Goal: Task Accomplishment & Management: Manage account settings

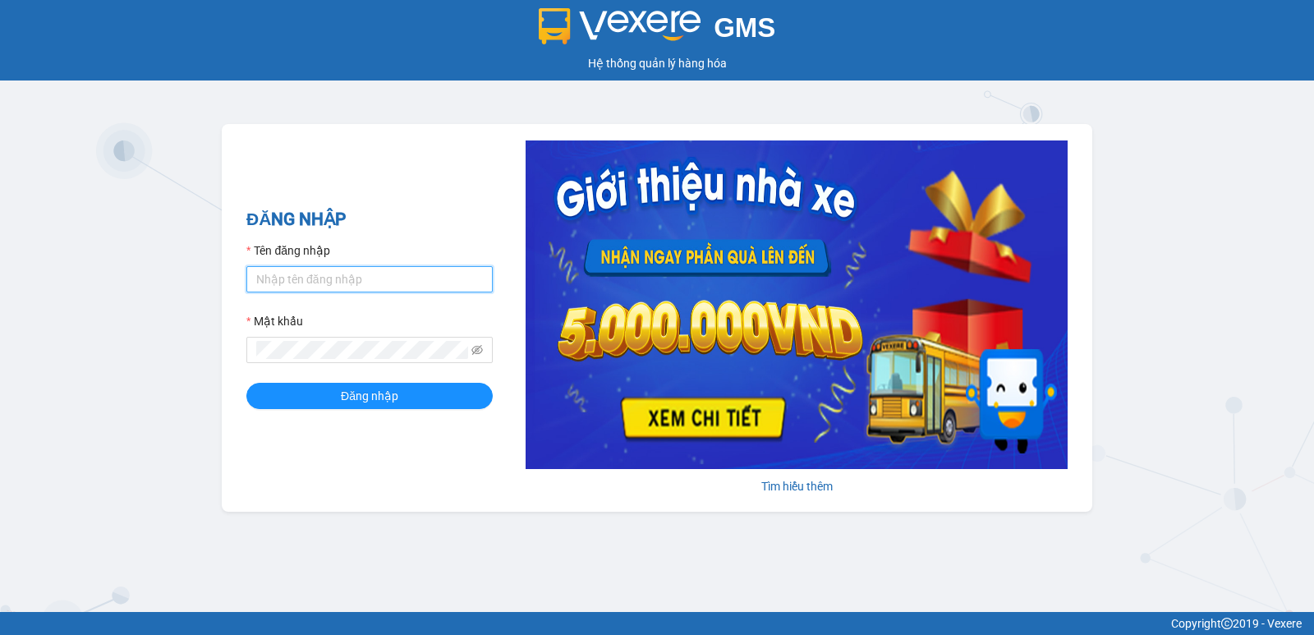
drag, startPoint x: 316, startPoint y: 286, endPoint x: 316, endPoint y: 306, distance: 19.7
click at [316, 287] on input "Tên đăng nhập" at bounding box center [369, 279] width 246 height 26
type input "nguyenpht.kimhoang"
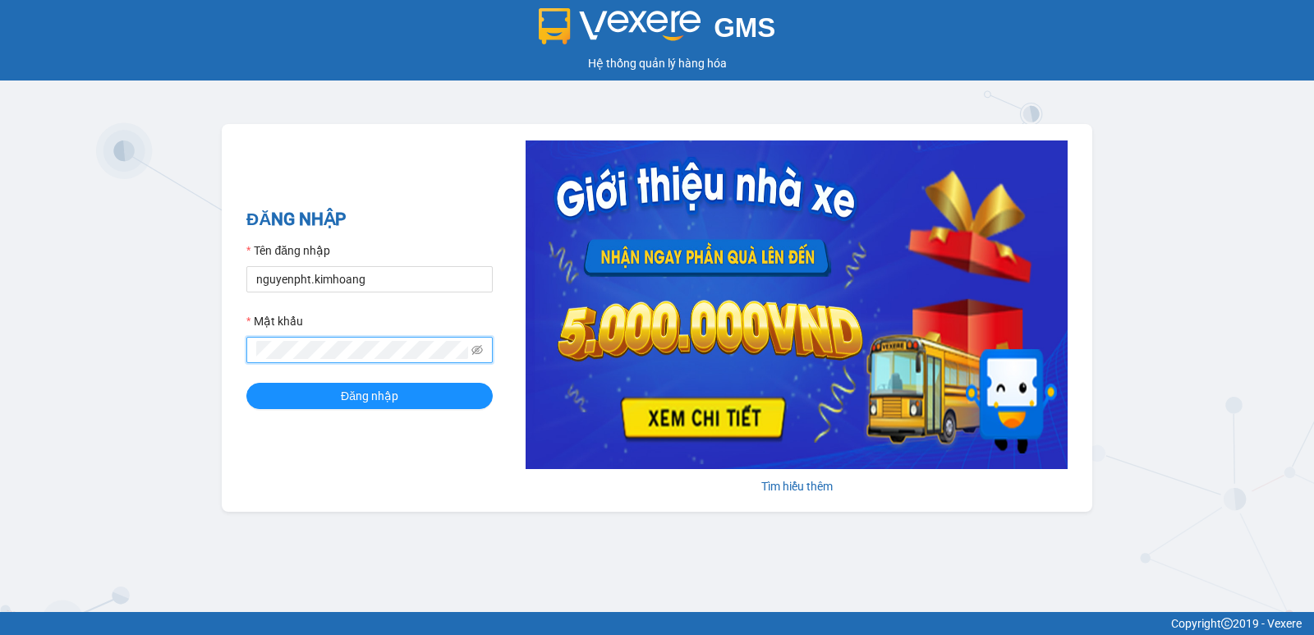
click at [246, 383] on button "Đăng nhập" at bounding box center [369, 396] width 246 height 26
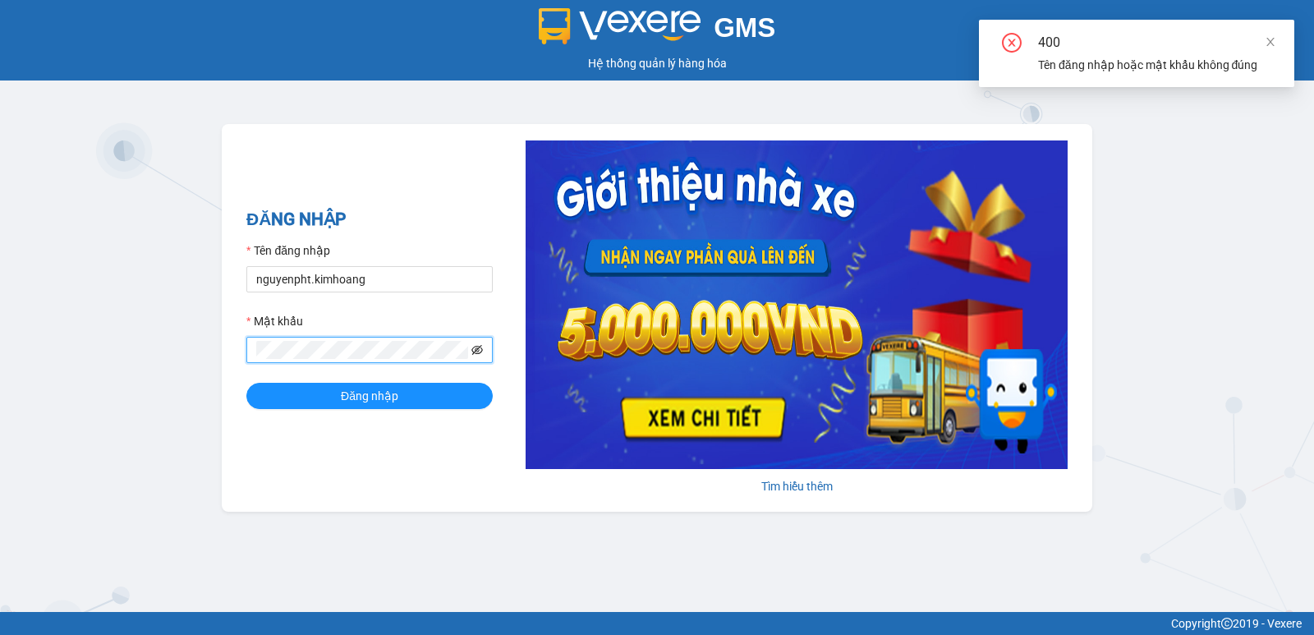
click at [475, 347] on icon "eye-invisible" at bounding box center [476, 350] width 11 height 10
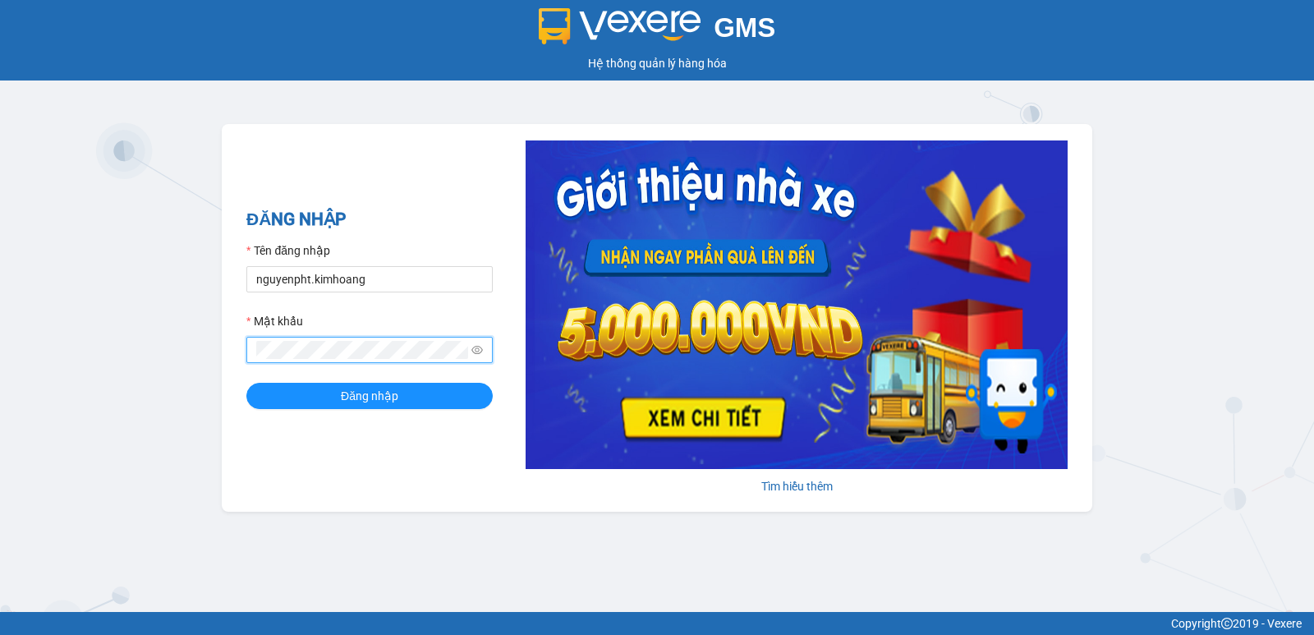
click at [246, 383] on button "Đăng nhập" at bounding box center [369, 396] width 246 height 26
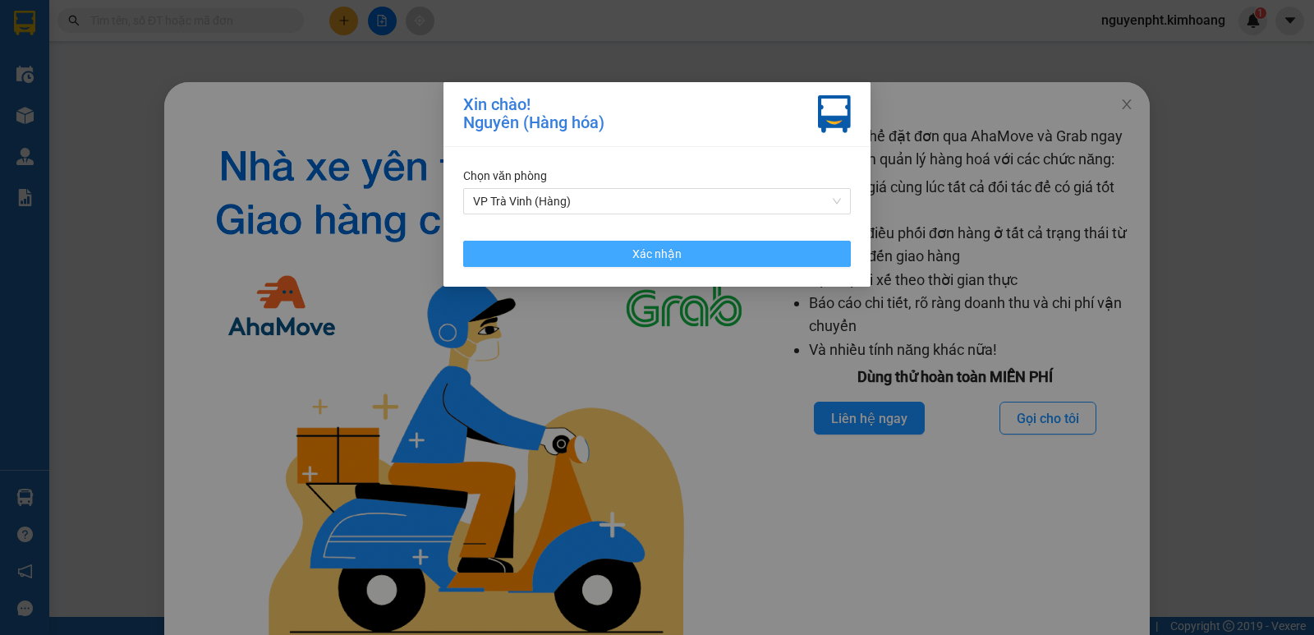
click at [728, 258] on button "Xác nhận" at bounding box center [657, 254] width 388 height 26
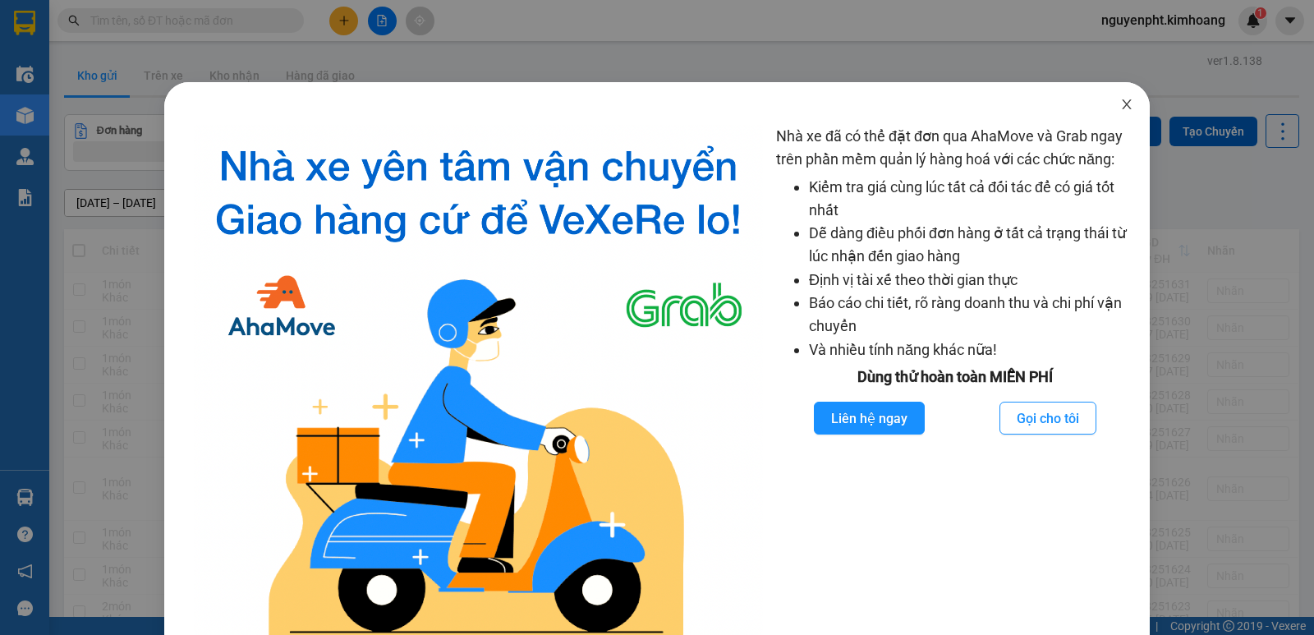
click at [1120, 103] on icon "close" at bounding box center [1126, 104] width 13 height 13
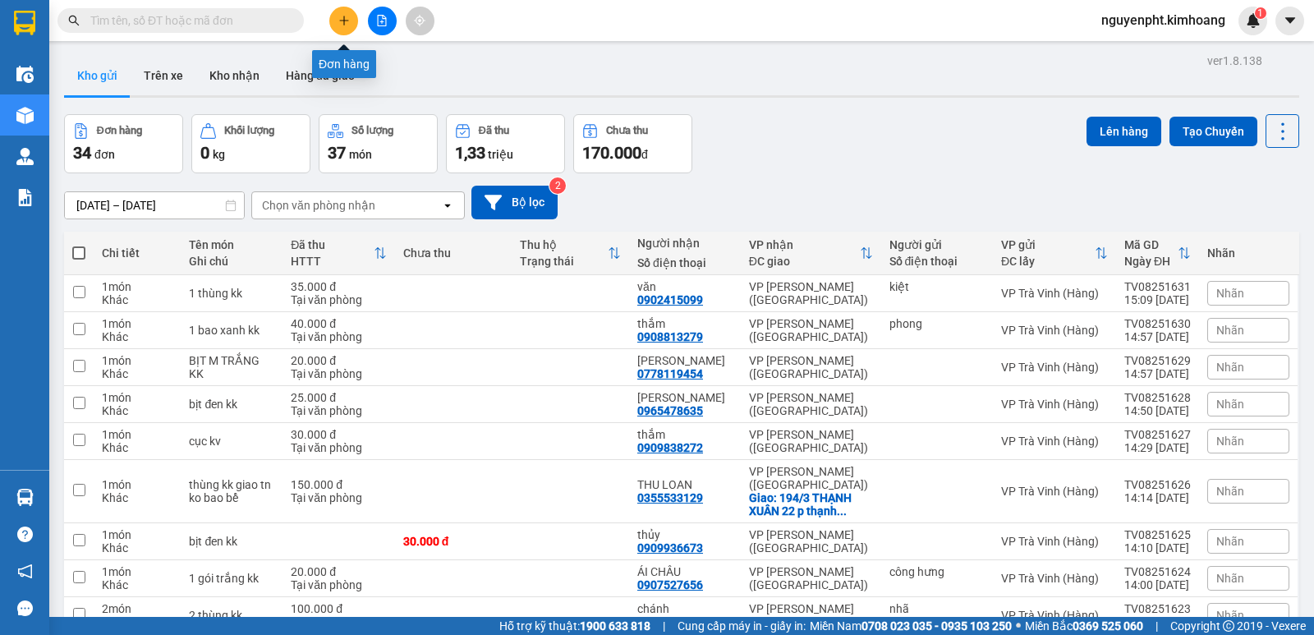
click at [341, 18] on icon "plus" at bounding box center [343, 20] width 11 height 11
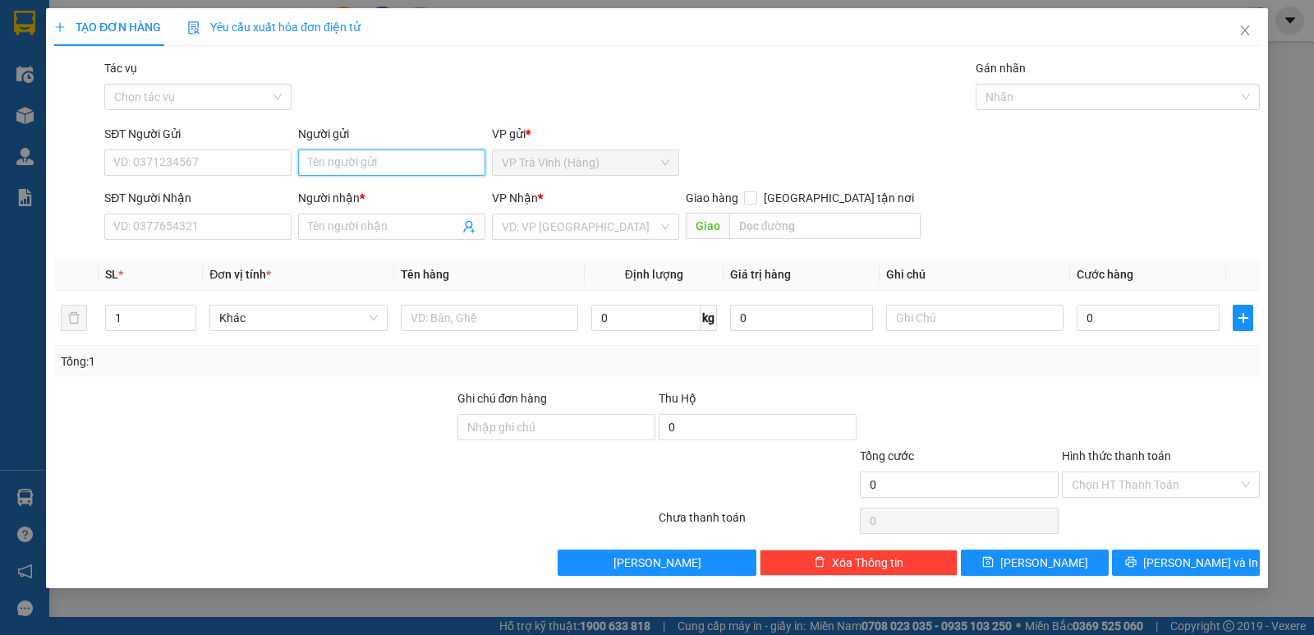
click at [367, 166] on input "Người gửi" at bounding box center [391, 162] width 187 height 26
type input "chín hiếu"
type input "mai an"
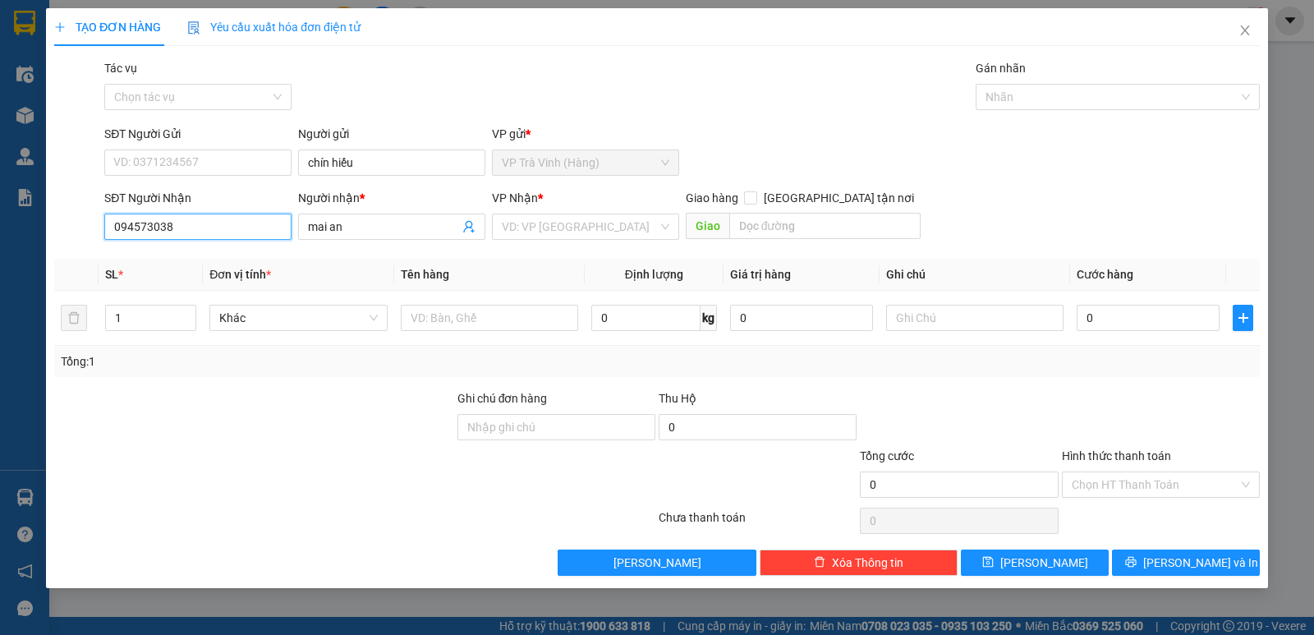
click at [140, 227] on input "094573038" at bounding box center [197, 227] width 187 height 26
type input "0945673038"
click at [172, 249] on div "0945673038 - mai an" at bounding box center [197, 259] width 187 height 26
type input "25.000"
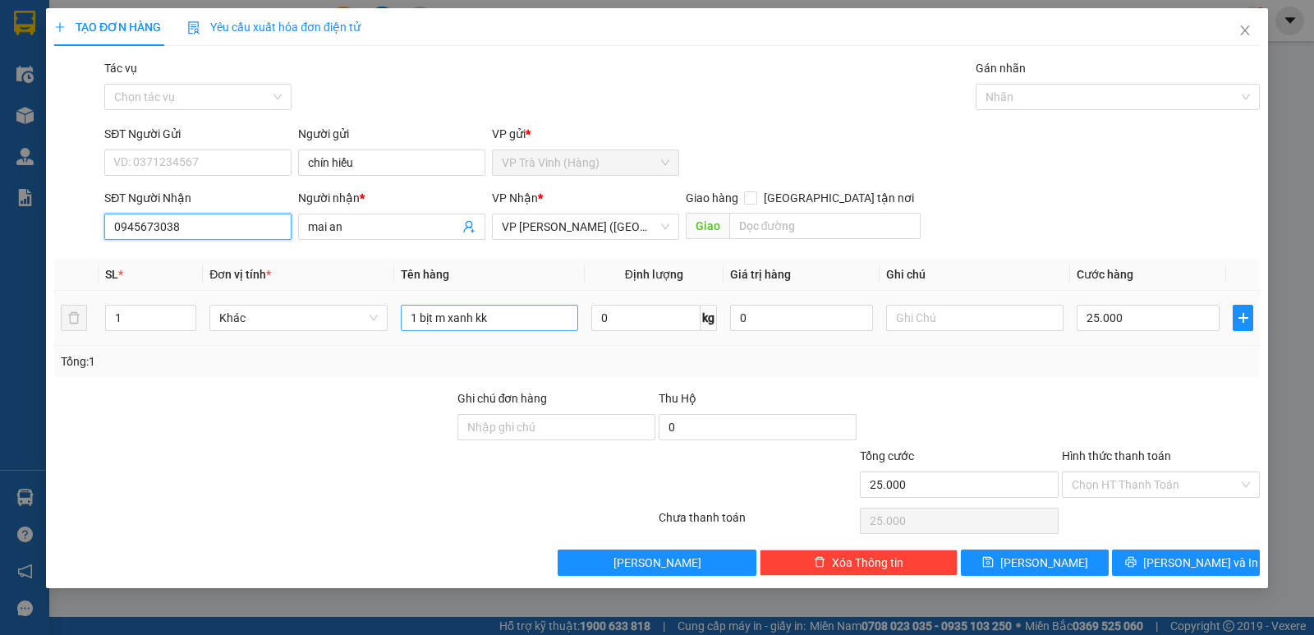
type input "0945673038"
drag, startPoint x: 519, startPoint y: 319, endPoint x: 0, endPoint y: 324, distance: 519.1
click at [0, 321] on div "TẠO ĐƠN HÀNG Yêu cầu xuất hóa đơn điện tử Transit Pickup Surcharge Ids Transit …" at bounding box center [657, 317] width 1314 height 635
type input "bịt m trắng kk"
click at [1152, 489] on input "Hình thức thanh toán" at bounding box center [1155, 484] width 167 height 25
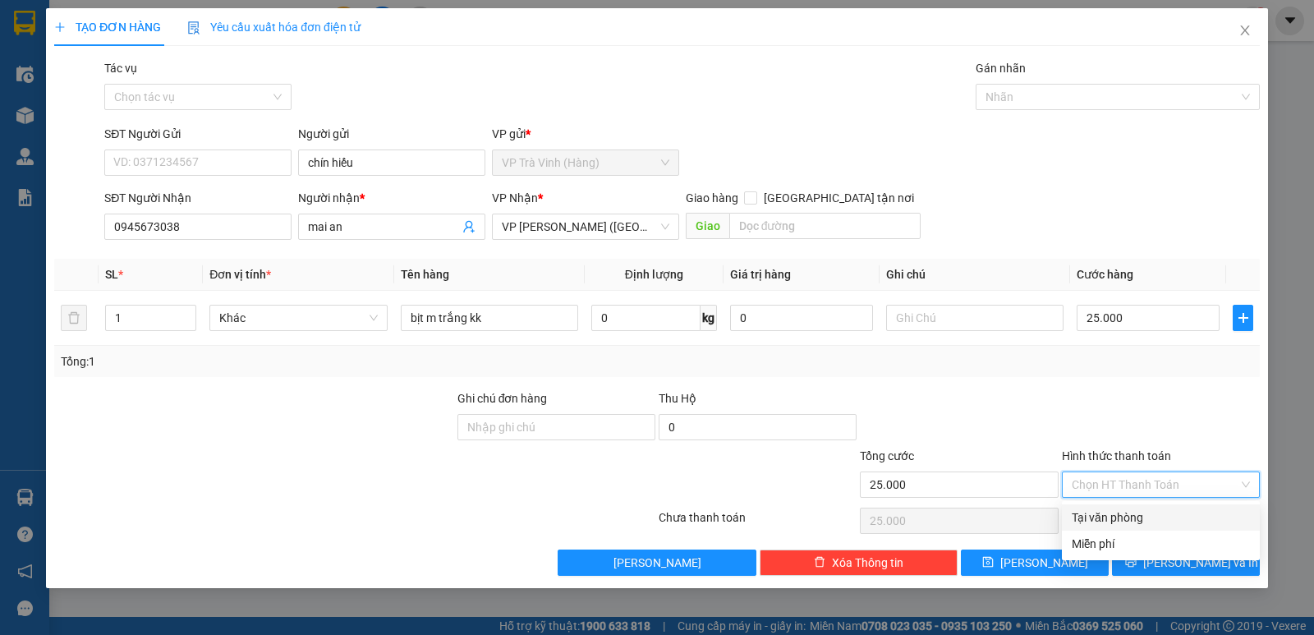
click at [1149, 515] on div "Tại văn phòng" at bounding box center [1161, 517] width 178 height 18
type input "0"
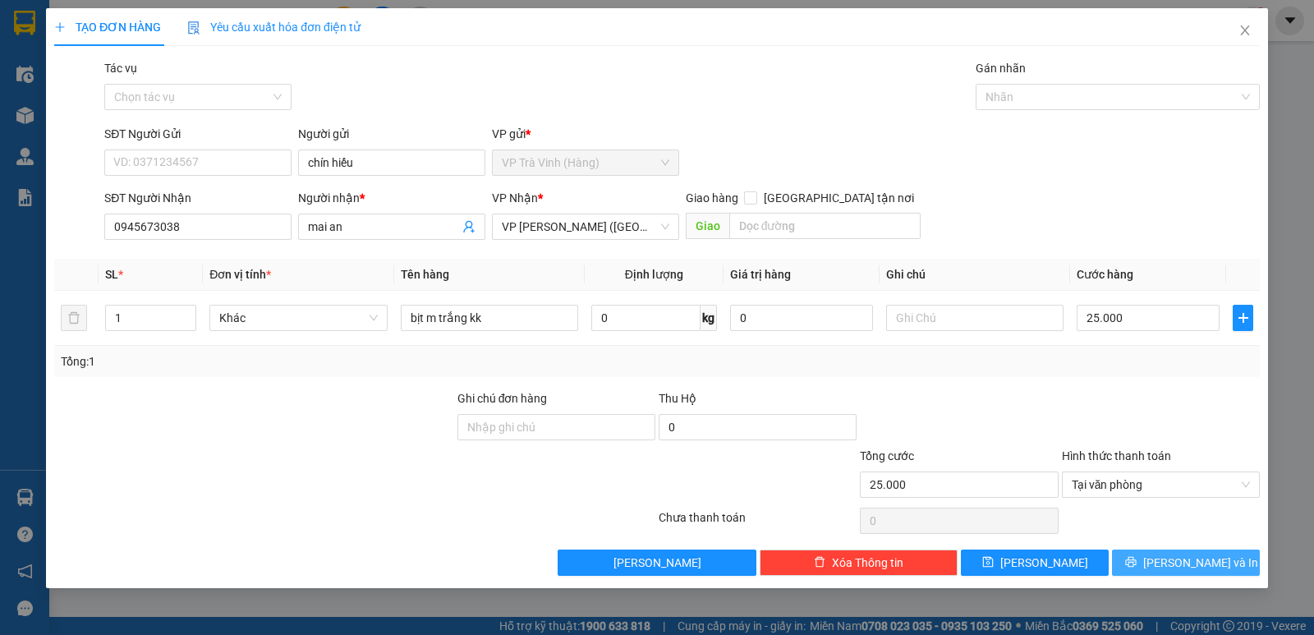
click at [1193, 564] on span "Lưu và In" at bounding box center [1200, 563] width 115 height 18
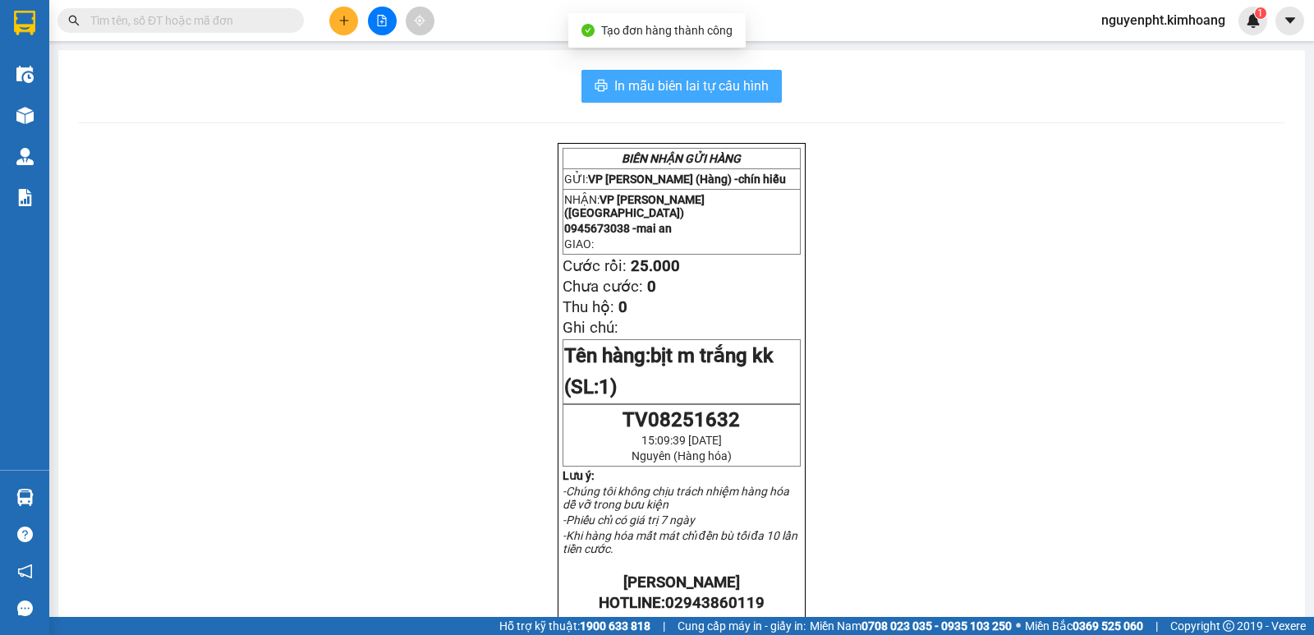
drag, startPoint x: 626, startPoint y: 84, endPoint x: 627, endPoint y: 93, distance: 9.2
click at [628, 84] on span "In mẫu biên lai tự cấu hình" at bounding box center [691, 86] width 154 height 21
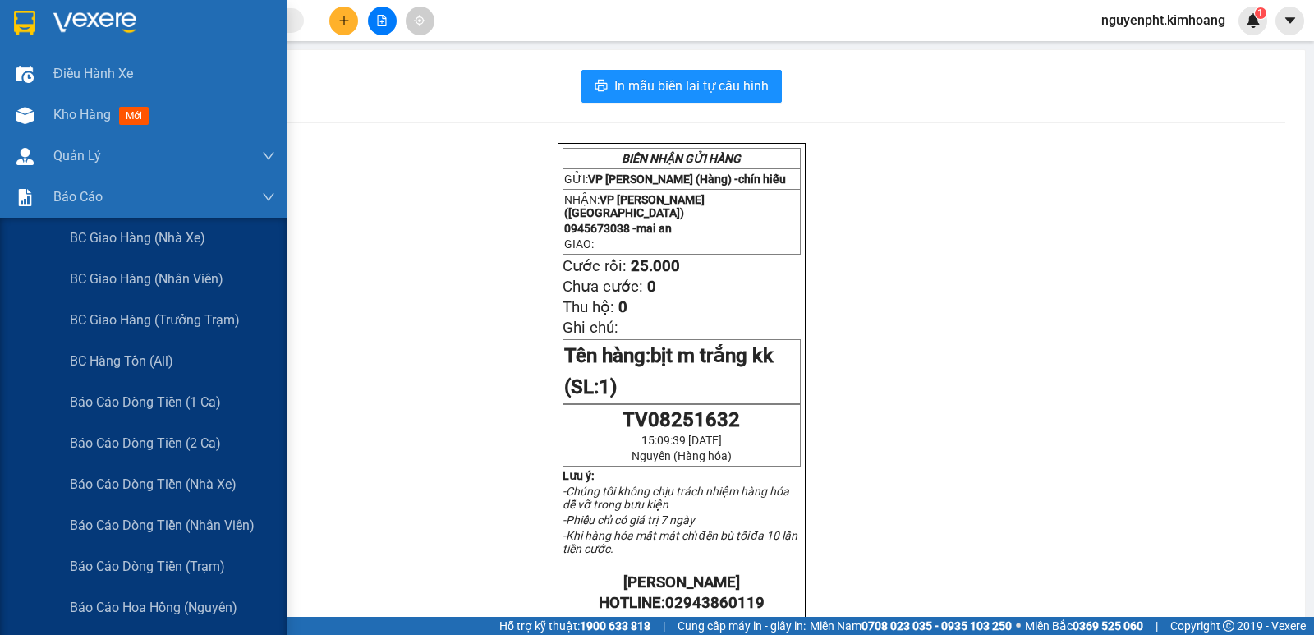
scroll to position [164, 0]
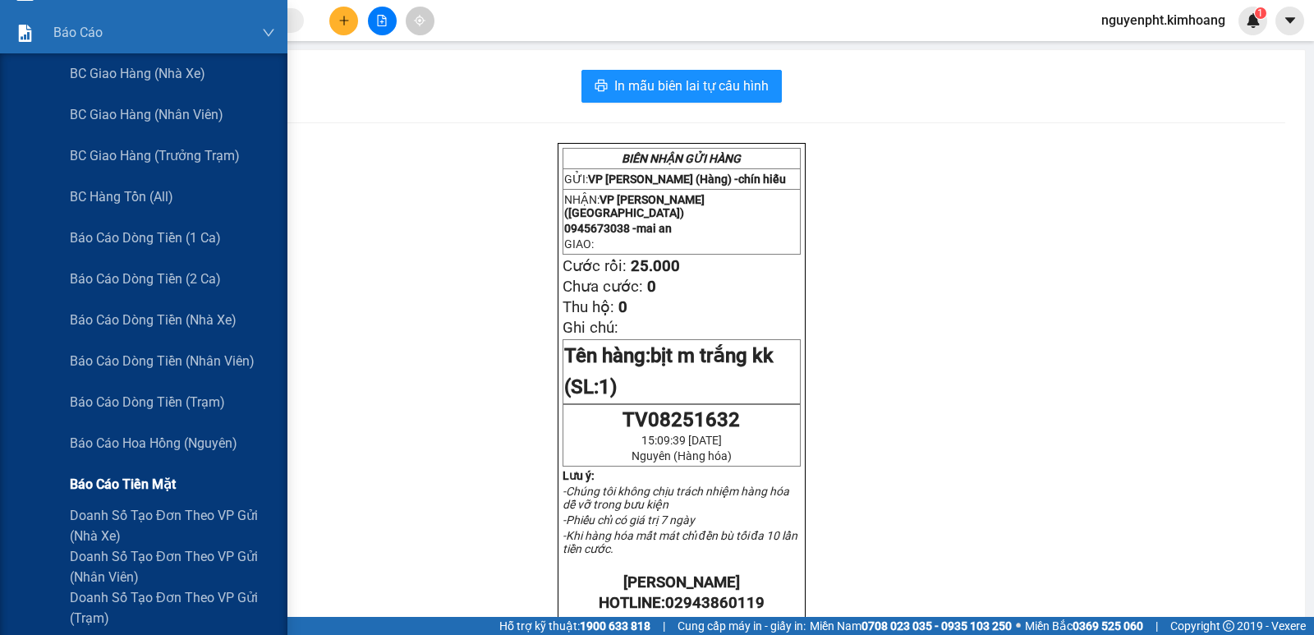
click at [159, 483] on span "Báo cáo tiền mặt" at bounding box center [123, 484] width 106 height 21
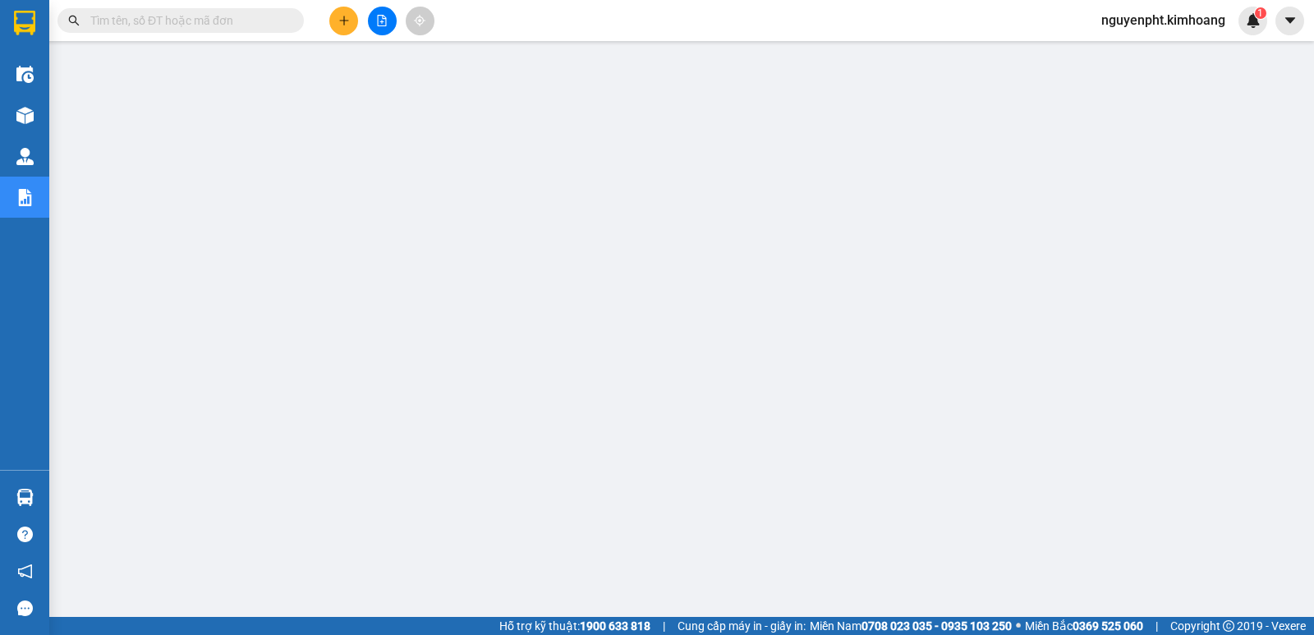
drag, startPoint x: 202, startPoint y: 25, endPoint x: 212, endPoint y: 29, distance: 10.4
click at [205, 27] on input "text" at bounding box center [187, 20] width 194 height 18
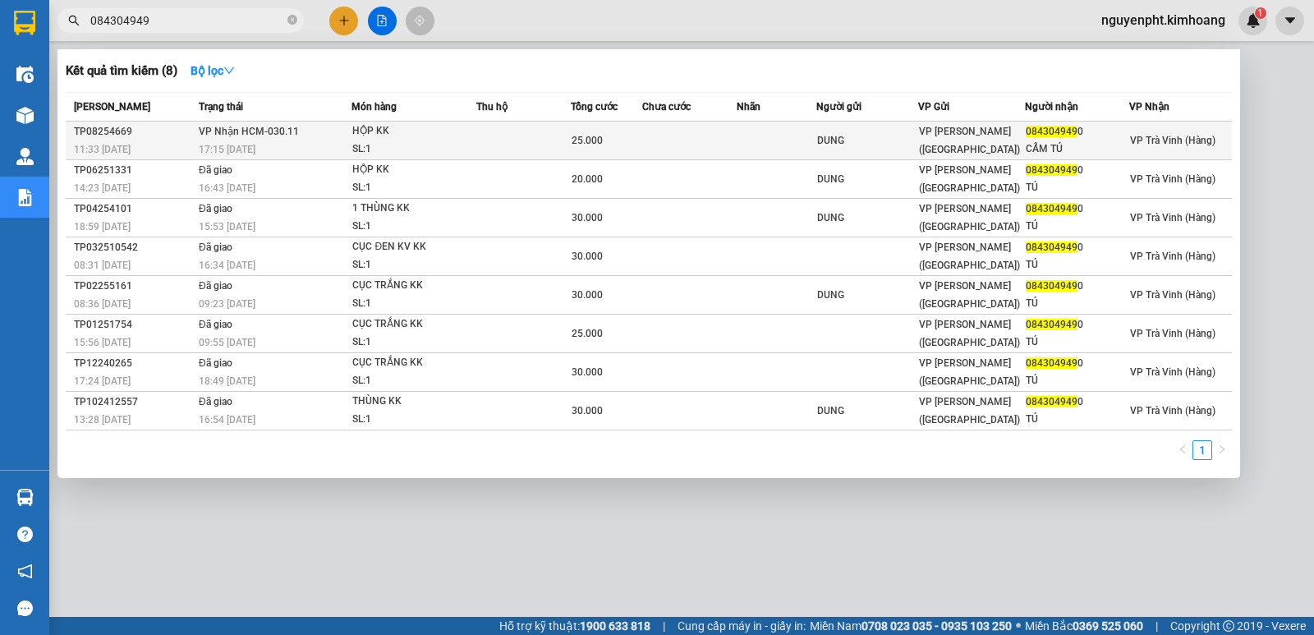
type input "084304949"
click at [499, 159] on td at bounding box center [523, 141] width 94 height 39
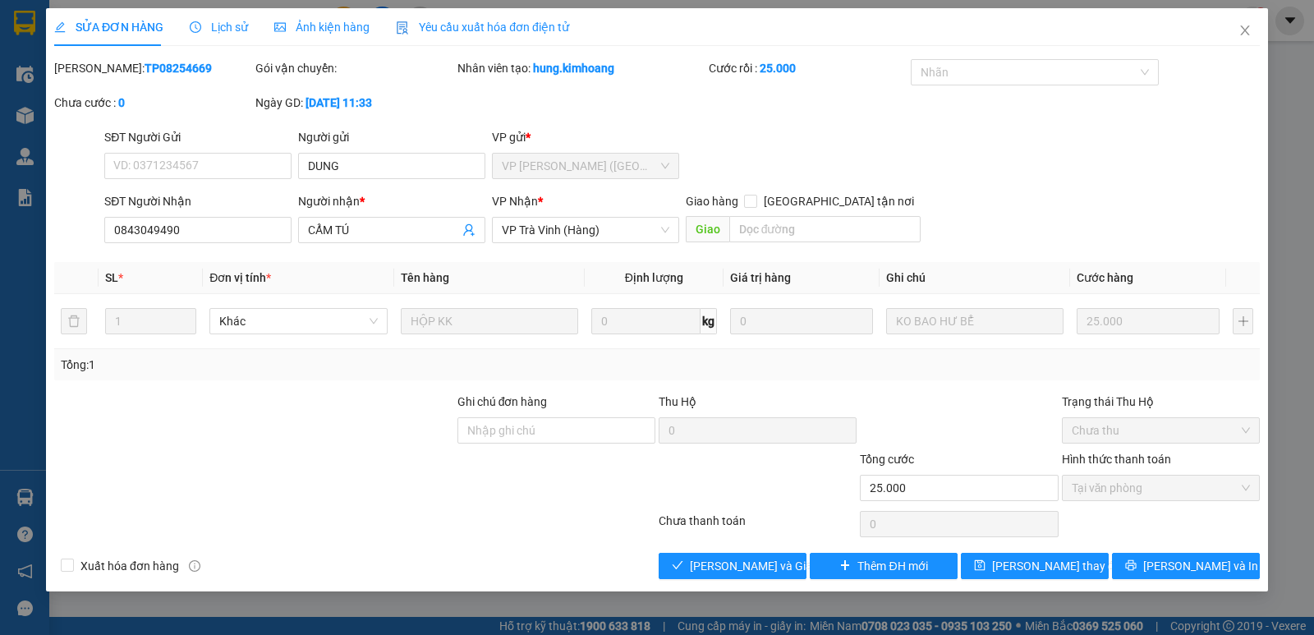
type input "DUNG"
type input "0843049490"
type input "CẨM TÚ"
type input "25.000"
click at [709, 575] on button "Lưu và Giao hàng" at bounding box center [733, 566] width 148 height 26
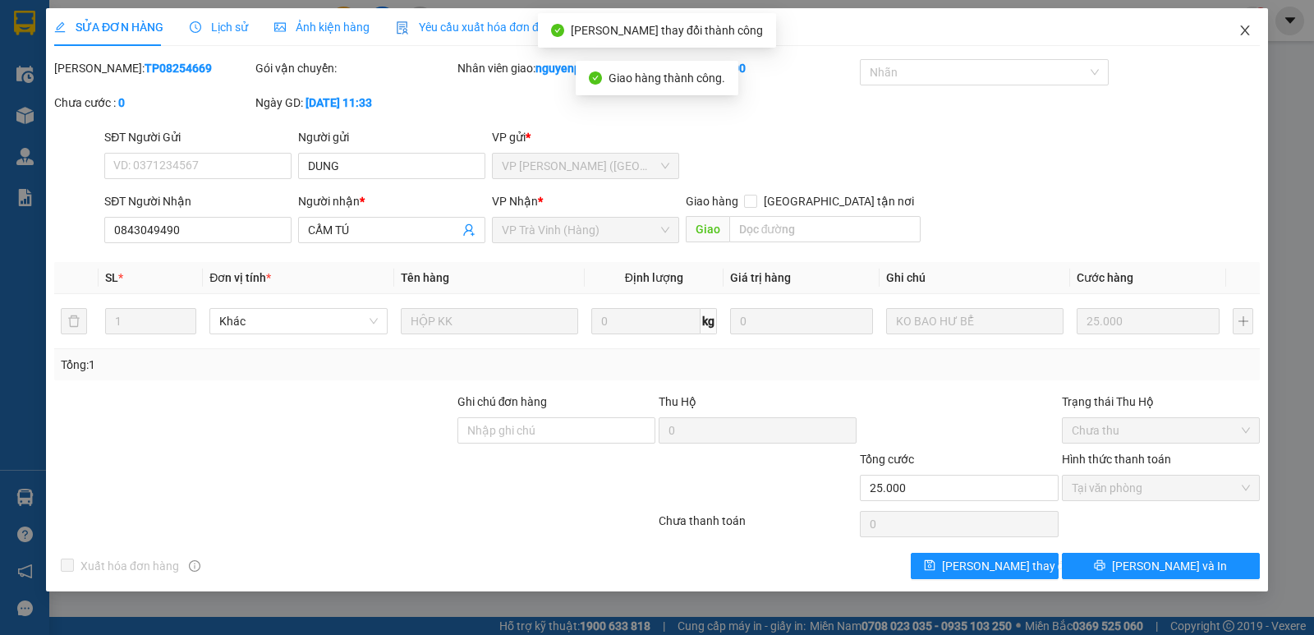
click at [1247, 31] on icon "close" at bounding box center [1245, 30] width 13 height 13
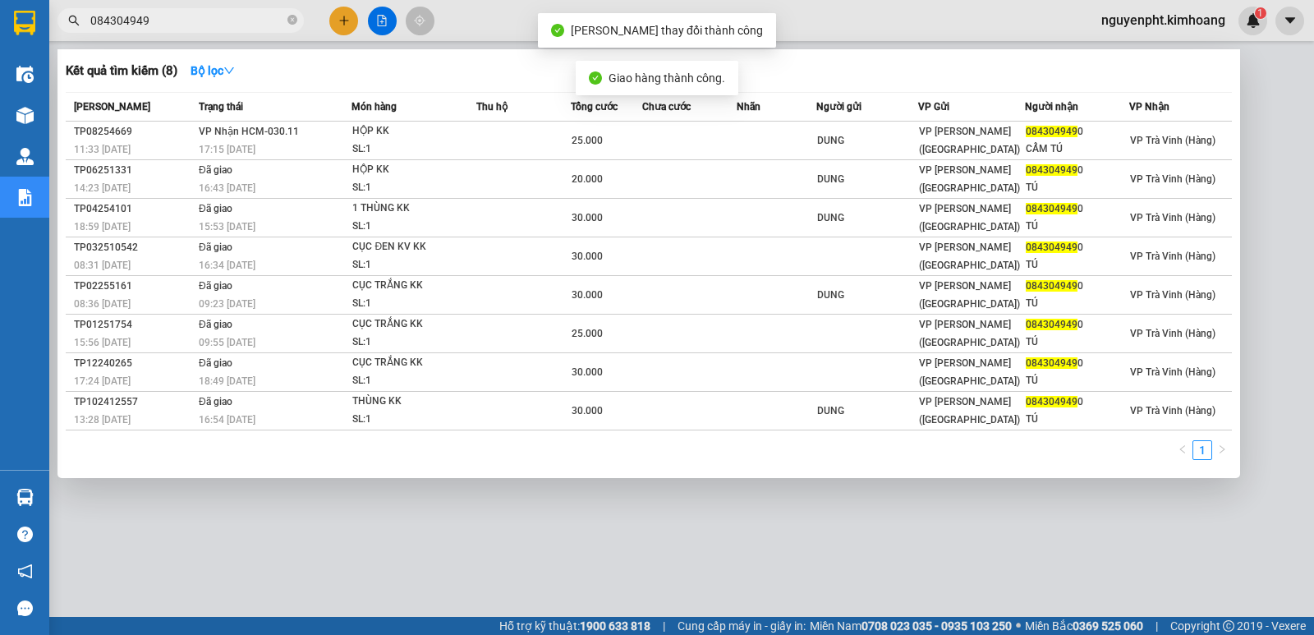
click at [231, 18] on input "084304949" at bounding box center [187, 20] width 194 height 18
click at [480, 523] on div at bounding box center [657, 317] width 1314 height 635
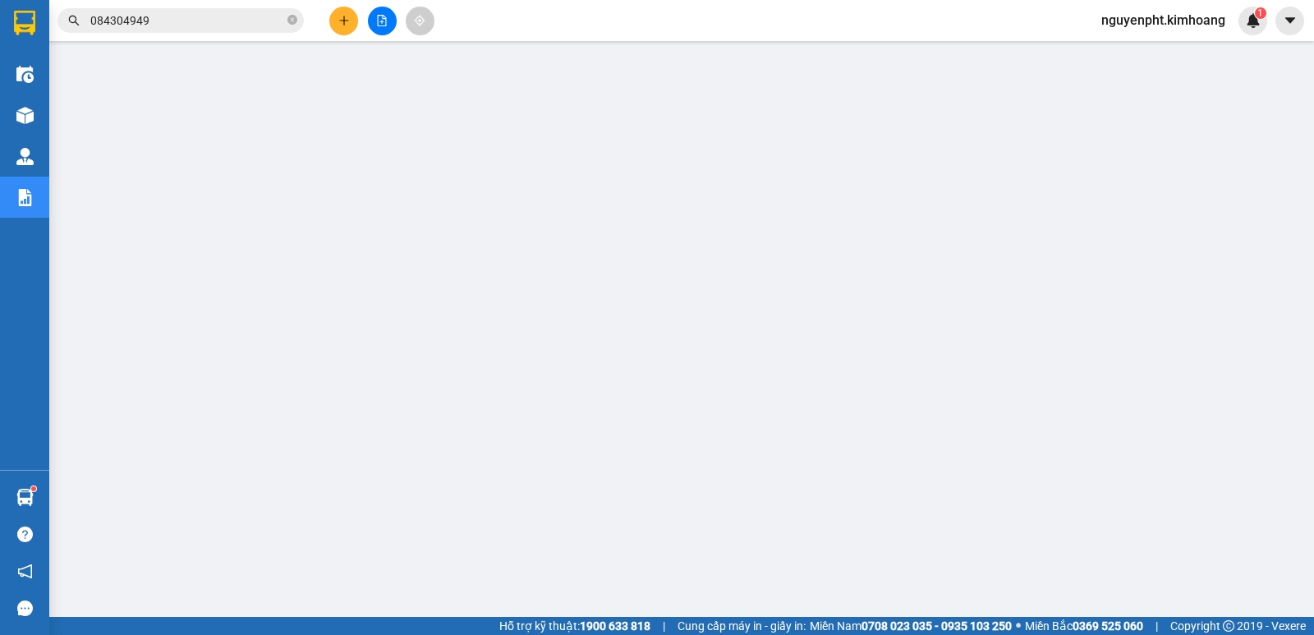
click at [538, 42] on main at bounding box center [657, 308] width 1314 height 617
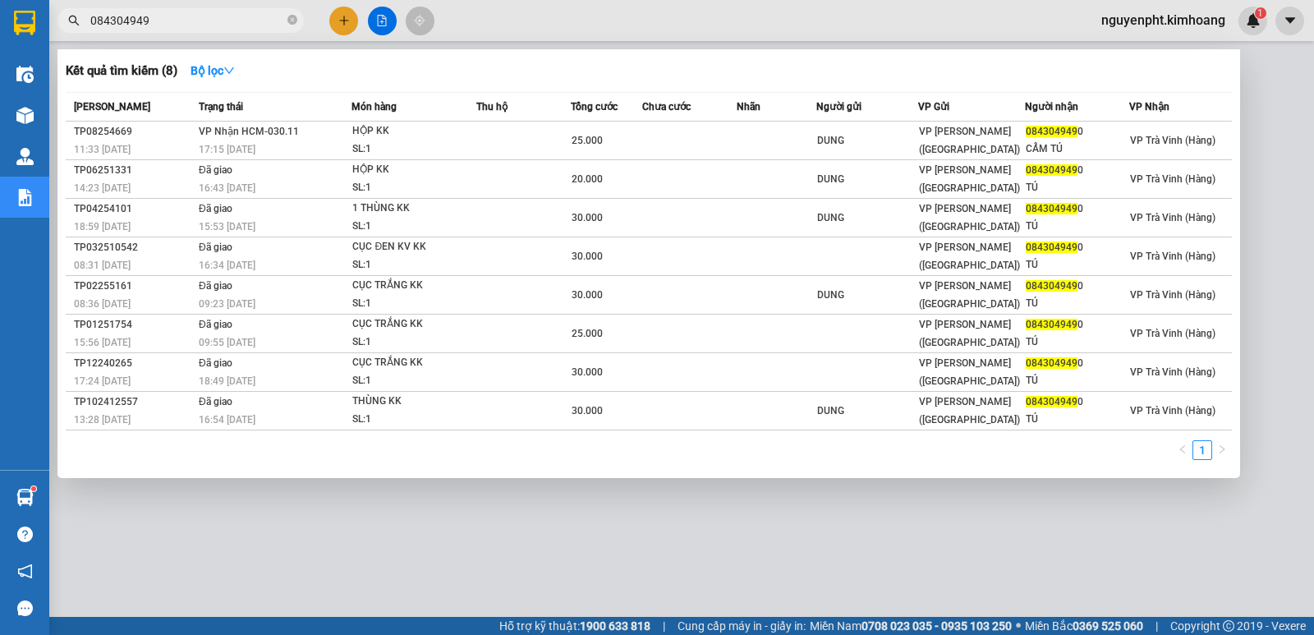
drag, startPoint x: 258, startPoint y: 16, endPoint x: 0, endPoint y: 65, distance: 262.4
click at [0, 64] on section "Kết quả tìm kiếm ( 8 ) Bộ lọc Mã ĐH Trạng thái Món hàng Thu hộ Tổng cước Chưa c…" at bounding box center [657, 317] width 1314 height 635
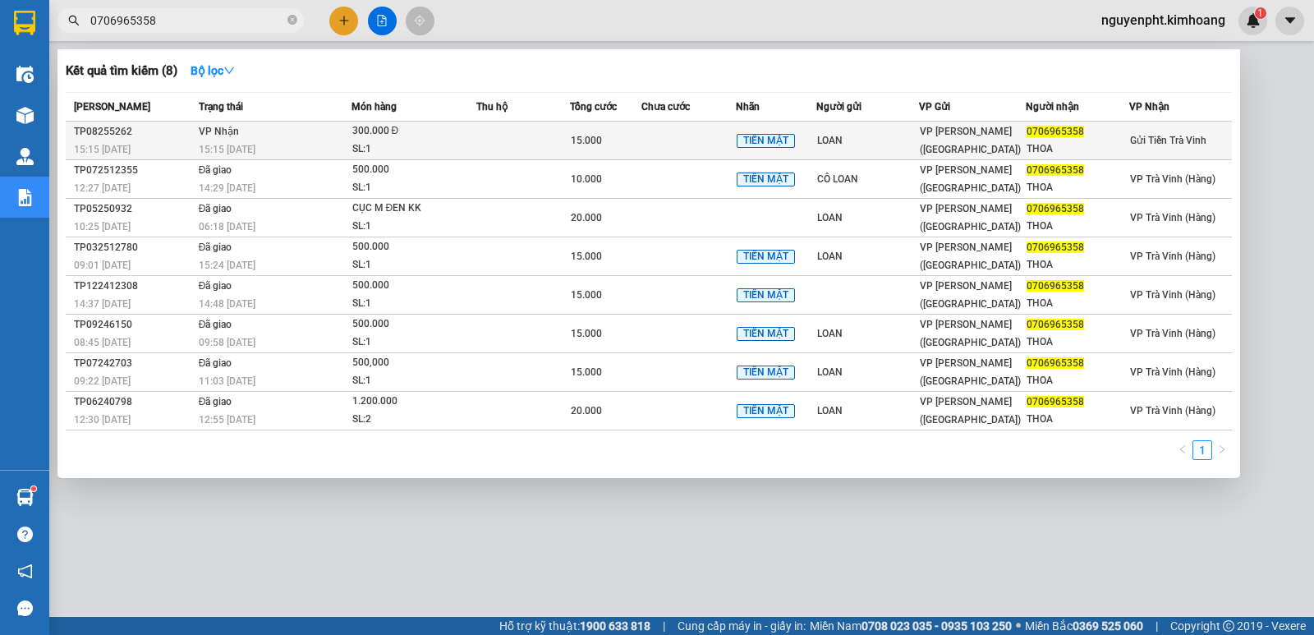
type input "0706965358"
click at [535, 130] on td at bounding box center [523, 141] width 94 height 39
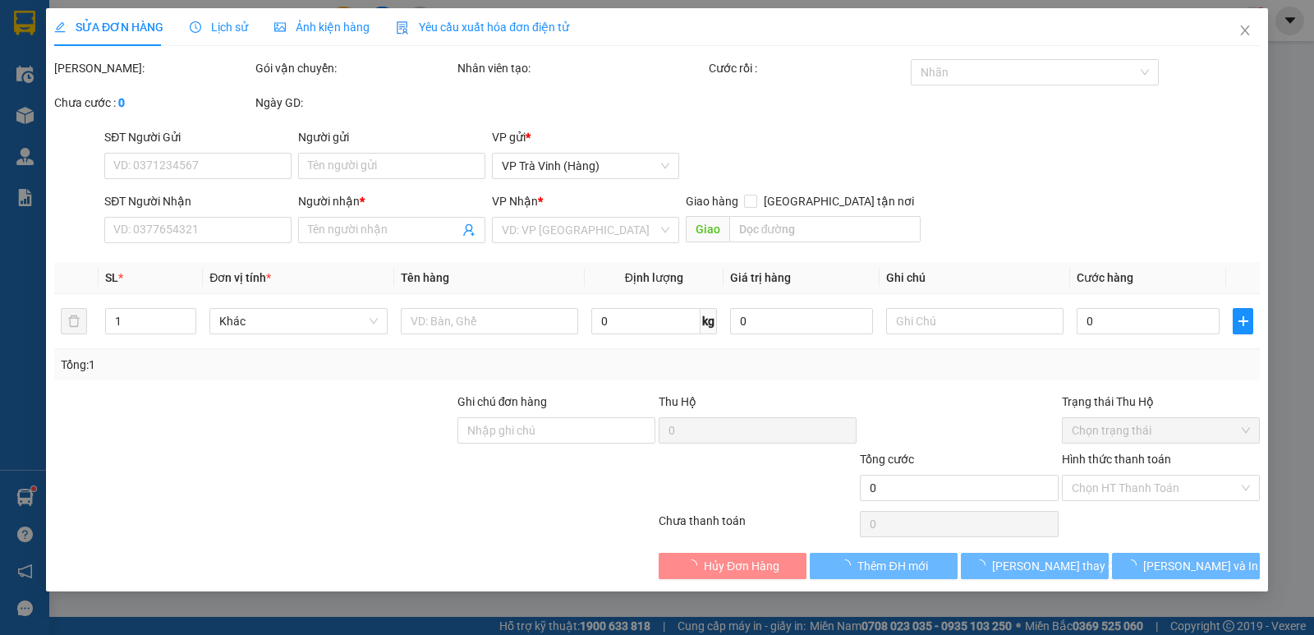
type input "LOAN"
type input "0706965358"
type input "THOA"
type input "15.000"
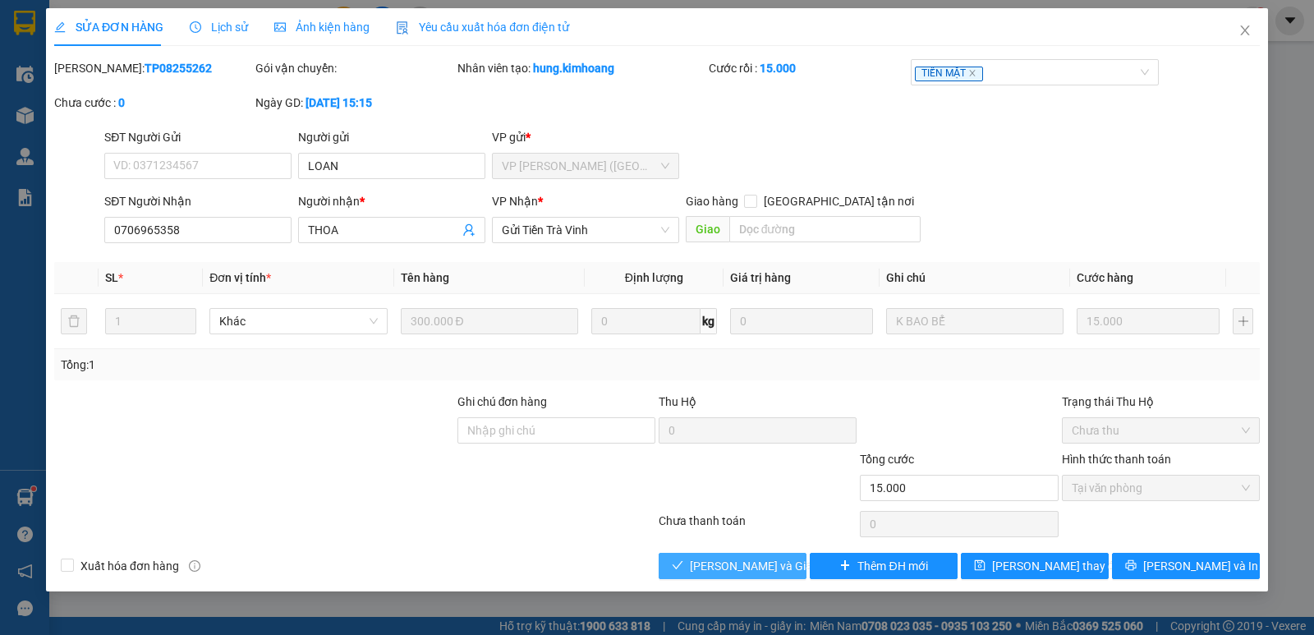
click at [724, 560] on span "Lưu và Giao hàng" at bounding box center [769, 566] width 158 height 18
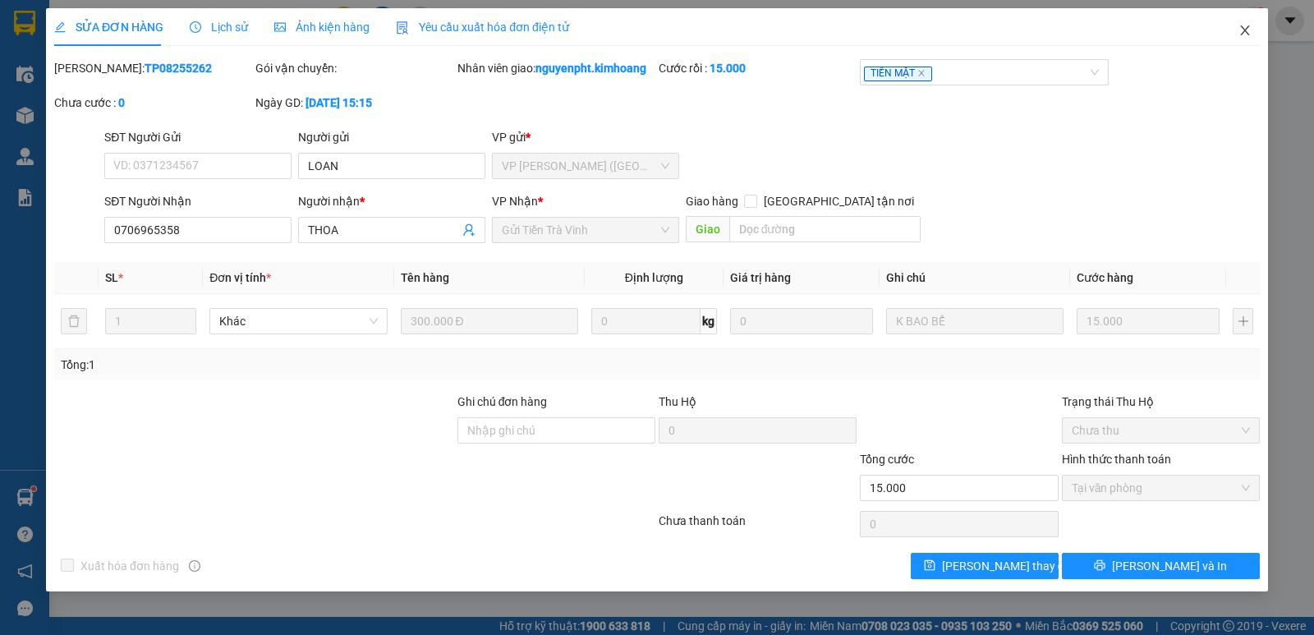
click at [1241, 33] on icon "close" at bounding box center [1245, 30] width 13 height 13
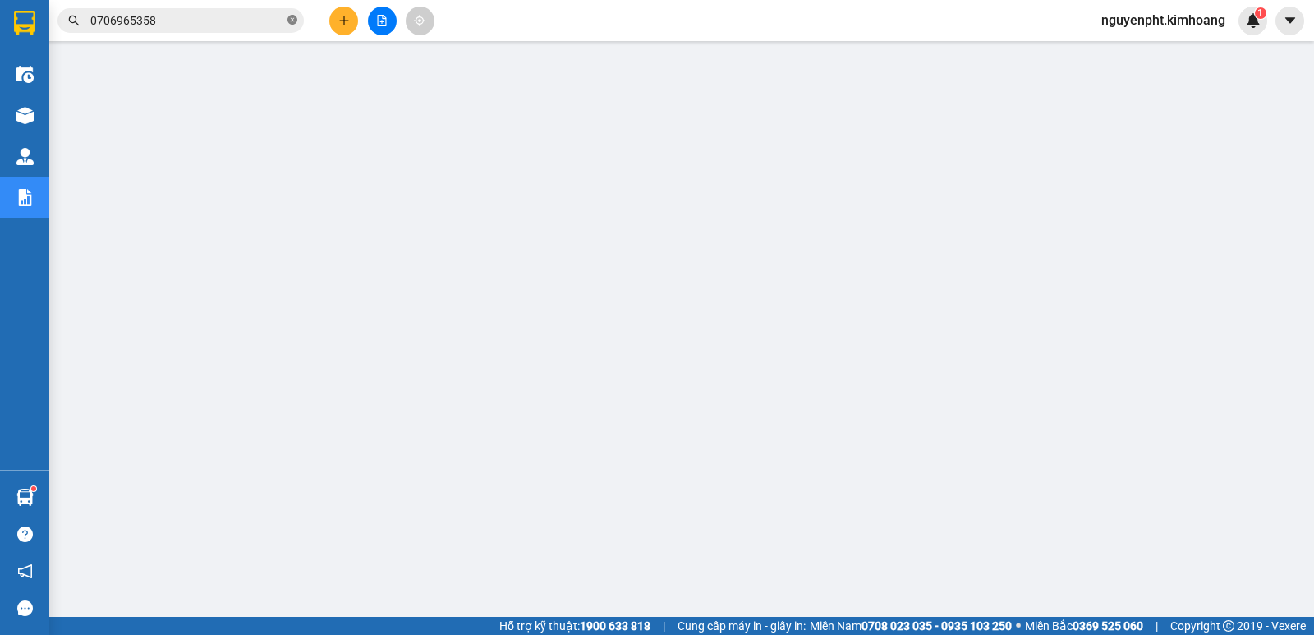
click at [292, 17] on icon "close-circle" at bounding box center [292, 20] width 10 height 10
click at [342, 16] on icon "plus" at bounding box center [343, 20] width 11 height 11
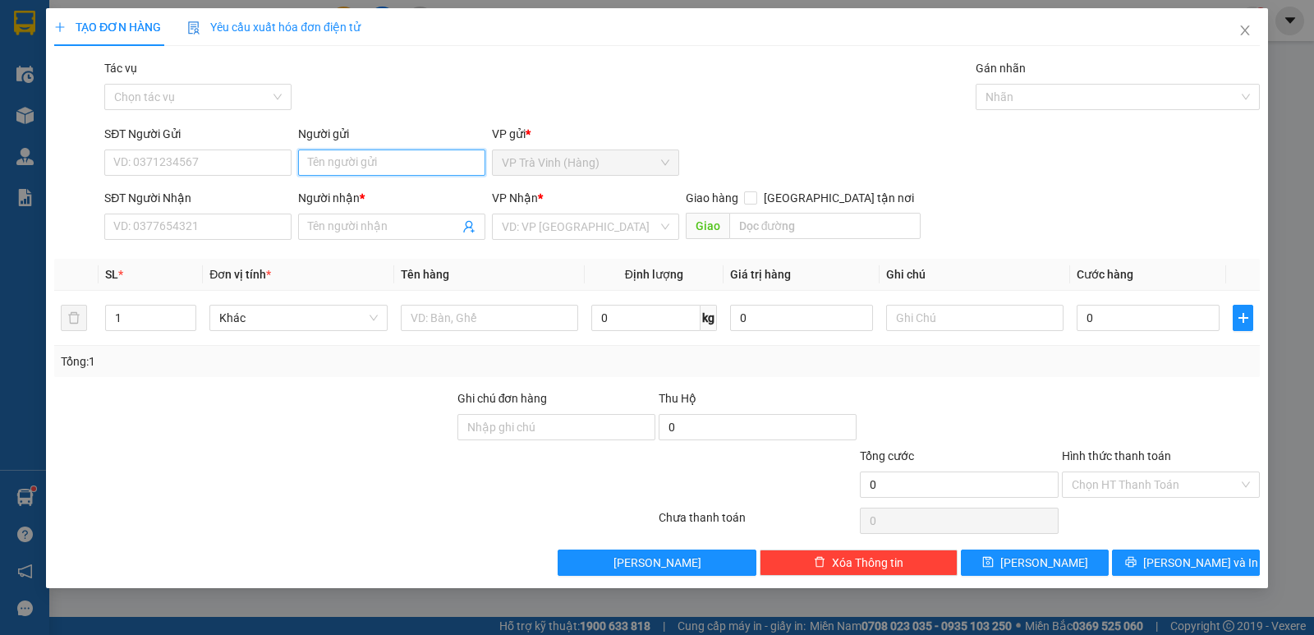
drag, startPoint x: 332, startPoint y: 160, endPoint x: 341, endPoint y: 161, distance: 9.1
click at [337, 161] on input "Người gửi" at bounding box center [391, 162] width 187 height 26
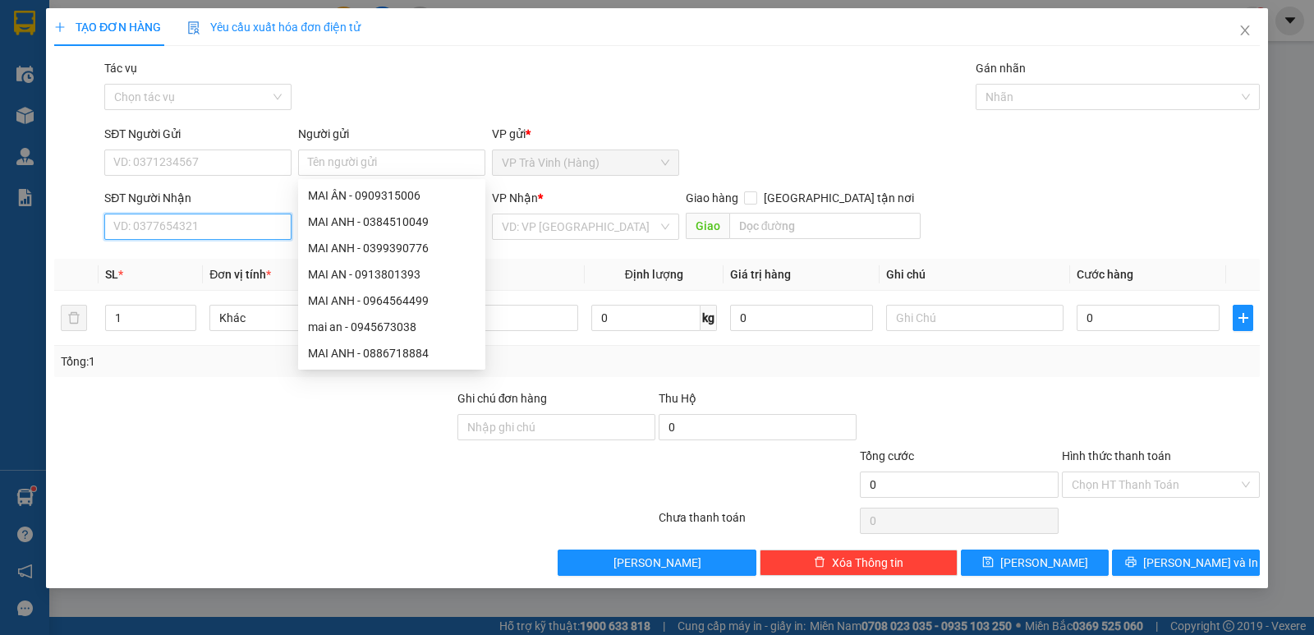
drag, startPoint x: 195, startPoint y: 231, endPoint x: 200, endPoint y: 265, distance: 34.8
click at [196, 236] on input "SĐT Người Nhận" at bounding box center [197, 227] width 187 height 26
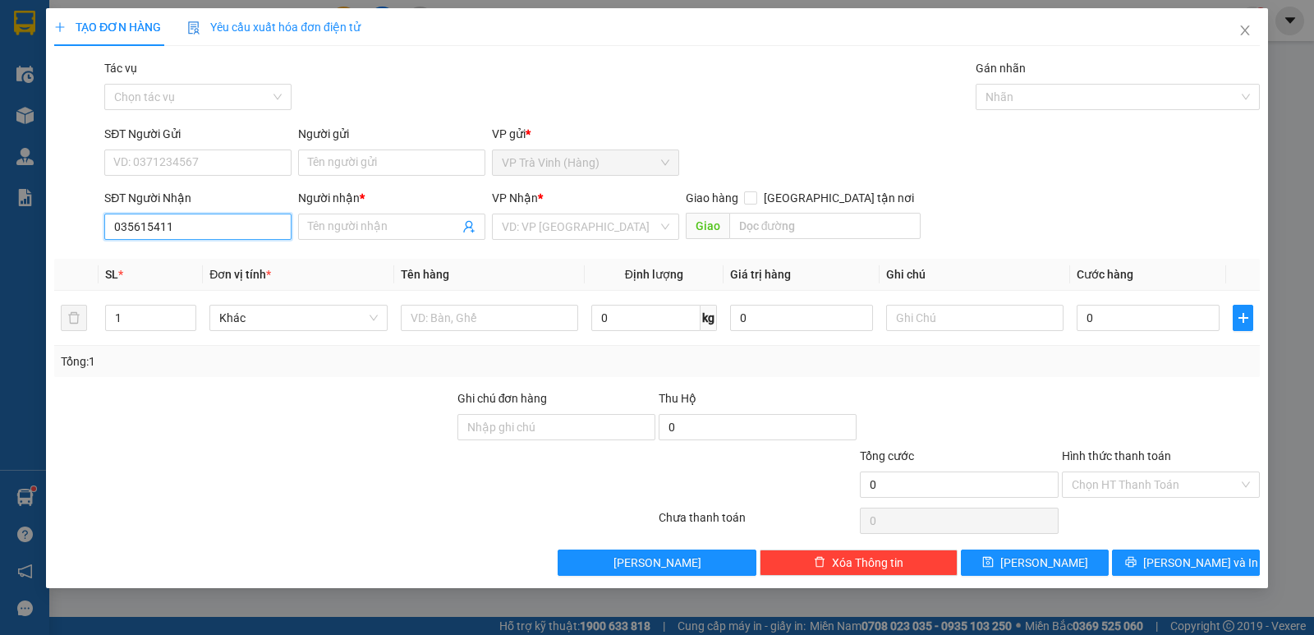
type input "0356154116"
click at [172, 257] on div "0356154116 - XUÂN" at bounding box center [198, 259] width 168 height 18
type input "XUÂN"
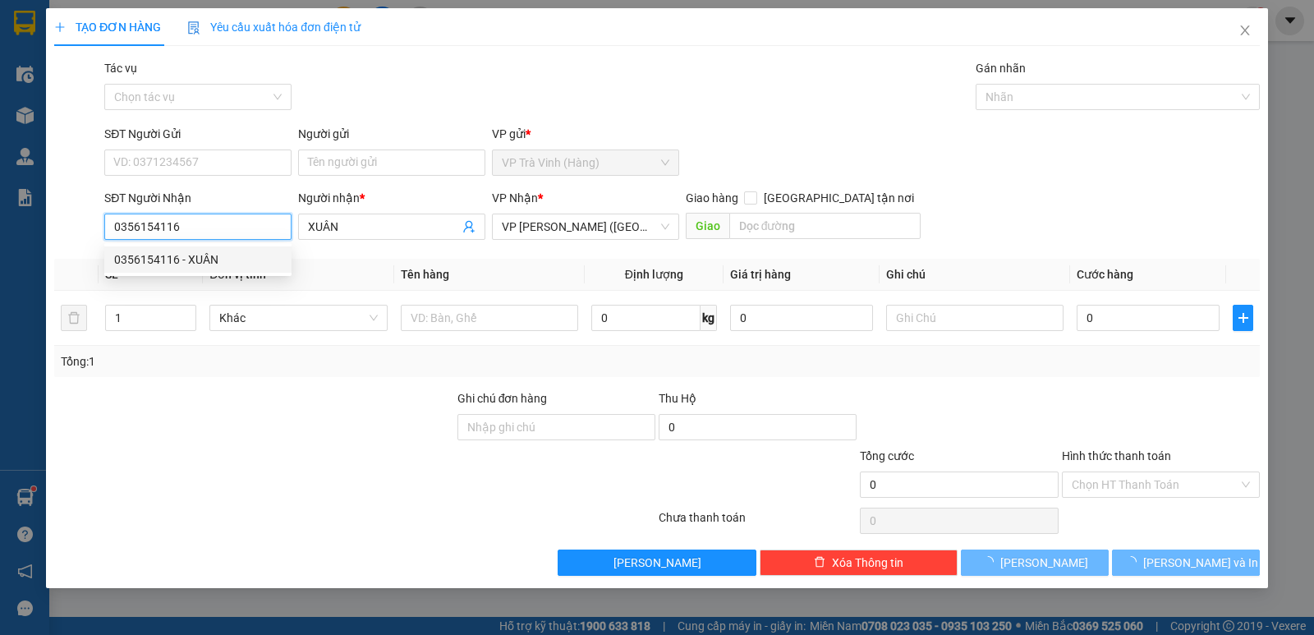
type input "70.000"
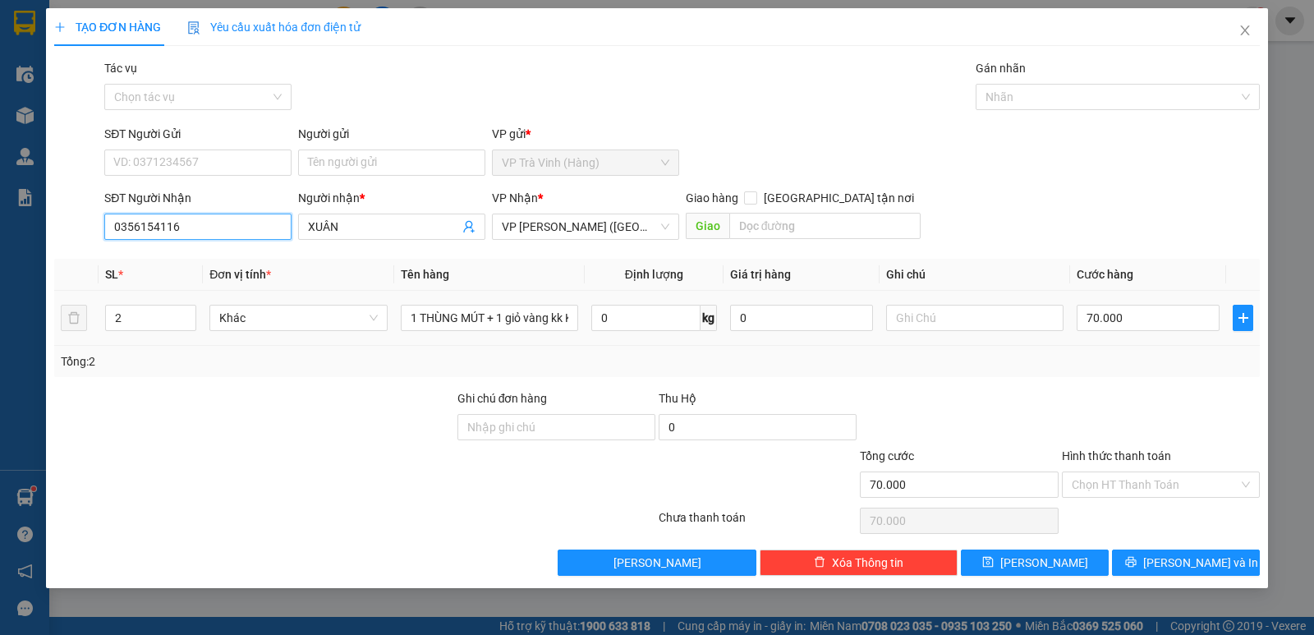
type input "0356154116"
drag, startPoint x: 578, startPoint y: 320, endPoint x: 0, endPoint y: 346, distance: 578.8
click at [0, 345] on div "TẠO ĐƠN HÀNG Yêu cầu xuất hóa đơn điện tử Transit Pickup Surcharge Ids Transit …" at bounding box center [657, 317] width 1314 height 635
drag, startPoint x: 894, startPoint y: 306, endPoint x: 669, endPoint y: 307, distance: 224.2
click at [888, 306] on input "text" at bounding box center [974, 318] width 177 height 26
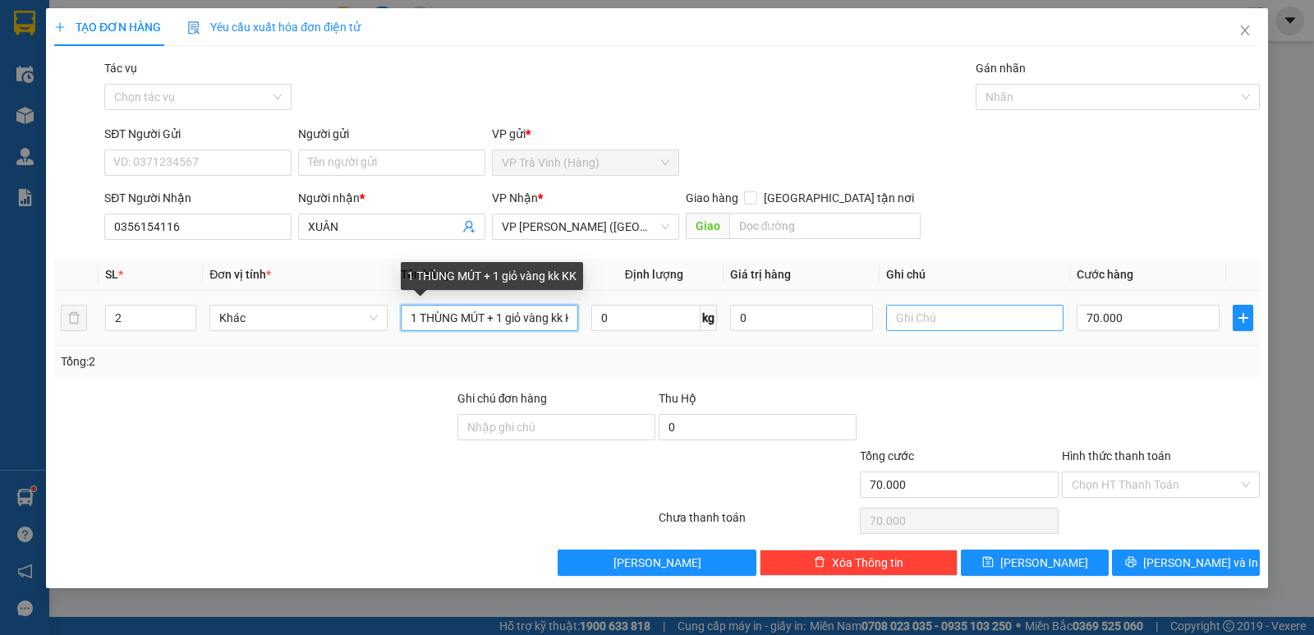
scroll to position [0, 16]
drag, startPoint x: 409, startPoint y: 319, endPoint x: 983, endPoint y: 324, distance: 574.1
click at [983, 323] on tr "2 Khác 1 THÙNG MÚT + 1 giỏ vàng kk KK 0 kg 0 70.000" at bounding box center [657, 318] width 1206 height 55
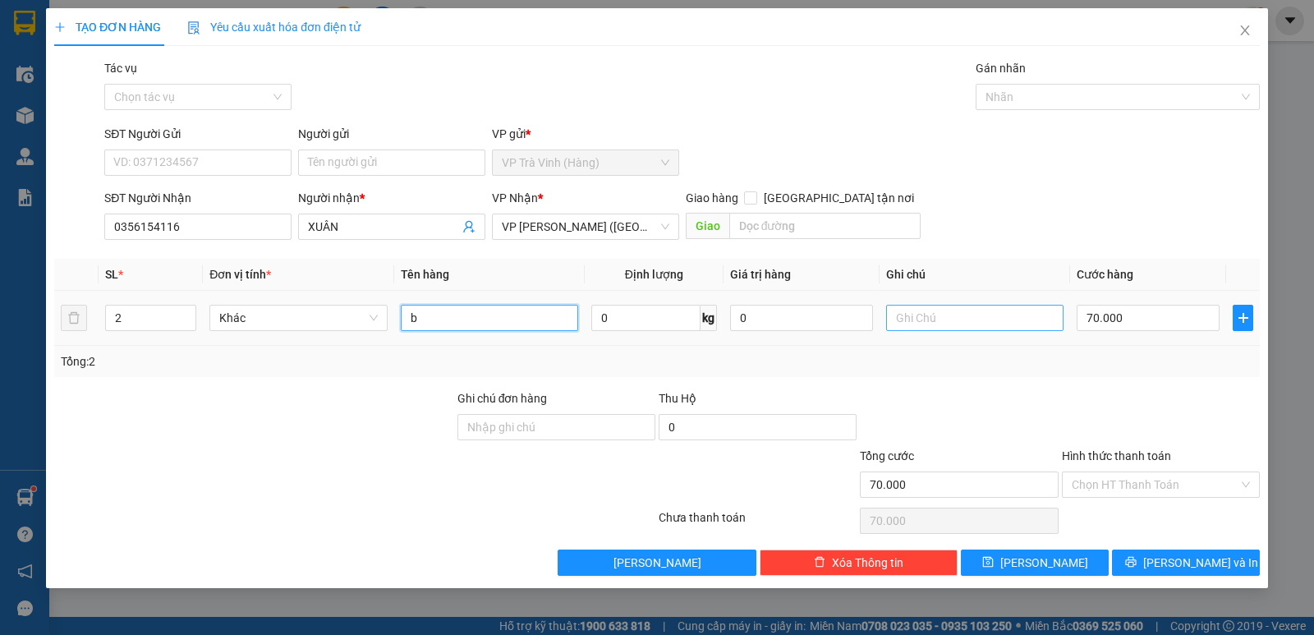
scroll to position [0, 0]
type input "bao đỏ kk"
type input "3"
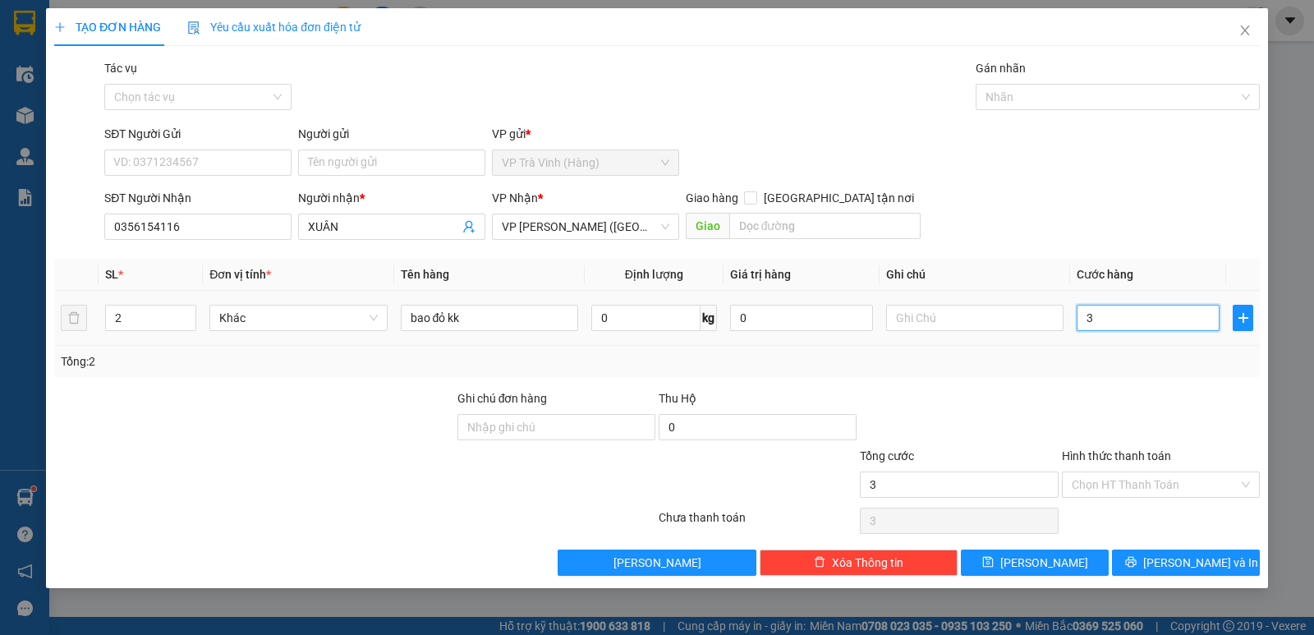
type input "35"
type input "35.000"
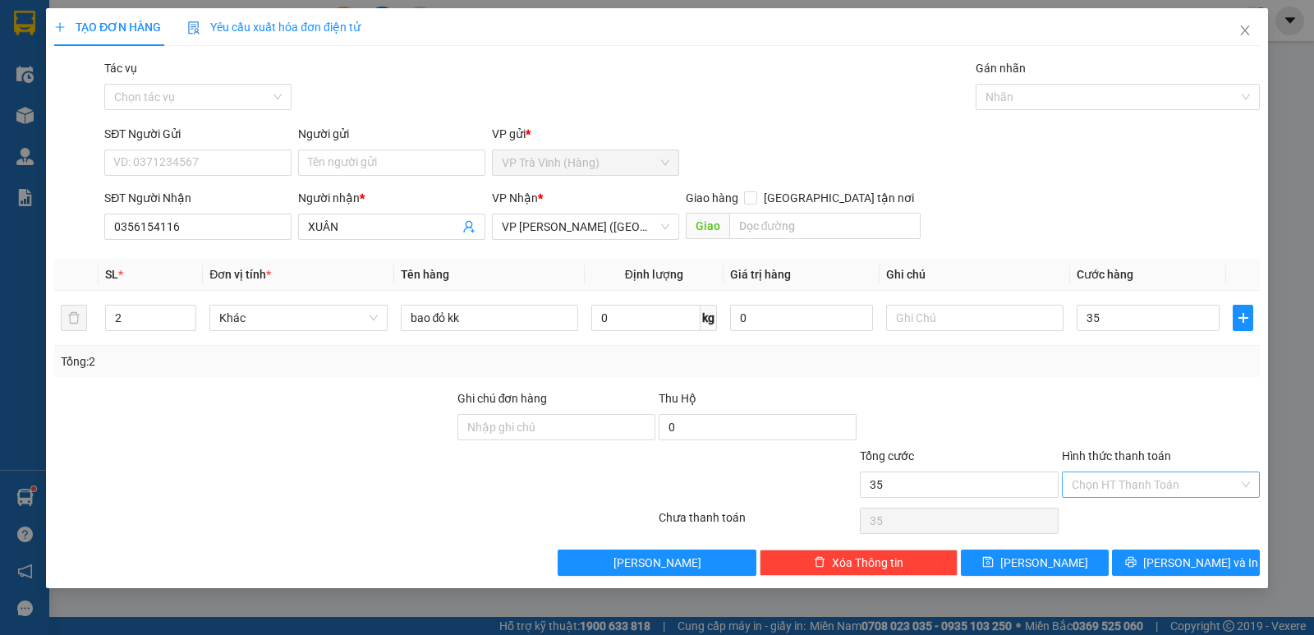
type input "35.000"
click at [1107, 479] on input "Hình thức thanh toán" at bounding box center [1155, 484] width 167 height 25
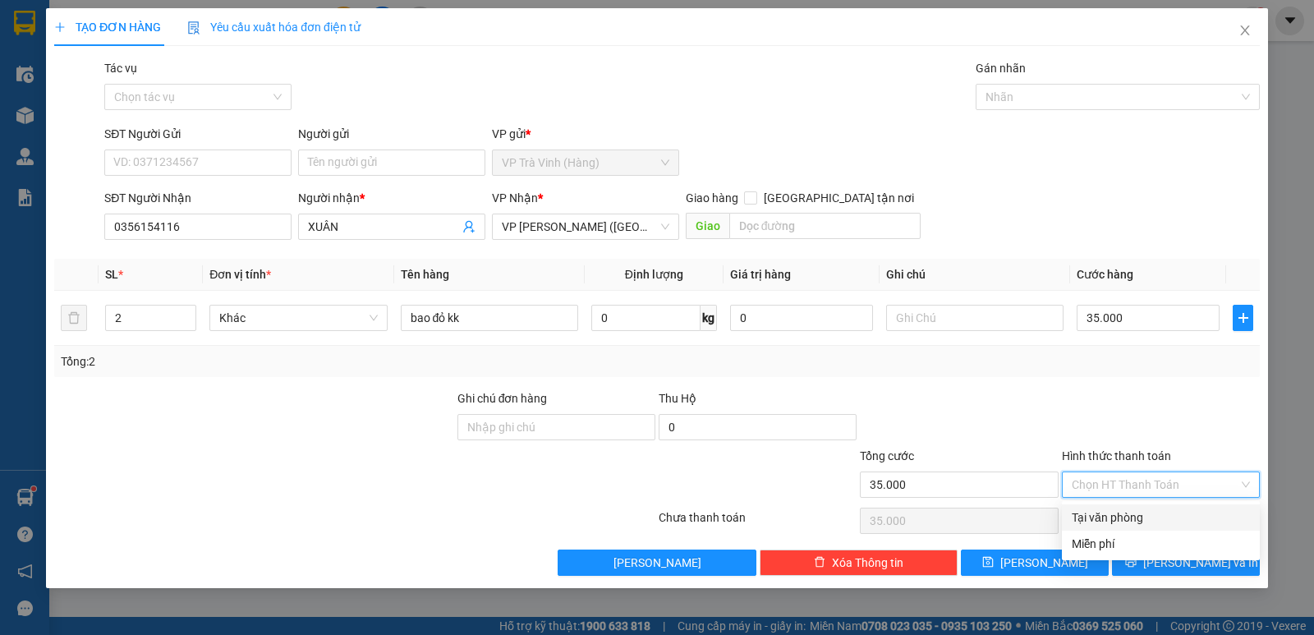
click at [1116, 521] on div "Tại văn phòng" at bounding box center [1161, 517] width 178 height 18
type input "0"
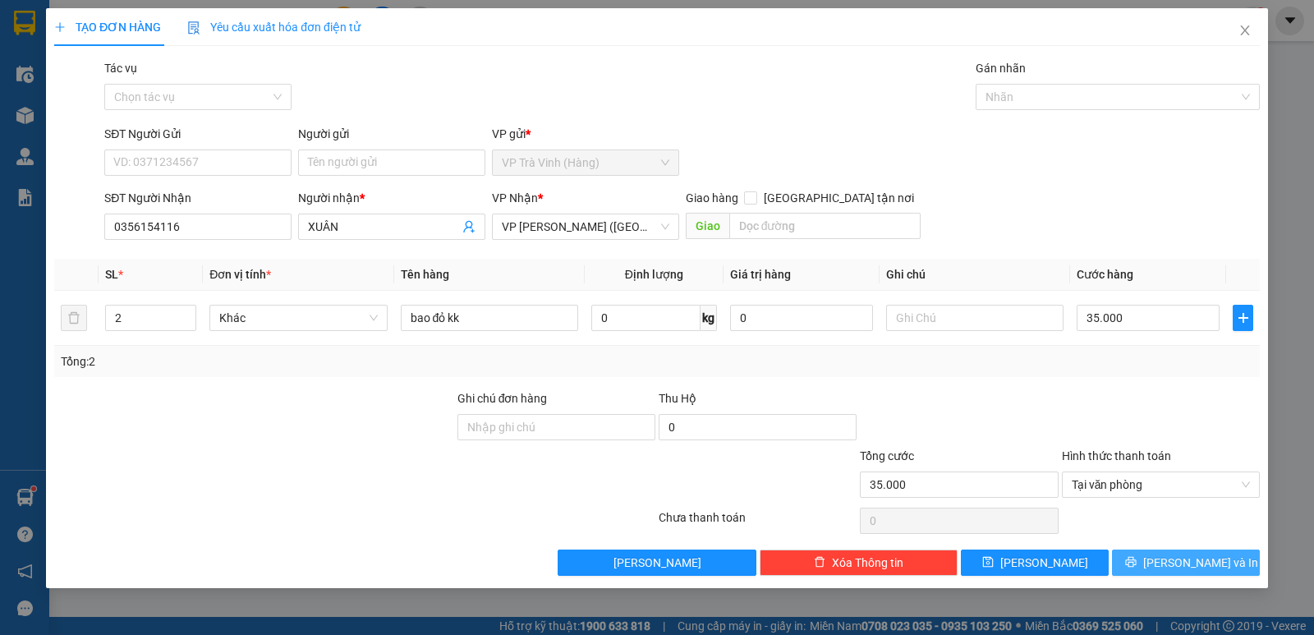
drag, startPoint x: 1170, startPoint y: 568, endPoint x: 1161, endPoint y: 565, distance: 10.2
click at [1170, 568] on button "Lưu và In" at bounding box center [1186, 562] width 148 height 26
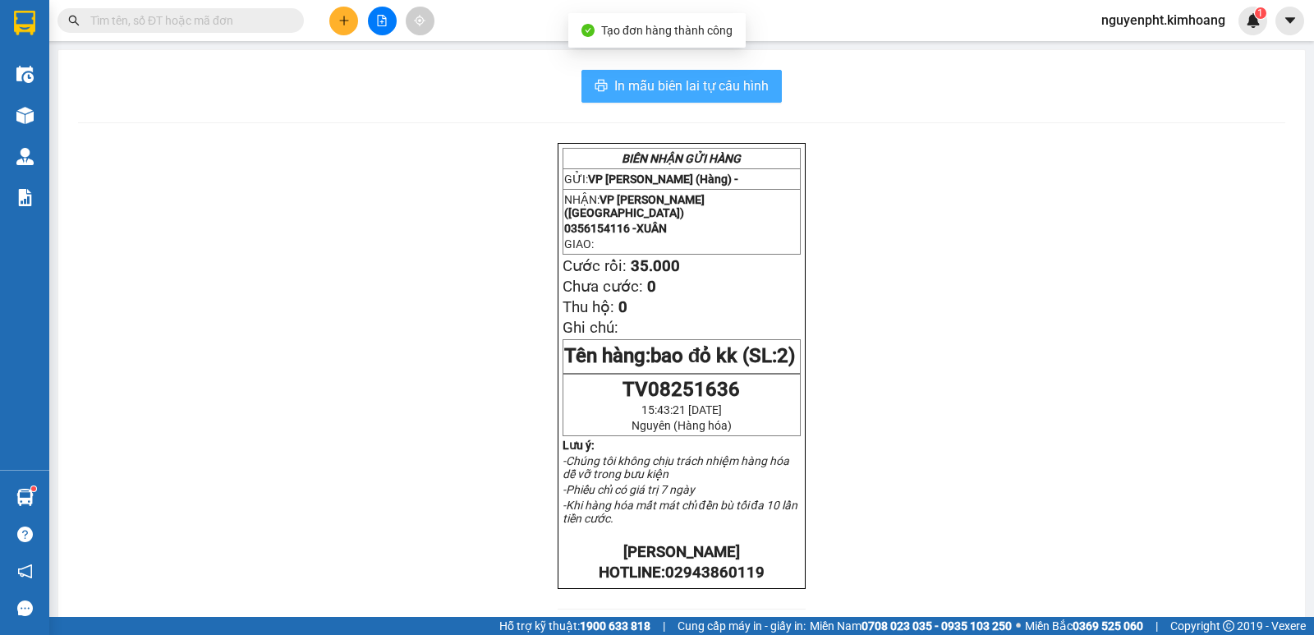
click at [721, 96] on span "In mẫu biên lai tự cấu hình" at bounding box center [691, 86] width 154 height 21
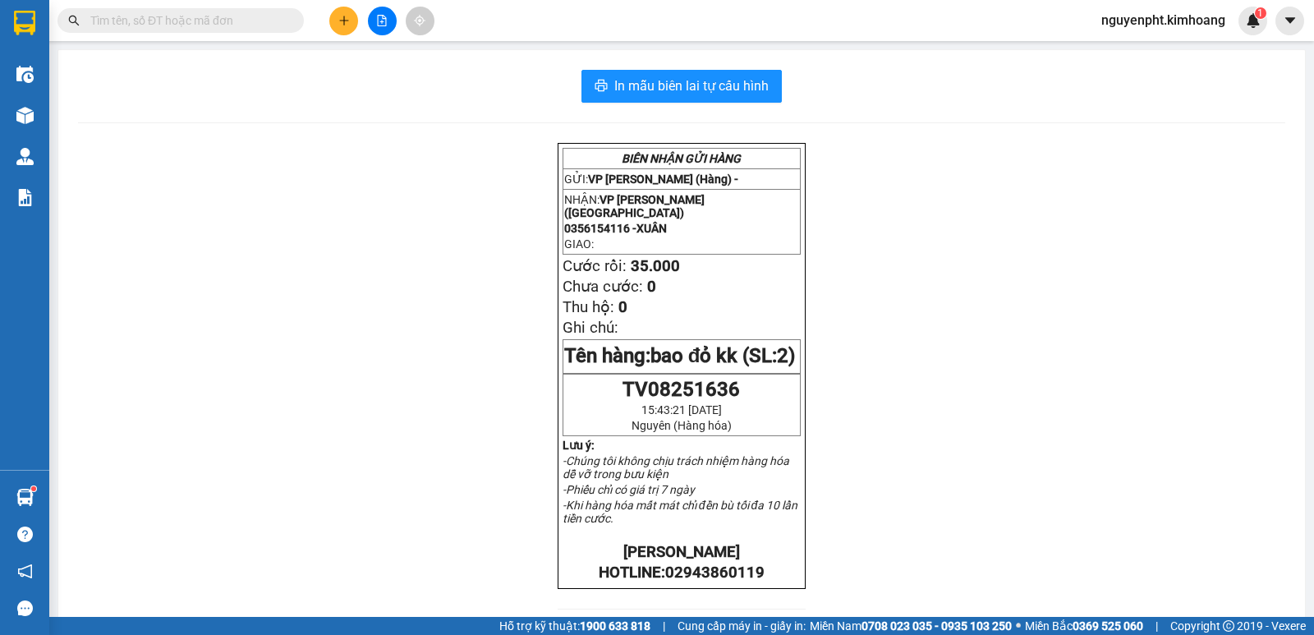
click at [284, 17] on span at bounding box center [180, 20] width 246 height 25
click at [224, 30] on span at bounding box center [180, 20] width 246 height 25
click at [250, 28] on input "text" at bounding box center [187, 20] width 194 height 18
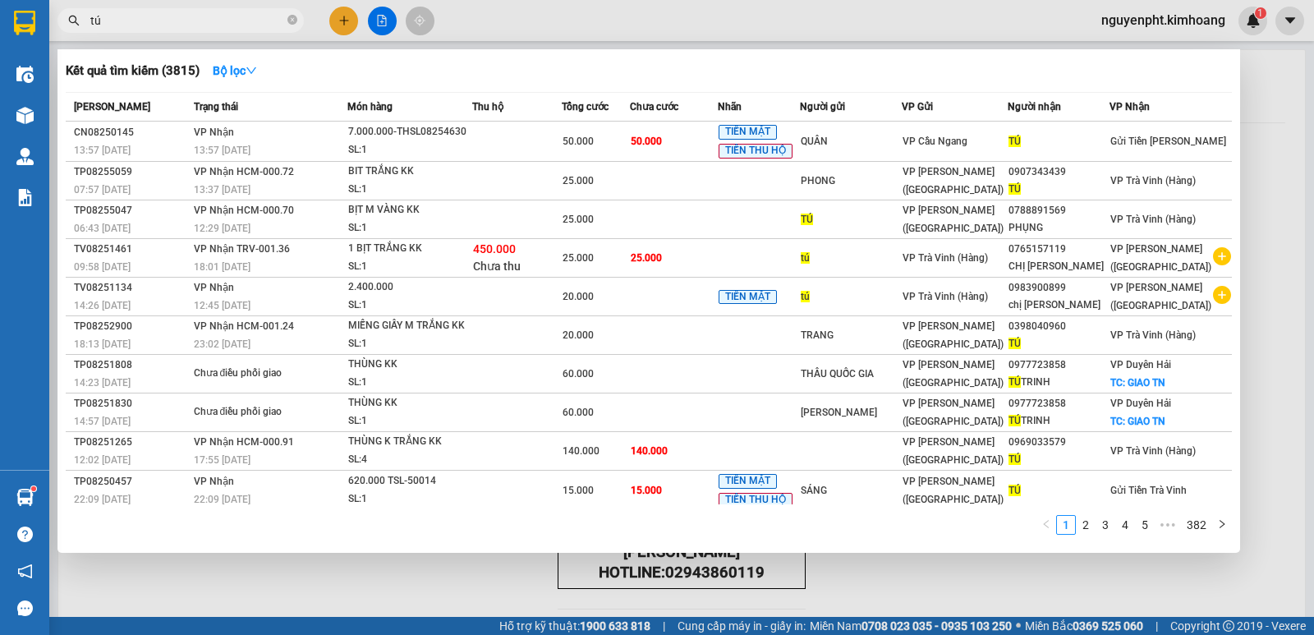
drag, startPoint x: 206, startPoint y: 20, endPoint x: 0, endPoint y: 97, distance: 220.1
click at [0, 97] on section "Kết quả tìm kiếm ( 3815 ) Bộ lọc Mã ĐH Trạng thái Món hàng Thu hộ Tổng cước Chư…" at bounding box center [657, 317] width 1314 height 635
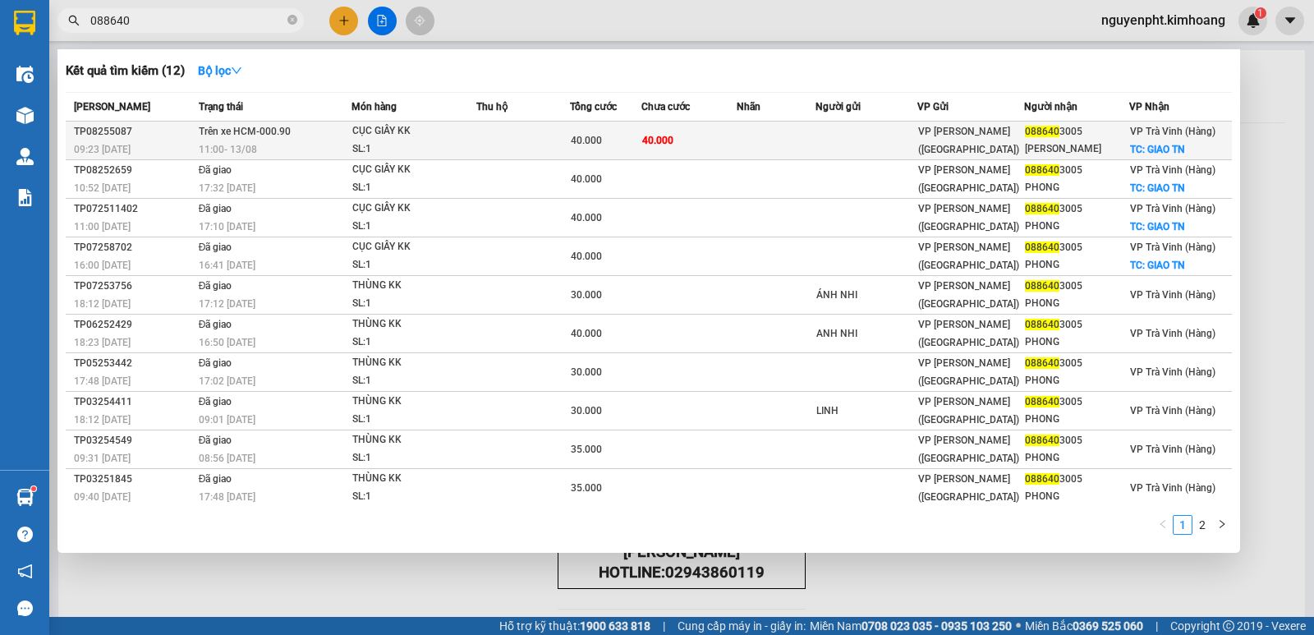
type input "088640"
click at [732, 142] on td "40.000" at bounding box center [688, 141] width 94 height 39
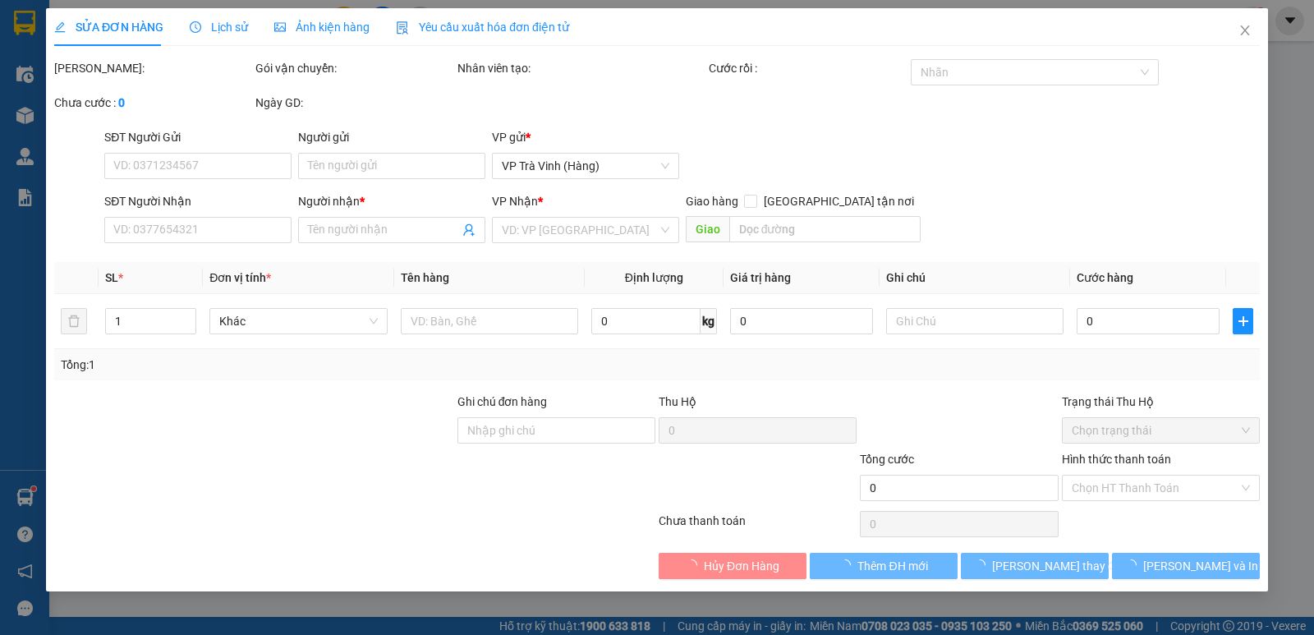
type input "0886403005"
type input "TRIỆU PHONG"
checkbox input "true"
type input "GIAO TN"
type input "40.000"
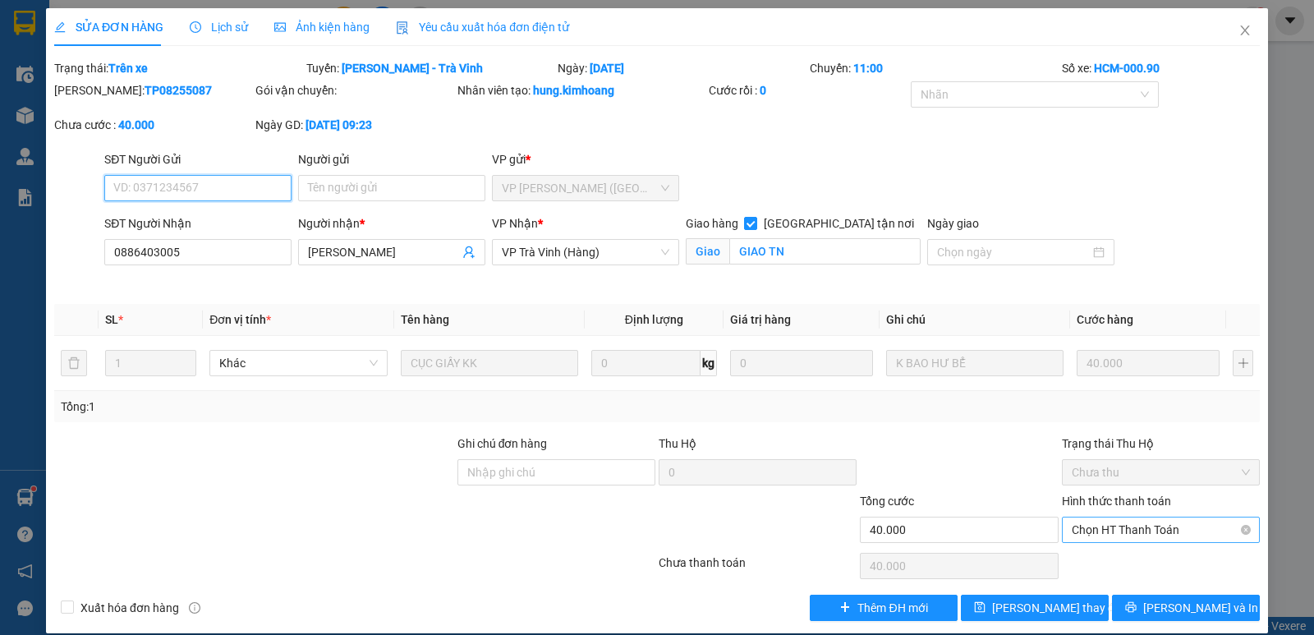
click at [1106, 527] on span "Chọn HT Thanh Toán" at bounding box center [1161, 529] width 178 height 25
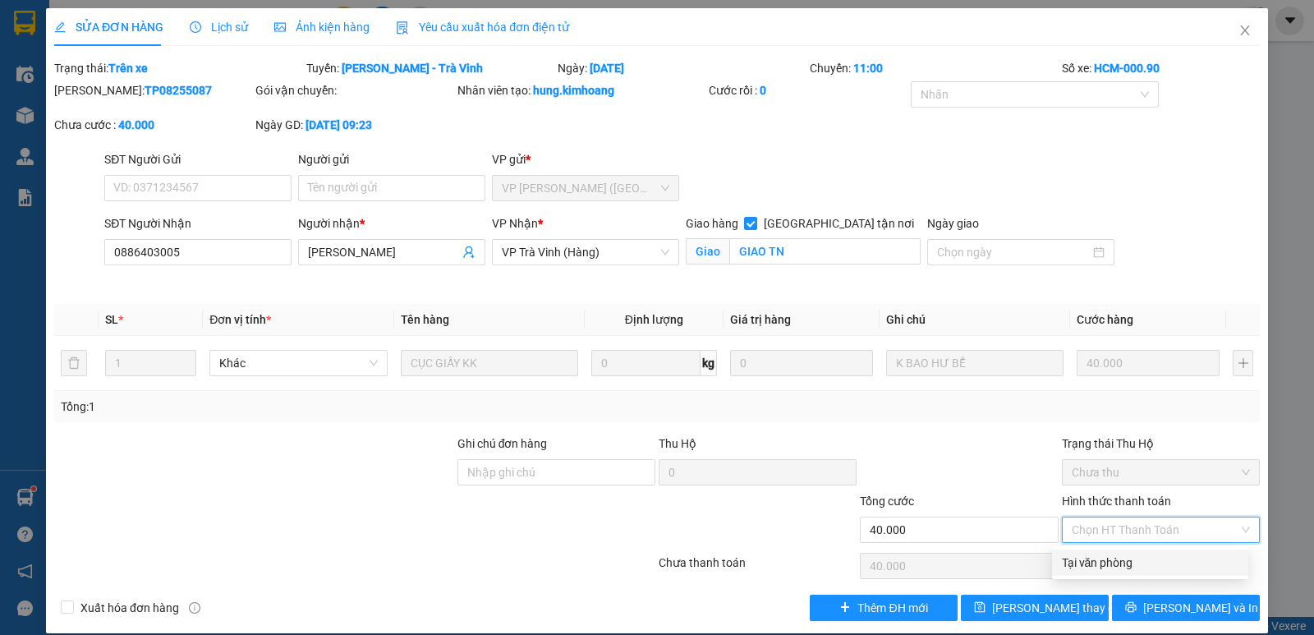
click at [1085, 567] on div "Tại văn phòng" at bounding box center [1150, 563] width 177 height 18
type input "40.000"
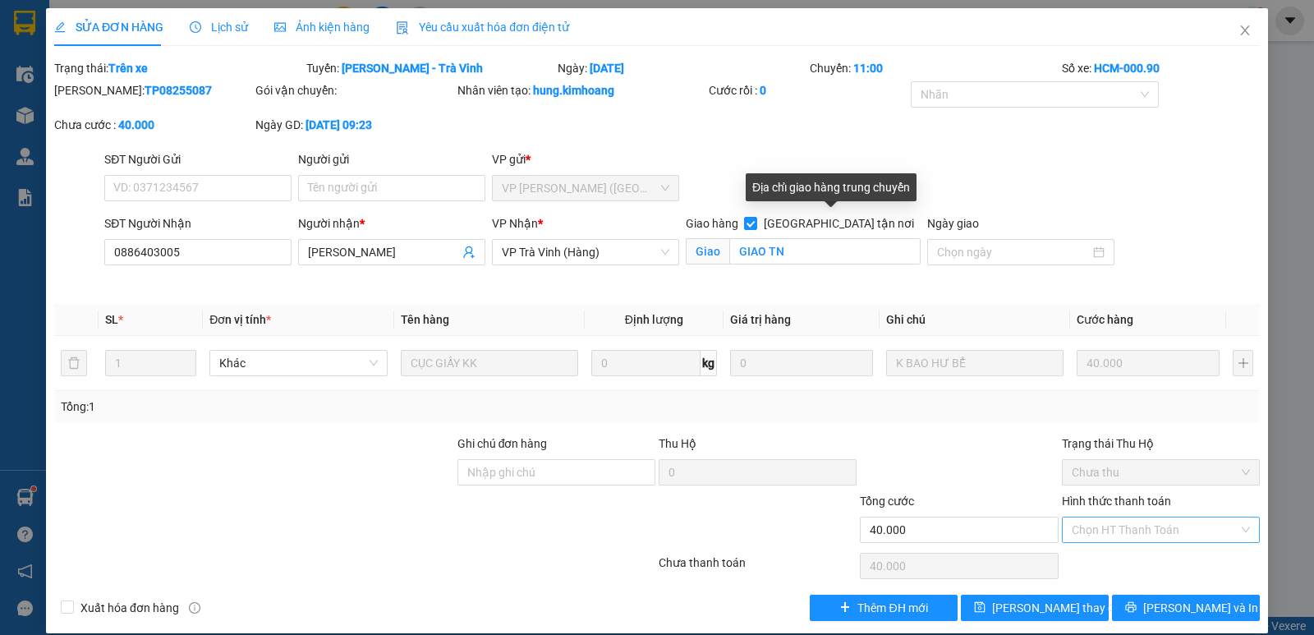
click at [756, 222] on input "Giao tận nơi" at bounding box center [749, 222] width 11 height 11
checkbox input "false"
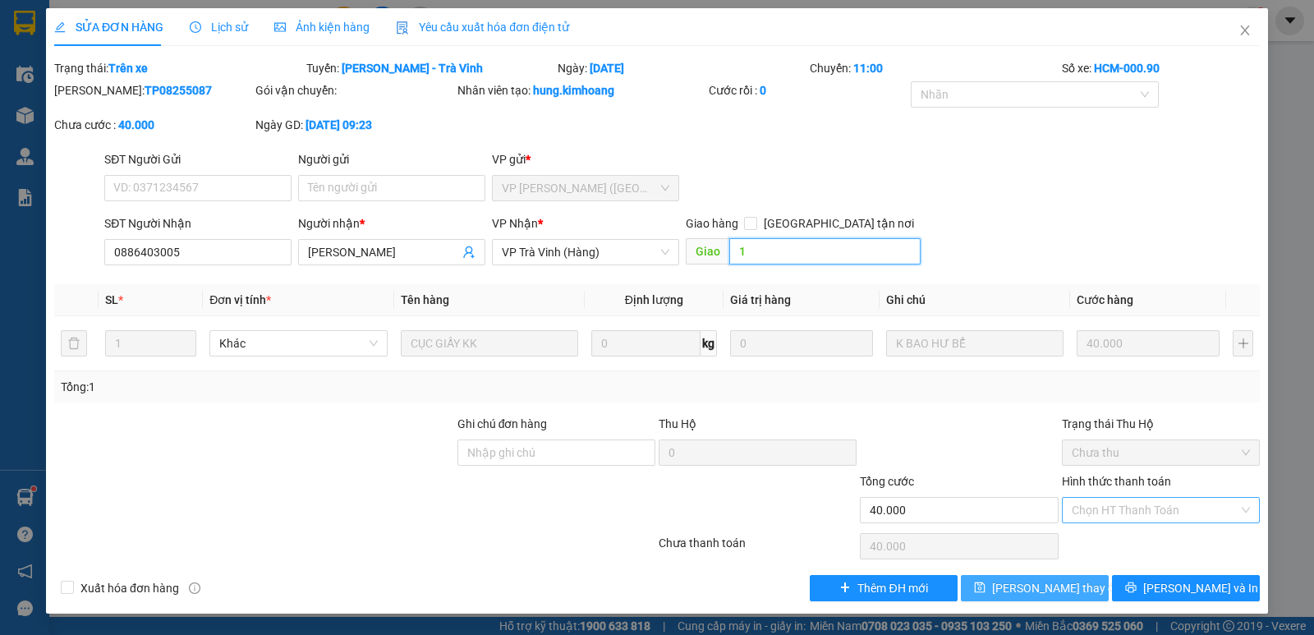
type input "1"
click at [1041, 595] on span "Lưu thay đổi" at bounding box center [1057, 588] width 131 height 18
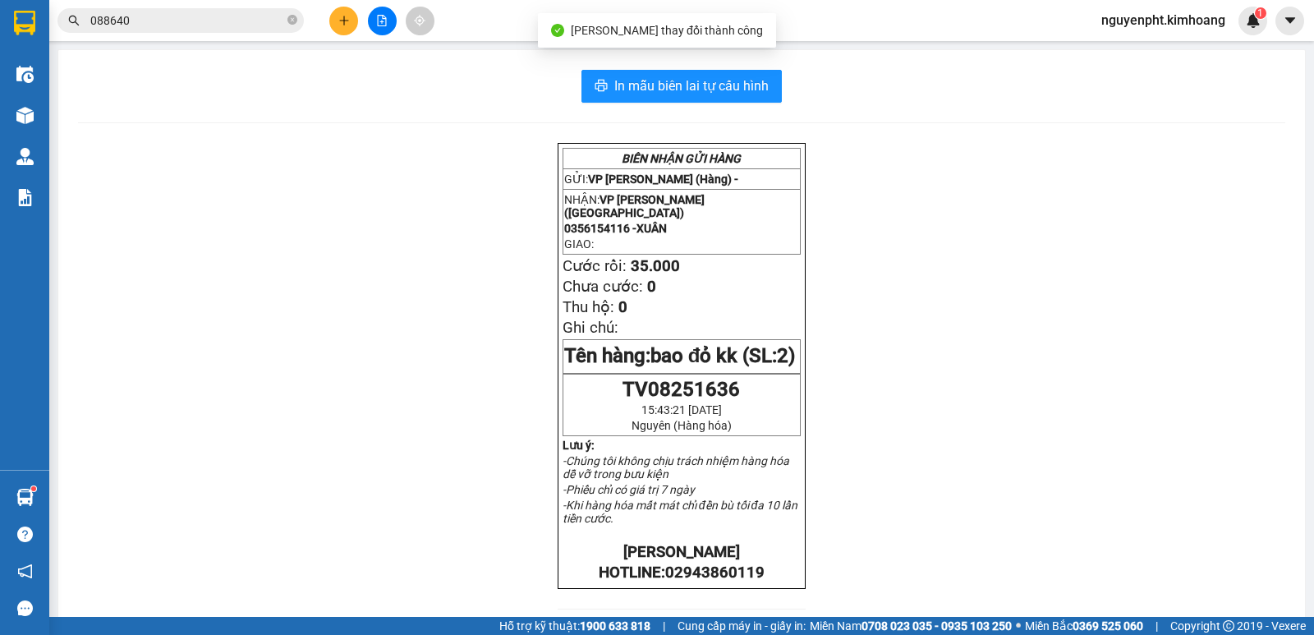
click at [202, 19] on input "088640" at bounding box center [187, 20] width 194 height 18
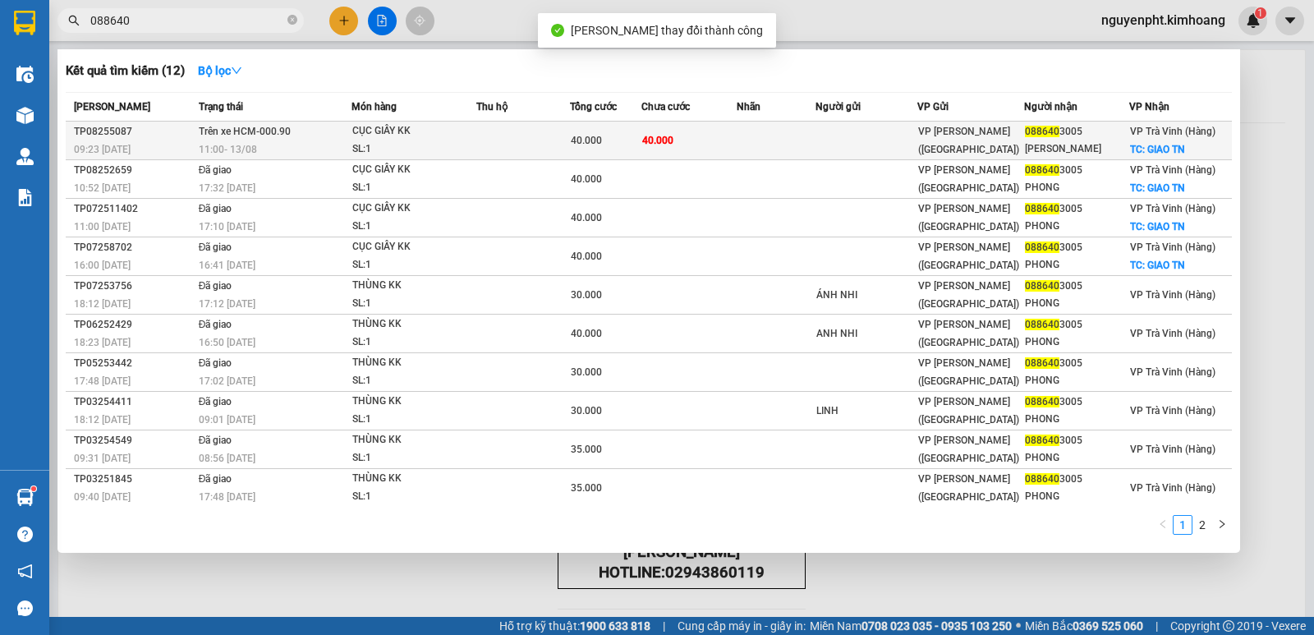
click at [746, 143] on td at bounding box center [776, 141] width 79 height 39
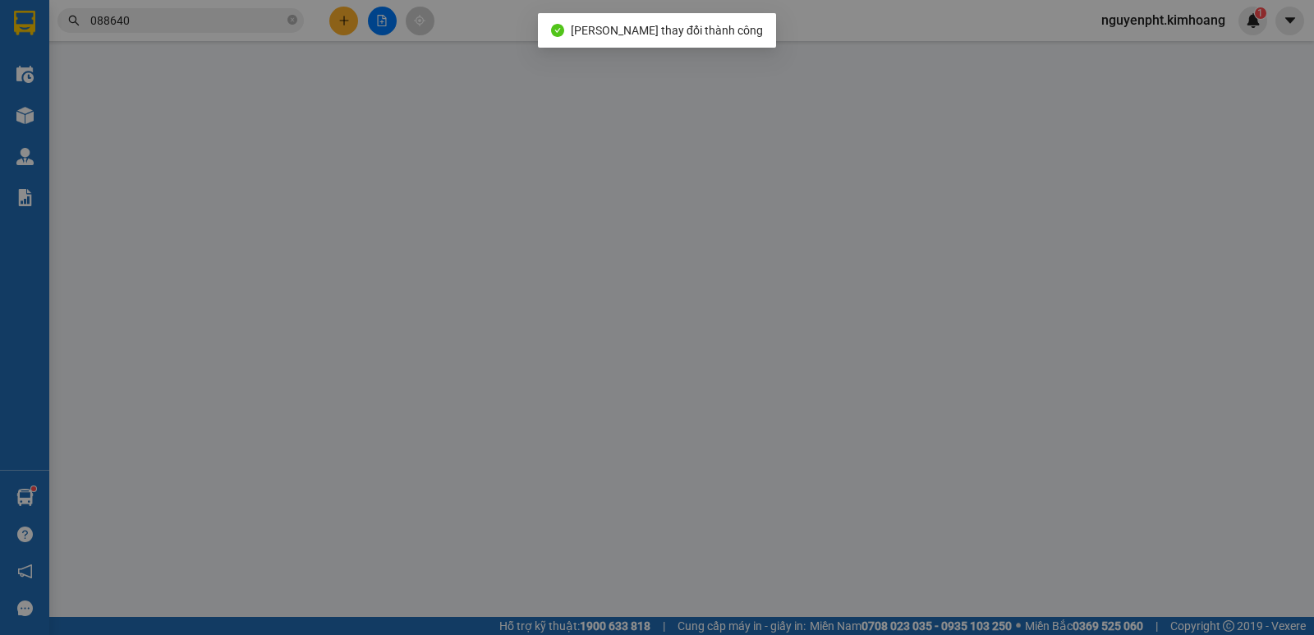
type input "0886403005"
type input "TRIỆU PHONG"
type input "1"
type input "40.000"
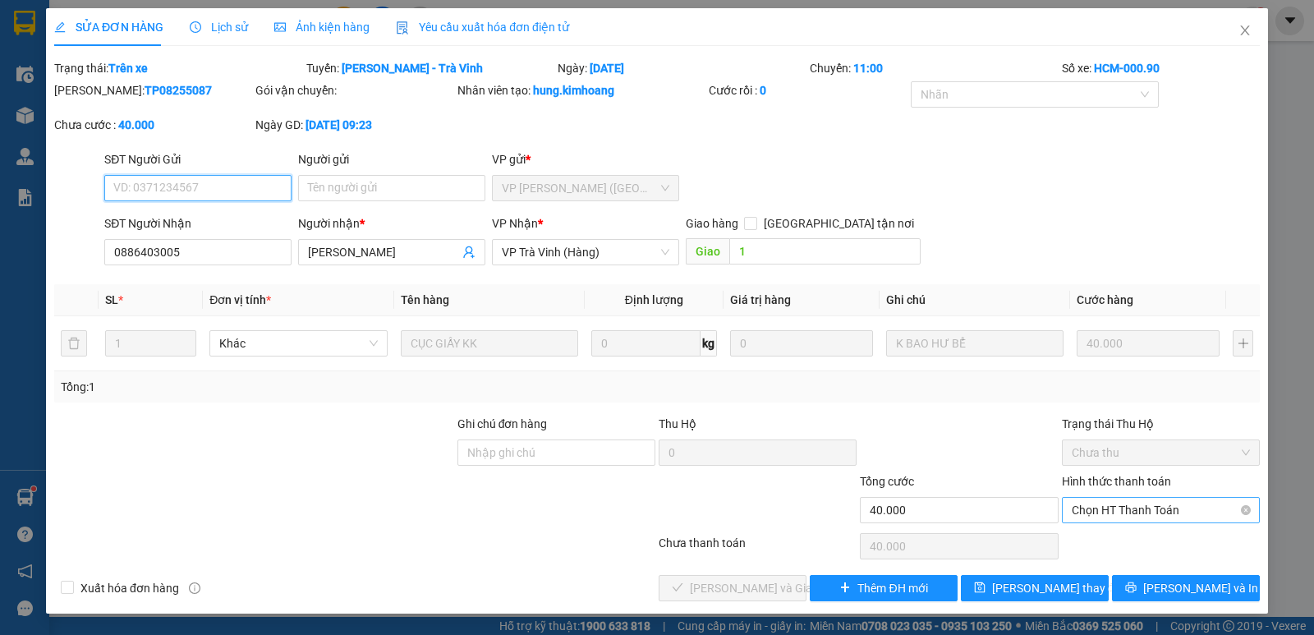
click at [1142, 514] on span "Chọn HT Thanh Toán" at bounding box center [1161, 510] width 178 height 25
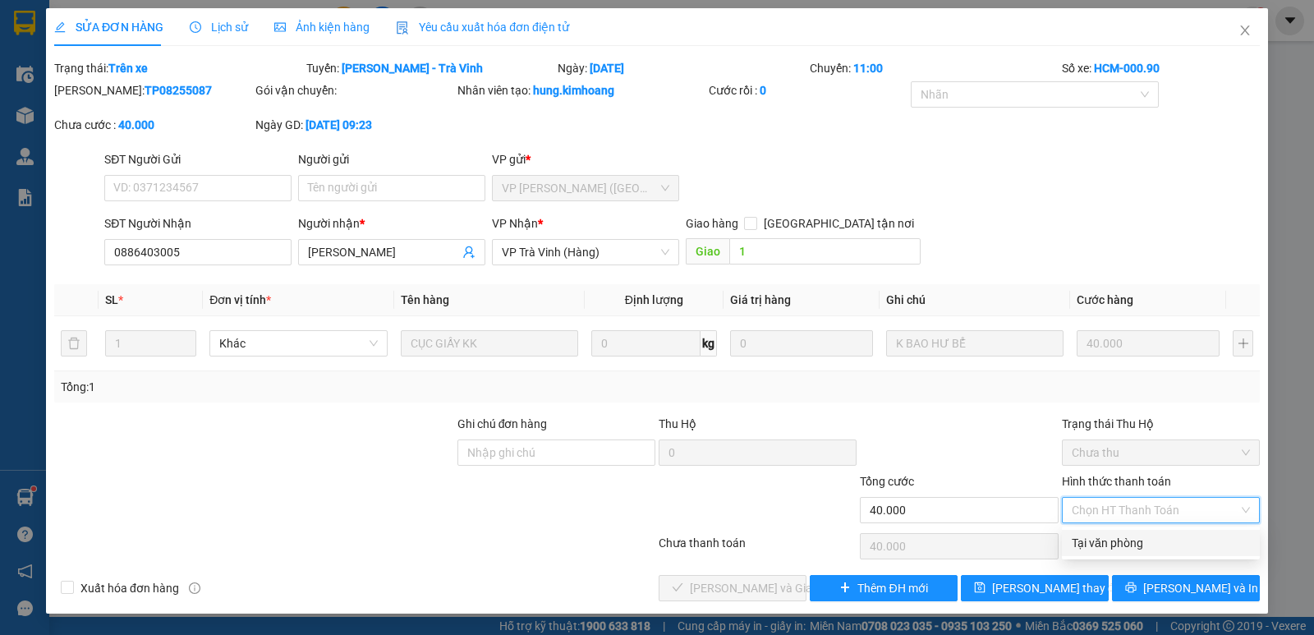
drag, startPoint x: 1126, startPoint y: 543, endPoint x: 1057, endPoint y: 554, distance: 69.9
click at [1119, 545] on div "Tại văn phòng" at bounding box center [1161, 543] width 178 height 18
type input "0"
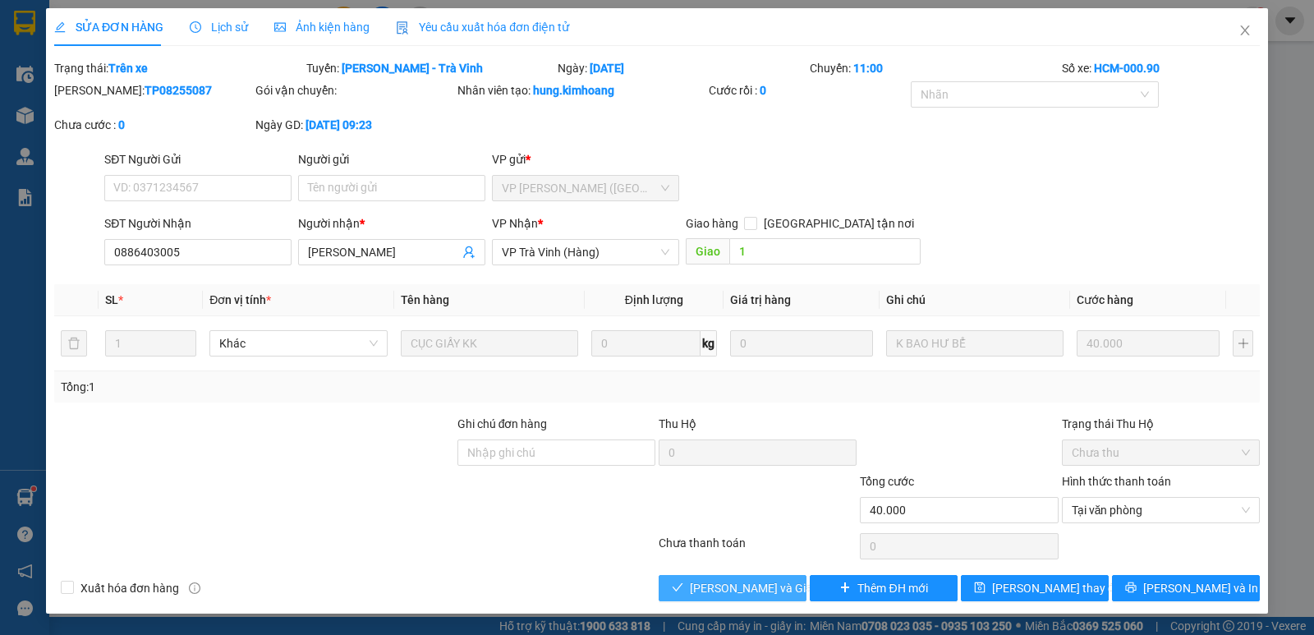
click at [734, 577] on button "Lưu và Giao hàng" at bounding box center [733, 588] width 148 height 26
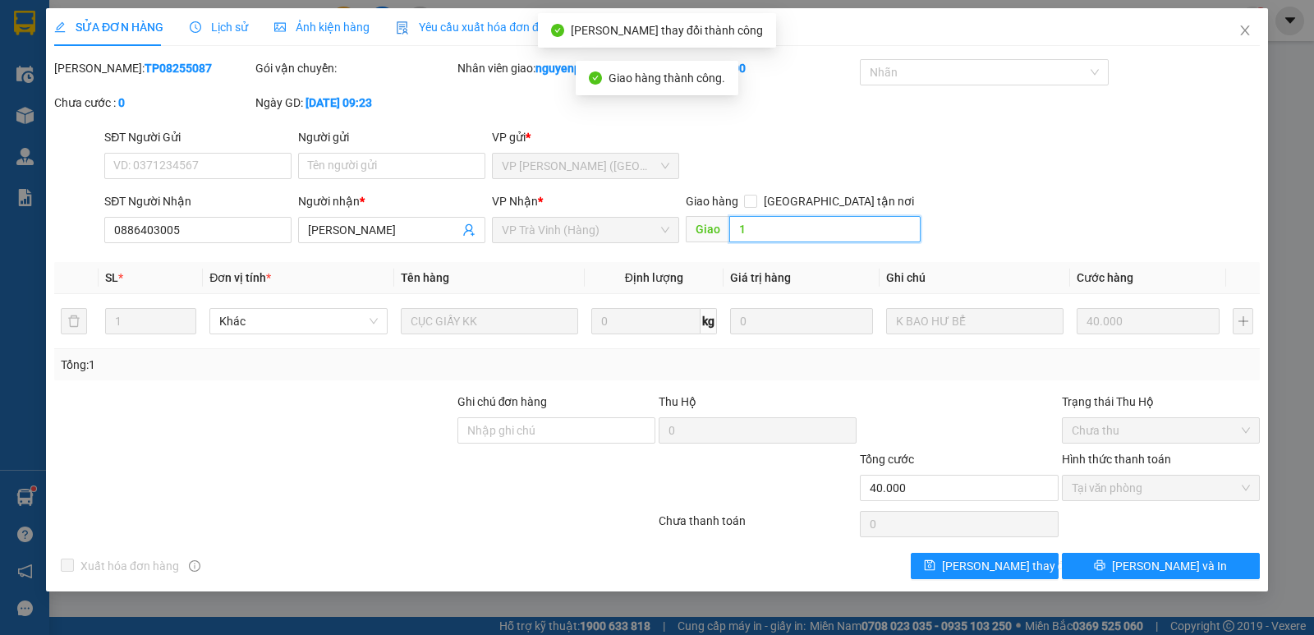
drag, startPoint x: 770, startPoint y: 221, endPoint x: 765, endPoint y: 229, distance: 9.6
click at [770, 223] on input "1" at bounding box center [825, 229] width 192 height 26
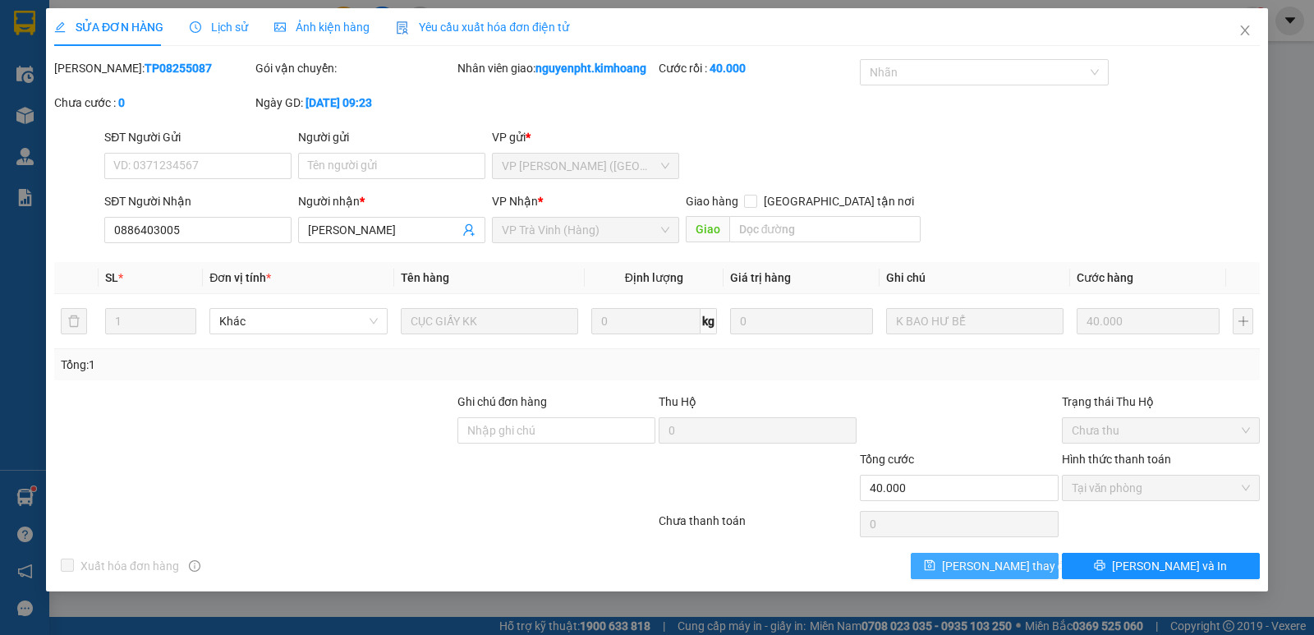
click at [1018, 568] on span "Lưu thay đổi" at bounding box center [1007, 566] width 131 height 18
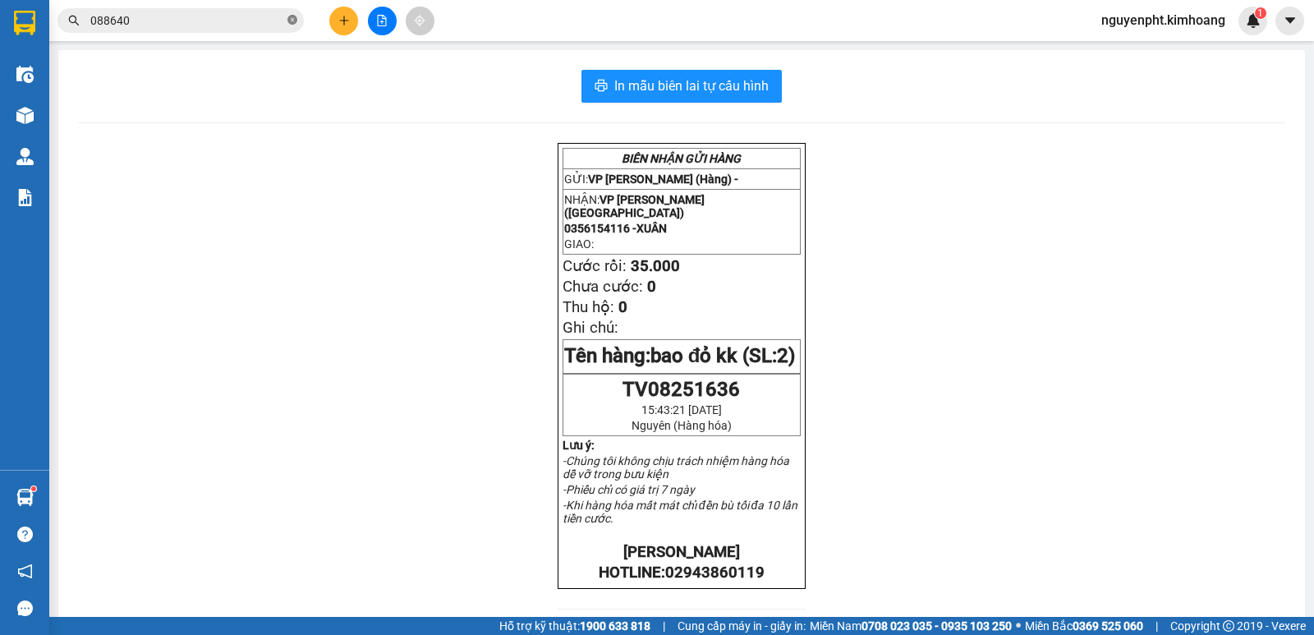
click at [293, 20] on icon "close-circle" at bounding box center [292, 20] width 10 height 10
click at [342, 22] on icon "plus" at bounding box center [343, 20] width 11 height 11
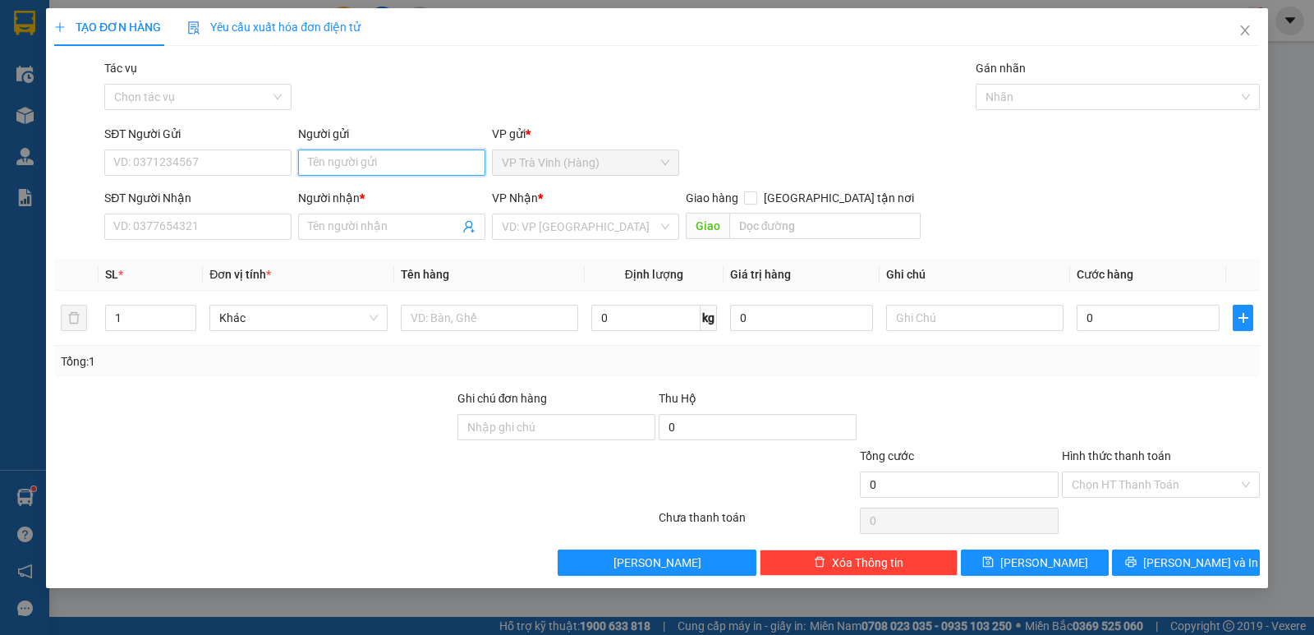
click at [414, 161] on input "Người gửi" at bounding box center [391, 162] width 187 height 26
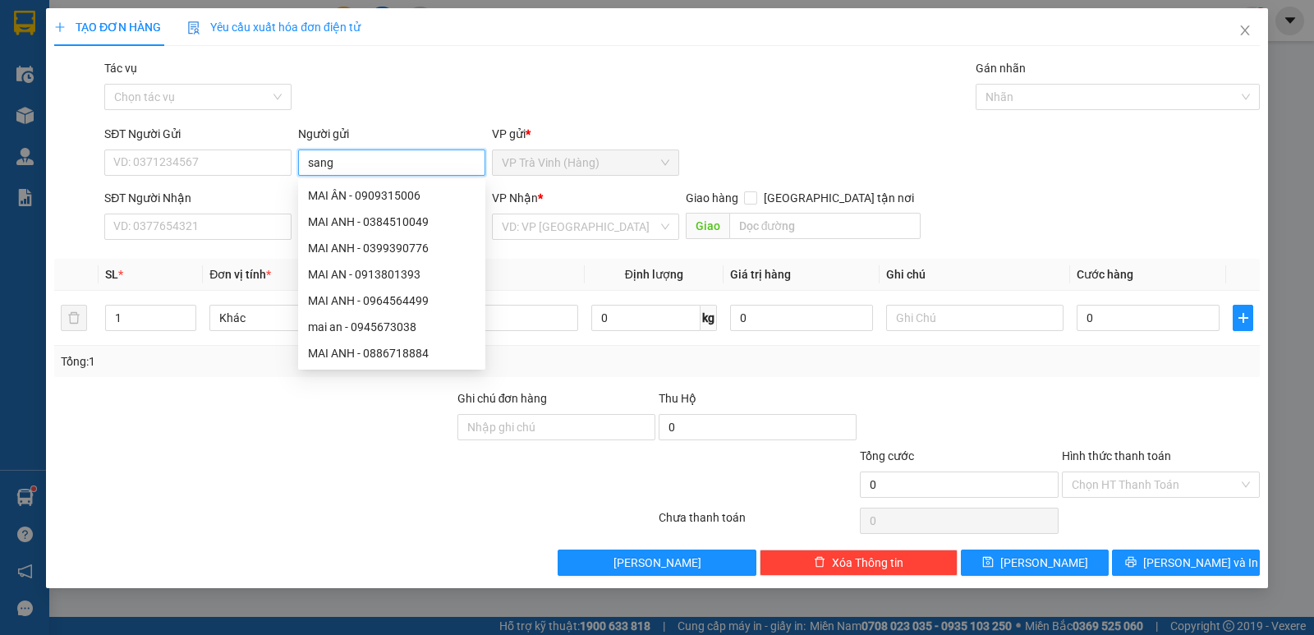
type input "sang"
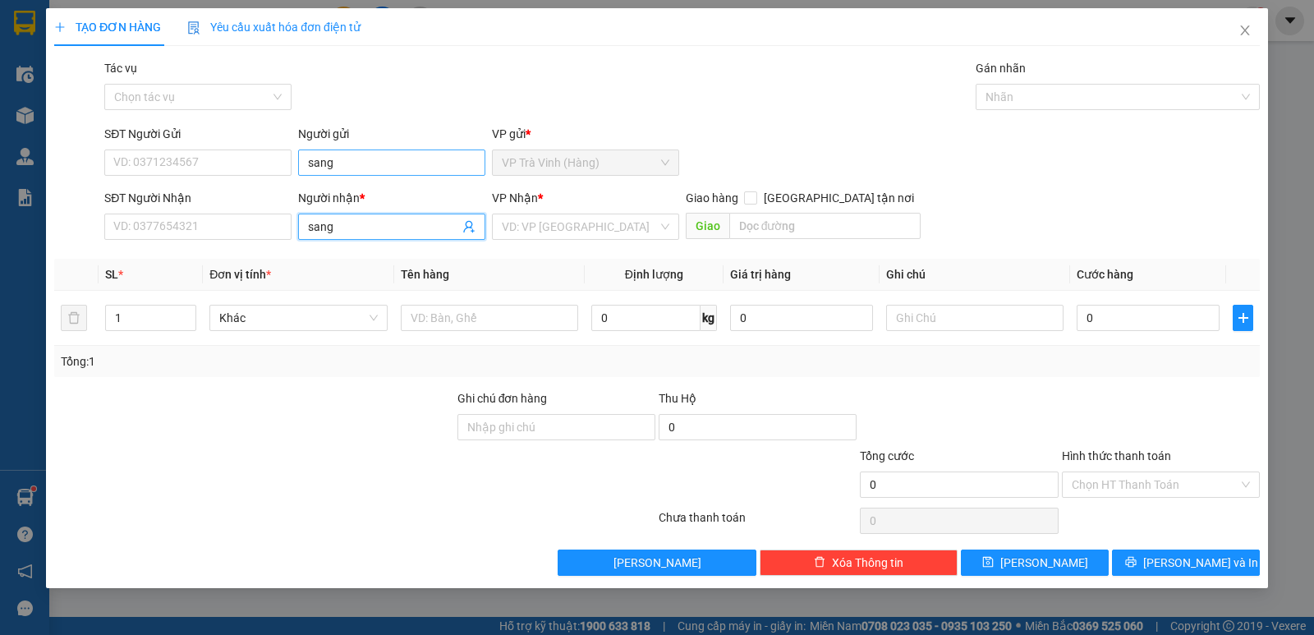
type input "sang"
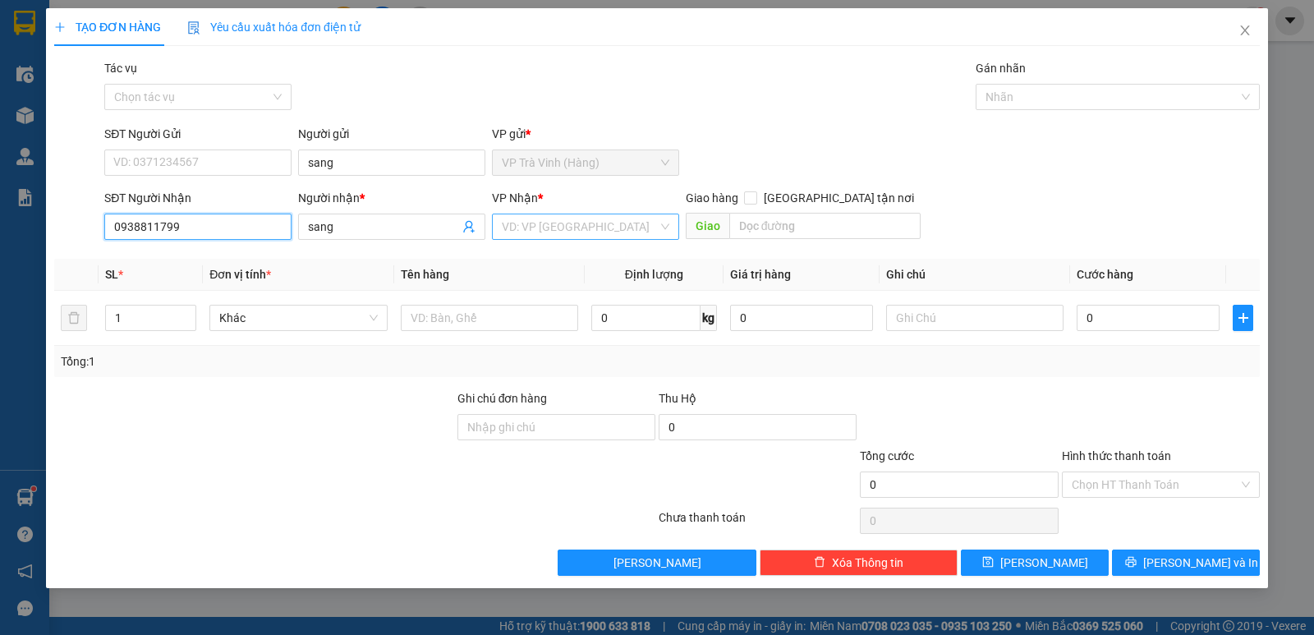
type input "0938811799"
click at [577, 225] on input "search" at bounding box center [580, 226] width 156 height 25
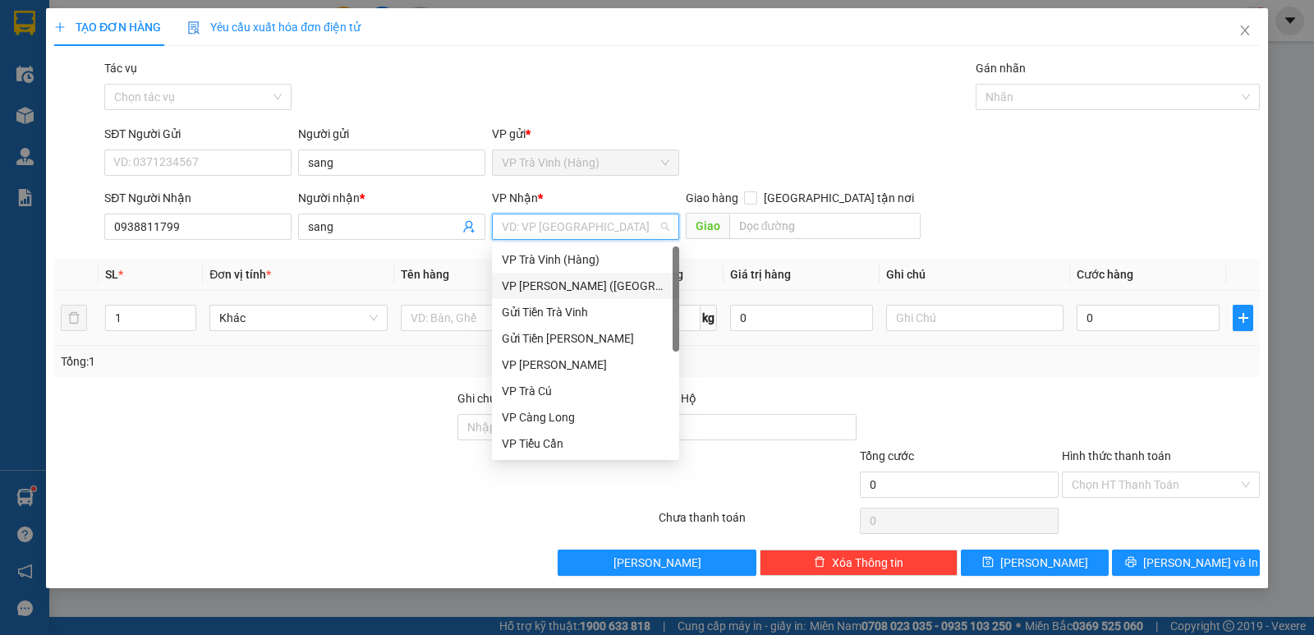
click at [561, 285] on div "VP Trần Phú (Hàng)" at bounding box center [586, 286] width 168 height 18
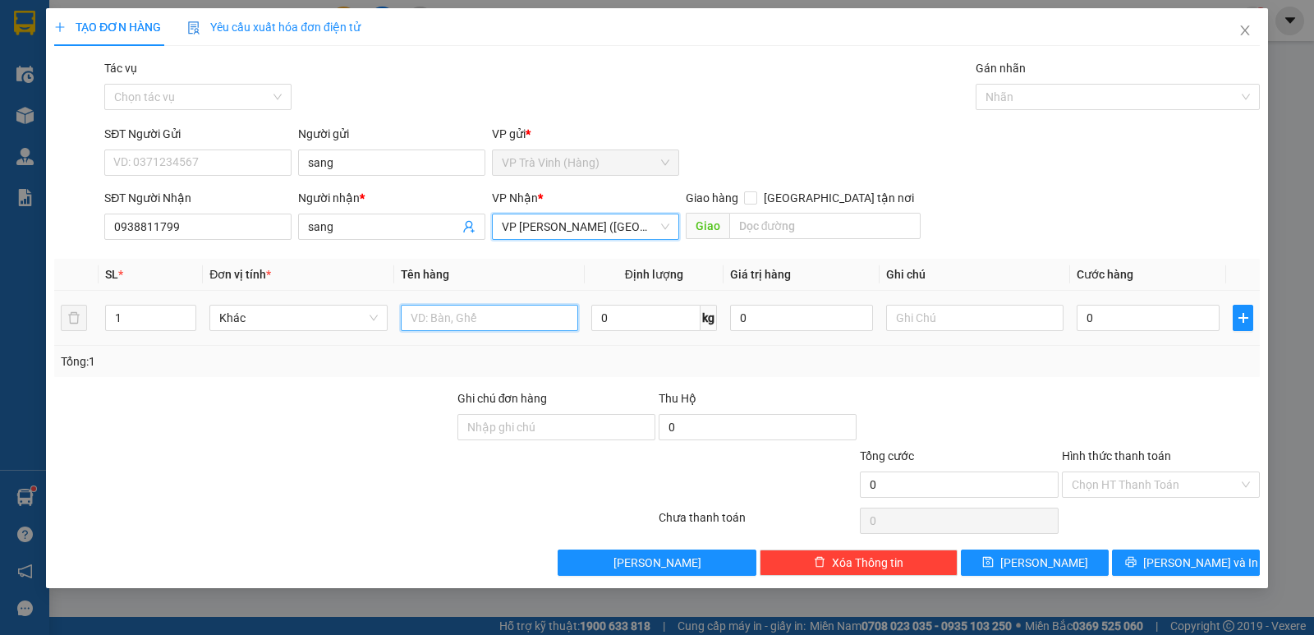
drag, startPoint x: 456, startPoint y: 315, endPoint x: 457, endPoint y: 296, distance: 19.8
click at [456, 315] on input "text" at bounding box center [489, 318] width 177 height 26
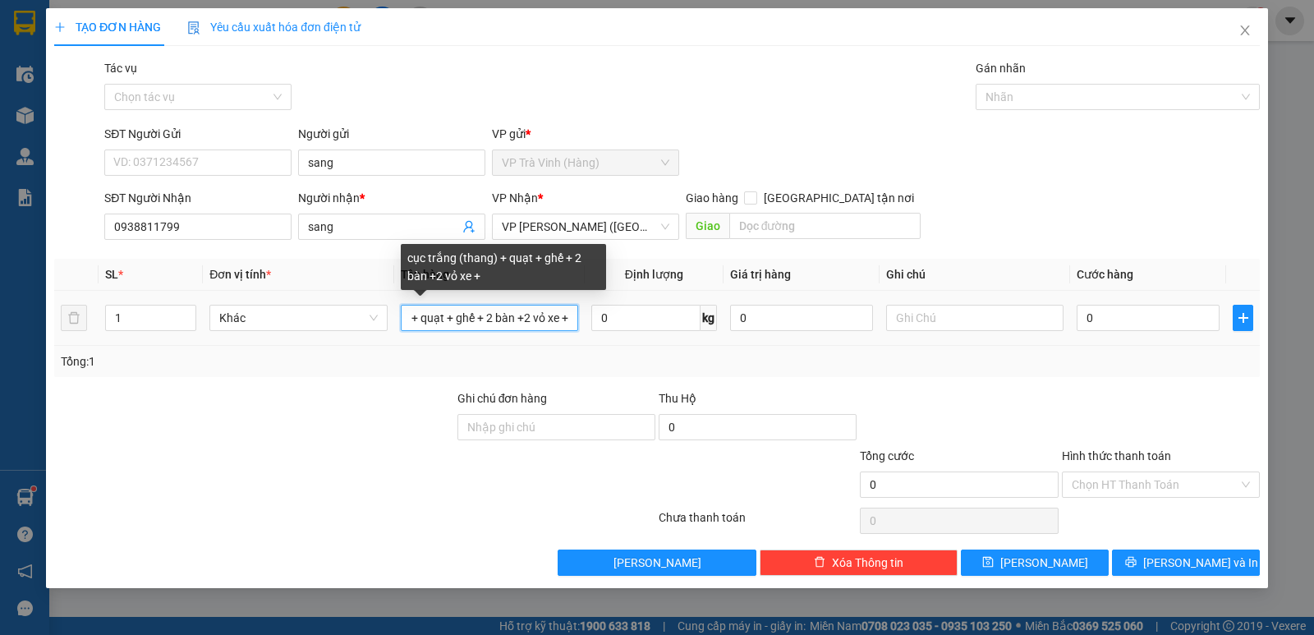
click at [482, 317] on input "cục trắng (thang) + quạt + ghế + 2 bàn +2 vỏ xe +" at bounding box center [489, 318] width 177 height 26
click at [451, 320] on input "cục trắng (thang) + quạt + ghế + 4 bàn +2 vỏ xe +" at bounding box center [489, 318] width 177 height 26
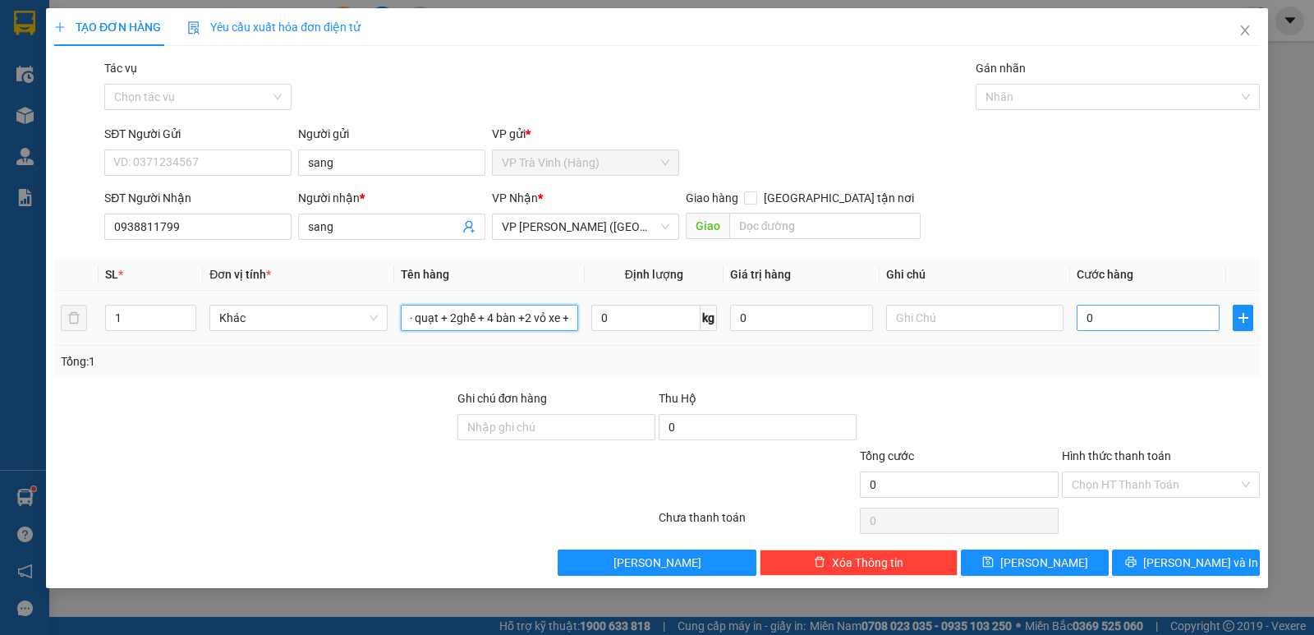
type input "cục trắng (thang) + quạt + 2ghế + 4 bàn +2 vỏ xe +"
click at [1170, 325] on input "0" at bounding box center [1148, 318] width 143 height 26
click at [1136, 320] on input "0" at bounding box center [1148, 318] width 143 height 26
type input "03"
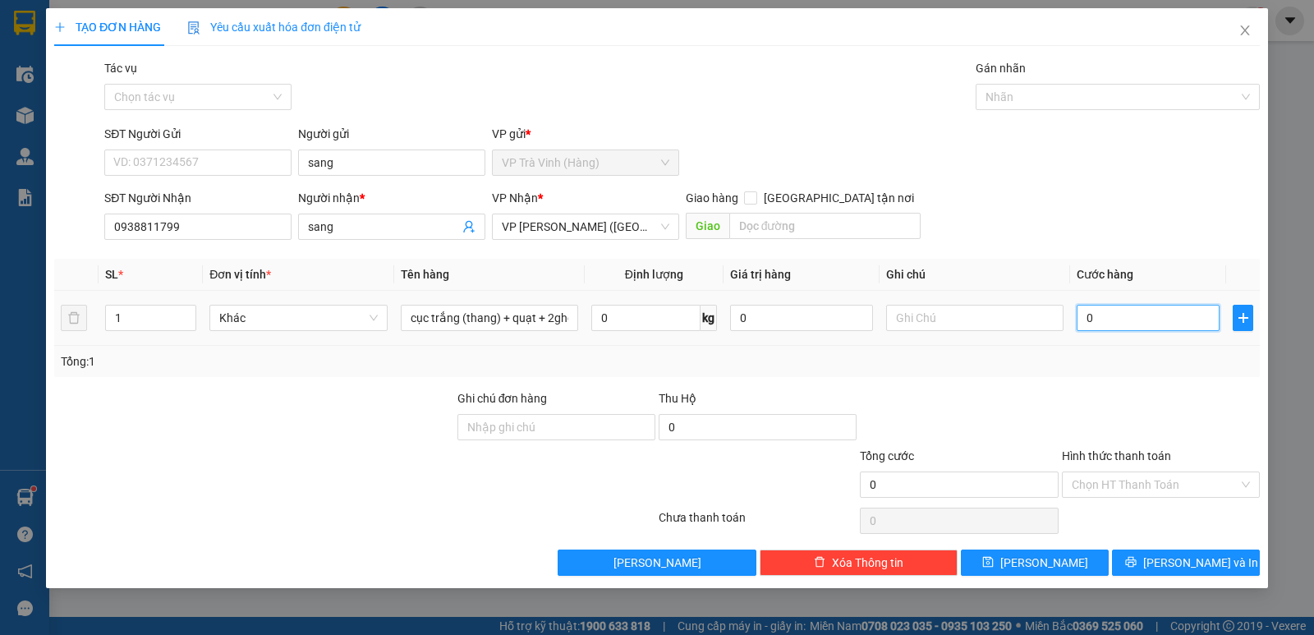
type input "3"
type input "030"
type input "30"
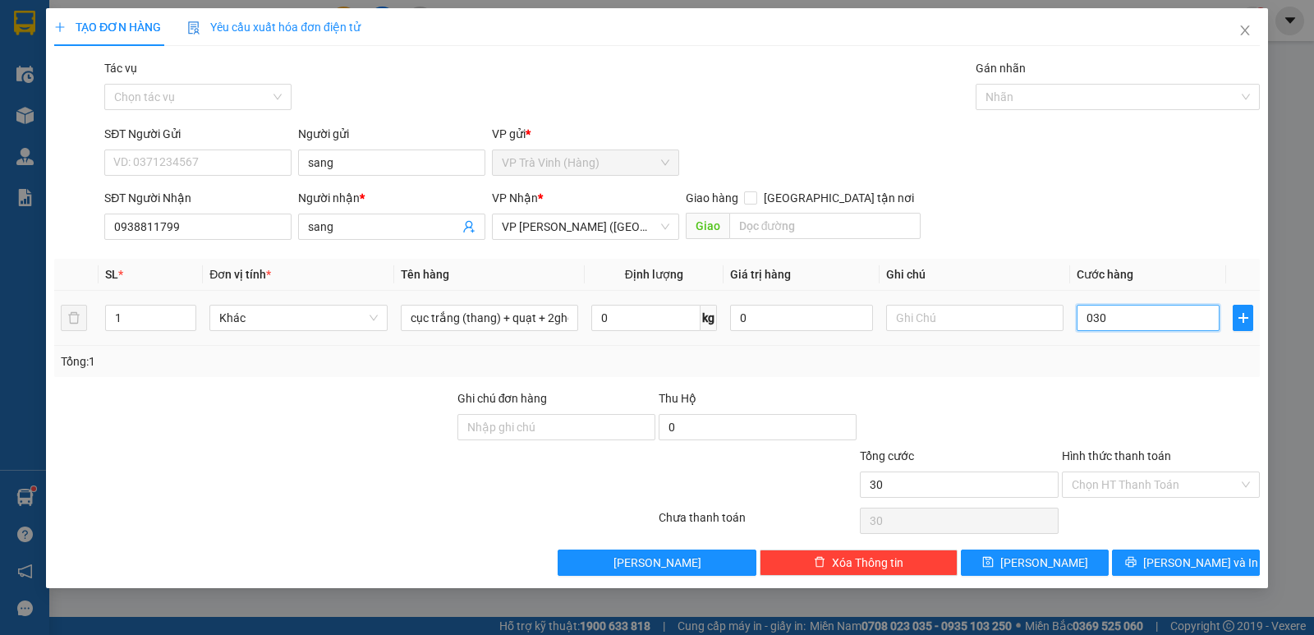
type input "0.300"
type input "300"
type input "03.000"
type input "3.000"
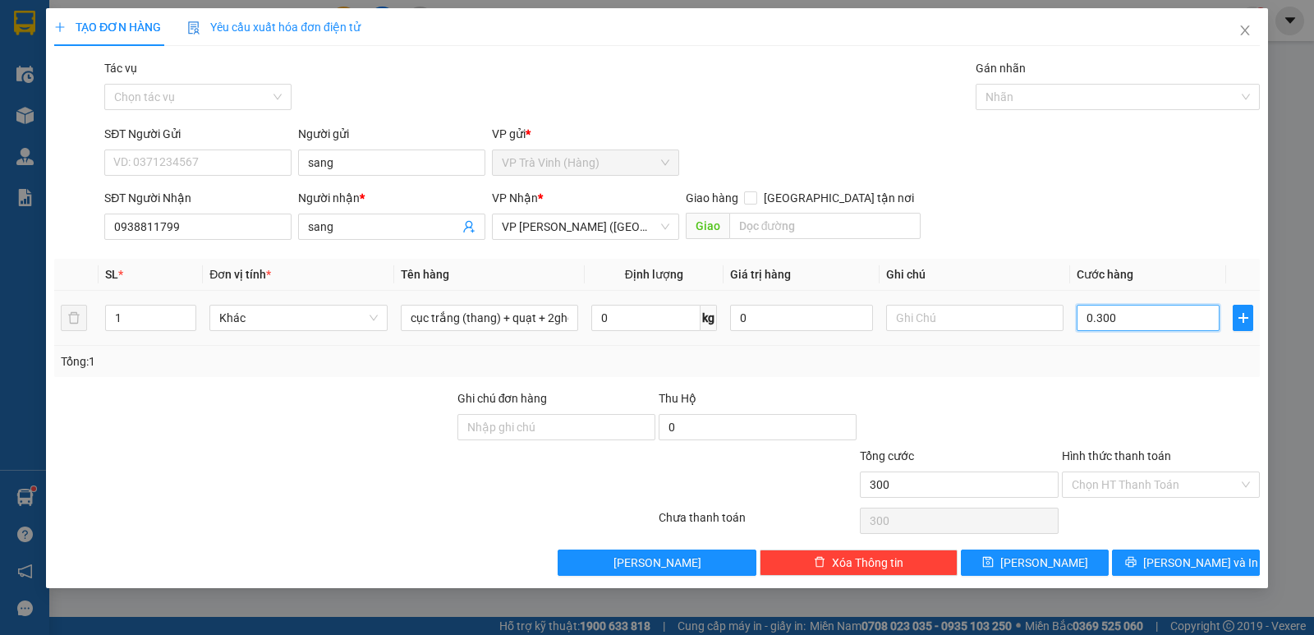
type input "3.000"
type input "030.000"
type input "30.000"
type input "0.300.000"
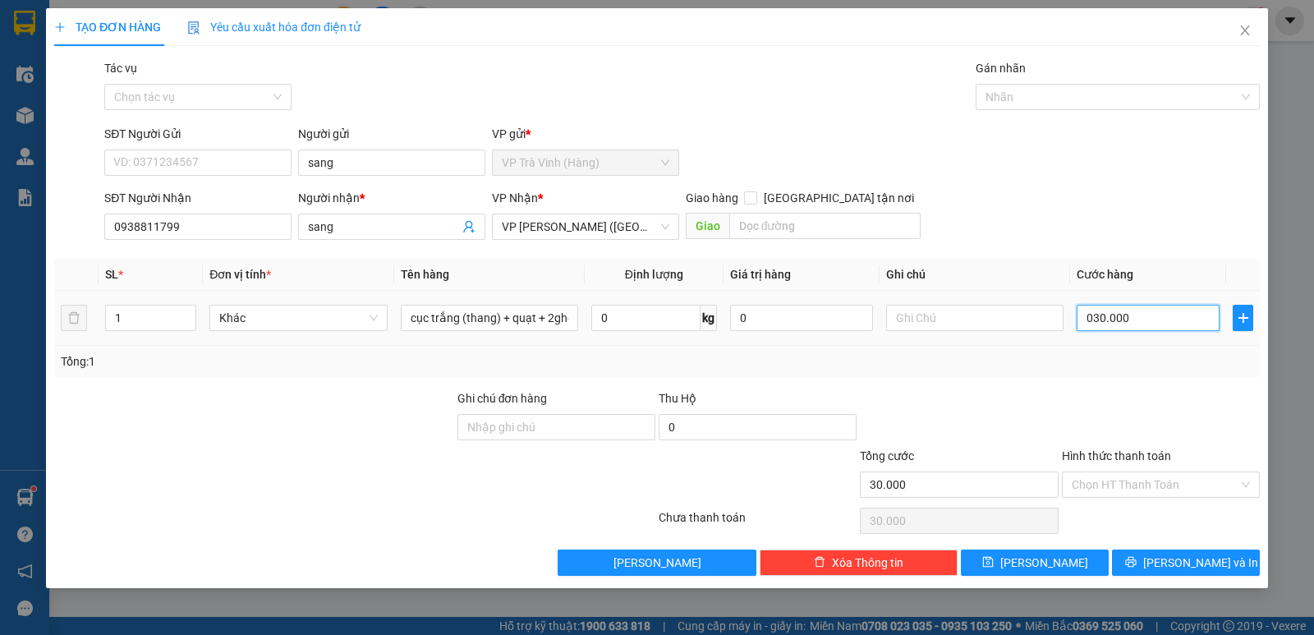
type input "300.000"
drag, startPoint x: 1181, startPoint y: 487, endPoint x: 1159, endPoint y: 510, distance: 31.9
click at [1180, 487] on input "Hình thức thanh toán" at bounding box center [1155, 484] width 167 height 25
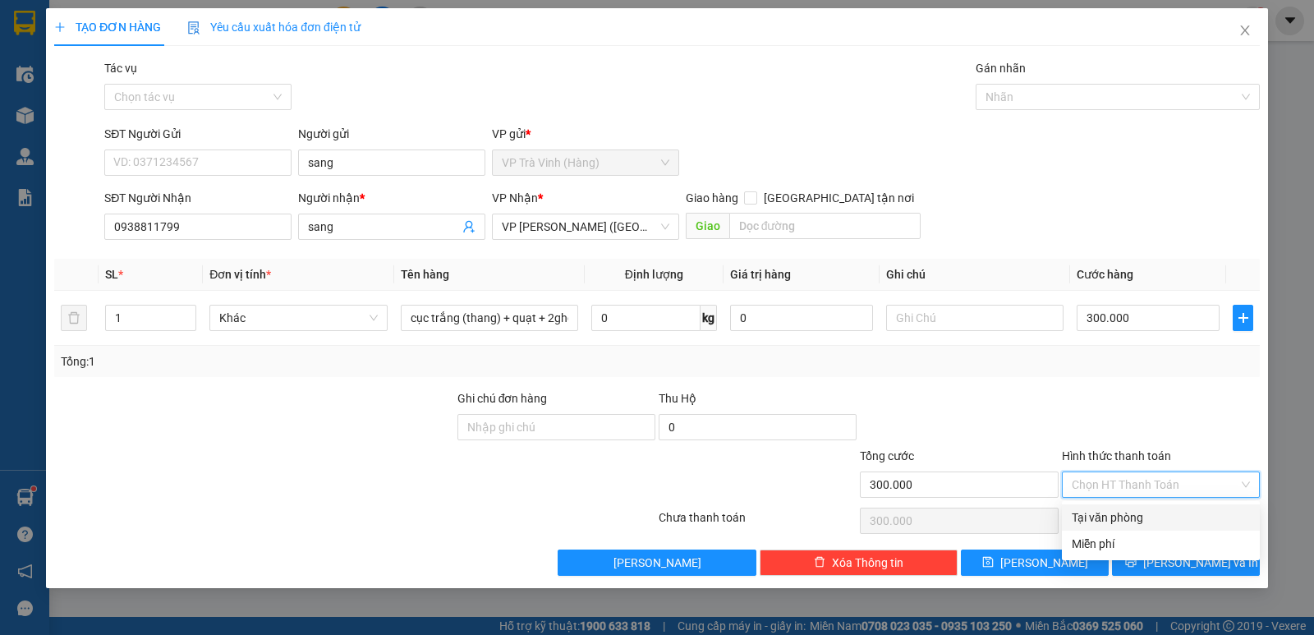
drag, startPoint x: 1149, startPoint y: 513, endPoint x: 1142, endPoint y: 526, distance: 14.0
click at [1148, 514] on div "Tại văn phòng" at bounding box center [1161, 517] width 178 height 18
type input "0"
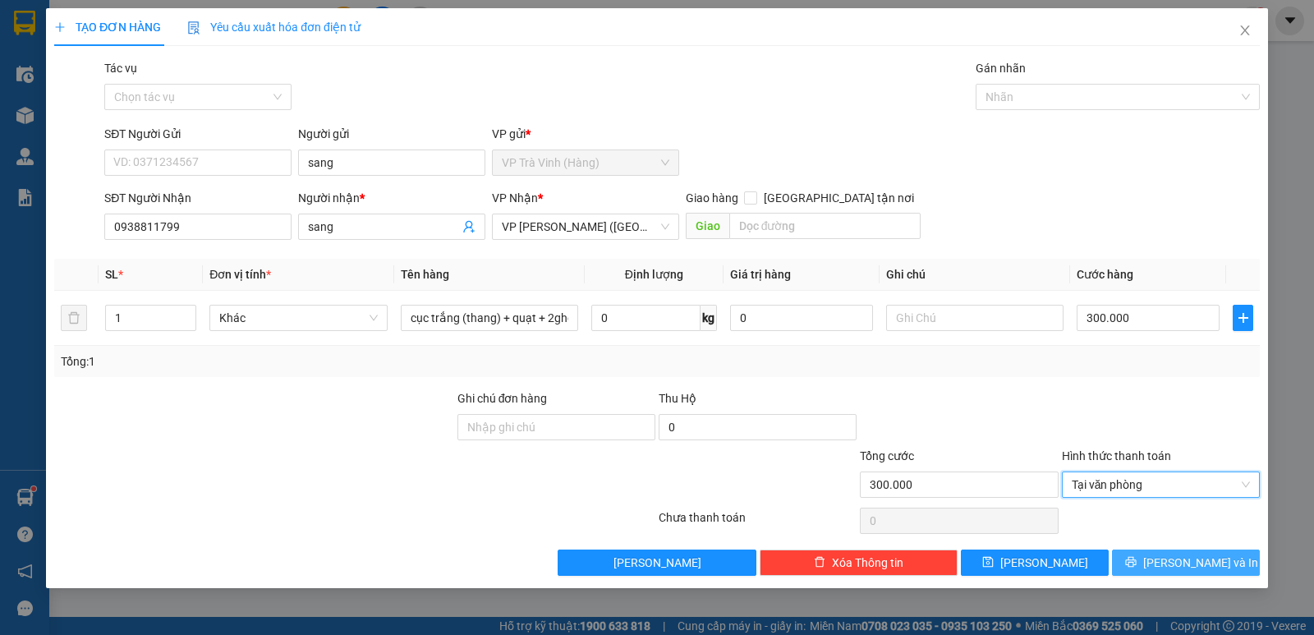
click at [1198, 567] on span "Lưu và In" at bounding box center [1200, 563] width 115 height 18
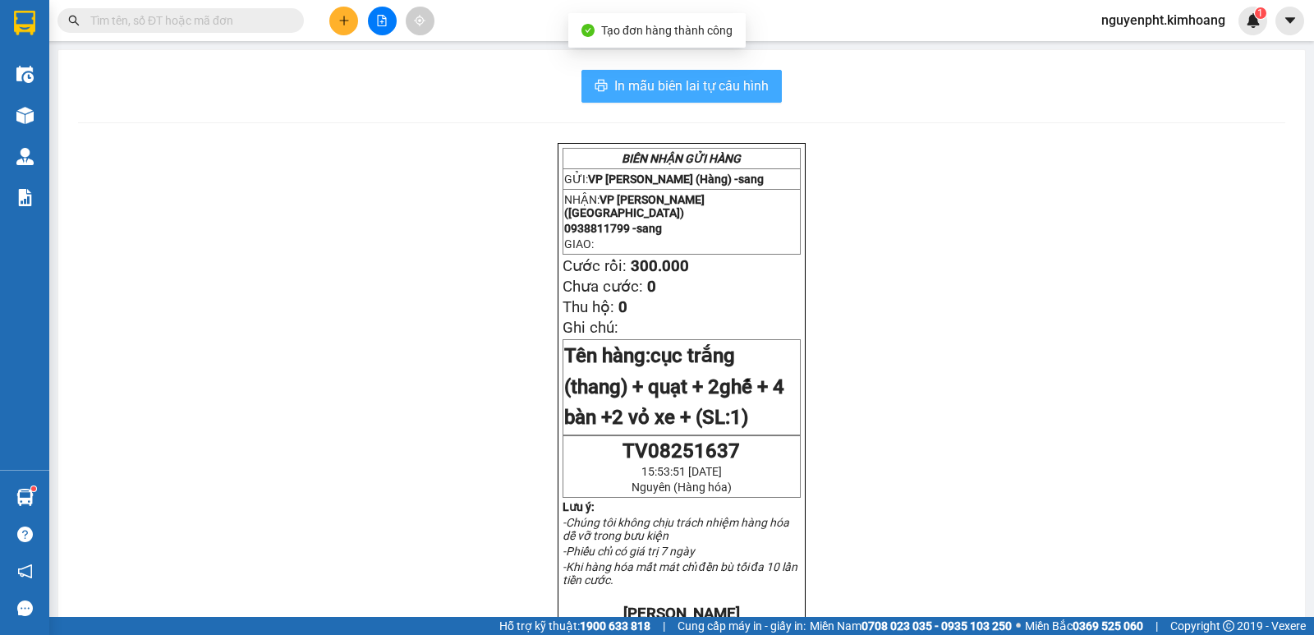
click at [650, 93] on span "In mẫu biên lai tự cấu hình" at bounding box center [691, 86] width 154 height 21
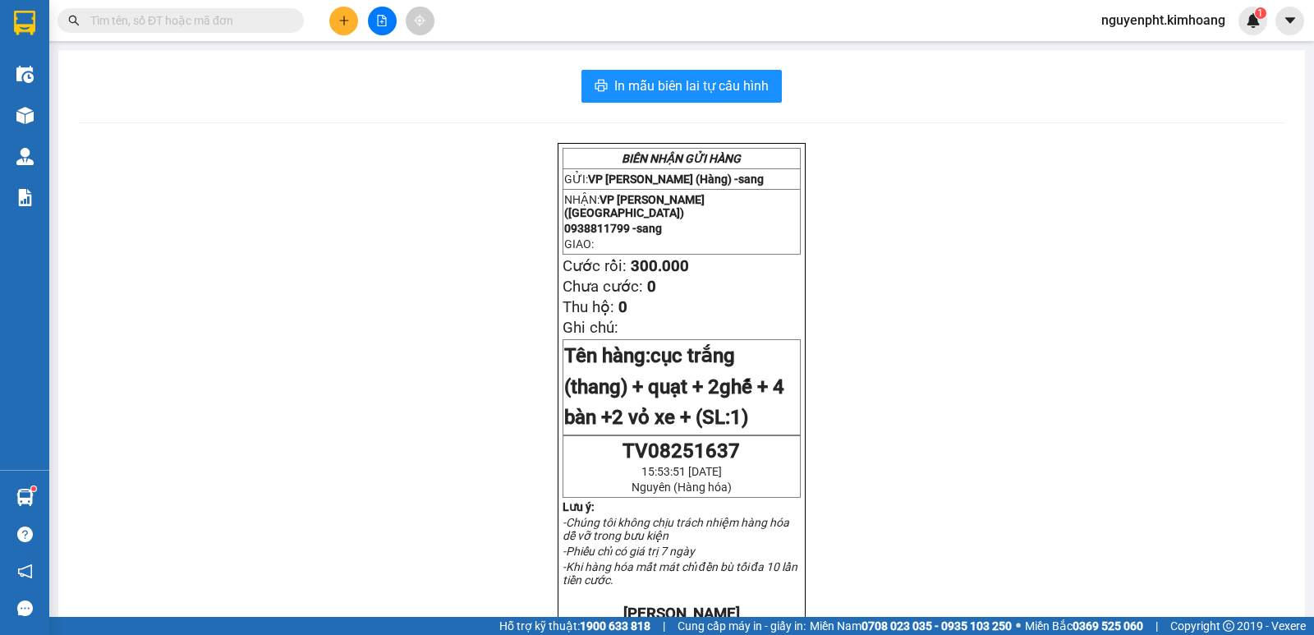
click at [218, 11] on input "text" at bounding box center [187, 20] width 194 height 18
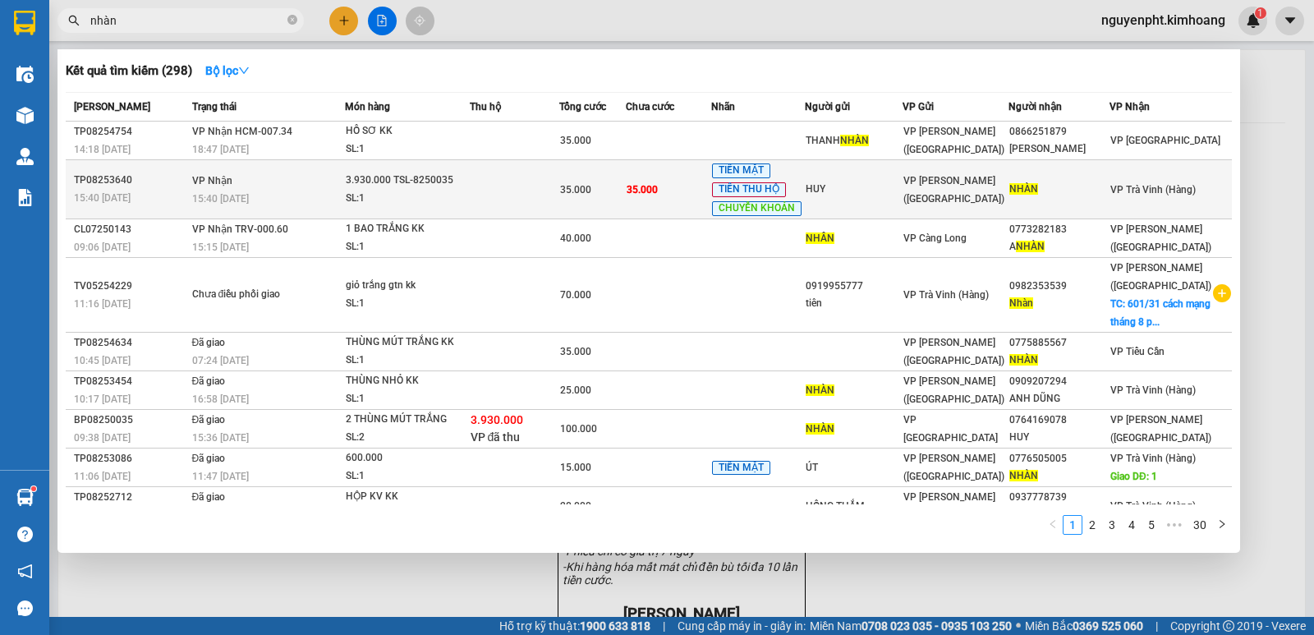
type input "nhàn"
click at [538, 185] on td at bounding box center [515, 189] width 90 height 59
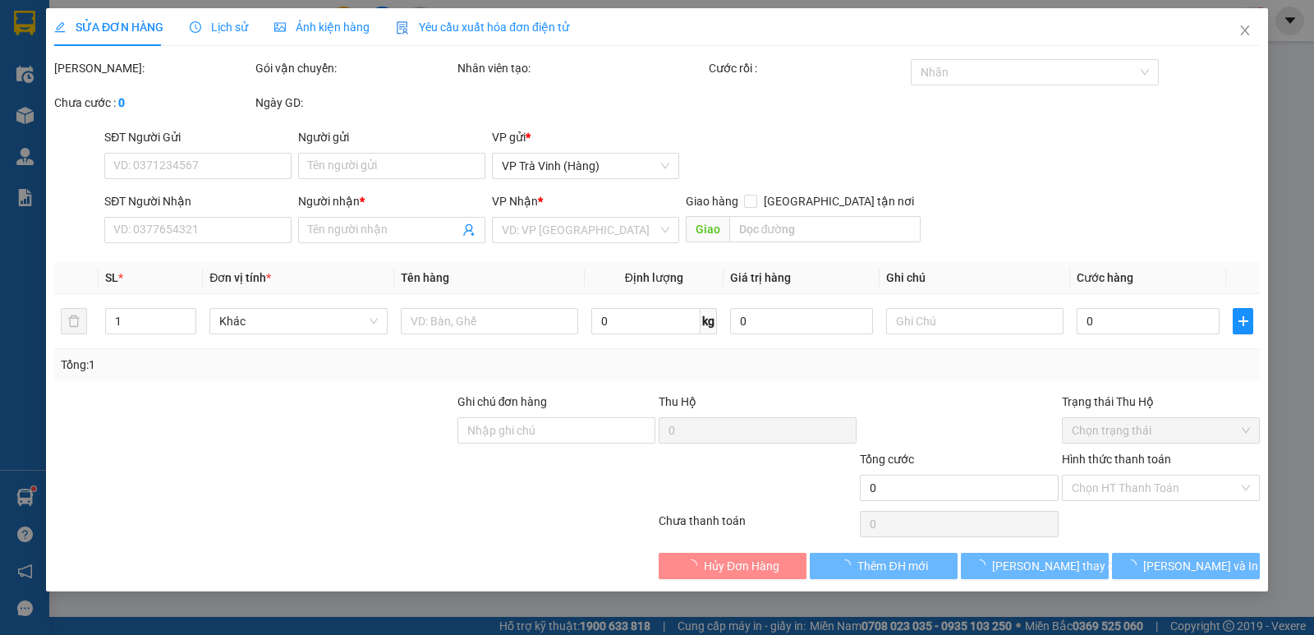
type input "HUY"
type input "NHÀN"
type input "35.000"
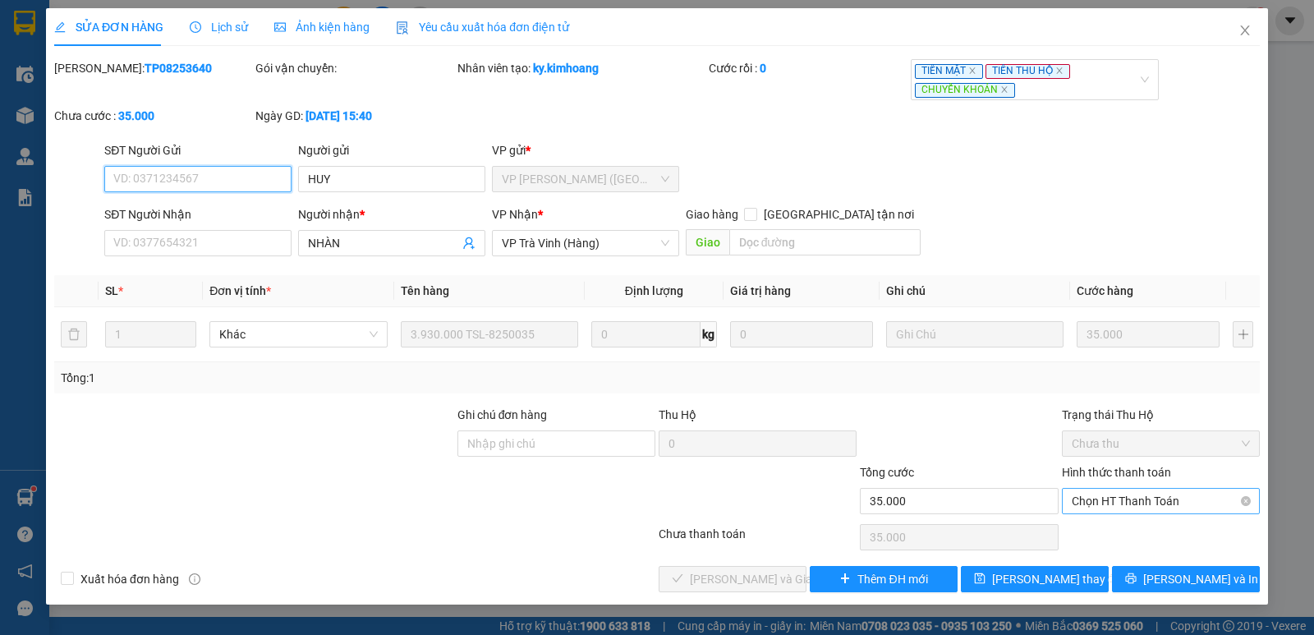
drag, startPoint x: 1147, startPoint y: 501, endPoint x: 1140, endPoint y: 516, distance: 16.5
click at [1147, 502] on span "Chọn HT Thanh Toán" at bounding box center [1161, 501] width 178 height 25
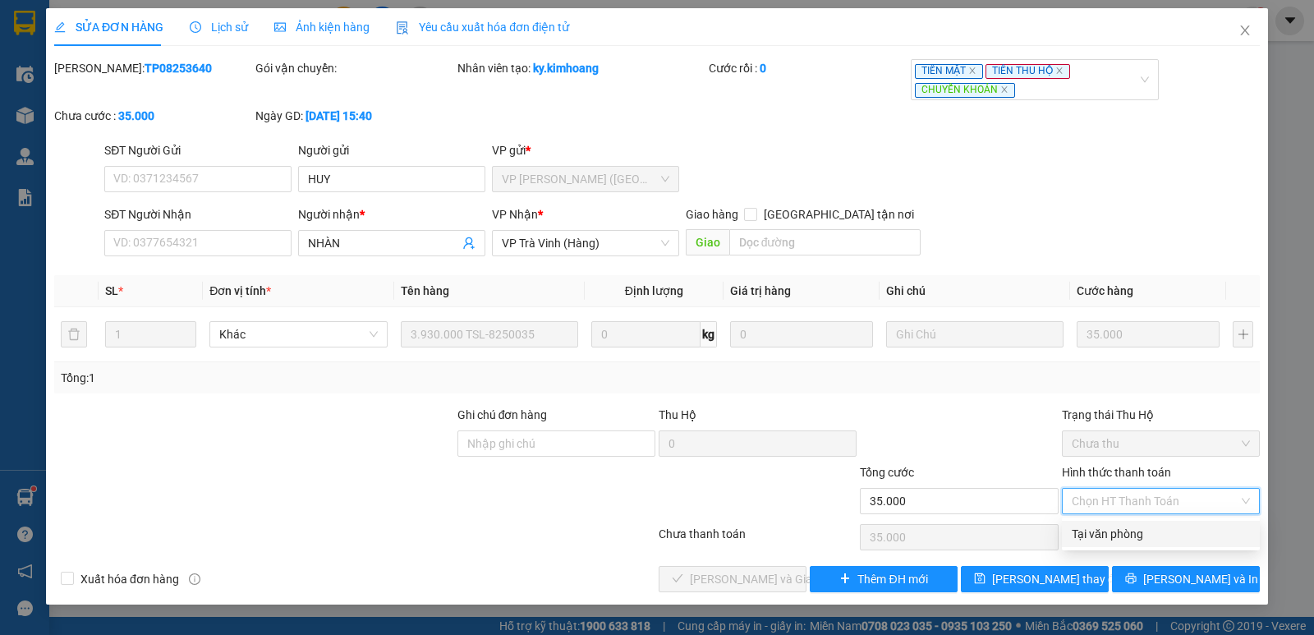
click at [1136, 526] on div "Tại văn phòng" at bounding box center [1161, 534] width 178 height 18
type input "0"
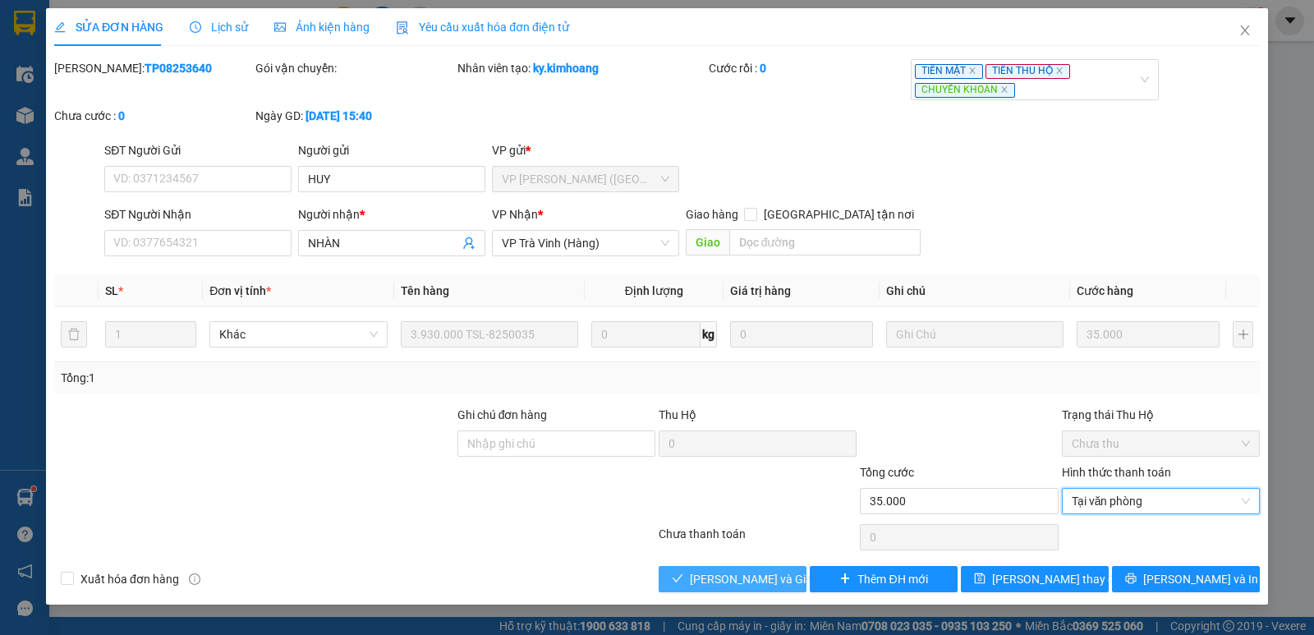
click at [766, 584] on span "Lưu và Giao hàng" at bounding box center [769, 579] width 158 height 18
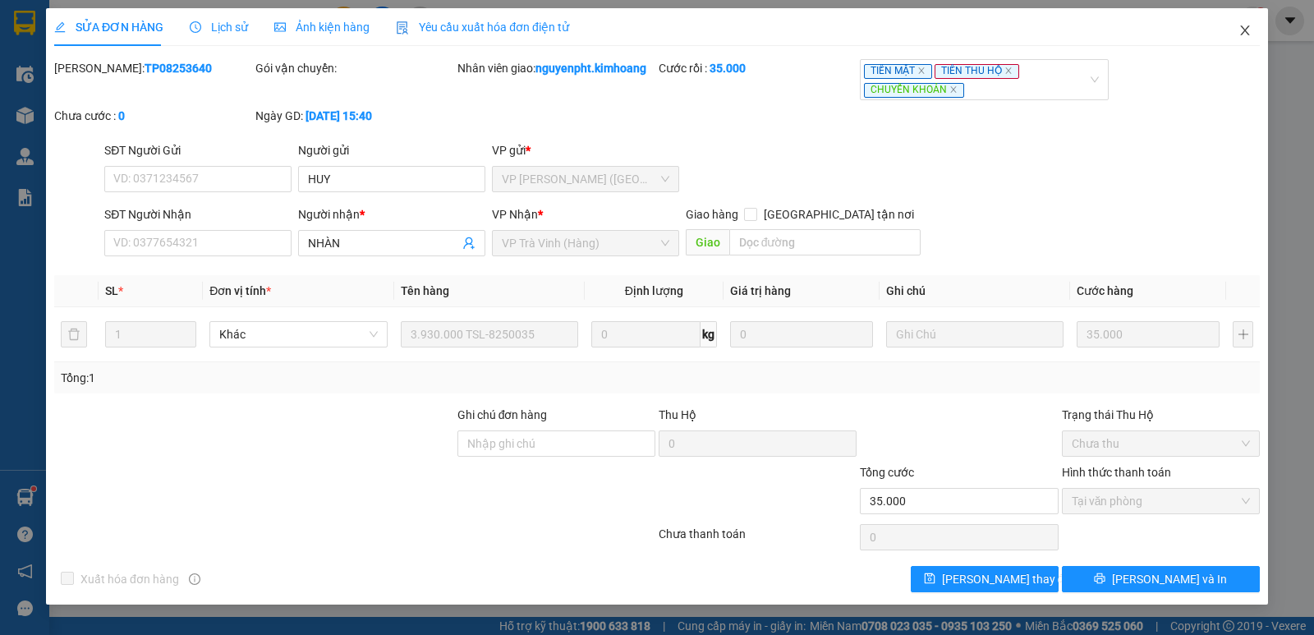
drag, startPoint x: 1249, startPoint y: 30, endPoint x: 751, endPoint y: 28, distance: 498.5
click at [1248, 30] on icon "close" at bounding box center [1245, 30] width 13 height 13
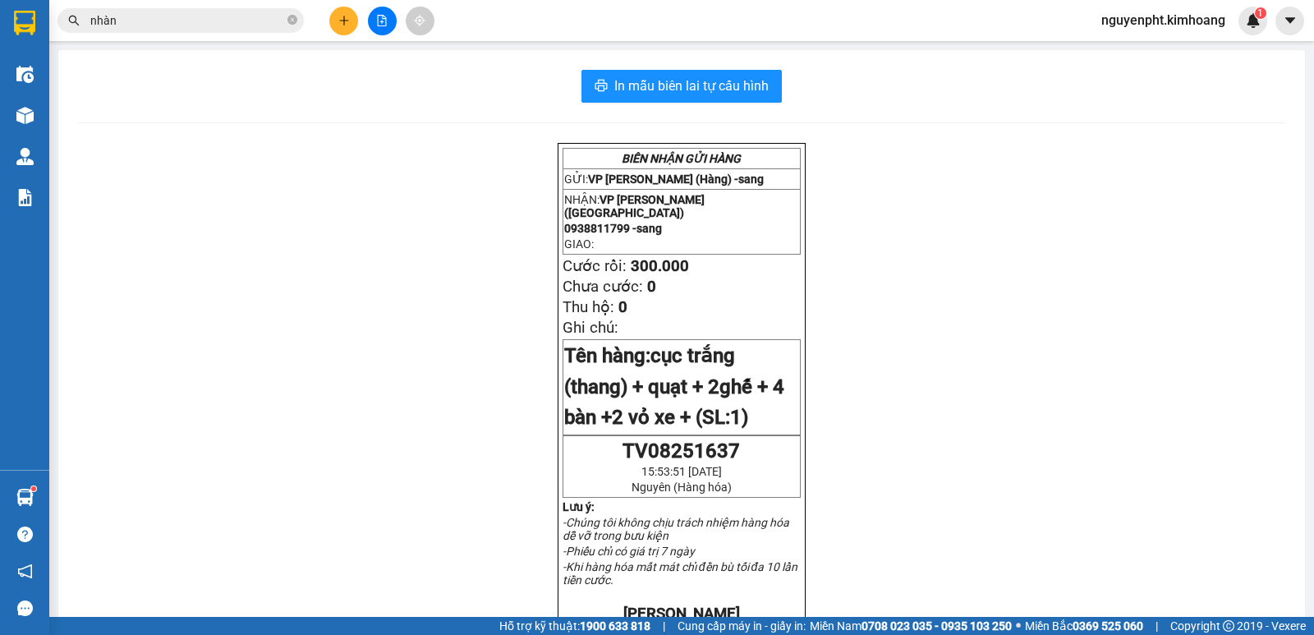
drag, startPoint x: 138, startPoint y: 21, endPoint x: 0, endPoint y: 47, distance: 140.3
click at [0, 25] on section "Kết quả tìm kiếm ( 298 ) Bộ lọc Mã ĐH Trạng thái Món hàng Thu hộ Tổng cước Chưa…" at bounding box center [657, 317] width 1314 height 635
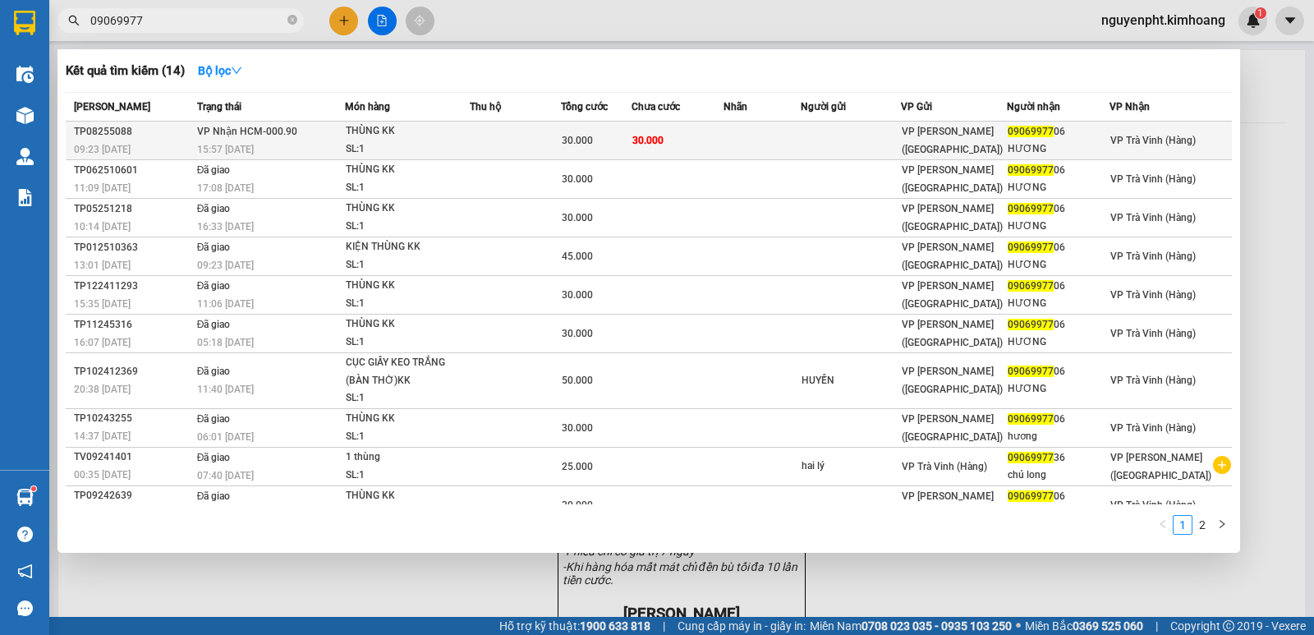
type input "09069977"
click at [558, 146] on td at bounding box center [515, 141] width 91 height 39
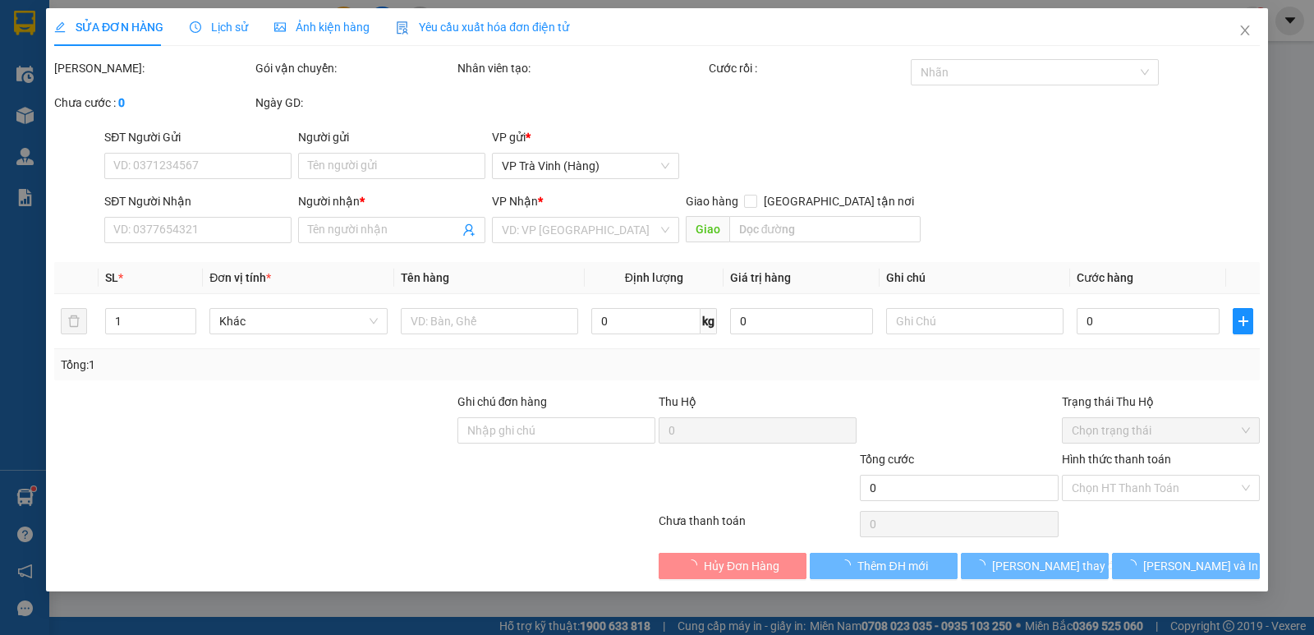
type input "0906997706"
type input "HƯƠNG"
type input "30.000"
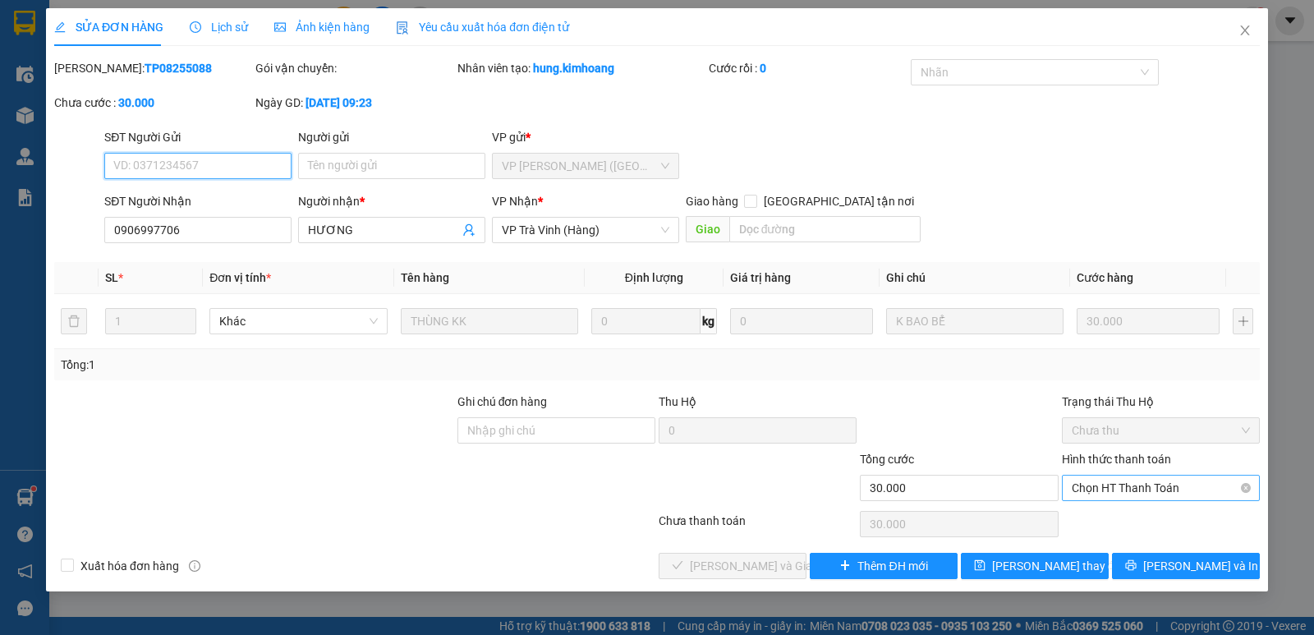
click at [1147, 487] on span "Chọn HT Thanh Toán" at bounding box center [1161, 488] width 178 height 25
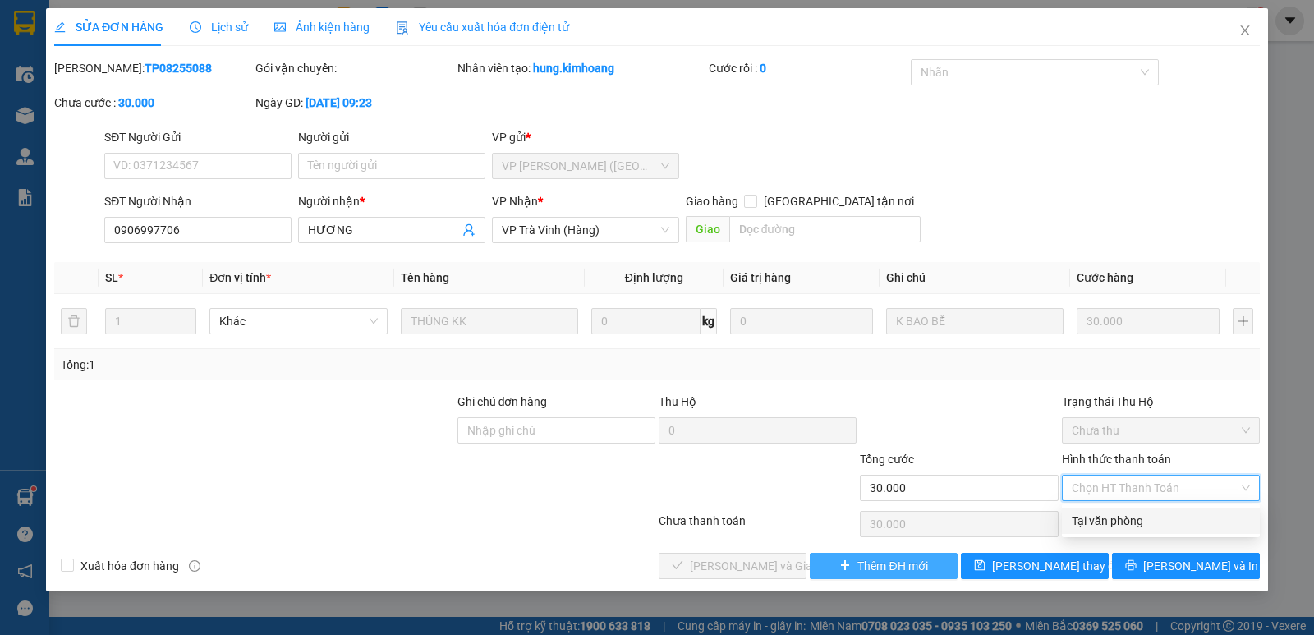
drag, startPoint x: 1137, startPoint y: 515, endPoint x: 934, endPoint y: 556, distance: 207.0
click at [1133, 515] on div "Tại văn phòng" at bounding box center [1161, 521] width 178 height 18
type input "0"
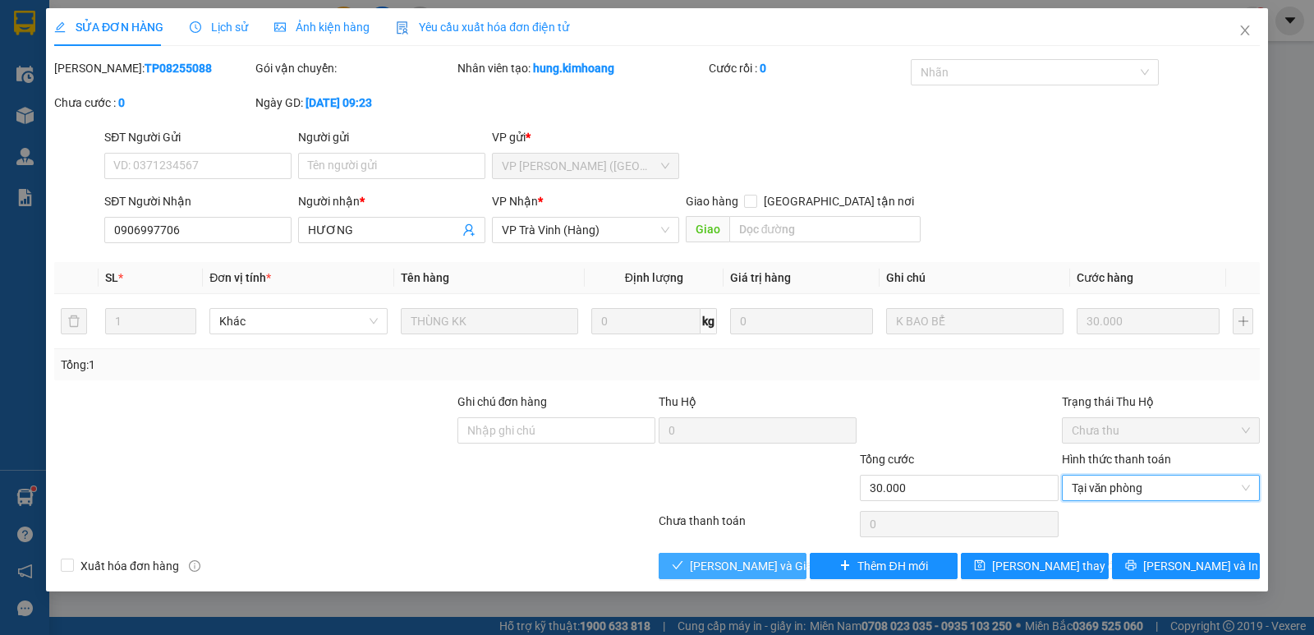
drag, startPoint x: 781, startPoint y: 556, endPoint x: 763, endPoint y: 561, distance: 18.7
click at [777, 558] on button "Lưu và Giao hàng" at bounding box center [733, 566] width 148 height 26
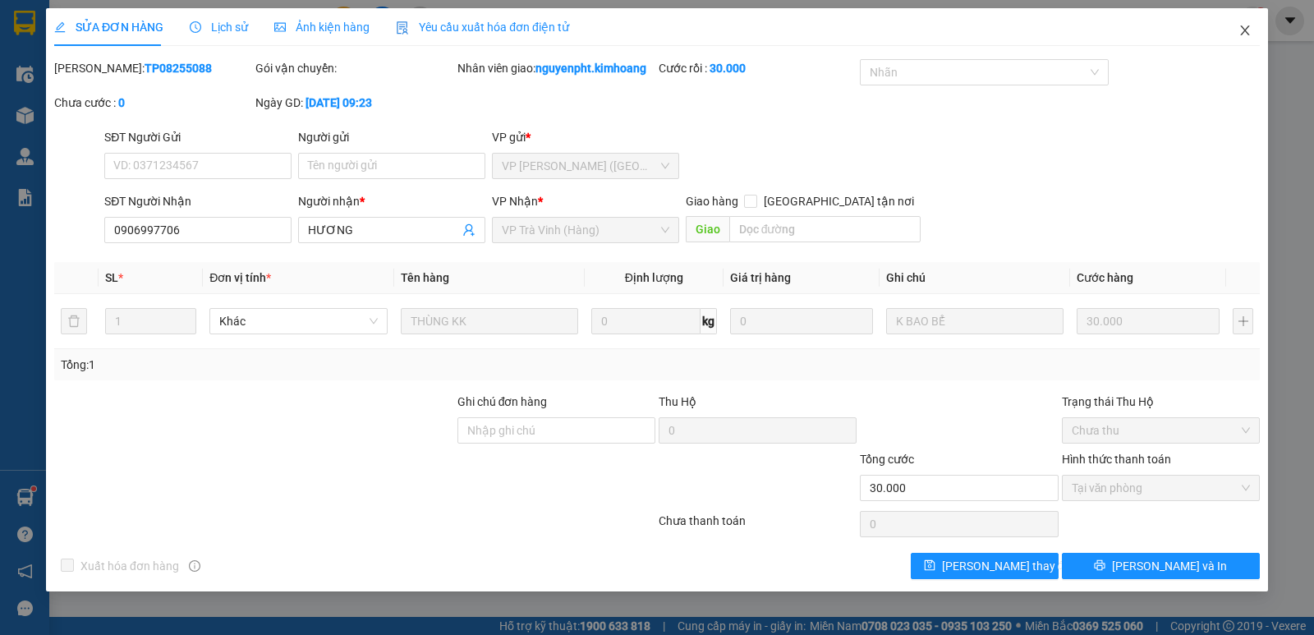
click at [1240, 34] on icon "close" at bounding box center [1245, 30] width 13 height 13
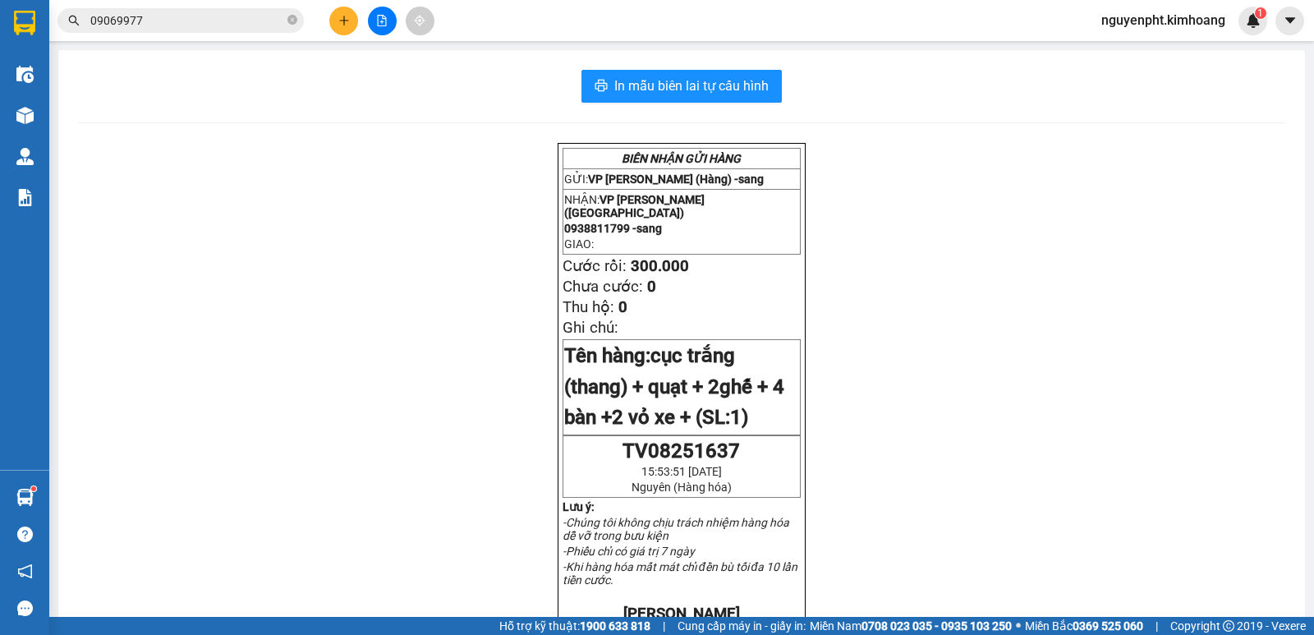
drag, startPoint x: 51, startPoint y: 44, endPoint x: 0, endPoint y: 14, distance: 58.9
click at [0, 14] on section "Kết quả tìm kiếm ( 14 ) Bộ lọc Mã ĐH Trạng thái Món hàng Thu hộ Tổng cước Chưa …" at bounding box center [657, 317] width 1314 height 635
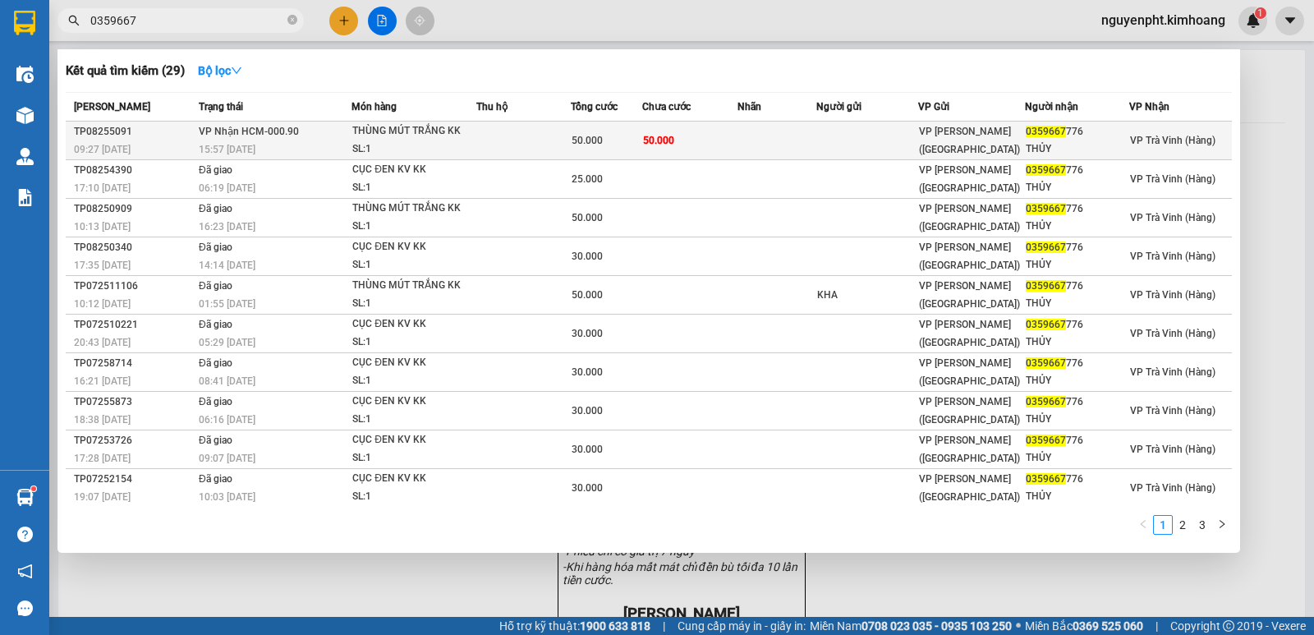
type input "0359667"
click at [618, 141] on div "50.000" at bounding box center [607, 140] width 70 height 18
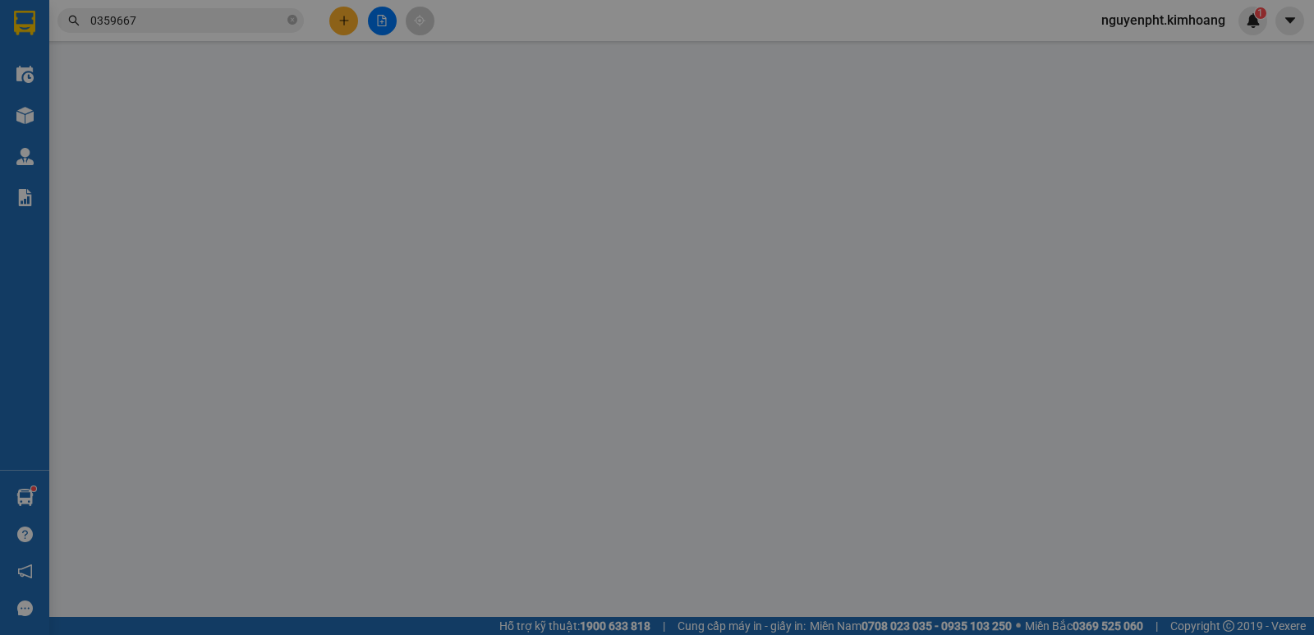
type input "0359667776"
type input "THỦY"
type input "50.000"
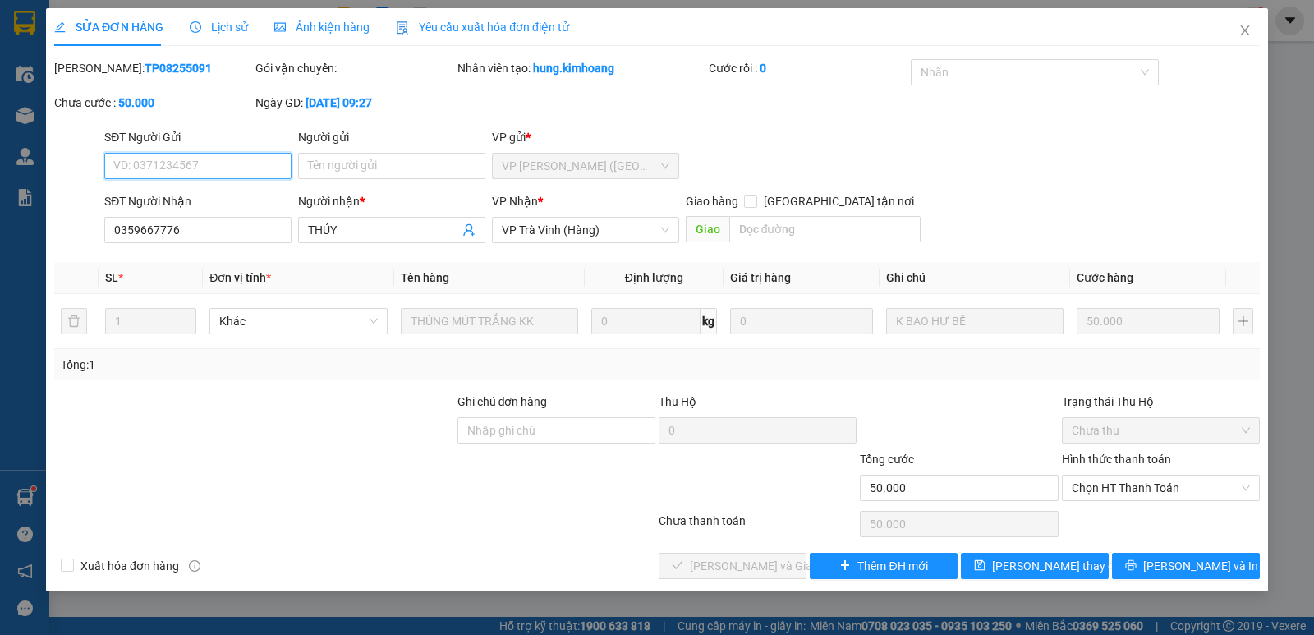
drag, startPoint x: 1134, startPoint y: 485, endPoint x: 1125, endPoint y: 504, distance: 20.9
click at [1133, 488] on span "Chọn HT Thanh Toán" at bounding box center [1161, 488] width 178 height 25
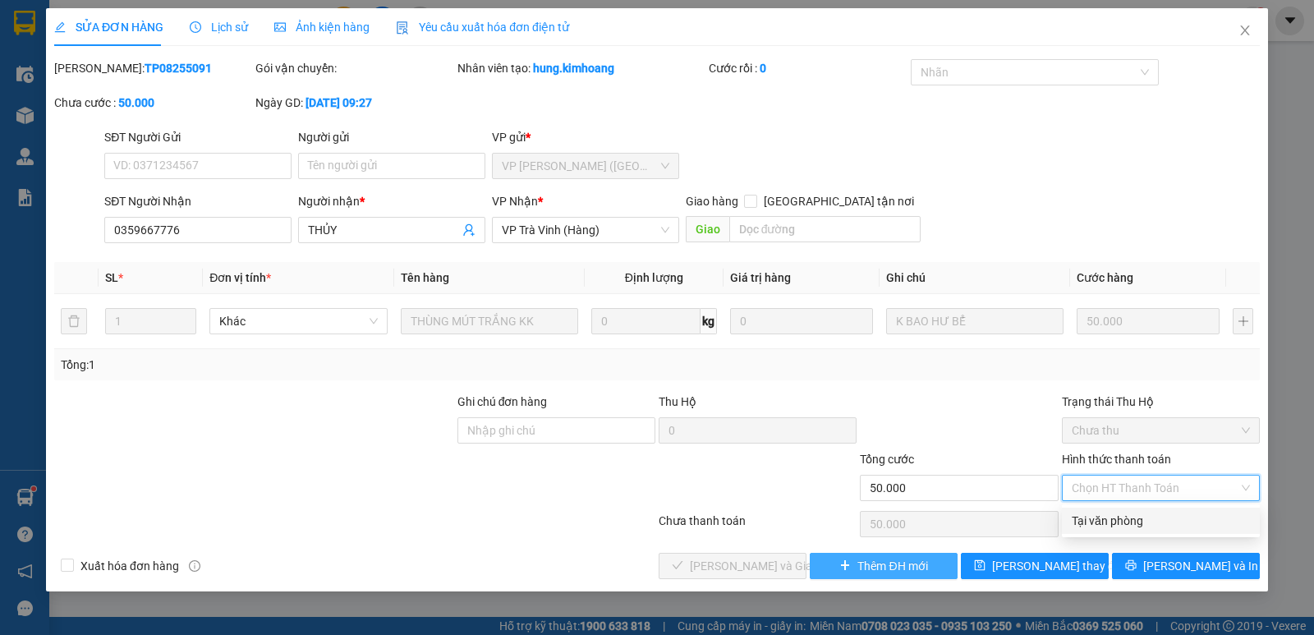
drag, startPoint x: 1119, startPoint y: 516, endPoint x: 888, endPoint y: 559, distance: 235.7
click at [1113, 517] on div "Tại văn phòng" at bounding box center [1161, 521] width 178 height 18
type input "0"
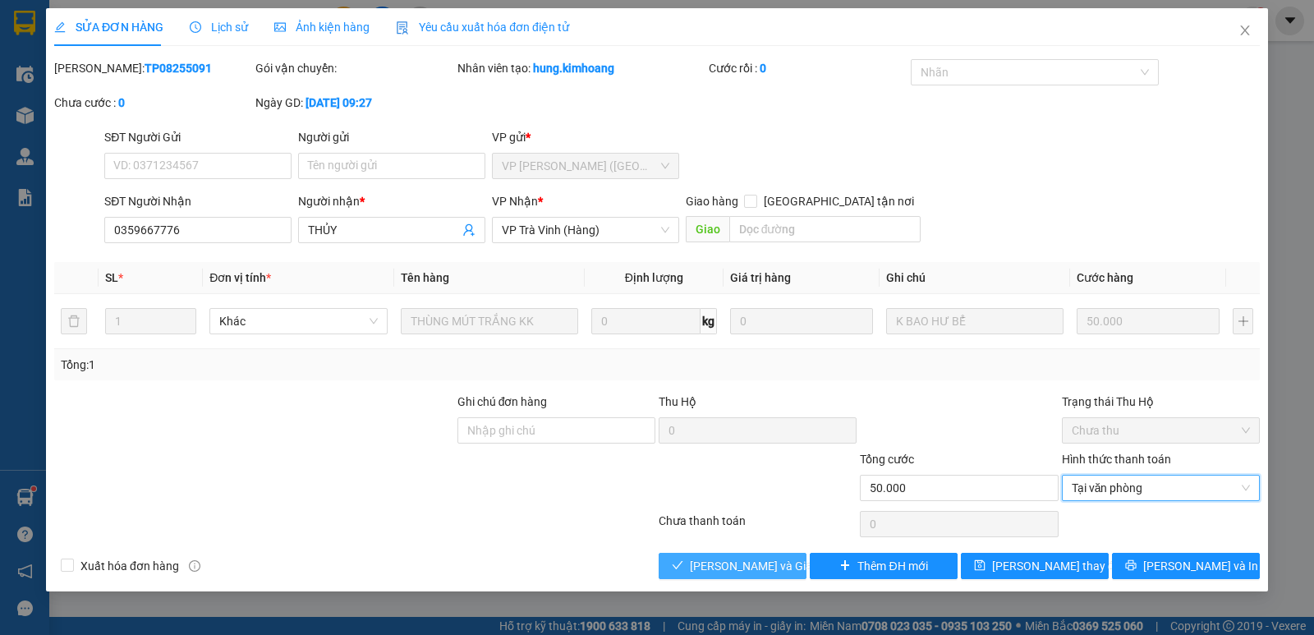
click at [754, 560] on span "Lưu và Giao hàng" at bounding box center [769, 566] width 158 height 18
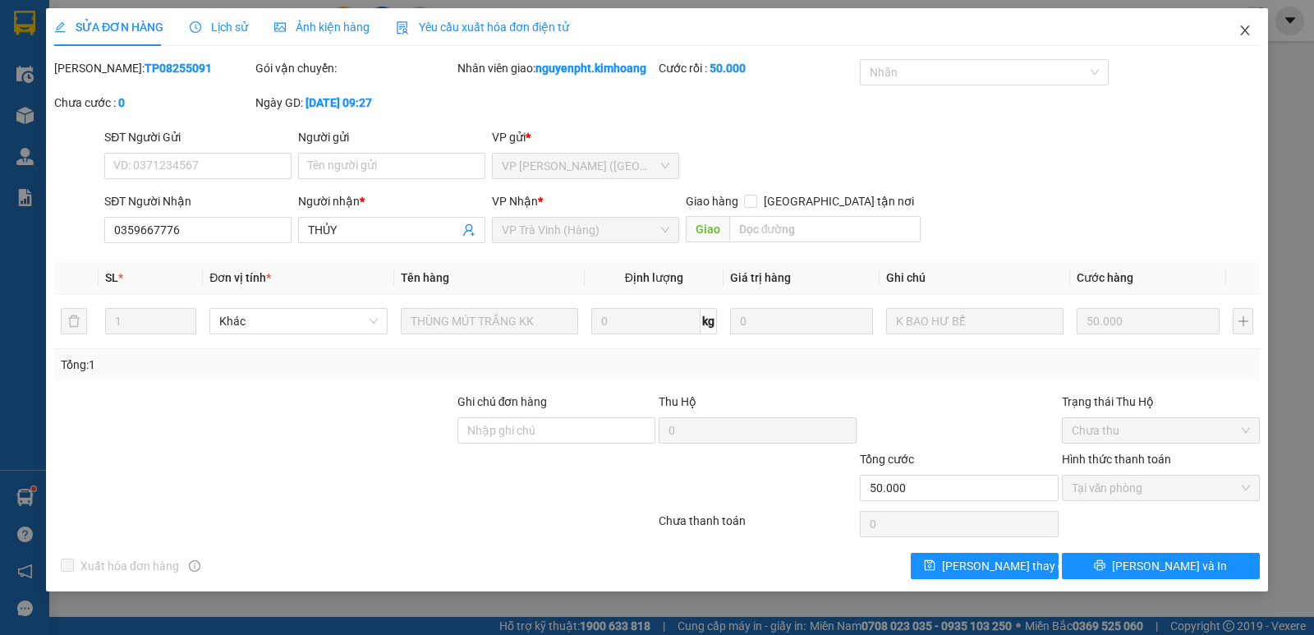
click at [1252, 34] on span "Close" at bounding box center [1245, 31] width 46 height 46
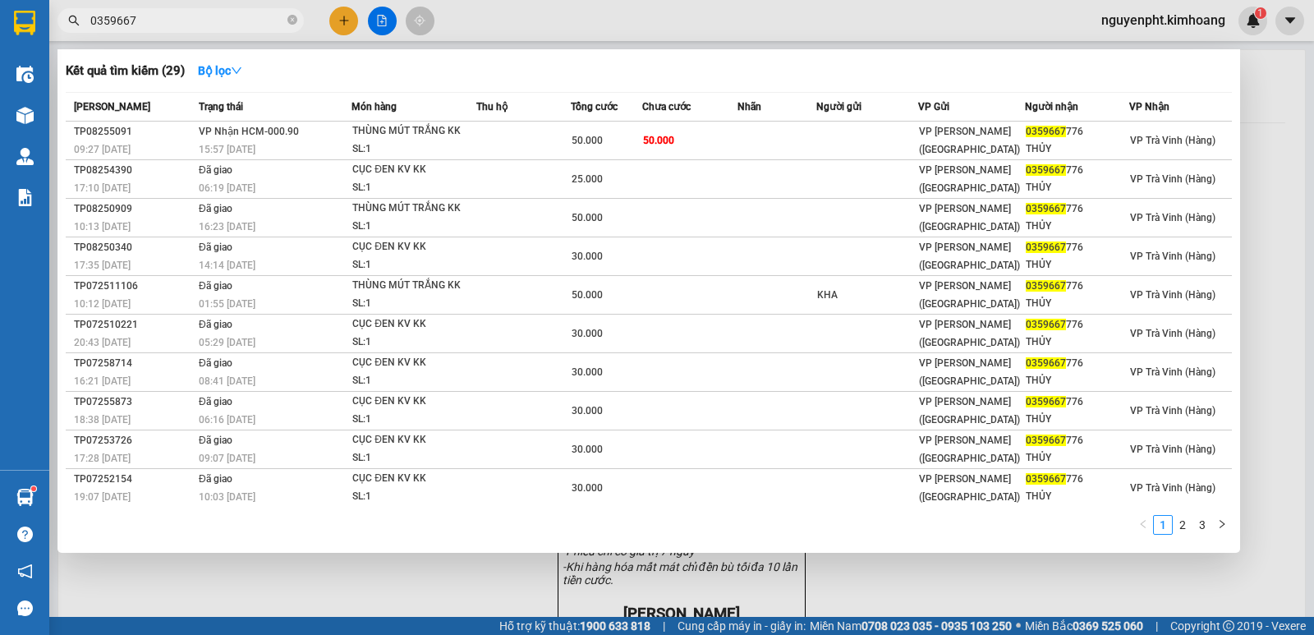
drag, startPoint x: 186, startPoint y: 21, endPoint x: 0, endPoint y: 145, distance: 223.5
click at [0, 76] on section "Kết quả tìm kiếm ( 29 ) Bộ lọc Mã ĐH Trạng thái Món hàng Thu hộ Tổng cước Chưa …" at bounding box center [657, 317] width 1314 height 635
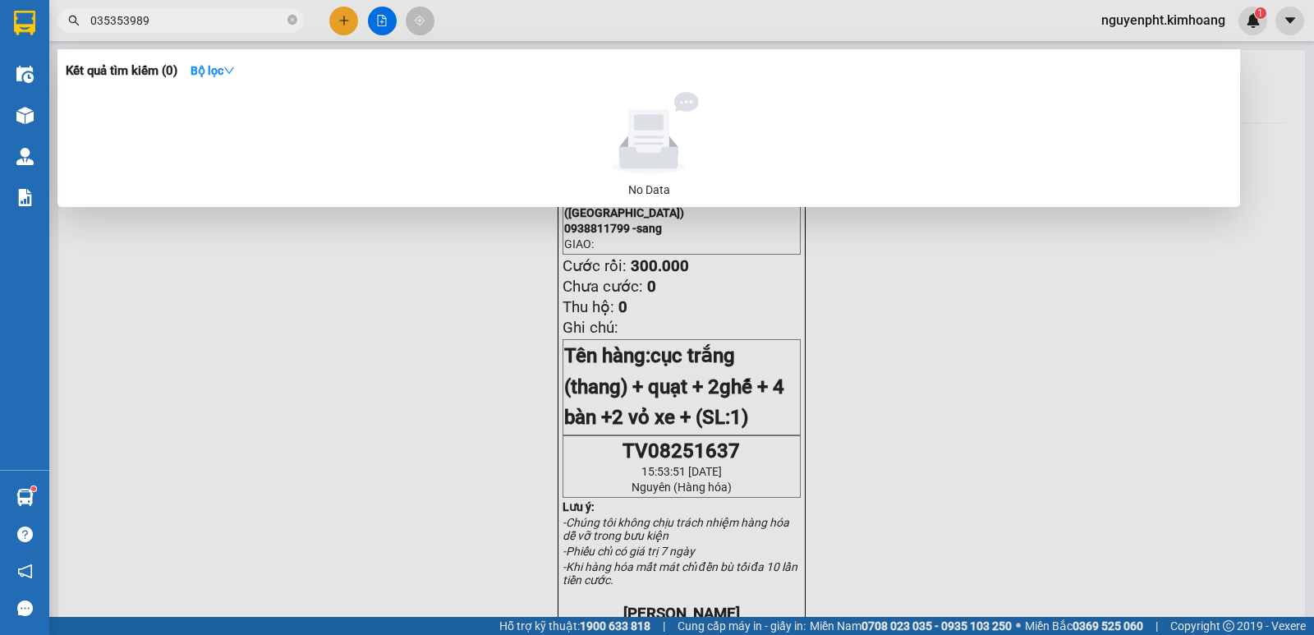
drag, startPoint x: 231, startPoint y: 25, endPoint x: 125, endPoint y: 55, distance: 110.2
click at [0, 57] on section "Kết quả tìm kiếm ( 0 ) Bộ lọc No Data 035353989 nguyenpht.kimhoang 1 Điều hành …" at bounding box center [657, 317] width 1314 height 635
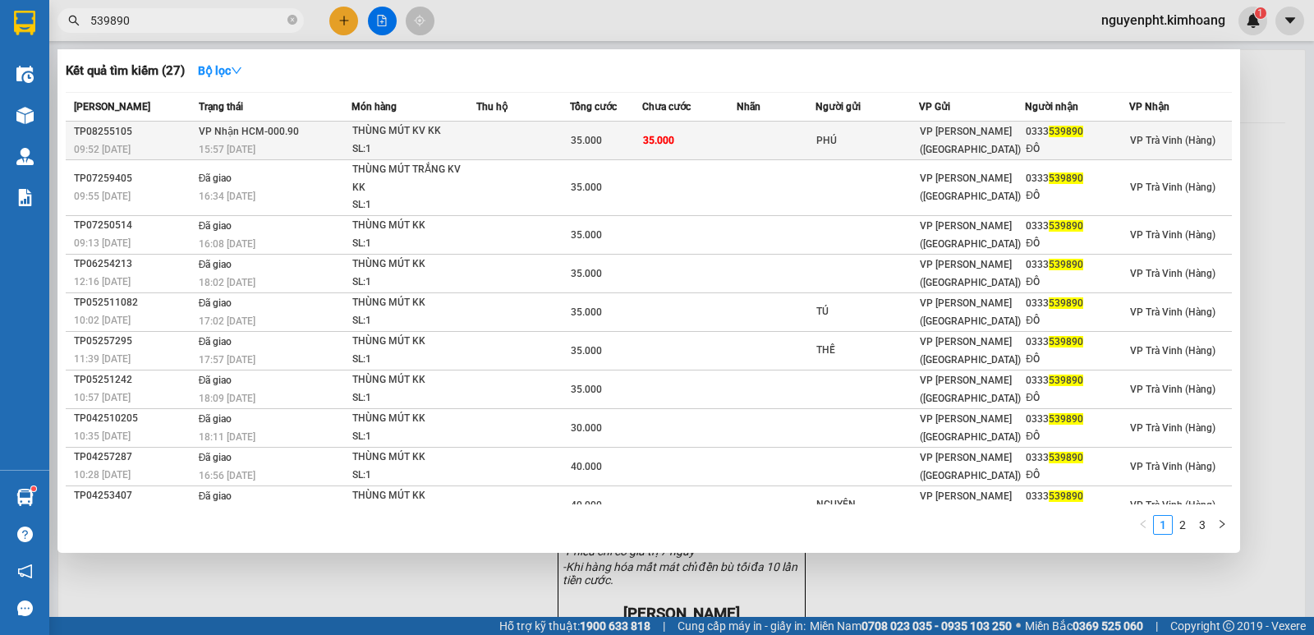
type input "539890"
click at [712, 135] on td "35.000" at bounding box center [689, 141] width 94 height 39
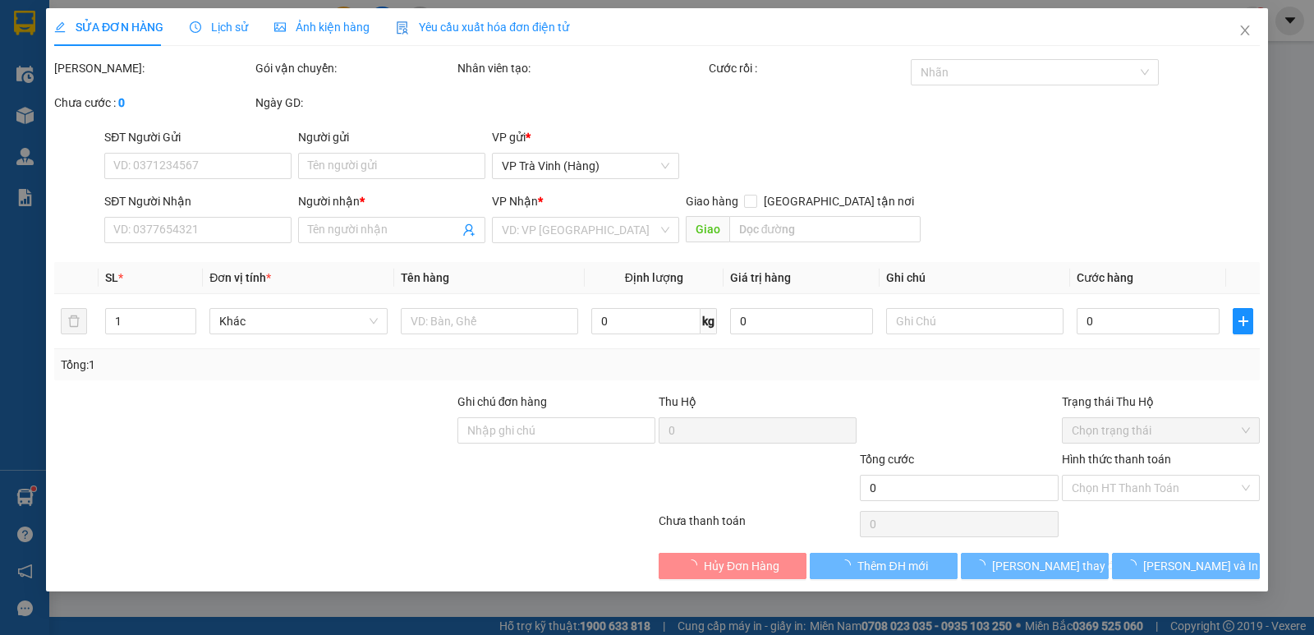
type input "PHÚ"
type input "0333539890"
type input "ĐÔ"
type input "35.000"
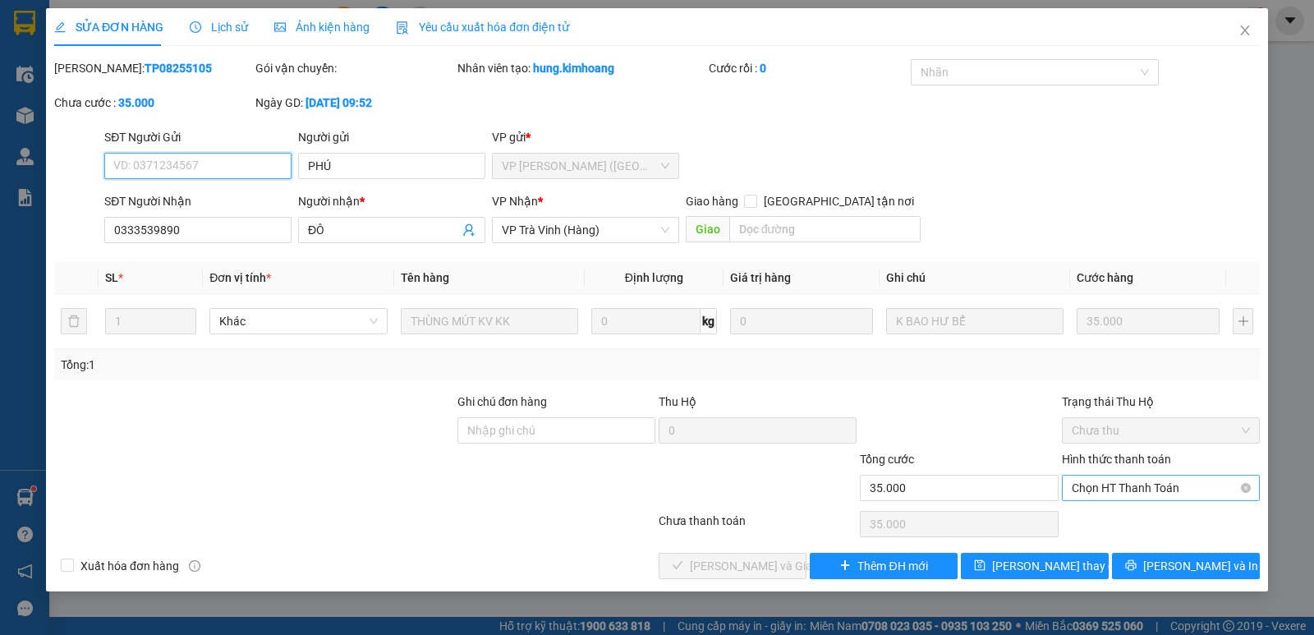
drag, startPoint x: 1159, startPoint y: 481, endPoint x: 1156, endPoint y: 503, distance: 21.5
click at [1159, 483] on span "Chọn HT Thanh Toán" at bounding box center [1161, 488] width 178 height 25
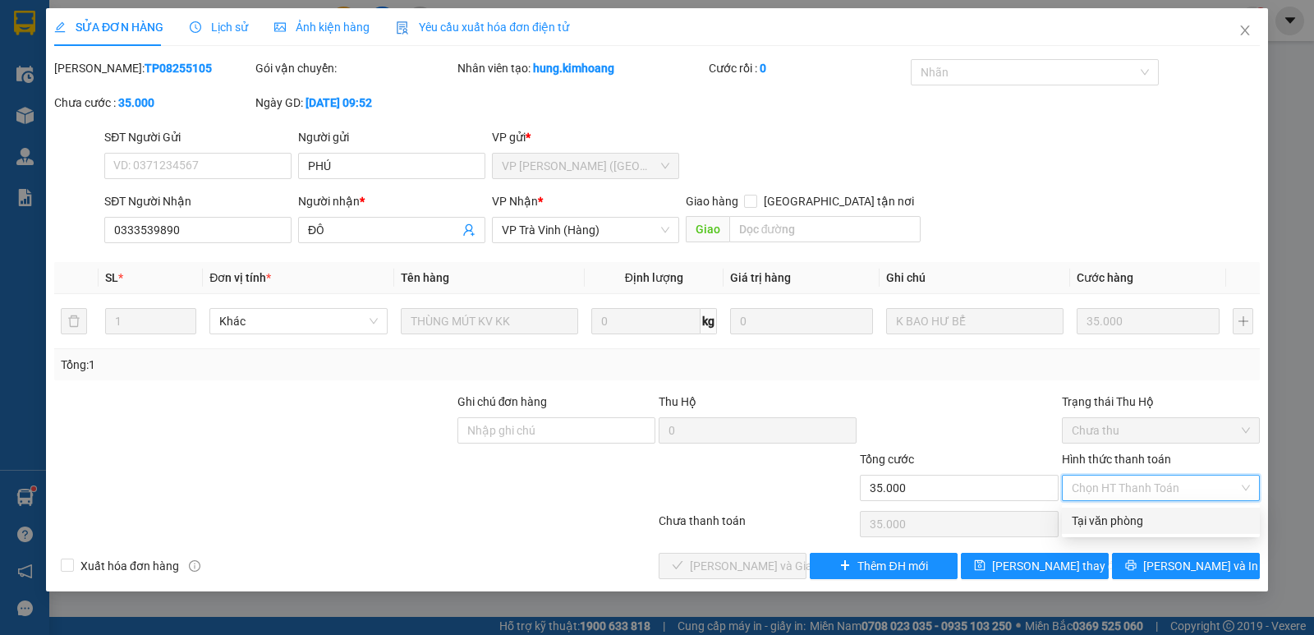
drag, startPoint x: 1143, startPoint y: 523, endPoint x: 857, endPoint y: 534, distance: 286.0
click at [1142, 523] on div "Tại văn phòng" at bounding box center [1161, 521] width 178 height 18
type input "0"
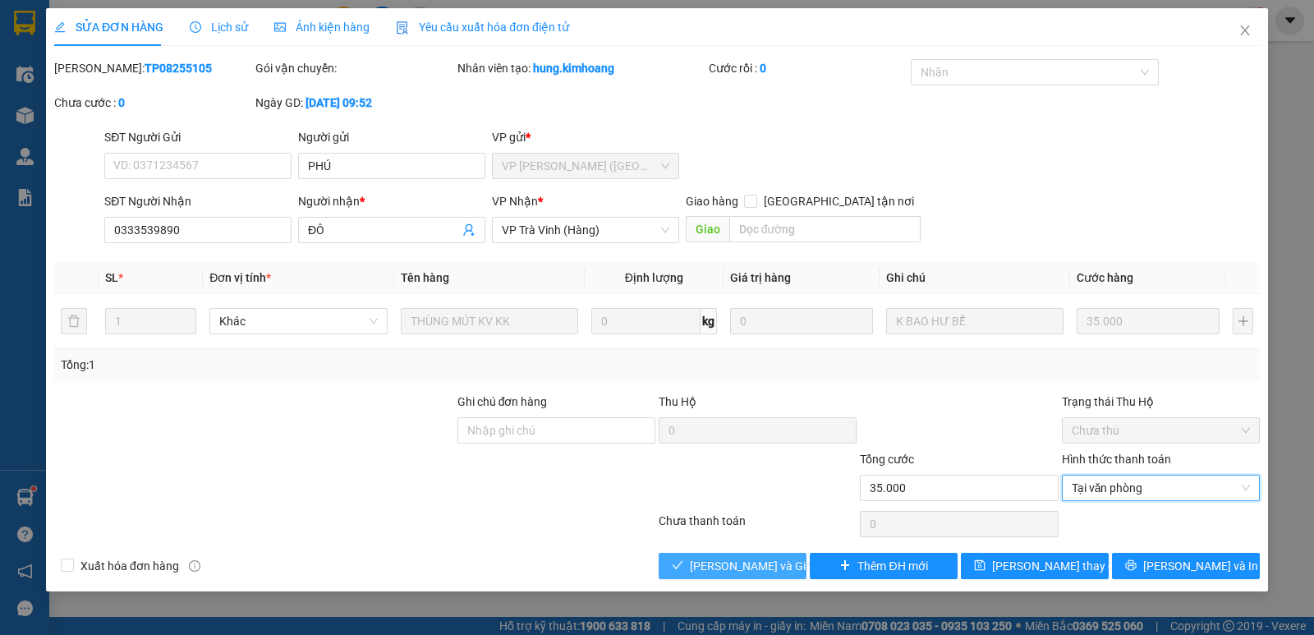
click at [740, 572] on span "Lưu và Giao hàng" at bounding box center [769, 566] width 158 height 18
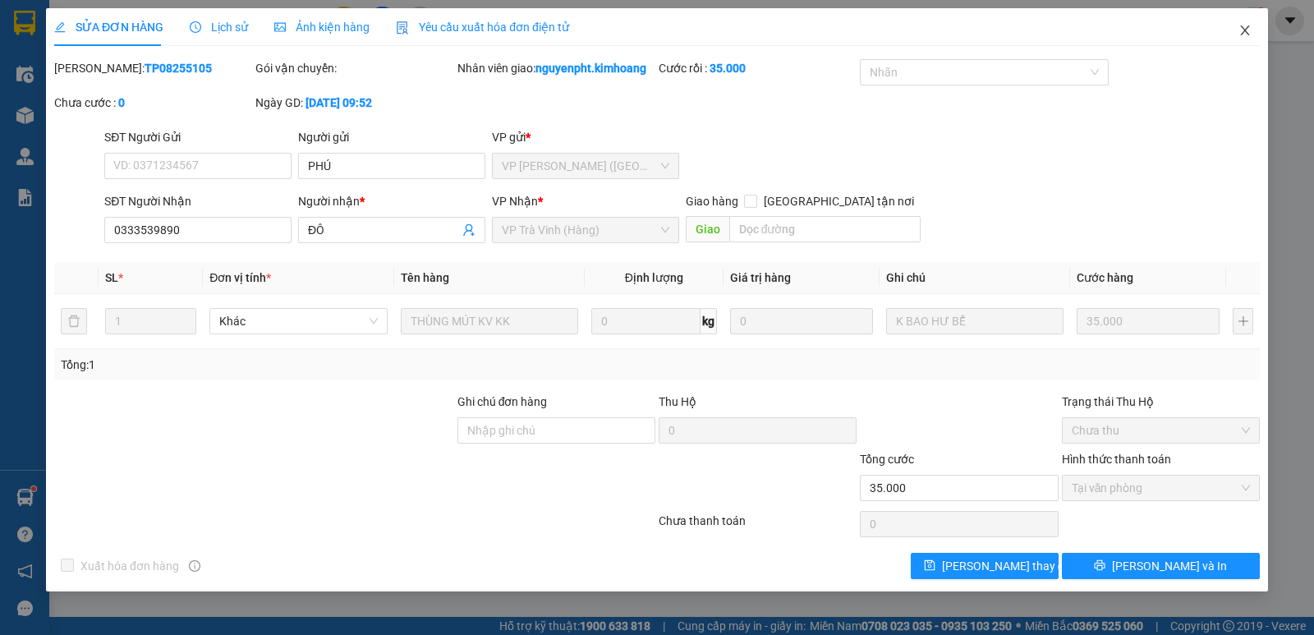
click at [1242, 35] on icon "close" at bounding box center [1244, 30] width 9 height 10
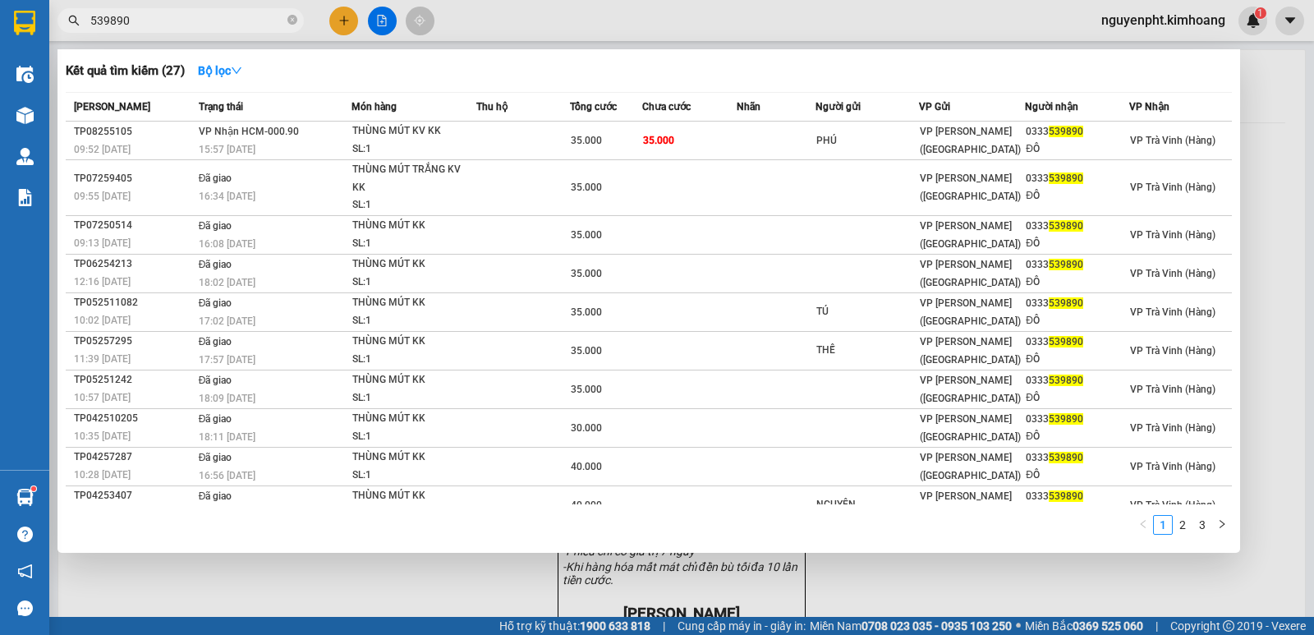
drag, startPoint x: 228, startPoint y: 17, endPoint x: 0, endPoint y: 150, distance: 264.3
click at [0, 150] on section "Kết quả tìm kiếm ( 27 ) Bộ lọc Mã ĐH Trạng thái Món hàng Thu hộ Tổng cước Chưa …" at bounding box center [657, 317] width 1314 height 635
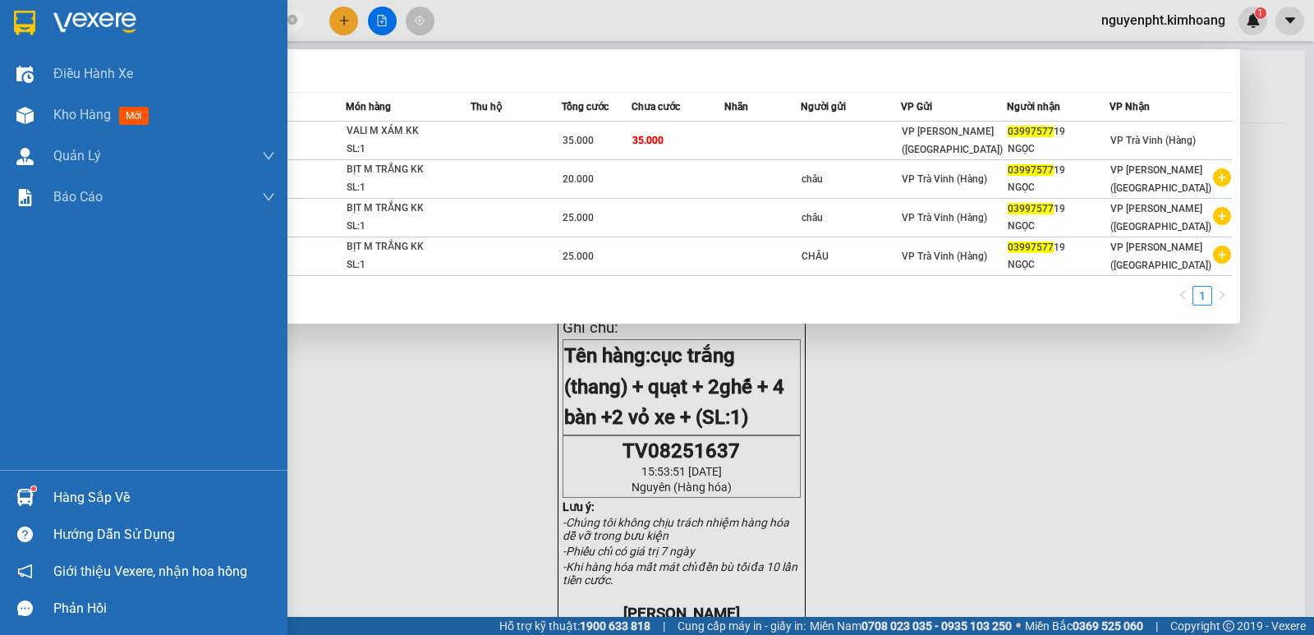
drag, startPoint x: 183, startPoint y: 21, endPoint x: 0, endPoint y: 39, distance: 184.0
click at [0, 30] on section "Kết quả tìm kiếm ( 4 ) Bộ lọc Mã ĐH Trạng thái Món hàng Thu hộ Tổng cước Chưa c…" at bounding box center [657, 317] width 1314 height 635
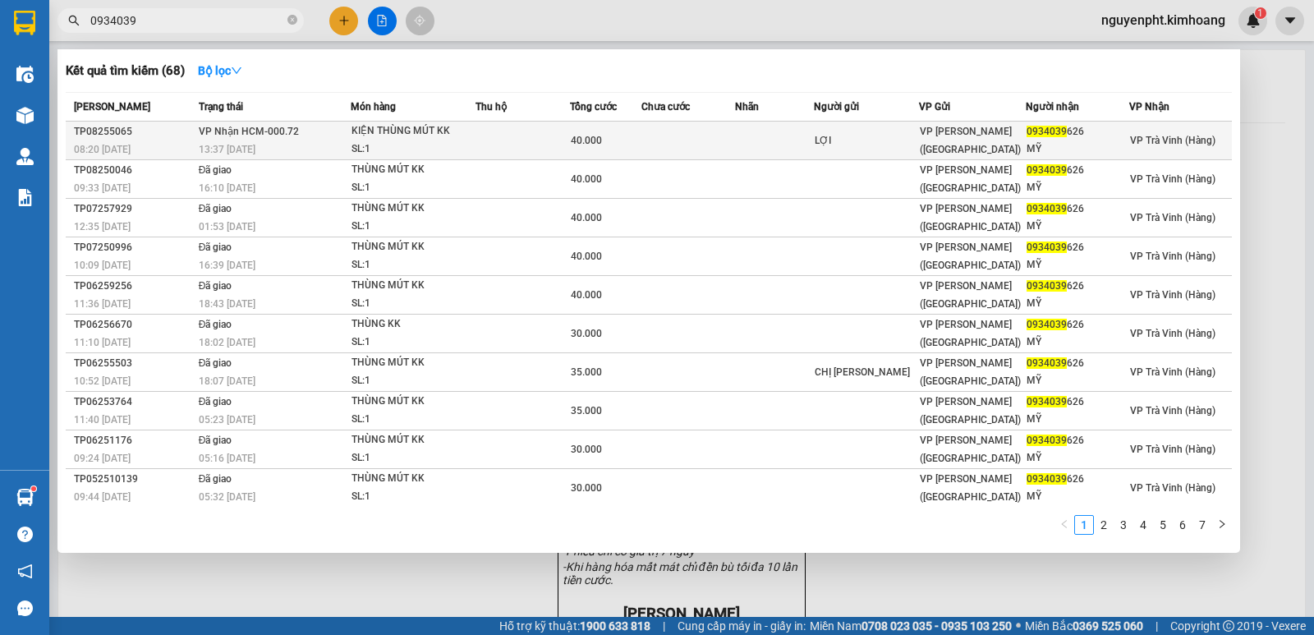
type input "0934039"
click at [488, 145] on td at bounding box center [523, 141] width 94 height 39
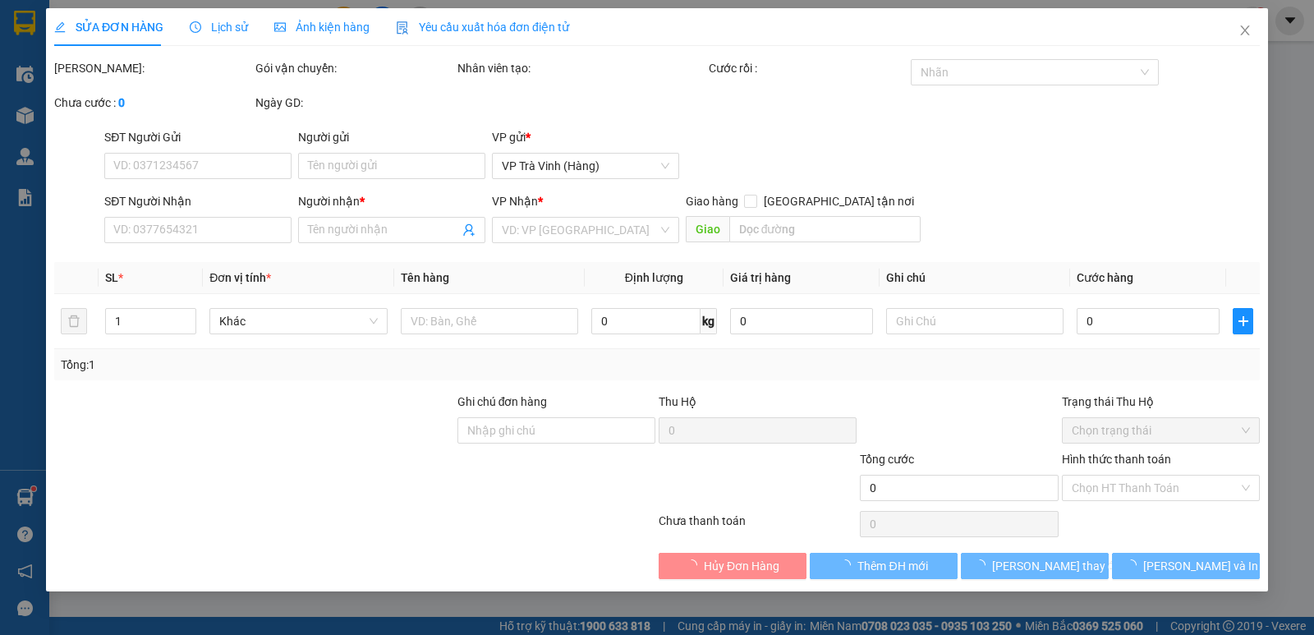
type input "LỢI"
type input "0934039626"
type input "MỸ"
type input "40.000"
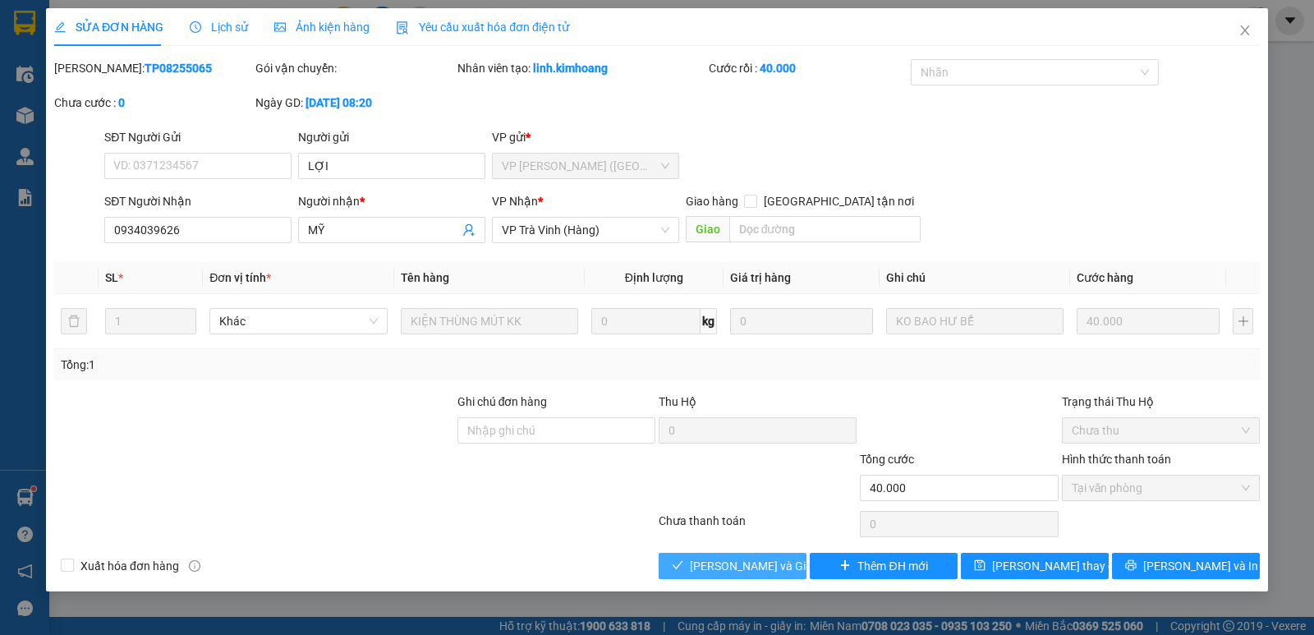
click at [743, 568] on span "Lưu và Giao hàng" at bounding box center [769, 566] width 158 height 18
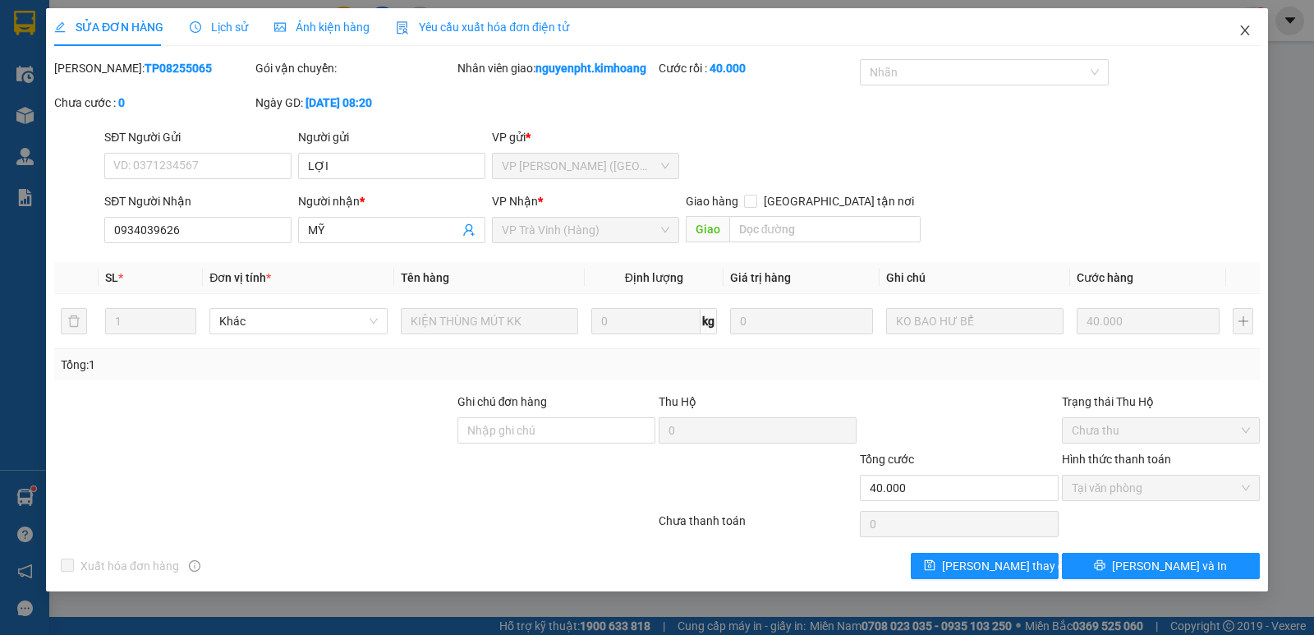
drag, startPoint x: 1243, startPoint y: 30, endPoint x: 1189, endPoint y: 29, distance: 54.2
click at [1242, 30] on icon "close" at bounding box center [1245, 30] width 13 height 13
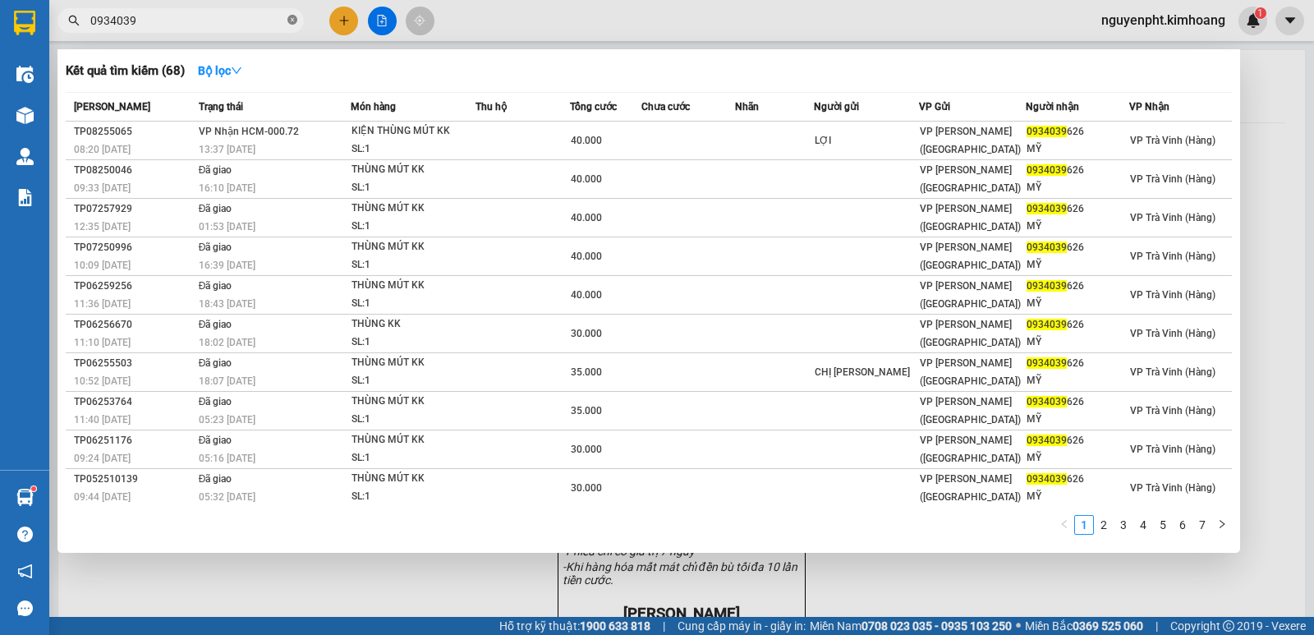
click at [292, 16] on icon "close-circle" at bounding box center [292, 20] width 10 height 10
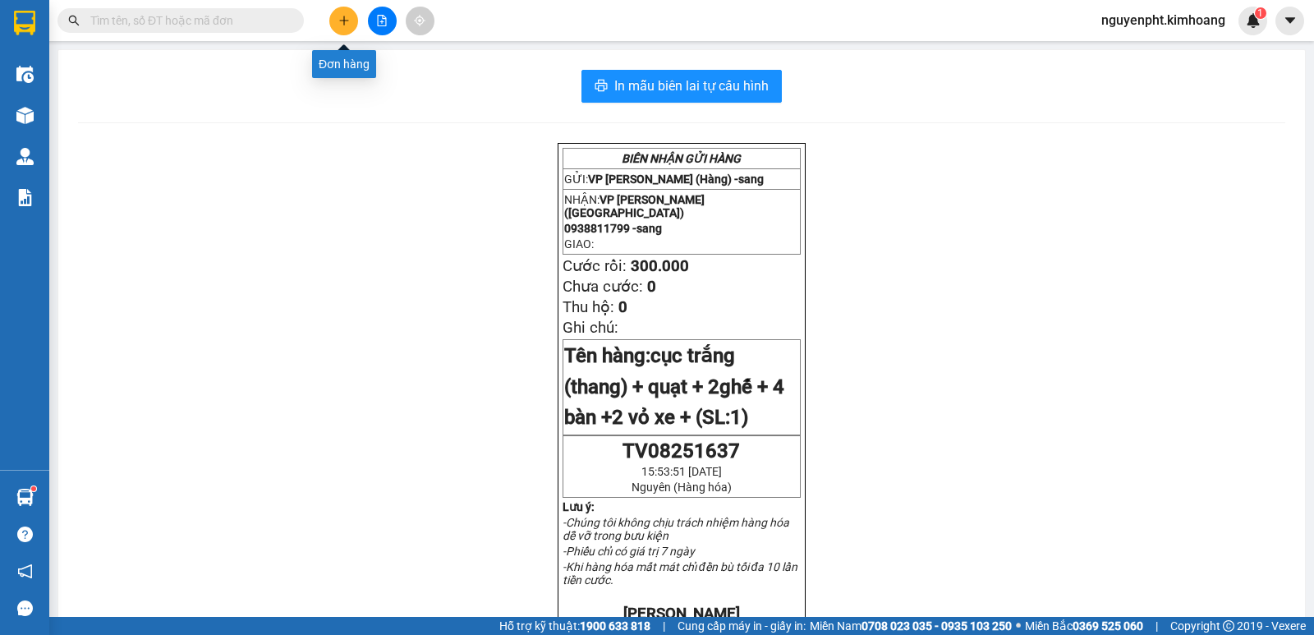
click at [356, 16] on button at bounding box center [343, 21] width 29 height 29
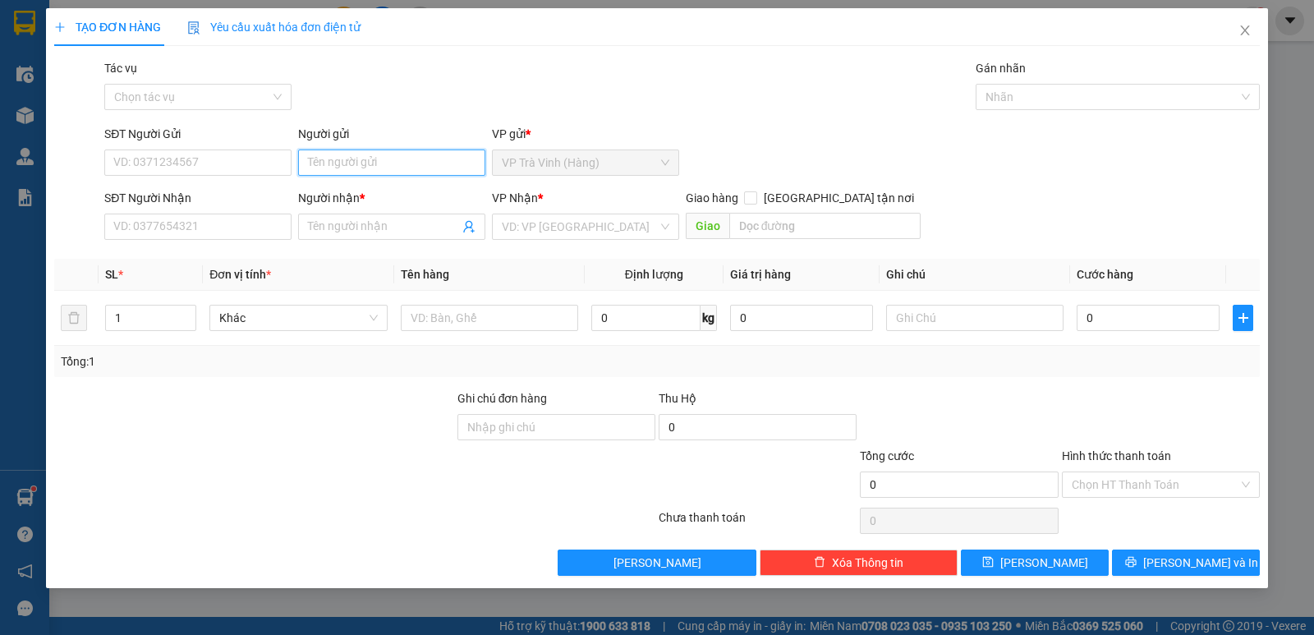
drag, startPoint x: 357, startPoint y: 159, endPoint x: 352, endPoint y: 173, distance: 15.9
click at [357, 161] on input "Người gửi" at bounding box center [391, 162] width 187 height 26
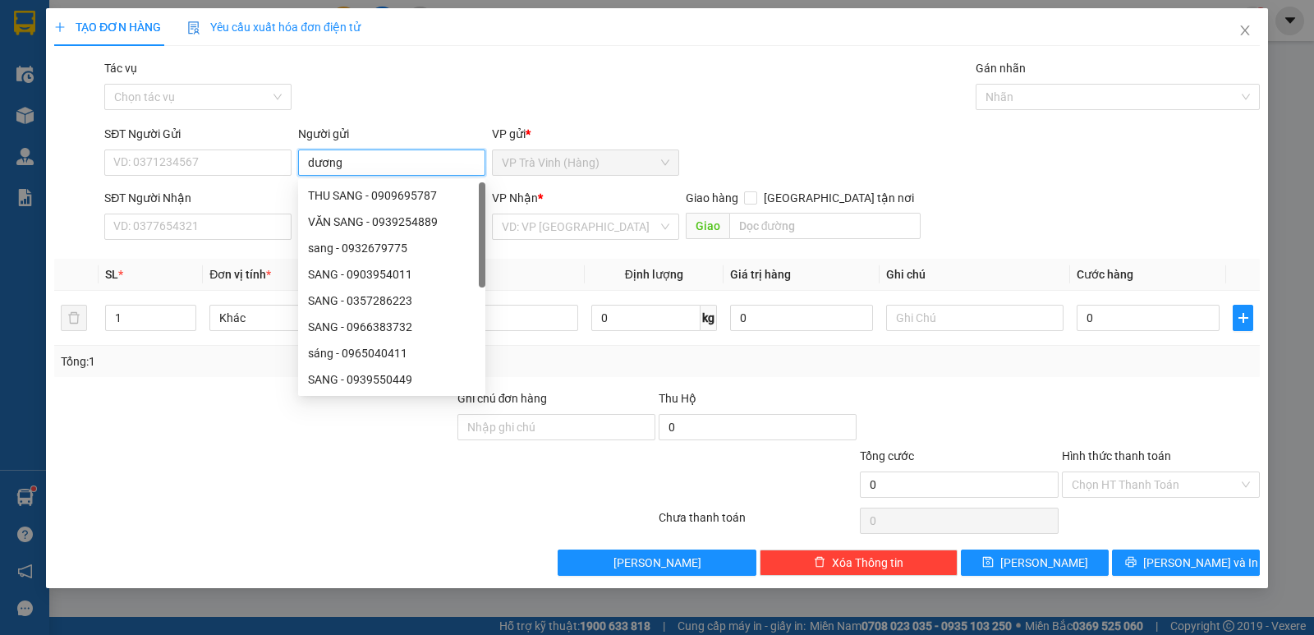
type input "dương"
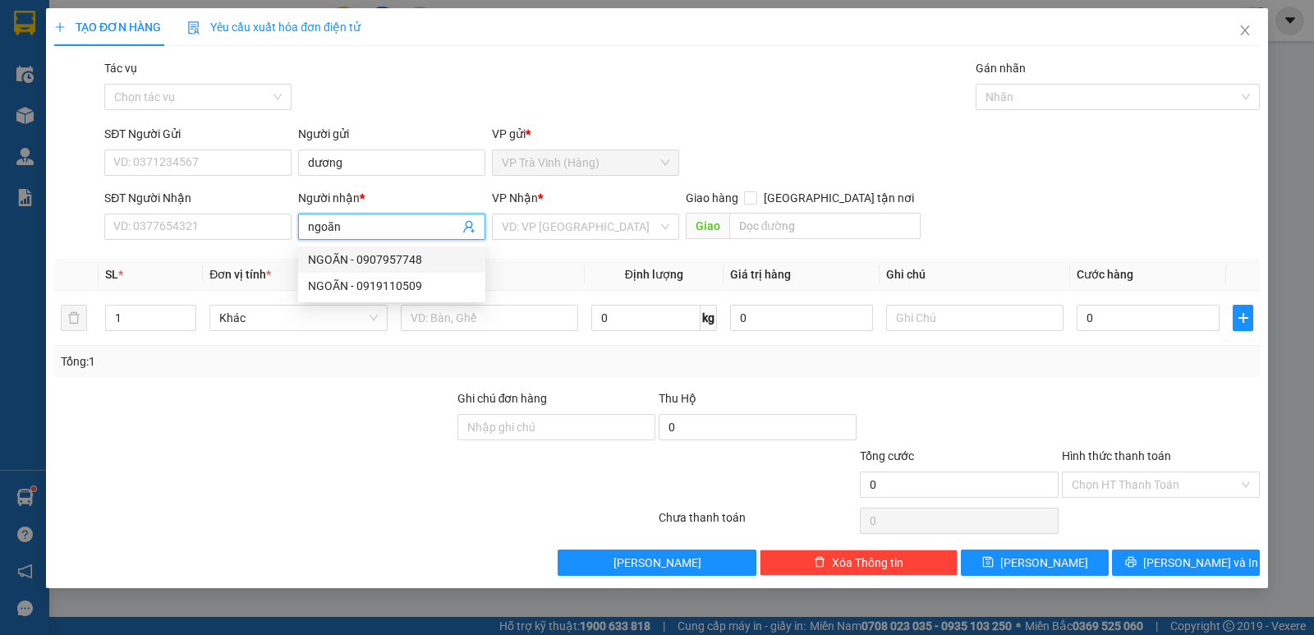
type input "ngoãn"
click at [214, 211] on div "SĐT Người Nhận" at bounding box center [197, 201] width 187 height 25
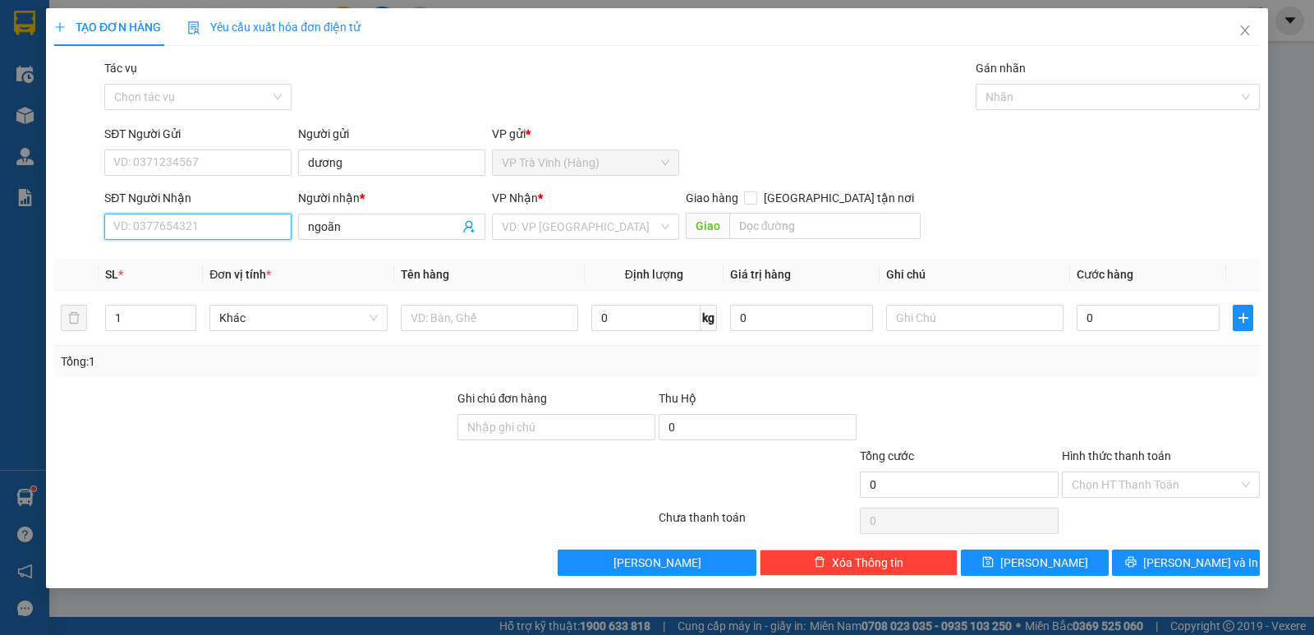
drag, startPoint x: 218, startPoint y: 223, endPoint x: 237, endPoint y: 223, distance: 19.7
click at [219, 223] on input "SĐT Người Nhận" at bounding box center [197, 227] width 187 height 26
type input "0939990252"
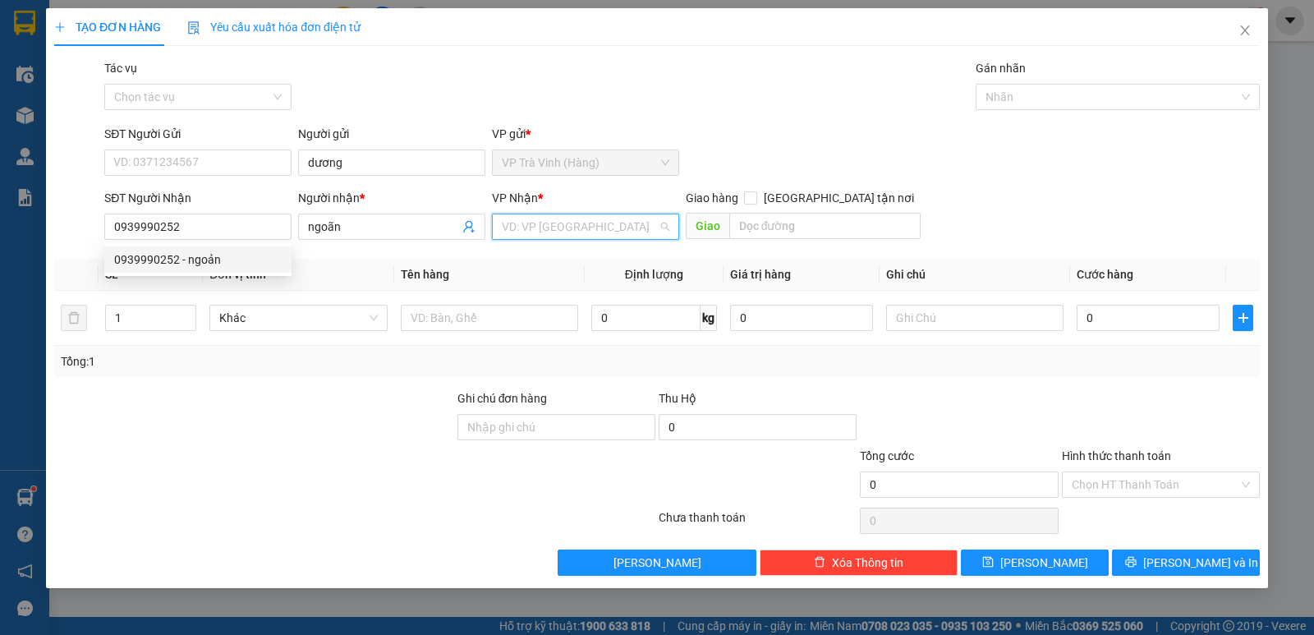
click at [537, 221] on input "search" at bounding box center [580, 226] width 156 height 25
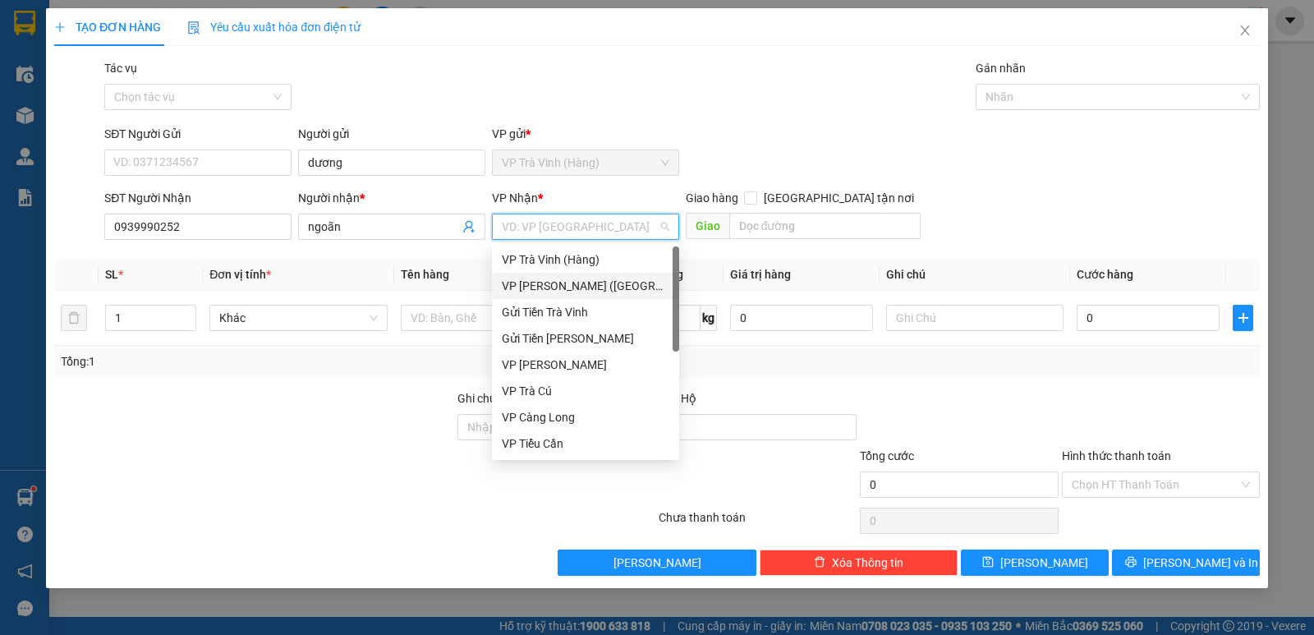
drag, startPoint x: 545, startPoint y: 291, endPoint x: 526, endPoint y: 310, distance: 27.9
click at [545, 291] on div "VP Trần Phú (Hàng)" at bounding box center [586, 286] width 168 height 18
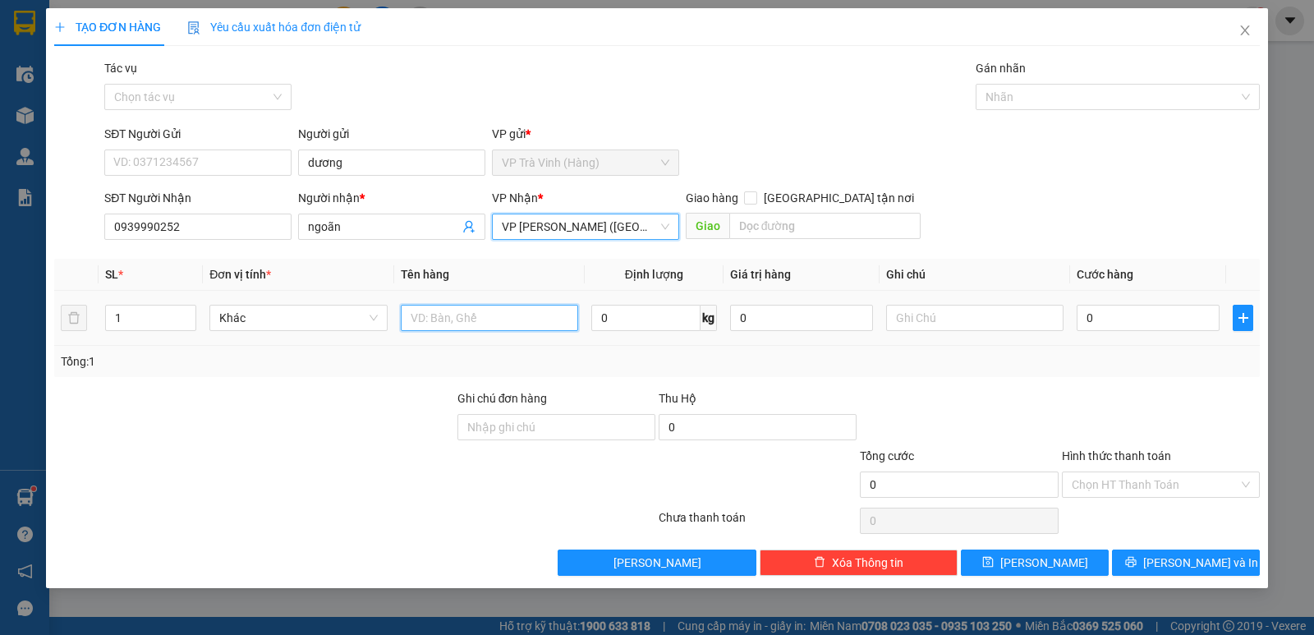
click at [486, 324] on input "text" at bounding box center [489, 318] width 177 height 26
type input "thùng kk"
type input "3"
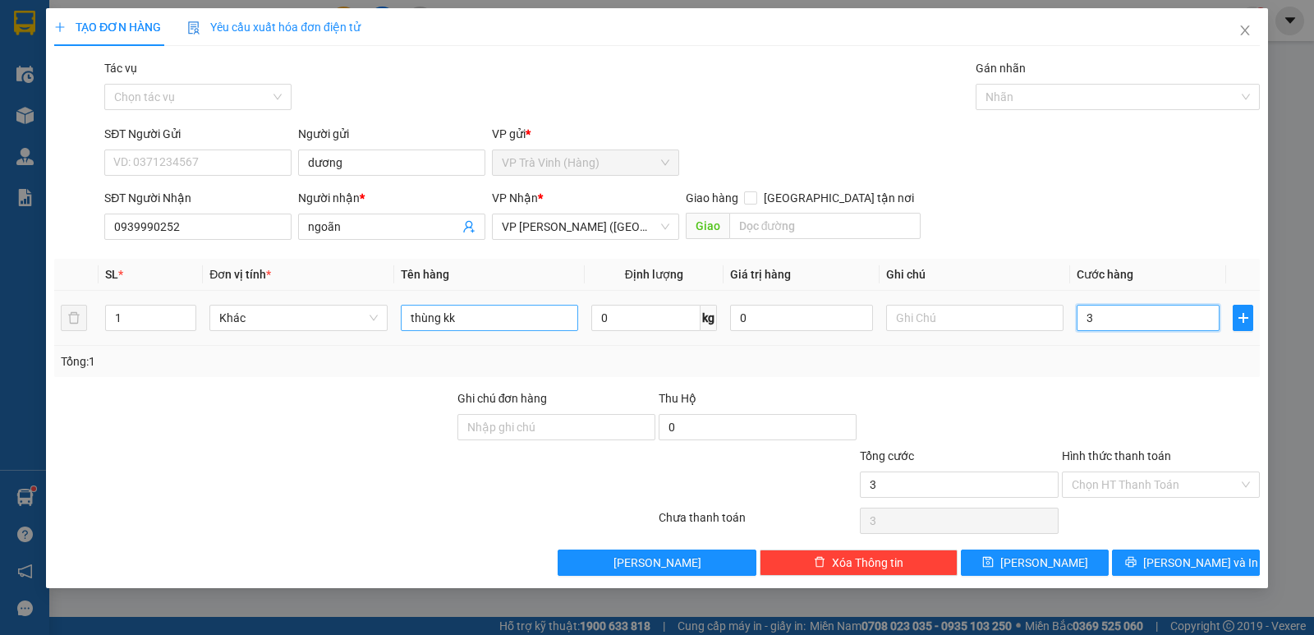
type input "30"
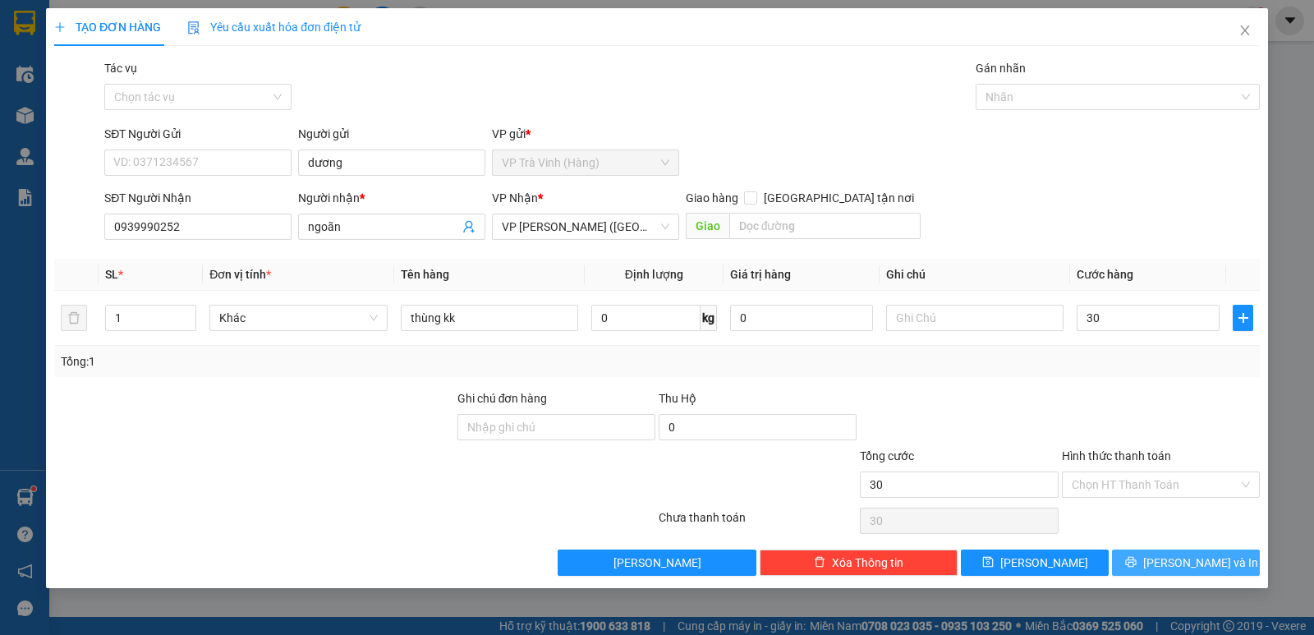
type input "30.000"
click at [1167, 555] on button "Lưu và In" at bounding box center [1186, 562] width 148 height 26
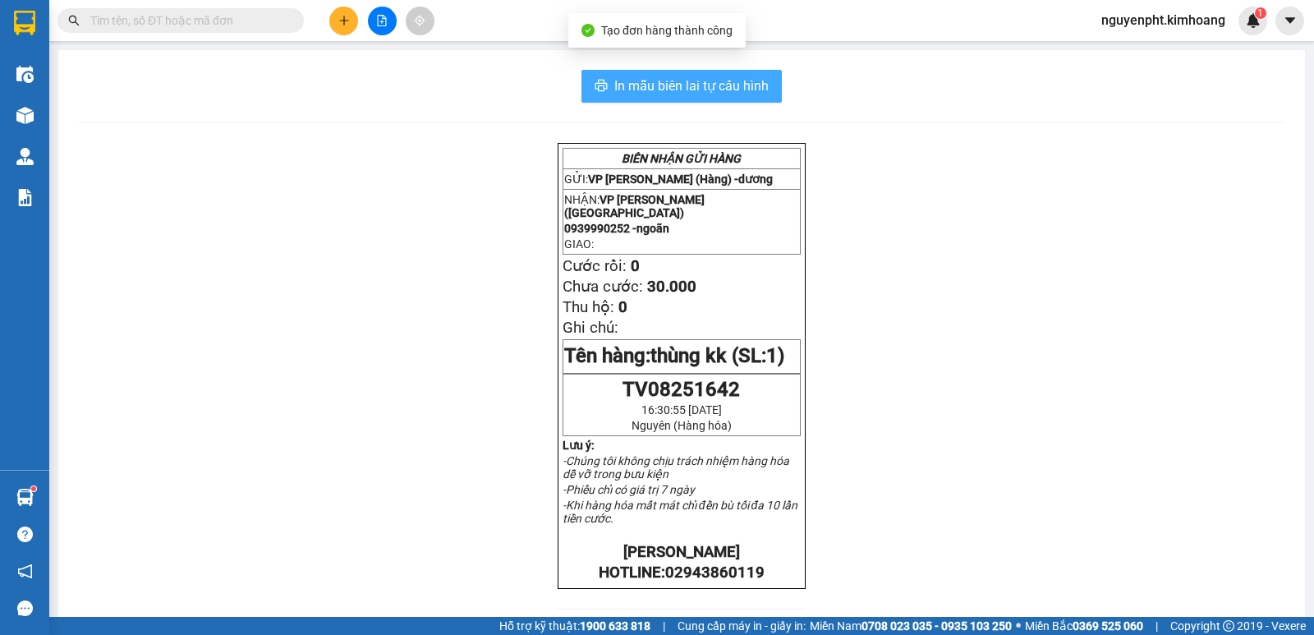
click at [719, 88] on span "In mẫu biên lai tự cấu hình" at bounding box center [691, 86] width 154 height 21
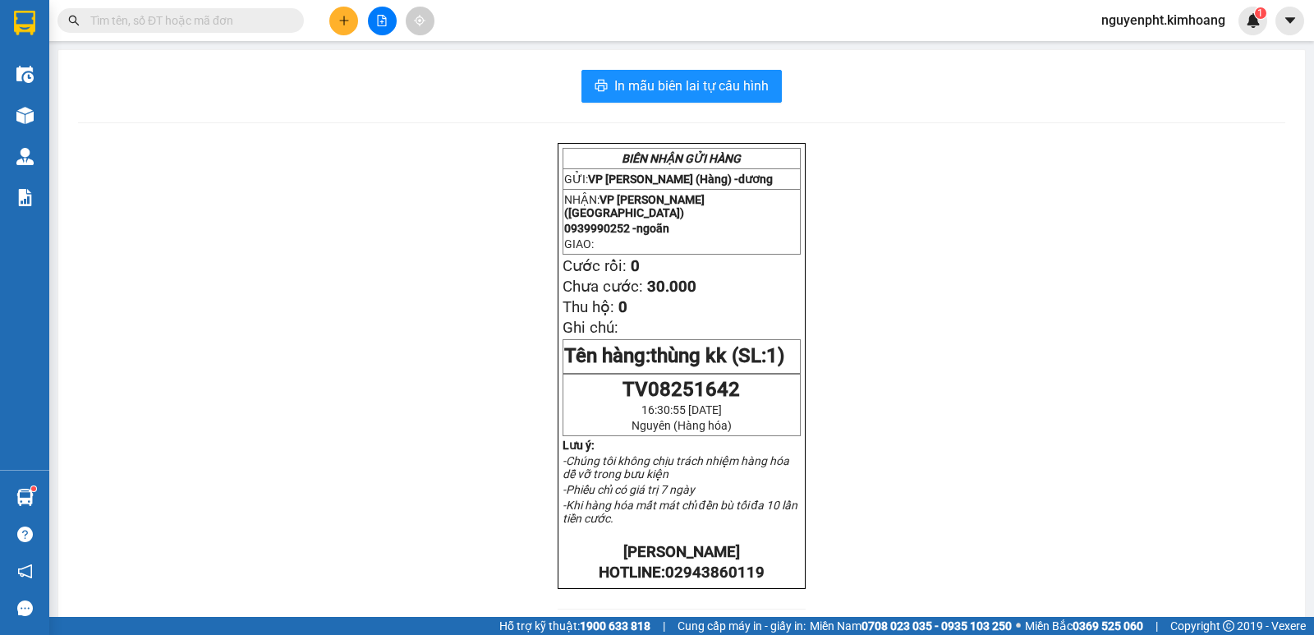
click at [187, 14] on input "text" at bounding box center [187, 20] width 194 height 18
click at [347, 16] on icon "plus" at bounding box center [343, 20] width 11 height 11
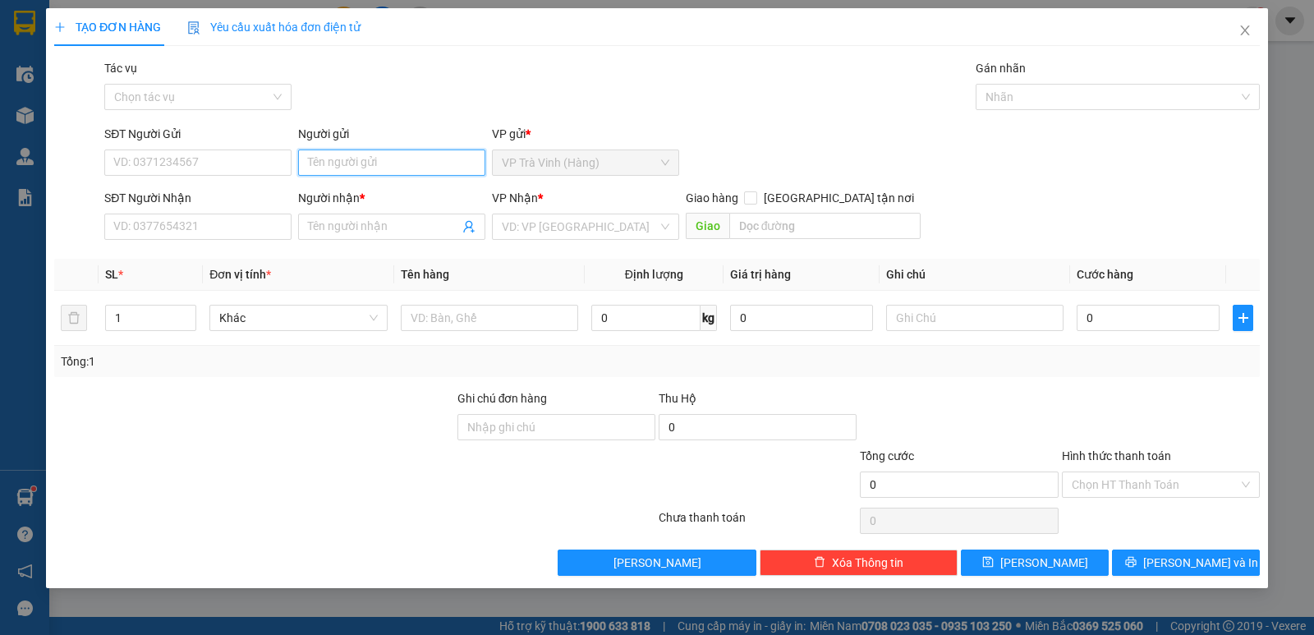
click at [348, 157] on input "Người gửi" at bounding box center [391, 162] width 187 height 26
type input "thuý phượng"
type input "0948007555"
type input "quốc dũng"
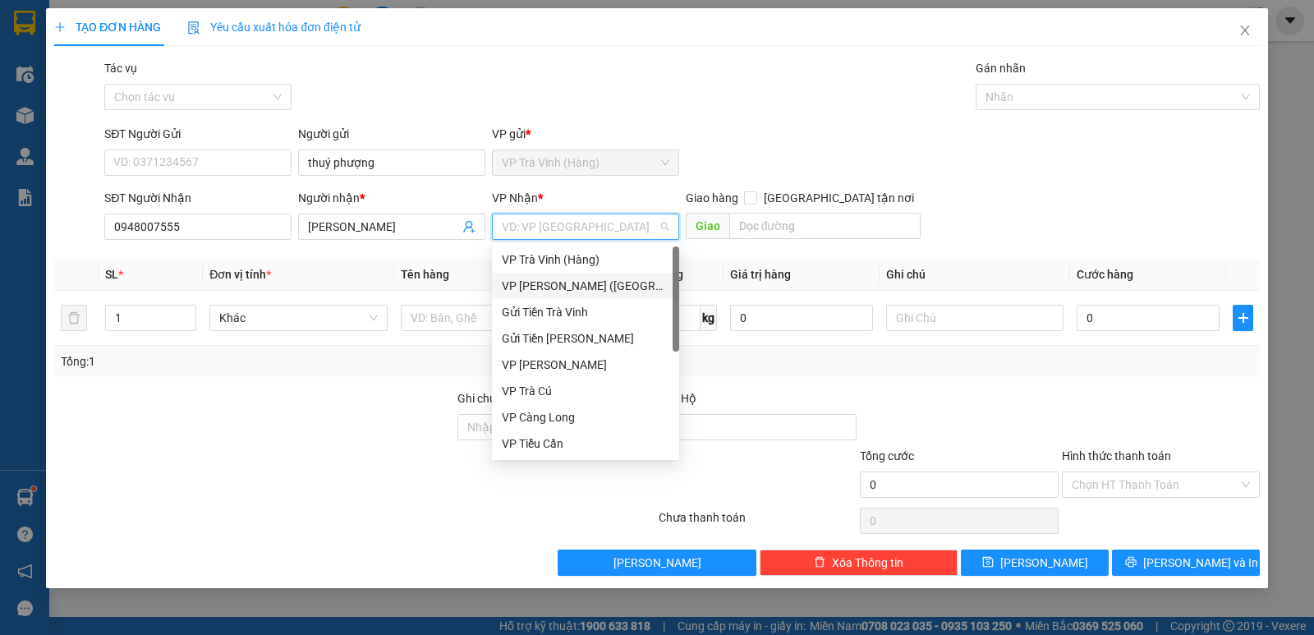
click at [546, 277] on div "VP Trần Phú (Hàng)" at bounding box center [586, 286] width 168 height 18
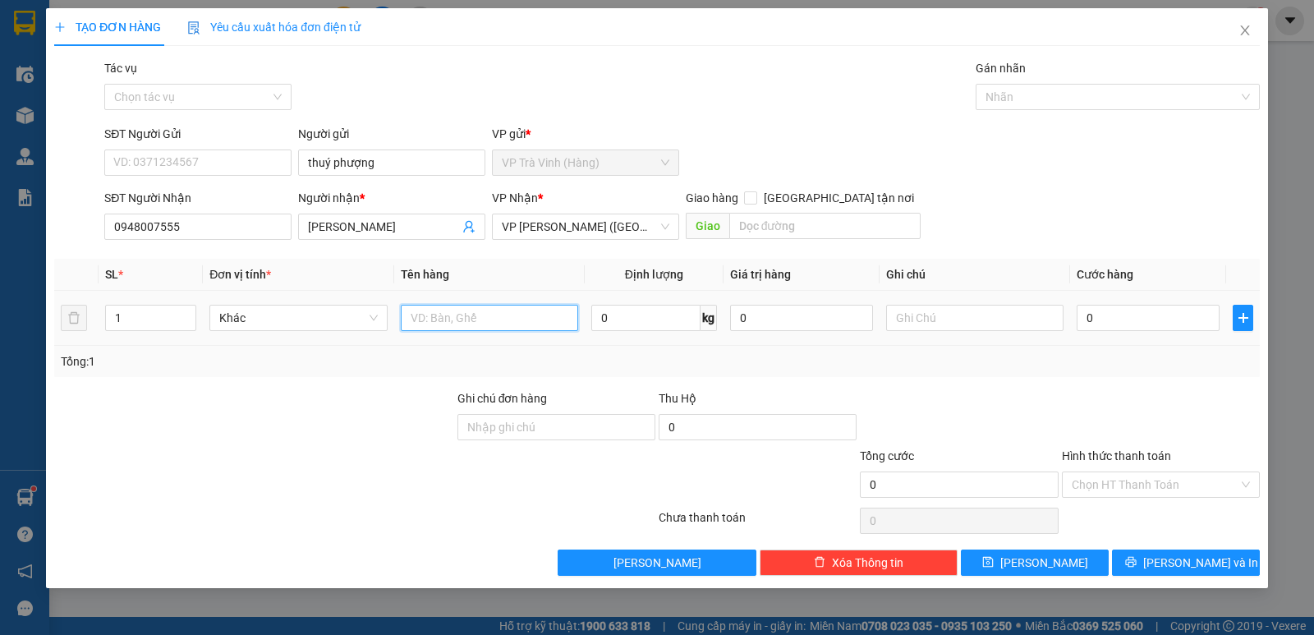
click at [464, 317] on input "text" at bounding box center [489, 318] width 177 height 26
type input "hộp kk"
type input "2"
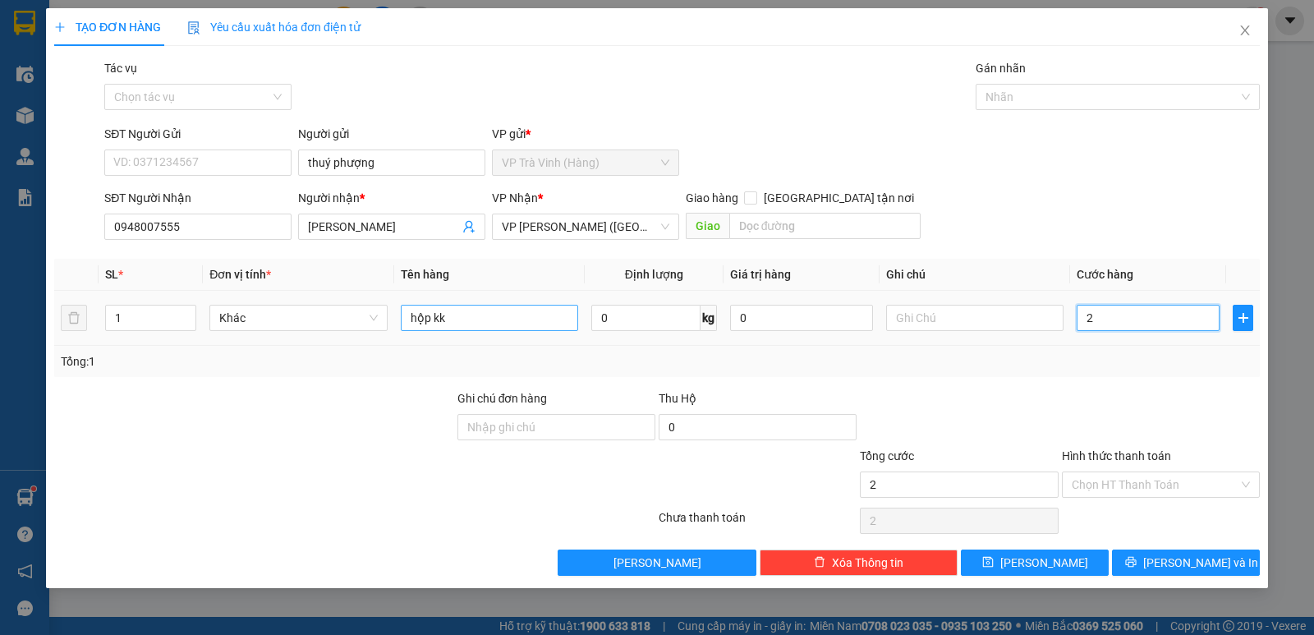
type input "20"
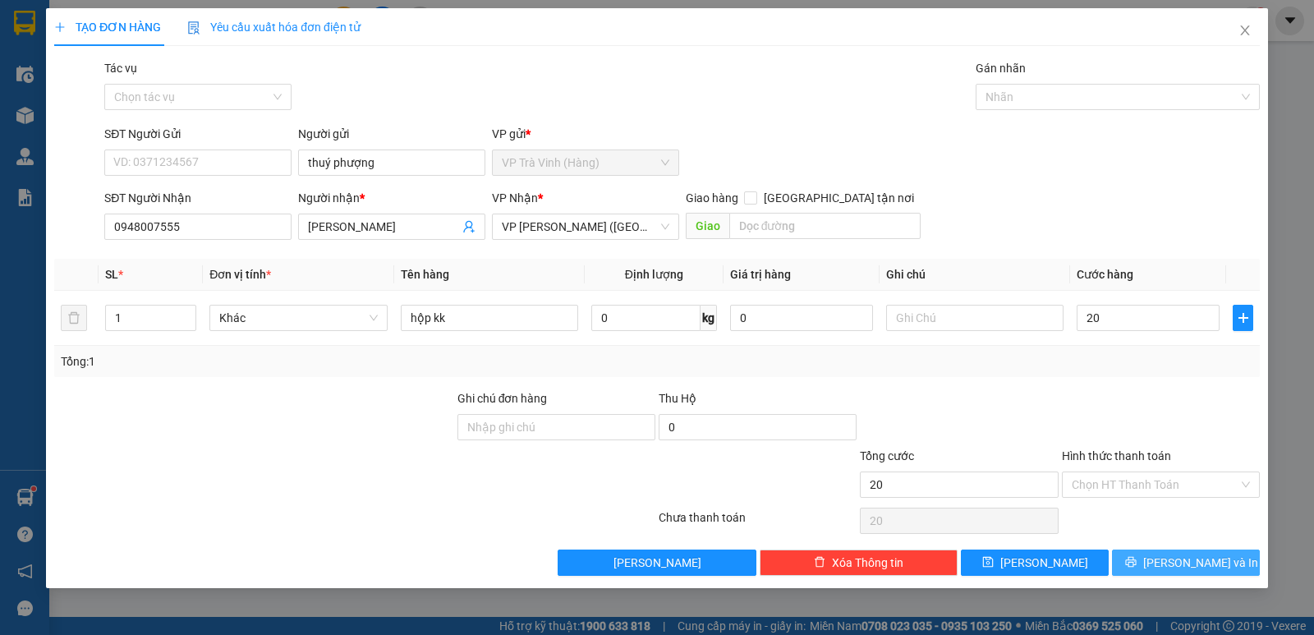
type input "20.000"
click at [1192, 555] on span "Lưu và In" at bounding box center [1200, 563] width 115 height 18
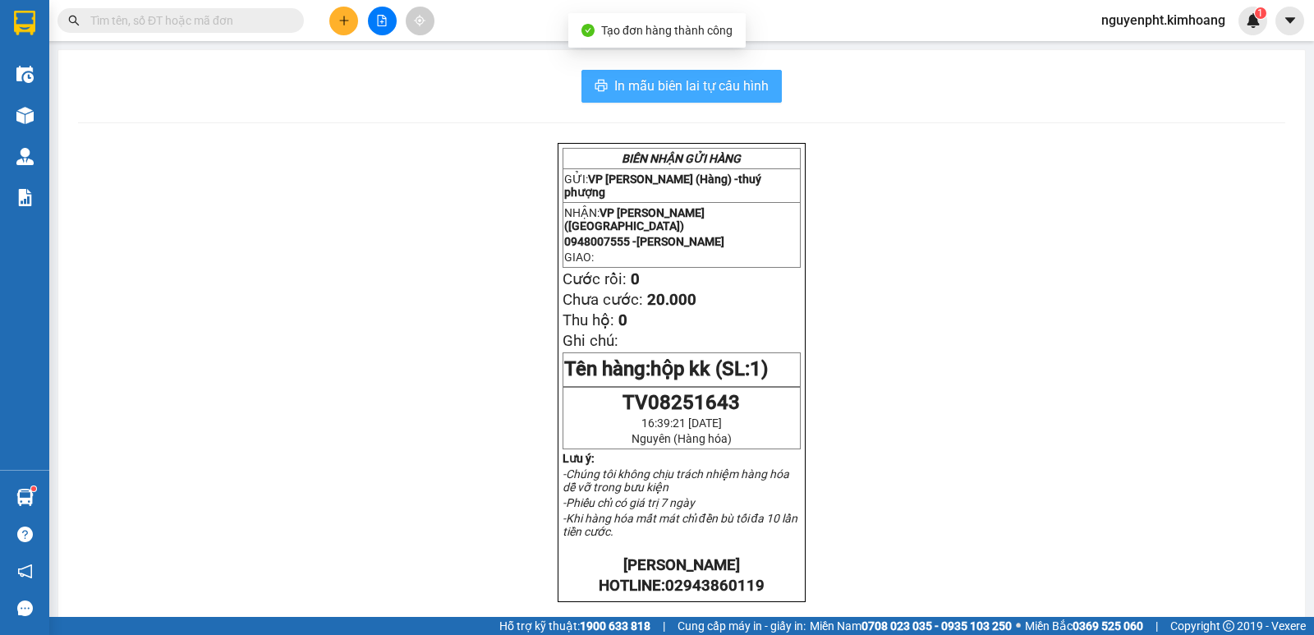
click at [683, 76] on span "In mẫu biên lai tự cấu hình" at bounding box center [691, 86] width 154 height 21
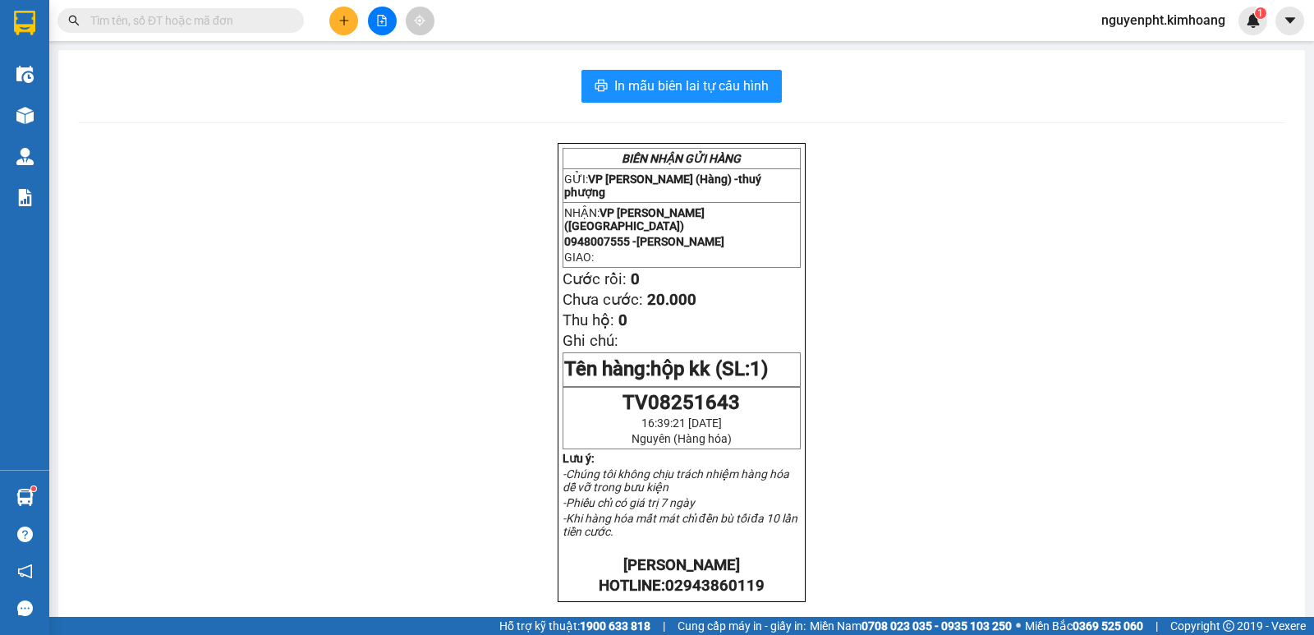
click at [342, 14] on button at bounding box center [343, 21] width 29 height 29
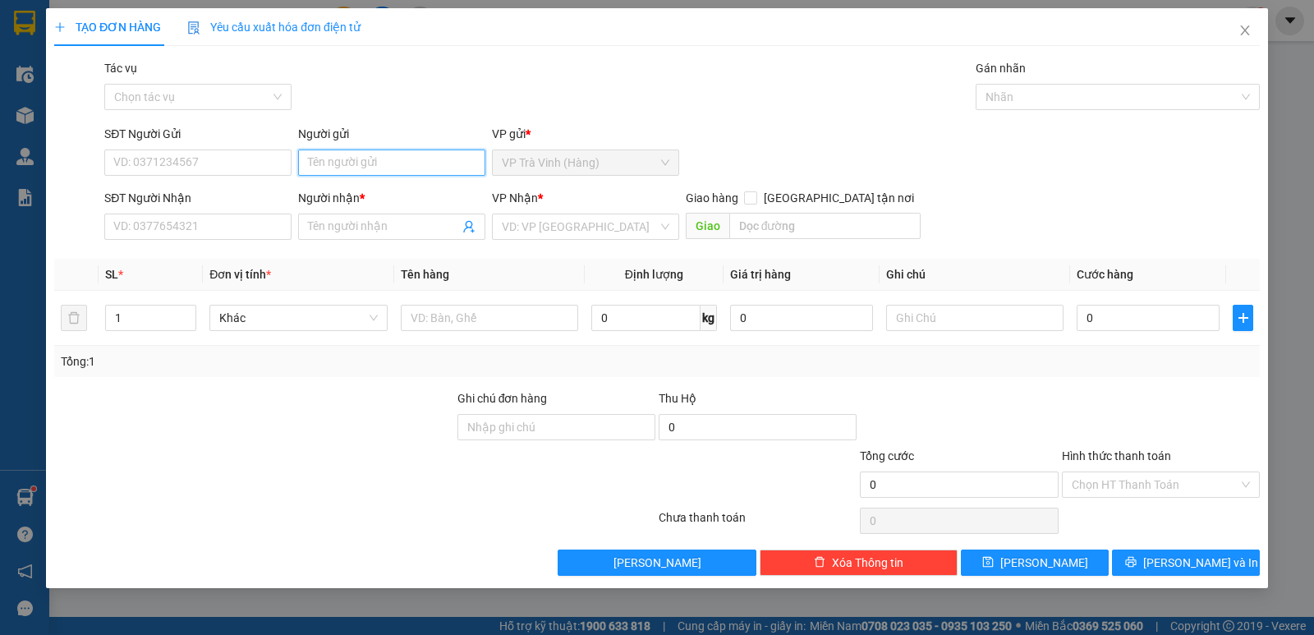
drag, startPoint x: 338, startPoint y: 163, endPoint x: 320, endPoint y: 138, distance: 31.2
click at [336, 157] on input "Người gửi" at bounding box center [391, 162] width 187 height 26
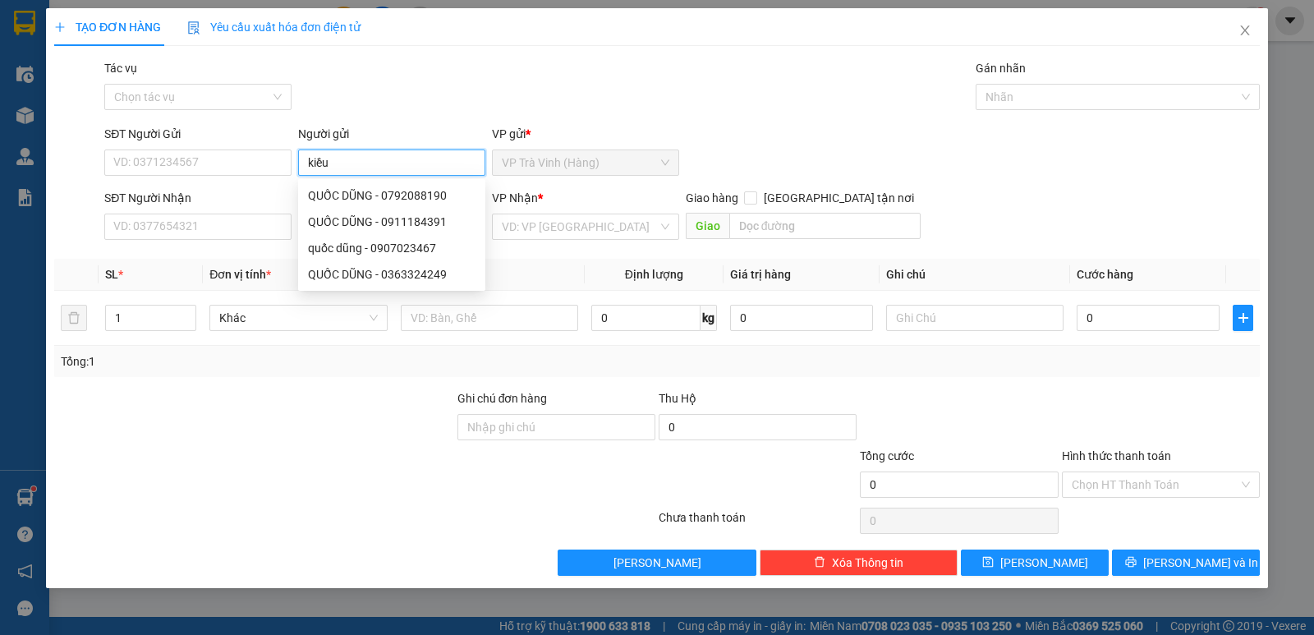
type input "kiều"
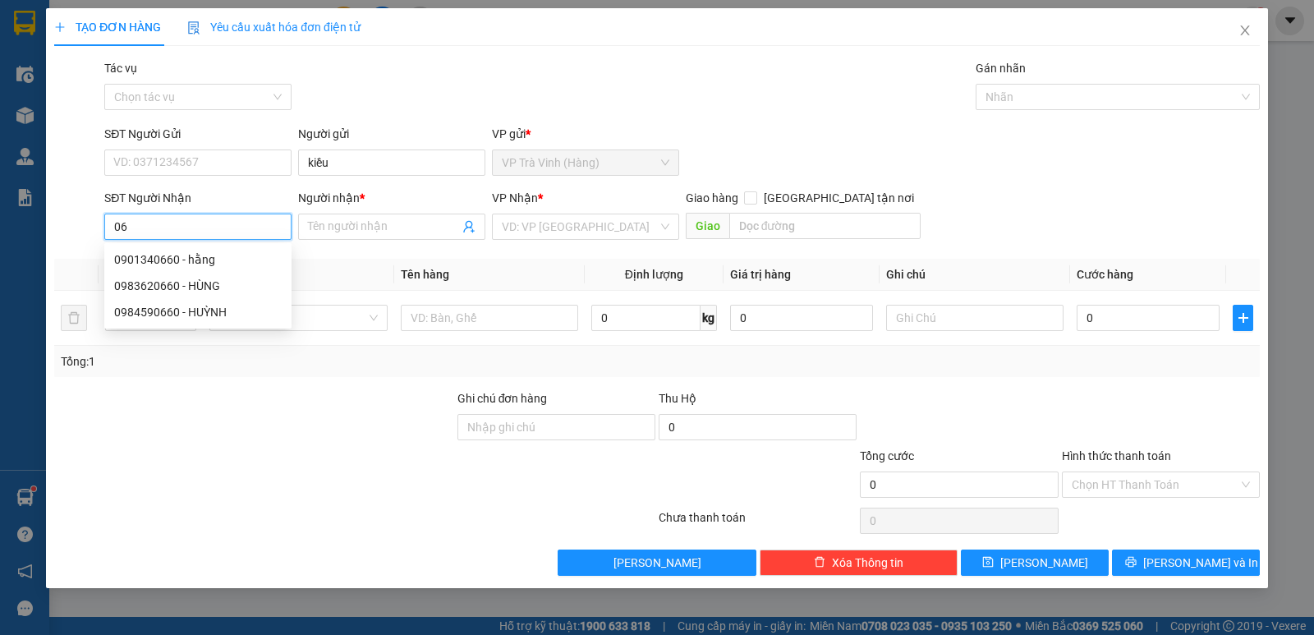
type input "0"
type input "0935950958"
click at [182, 268] on div "0935950958 - trung" at bounding box center [198, 259] width 168 height 18
type input "trung"
type input "20.000"
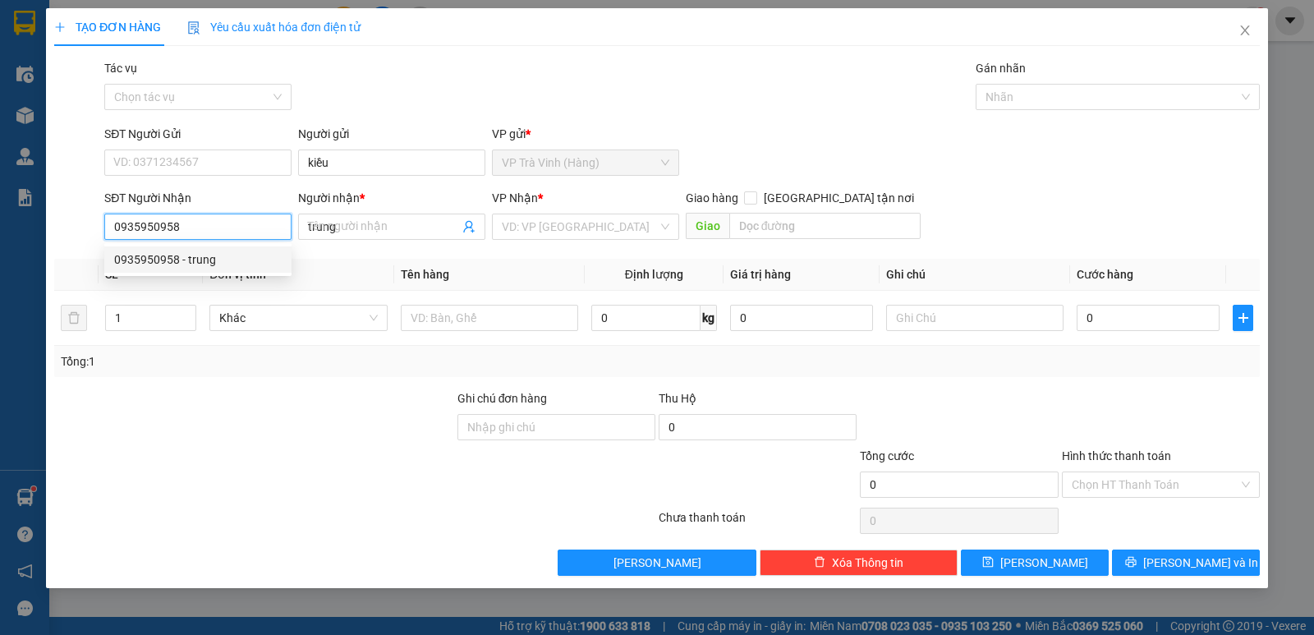
type input "20.000"
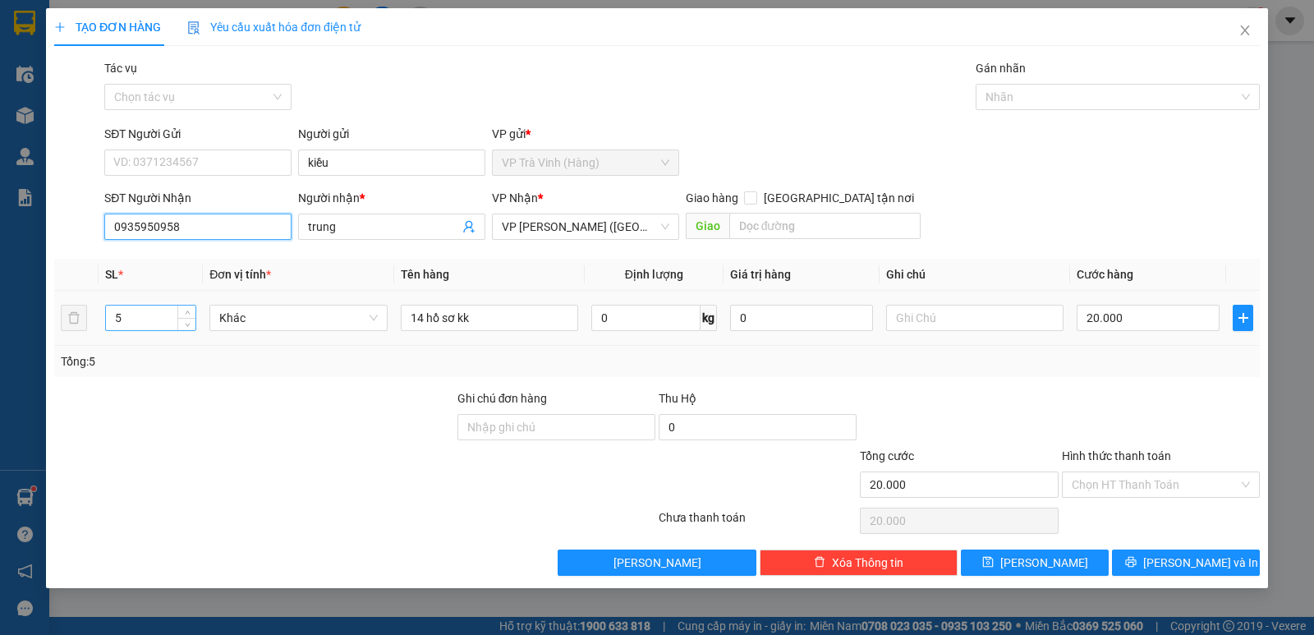
type input "0935950958"
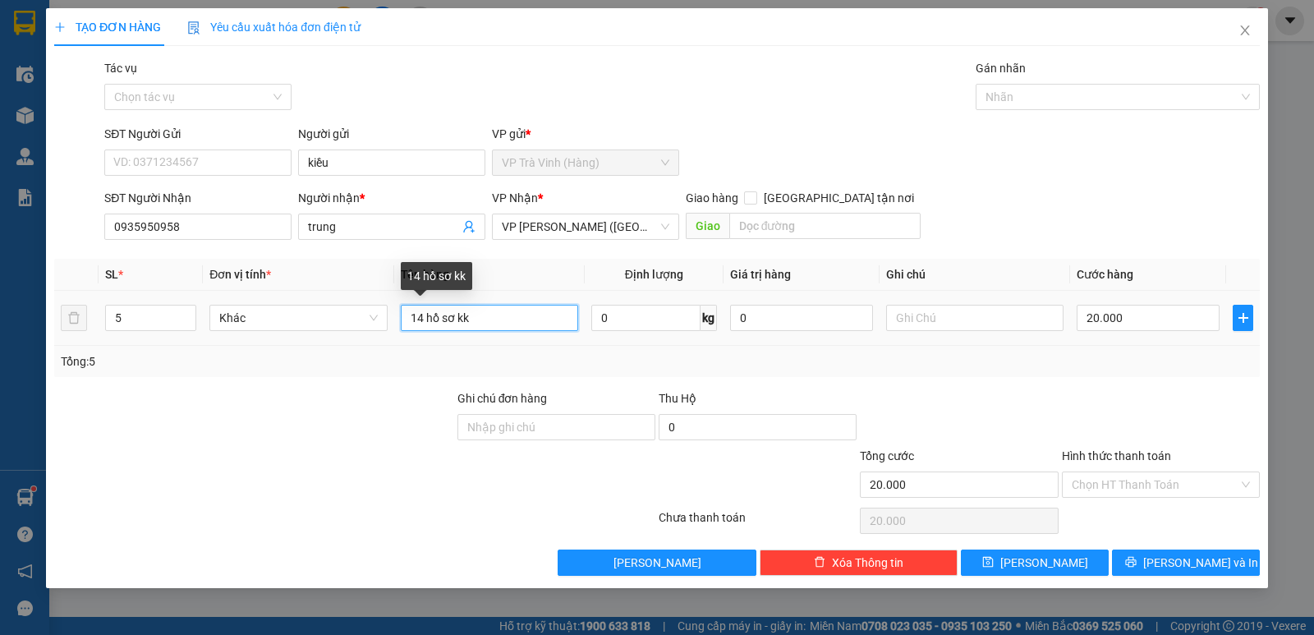
drag, startPoint x: 161, startPoint y: 329, endPoint x: 0, endPoint y: 286, distance: 166.8
click at [0, 329] on div "TẠO ĐƠN HÀNG Yêu cầu xuất hóa đơn điện tử Transit Pickup Surcharge Ids Transit …" at bounding box center [657, 317] width 1314 height 635
type input "thùng kk"
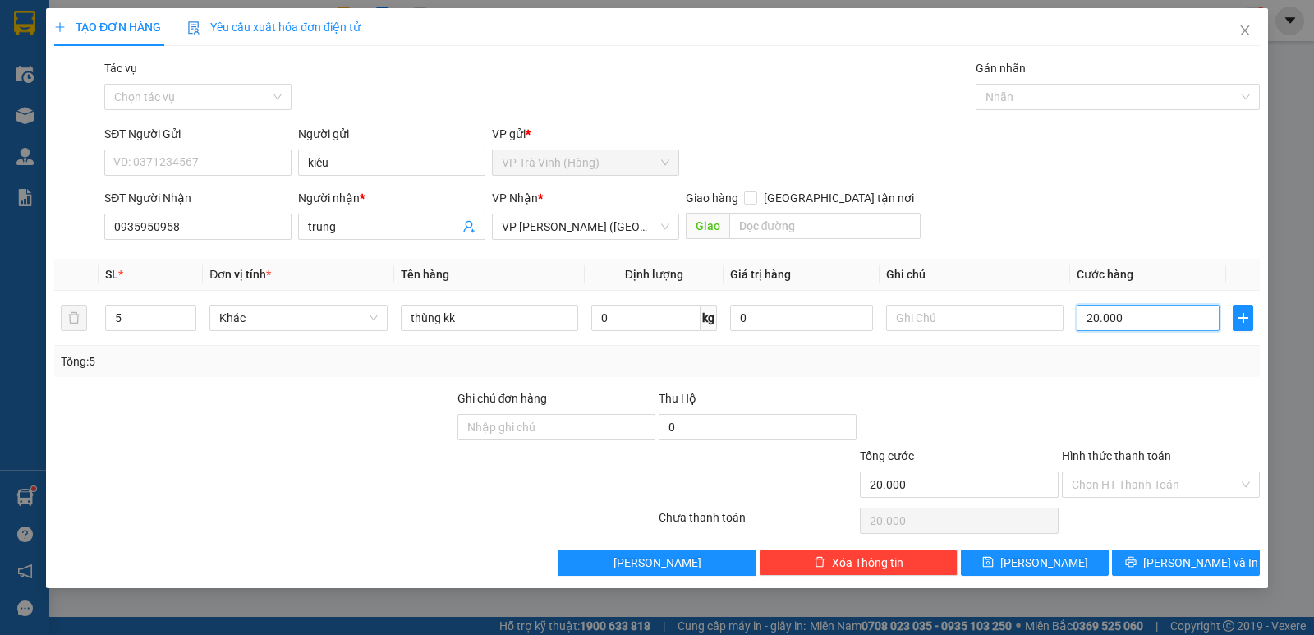
type input "4"
type input "40"
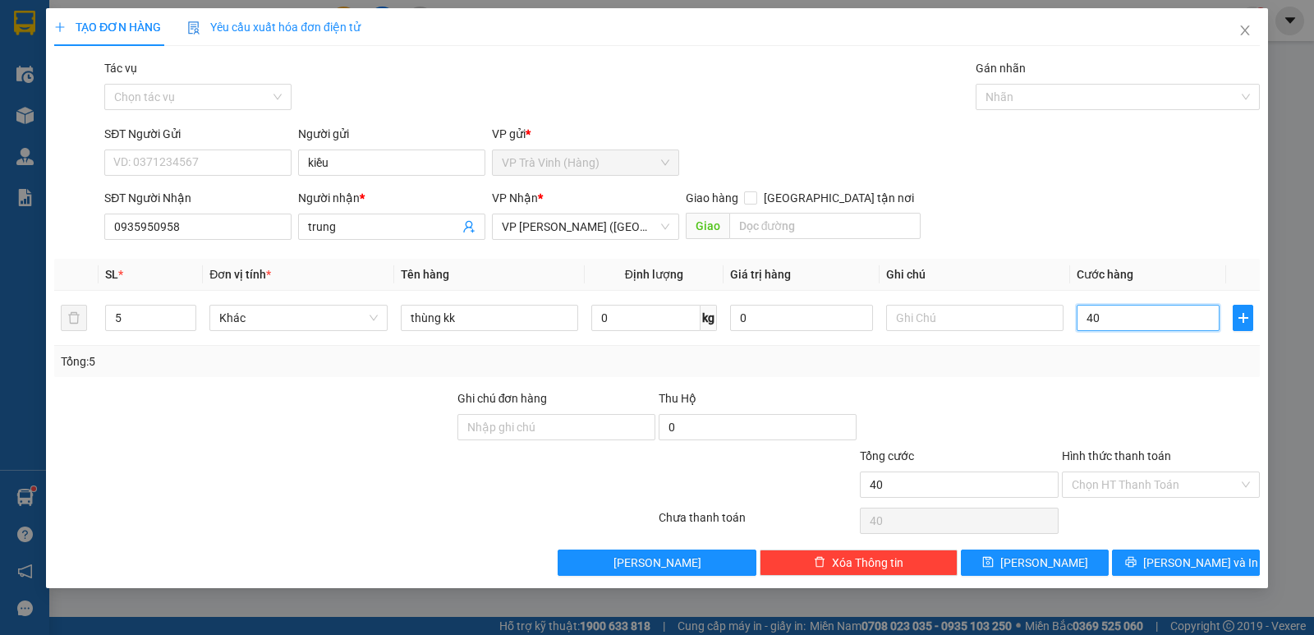
type input "40"
type input "40.000"
drag, startPoint x: 1147, startPoint y: 467, endPoint x: 1150, endPoint y: 476, distance: 9.6
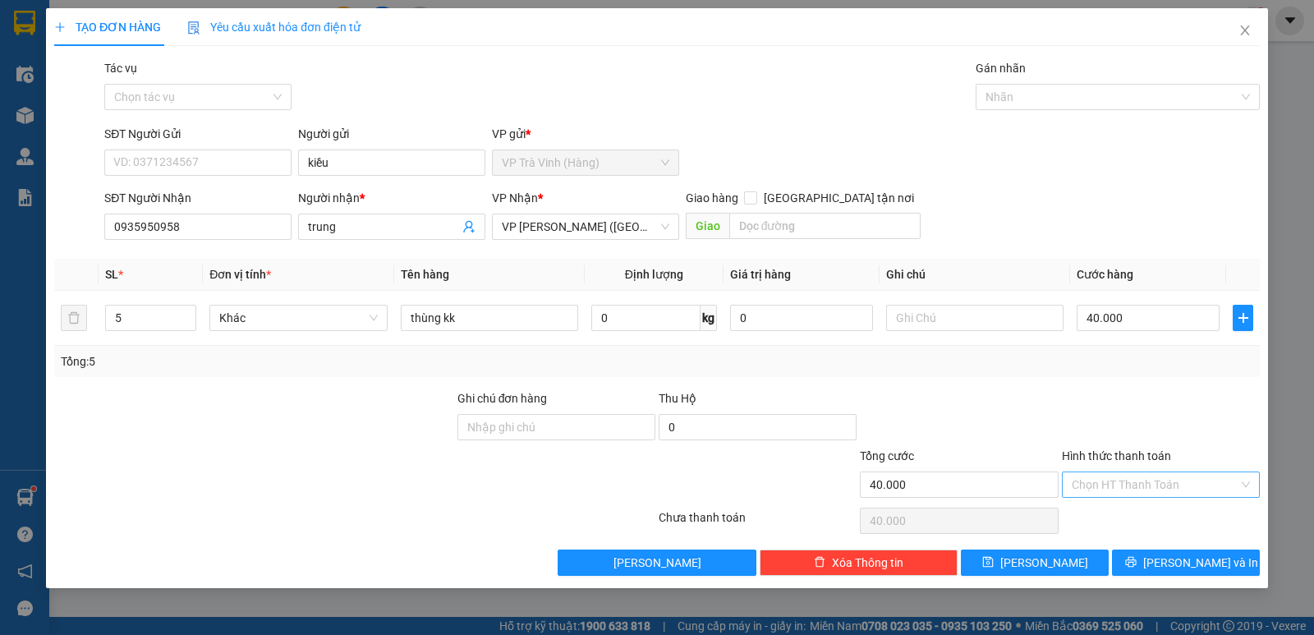
click at [1147, 470] on div "Hình thức thanh toán" at bounding box center [1161, 459] width 198 height 25
click at [1150, 480] on input "Hình thức thanh toán" at bounding box center [1155, 484] width 167 height 25
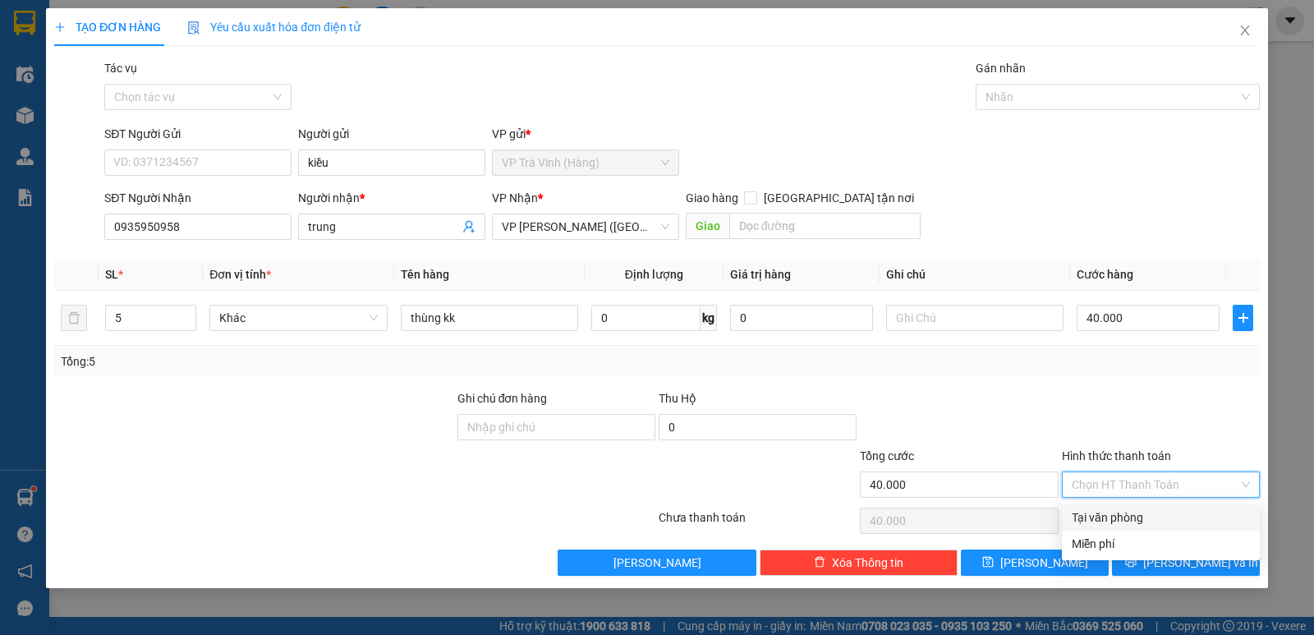
drag, startPoint x: 1155, startPoint y: 522, endPoint x: 1166, endPoint y: 546, distance: 26.4
click at [1155, 526] on div "Tại văn phòng" at bounding box center [1161, 517] width 198 height 26
type input "0"
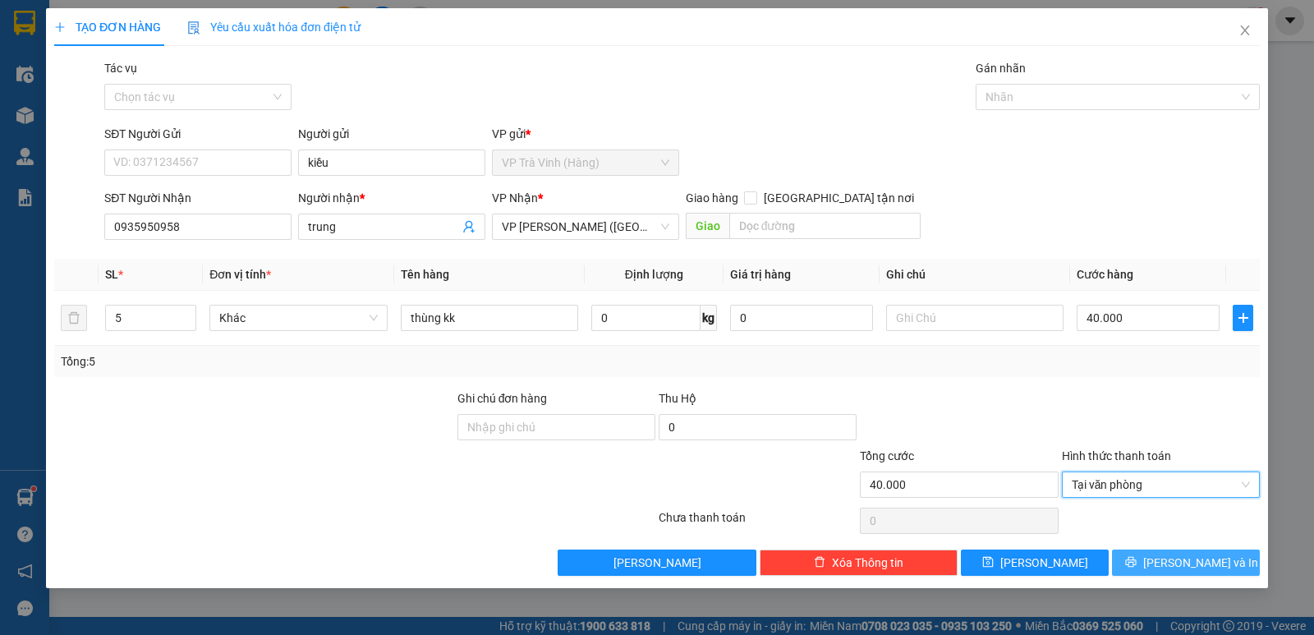
click at [1201, 569] on span "Lưu và In" at bounding box center [1200, 563] width 115 height 18
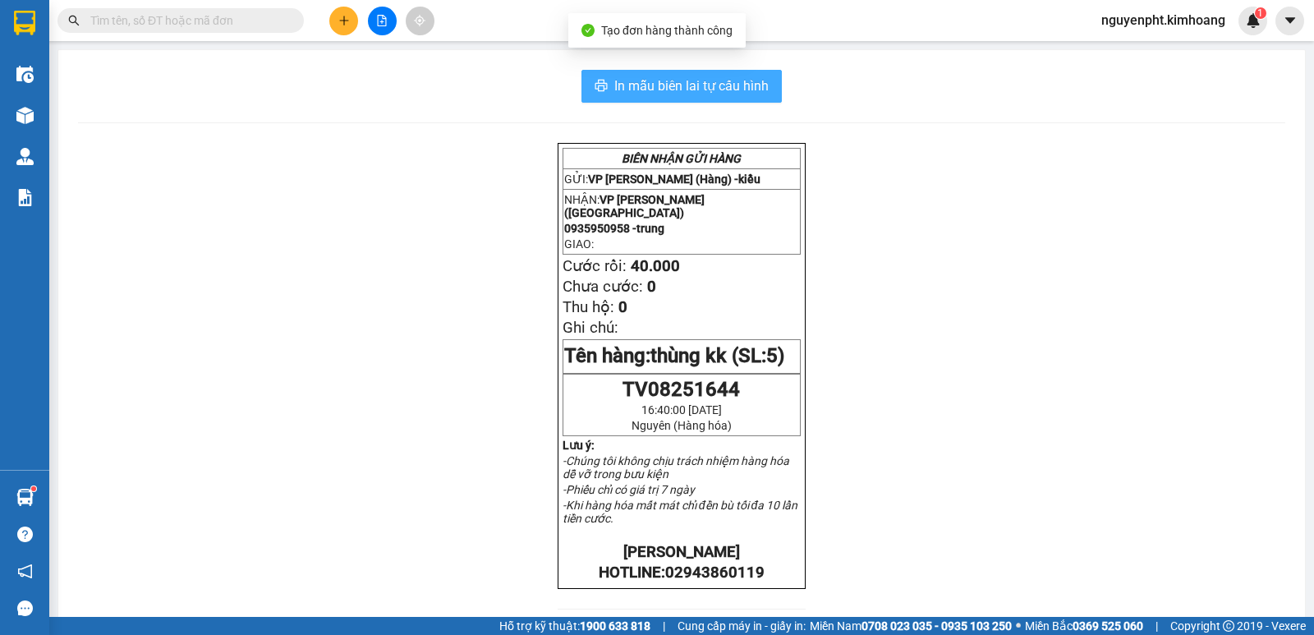
click at [726, 88] on span "In mẫu biên lai tự cấu hình" at bounding box center [691, 86] width 154 height 21
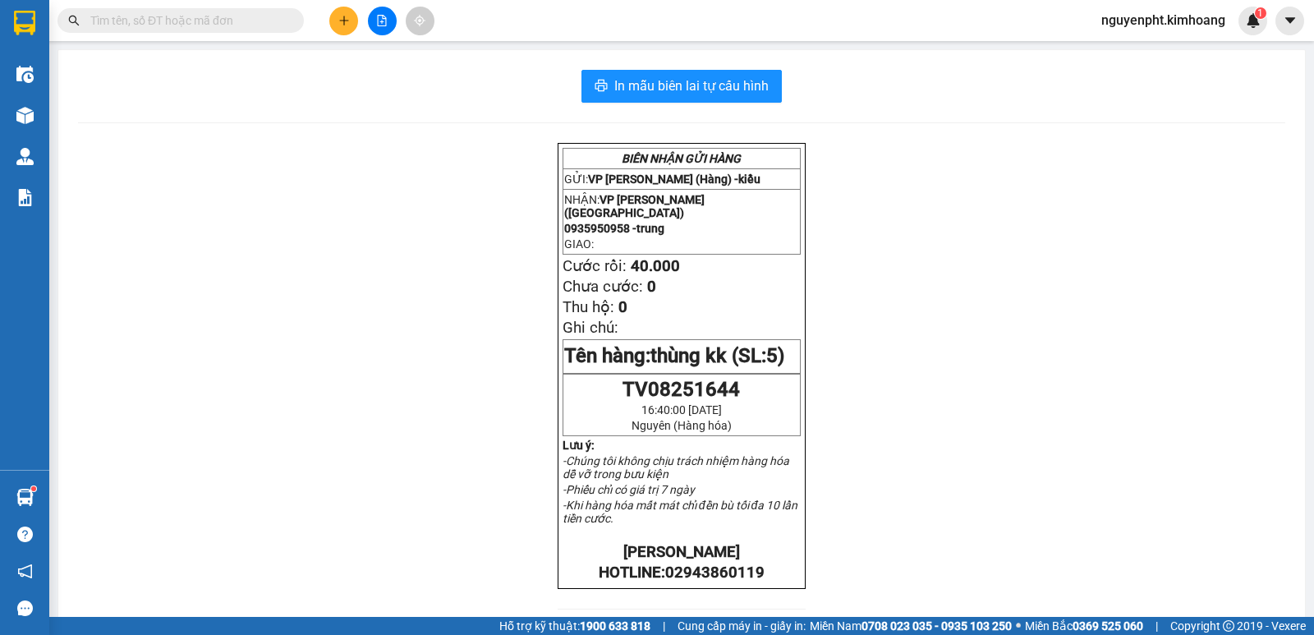
click at [226, 21] on input "text" at bounding box center [187, 20] width 194 height 18
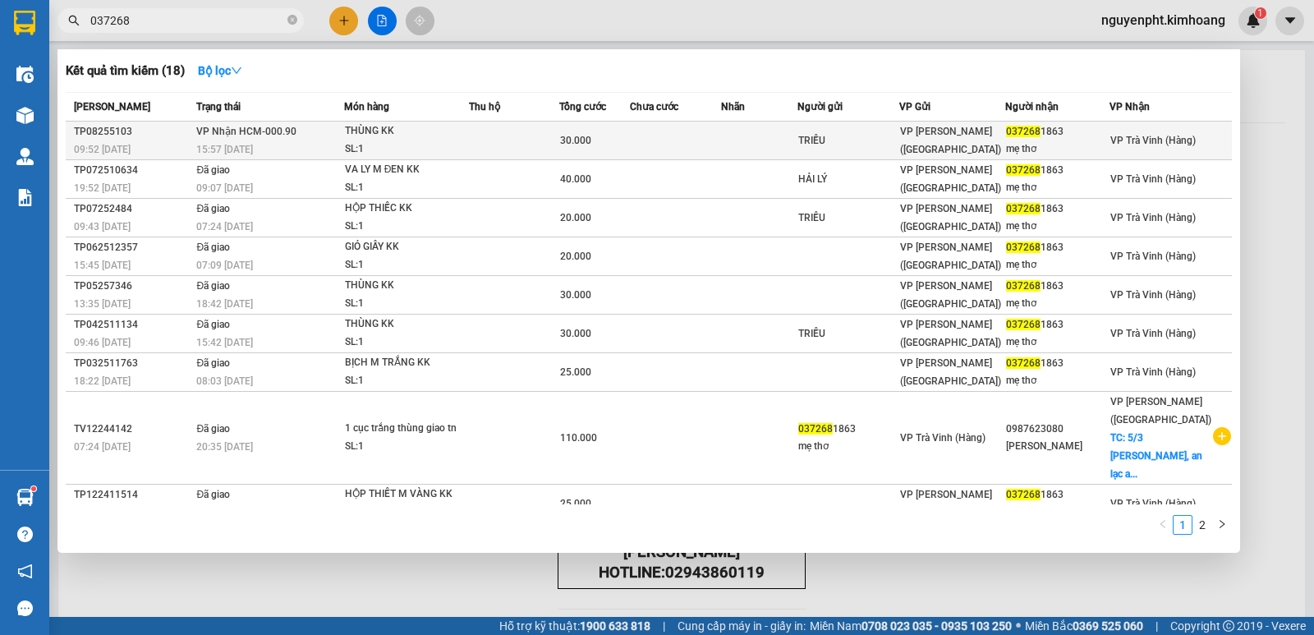
type input "037268"
click at [475, 134] on td at bounding box center [514, 141] width 90 height 39
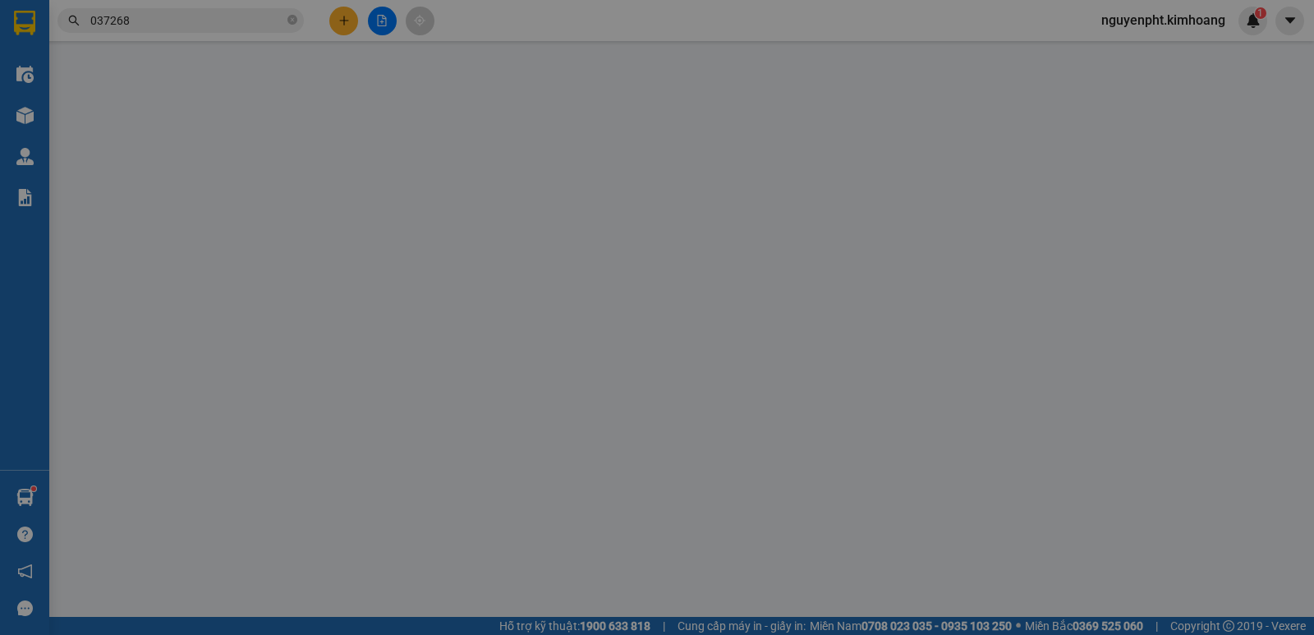
type input "TRIỀU"
type input "0372681863"
type input "mẹ thơ"
type input "30.000"
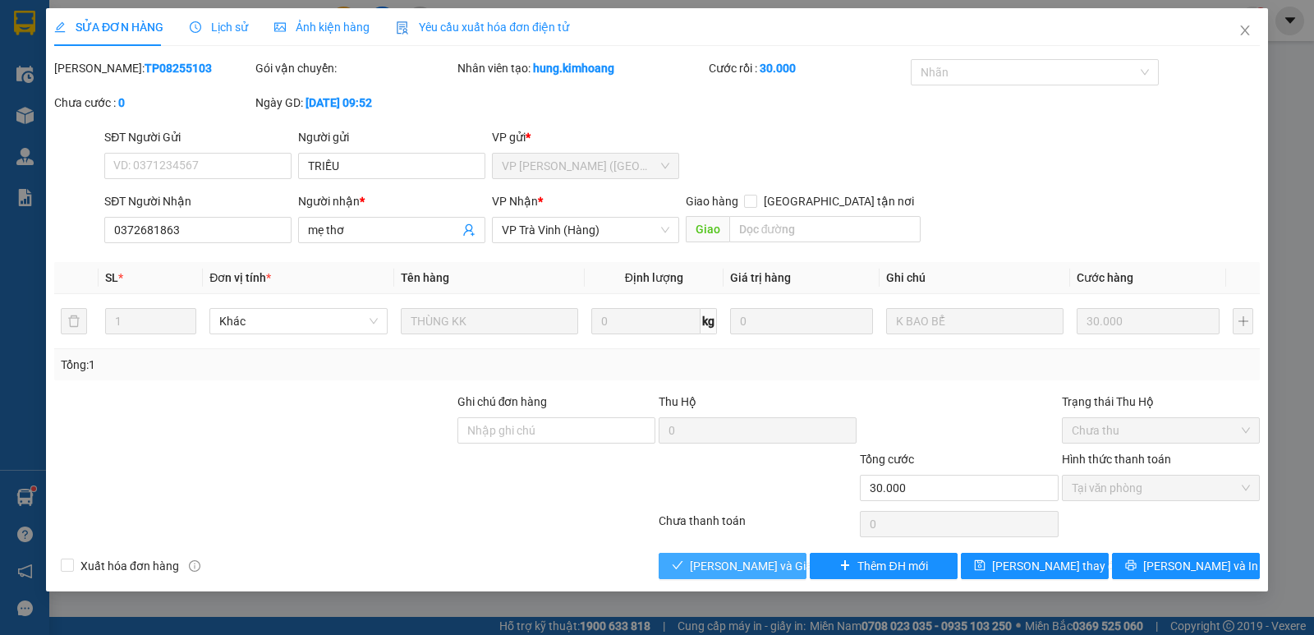
click at [702, 563] on span "Lưu và Giao hàng" at bounding box center [769, 566] width 158 height 18
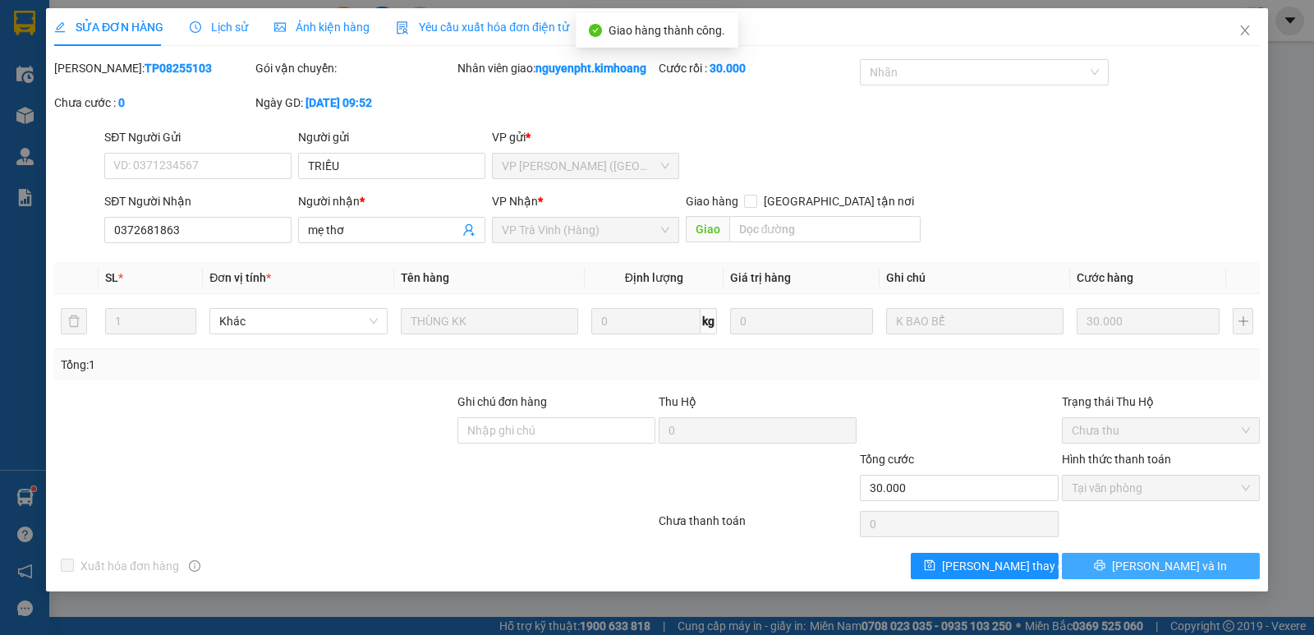
click at [1183, 577] on button "Lưu và In" at bounding box center [1161, 566] width 198 height 26
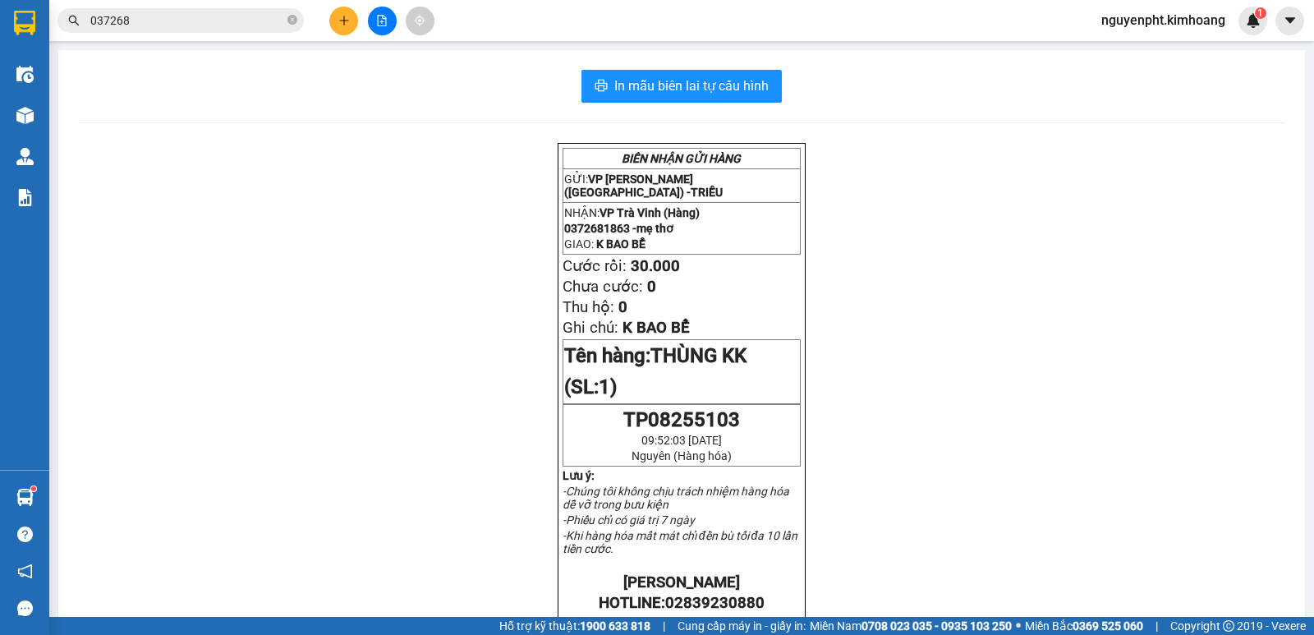
drag, startPoint x: 266, startPoint y: 24, endPoint x: 0, endPoint y: 24, distance: 266.1
click at [0, 24] on section "Kết quả tìm kiếm ( 18 ) Bộ lọc Mã ĐH Trạng thái Món hàng Thu hộ Tổng cước Chưa …" at bounding box center [657, 317] width 1314 height 635
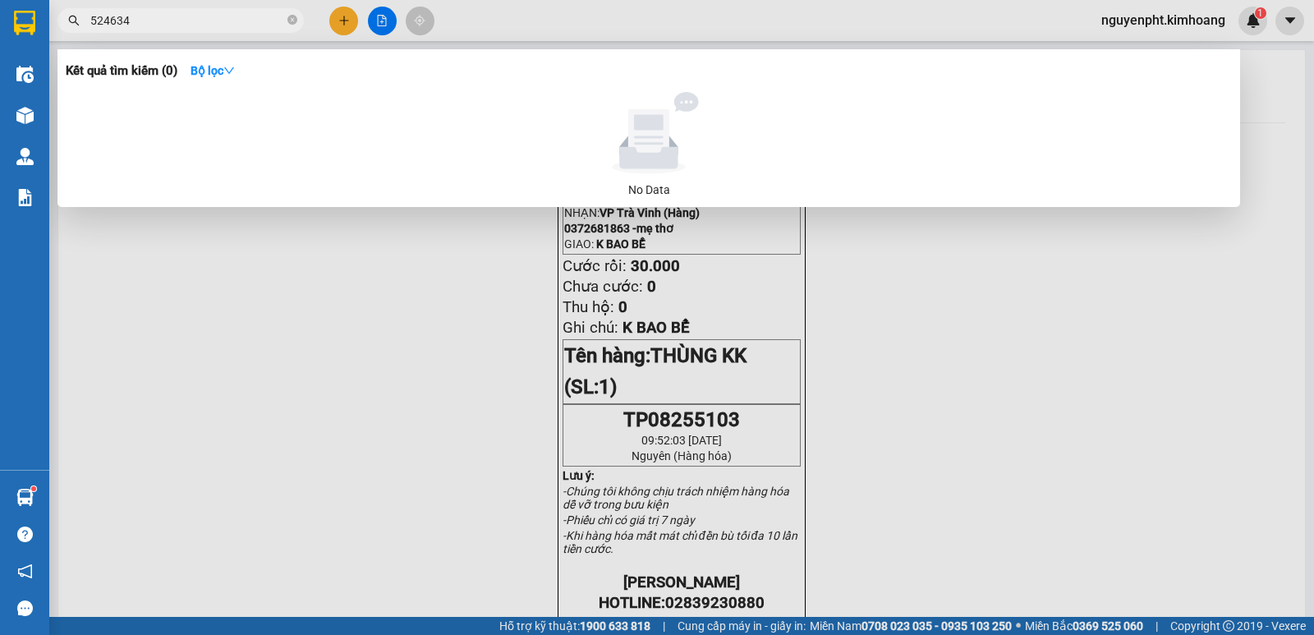
drag, startPoint x: 253, startPoint y: 17, endPoint x: 0, endPoint y: 112, distance: 270.0
click at [0, 46] on section "Kết quả tìm kiếm ( 0 ) Bộ lọc No Data 524634 nguyenpht.kimhoang 1 Điều hành xe …" at bounding box center [657, 317] width 1314 height 635
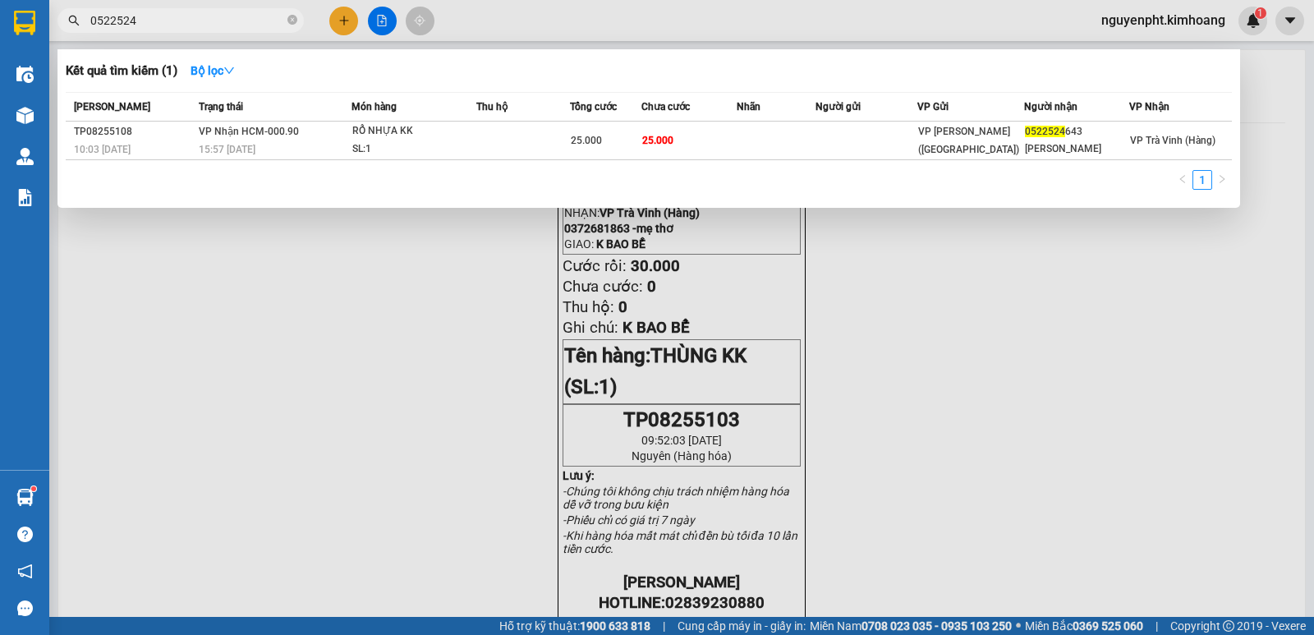
drag, startPoint x: 160, startPoint y: 20, endPoint x: 2, endPoint y: 82, distance: 169.6
click at [0, 66] on section "Kết quả tìm kiếm ( 1 ) Bộ lọc Mã ĐH Trạng thái Món hàng Thu hộ Tổng cước Chưa c…" at bounding box center [657, 317] width 1314 height 635
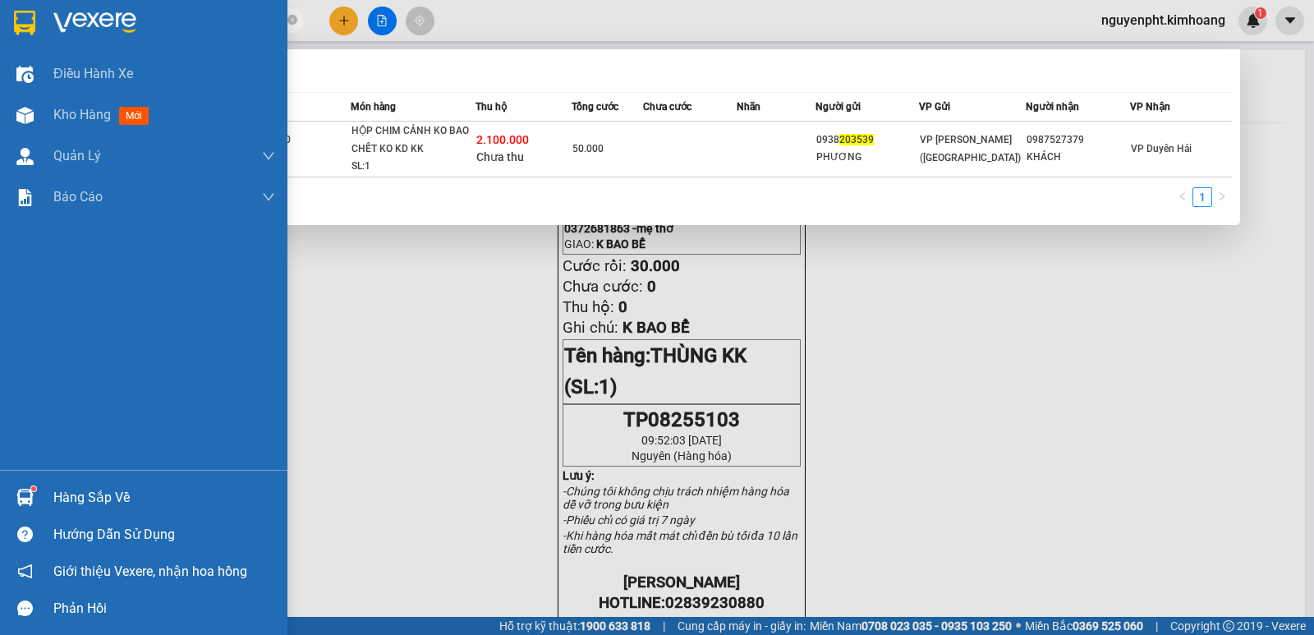
drag, startPoint x: 227, startPoint y: 15, endPoint x: 207, endPoint y: 452, distance: 437.4
click at [0, 350] on section "Kết quả tìm kiếm ( 1 ) Bộ lọc Mã ĐH Trạng thái Món hàng Thu hộ Tổng cước Chưa c…" at bounding box center [657, 317] width 1314 height 635
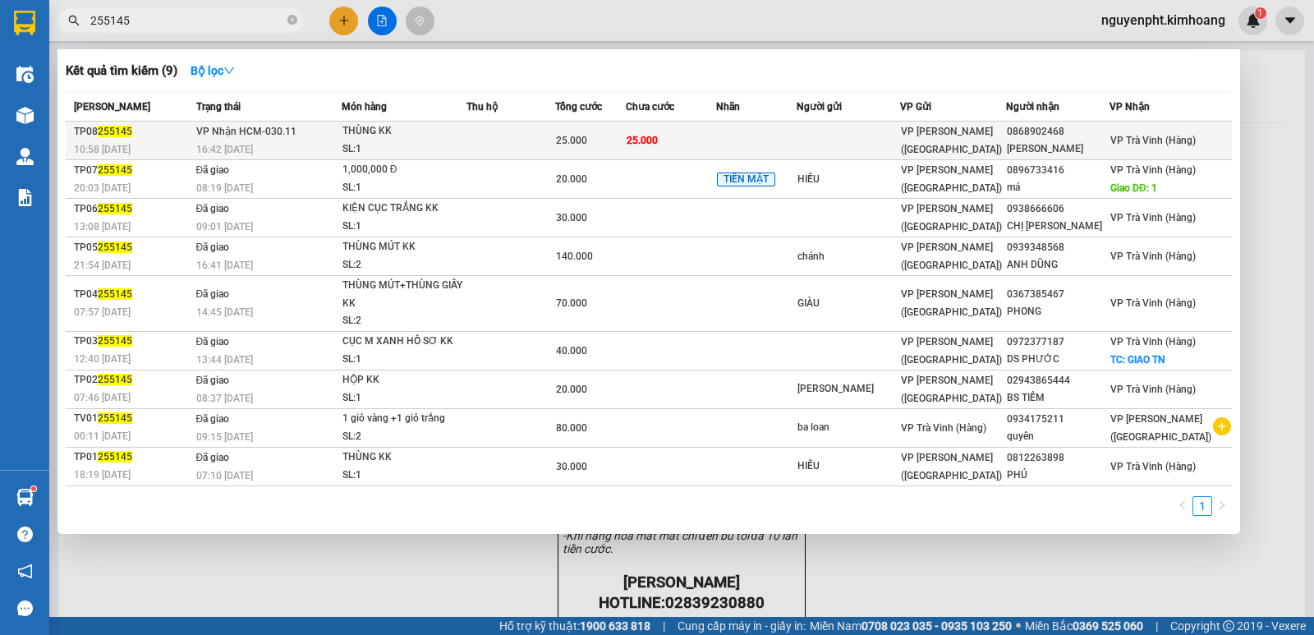
type input "255145"
click at [587, 136] on span "25.000" at bounding box center [571, 140] width 31 height 11
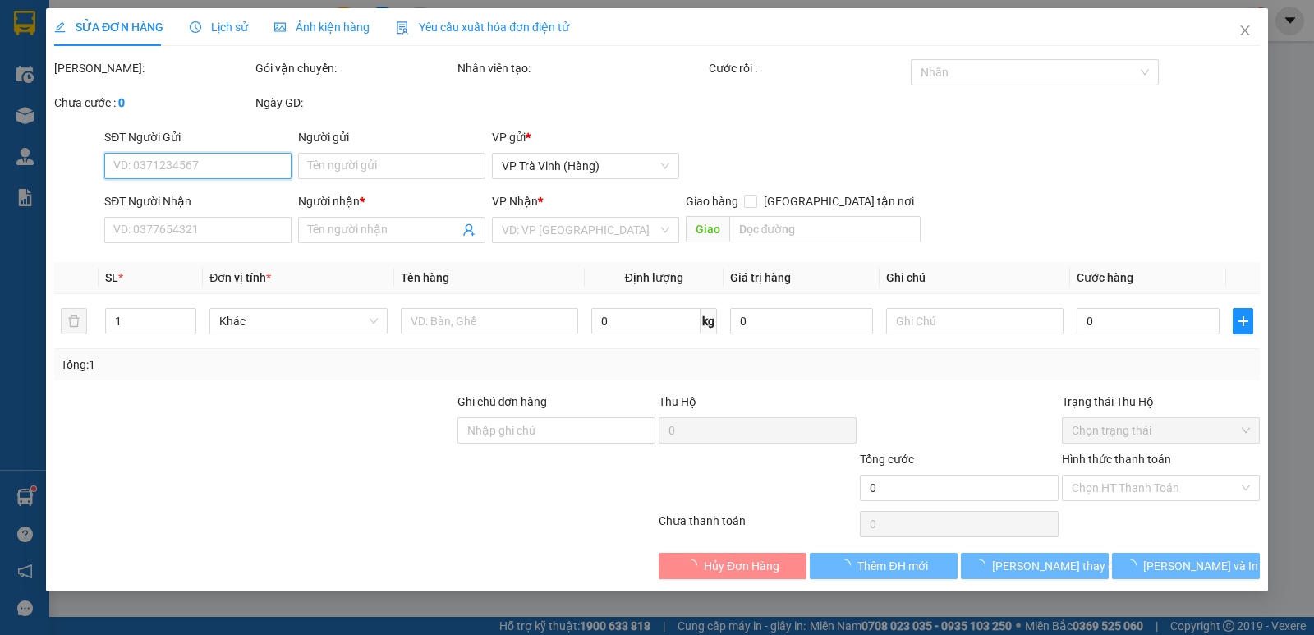
type input "0868902468"
type input "TRANG HUỲNH"
type input "25.000"
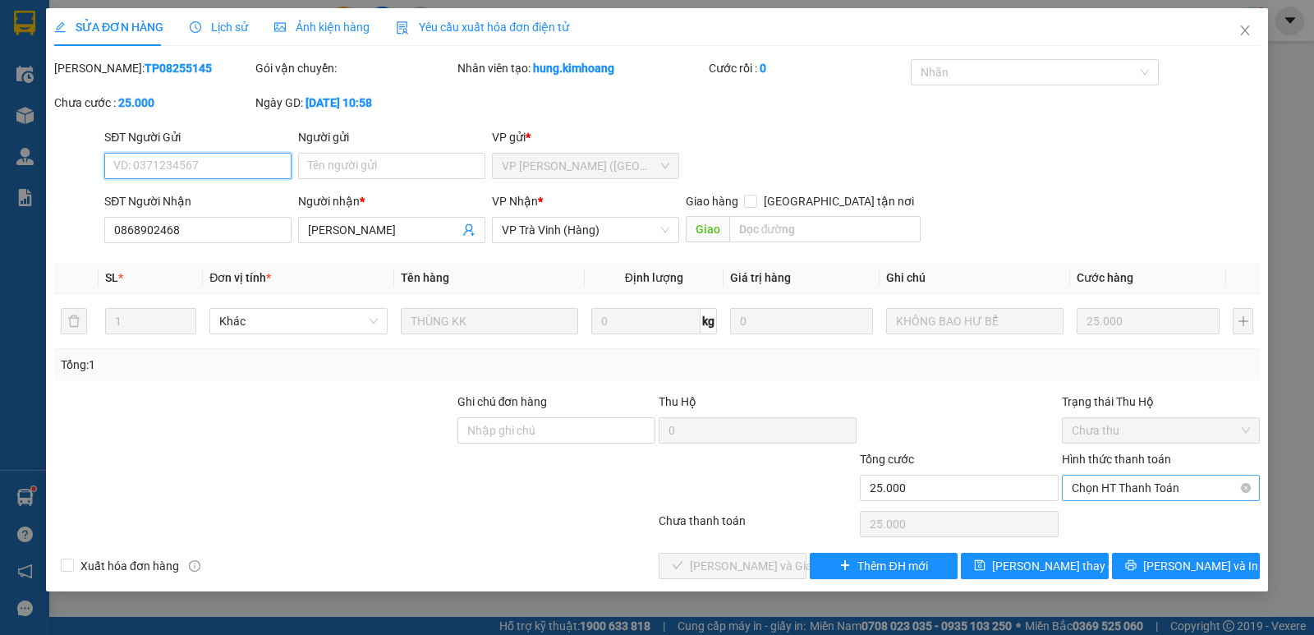
drag, startPoint x: 1128, startPoint y: 489, endPoint x: 1122, endPoint y: 499, distance: 11.4
click at [1128, 491] on span "Chọn HT Thanh Toán" at bounding box center [1161, 488] width 178 height 25
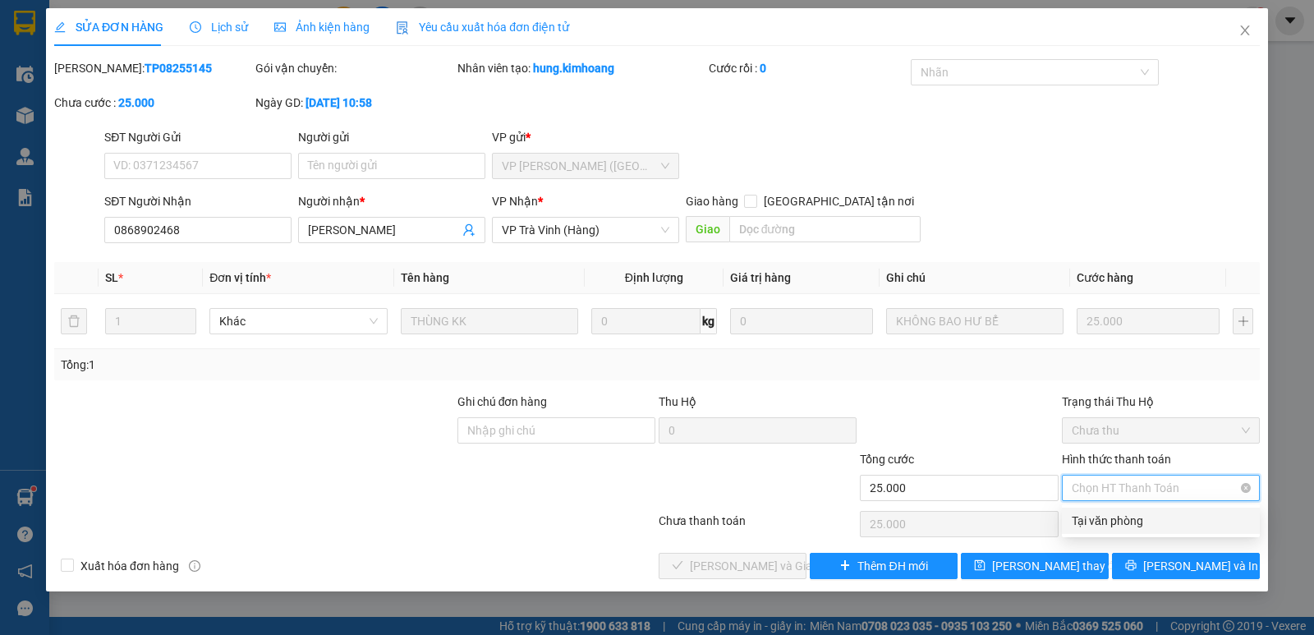
click at [1105, 530] on div "Tại văn phòng" at bounding box center [1161, 521] width 198 height 26
type input "0"
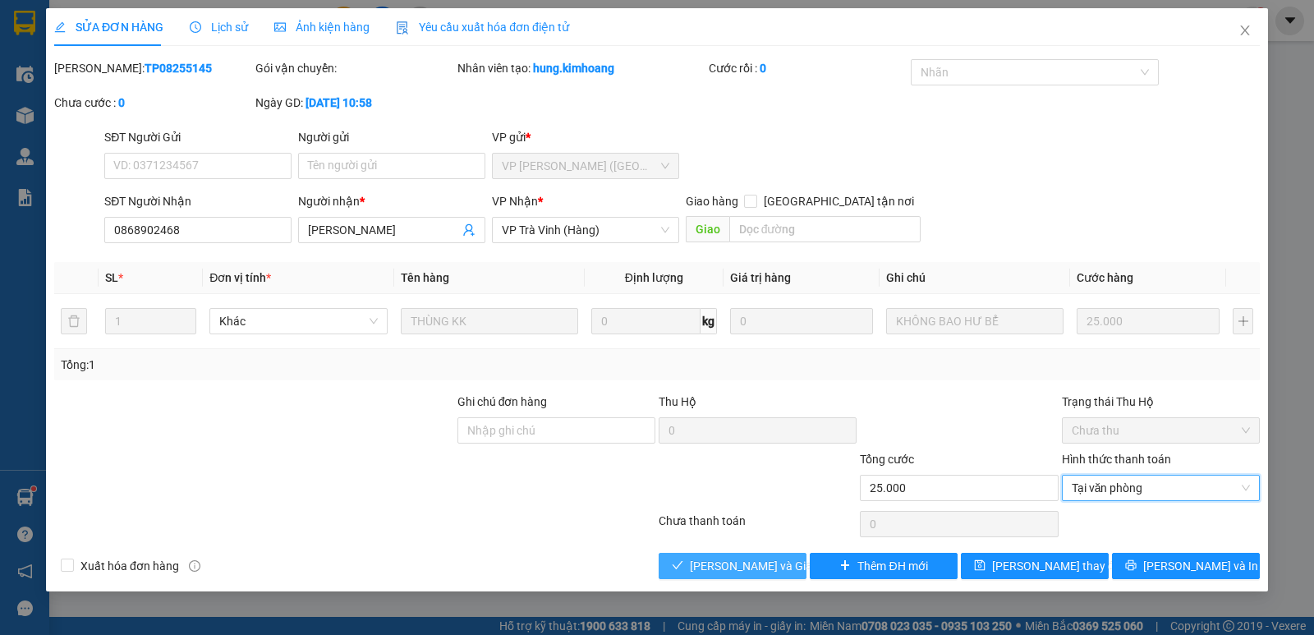
click at [748, 560] on span "Lưu và Giao hàng" at bounding box center [769, 566] width 158 height 18
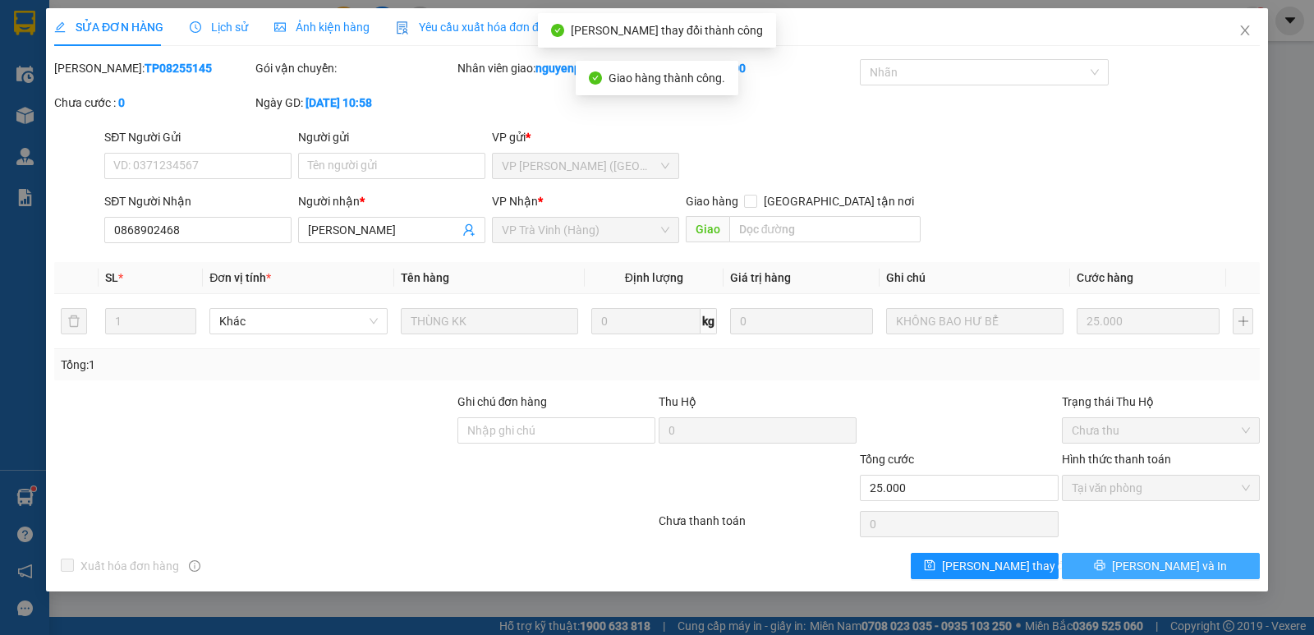
click at [1105, 560] on icon "printer" at bounding box center [1100, 565] width 11 height 11
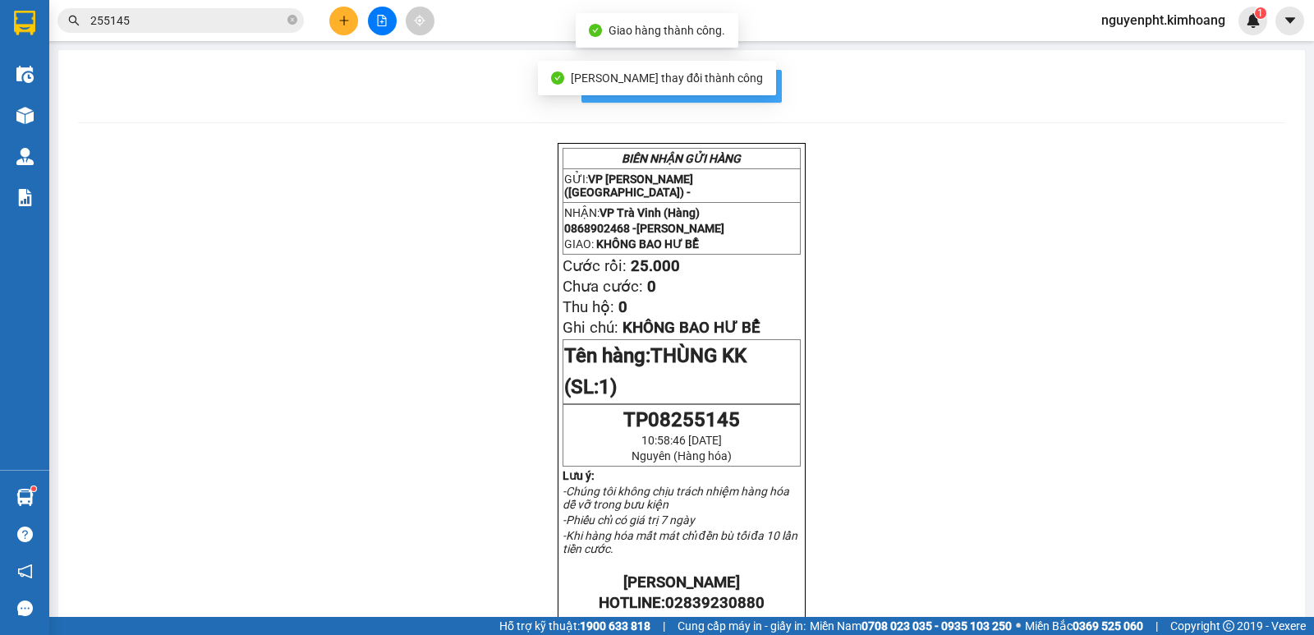
click at [750, 94] on span "In mẫu biên lai tự cấu hình" at bounding box center [691, 86] width 154 height 21
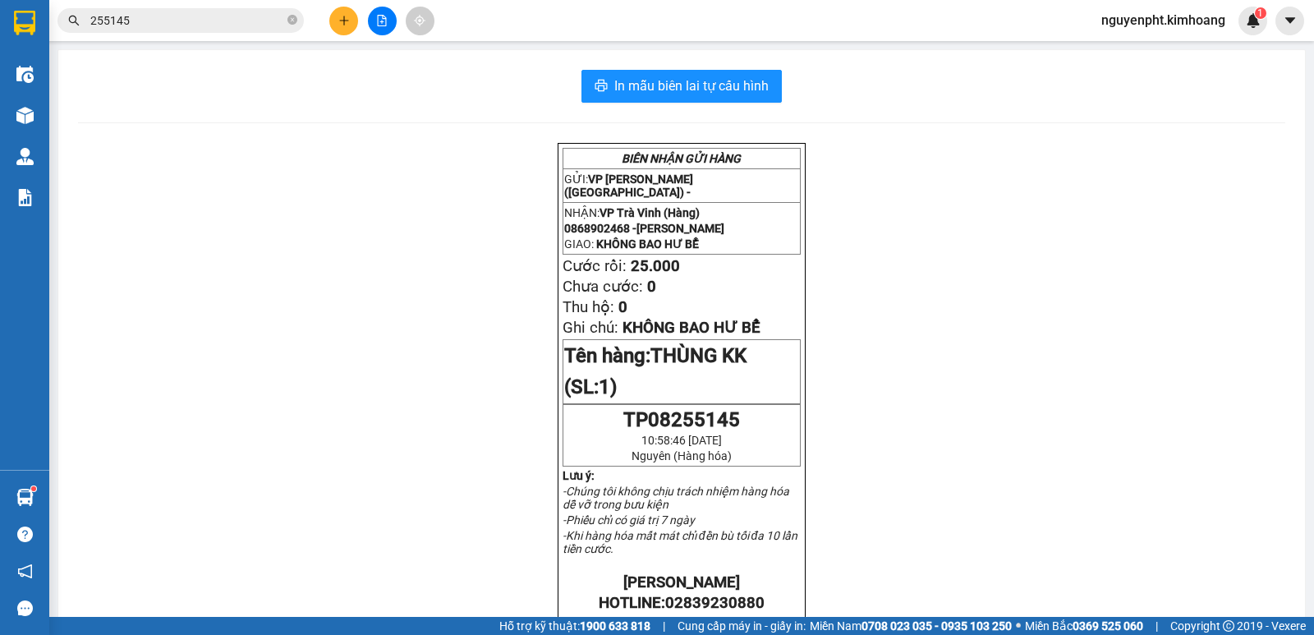
click at [218, 9] on div "Kết quả tìm kiếm ( 9 ) Bộ lọc Mã ĐH Trạng thái Món hàng Thu hộ Tổng cước Chưa c…" at bounding box center [160, 21] width 320 height 29
drag, startPoint x: 217, startPoint y: 16, endPoint x: 0, endPoint y: 65, distance: 222.4
click at [0, 65] on section "Kết quả tìm kiếm ( 9 ) Bộ lọc Mã ĐH Trạng thái Món hàng Thu hộ Tổng cước Chưa c…" at bounding box center [657, 317] width 1314 height 635
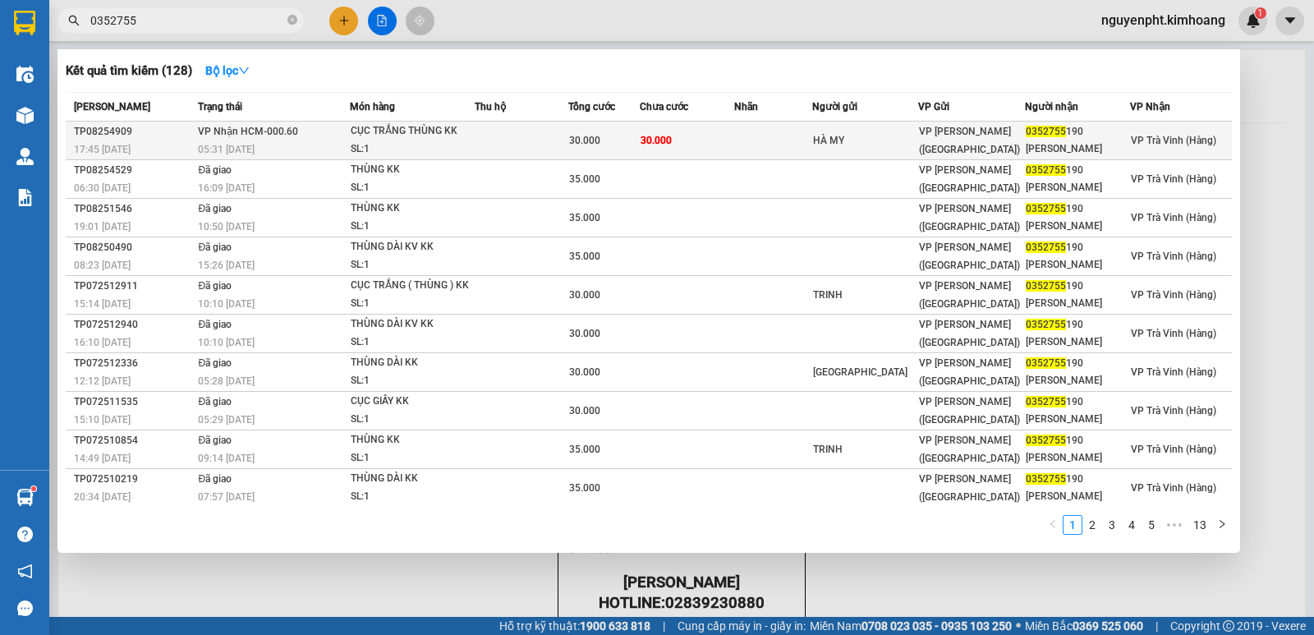
type input "0352755"
click at [683, 140] on td "30.000" at bounding box center [687, 141] width 94 height 39
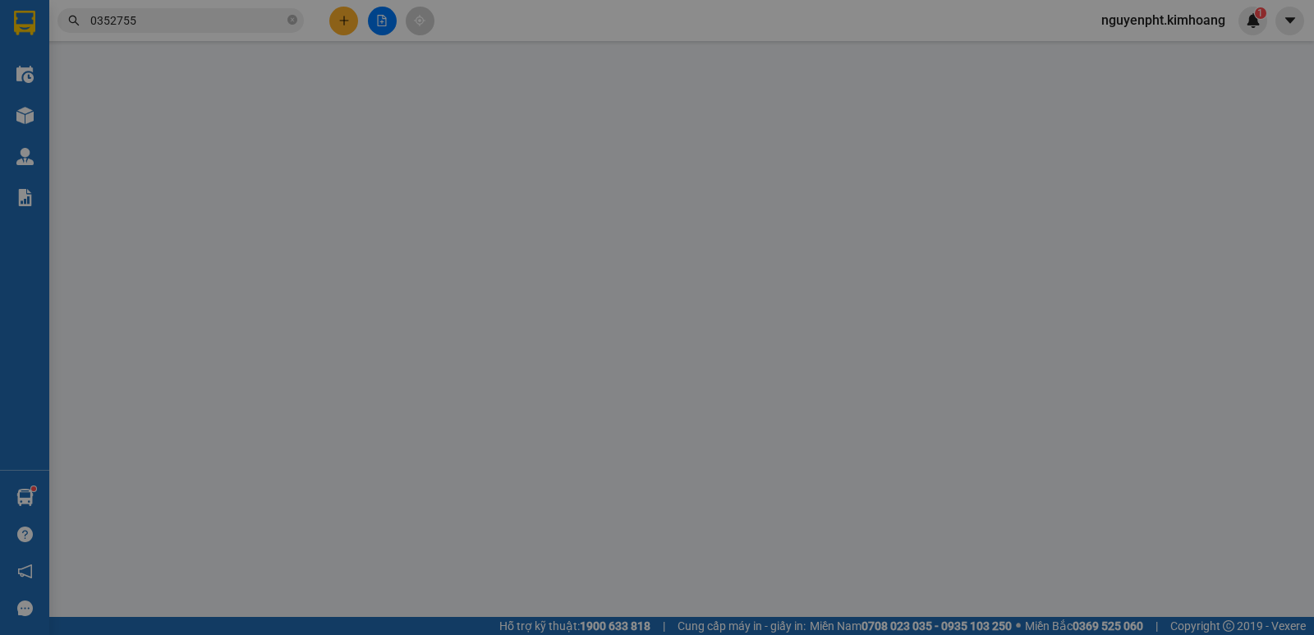
type input "HÀ MY"
type input "0352755190"
type input "PHẠM TRÂN"
type input "30.000"
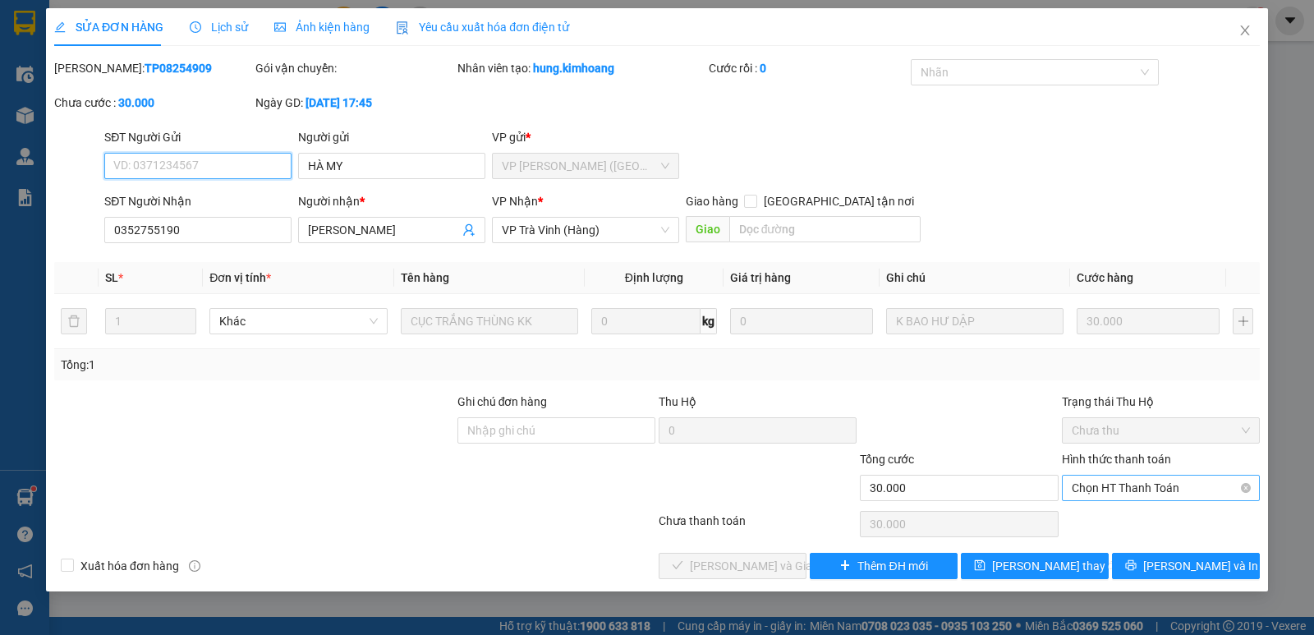
click at [1112, 491] on span "Chọn HT Thanh Toán" at bounding box center [1161, 488] width 178 height 25
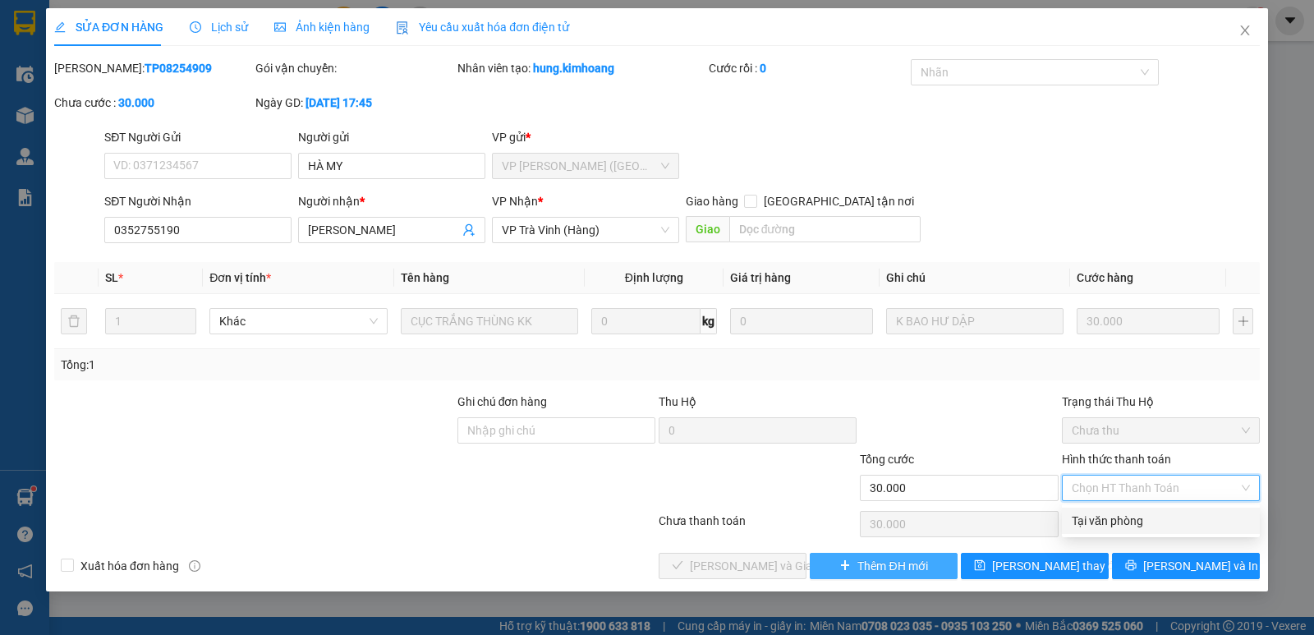
drag, startPoint x: 1101, startPoint y: 522, endPoint x: 842, endPoint y: 554, distance: 261.6
click at [1097, 522] on div "Tại văn phòng" at bounding box center [1161, 521] width 178 height 18
type input "0"
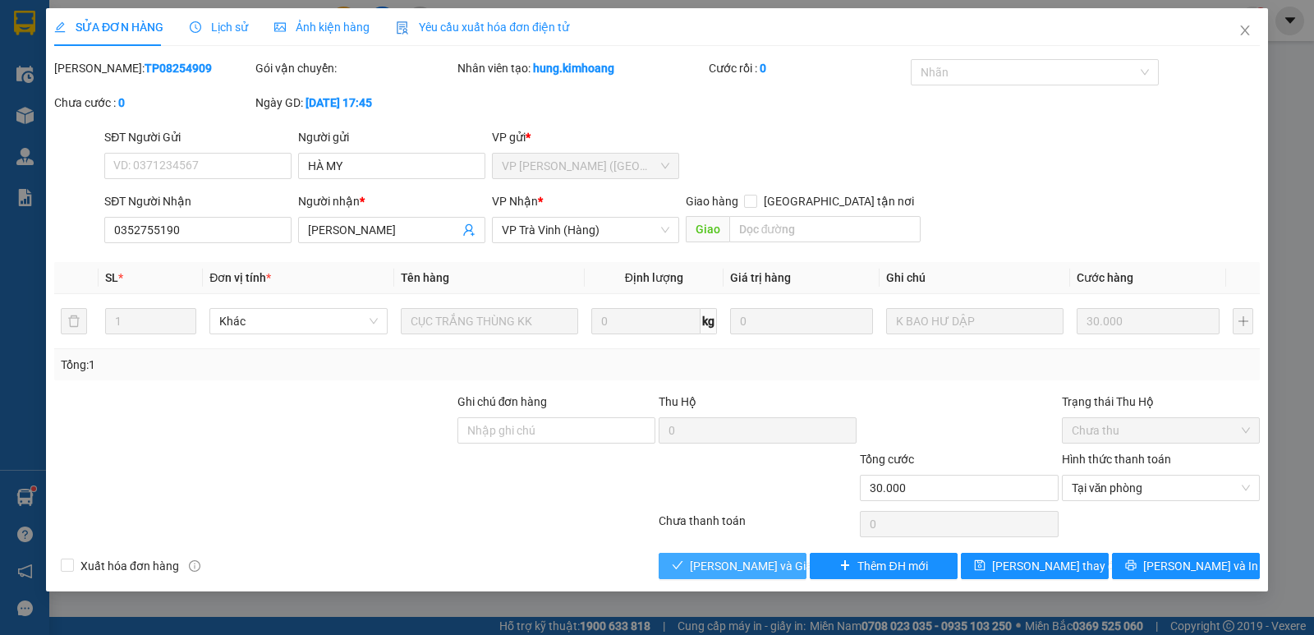
drag, startPoint x: 747, startPoint y: 562, endPoint x: 839, endPoint y: 534, distance: 96.1
click at [747, 562] on span "Lưu và Giao hàng" at bounding box center [769, 566] width 158 height 18
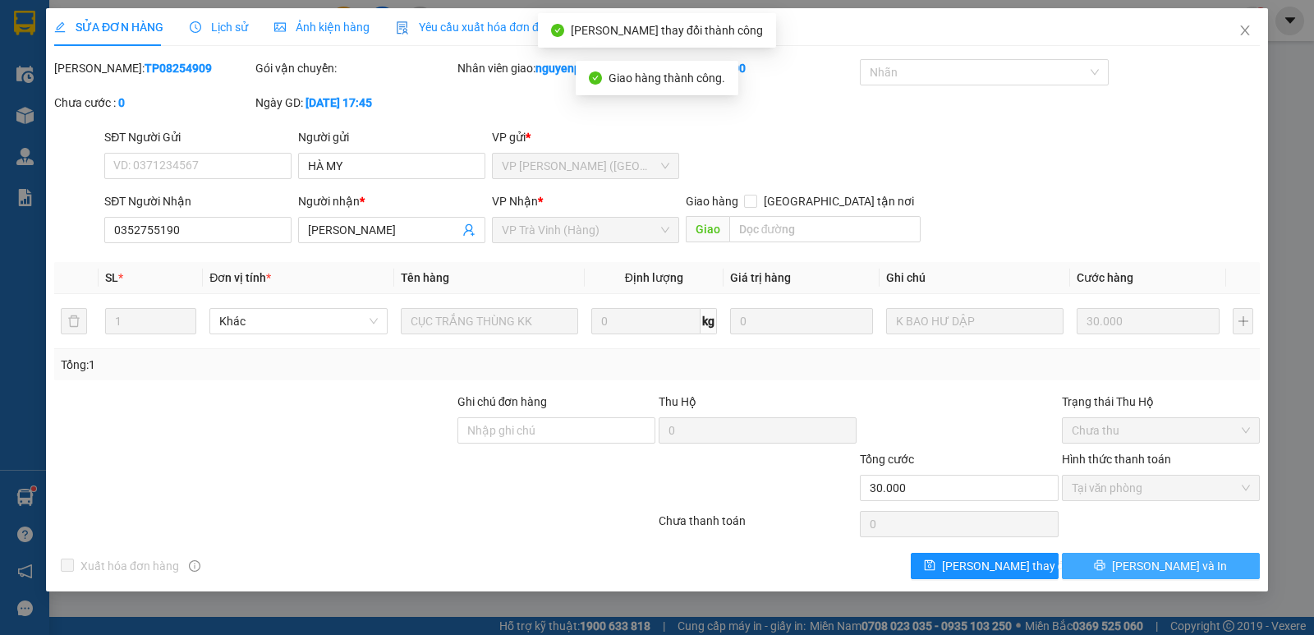
click at [1196, 561] on button "Lưu và In" at bounding box center [1161, 566] width 198 height 26
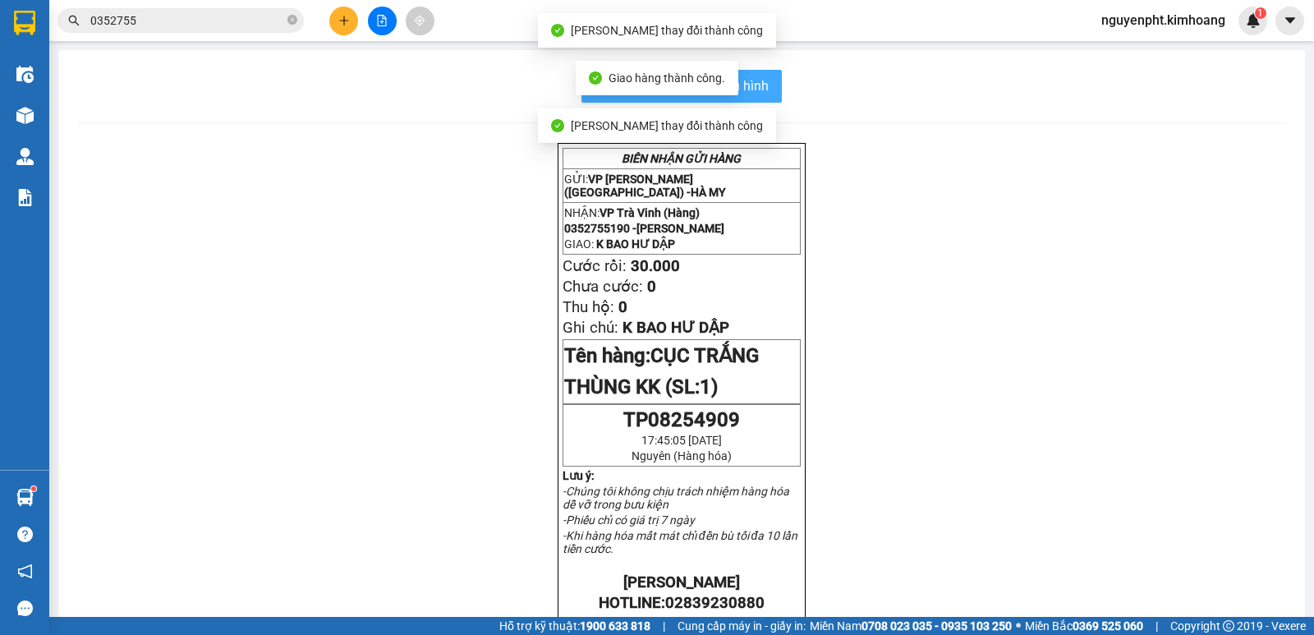
click at [766, 92] on button "In mẫu biên lai tự cấu hình" at bounding box center [681, 86] width 200 height 33
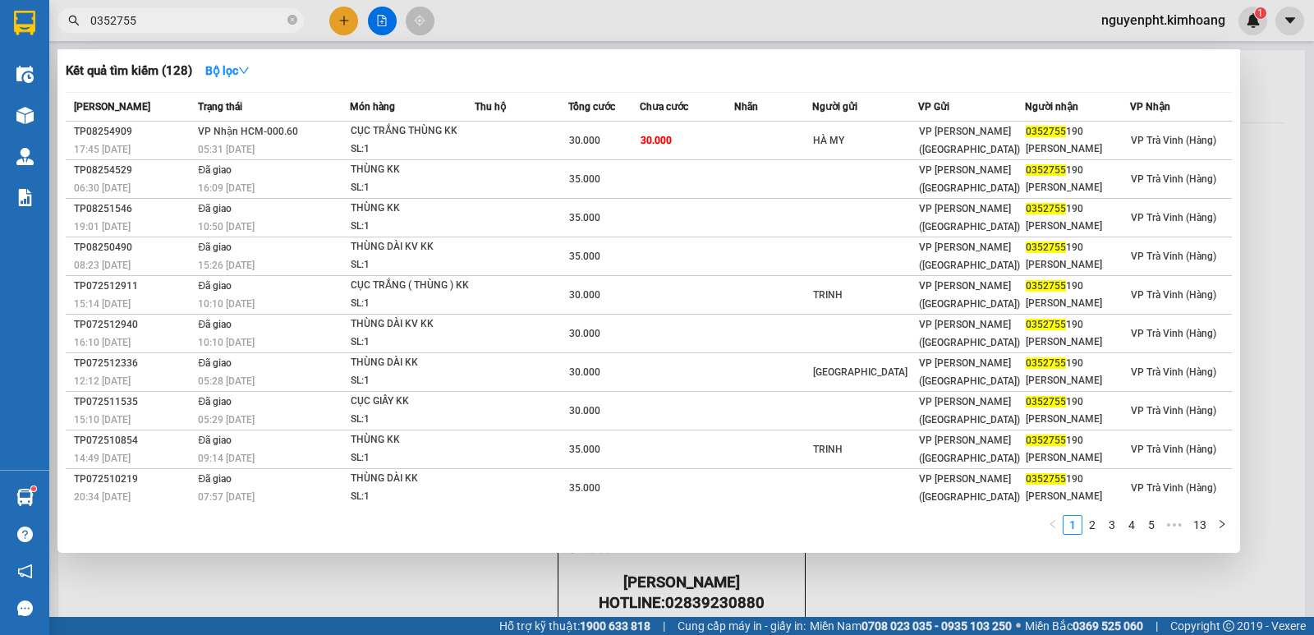
click at [273, 21] on input "0352755" at bounding box center [187, 20] width 194 height 18
drag, startPoint x: 169, startPoint y: 19, endPoint x: 0, endPoint y: 14, distance: 169.3
click at [0, 14] on section "Kết quả tìm kiếm ( 128 ) Bộ lọc Mã ĐH Trạng thái Món hàng Thu hộ Tổng cước Chưa…" at bounding box center [657, 317] width 1314 height 635
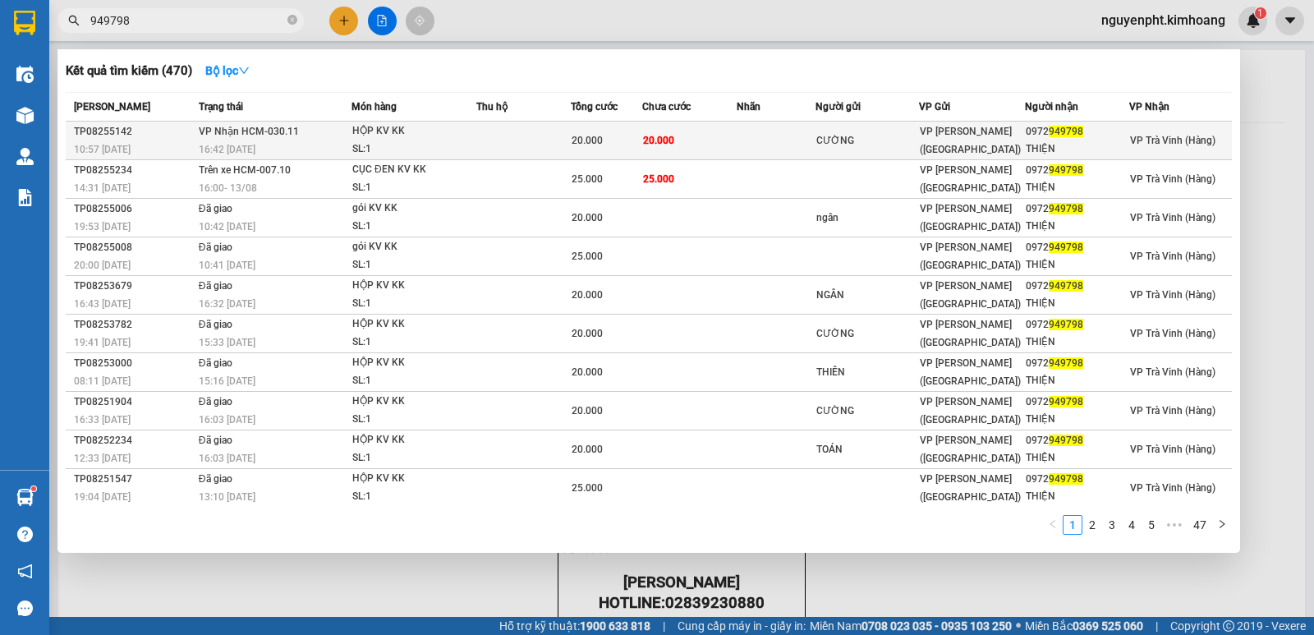
type input "949798"
click at [709, 141] on td "20.000" at bounding box center [689, 141] width 94 height 39
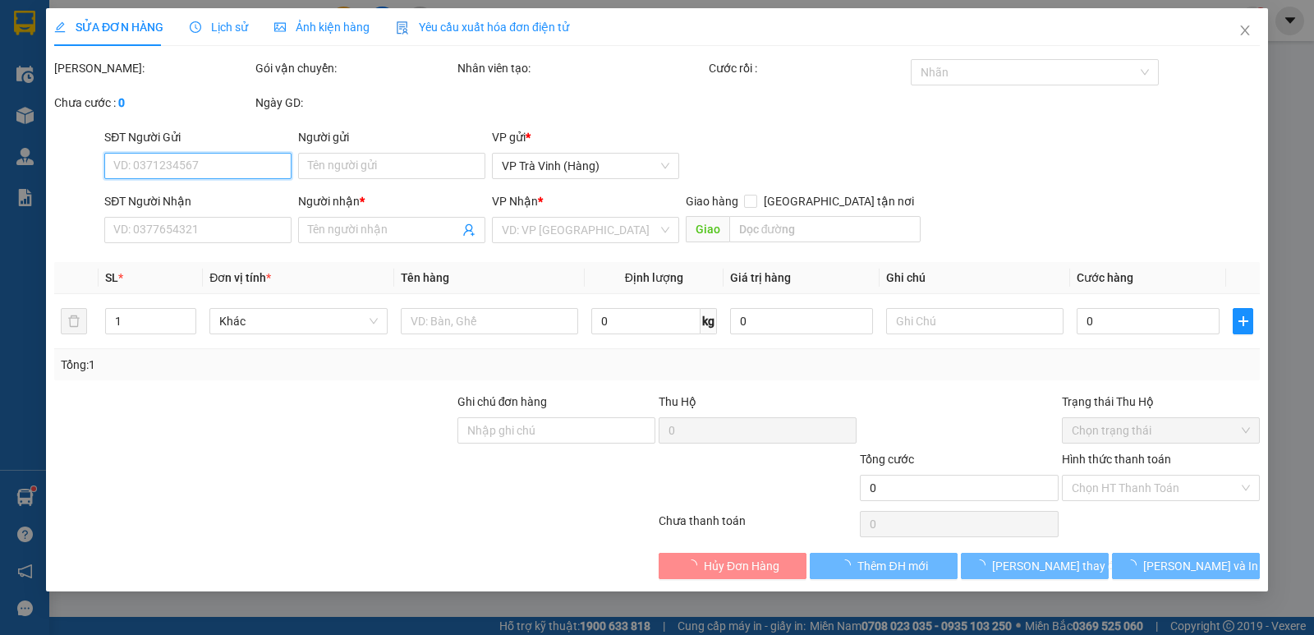
type input "CƯỜNG"
type input "0972949798"
type input "THIỆN"
type input "20.000"
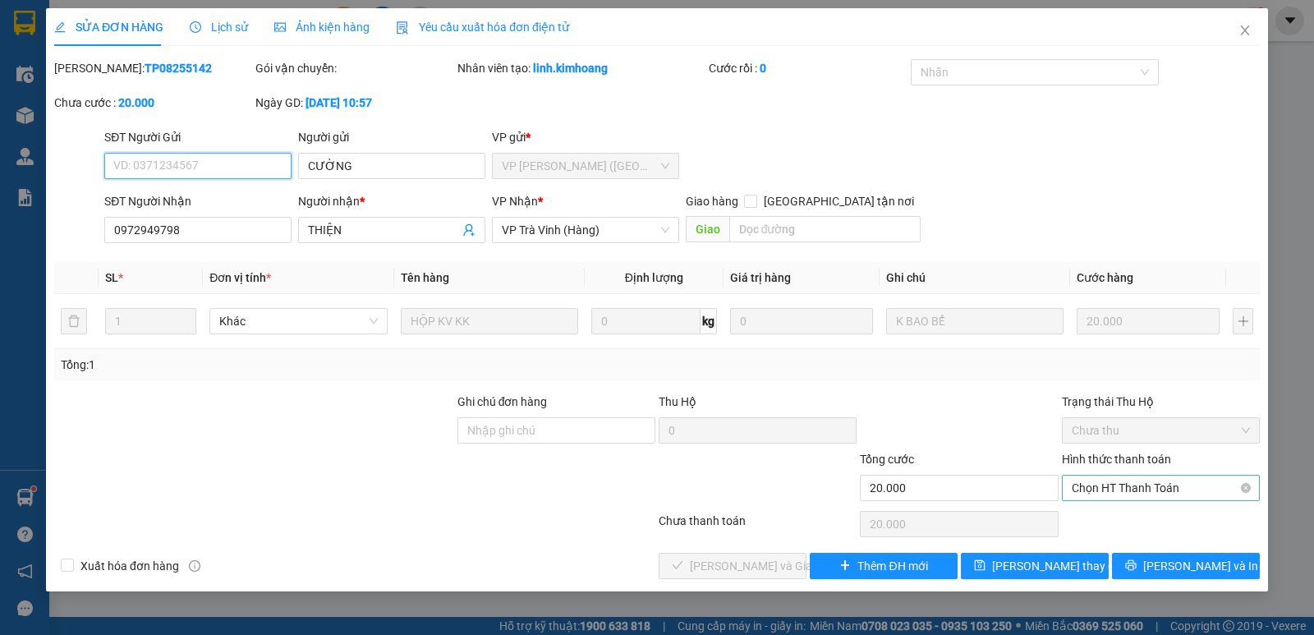
click at [1110, 489] on span "Chọn HT Thanh Toán" at bounding box center [1161, 488] width 178 height 25
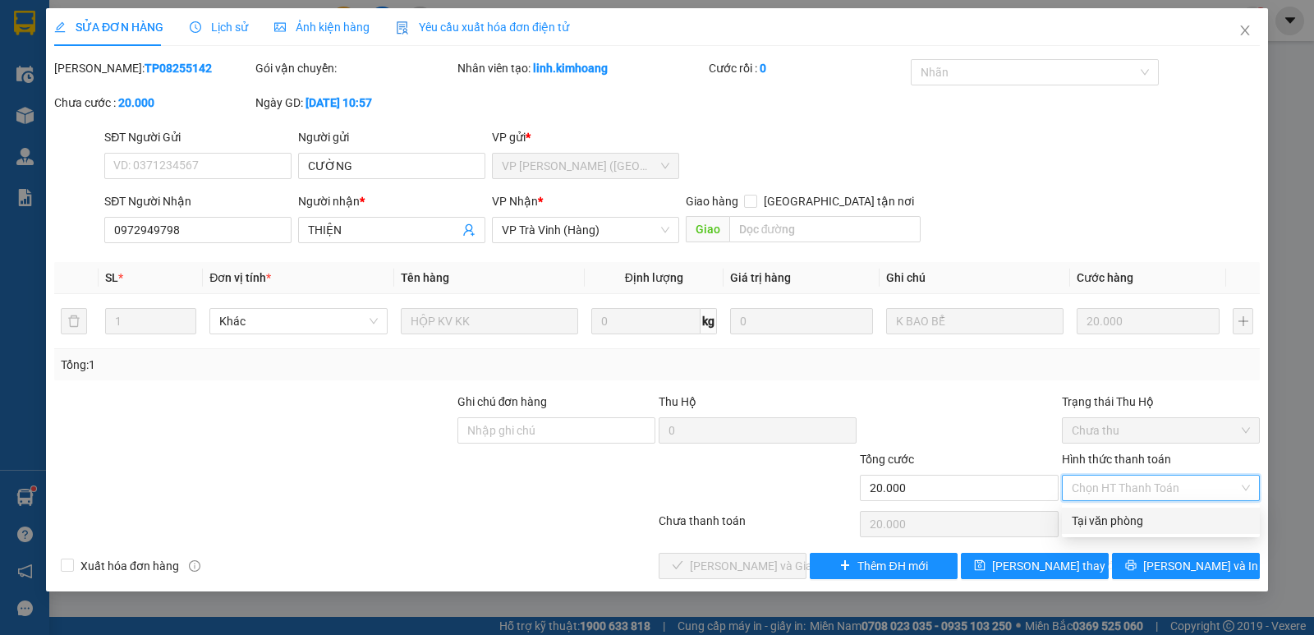
drag, startPoint x: 1105, startPoint y: 516, endPoint x: 958, endPoint y: 535, distance: 148.2
click at [1099, 517] on div "Tại văn phòng" at bounding box center [1161, 521] width 178 height 18
type input "0"
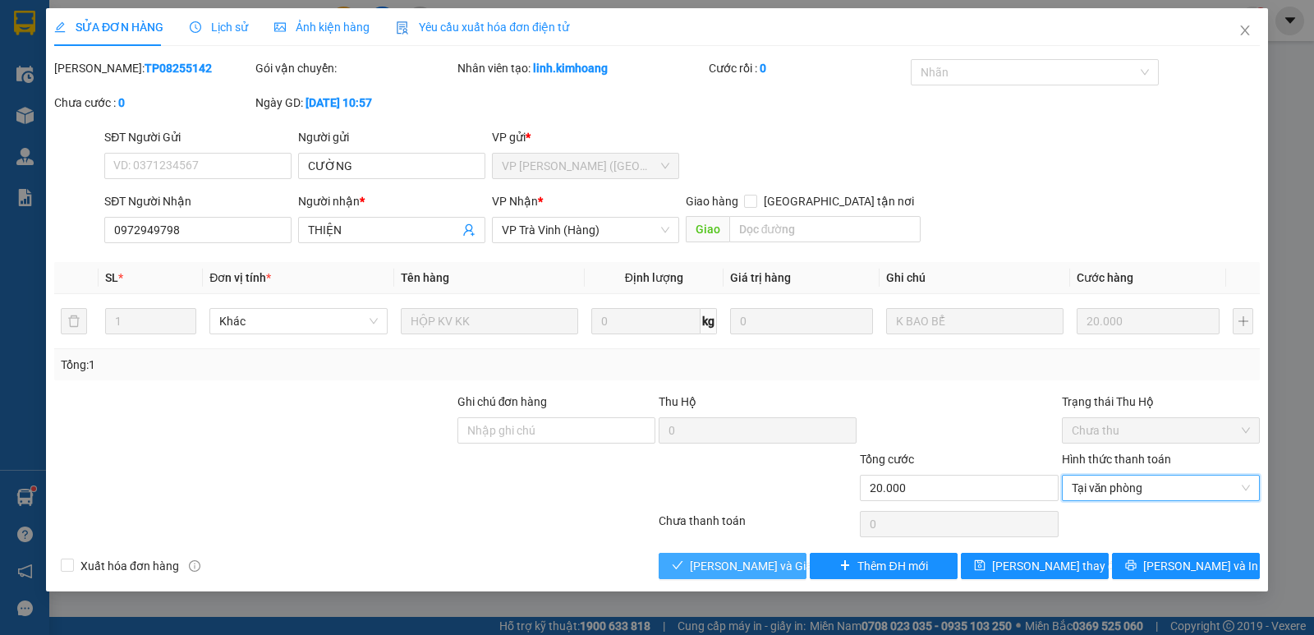
click at [741, 557] on span "Lưu và Giao hàng" at bounding box center [769, 566] width 158 height 18
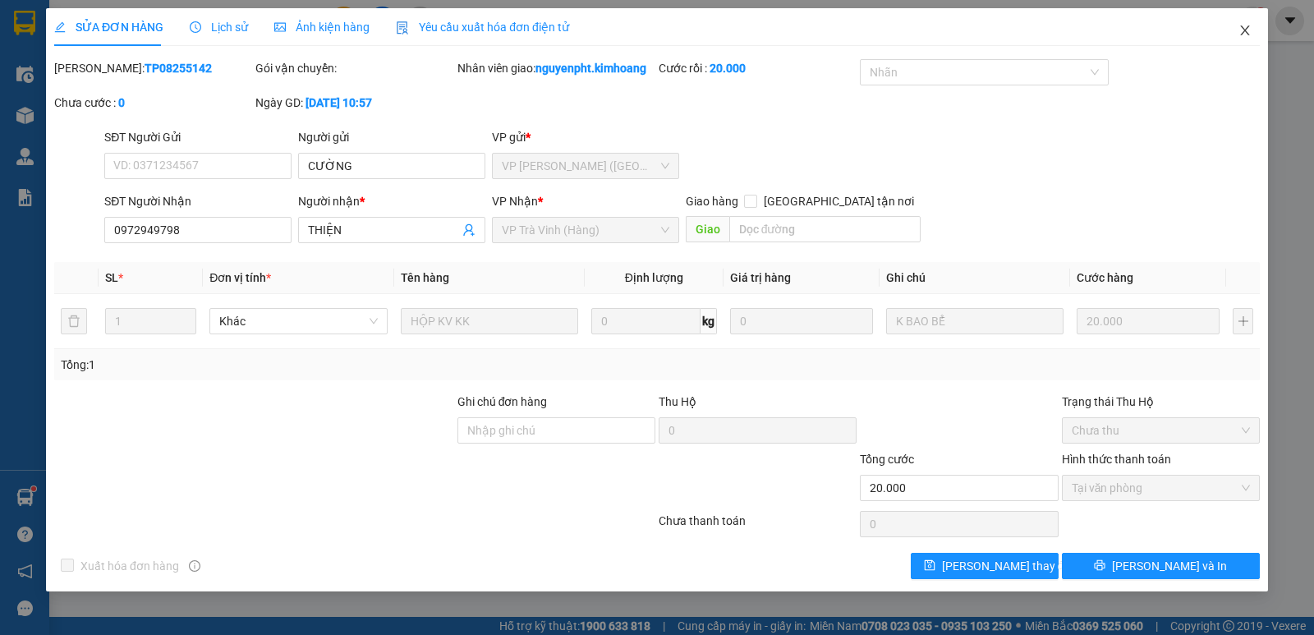
click at [1243, 28] on icon "close" at bounding box center [1245, 30] width 13 height 13
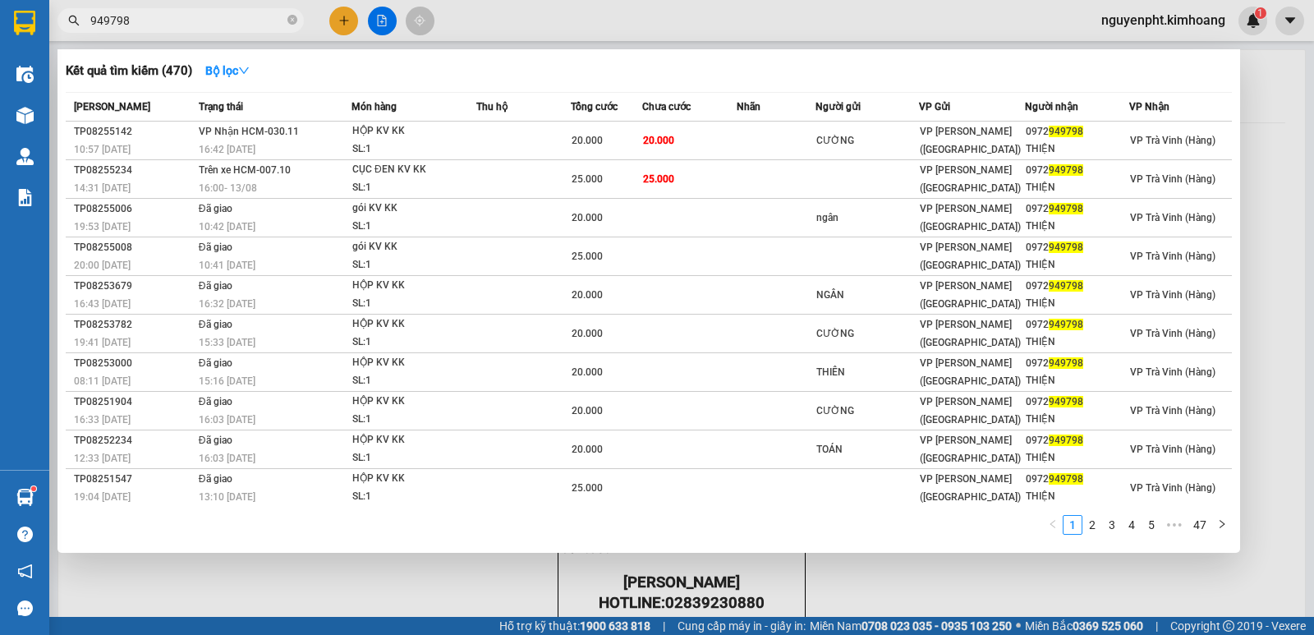
drag, startPoint x: 221, startPoint y: 22, endPoint x: 0, endPoint y: 48, distance: 222.4
click at [0, 48] on section "Kết quả tìm kiếm ( 470 ) Bộ lọc Mã ĐH Trạng thái Món hàng Thu hộ Tổng cước Chưa…" at bounding box center [657, 317] width 1314 height 635
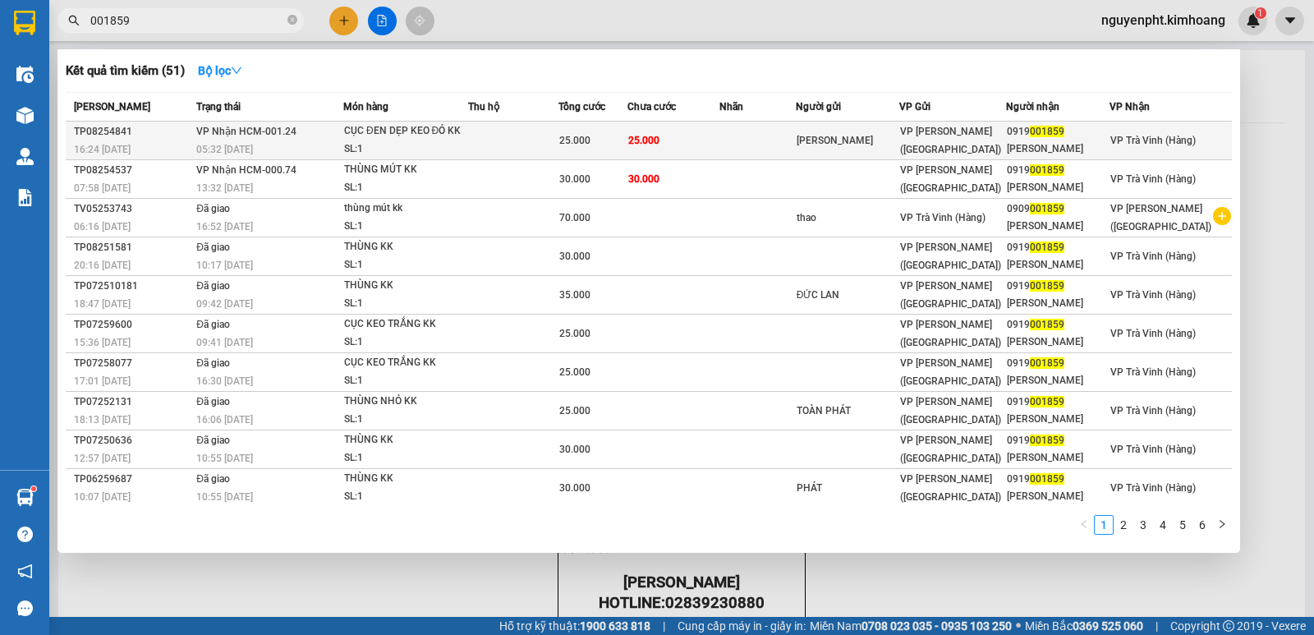
type input "001859"
click at [712, 144] on td "25.000" at bounding box center [673, 141] width 92 height 39
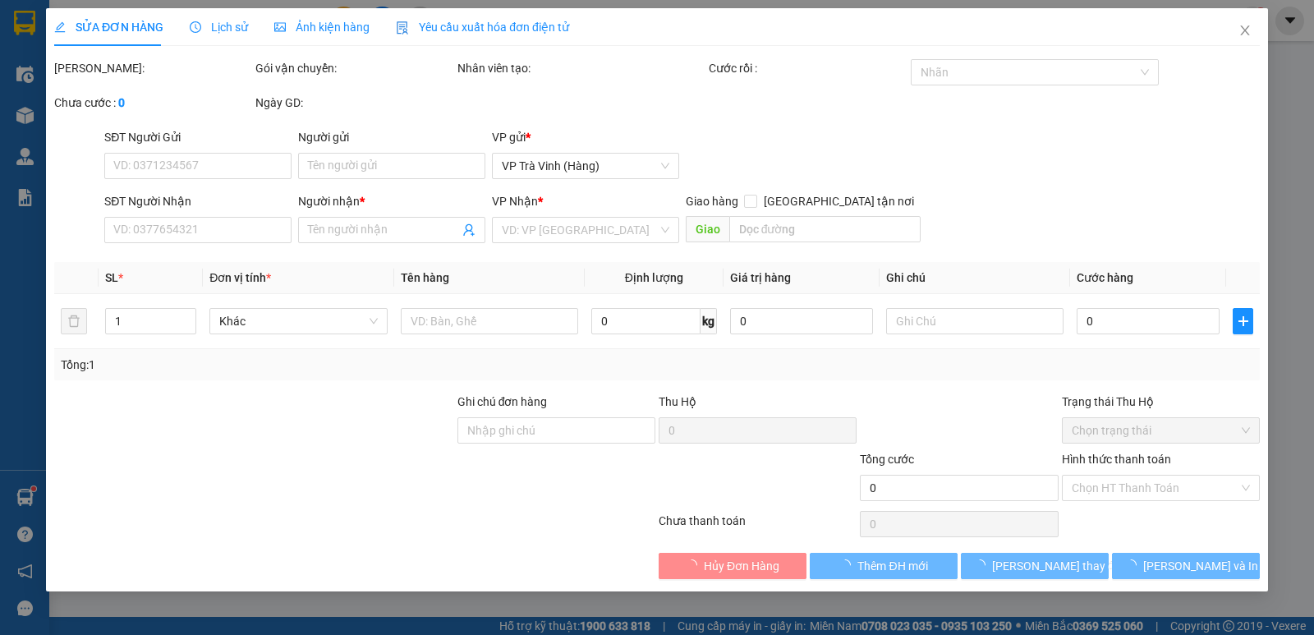
type input "LÊ VĂN KHỎE"
type input "0919001859"
type input "MINH CHÁNH"
type input "25.000"
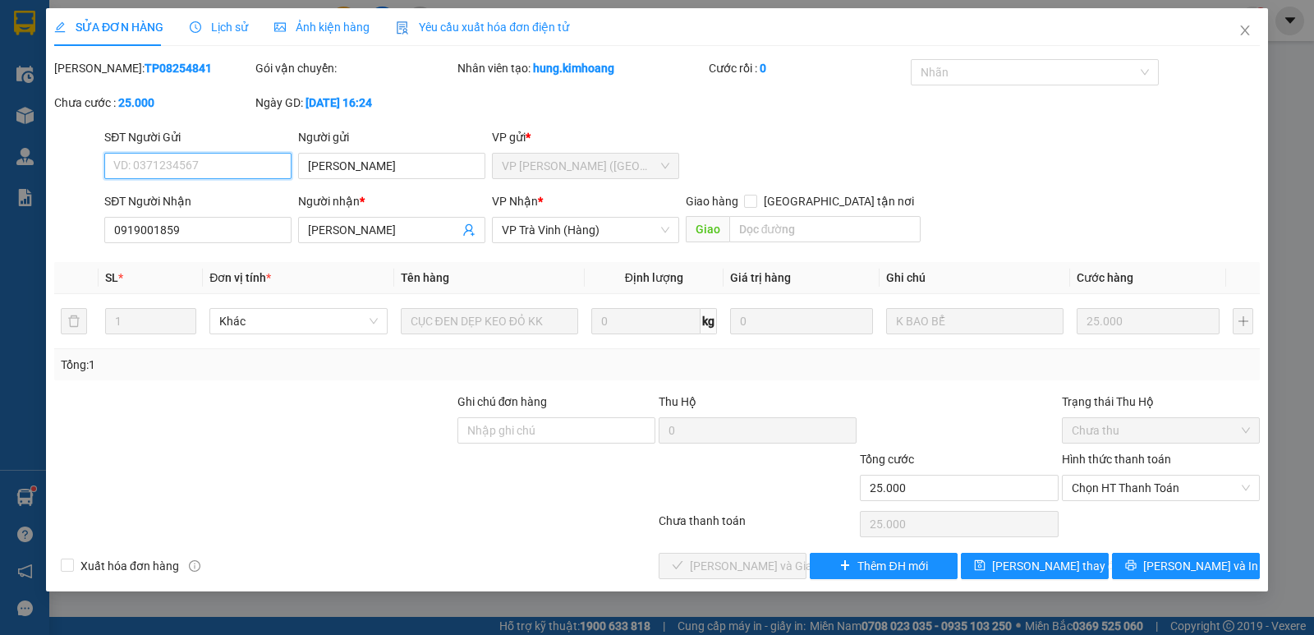
drag, startPoint x: 1119, startPoint y: 494, endPoint x: 1106, endPoint y: 510, distance: 20.5
click at [1113, 502] on div "Hình thức thanh toán Chọn HT Thanh Toán" at bounding box center [1161, 478] width 198 height 57
drag, startPoint x: 1082, startPoint y: 524, endPoint x: 1043, endPoint y: 522, distance: 39.5
click at [1074, 523] on div "Chọn HT Thanh Toán" at bounding box center [1160, 524] width 201 height 33
drag, startPoint x: 1123, startPoint y: 490, endPoint x: 1110, endPoint y: 498, distance: 14.8
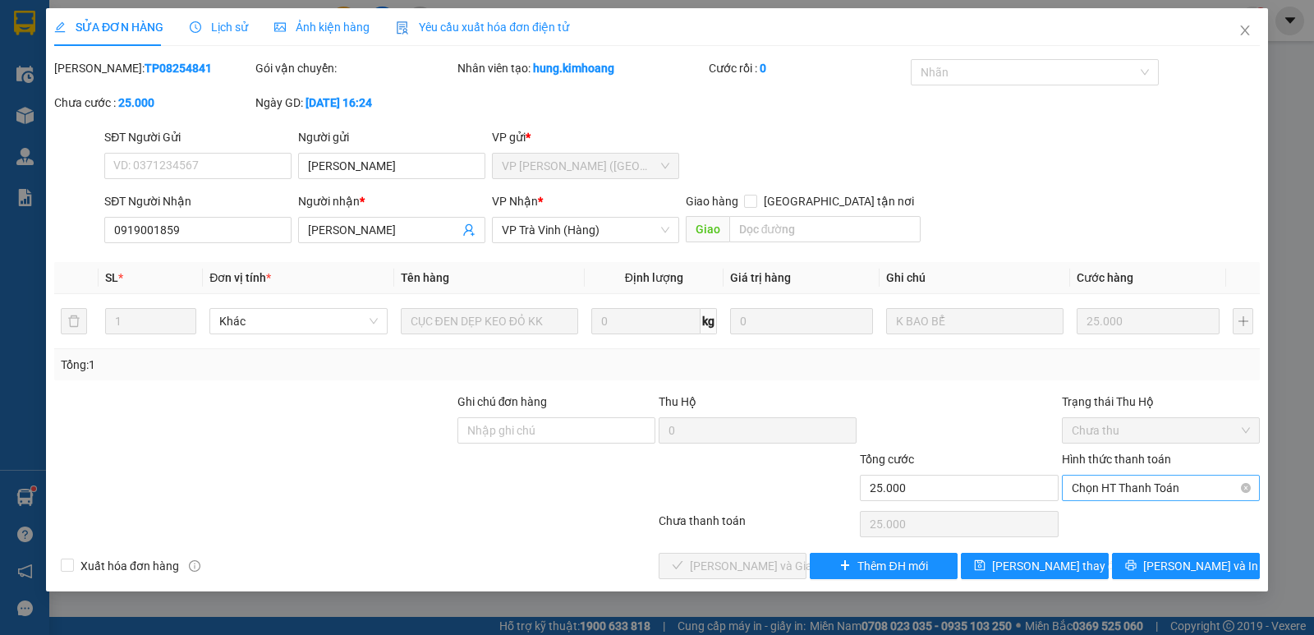
click at [1121, 490] on span "Chọn HT Thanh Toán" at bounding box center [1161, 488] width 178 height 25
drag, startPoint x: 1110, startPoint y: 498, endPoint x: 1061, endPoint y: 519, distance: 53.7
click at [1099, 519] on div "Tại văn phòng" at bounding box center [1161, 521] width 178 height 18
type input "0"
click at [730, 563] on span "Lưu và Giao hàng" at bounding box center [769, 566] width 158 height 18
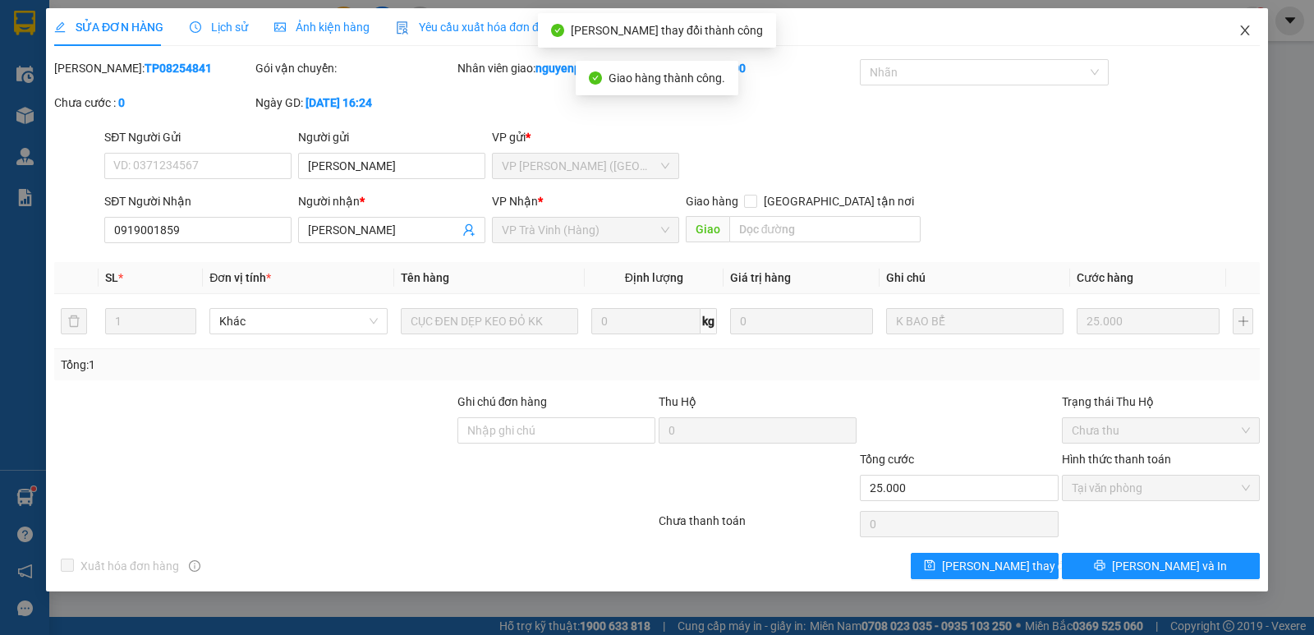
click at [1240, 30] on icon "close" at bounding box center [1245, 30] width 13 height 13
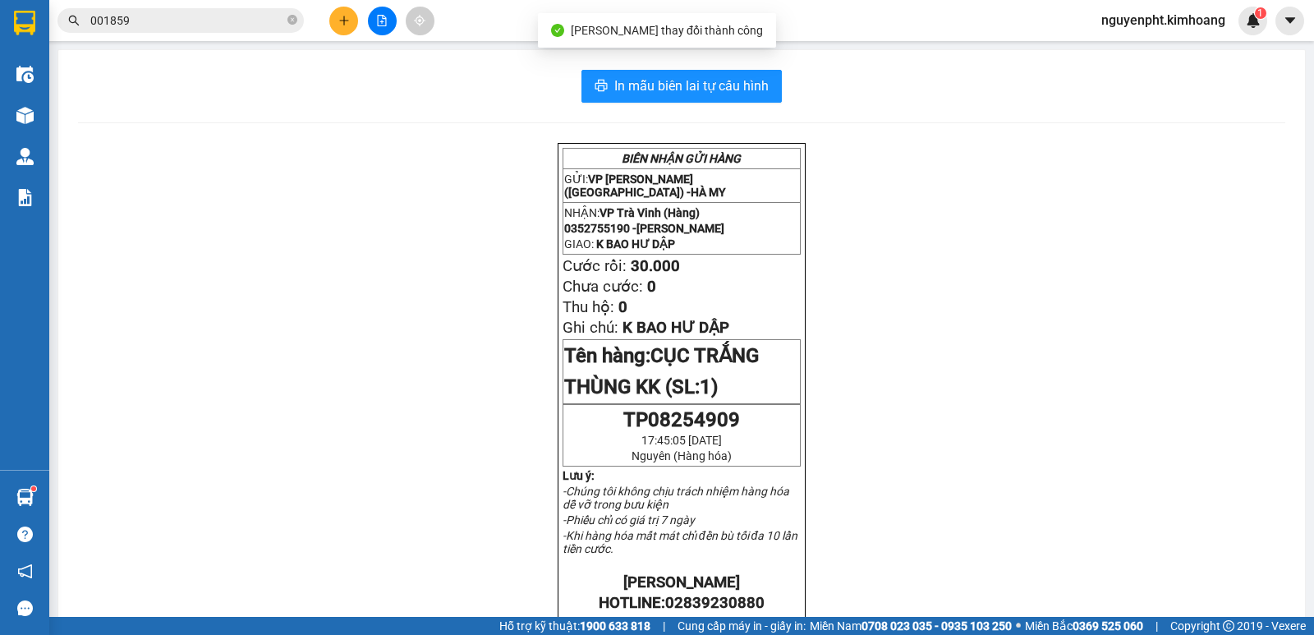
drag, startPoint x: 244, startPoint y: 17, endPoint x: 272, endPoint y: 75, distance: 63.9
click at [243, 17] on input "001859" at bounding box center [187, 20] width 194 height 18
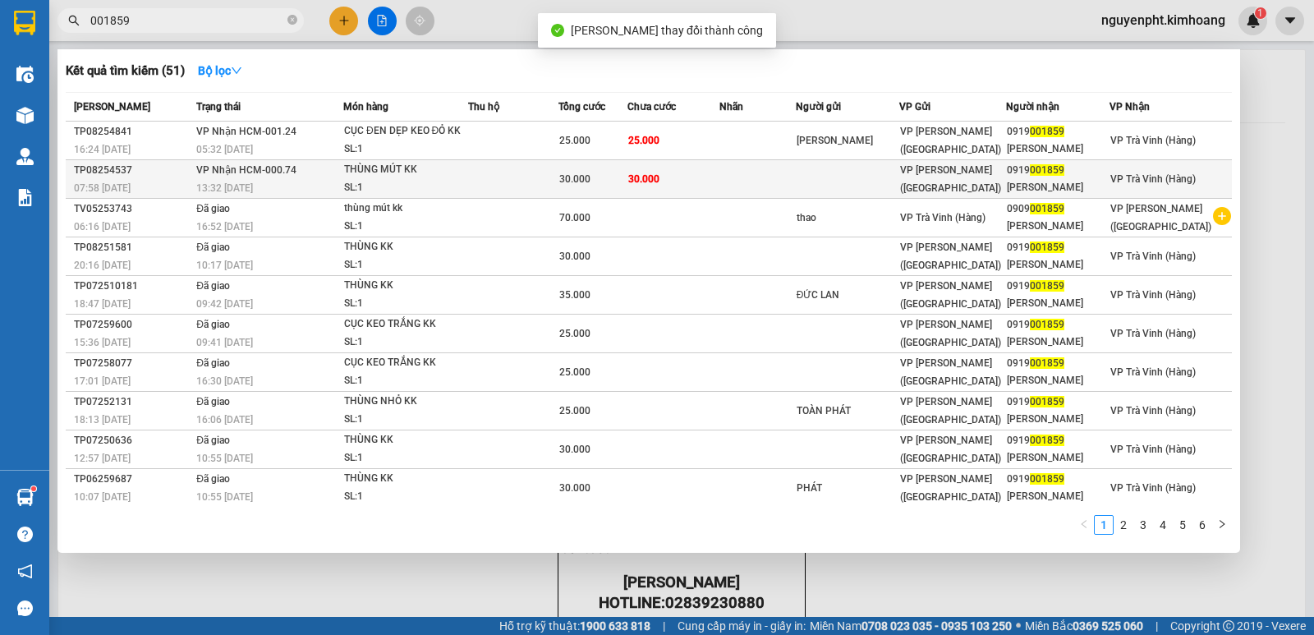
click at [479, 175] on td at bounding box center [513, 179] width 90 height 39
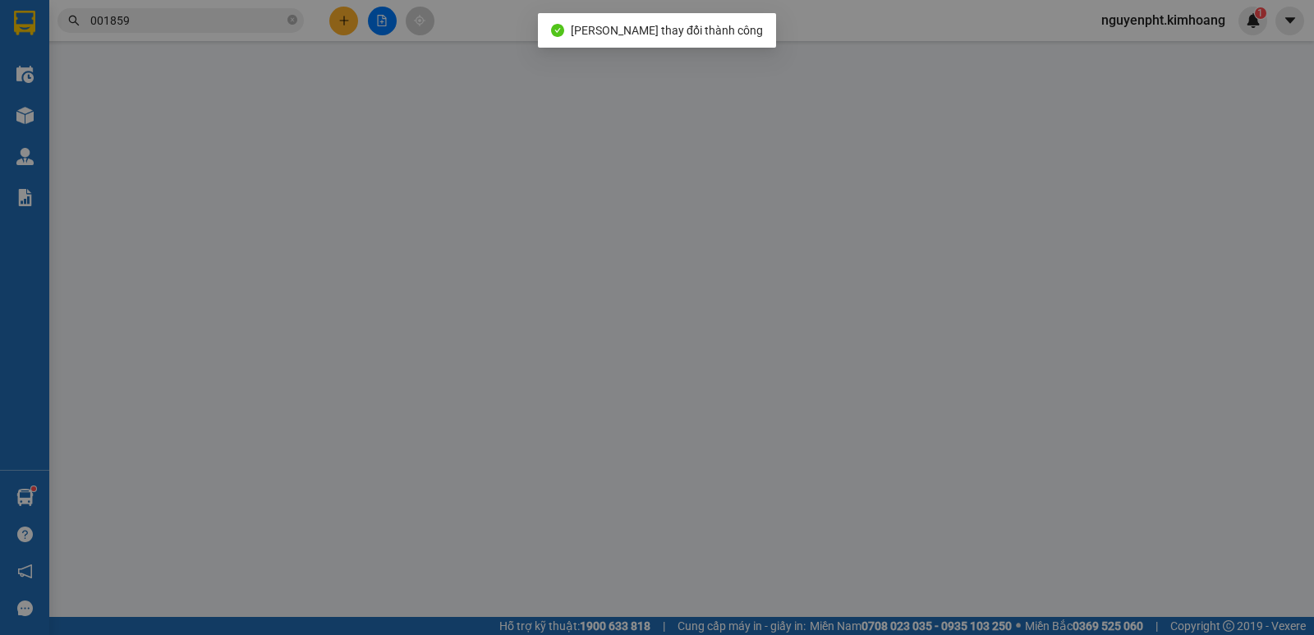
type input "0919001859"
type input "MINH CHÁNH"
type input "30.000"
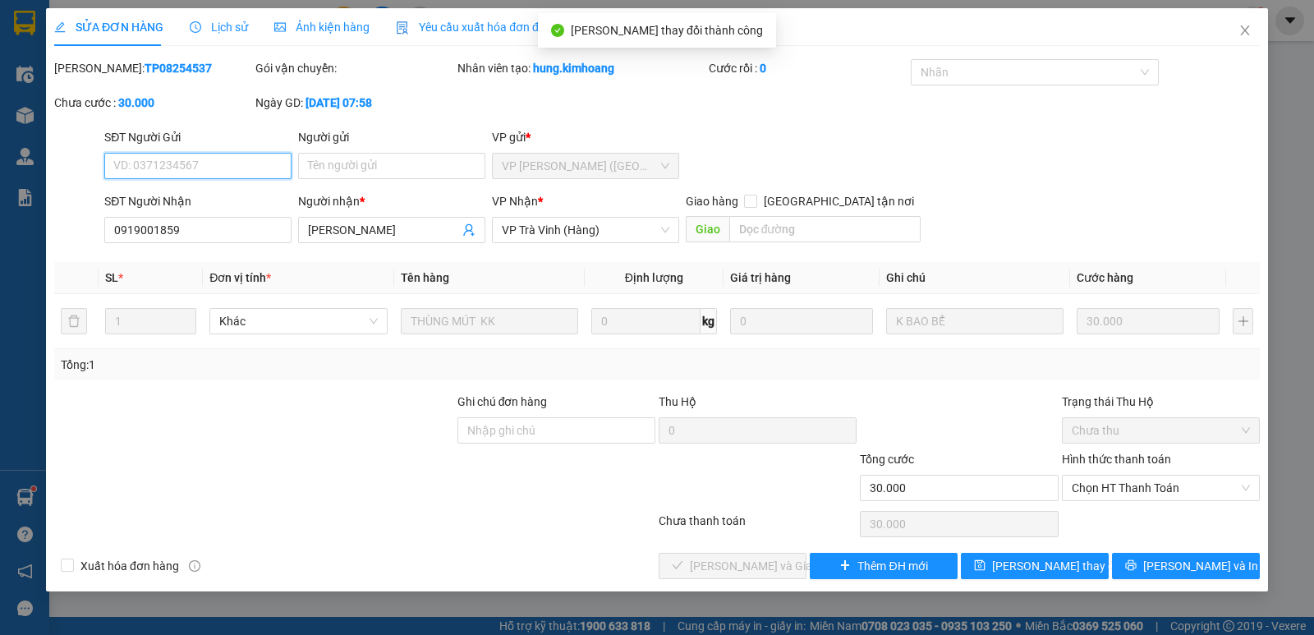
click at [1127, 508] on div "Total Paid Fee 0 Total UnPaid Fee 30.000 Cash Collection Total Fee Mã ĐH: TP082…" at bounding box center [657, 319] width 1206 height 520
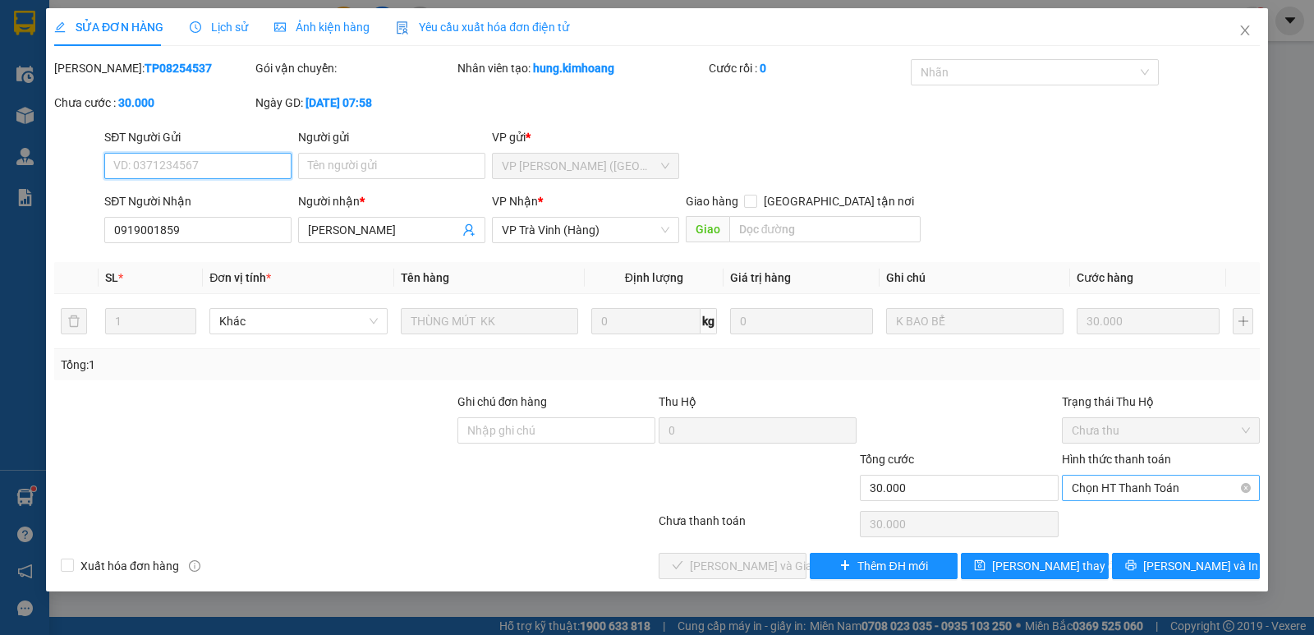
click at [1121, 489] on span "Chọn HT Thanh Toán" at bounding box center [1161, 488] width 178 height 25
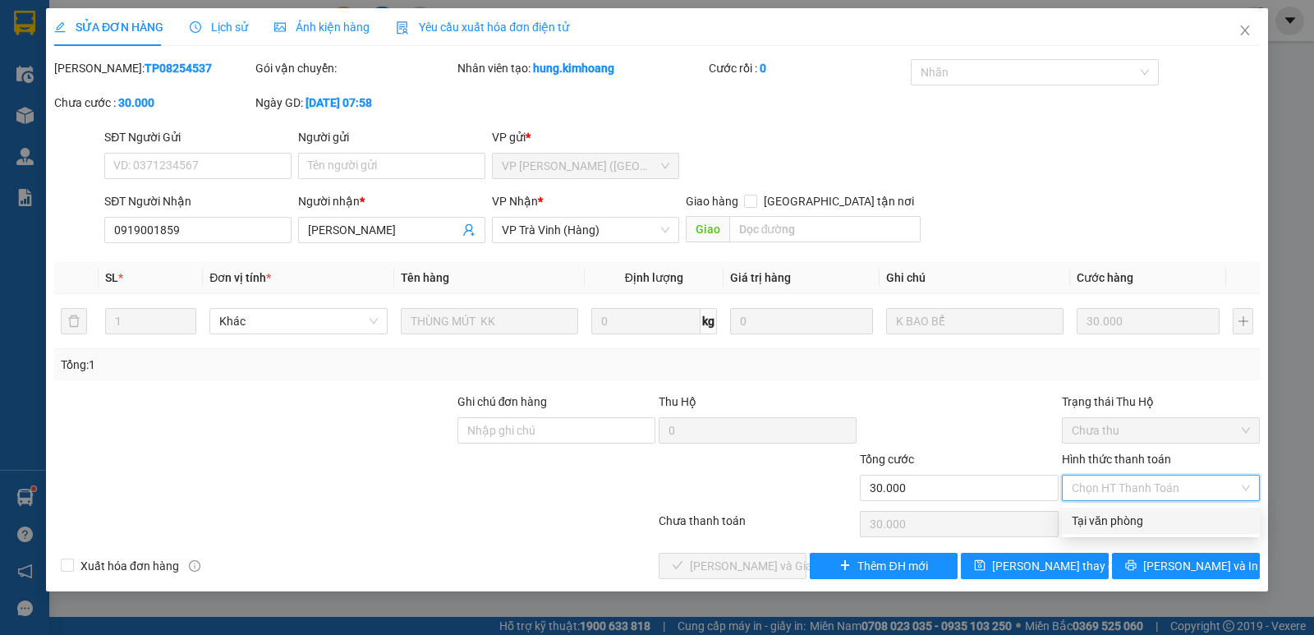
drag, startPoint x: 1116, startPoint y: 519, endPoint x: 1050, endPoint y: 522, distance: 65.8
click at [1105, 520] on div "Tại văn phòng" at bounding box center [1161, 521] width 178 height 18
type input "0"
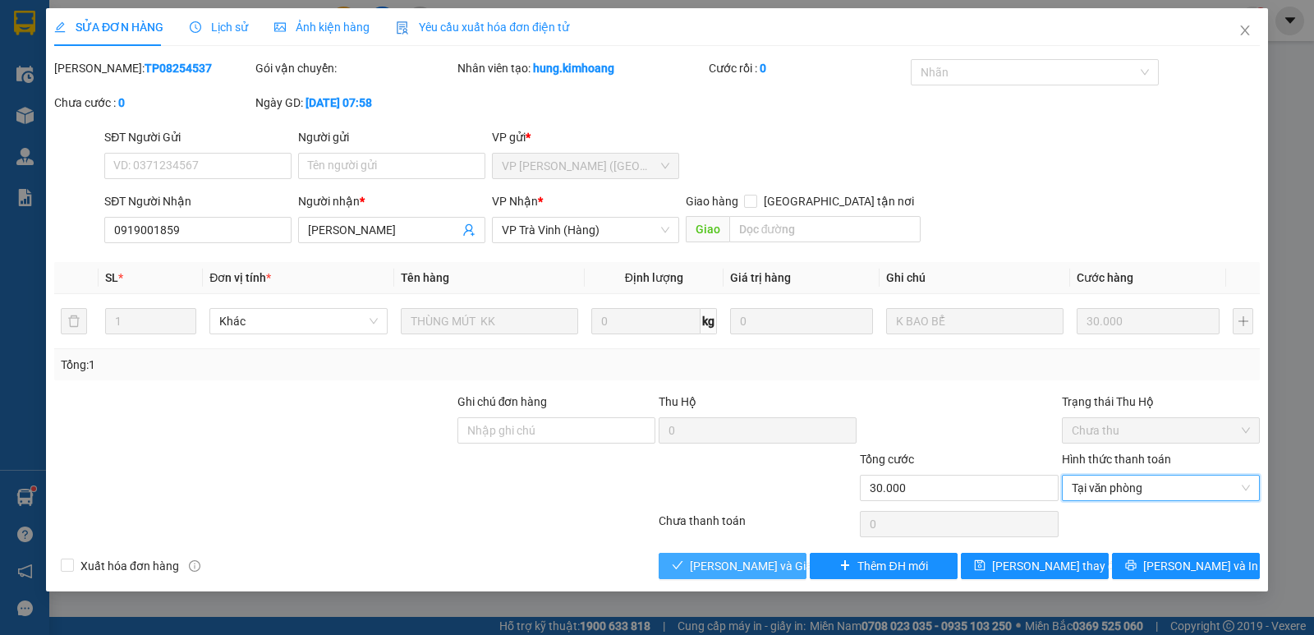
click at [720, 568] on span "Lưu và Giao hàng" at bounding box center [769, 566] width 158 height 18
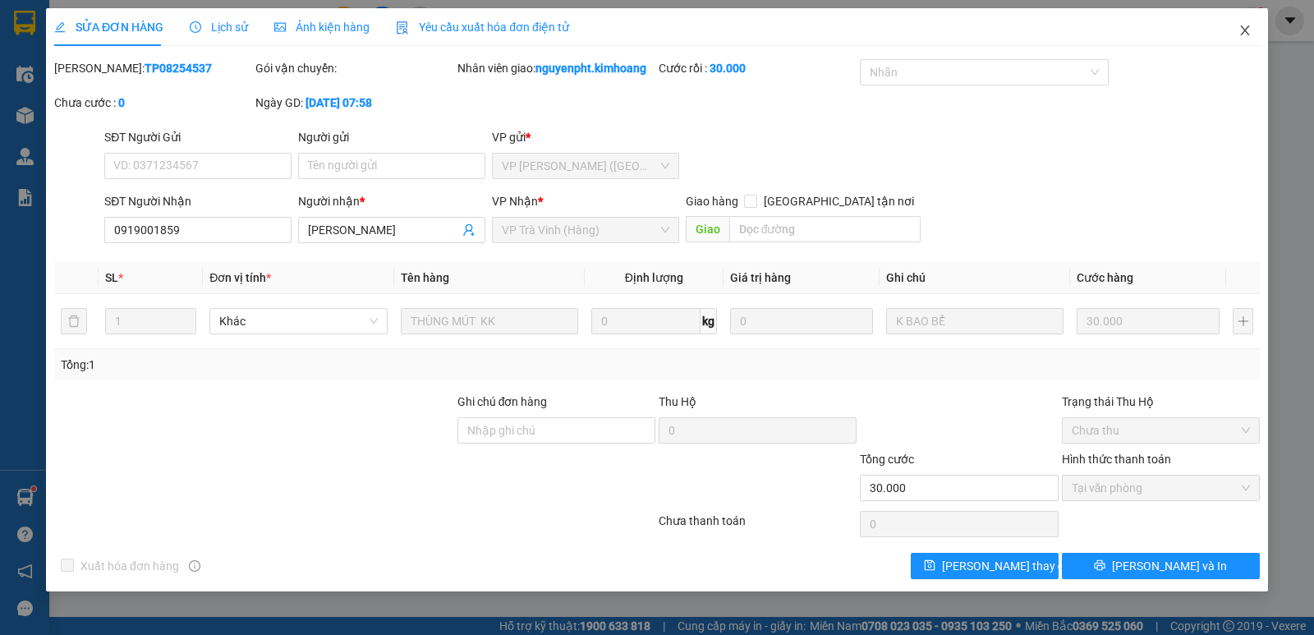
click at [1242, 29] on icon "close" at bounding box center [1245, 30] width 13 height 13
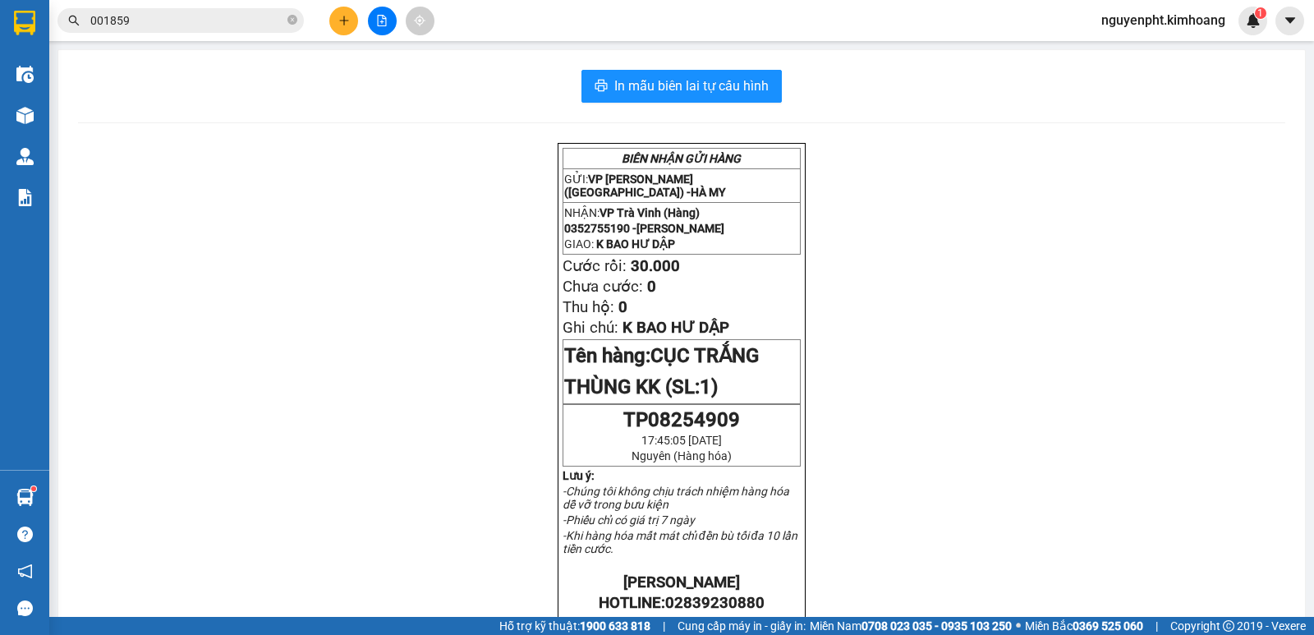
click at [288, 18] on icon "close-circle" at bounding box center [292, 20] width 10 height 10
click at [333, 18] on button at bounding box center [343, 21] width 29 height 29
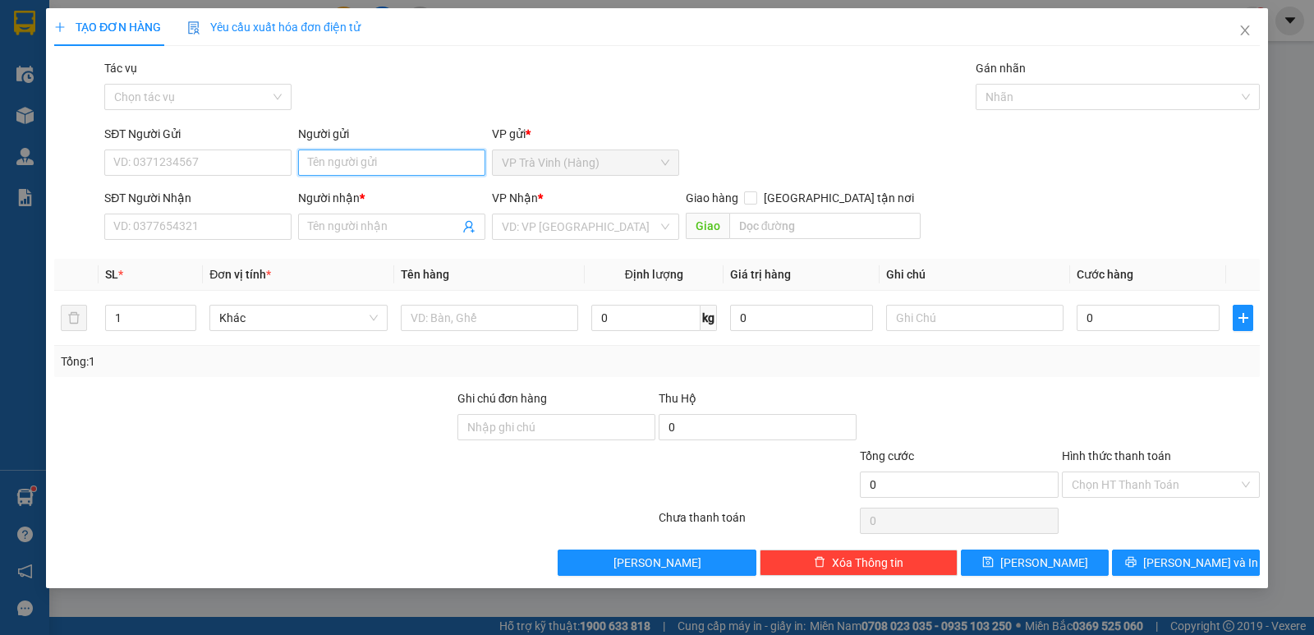
drag, startPoint x: 356, startPoint y: 164, endPoint x: 383, endPoint y: 171, distance: 27.1
click at [355, 165] on input "Người gửi" at bounding box center [391, 162] width 187 height 26
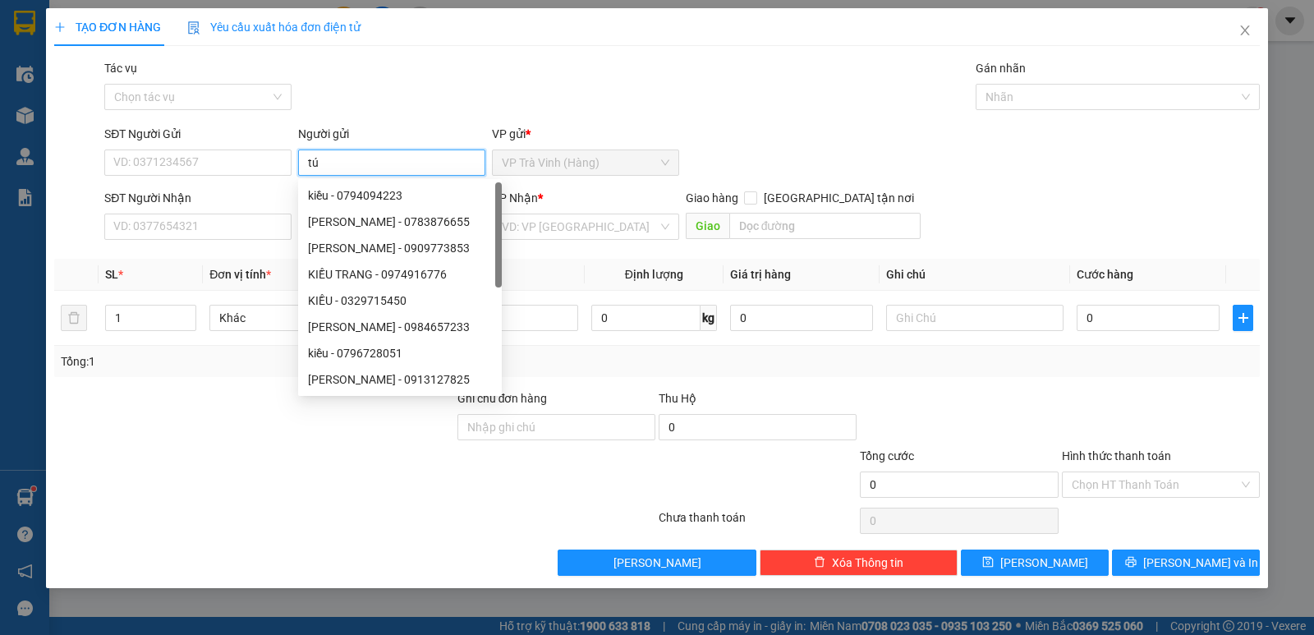
type input "tú"
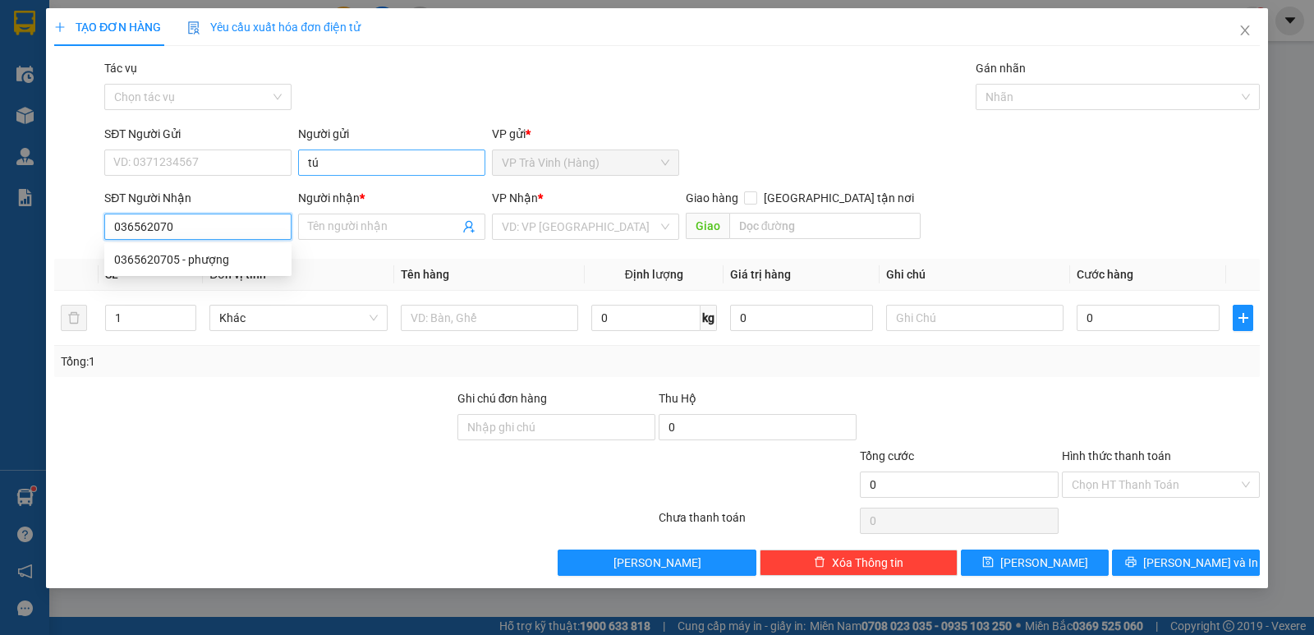
type input "0365620705"
click at [196, 267] on div "0365620705 - phượng" at bounding box center [198, 259] width 168 height 18
type input "phượng"
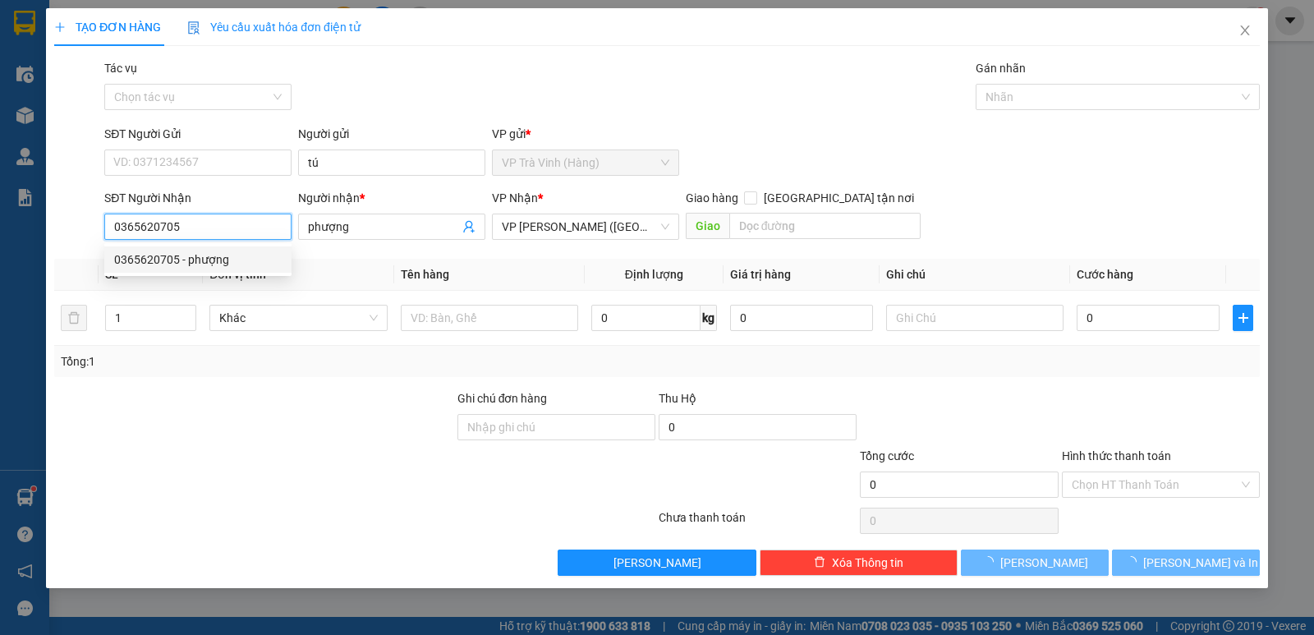
type input "30.000"
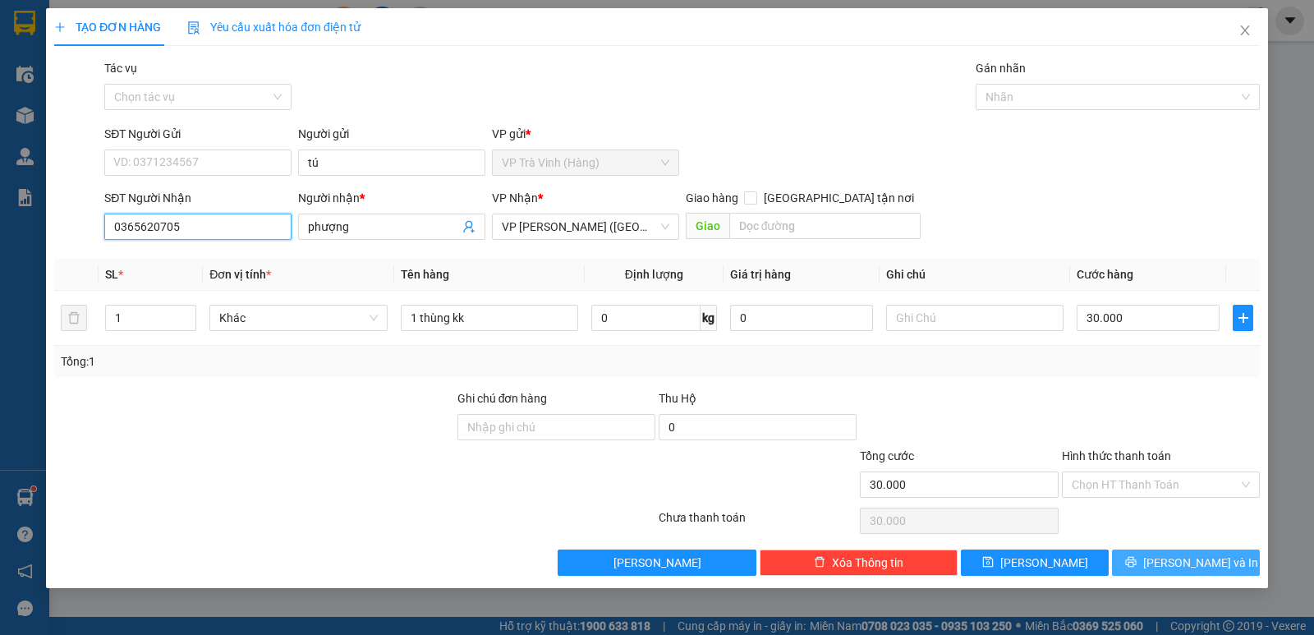
type input "0365620705"
click at [1184, 564] on span "Lưu và In" at bounding box center [1200, 563] width 115 height 18
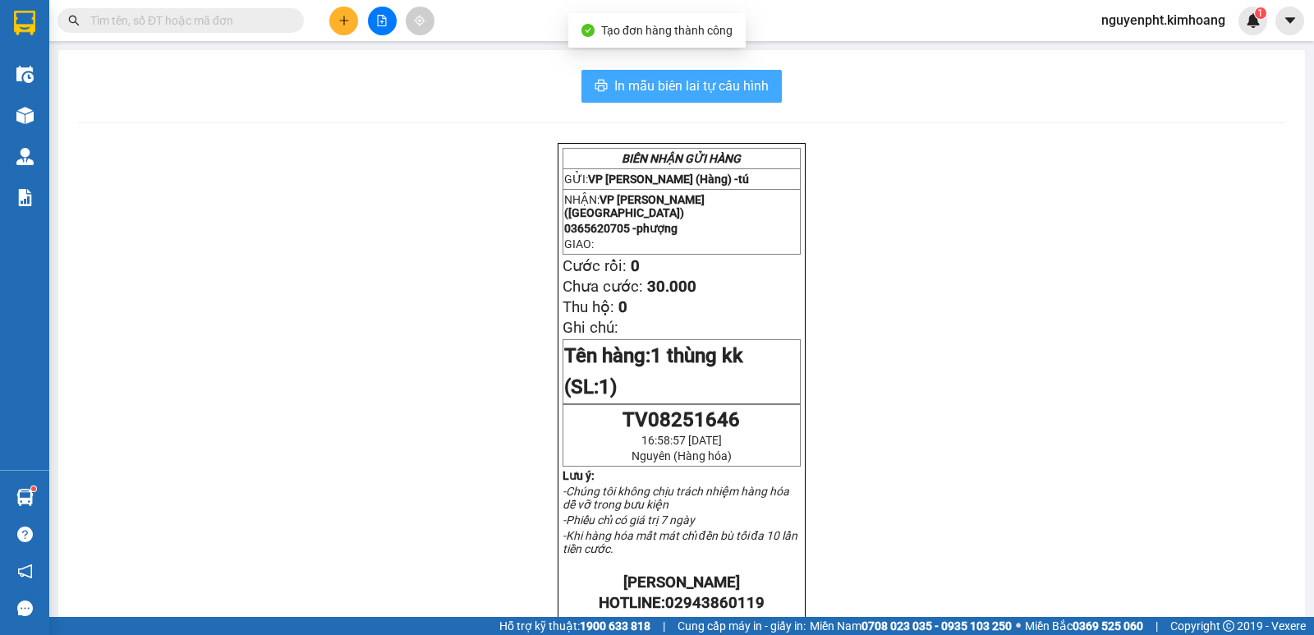
drag, startPoint x: 696, startPoint y: 77, endPoint x: 686, endPoint y: 85, distance: 13.5
click at [696, 78] on span "In mẫu biên lai tự cấu hình" at bounding box center [691, 86] width 154 height 21
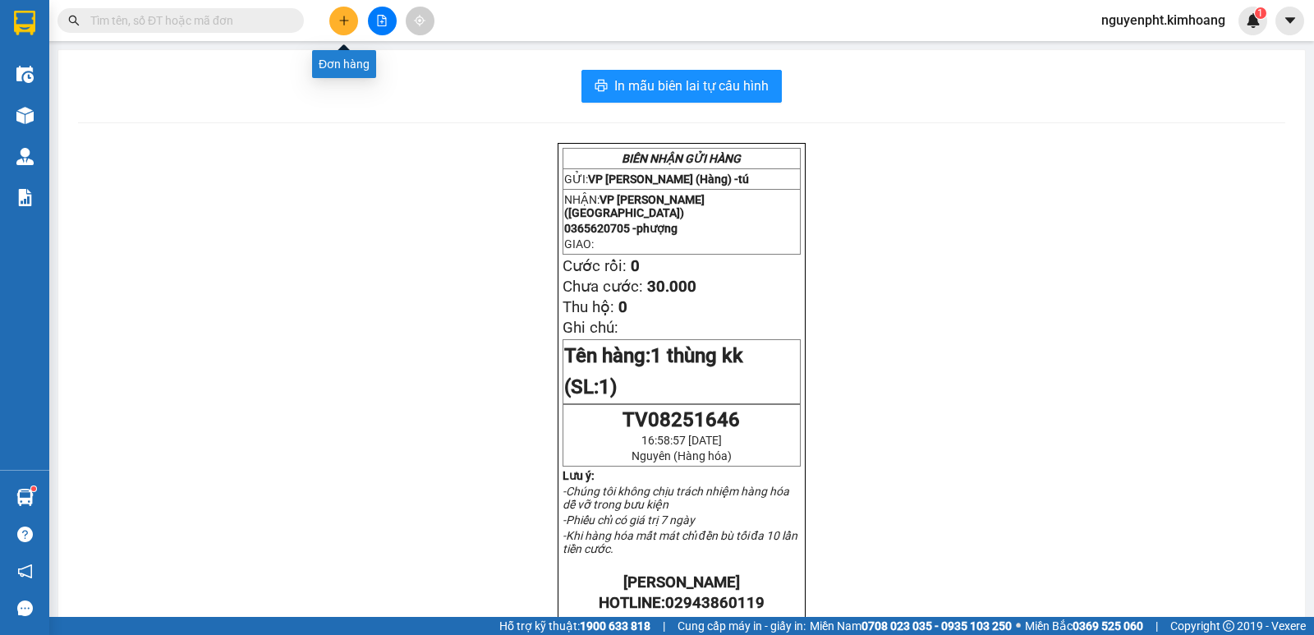
click at [342, 18] on icon "plus" at bounding box center [343, 20] width 11 height 11
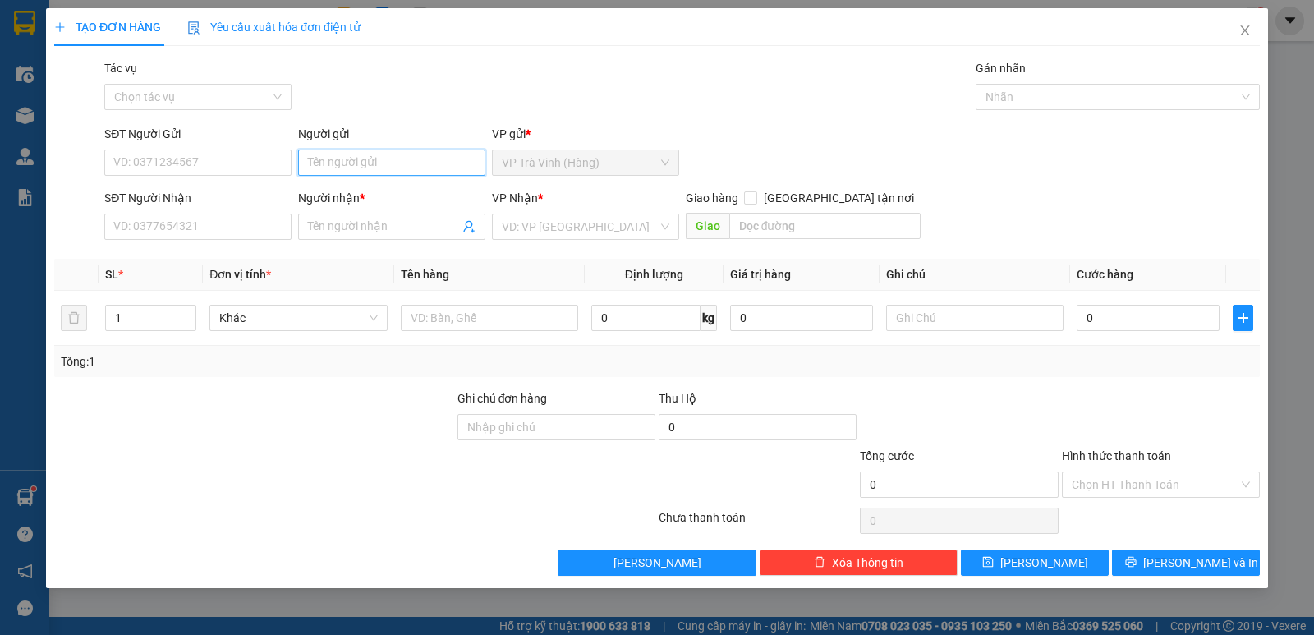
click at [365, 163] on input "Người gửi" at bounding box center [391, 162] width 187 height 26
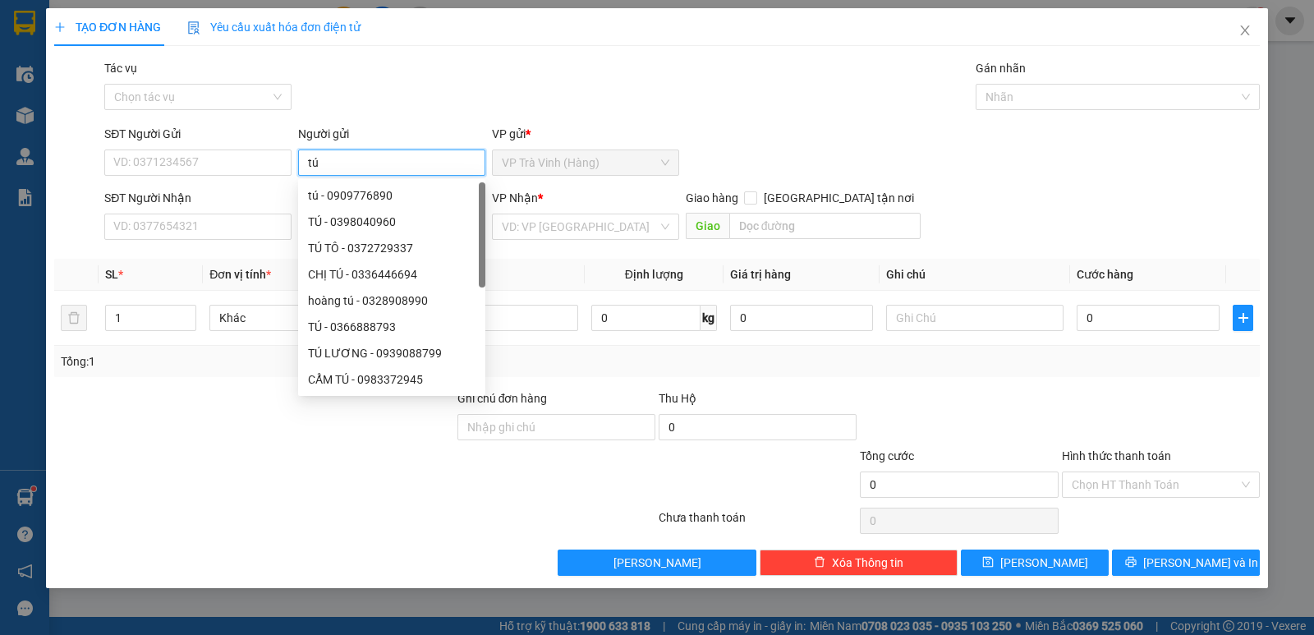
type input "tú"
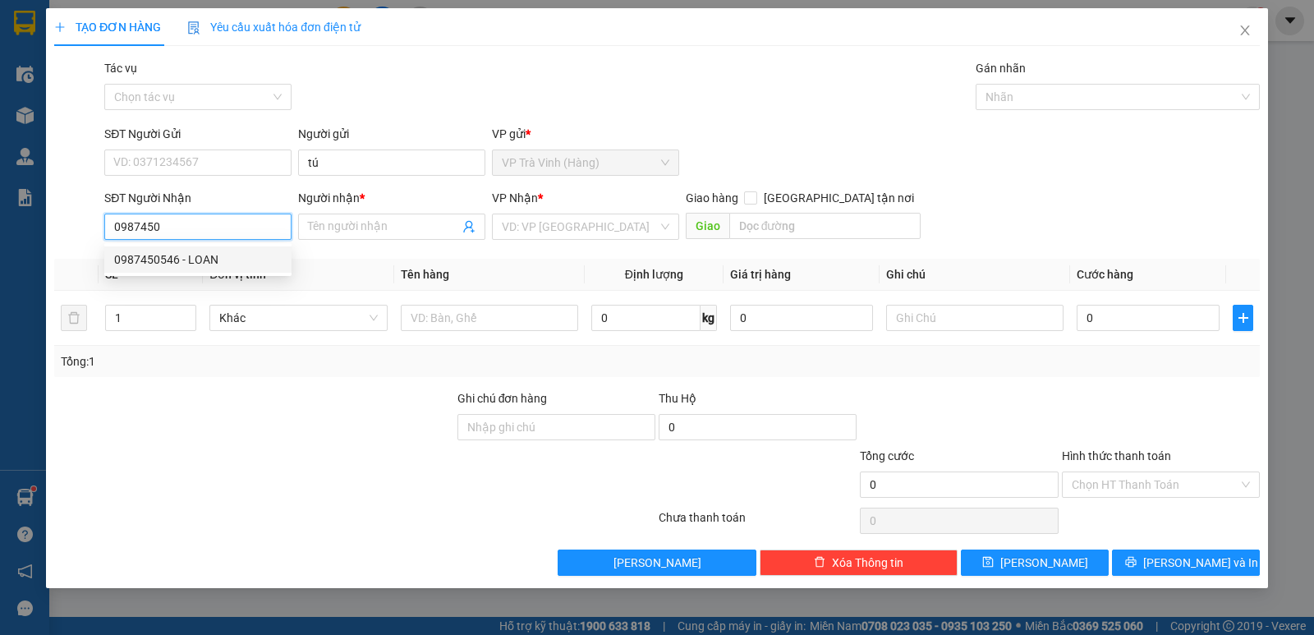
click at [164, 260] on div "0987450546 - LOAN" at bounding box center [198, 259] width 168 height 18
type input "0987450546"
type input "LOAN"
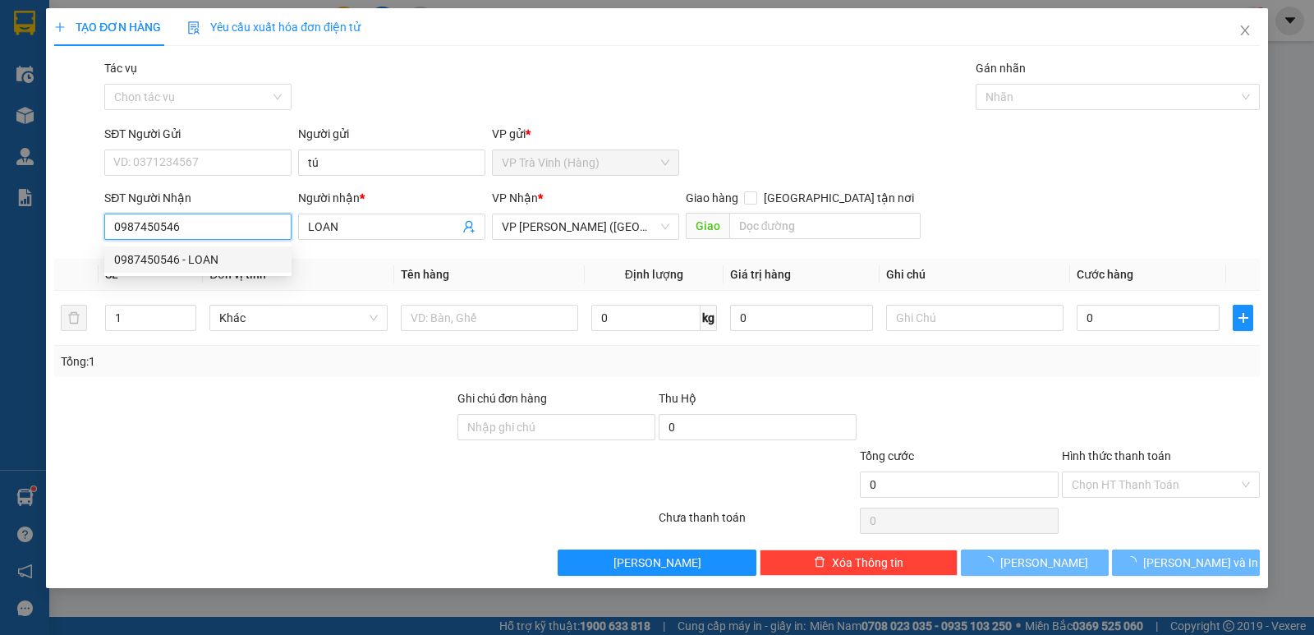
type input "30.000"
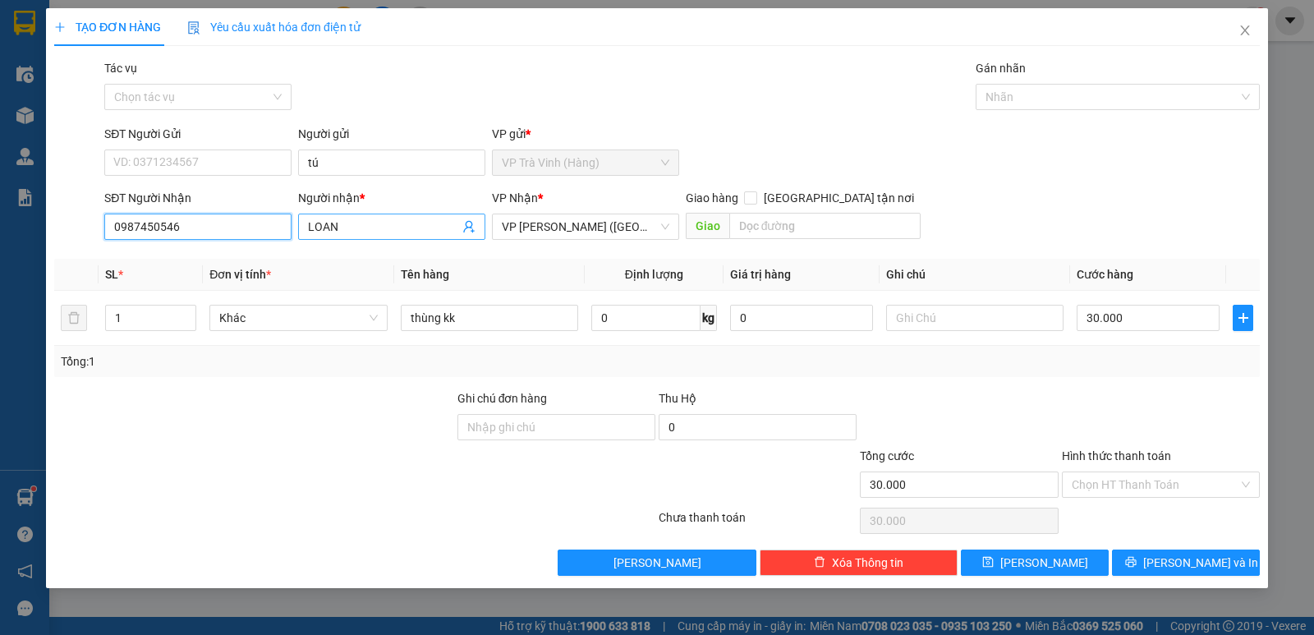
type input "0987450546"
drag, startPoint x: 404, startPoint y: 227, endPoint x: 0, endPoint y: 228, distance: 404.1
click at [0, 228] on div "TẠO ĐƠN HÀNG Yêu cầu xuất hóa đơn điện tử Transit Pickup Surcharge Ids Transit …" at bounding box center [657, 317] width 1314 height 635
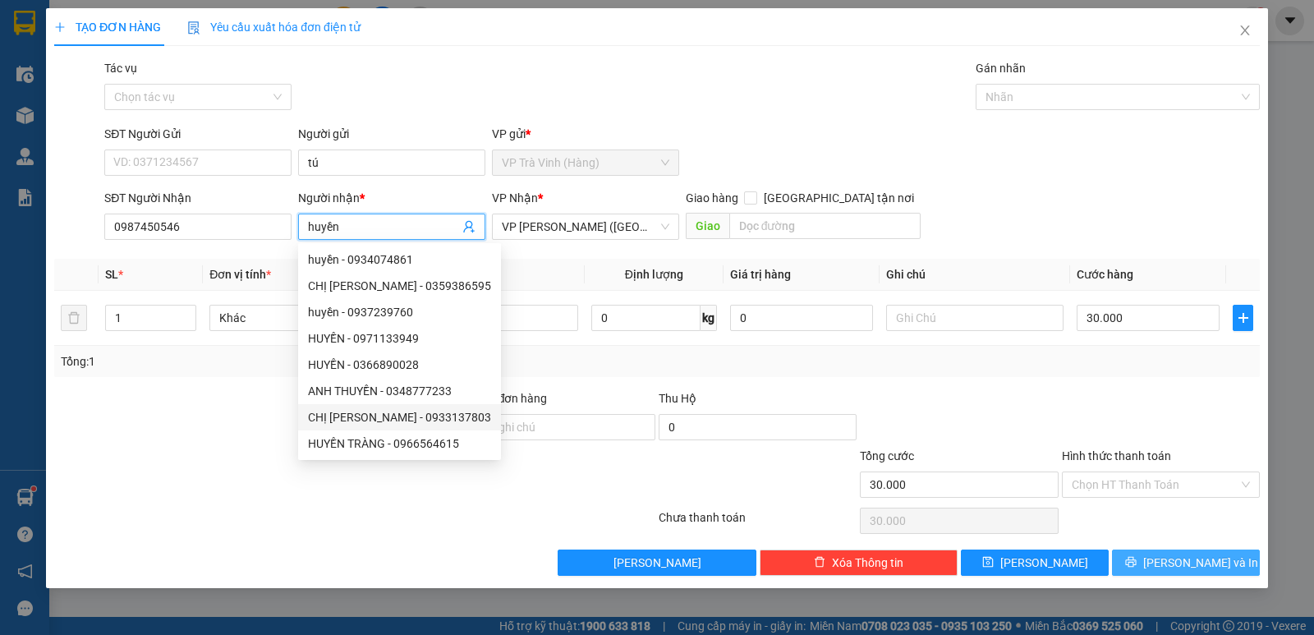
type input "huyền"
click at [1196, 564] on span "Lưu và In" at bounding box center [1200, 563] width 115 height 18
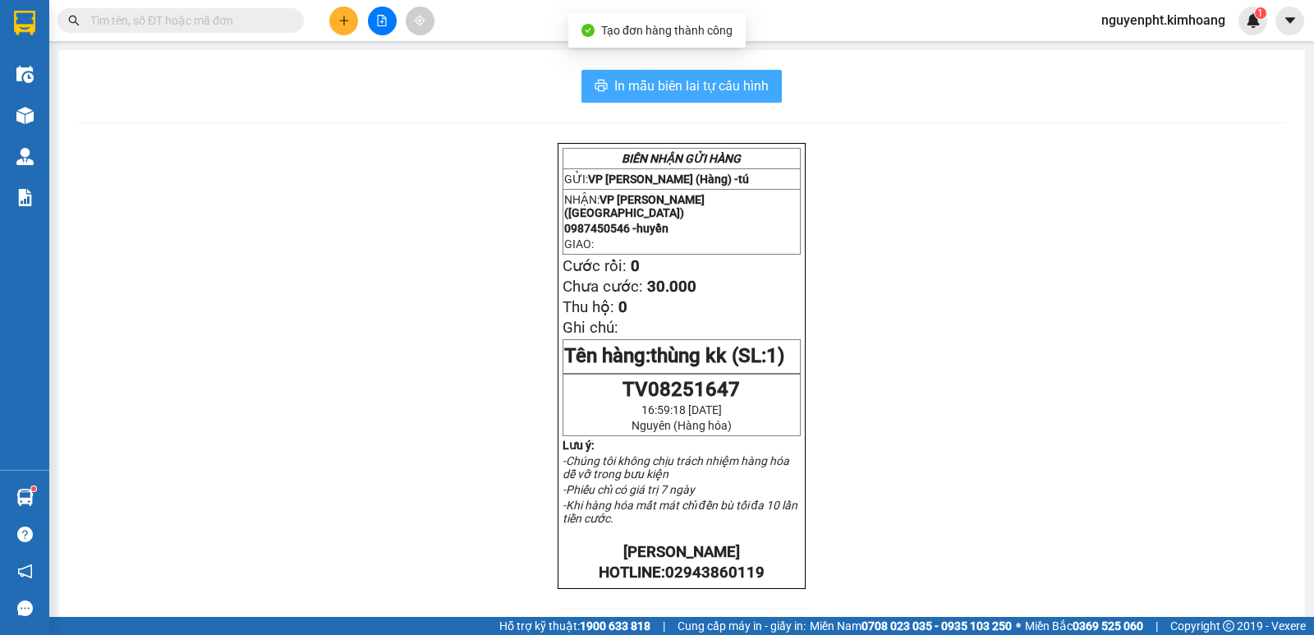
drag, startPoint x: 701, startPoint y: 85, endPoint x: 690, endPoint y: 89, distance: 12.2
click at [699, 86] on span "In mẫu biên lai tự cấu hình" at bounding box center [691, 86] width 154 height 21
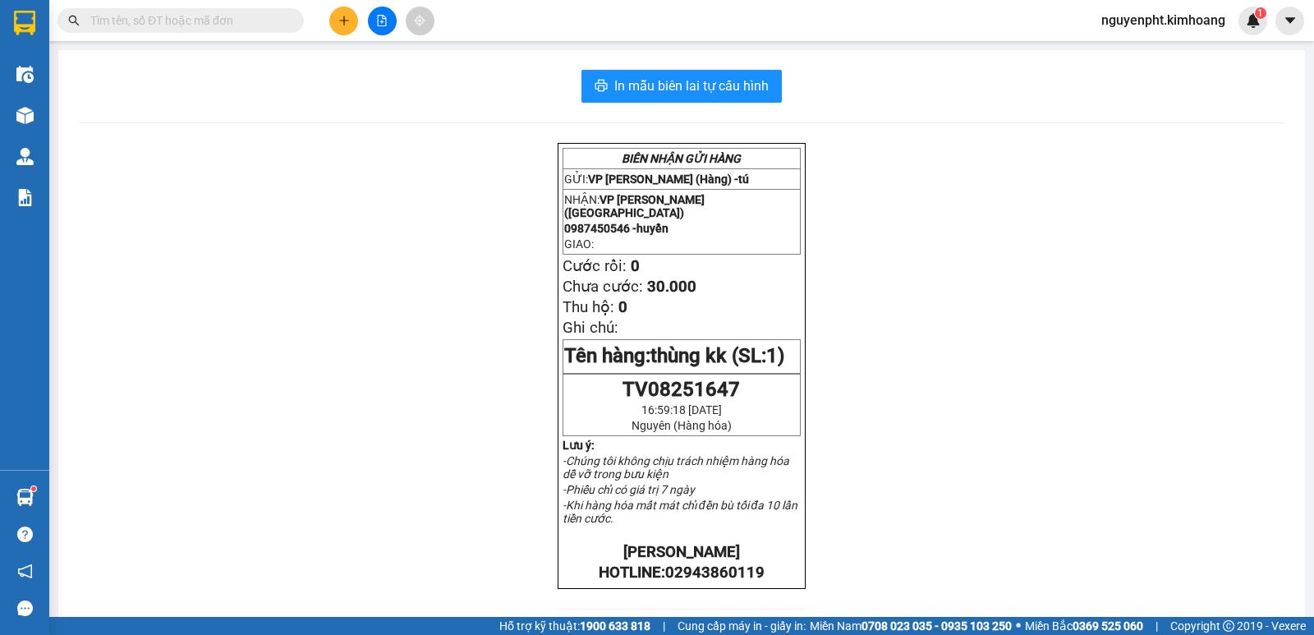
click at [239, 11] on span at bounding box center [180, 20] width 246 height 25
click at [249, 17] on input "text" at bounding box center [187, 20] width 194 height 18
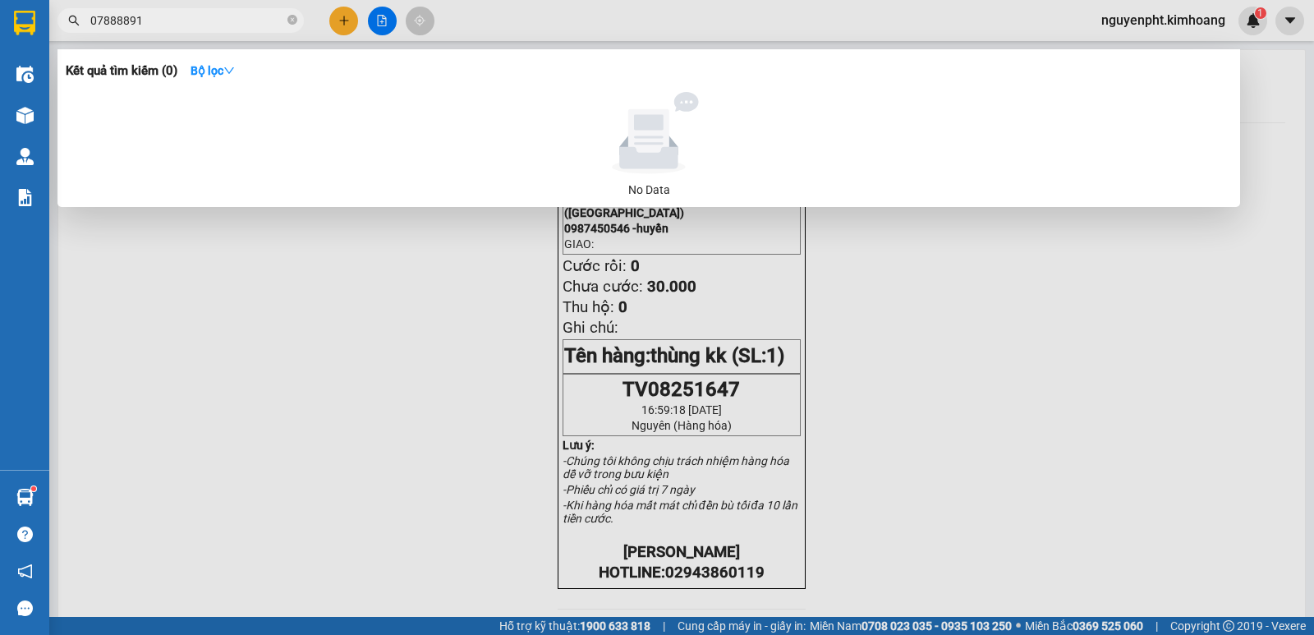
click at [123, 23] on input "07888891" at bounding box center [187, 20] width 194 height 18
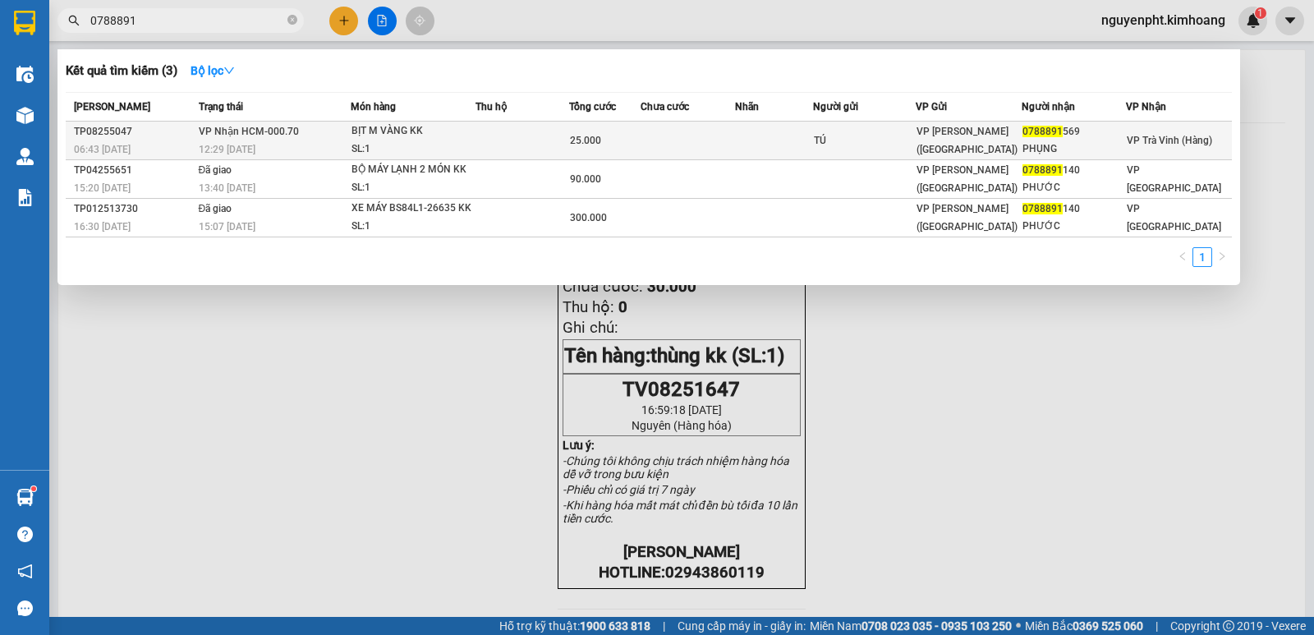
type input "0788891"
click at [521, 137] on td at bounding box center [523, 141] width 94 height 39
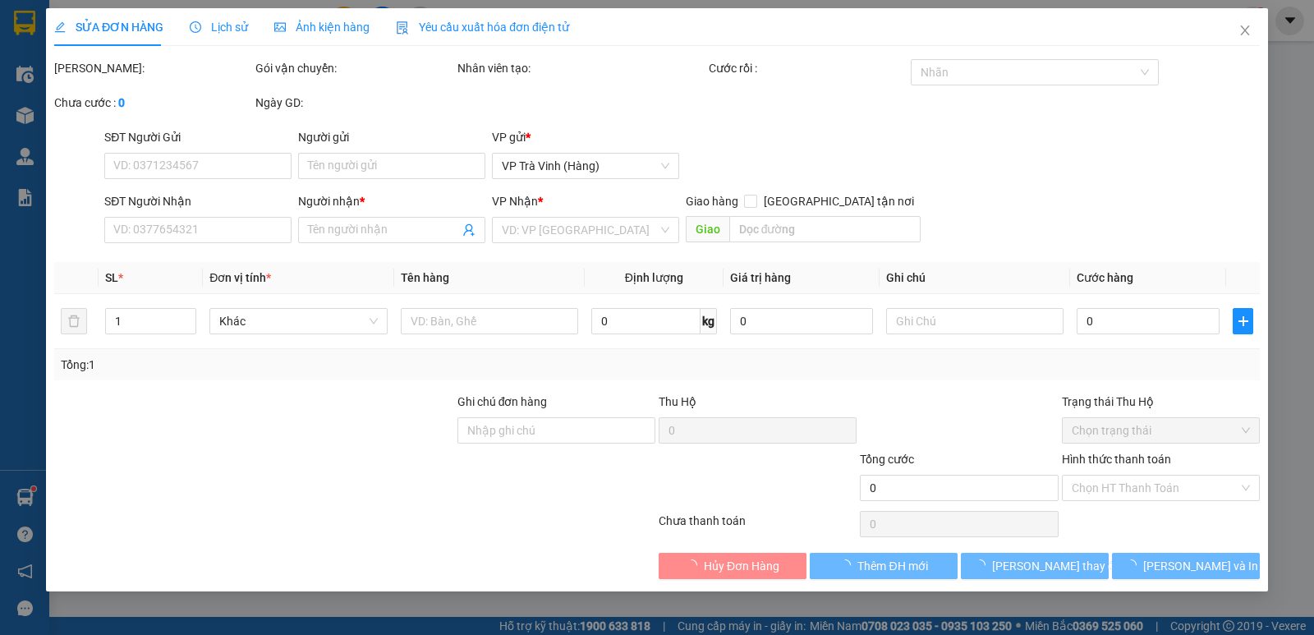
type input "TÚ"
type input "0788891569"
type input "PHỤNG"
type input "25.000"
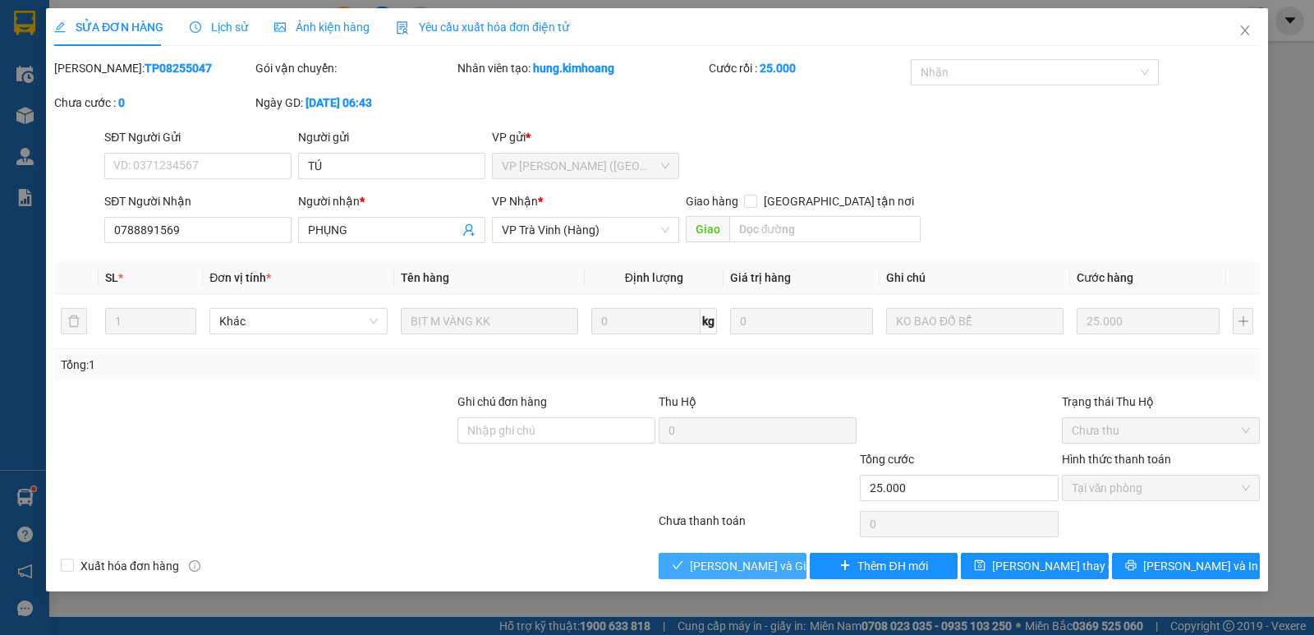
click at [744, 570] on span "Lưu và Giao hàng" at bounding box center [769, 566] width 158 height 18
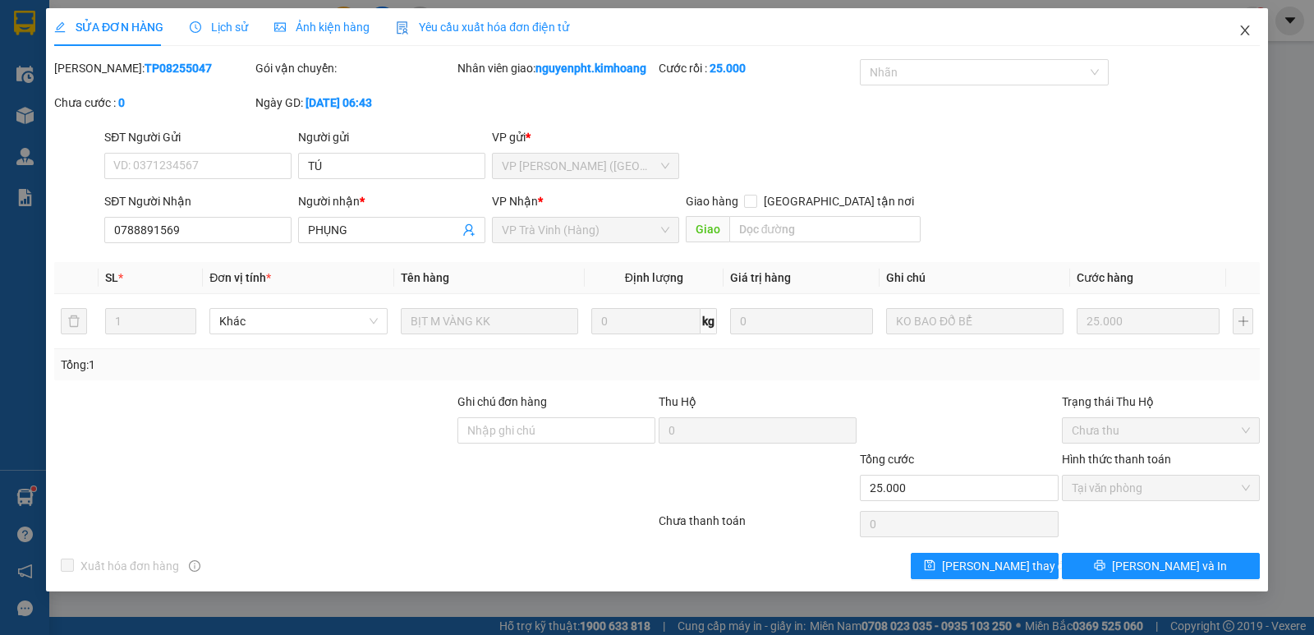
click at [1243, 34] on icon "close" at bounding box center [1245, 30] width 13 height 13
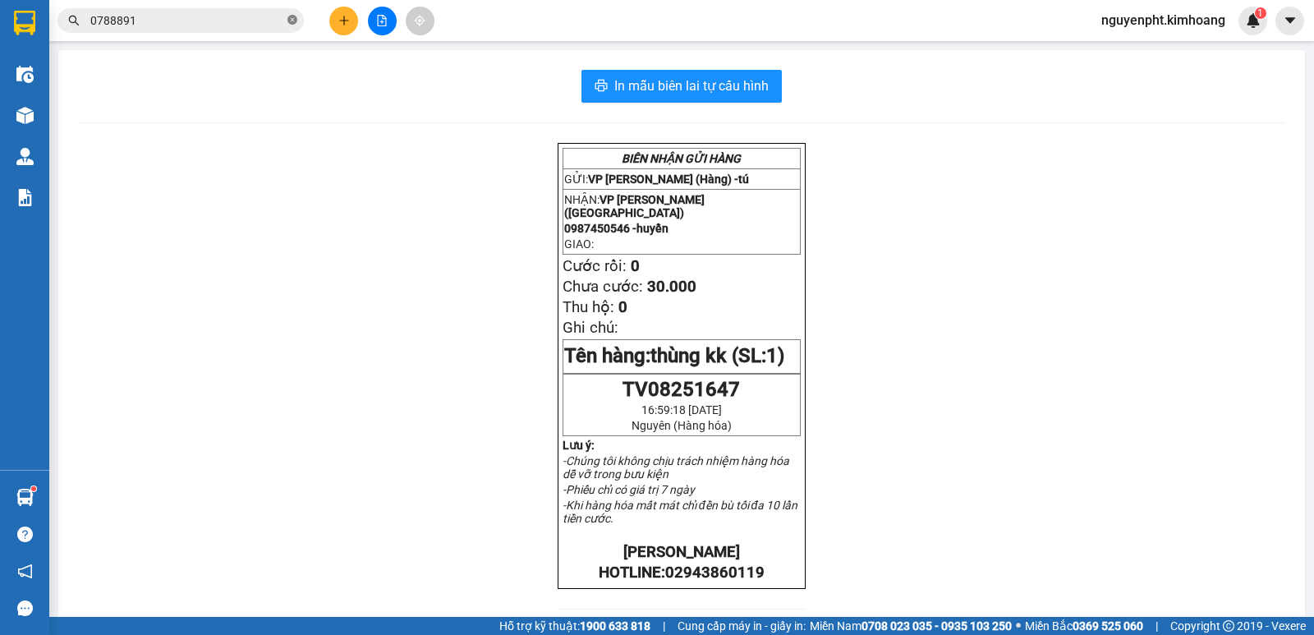
click at [292, 17] on icon "close-circle" at bounding box center [292, 20] width 10 height 10
click at [336, 20] on button at bounding box center [343, 21] width 29 height 29
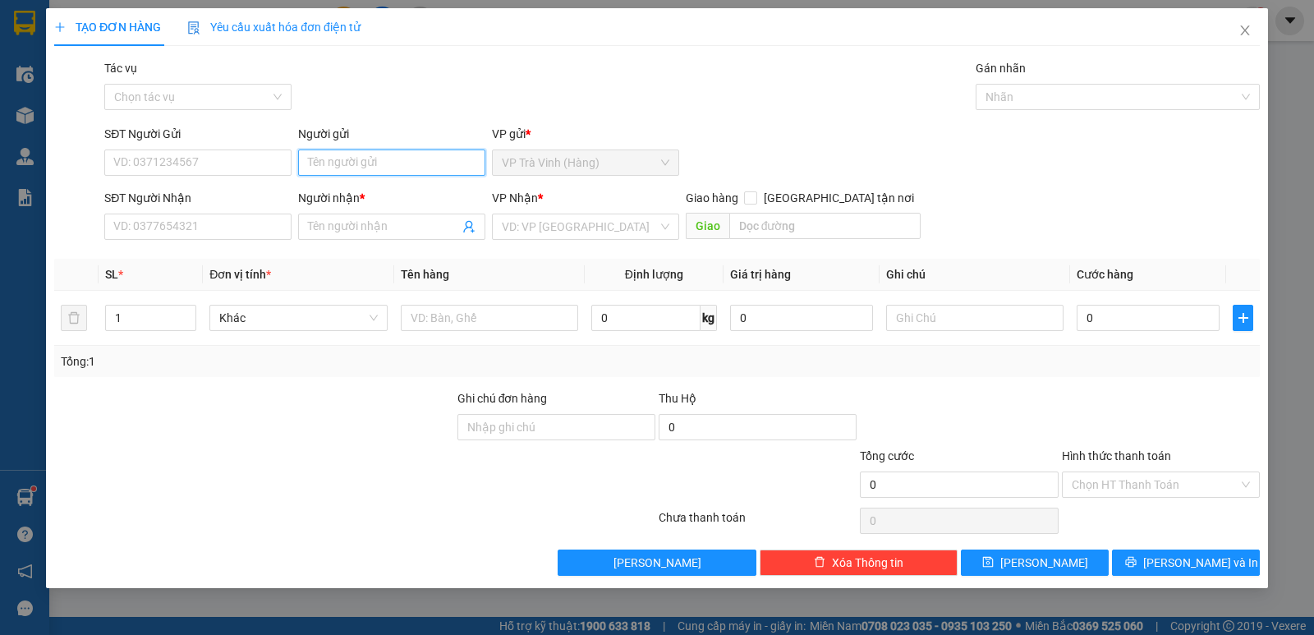
click at [338, 159] on input "Người gửi" at bounding box center [391, 162] width 187 height 26
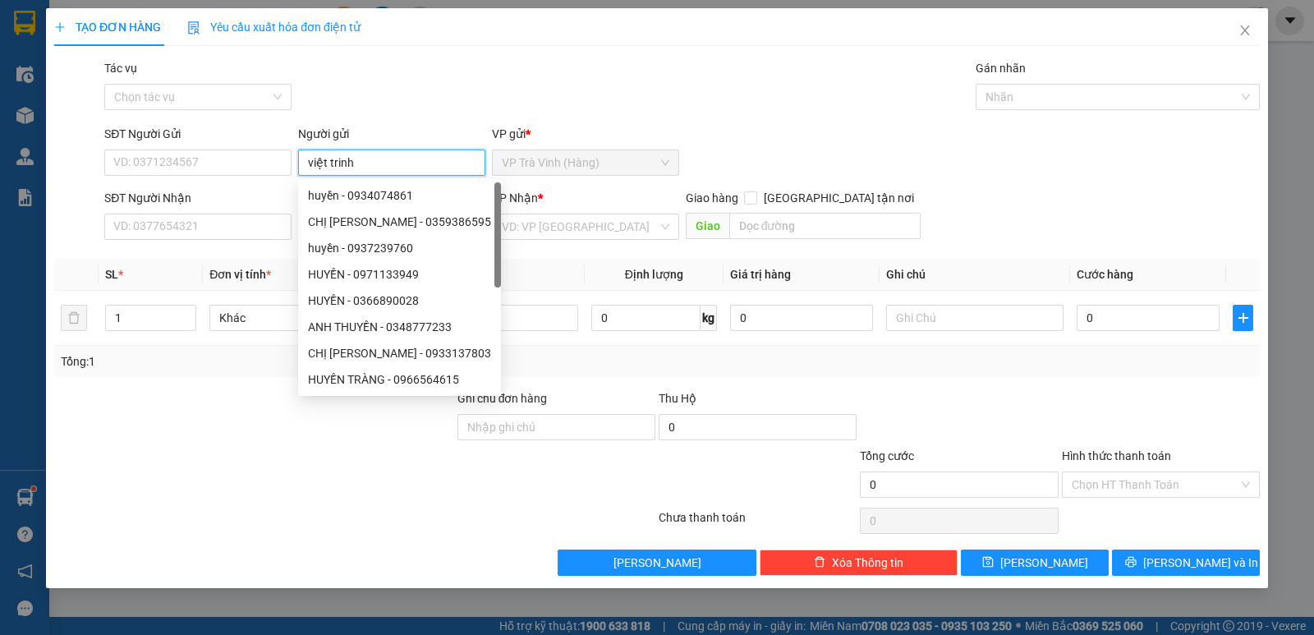
type input "việt trinh"
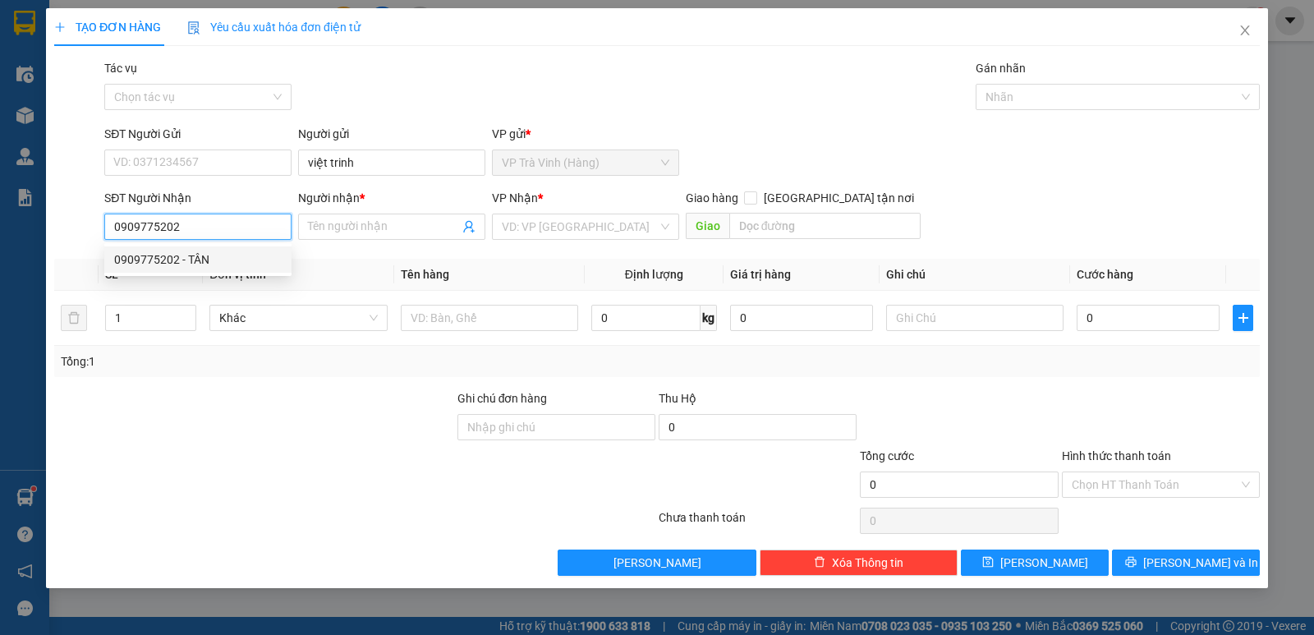
click at [191, 265] on div "0909775202 - TÂN" at bounding box center [198, 259] width 168 height 18
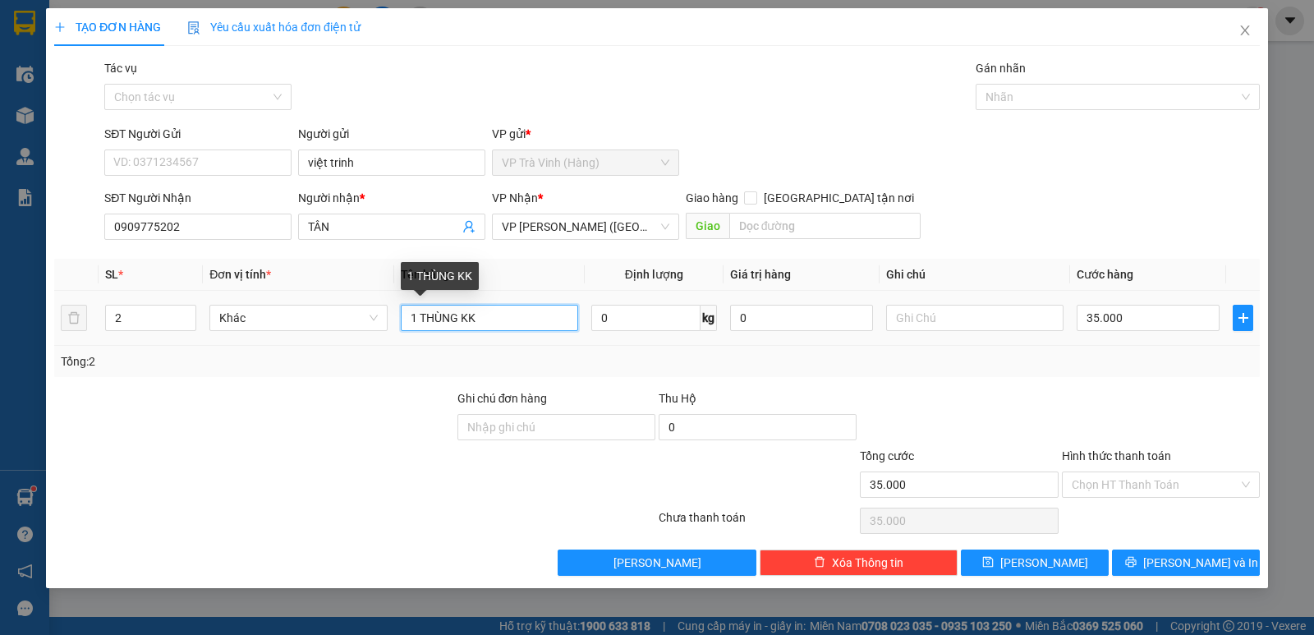
drag, startPoint x: 522, startPoint y: 314, endPoint x: 0, endPoint y: 352, distance: 523.7
click at [0, 352] on div "TẠO ĐƠN HÀNG Yêu cầu xuất hóa đơn điện tử Transit Pickup Surcharge Ids Transit …" at bounding box center [657, 317] width 1314 height 635
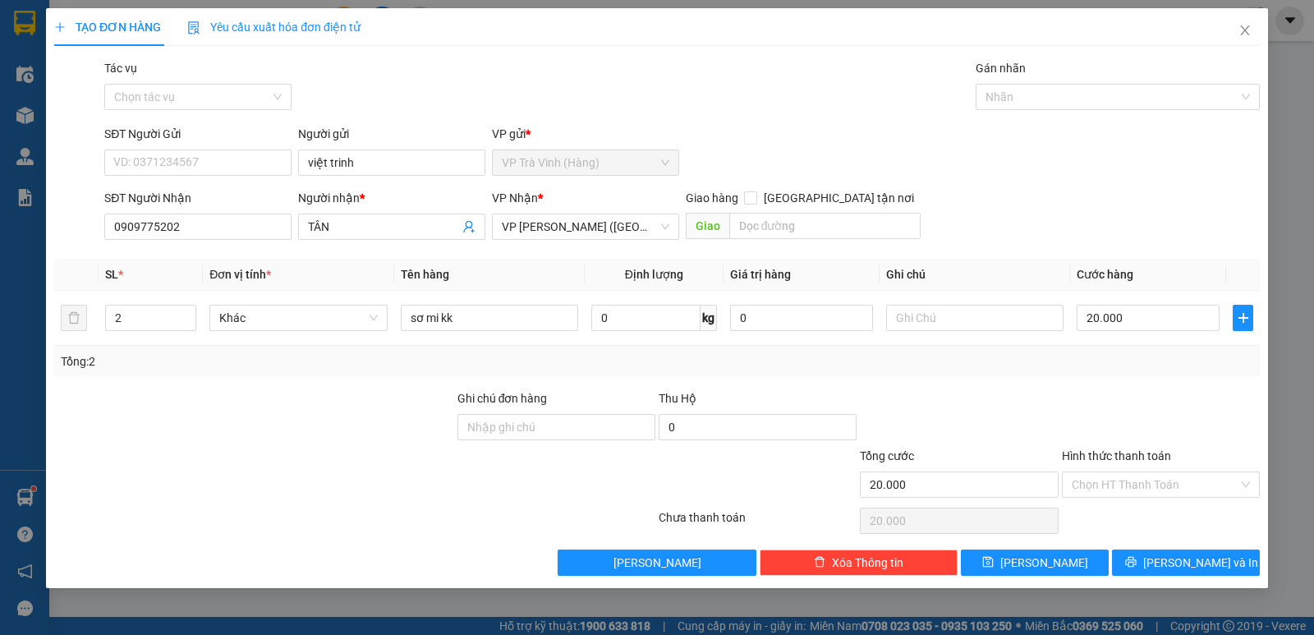
drag, startPoint x: 1142, startPoint y: 477, endPoint x: 1137, endPoint y: 499, distance: 22.7
click at [1142, 494] on input "Hình thức thanh toán" at bounding box center [1155, 484] width 167 height 25
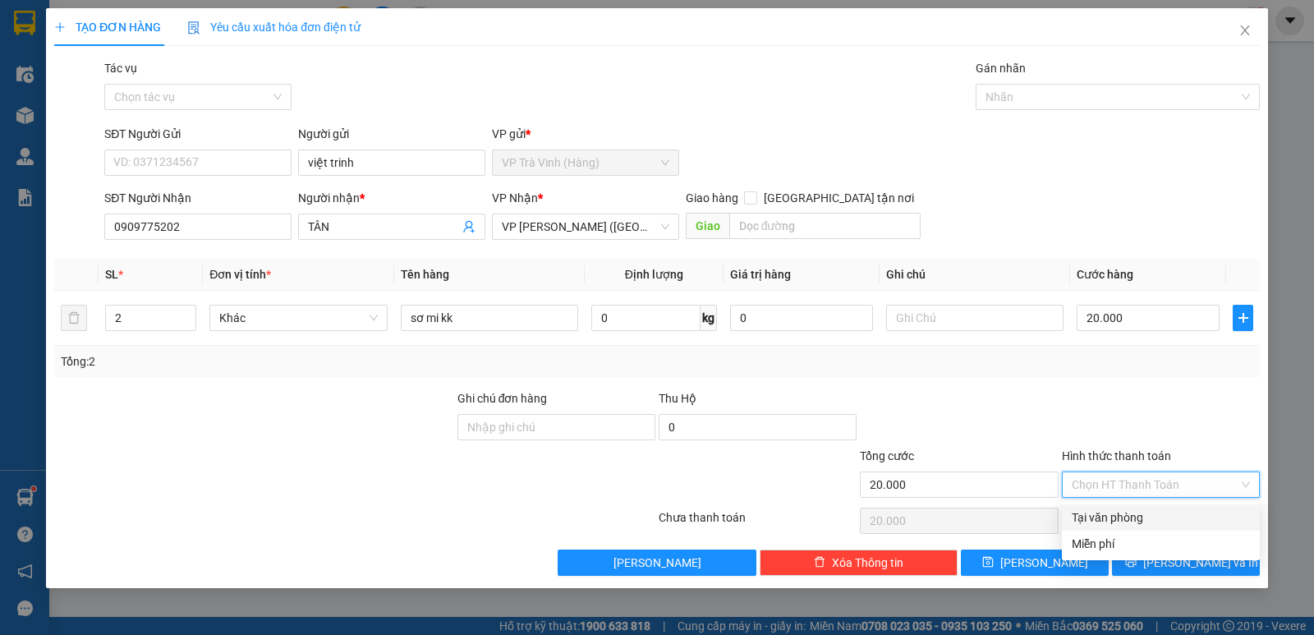
drag, startPoint x: 1136, startPoint y: 508, endPoint x: 1136, endPoint y: 520, distance: 12.3
click at [1136, 517] on div "Tại văn phòng" at bounding box center [1161, 517] width 198 height 26
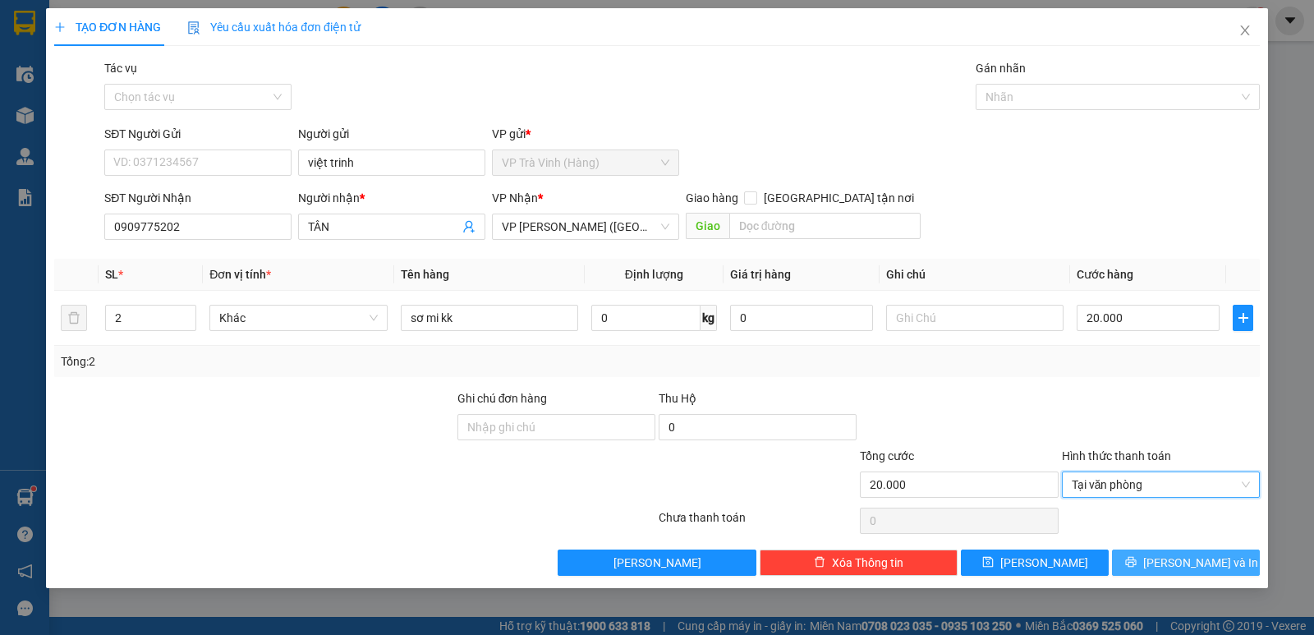
click at [1197, 559] on span "Lưu và In" at bounding box center [1200, 563] width 115 height 18
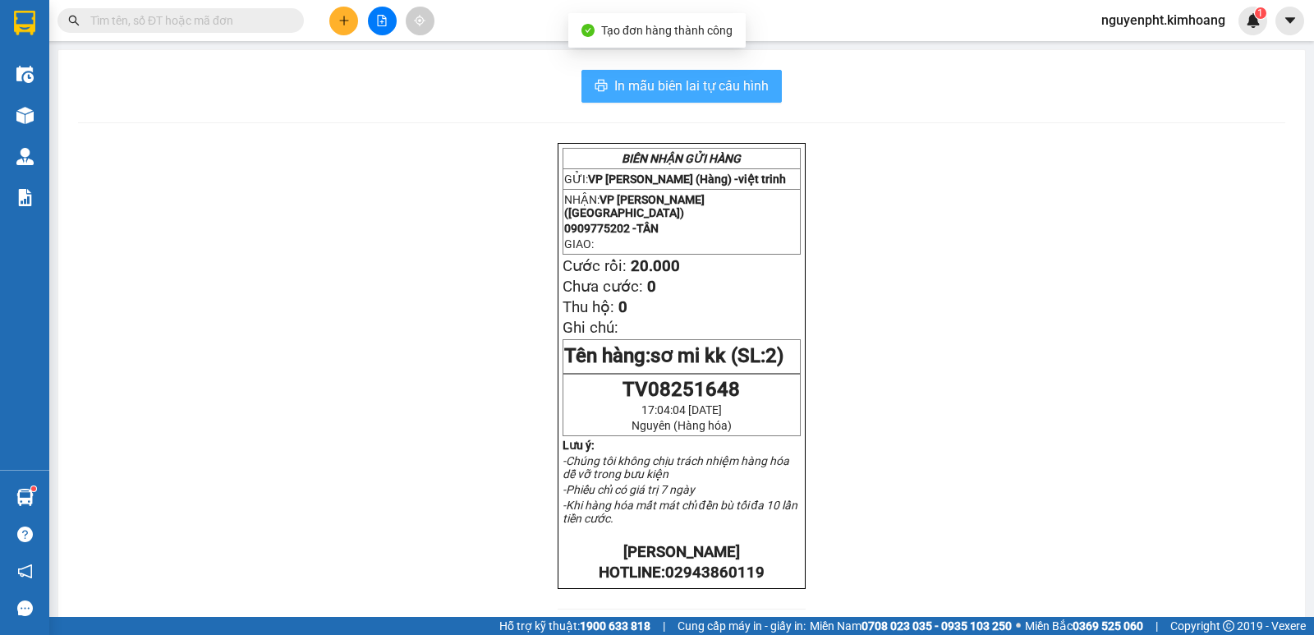
click at [755, 91] on span "In mẫu biên lai tự cấu hình" at bounding box center [691, 86] width 154 height 21
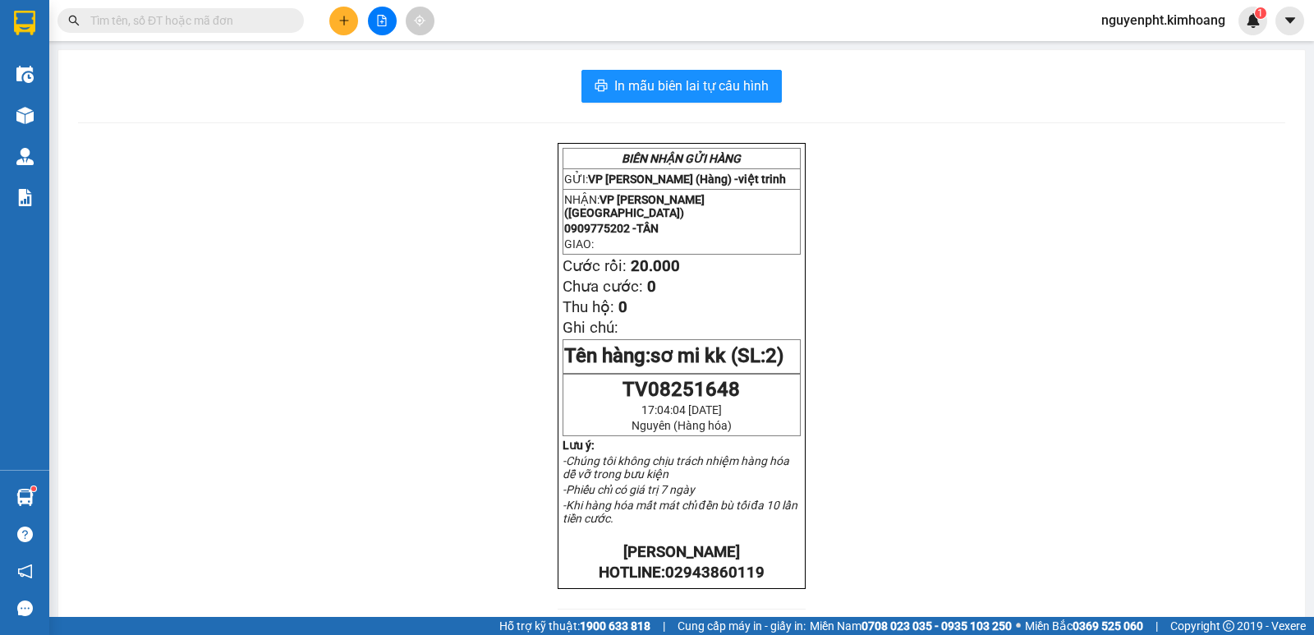
click at [205, 16] on input "text" at bounding box center [187, 20] width 194 height 18
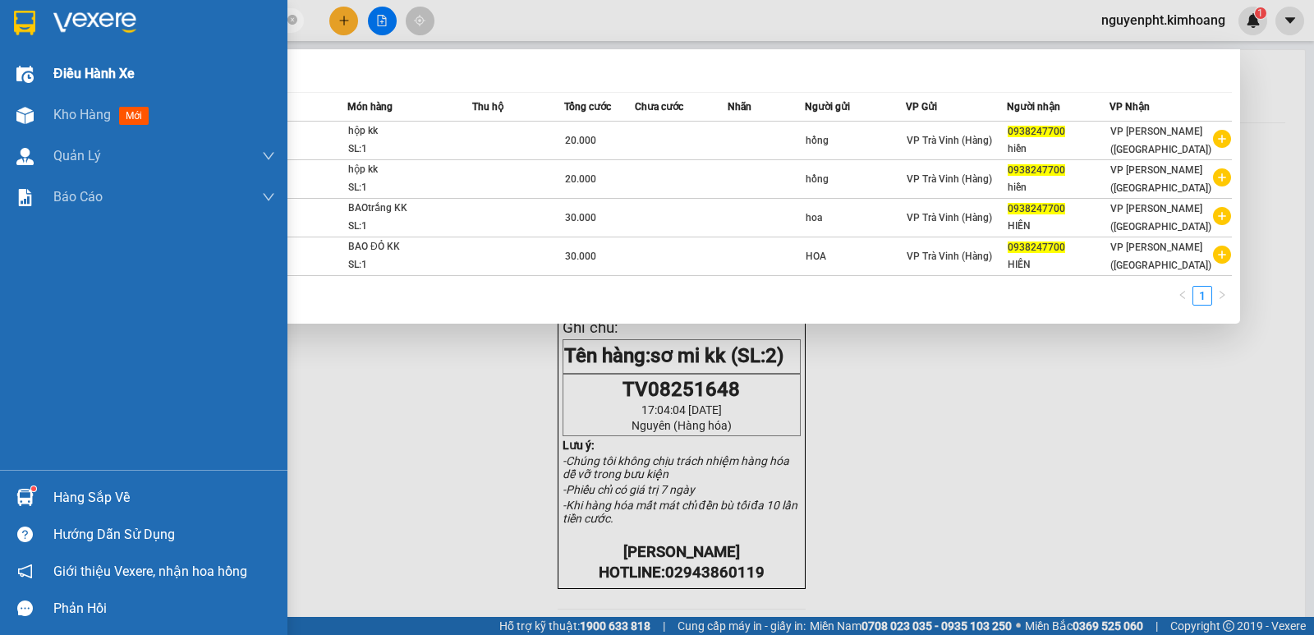
drag, startPoint x: 219, startPoint y: 19, endPoint x: 49, endPoint y: 53, distance: 173.5
click at [0, 47] on section "Kết quả tìm kiếm ( 4 ) Bộ lọc Mã ĐH Trạng thái Món hàng Thu hộ Tổng cước Chưa c…" at bounding box center [657, 317] width 1314 height 635
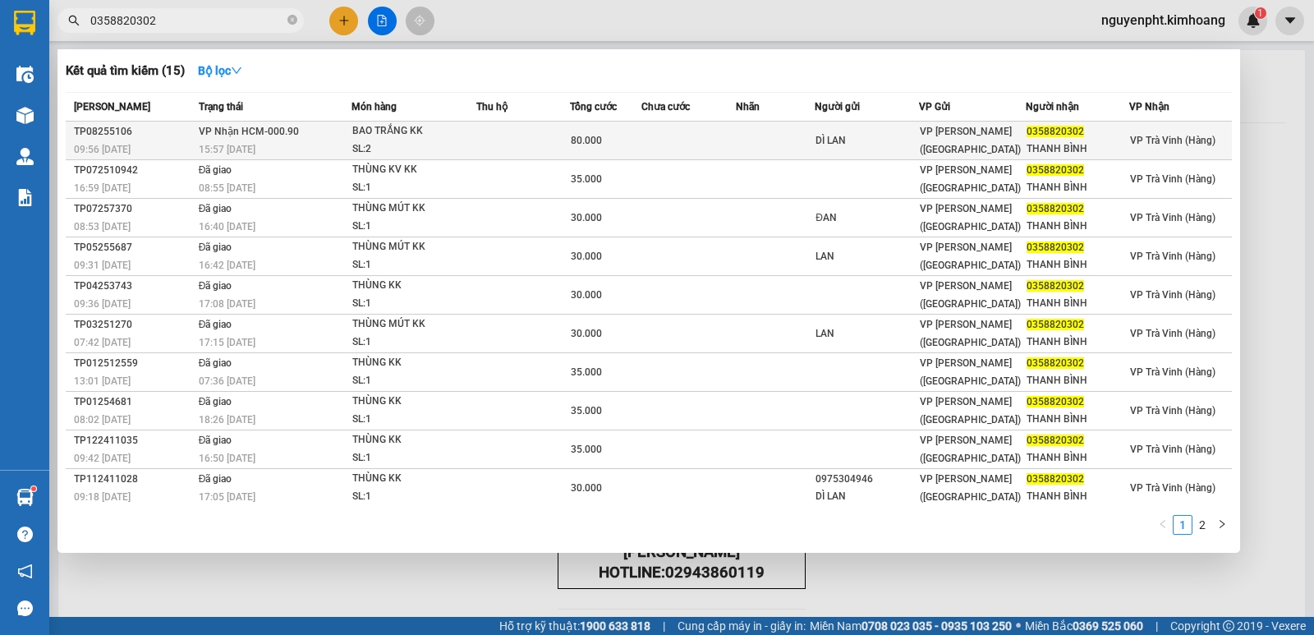
click at [439, 143] on div "SL: 2" at bounding box center [413, 149] width 123 height 18
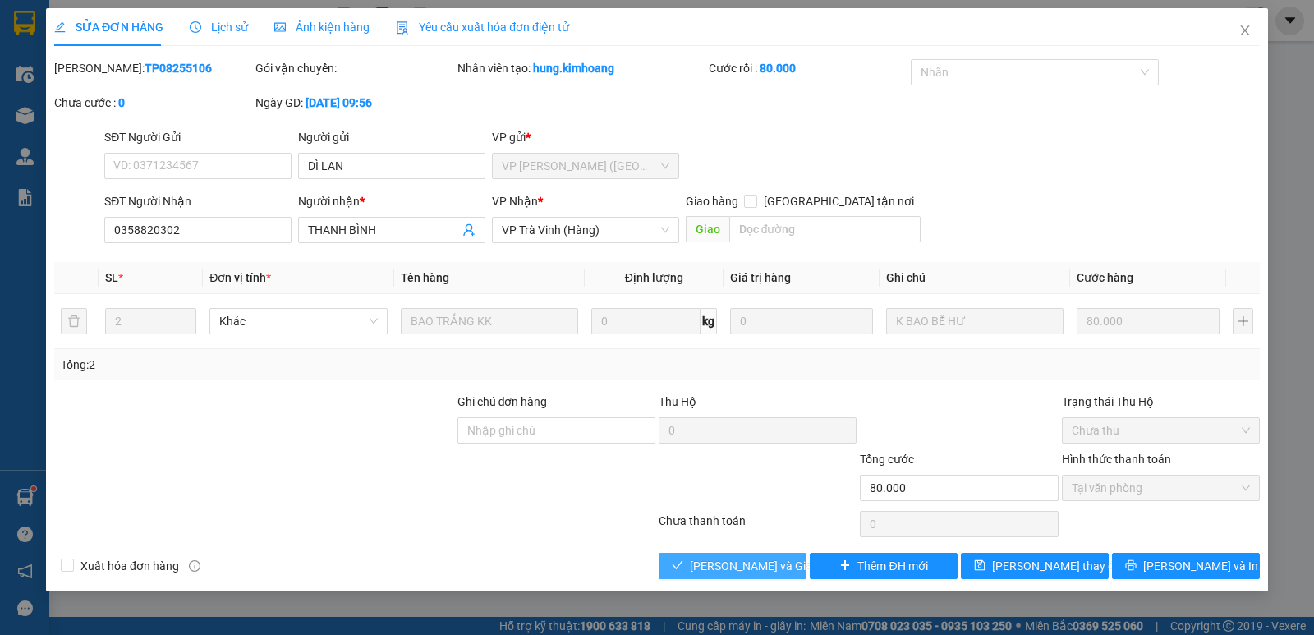
drag, startPoint x: 746, startPoint y: 564, endPoint x: 774, endPoint y: 533, distance: 42.4
click at [745, 564] on span "Lưu và Giao hàng" at bounding box center [769, 566] width 158 height 18
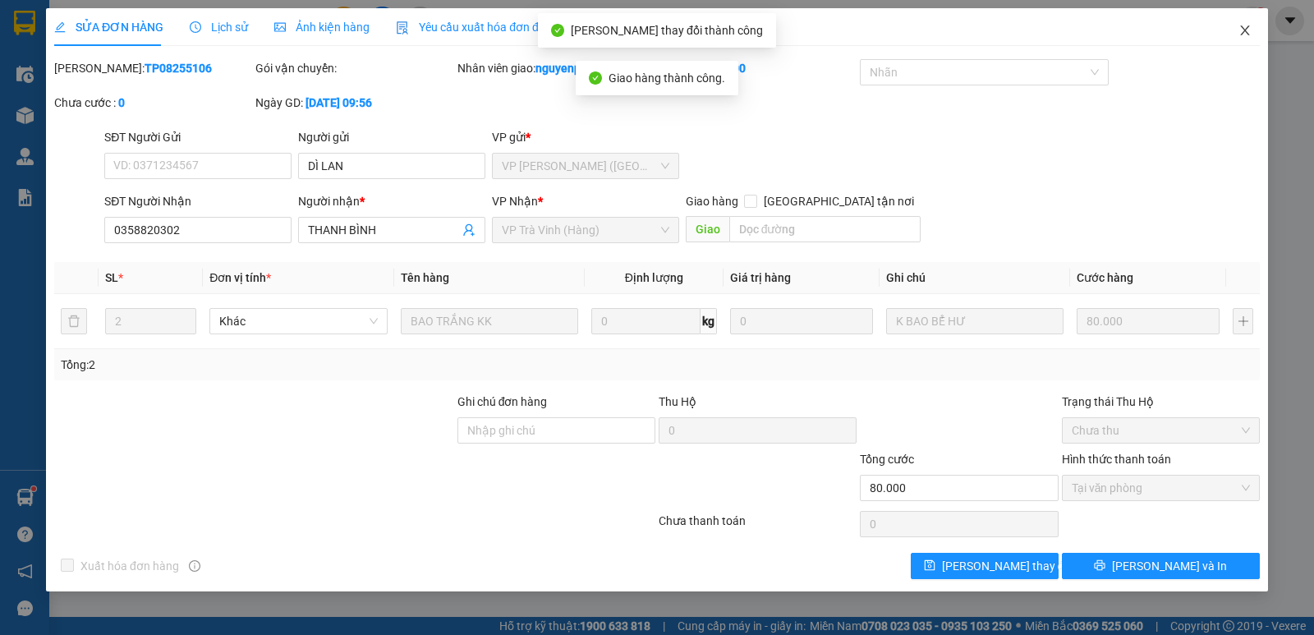
drag, startPoint x: 1248, startPoint y: 29, endPoint x: 693, endPoint y: 33, distance: 554.4
click at [1247, 30] on icon "close" at bounding box center [1244, 30] width 9 height 10
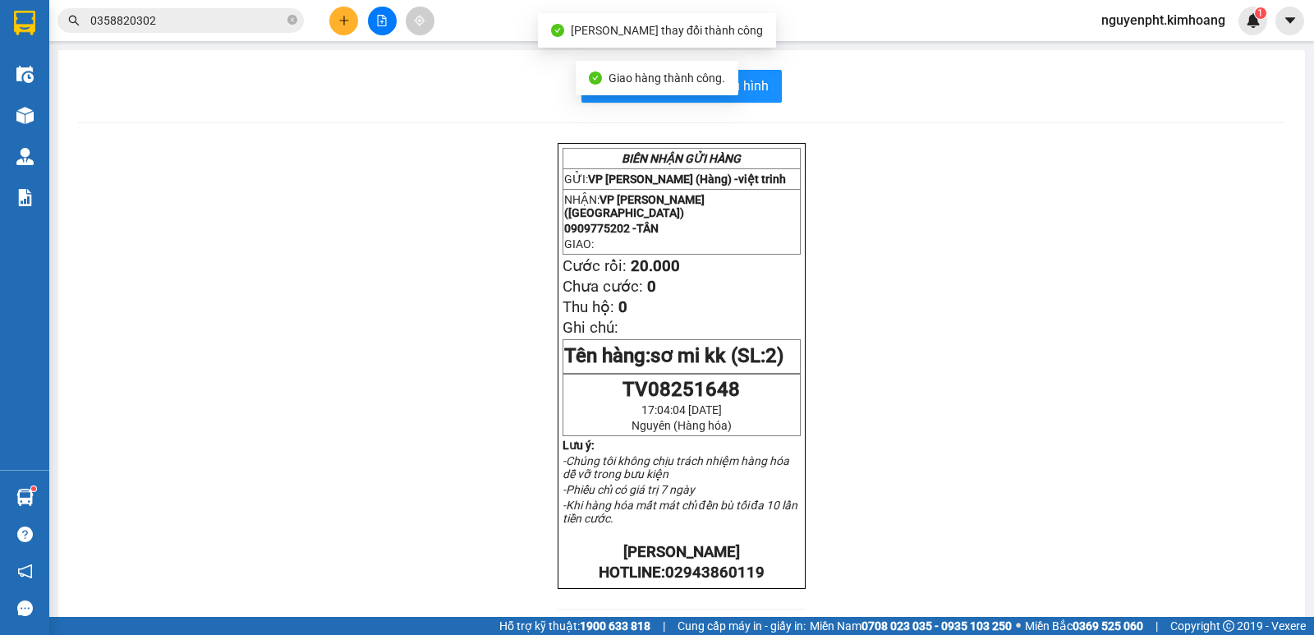
drag, startPoint x: 237, startPoint y: 19, endPoint x: 0, endPoint y: 25, distance: 236.6
click at [0, 25] on section "Kết quả tìm kiếm ( 15 ) Bộ lọc Mã ĐH Trạng thái Món hàng Thu hộ Tổng cước Chưa …" at bounding box center [657, 317] width 1314 height 635
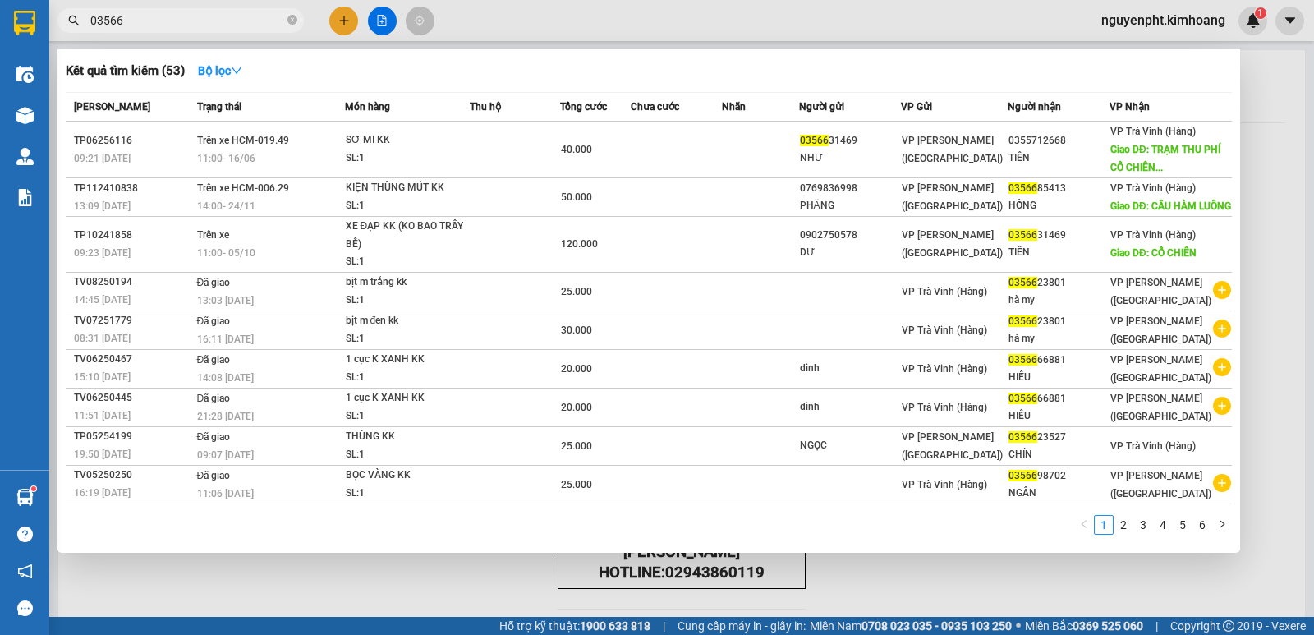
click at [163, 24] on input "03566" at bounding box center [187, 20] width 194 height 18
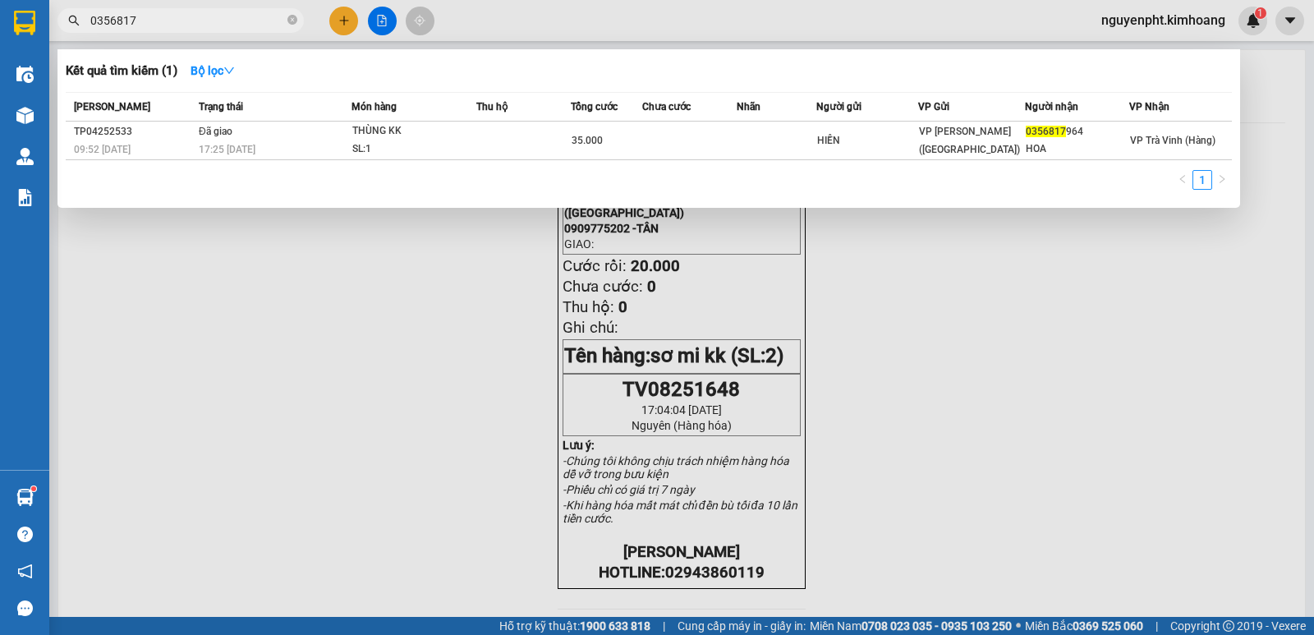
drag, startPoint x: 250, startPoint y: 20, endPoint x: 163, endPoint y: 132, distance: 142.8
click at [0, 23] on section "Kết quả tìm kiếm ( 1 ) Bộ lọc Mã ĐH Trạng thái Món hàng Thu hộ Tổng cước Chưa c…" at bounding box center [657, 317] width 1314 height 635
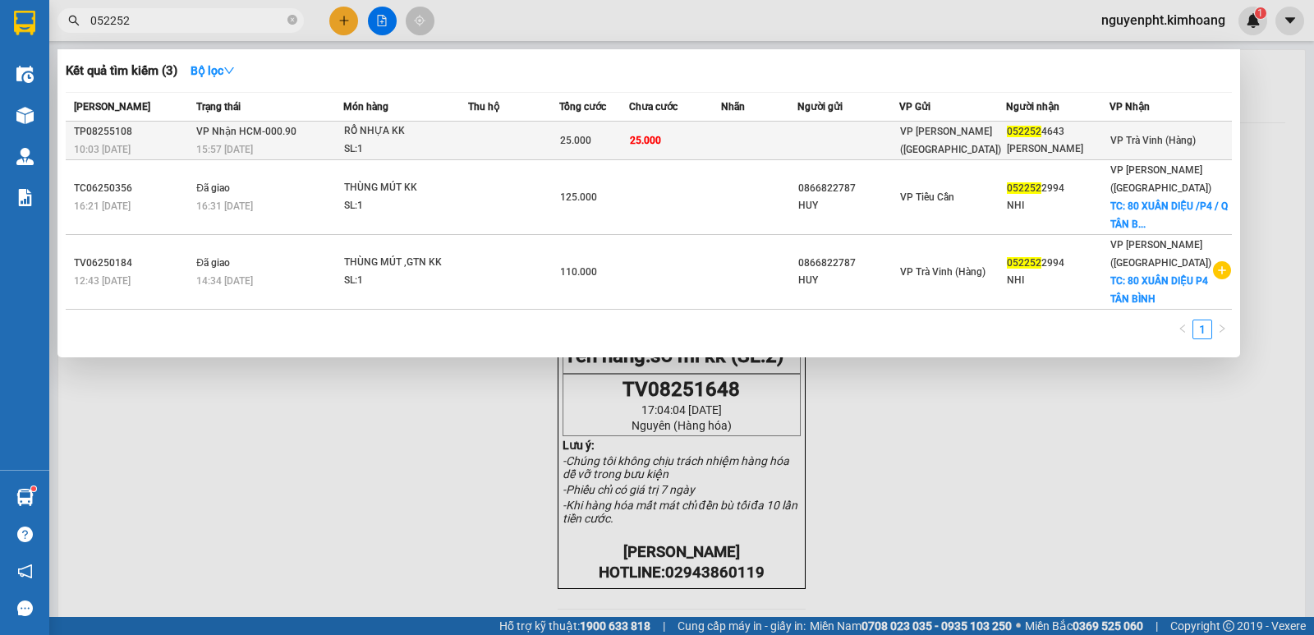
click at [717, 144] on td "25.000" at bounding box center [675, 141] width 92 height 39
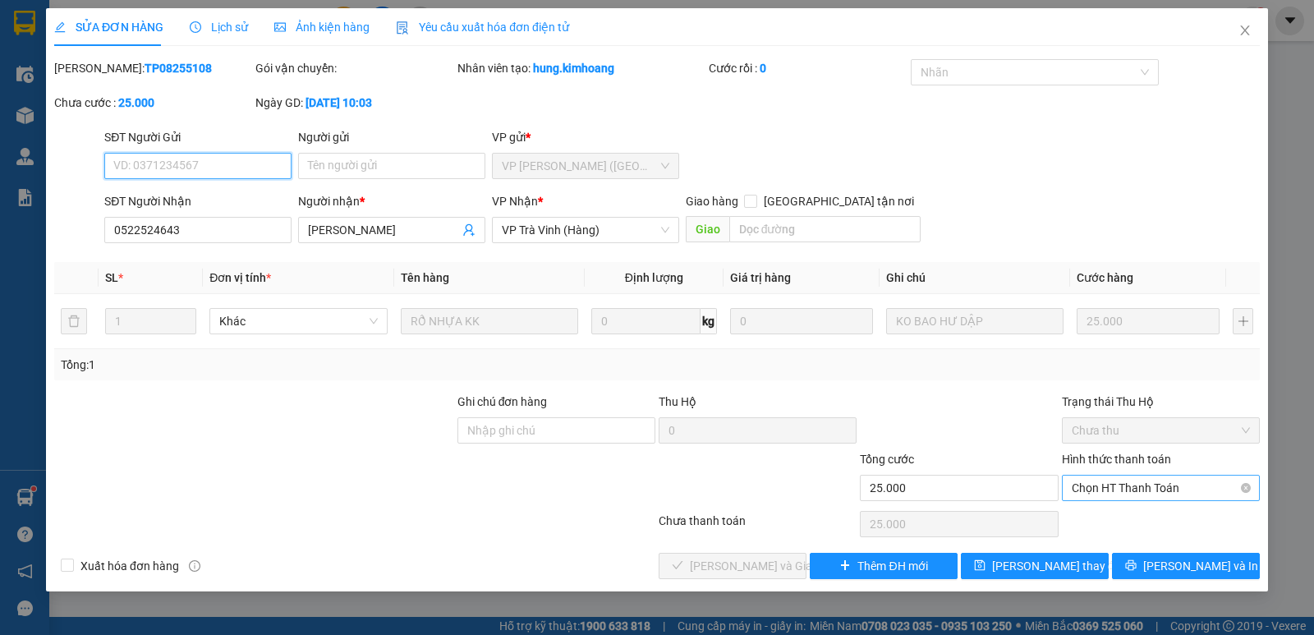
click at [1143, 480] on span "Chọn HT Thanh Toán" at bounding box center [1161, 488] width 178 height 25
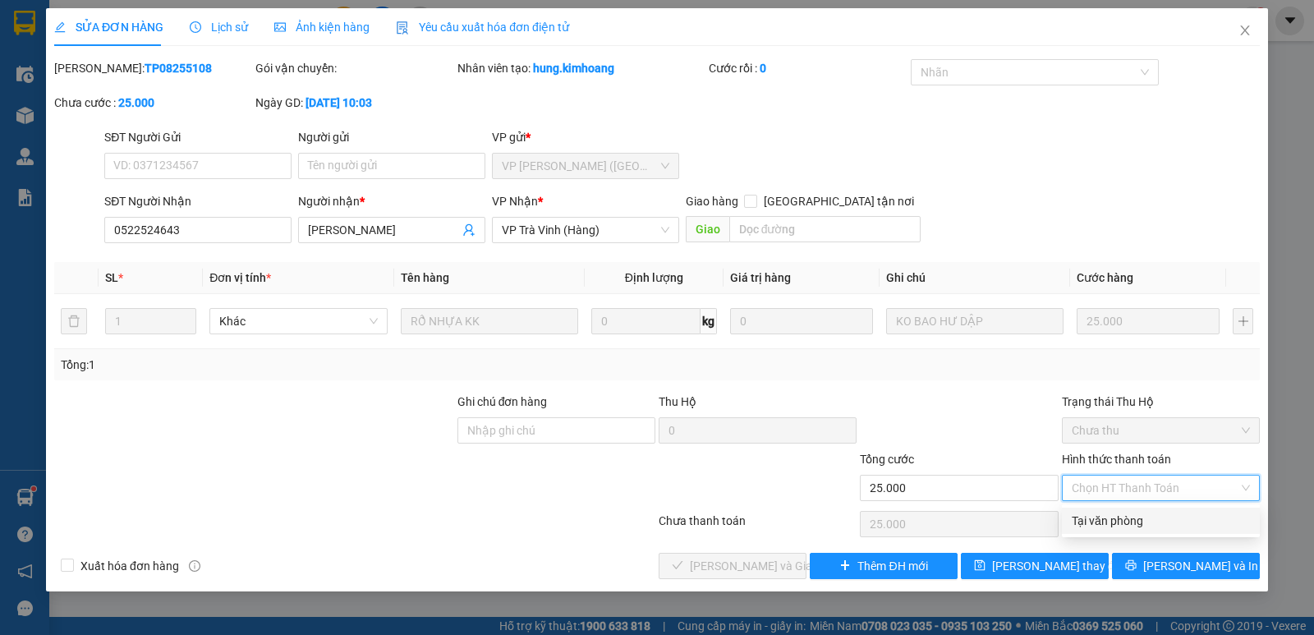
drag, startPoint x: 1117, startPoint y: 501, endPoint x: 1068, endPoint y: 515, distance: 51.2
click at [1102, 515] on div "Tại văn phòng" at bounding box center [1161, 521] width 178 height 18
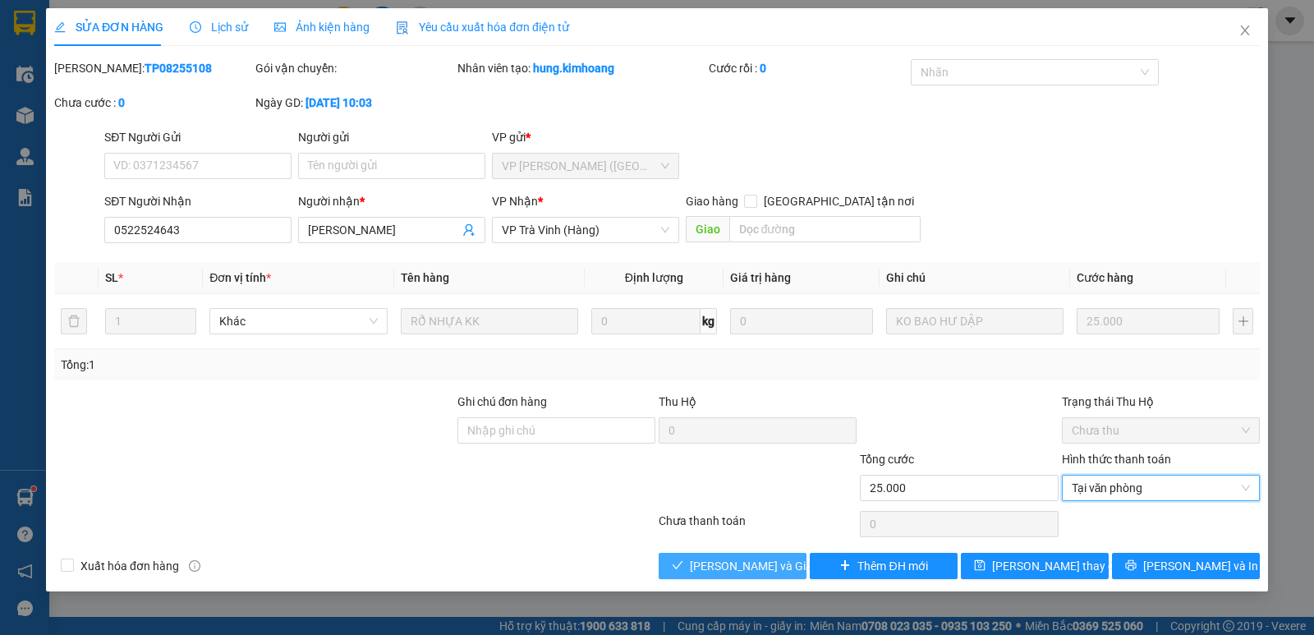
drag, startPoint x: 704, startPoint y: 560, endPoint x: 718, endPoint y: 555, distance: 14.8
click at [704, 562] on span "Lưu và Giao hàng" at bounding box center [769, 566] width 158 height 18
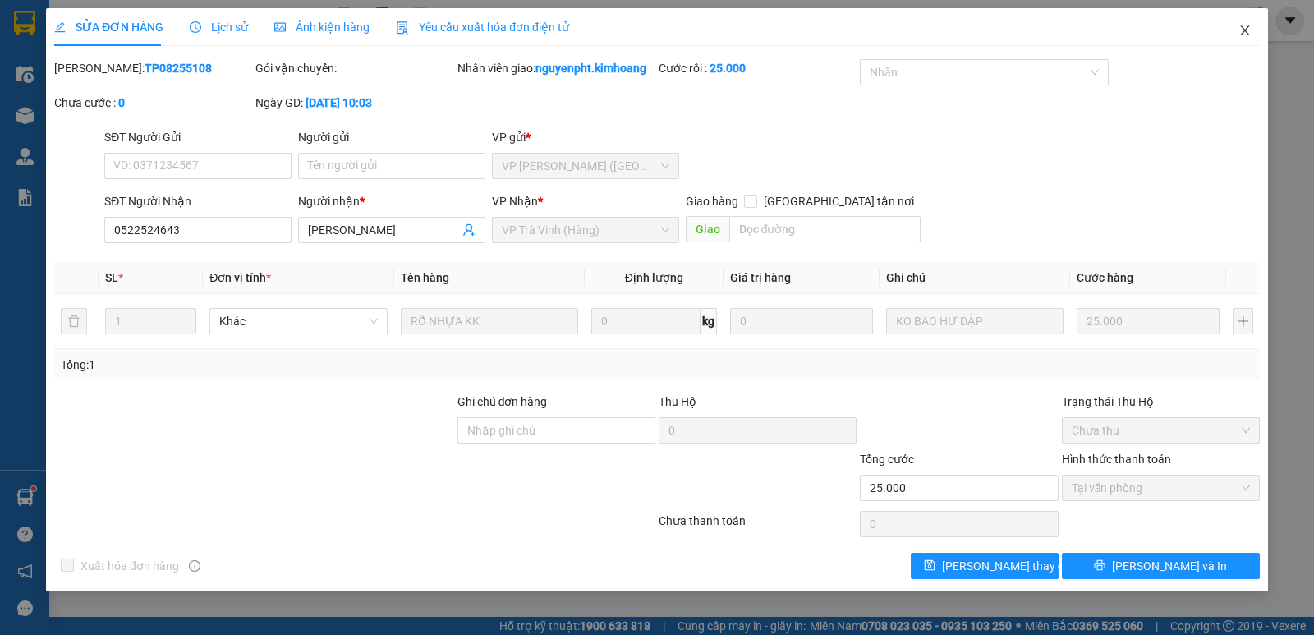
drag, startPoint x: 1246, startPoint y: 30, endPoint x: 1105, endPoint y: 38, distance: 140.6
click at [1244, 31] on icon "close" at bounding box center [1245, 30] width 13 height 13
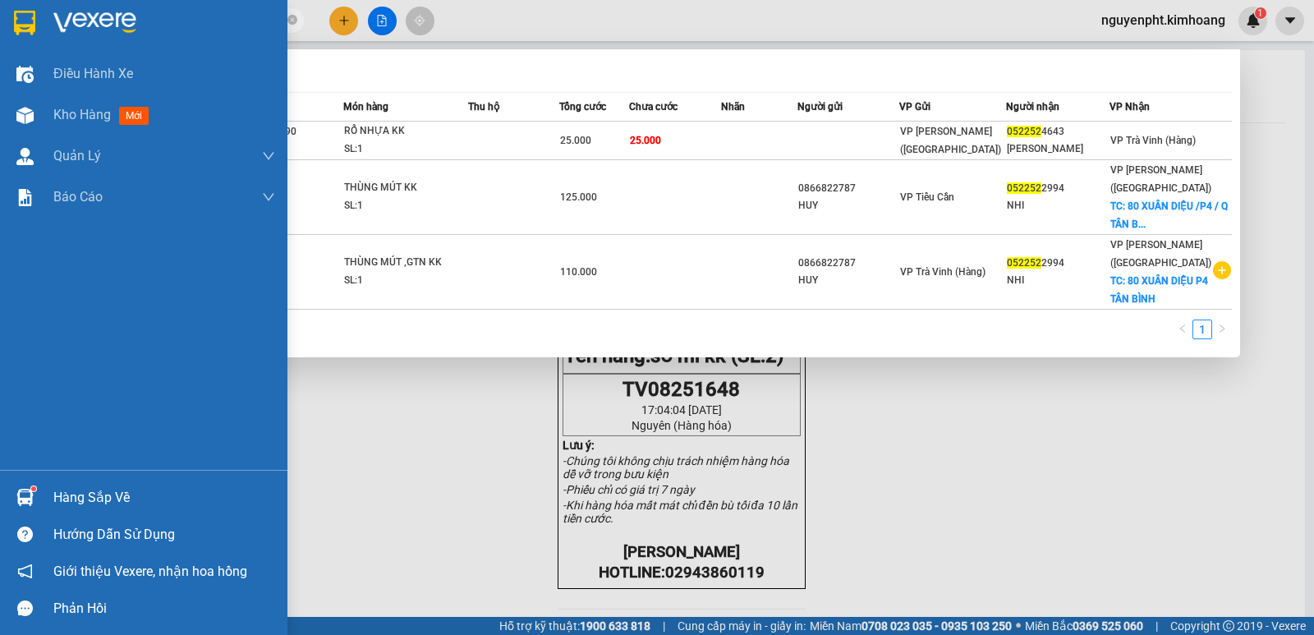
drag, startPoint x: 145, startPoint y: 18, endPoint x: 0, endPoint y: 344, distance: 356.7
click at [0, 205] on section "Kết quả tìm kiếm ( 3 ) Bộ lọc Mã ĐH Trạng thái Món hàng Thu hộ Tổng cước Chưa c…" at bounding box center [657, 317] width 1314 height 635
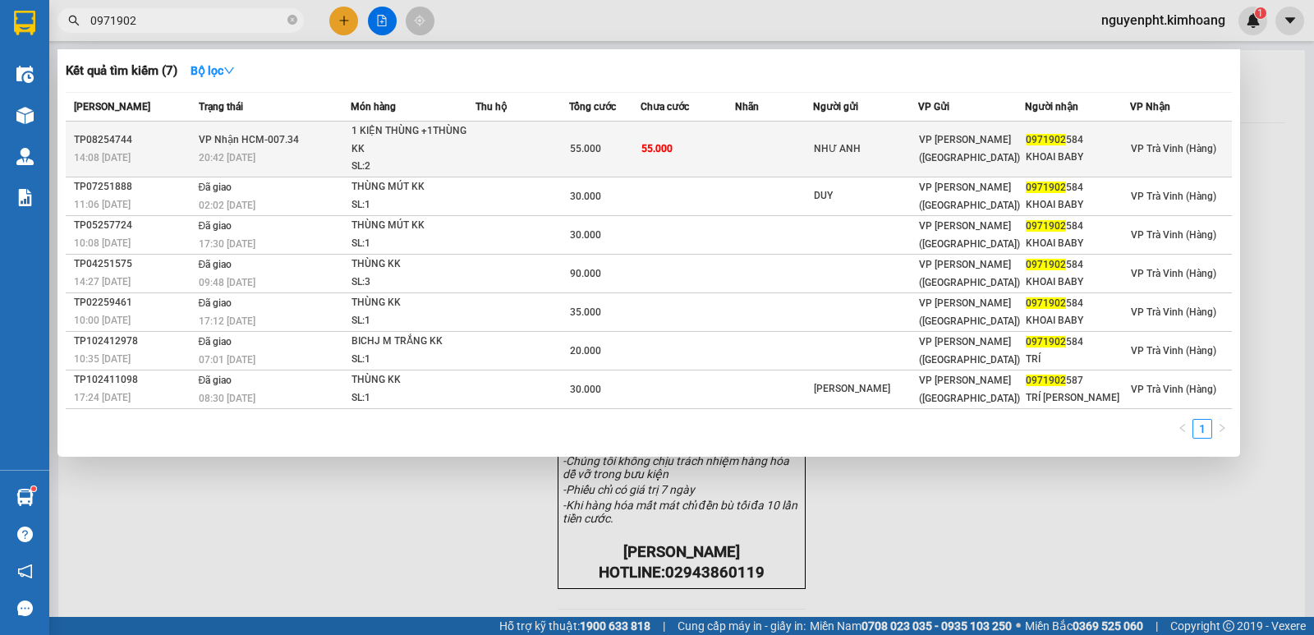
click at [683, 151] on td "55.000" at bounding box center [688, 150] width 94 height 56
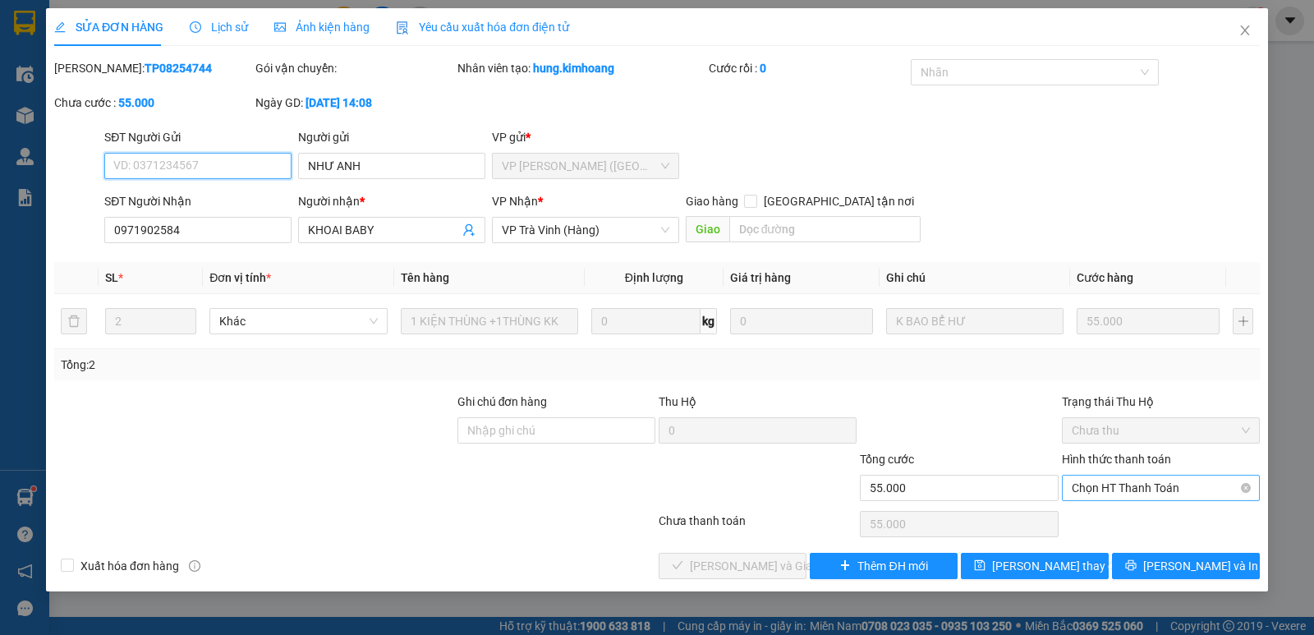
click at [1156, 480] on span "Chọn HT Thanh Toán" at bounding box center [1161, 488] width 178 height 25
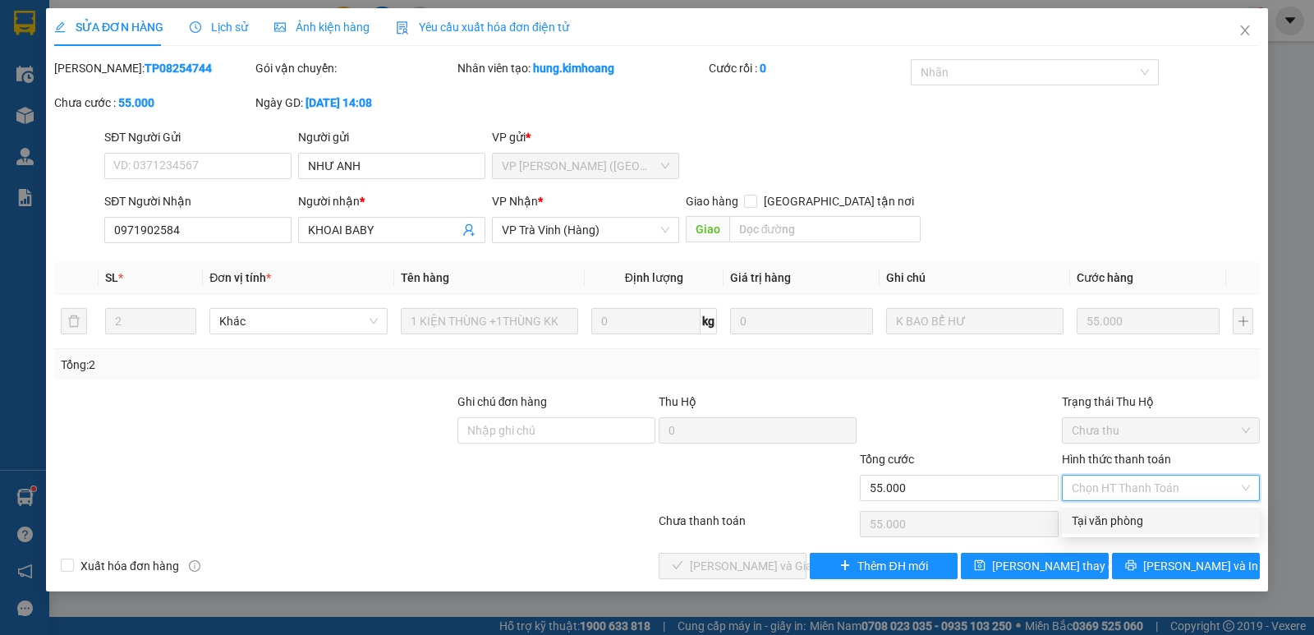
click at [1116, 522] on div "Tại văn phòng" at bounding box center [1161, 521] width 178 height 18
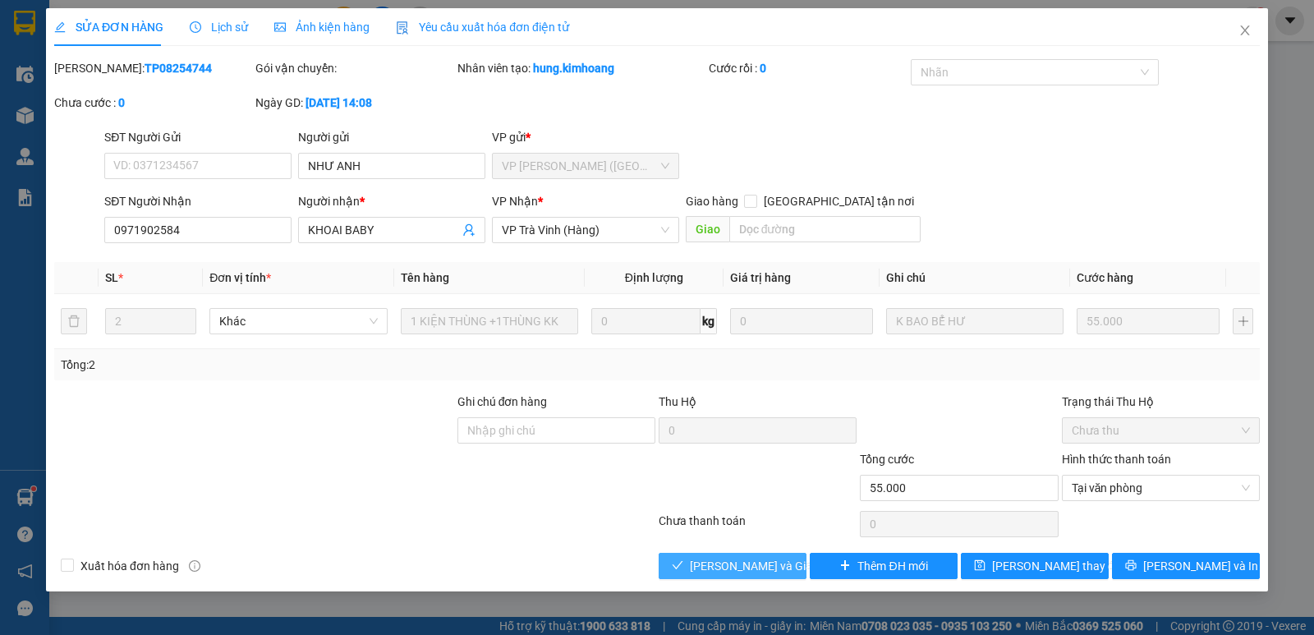
click at [682, 559] on icon "check" at bounding box center [677, 564] width 11 height 11
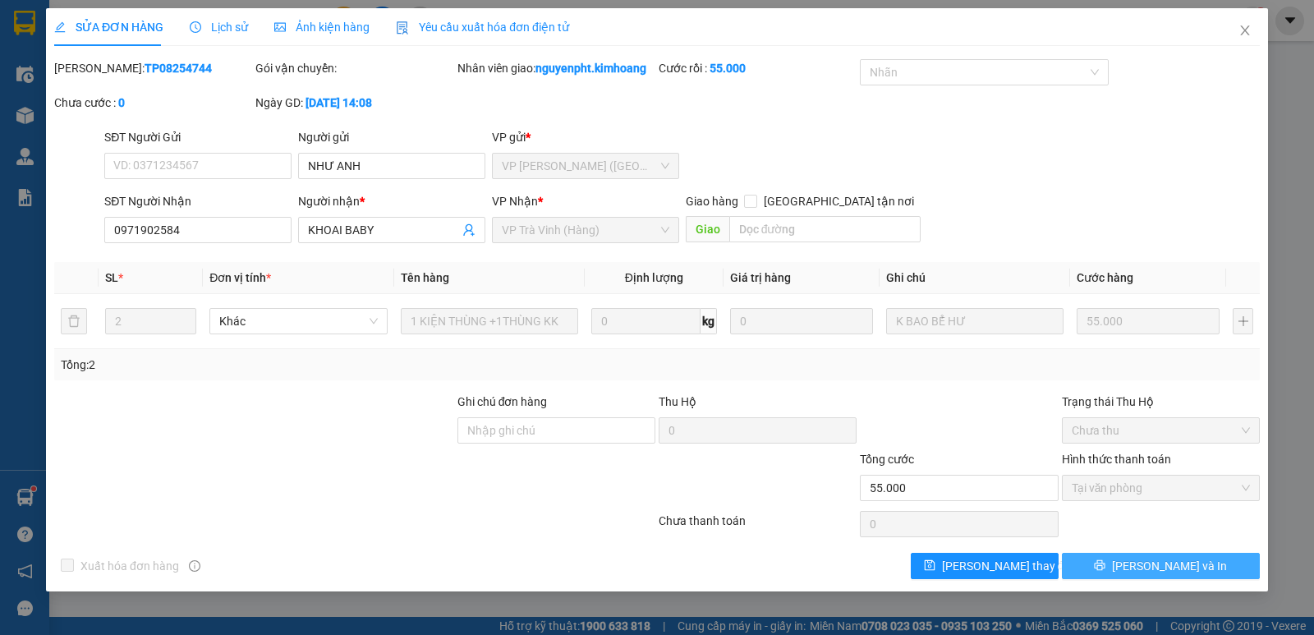
click at [1170, 571] on span "Lưu và In" at bounding box center [1169, 566] width 115 height 18
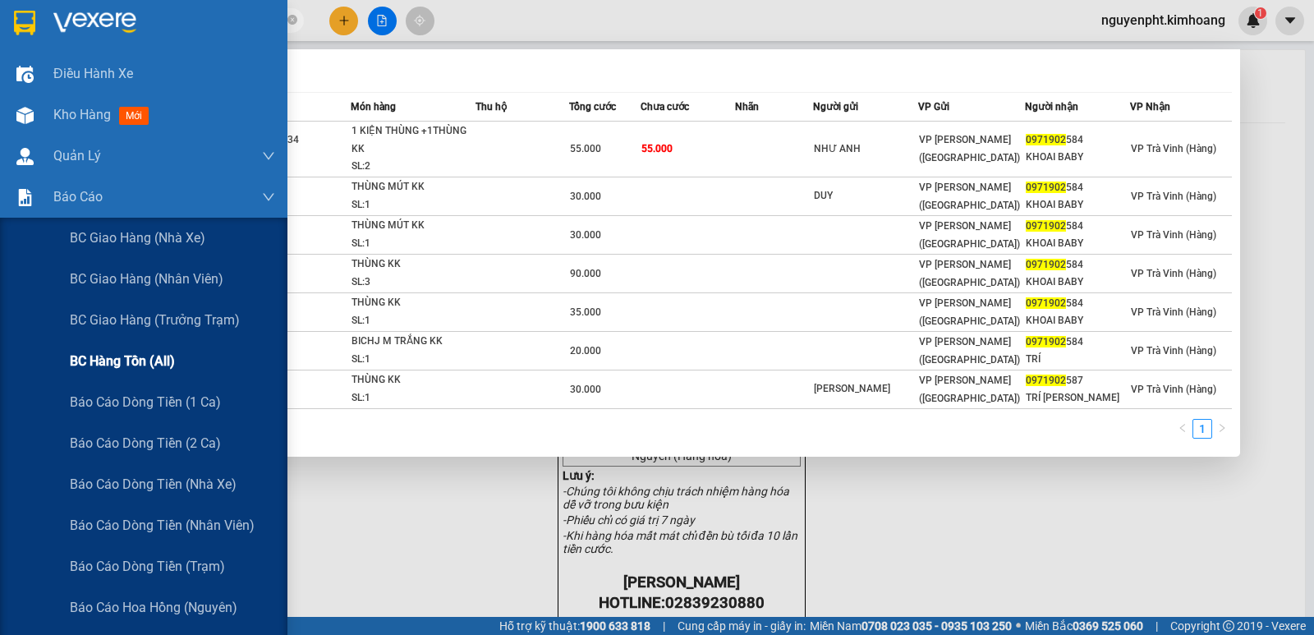
drag, startPoint x: 0, startPoint y: 99, endPoint x: 78, endPoint y: 371, distance: 283.6
click at [0, 353] on section "Kết quả tìm kiếm ( 7 ) Bộ lọc Mã ĐH Trạng thái Món hàng Thu hộ Tổng cước Chưa c…" at bounding box center [657, 317] width 1314 height 635
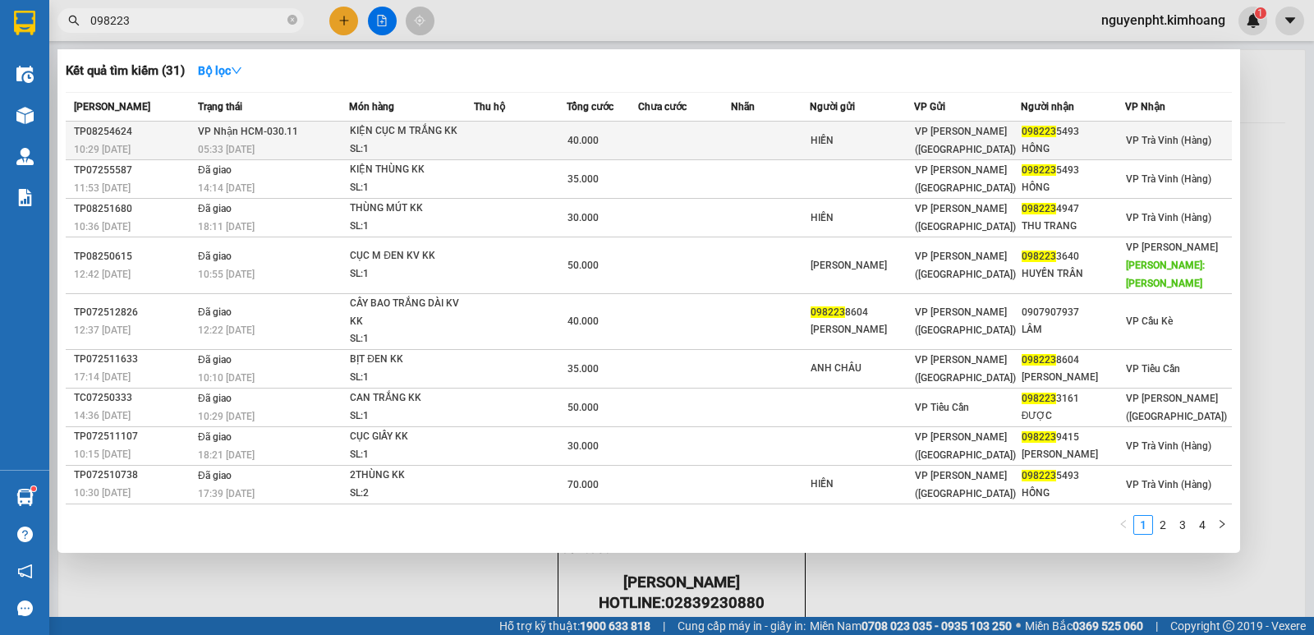
click at [701, 144] on td at bounding box center [685, 141] width 94 height 39
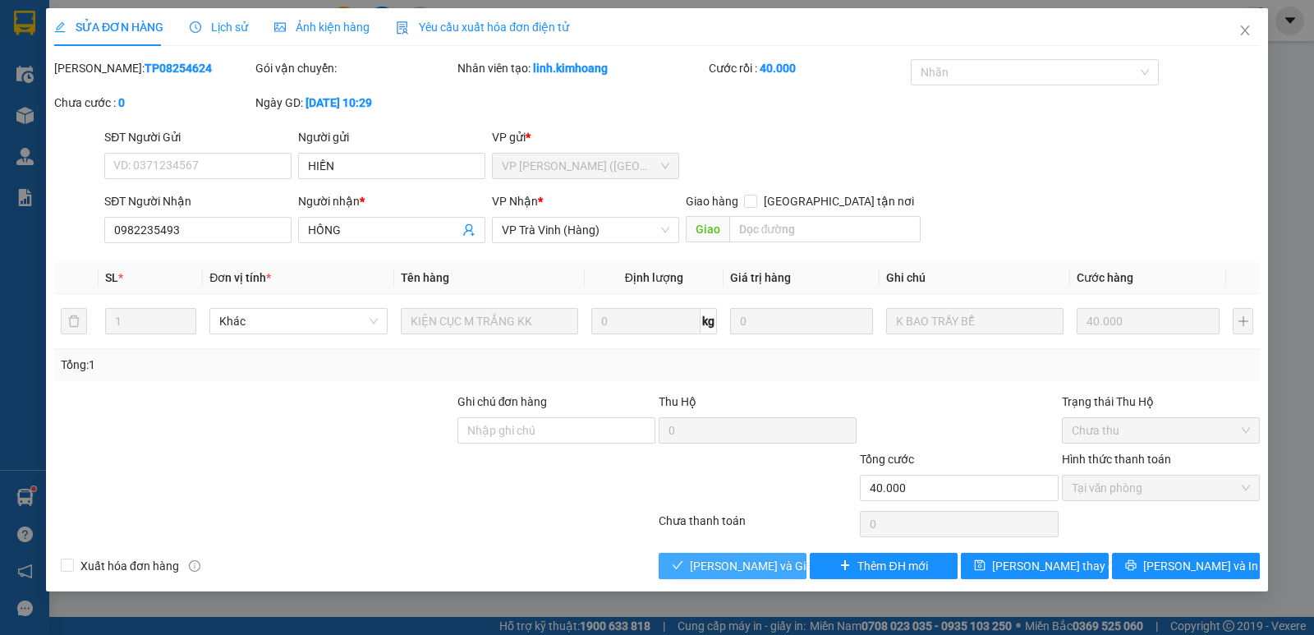
click at [738, 562] on span "Lưu và Giao hàng" at bounding box center [769, 566] width 158 height 18
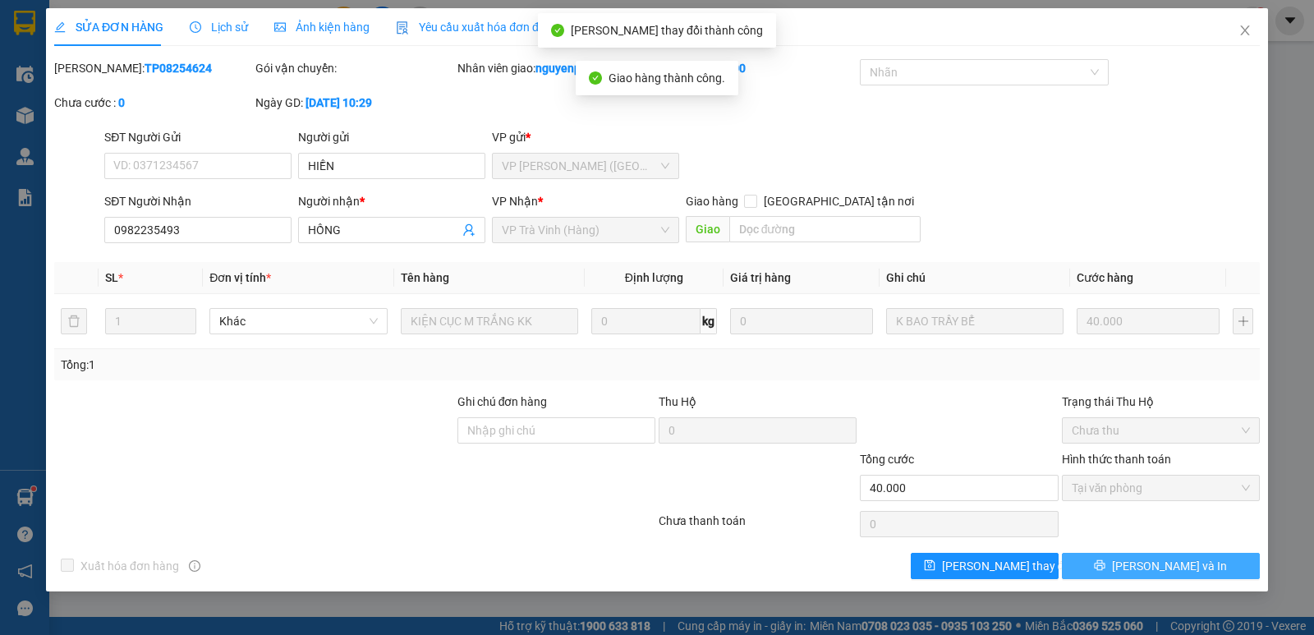
drag, startPoint x: 1113, startPoint y: 561, endPoint x: 1104, endPoint y: 566, distance: 10.3
click at [1114, 563] on button "Lưu và In" at bounding box center [1161, 566] width 198 height 26
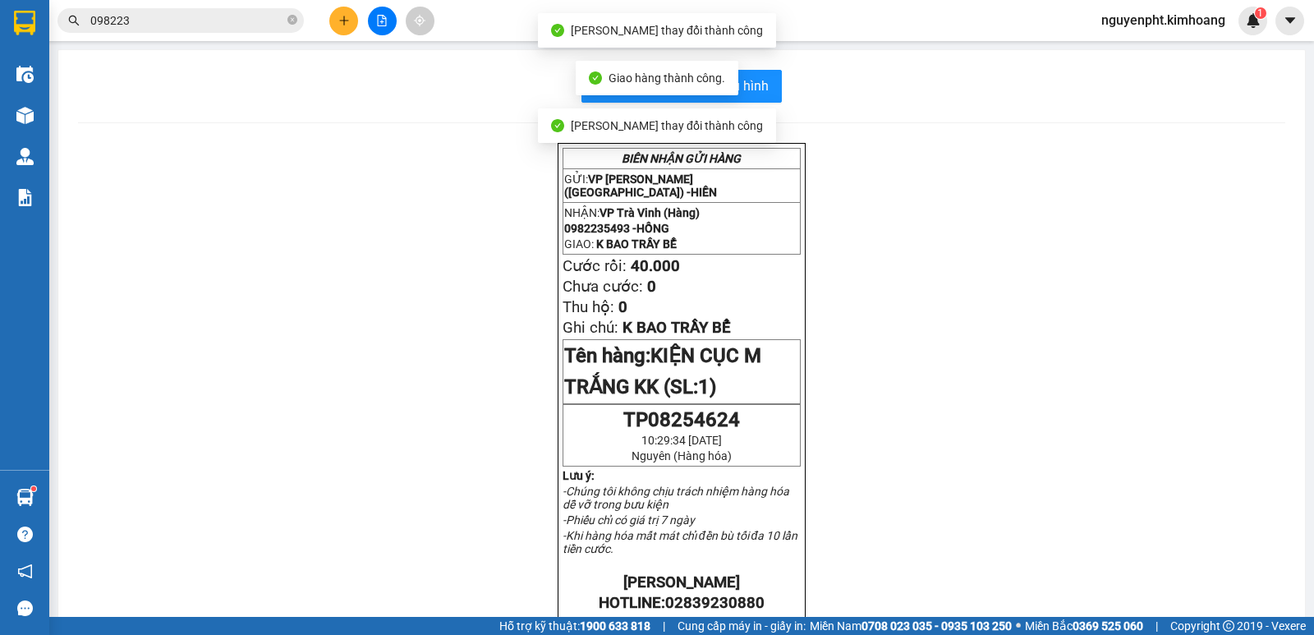
click at [760, 103] on div "In mẫu biên lai tự cấu hình BIÊN NHẬN GỬI HÀNG GỬI: VP Trần Phú (Hàng) - HIỀN N…" at bounding box center [681, 570] width 1247 height 1041
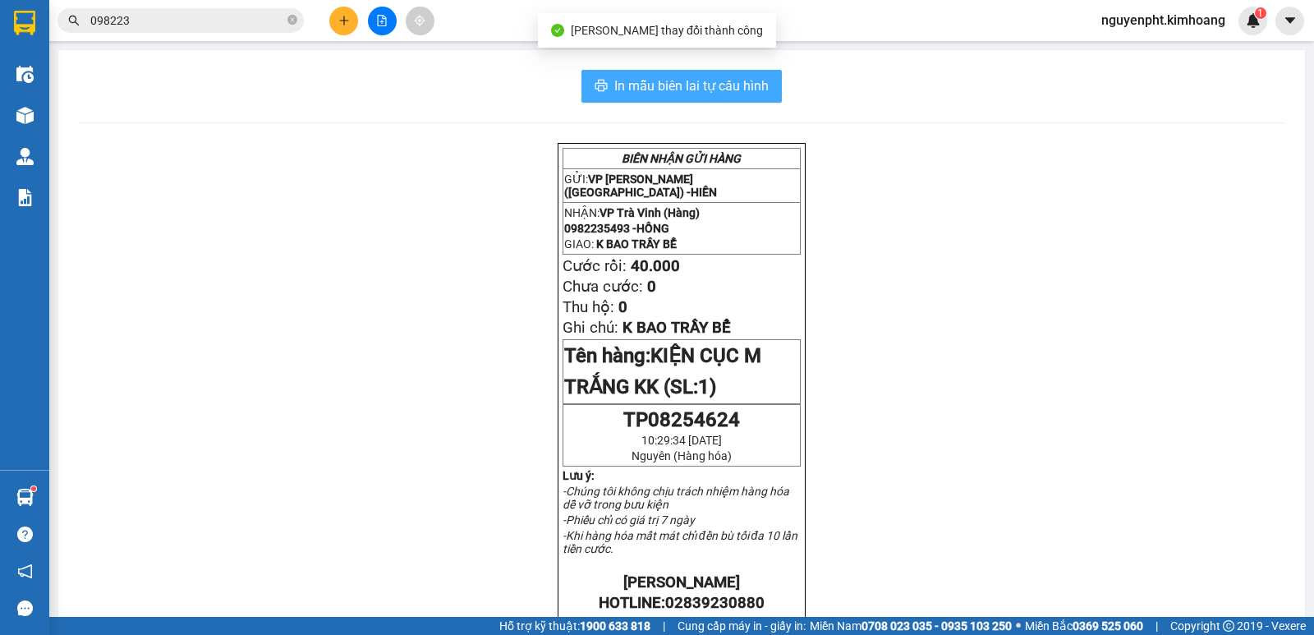
click at [767, 81] on button "In mẫu biên lai tự cấu hình" at bounding box center [681, 86] width 200 height 33
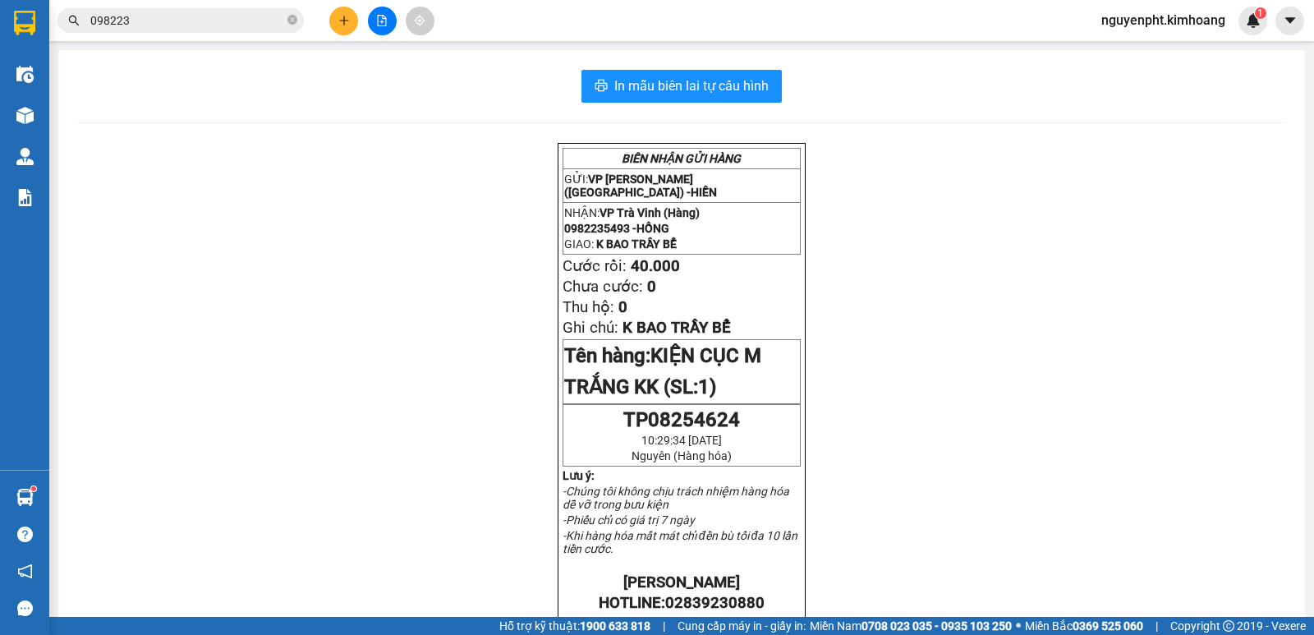
click at [253, 21] on input "098223" at bounding box center [187, 20] width 194 height 18
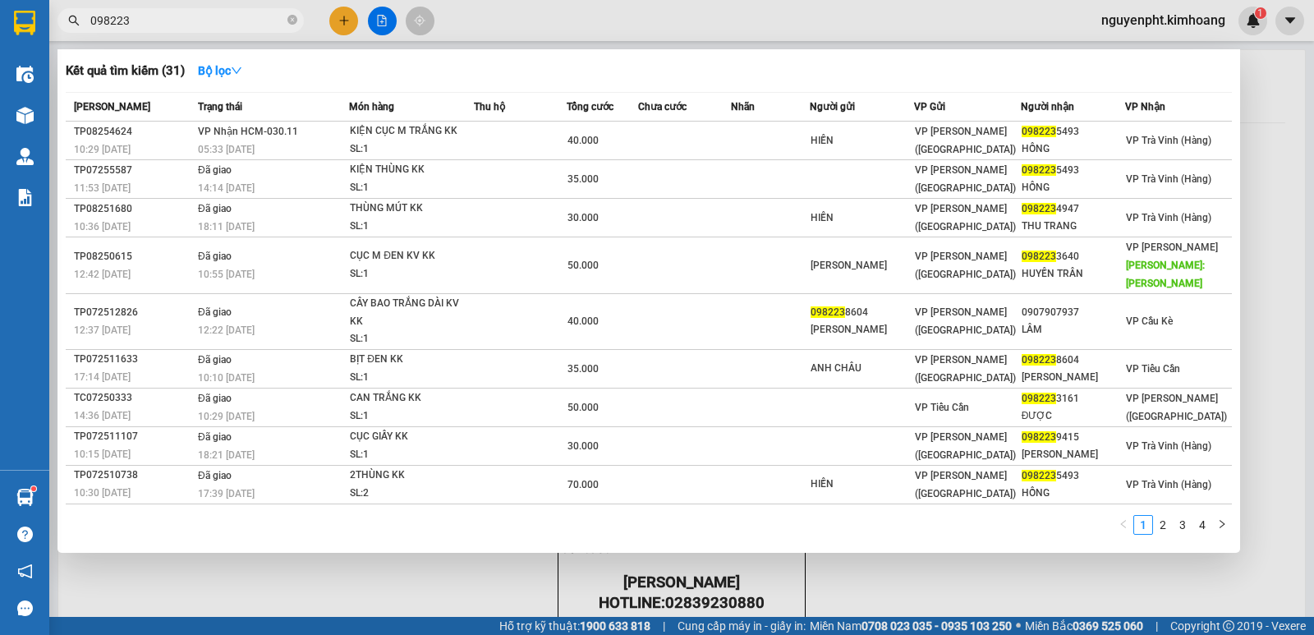
click at [1032, 594] on div at bounding box center [657, 317] width 1314 height 635
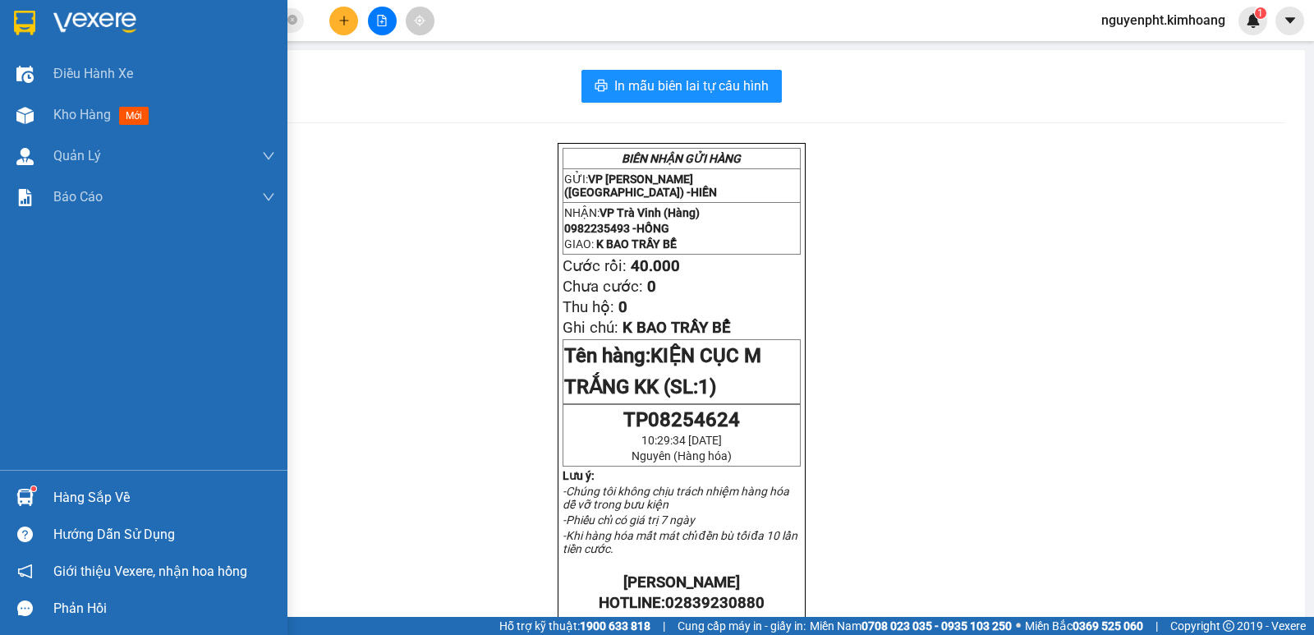
click at [94, 503] on div "Hàng sắp về" at bounding box center [164, 497] width 222 height 25
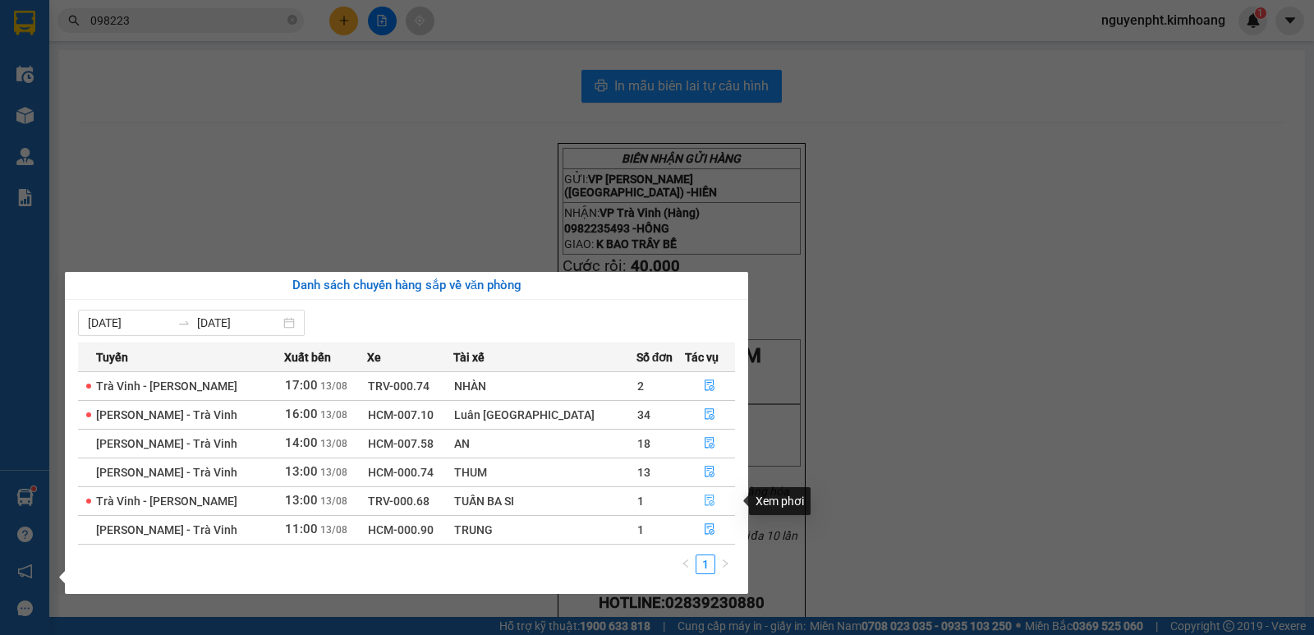
click at [704, 500] on icon "file-done" at bounding box center [709, 499] width 11 height 11
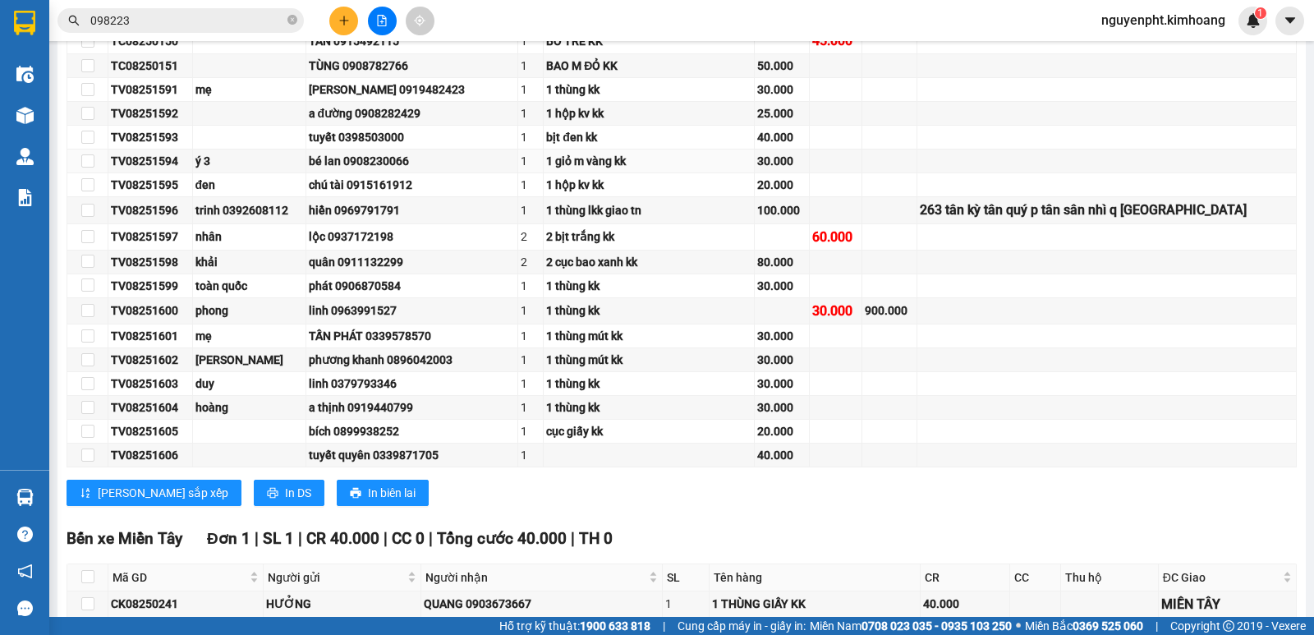
scroll to position [904, 0]
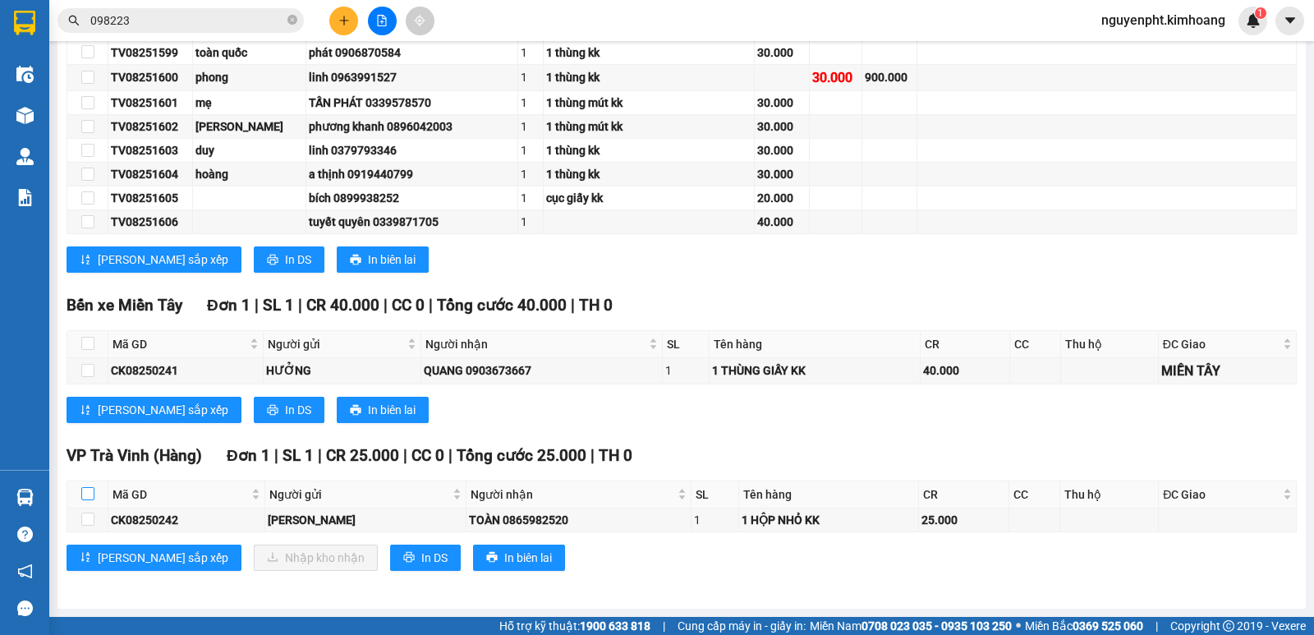
click at [93, 492] on th at bounding box center [87, 494] width 41 height 27
click at [83, 488] on input "checkbox" at bounding box center [87, 493] width 13 height 13
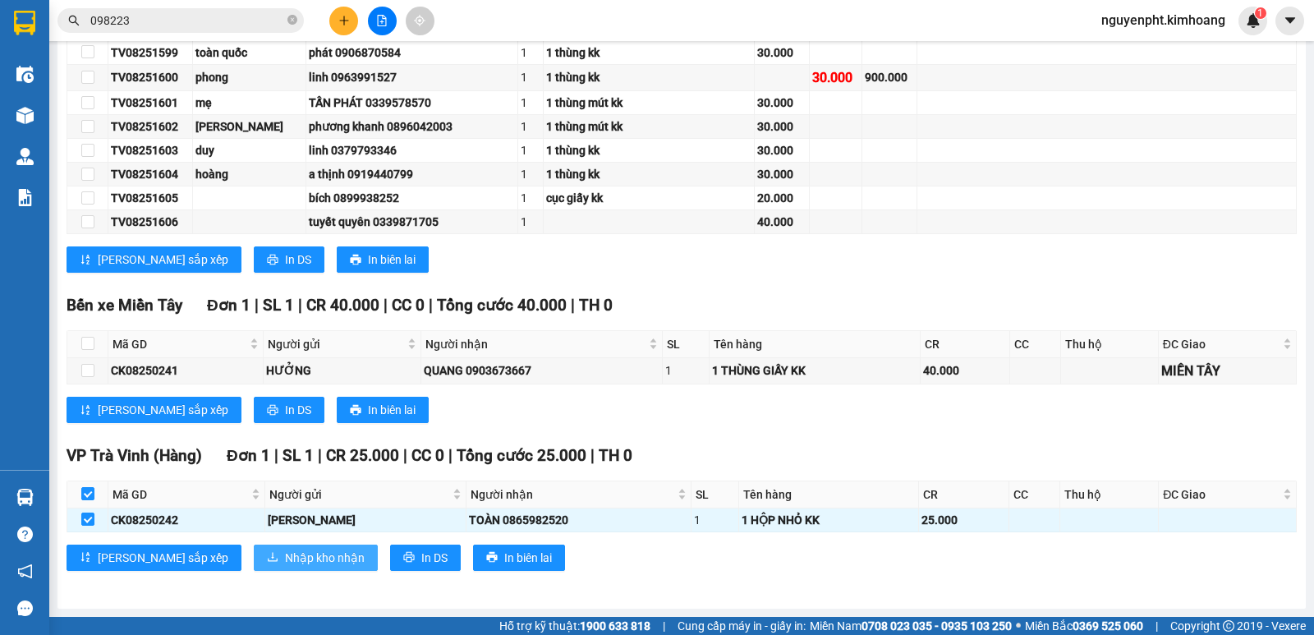
click at [285, 549] on span "Nhập kho nhận" at bounding box center [325, 558] width 80 height 18
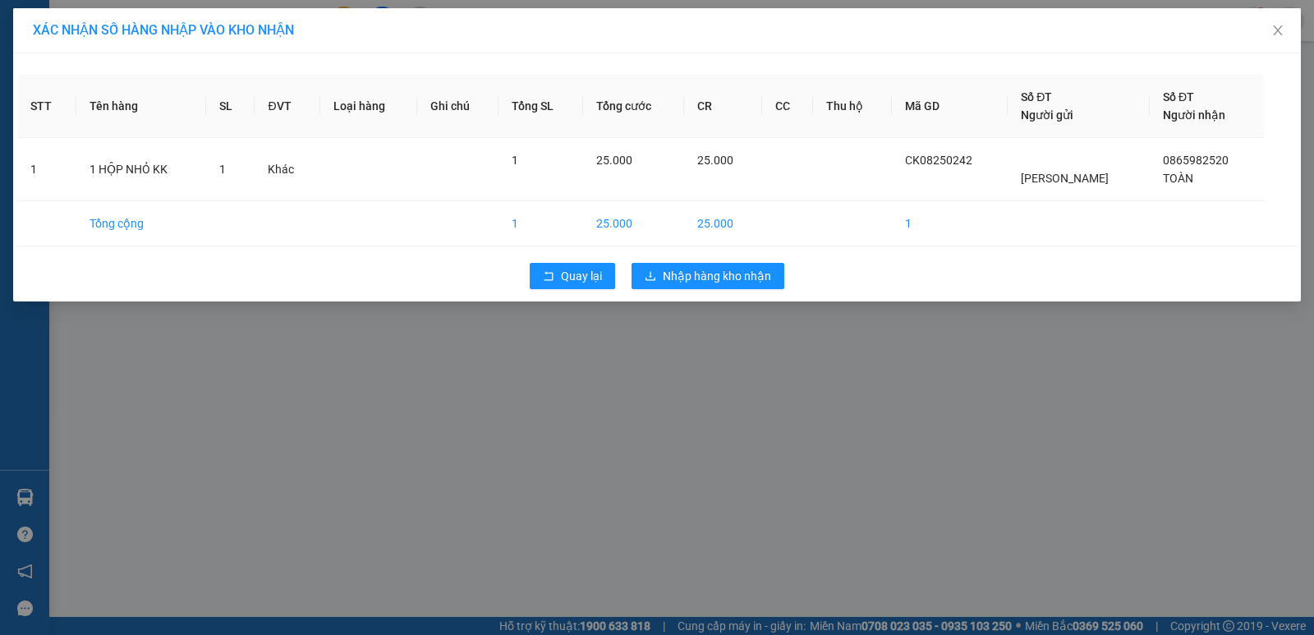
click at [738, 338] on div "XÁC NHẬN SỐ HÀNG NHẬP VÀO KHO NHẬN STT Tên hàng SL ĐVT Loại hàng Ghi chú Tổng S…" at bounding box center [657, 317] width 1314 height 635
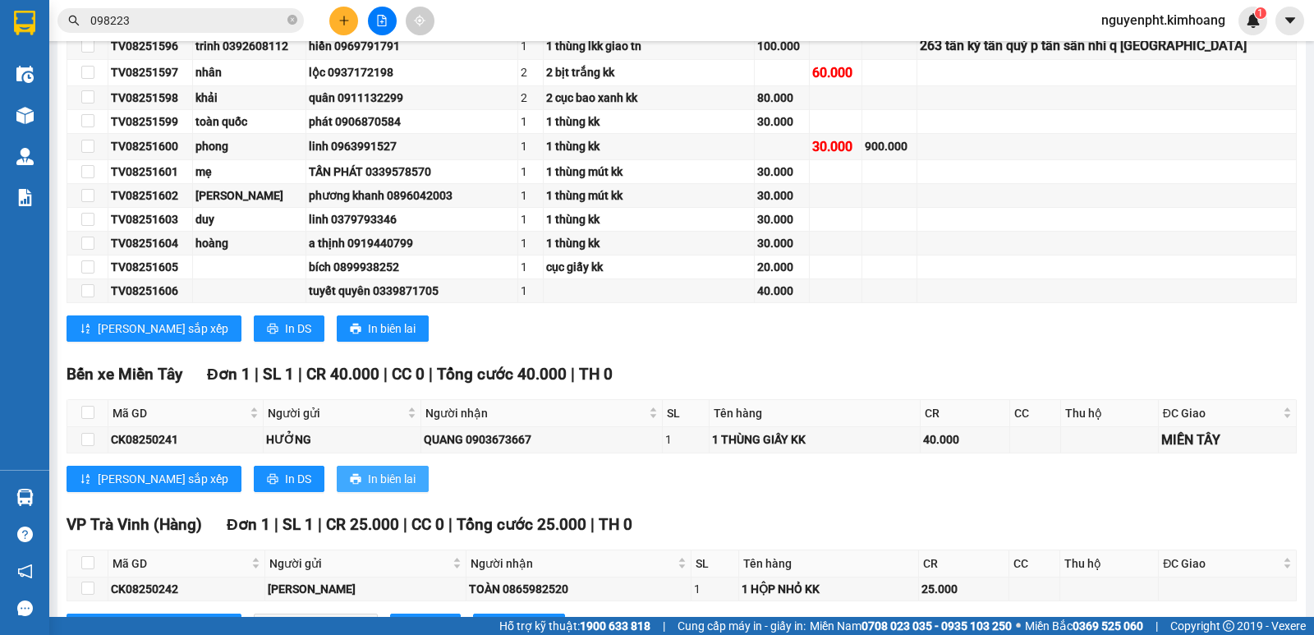
scroll to position [904, 0]
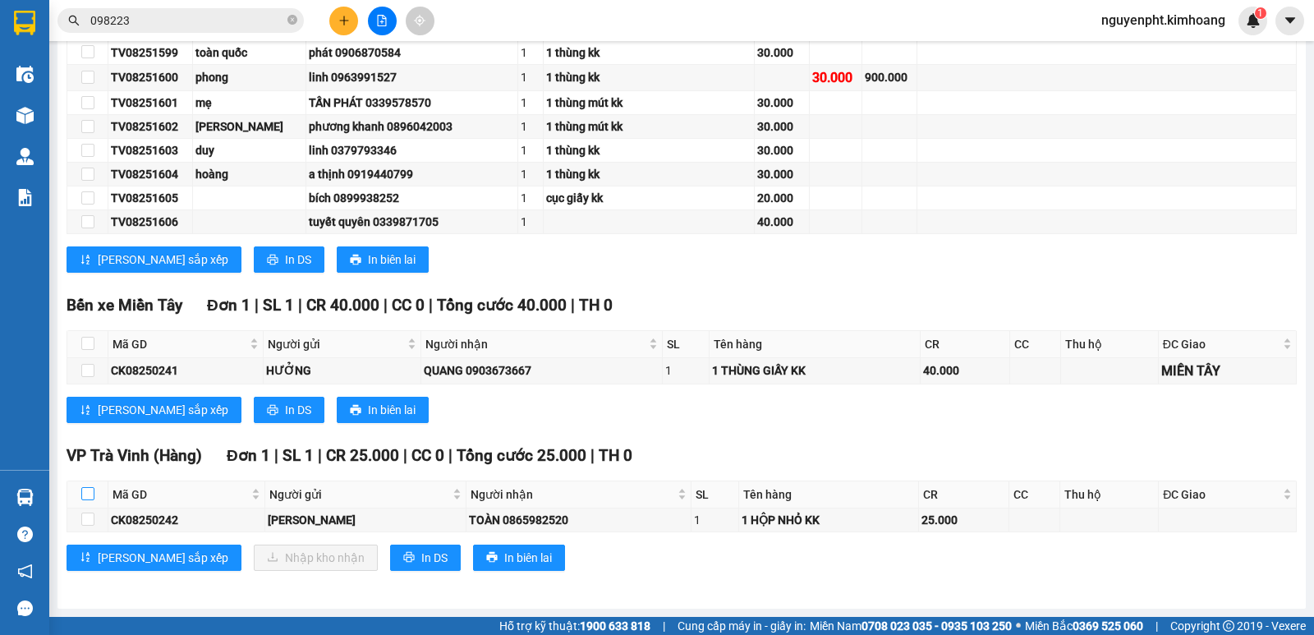
click at [85, 494] on input "checkbox" at bounding box center [87, 493] width 13 height 13
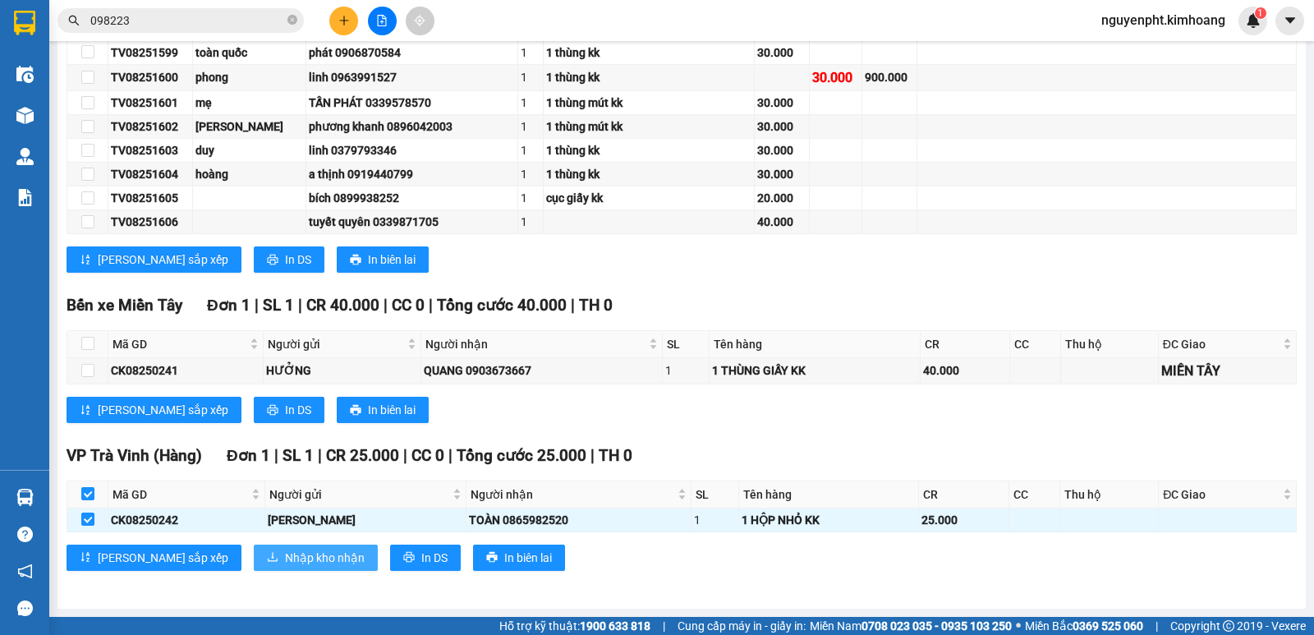
click at [285, 559] on span "Nhập kho nhận" at bounding box center [325, 558] width 80 height 18
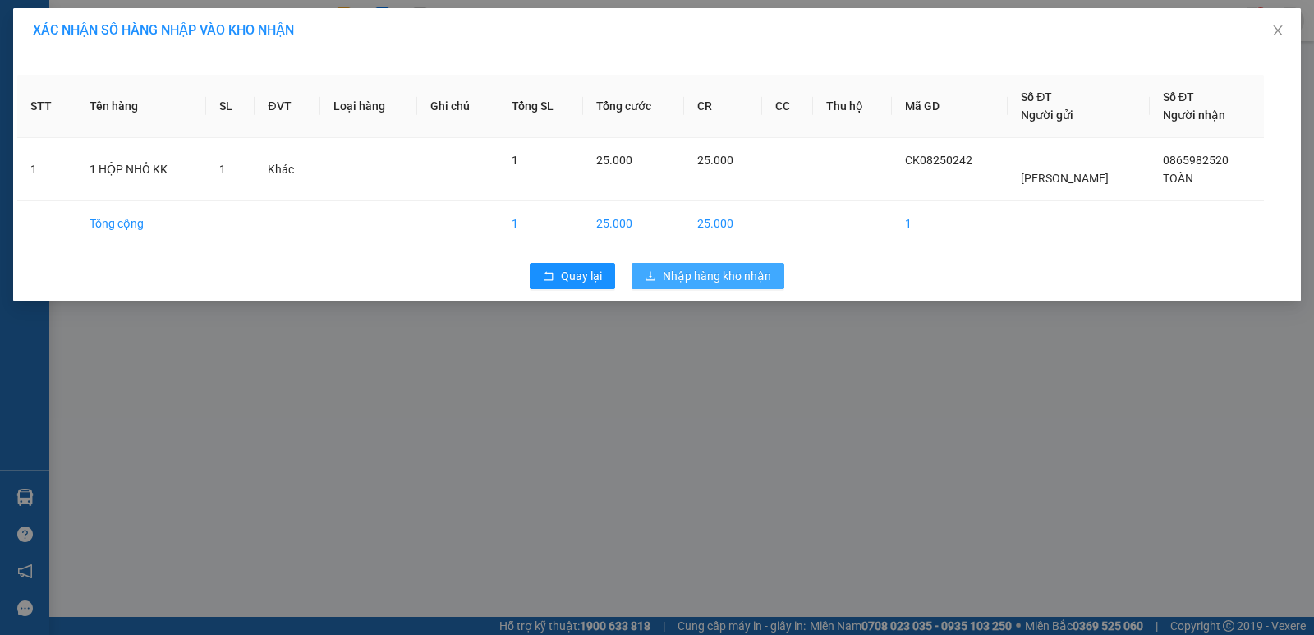
click at [724, 274] on span "Nhập hàng kho nhận" at bounding box center [717, 276] width 108 height 18
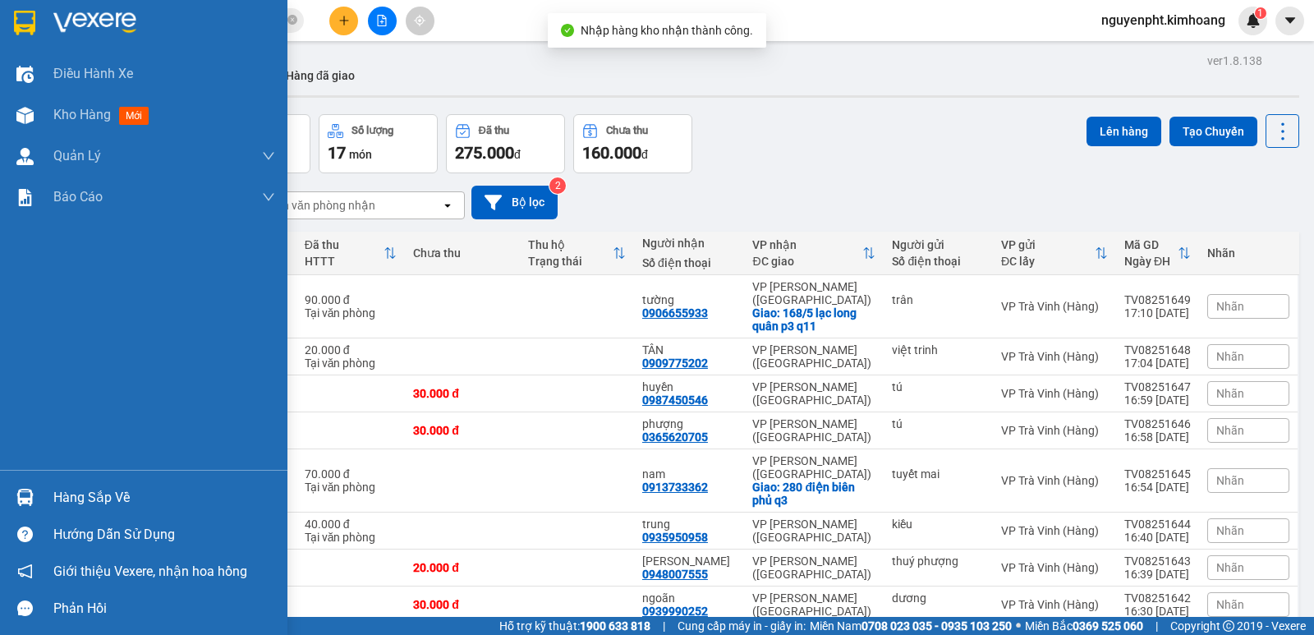
click at [87, 500] on div "Hàng sắp về" at bounding box center [164, 497] width 222 height 25
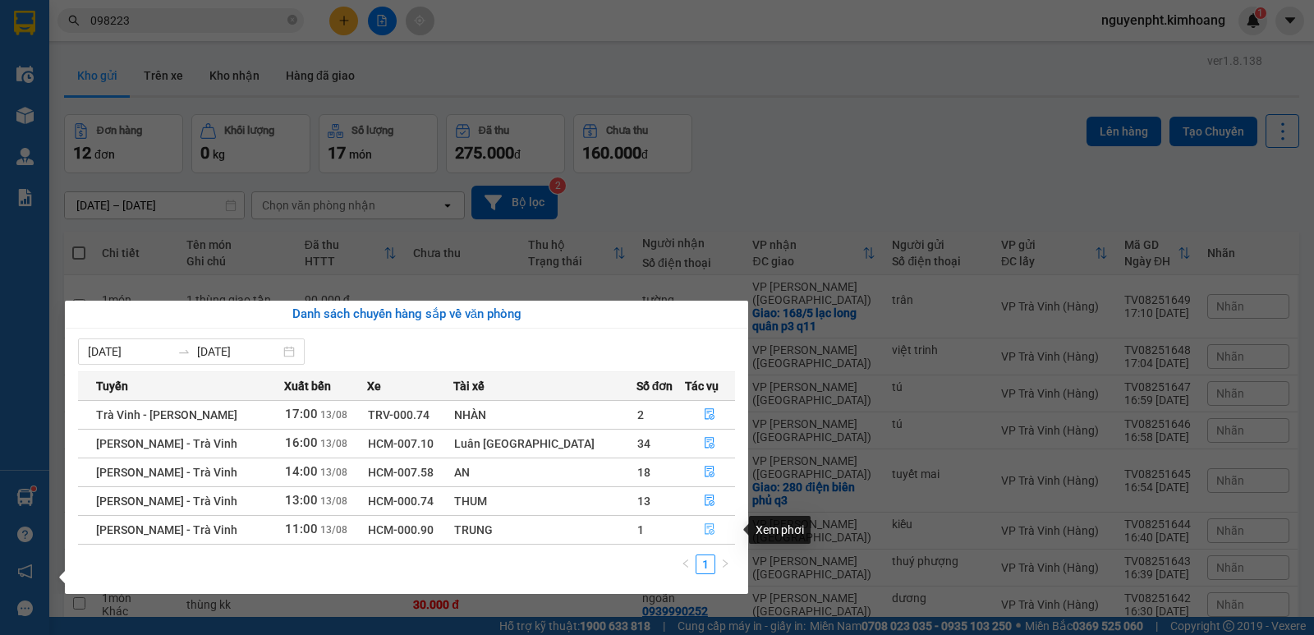
click at [706, 528] on icon "file-done" at bounding box center [711, 529] width 10 height 11
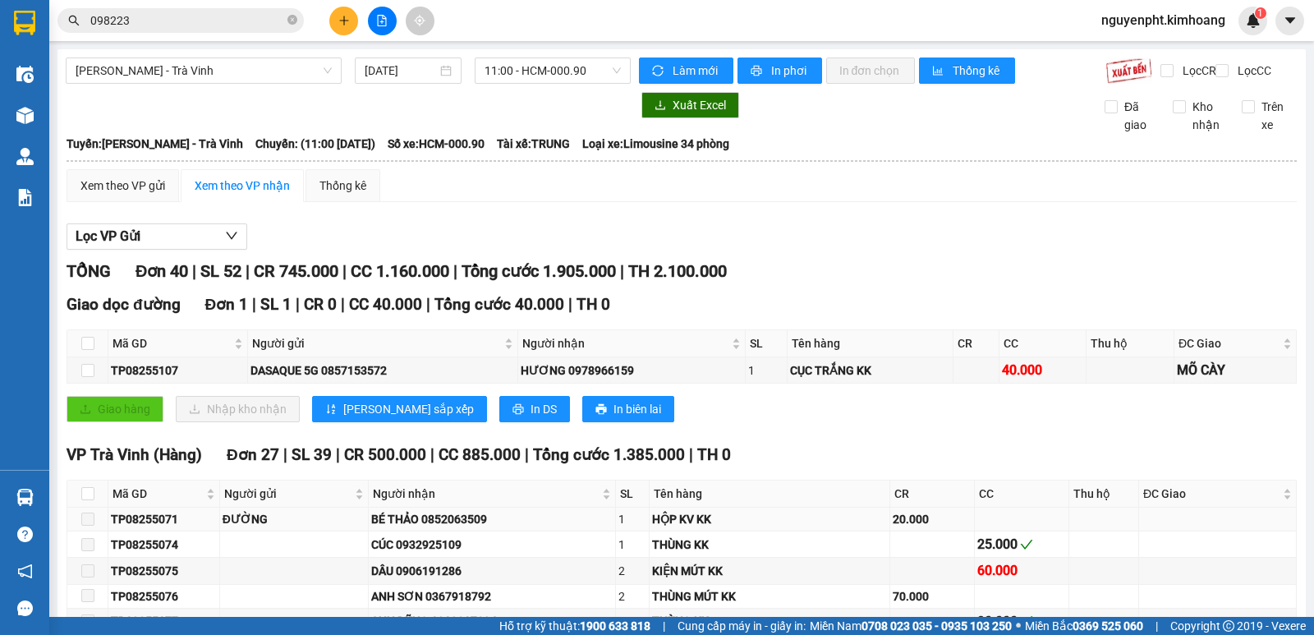
scroll to position [246, 0]
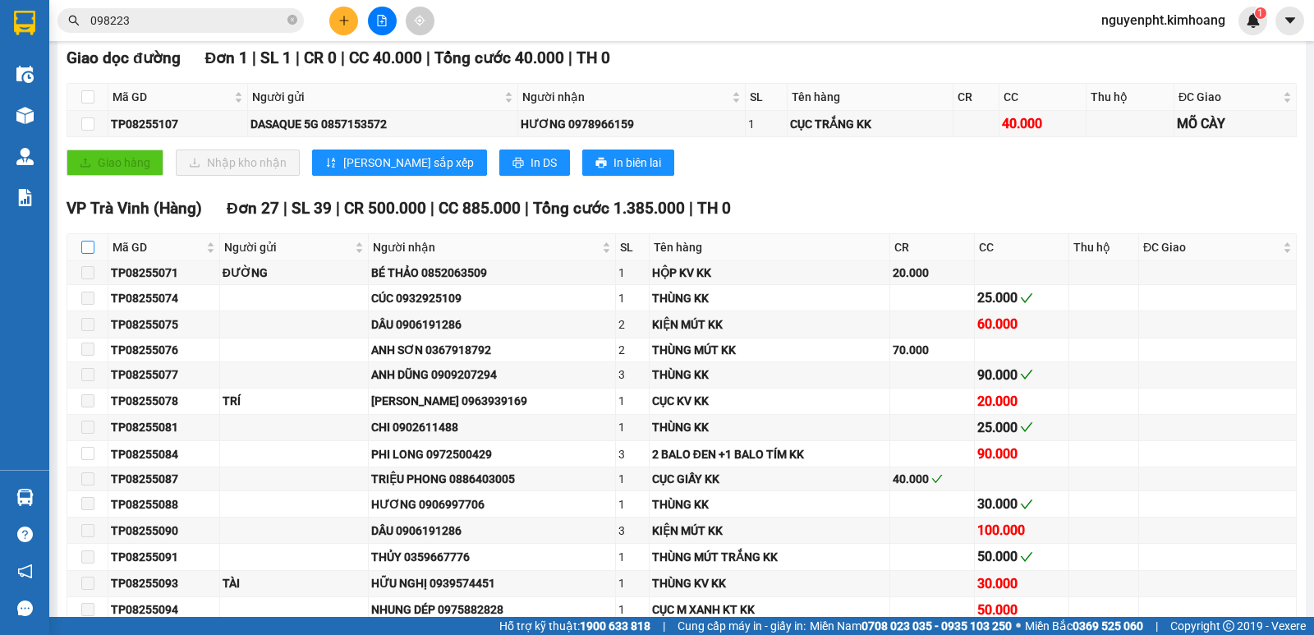
click at [88, 254] on input "checkbox" at bounding box center [87, 247] width 13 height 13
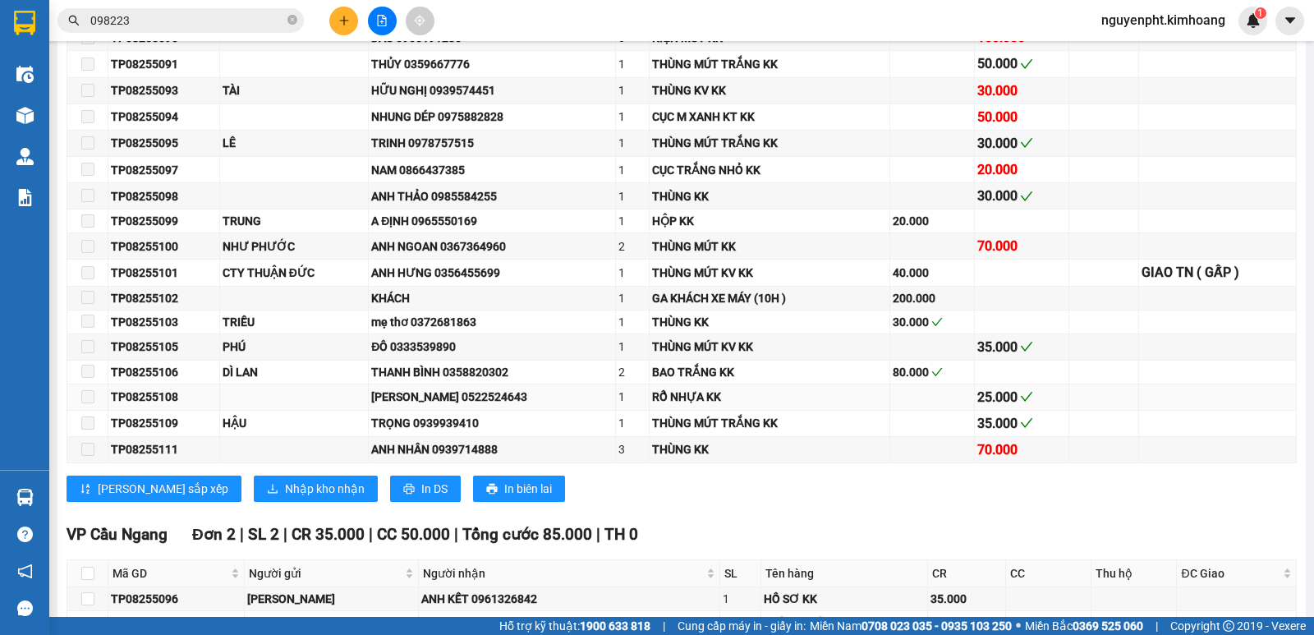
scroll to position [493, 0]
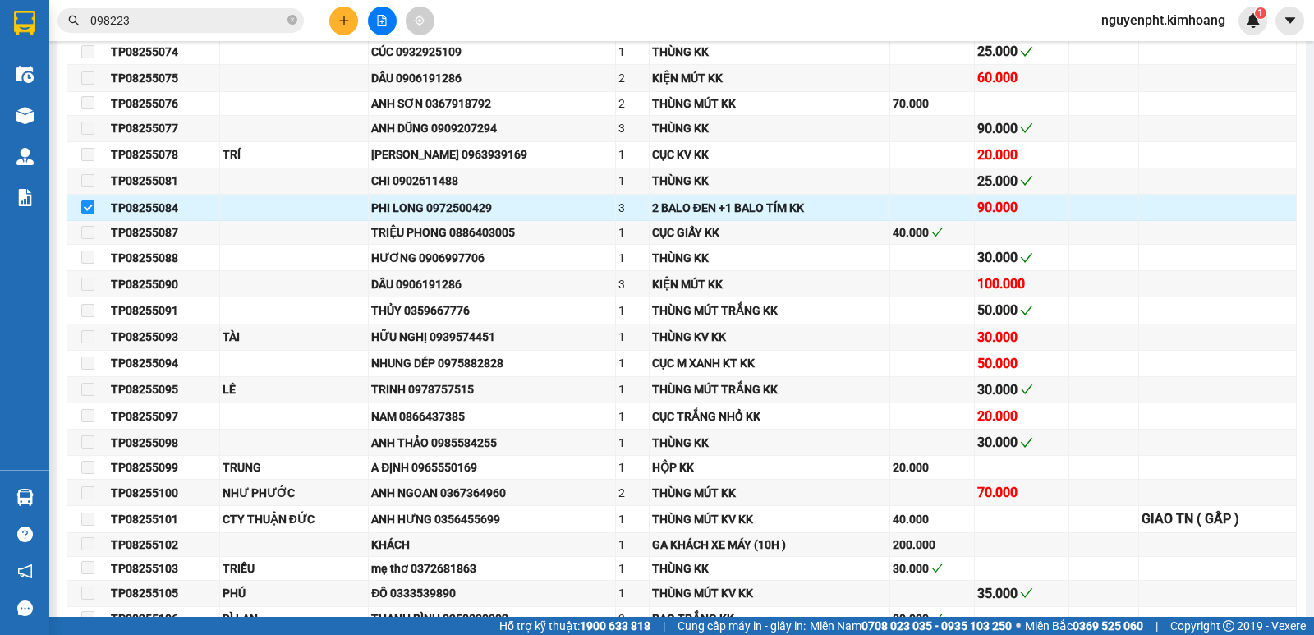
click at [87, 214] on input "checkbox" at bounding box center [87, 206] width 13 height 13
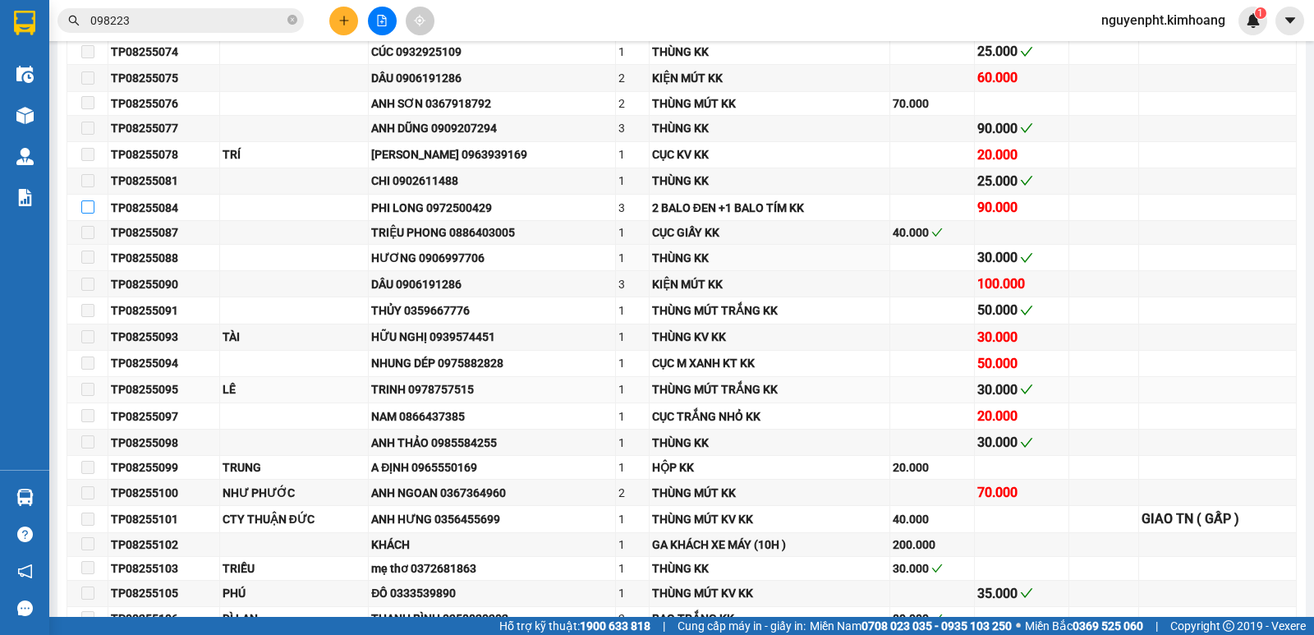
scroll to position [411, 0]
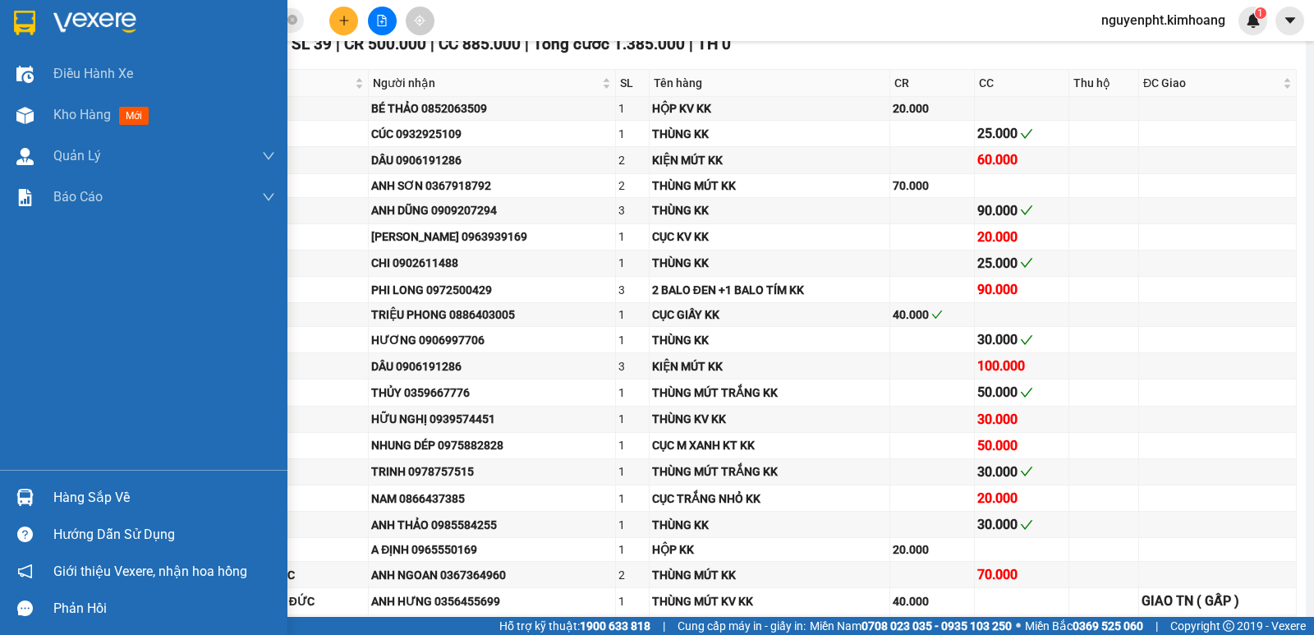
click at [114, 494] on div "Hàng sắp về" at bounding box center [164, 497] width 222 height 25
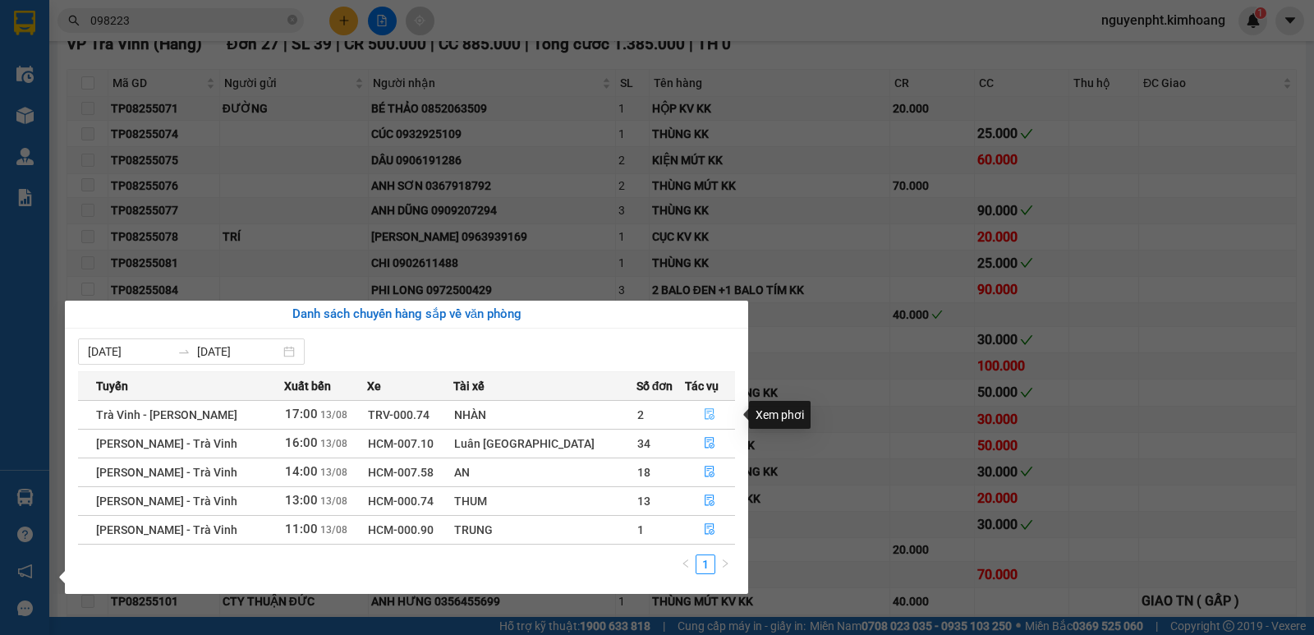
click at [706, 411] on icon "file-done" at bounding box center [711, 414] width 10 height 11
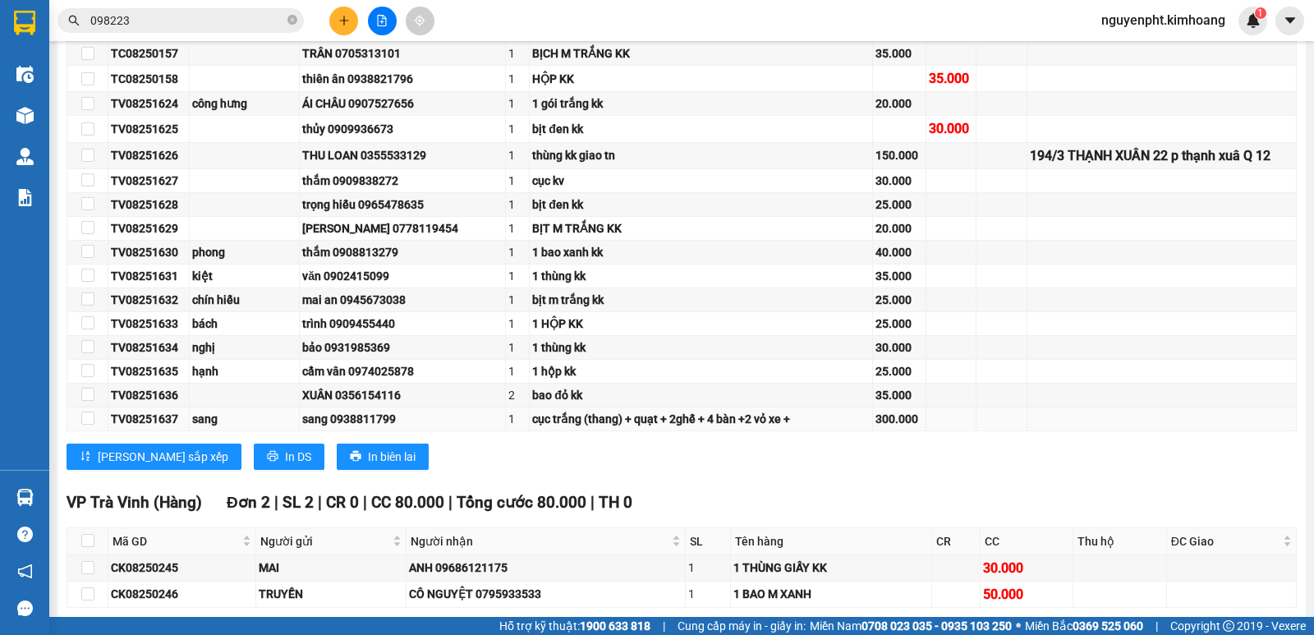
scroll to position [500, 0]
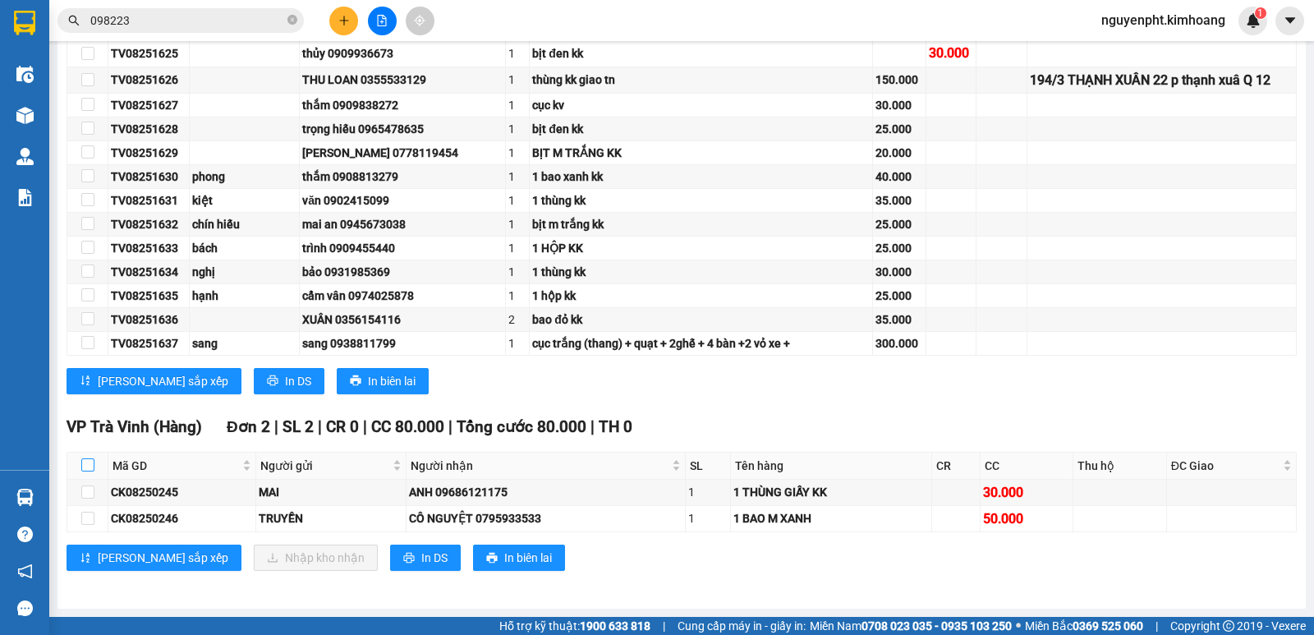
click at [85, 468] on input "checkbox" at bounding box center [87, 464] width 13 height 13
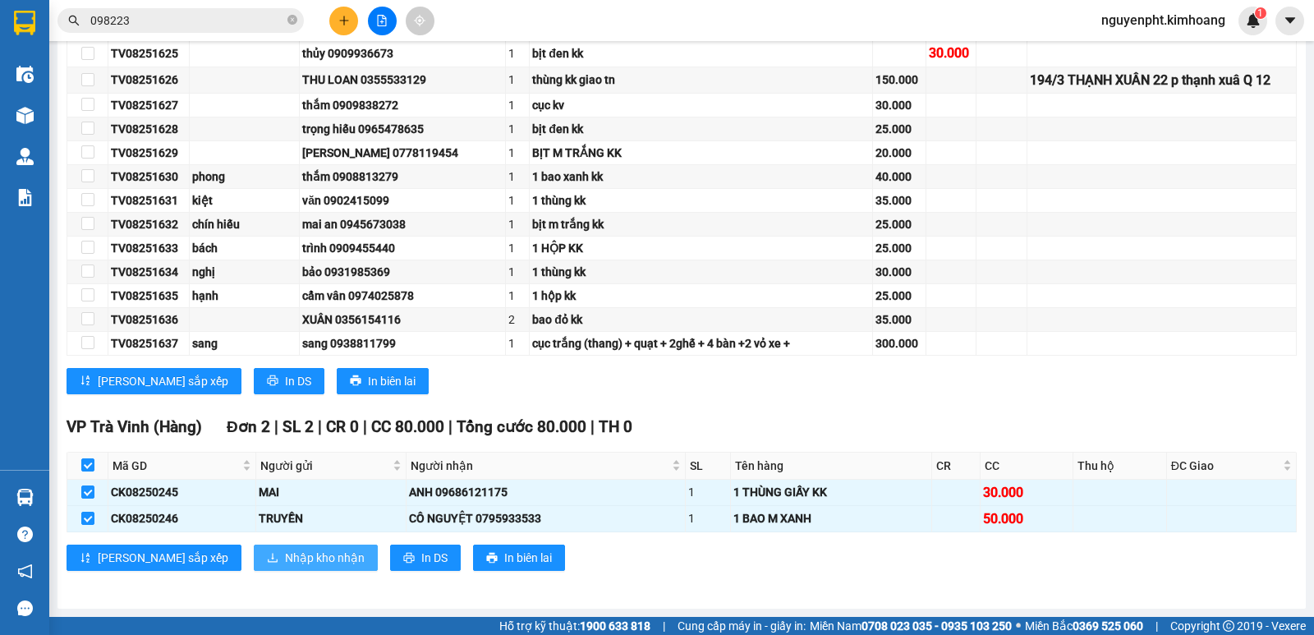
click at [285, 555] on span "Nhập kho nhận" at bounding box center [325, 558] width 80 height 18
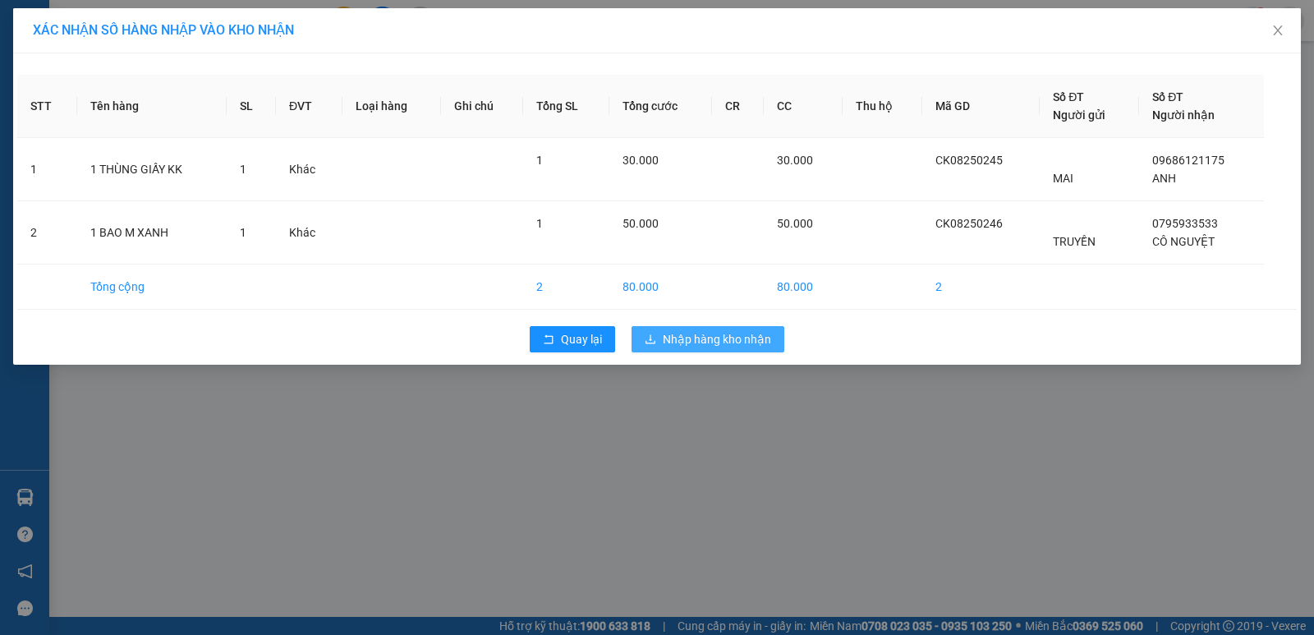
click at [675, 338] on span "Nhập hàng kho nhận" at bounding box center [717, 339] width 108 height 18
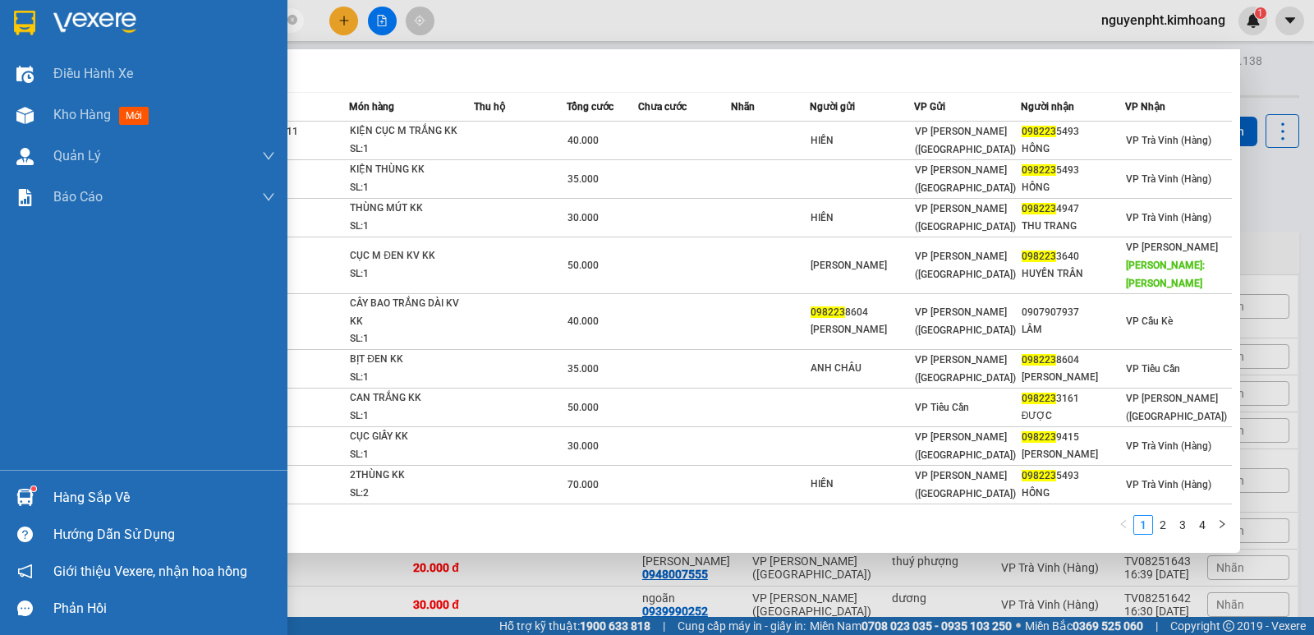
drag, startPoint x: 134, startPoint y: 16, endPoint x: 0, endPoint y: 271, distance: 287.7
click at [0, 271] on section "Kết quả tìm kiếm ( 31 ) Bộ lọc Mã ĐH Trạng thái Món hàng Thu hộ Tổng cước Chưa …" at bounding box center [657, 317] width 1314 height 635
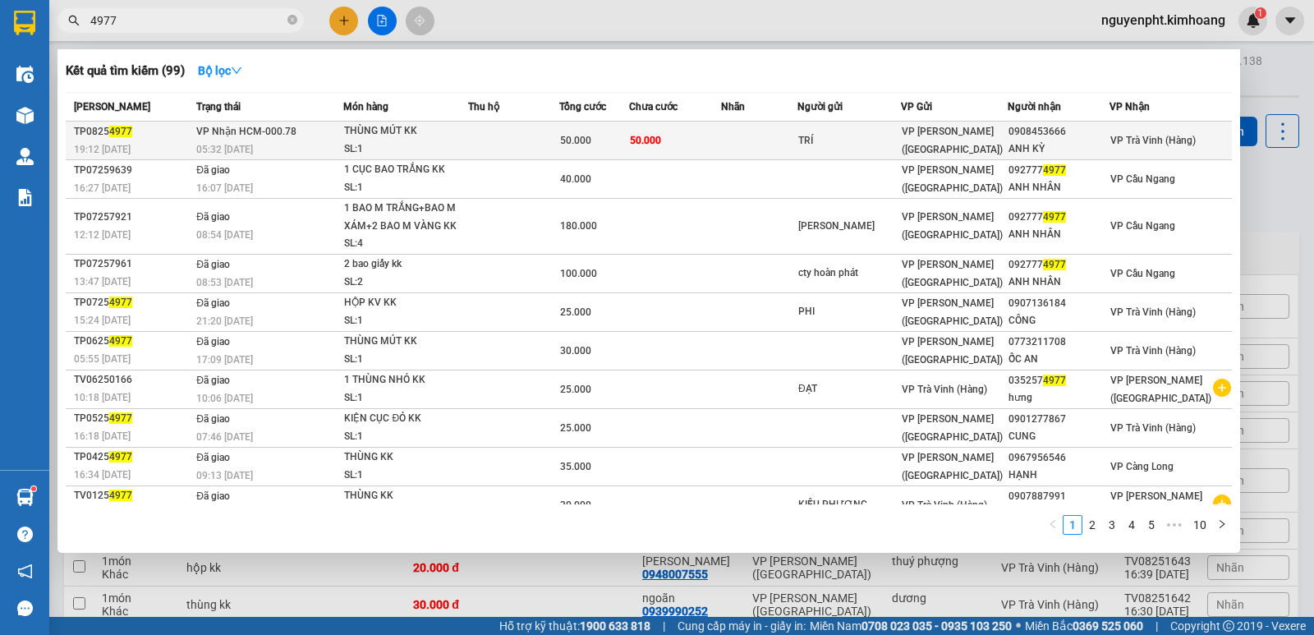
click at [926, 126] on td "VP Trần Phú (Hàng)" at bounding box center [954, 141] width 106 height 39
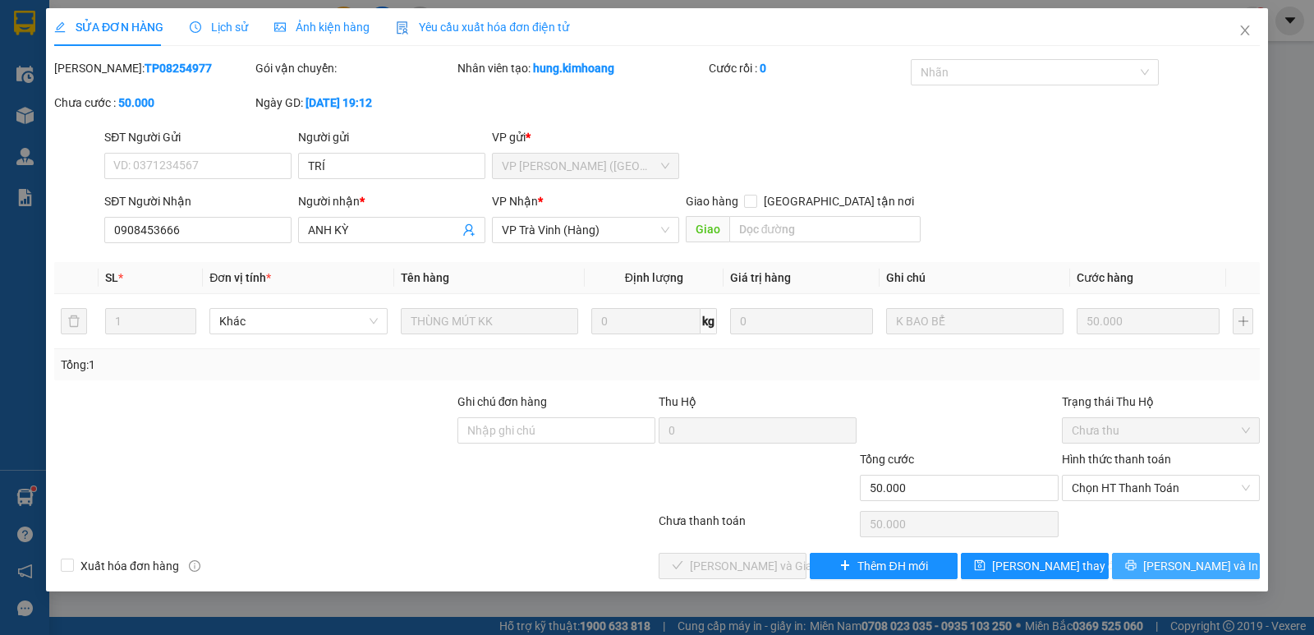
drag, startPoint x: 1155, startPoint y: 563, endPoint x: 1150, endPoint y: 552, distance: 11.8
click at [1137, 563] on icon "printer" at bounding box center [1130, 564] width 11 height 11
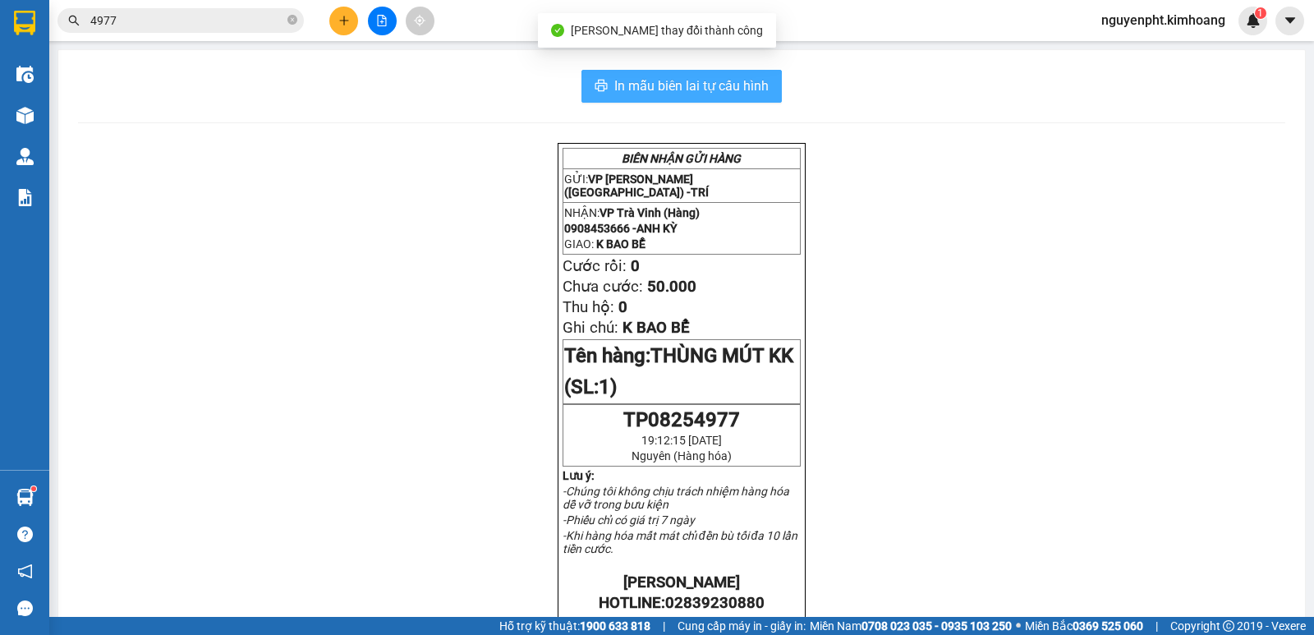
click at [686, 84] on span "In mẫu biên lai tự cấu hình" at bounding box center [691, 86] width 154 height 21
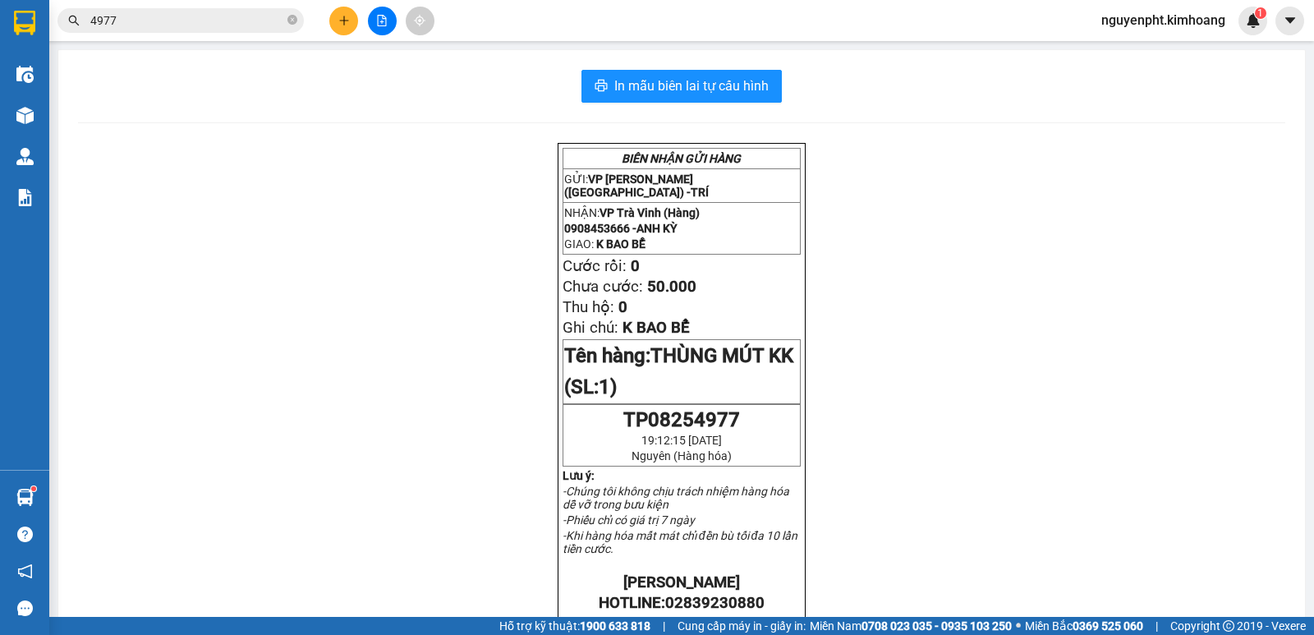
drag, startPoint x: 122, startPoint y: 25, endPoint x: 0, endPoint y: 122, distance: 156.1
click at [0, 117] on section "Kết quả tìm kiếm ( 99 ) Bộ lọc Mã ĐH Trạng thái Món hàng Thu hộ Tổng cước Chưa …" at bounding box center [657, 317] width 1314 height 635
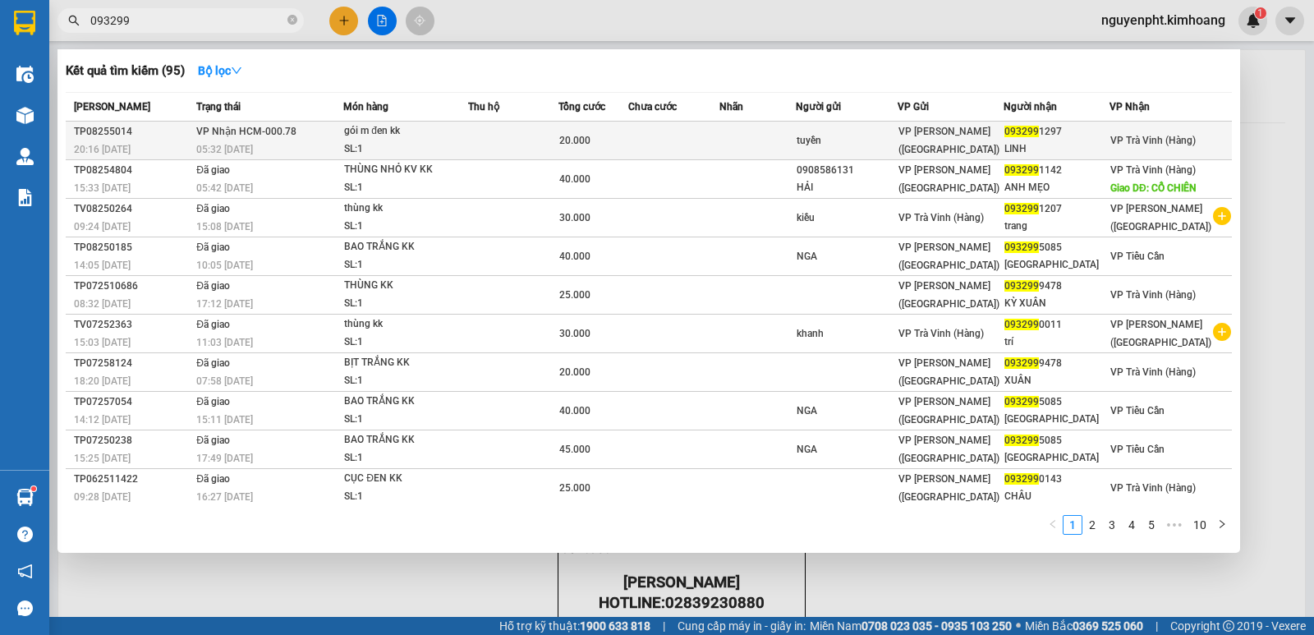
click at [554, 145] on td at bounding box center [513, 141] width 90 height 39
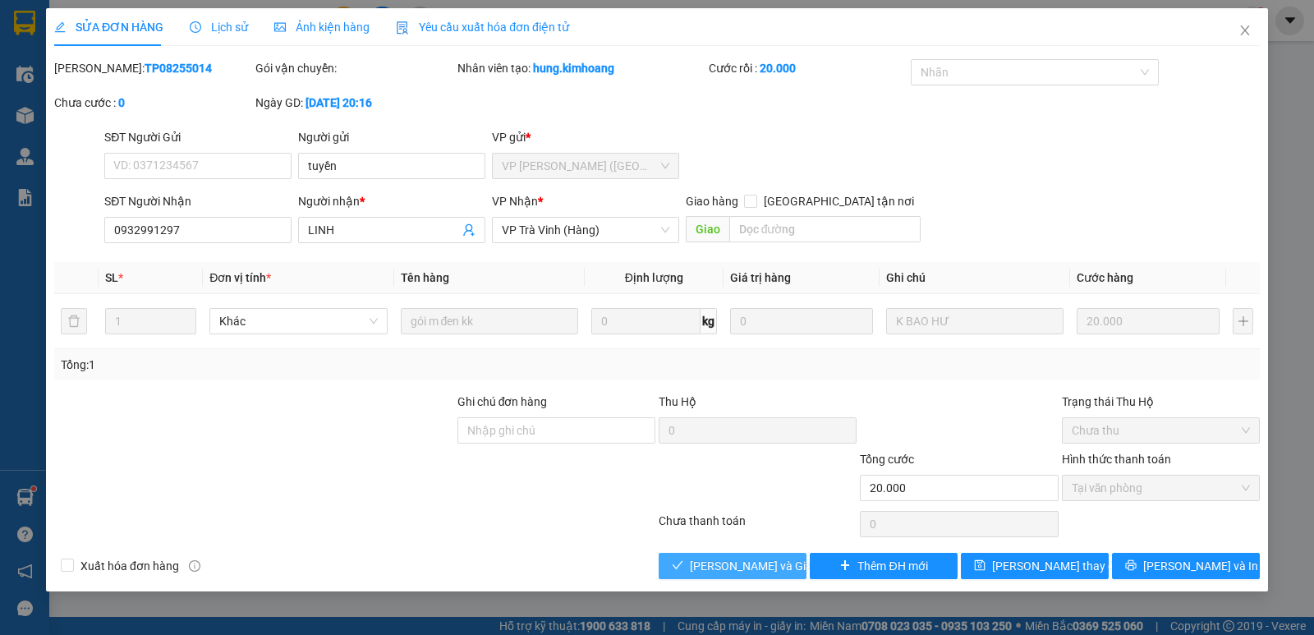
click at [742, 562] on span "Lưu và Giao hàng" at bounding box center [769, 566] width 158 height 18
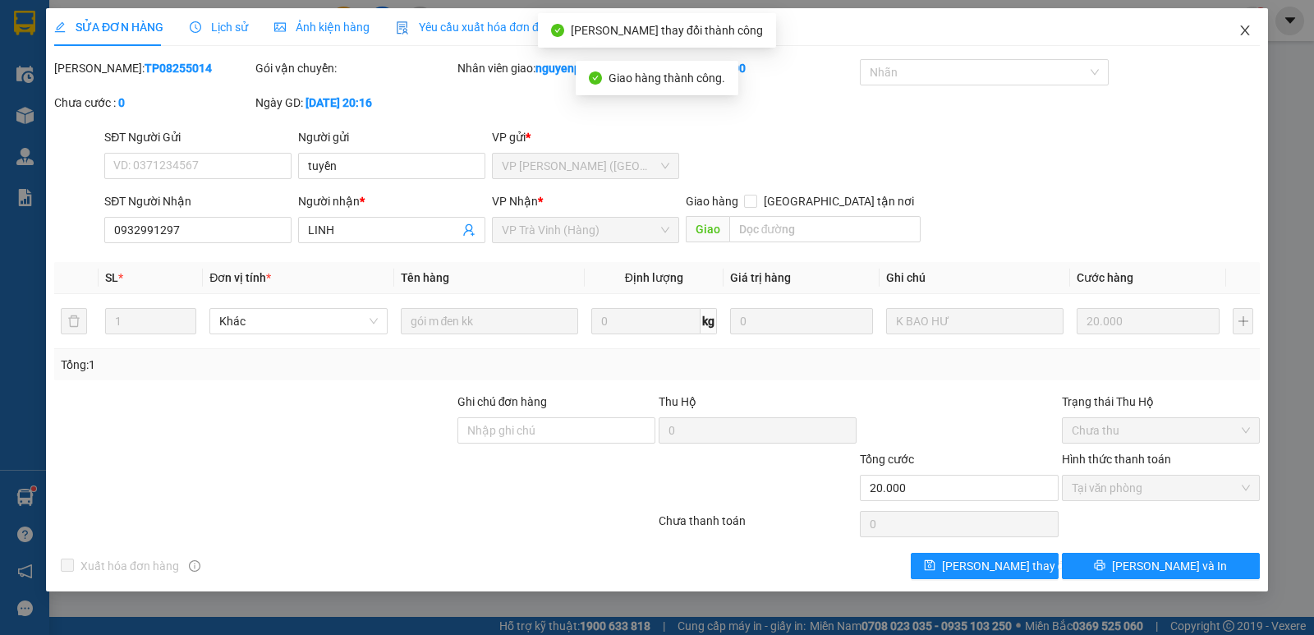
click at [1240, 34] on icon "close" at bounding box center [1245, 30] width 13 height 13
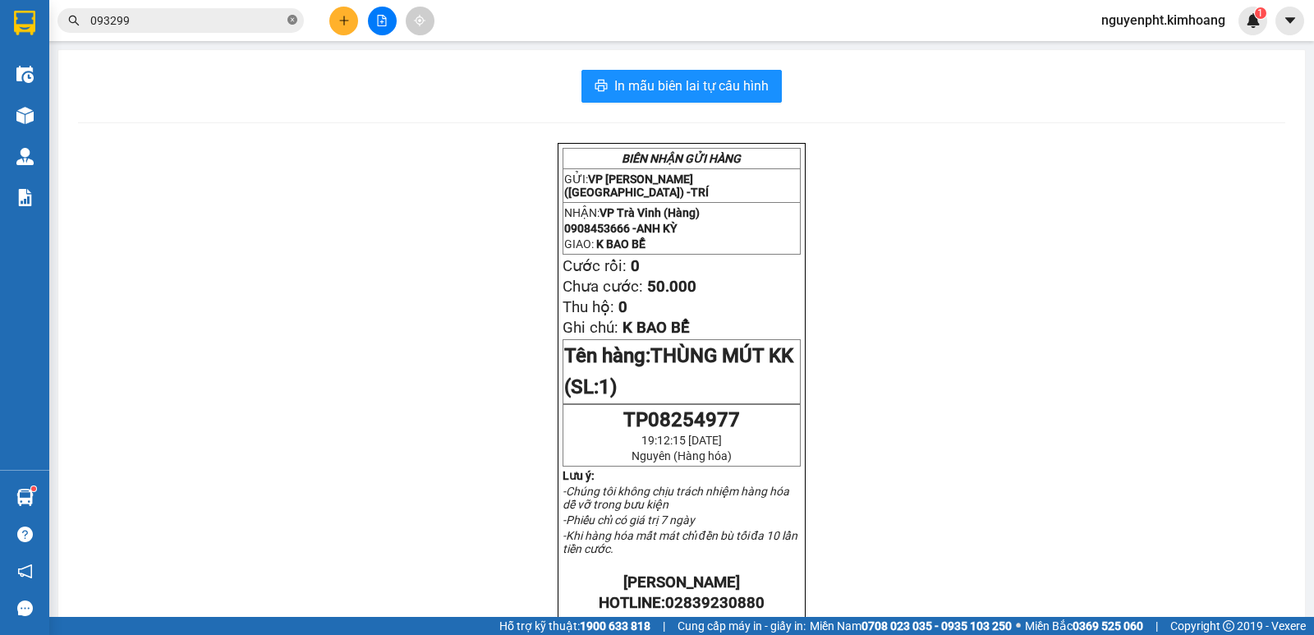
click at [290, 21] on icon "close-circle" at bounding box center [292, 20] width 10 height 10
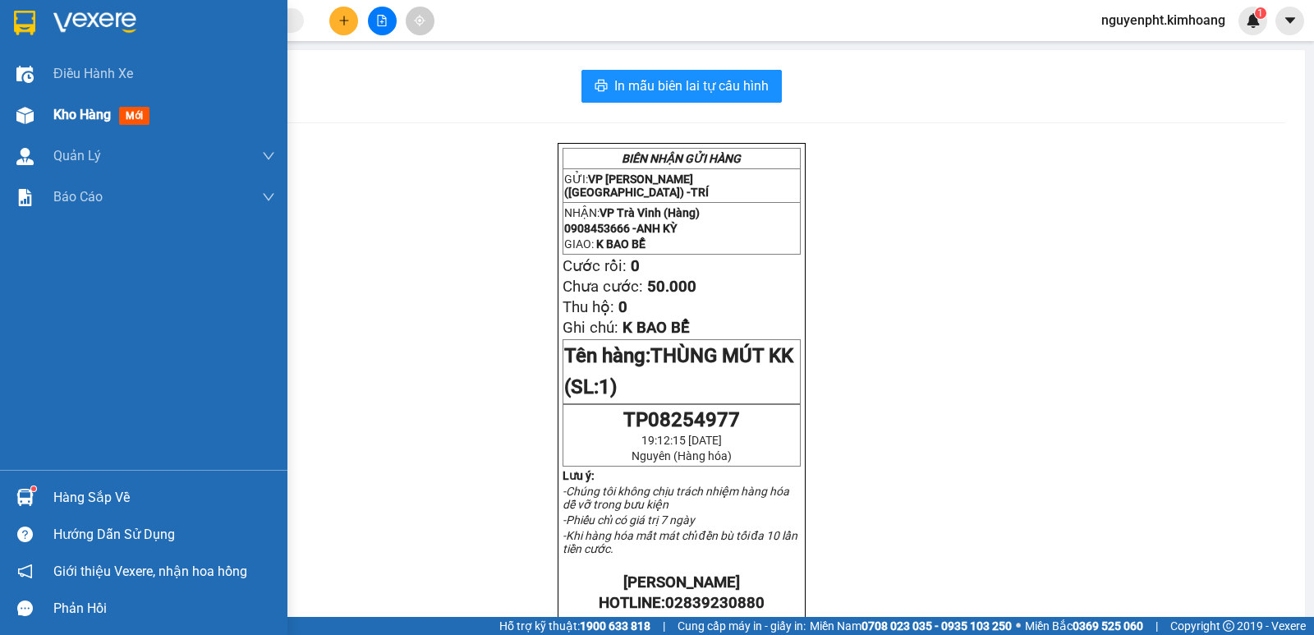
click at [70, 116] on span "Kho hàng" at bounding box center [81, 115] width 57 height 16
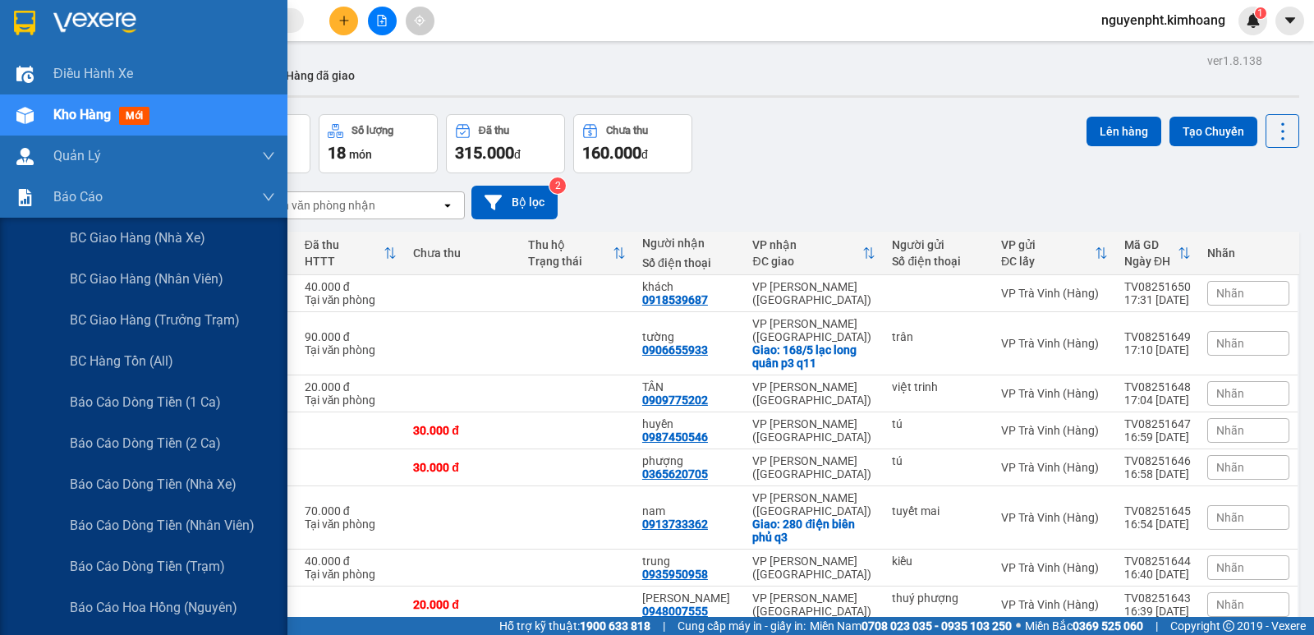
scroll to position [246, 0]
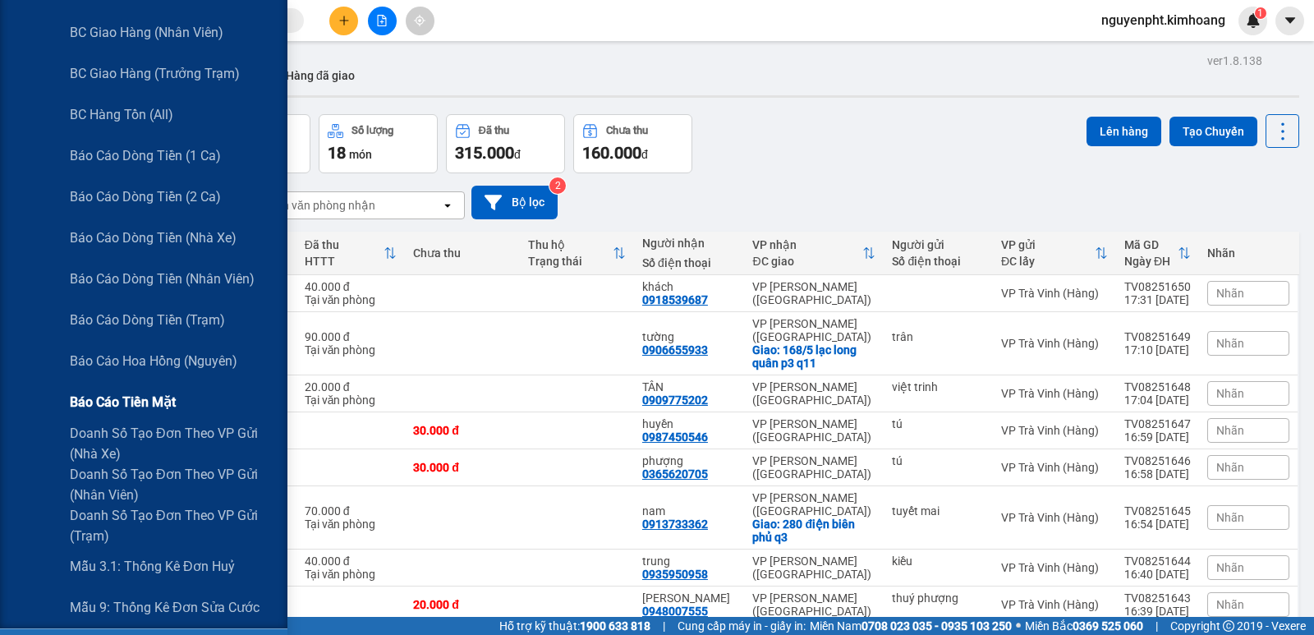
click at [126, 402] on span "Báo cáo tiền mặt" at bounding box center [123, 402] width 106 height 21
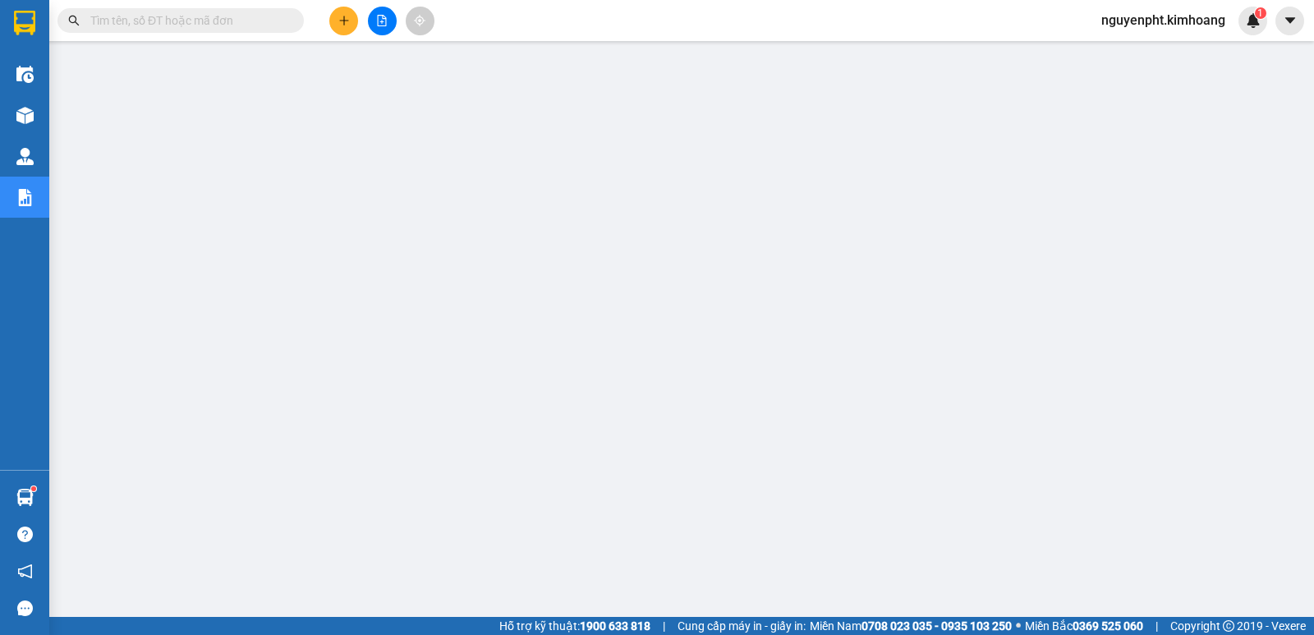
click at [339, 16] on icon "plus" at bounding box center [343, 20] width 11 height 11
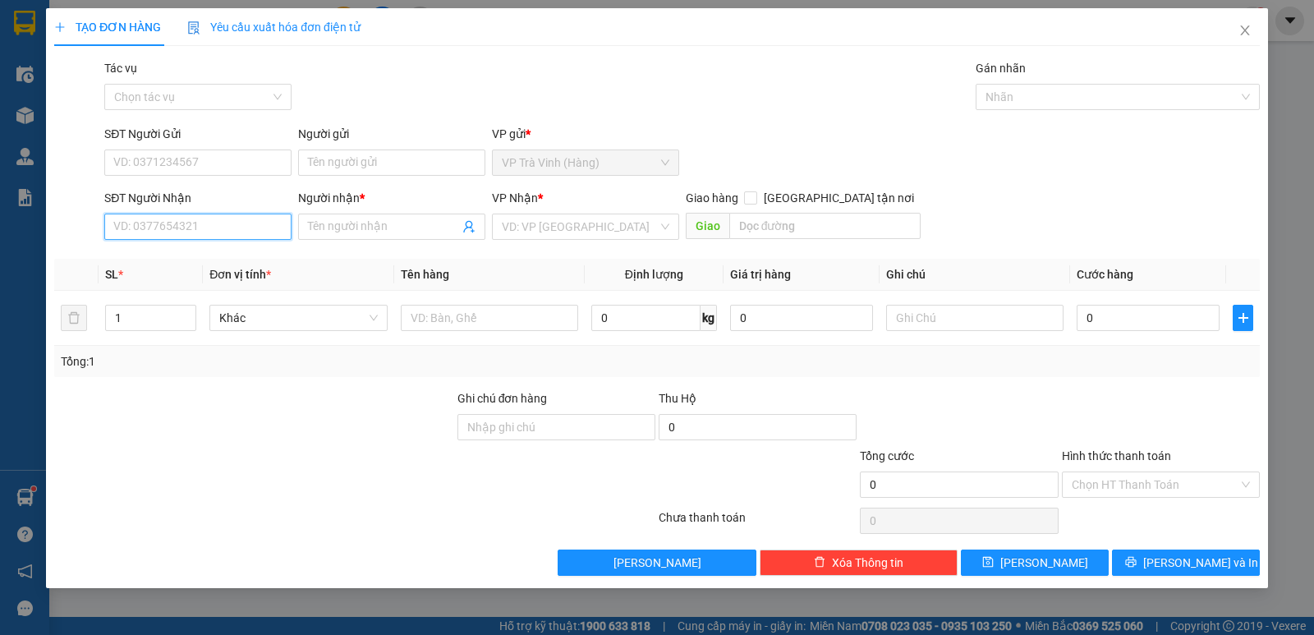
click at [182, 228] on input "SĐT Người Nhận" at bounding box center [197, 227] width 187 height 26
click at [266, 260] on div "0869883570 - đình quyết" at bounding box center [198, 259] width 168 height 18
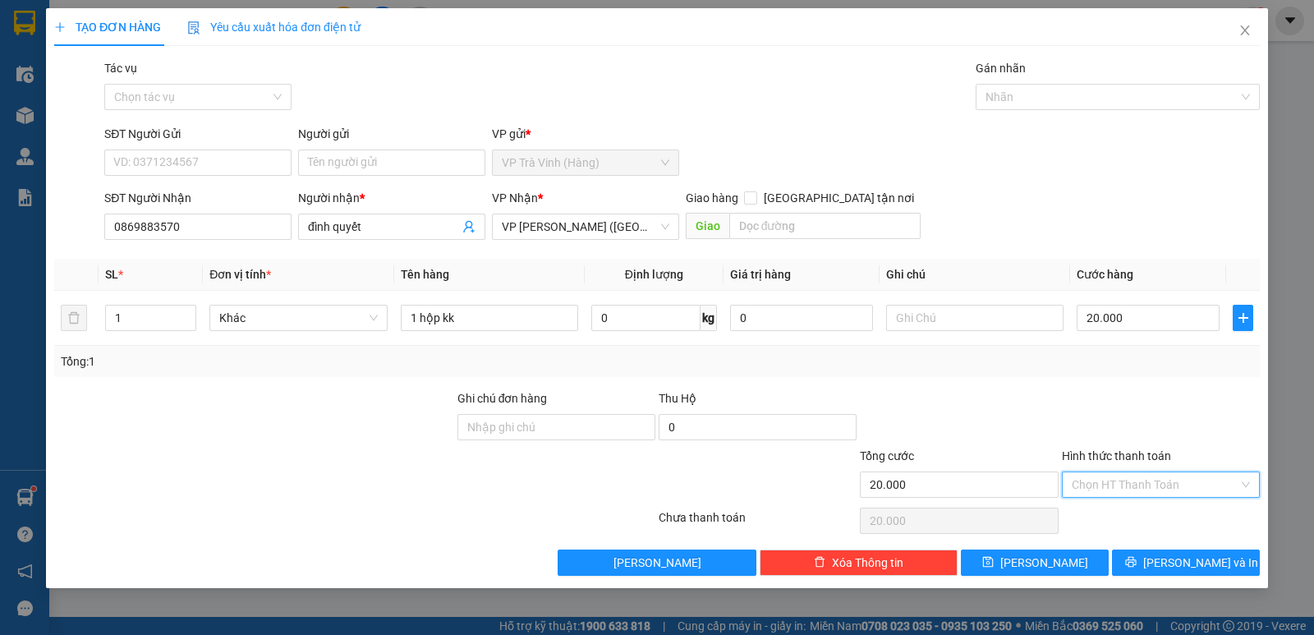
click at [1167, 492] on input "Hình thức thanh toán" at bounding box center [1155, 484] width 167 height 25
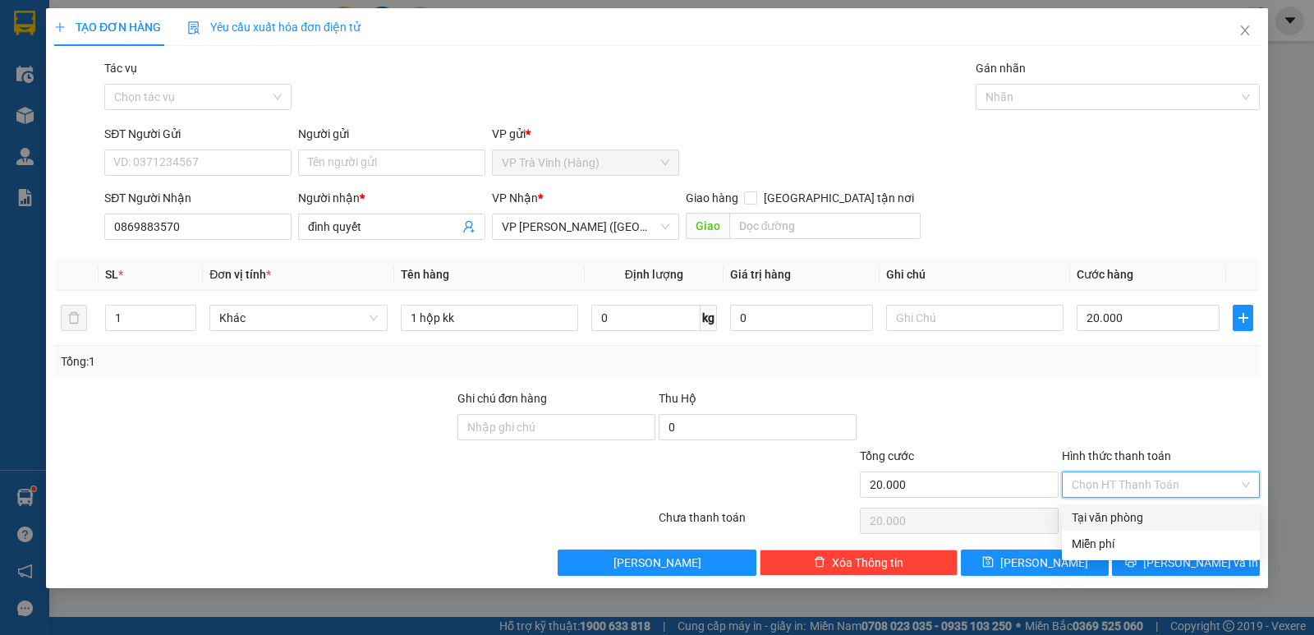
click at [1164, 520] on div "Tại văn phòng" at bounding box center [1161, 517] width 178 height 18
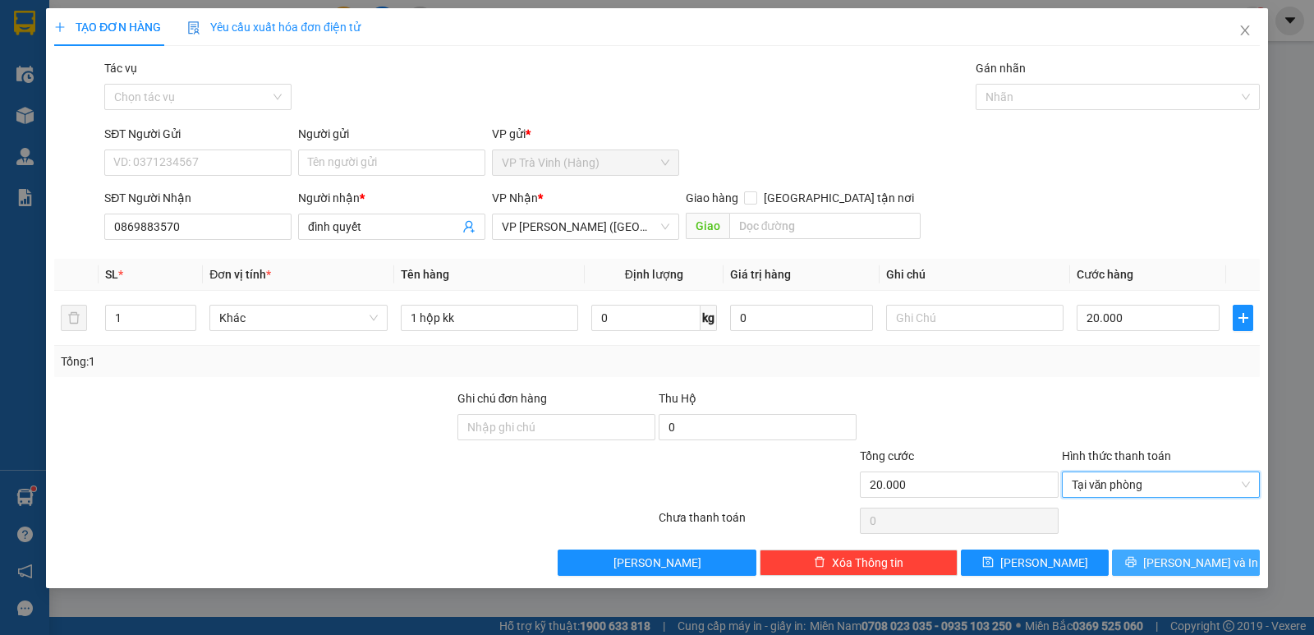
click at [1137, 561] on icon "printer" at bounding box center [1130, 561] width 11 height 11
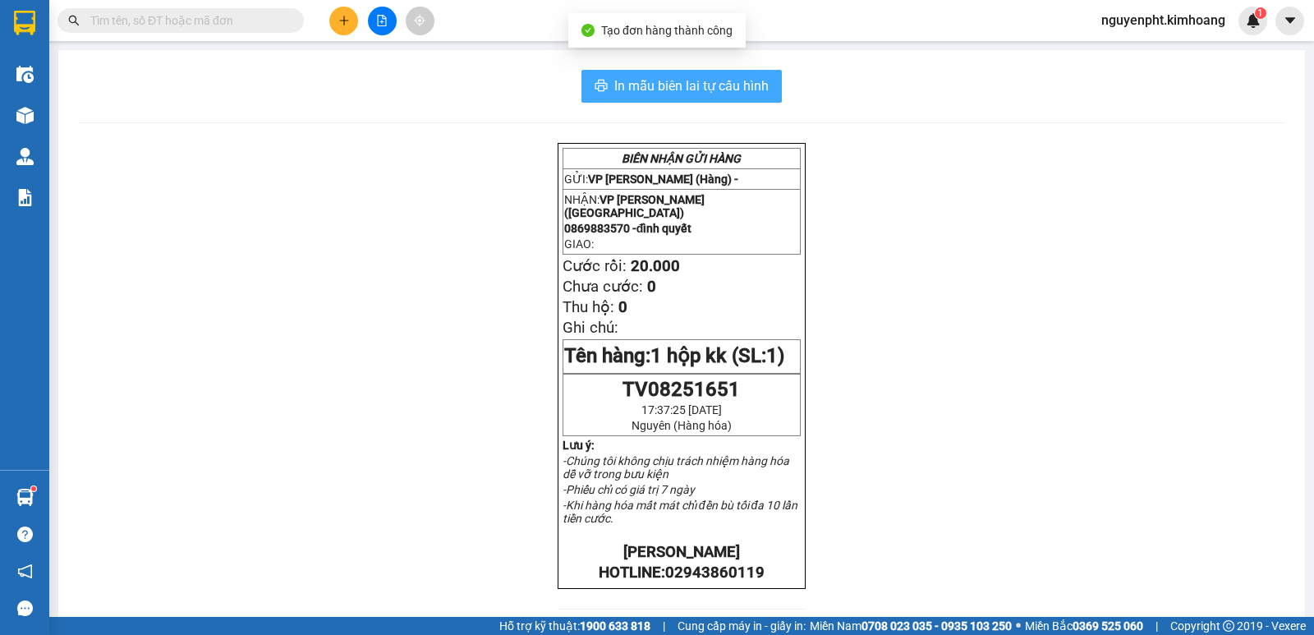
drag, startPoint x: 653, startPoint y: 80, endPoint x: 641, endPoint y: 82, distance: 12.4
click at [652, 80] on span "In mẫu biên lai tự cấu hình" at bounding box center [691, 86] width 154 height 21
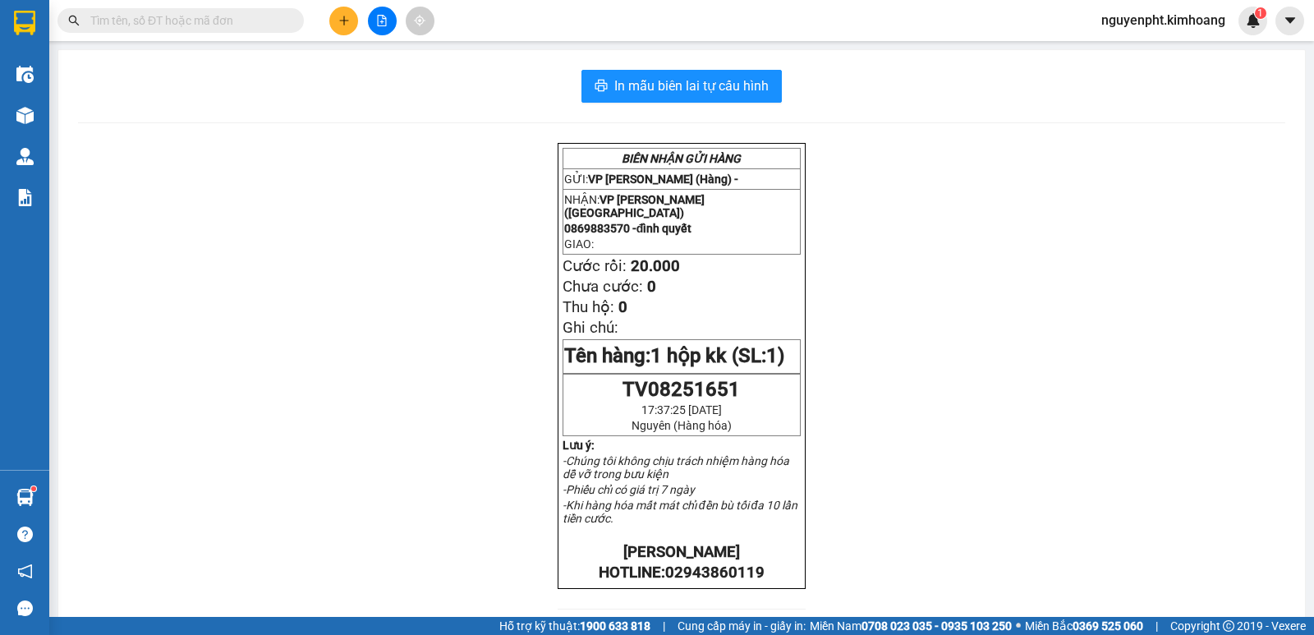
click at [237, 16] on input "text" at bounding box center [187, 20] width 194 height 18
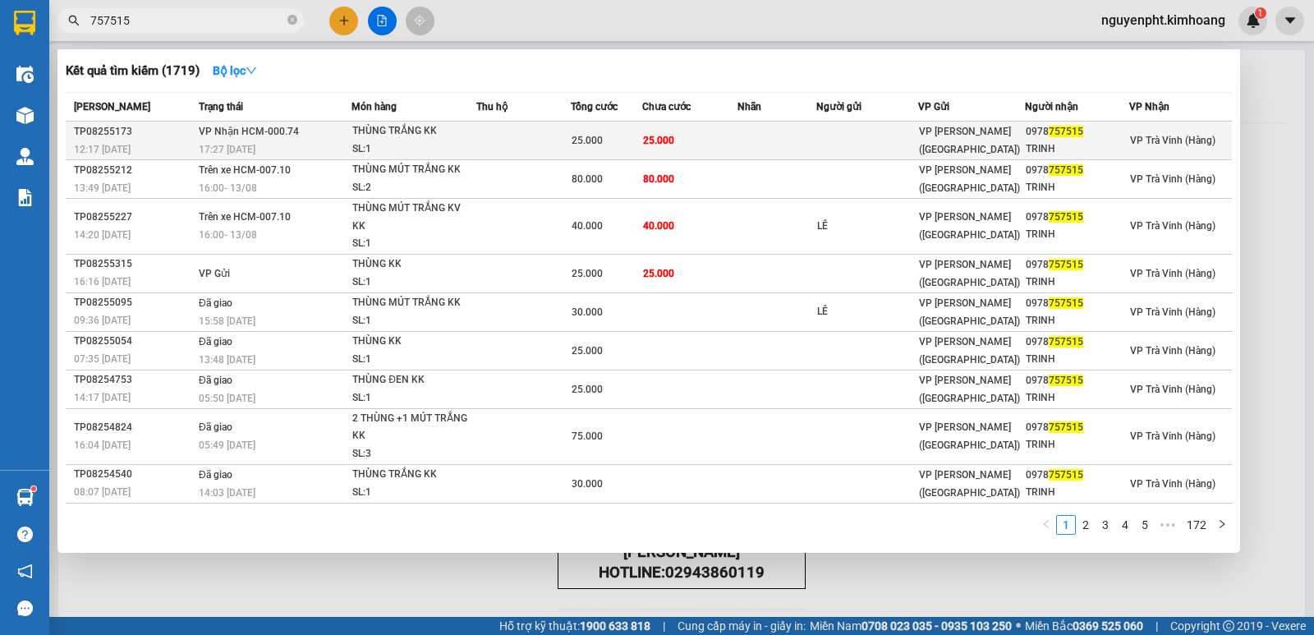
click at [738, 140] on td at bounding box center [777, 141] width 79 height 39
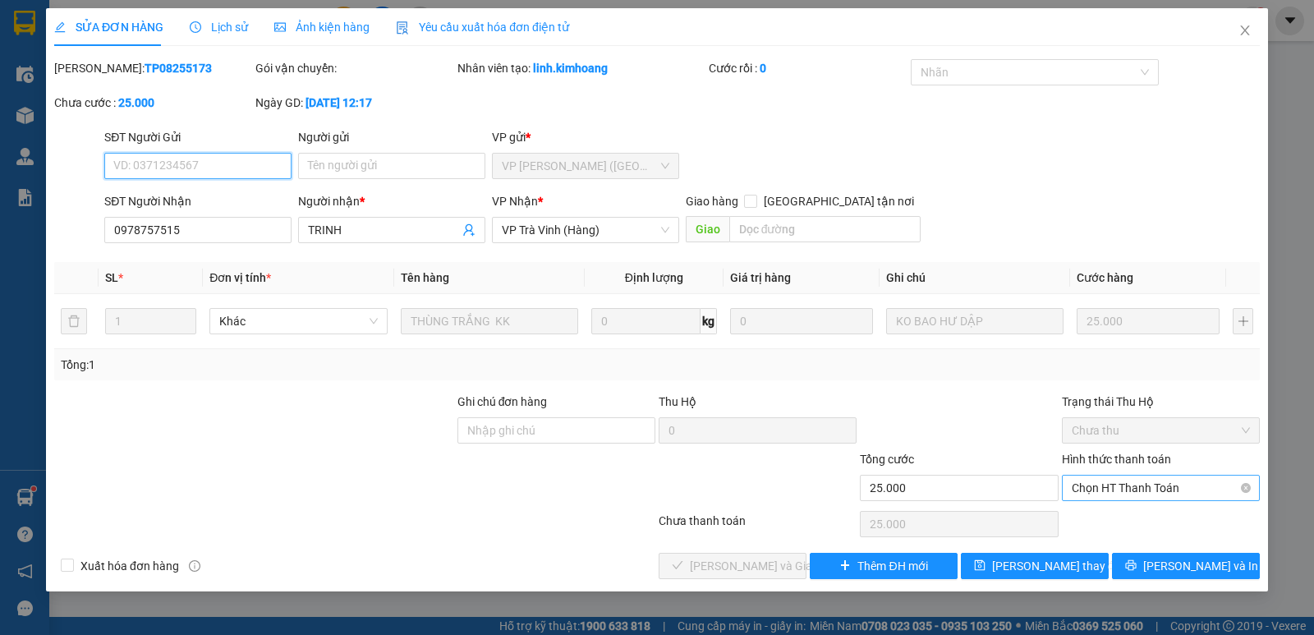
click at [1119, 489] on span "Chọn HT Thanh Toán" at bounding box center [1161, 488] width 178 height 25
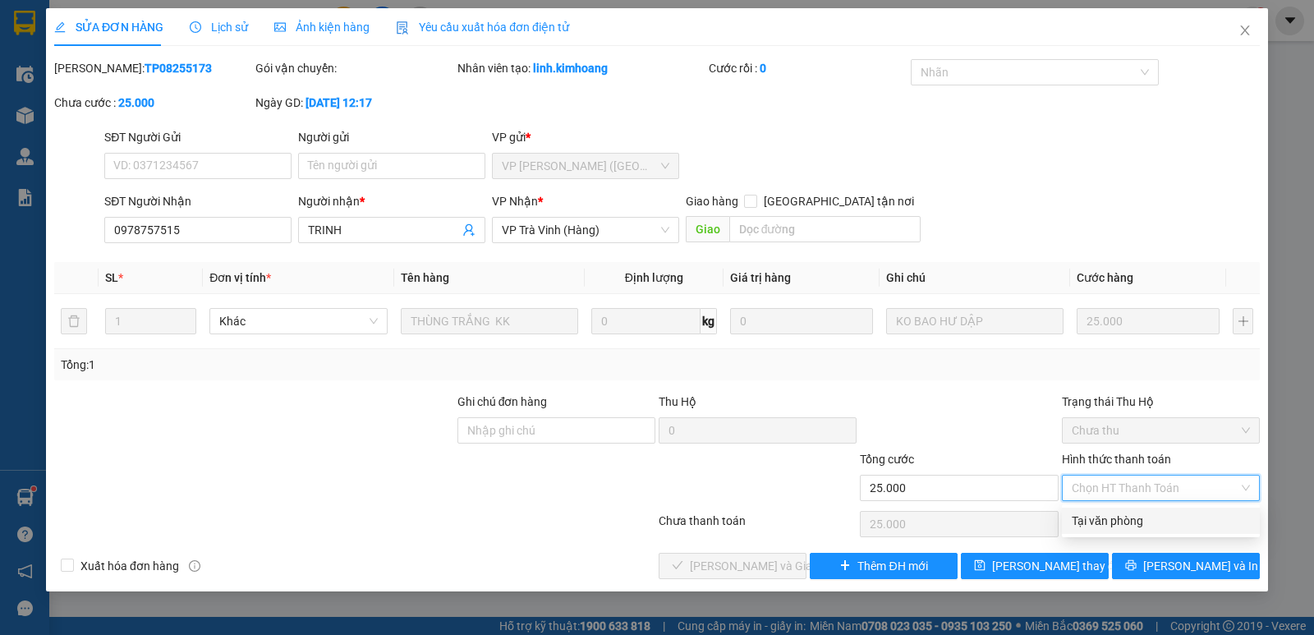
click at [1116, 515] on div "Tại văn phòng" at bounding box center [1161, 521] width 178 height 18
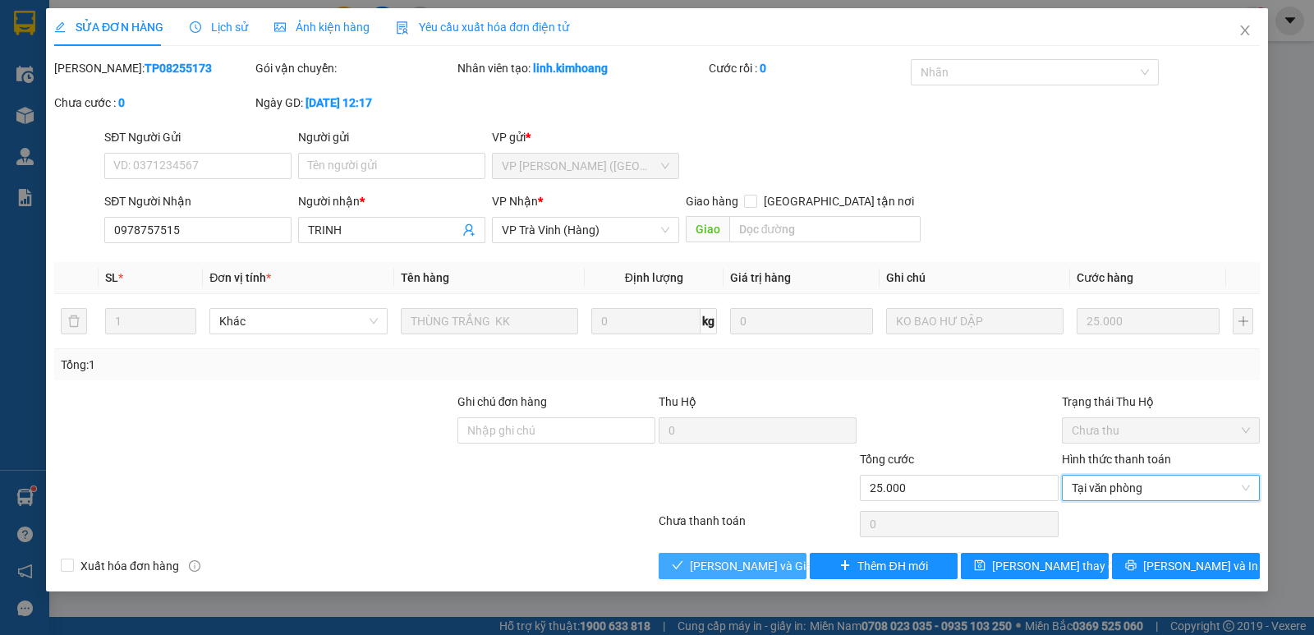
click at [725, 563] on span "Lưu và Giao hàng" at bounding box center [769, 566] width 158 height 18
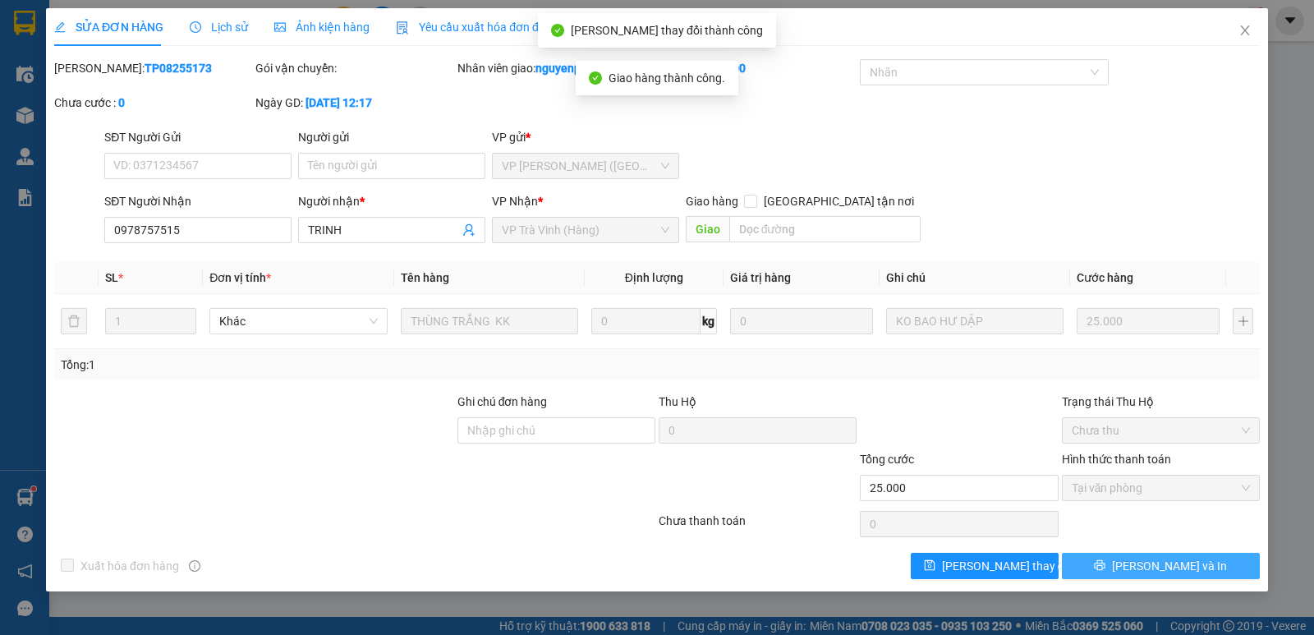
click at [1190, 565] on span "Lưu và In" at bounding box center [1169, 566] width 115 height 18
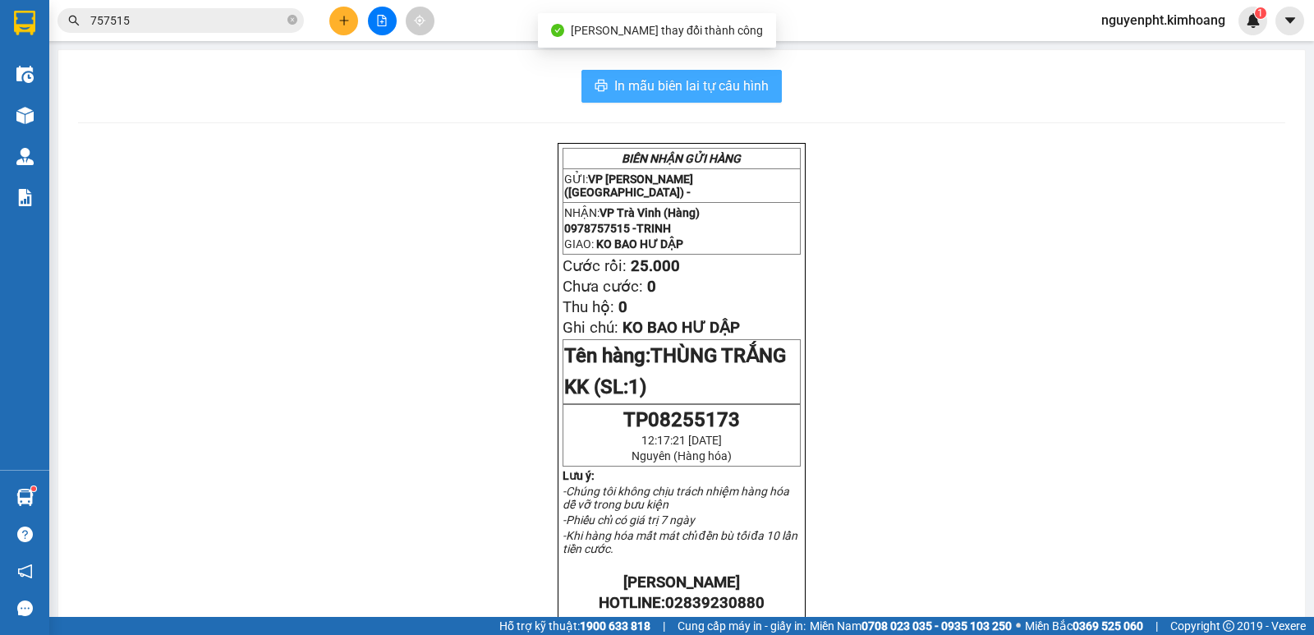
click at [757, 89] on span "In mẫu biên lai tự cấu hình" at bounding box center [691, 86] width 154 height 21
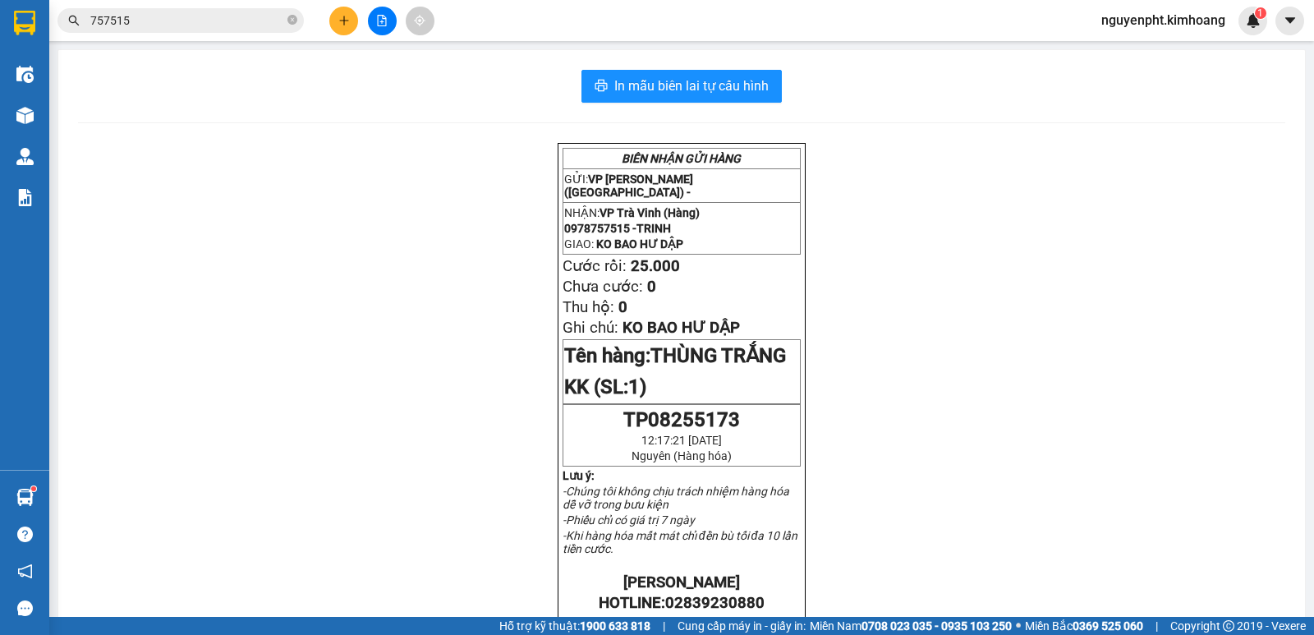
click at [237, 19] on input "757515" at bounding box center [187, 20] width 194 height 18
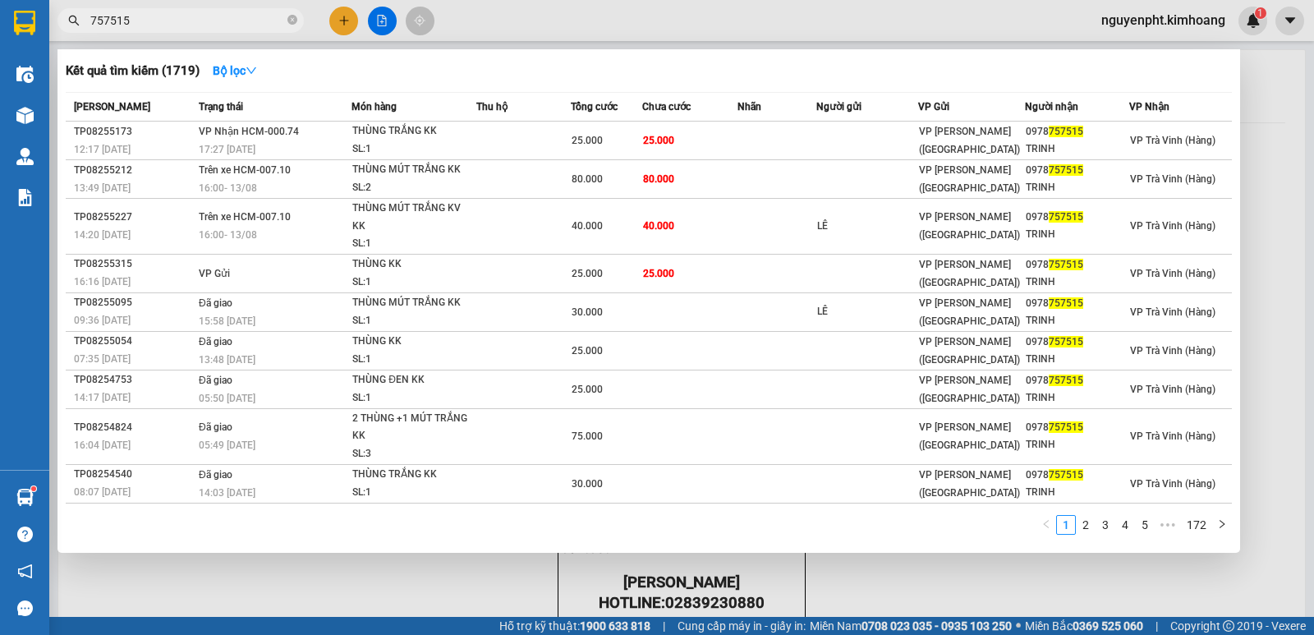
click at [297, 20] on span "757515" at bounding box center [180, 20] width 246 height 25
click at [292, 20] on icon "close-circle" at bounding box center [292, 20] width 10 height 10
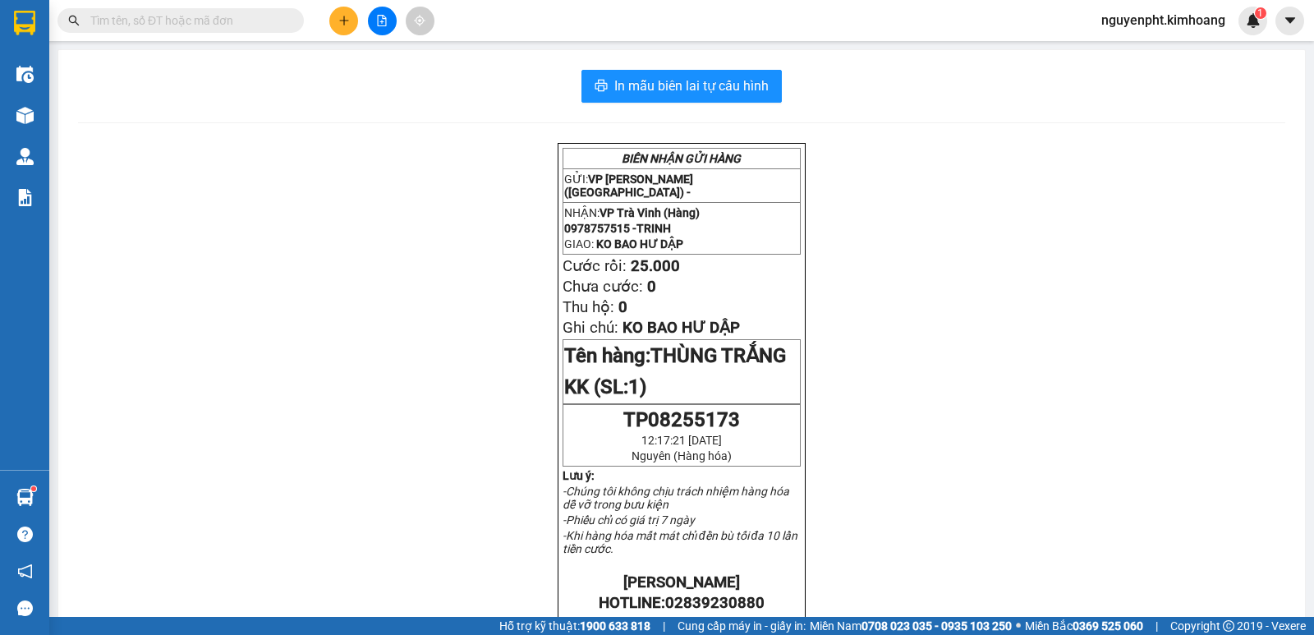
click at [345, 17] on icon "plus" at bounding box center [343, 20] width 11 height 11
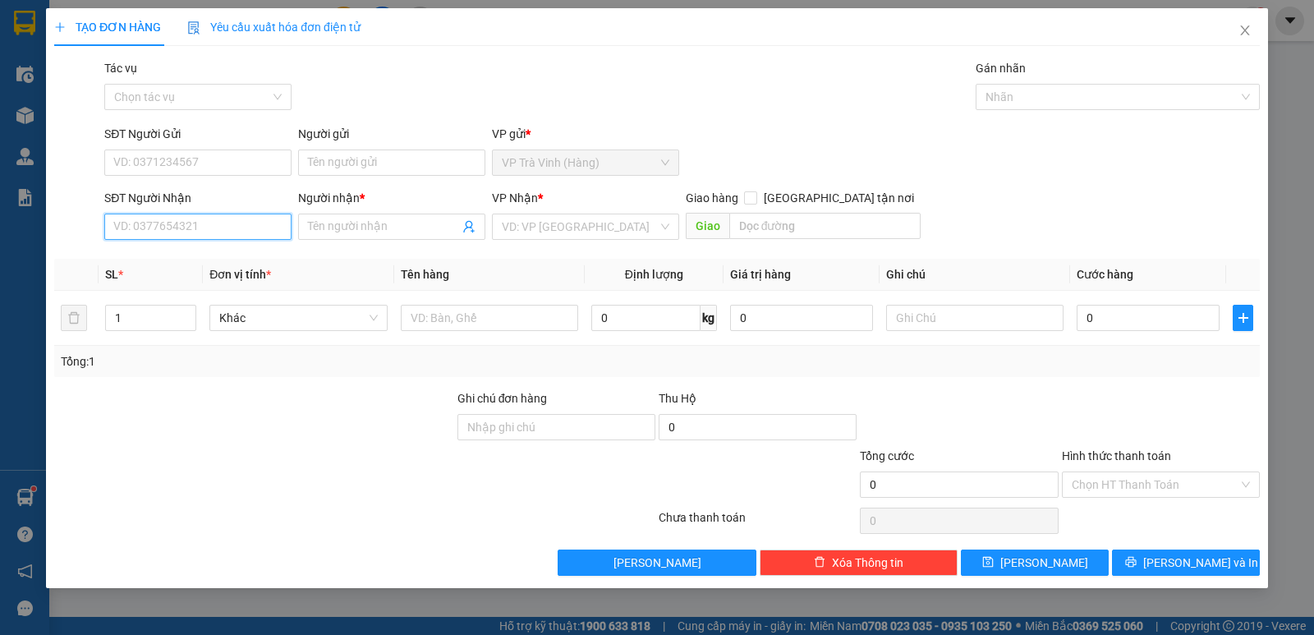
click at [249, 228] on input "SĐT Người Nhận" at bounding box center [197, 227] width 187 height 26
click at [165, 265] on div "0947816176 - vcm dental lab" at bounding box center [198, 259] width 168 height 18
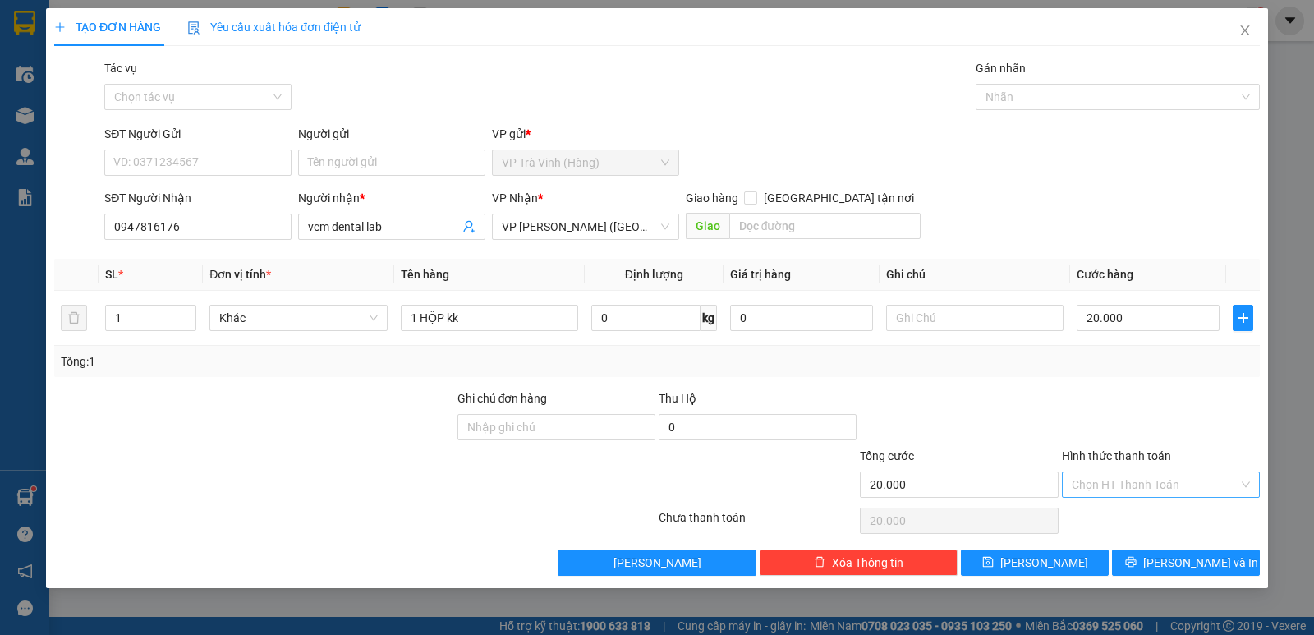
click at [1164, 485] on input "Hình thức thanh toán" at bounding box center [1155, 484] width 167 height 25
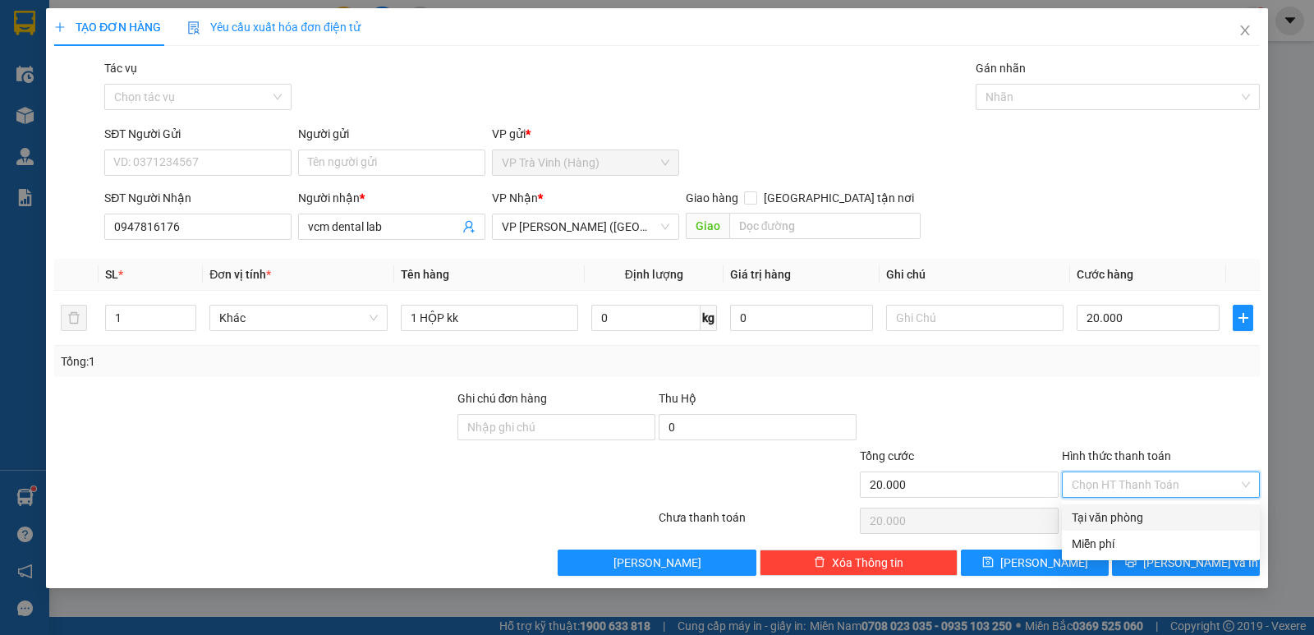
drag, startPoint x: 1157, startPoint y: 515, endPoint x: 1168, endPoint y: 548, distance: 34.5
click at [1156, 516] on div "Tại văn phòng" at bounding box center [1161, 517] width 178 height 18
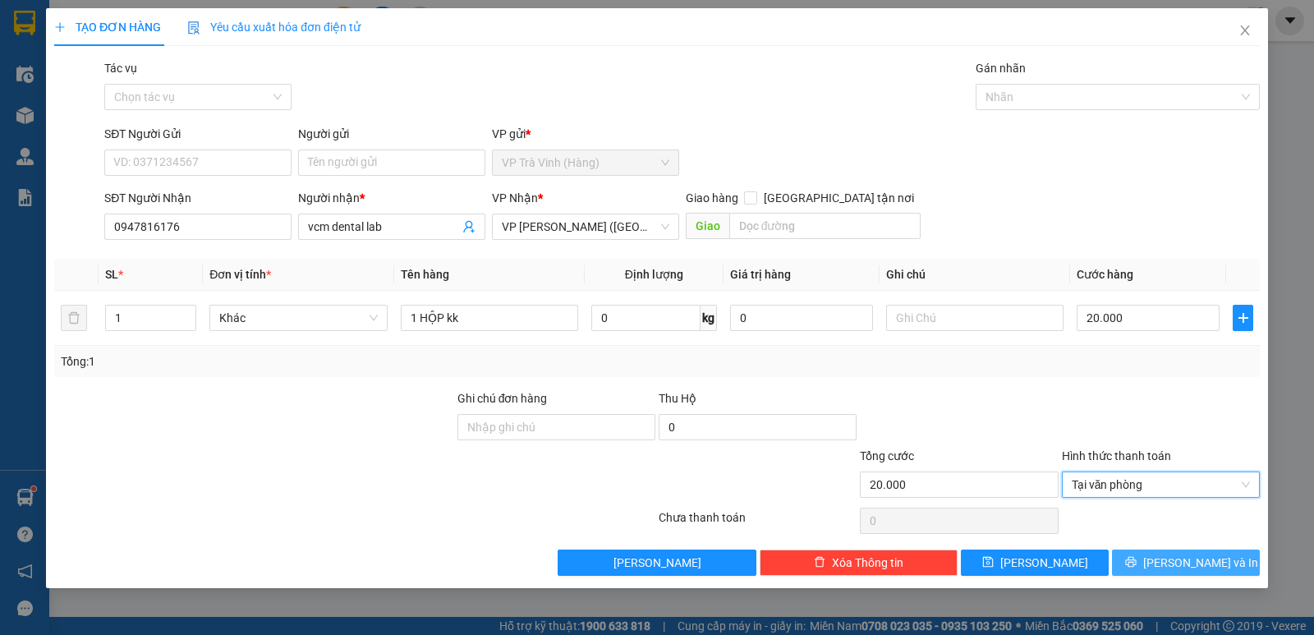
click at [1184, 554] on span "Lưu và In" at bounding box center [1200, 563] width 115 height 18
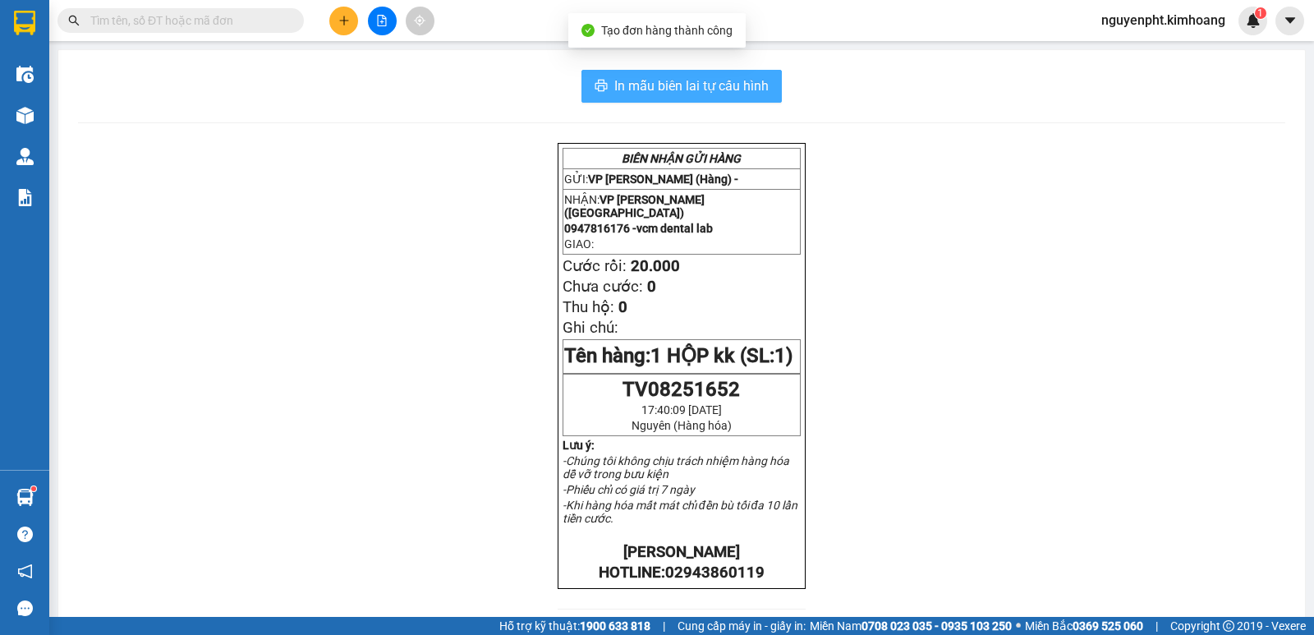
click at [694, 80] on span "In mẫu biên lai tự cấu hình" at bounding box center [691, 86] width 154 height 21
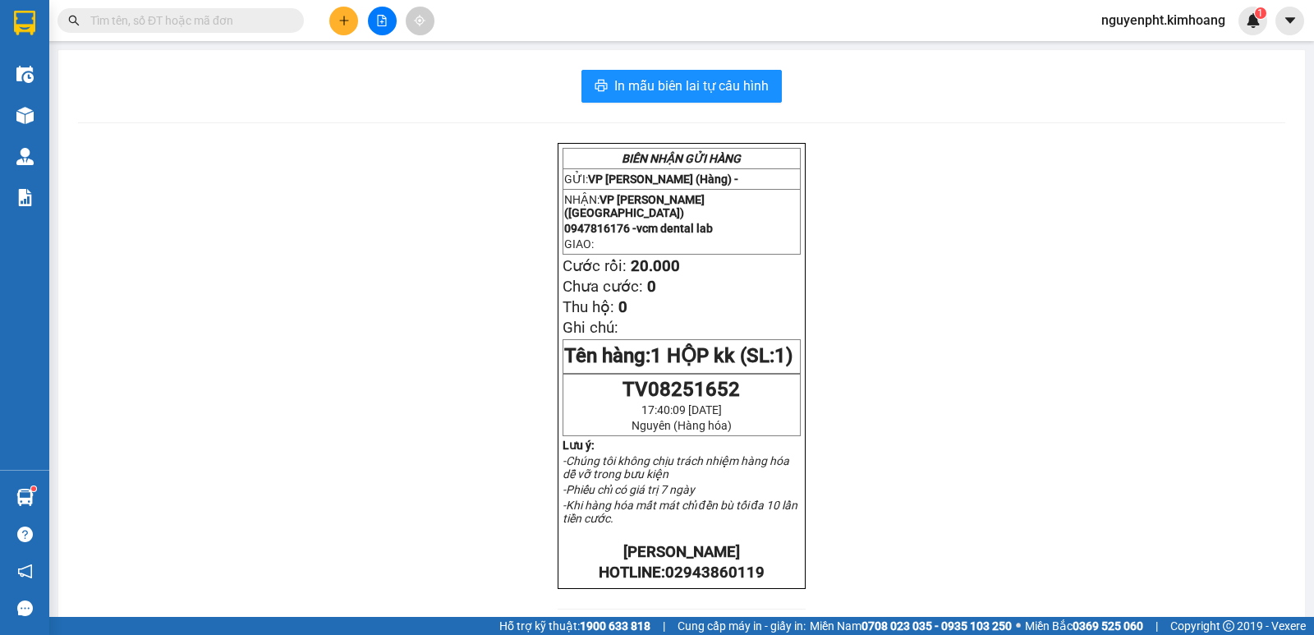
click at [241, 23] on input "text" at bounding box center [187, 20] width 194 height 18
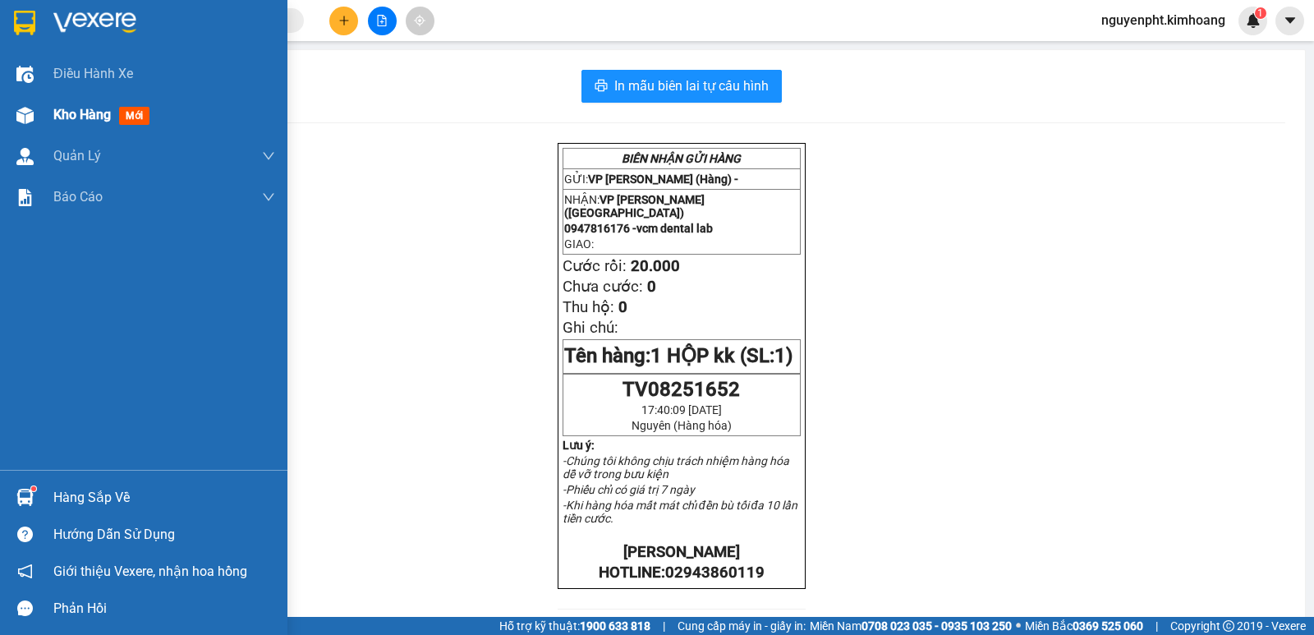
click at [69, 121] on span "Kho hàng" at bounding box center [81, 115] width 57 height 16
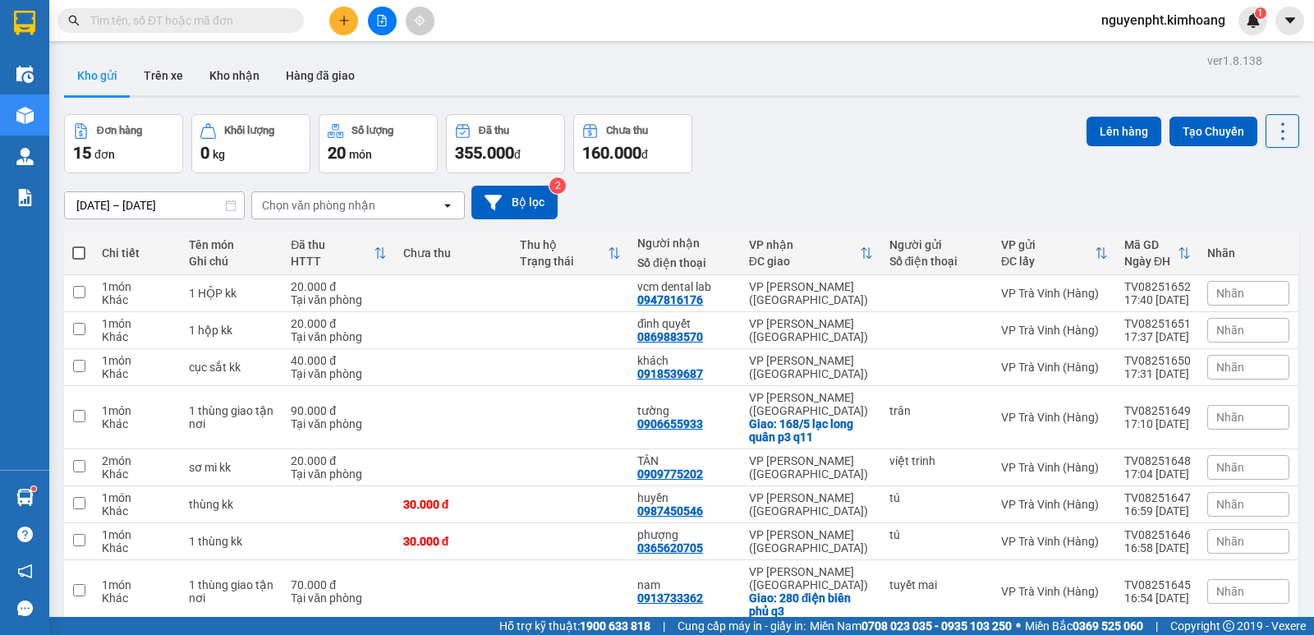
scroll to position [122, 0]
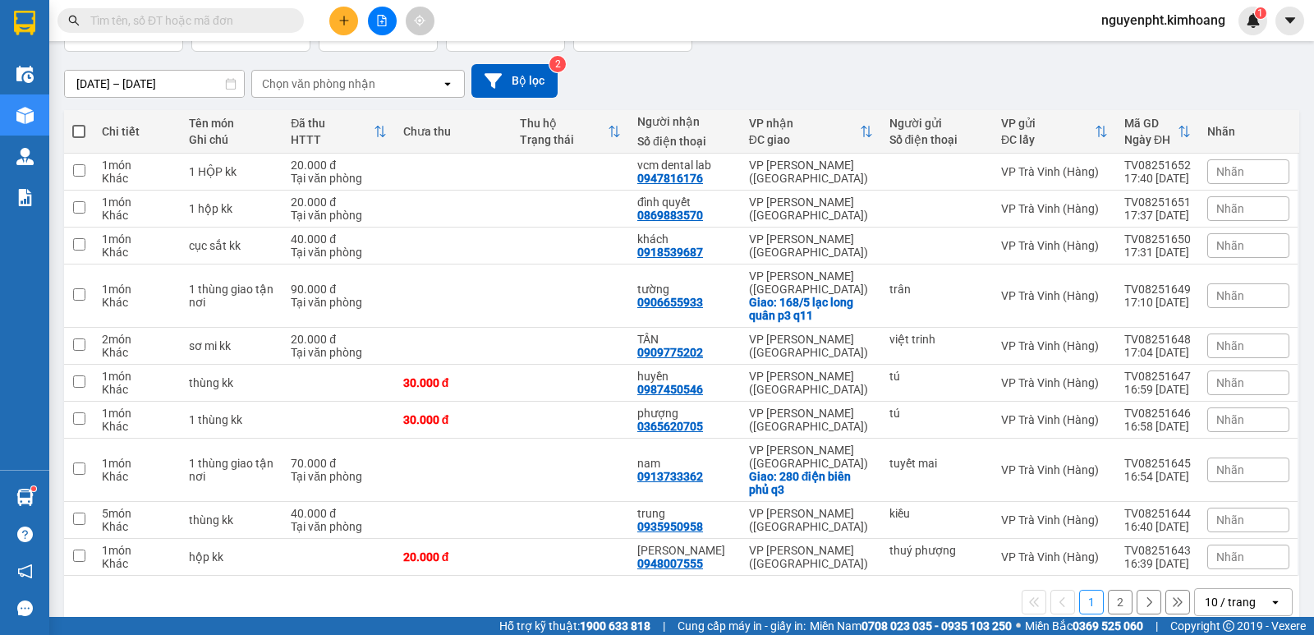
click at [1207, 594] on div "10 / trang" at bounding box center [1230, 602] width 51 height 16
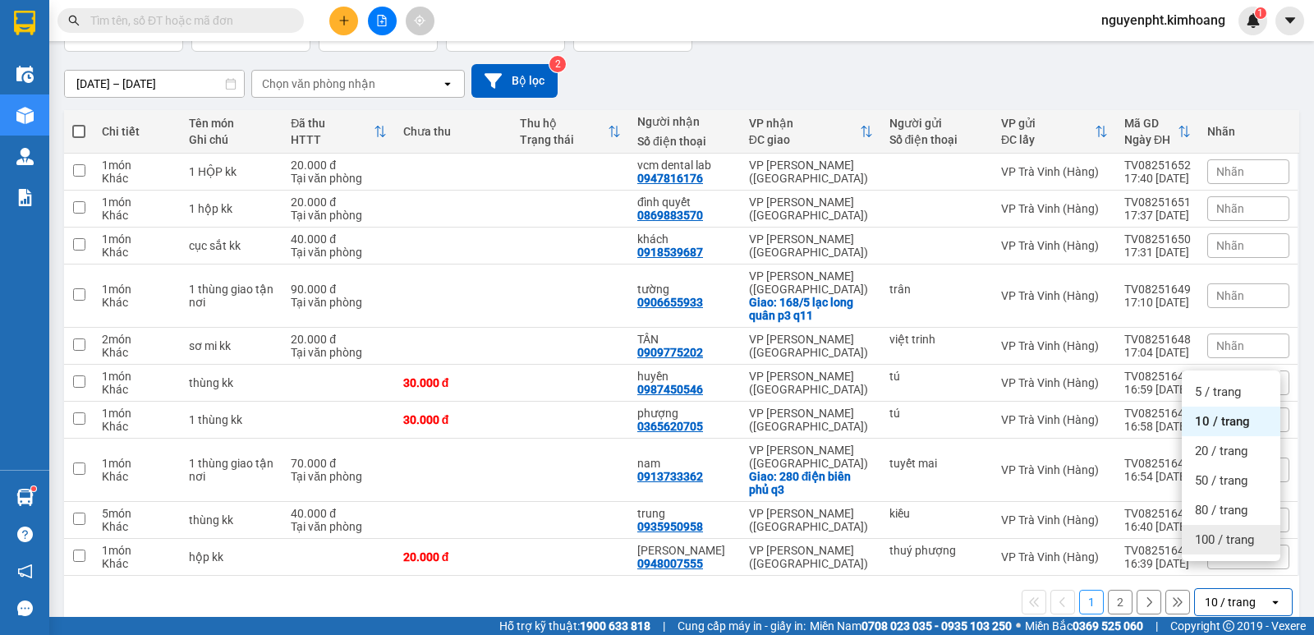
click at [1207, 546] on span "100 / trang" at bounding box center [1224, 539] width 59 height 16
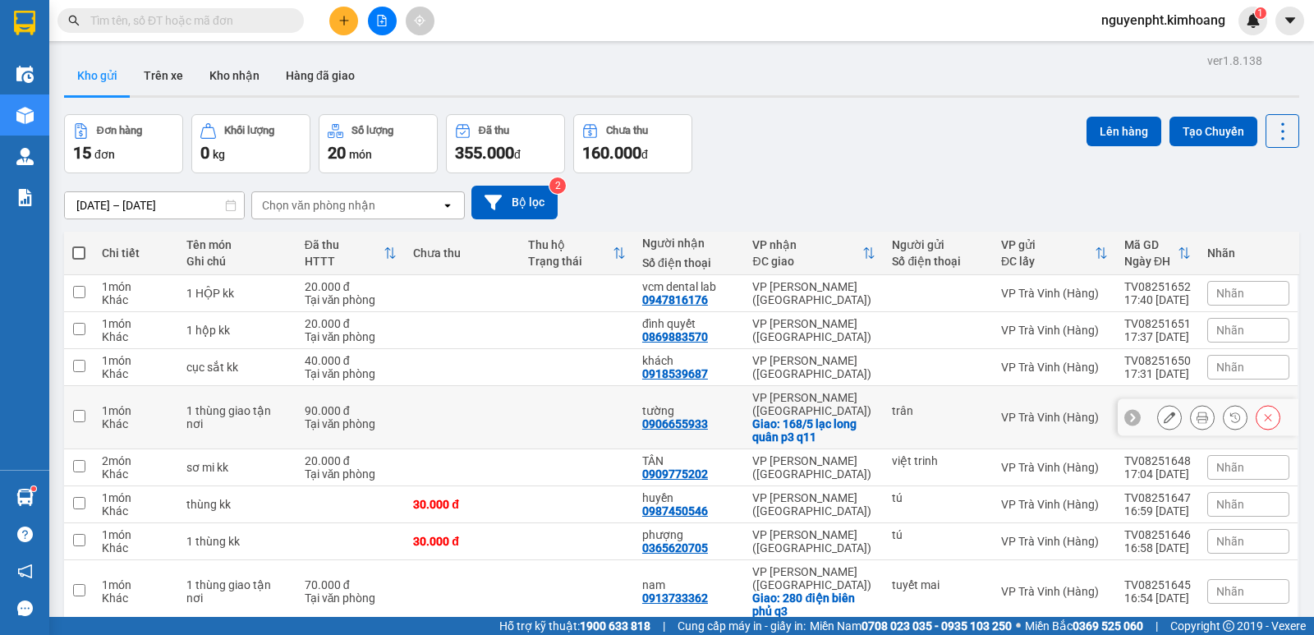
scroll to position [306, 0]
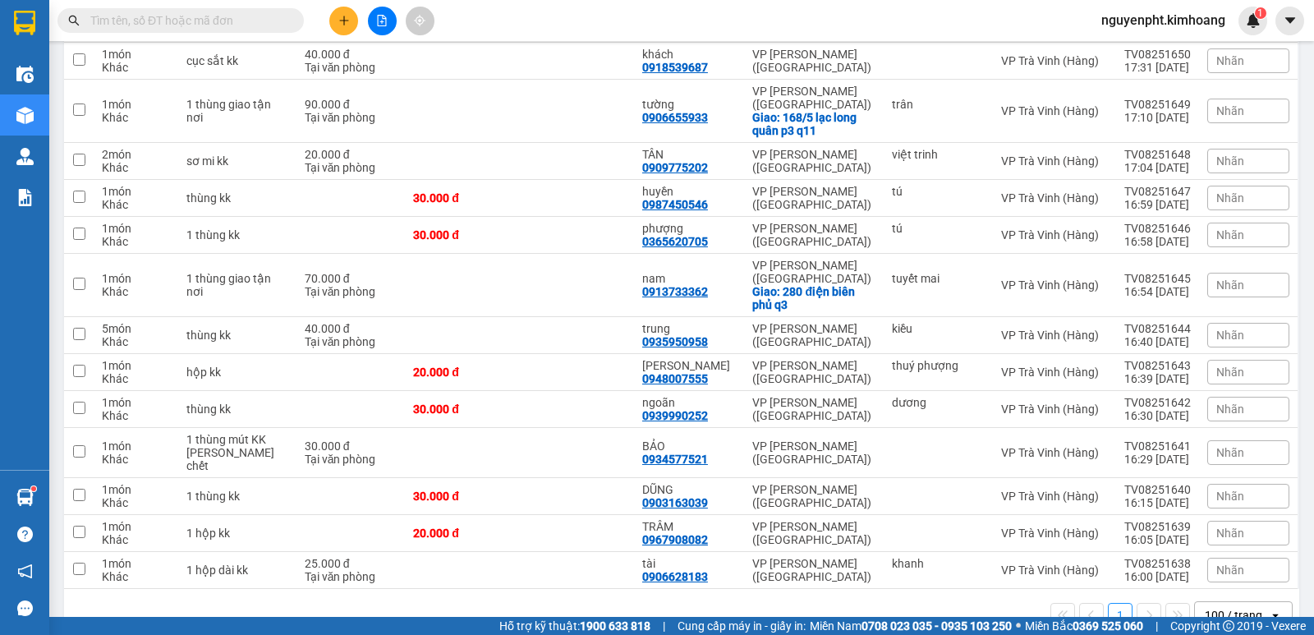
click at [140, 16] on input "text" at bounding box center [187, 20] width 194 height 18
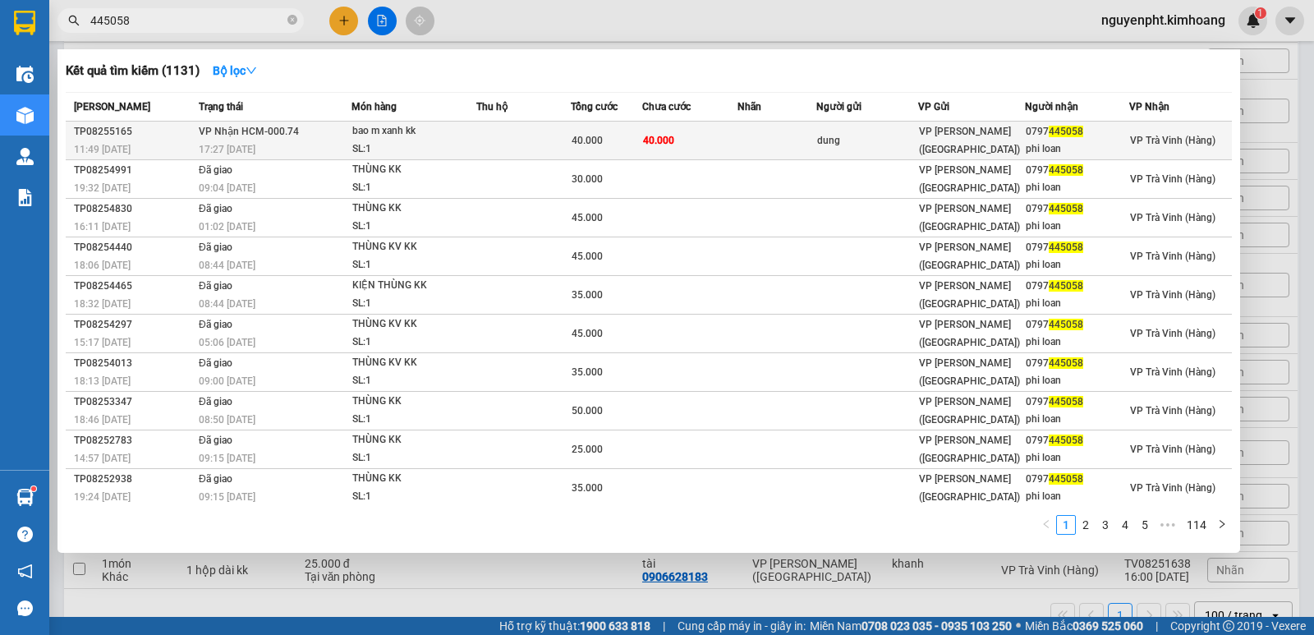
click at [546, 141] on td at bounding box center [523, 141] width 94 height 39
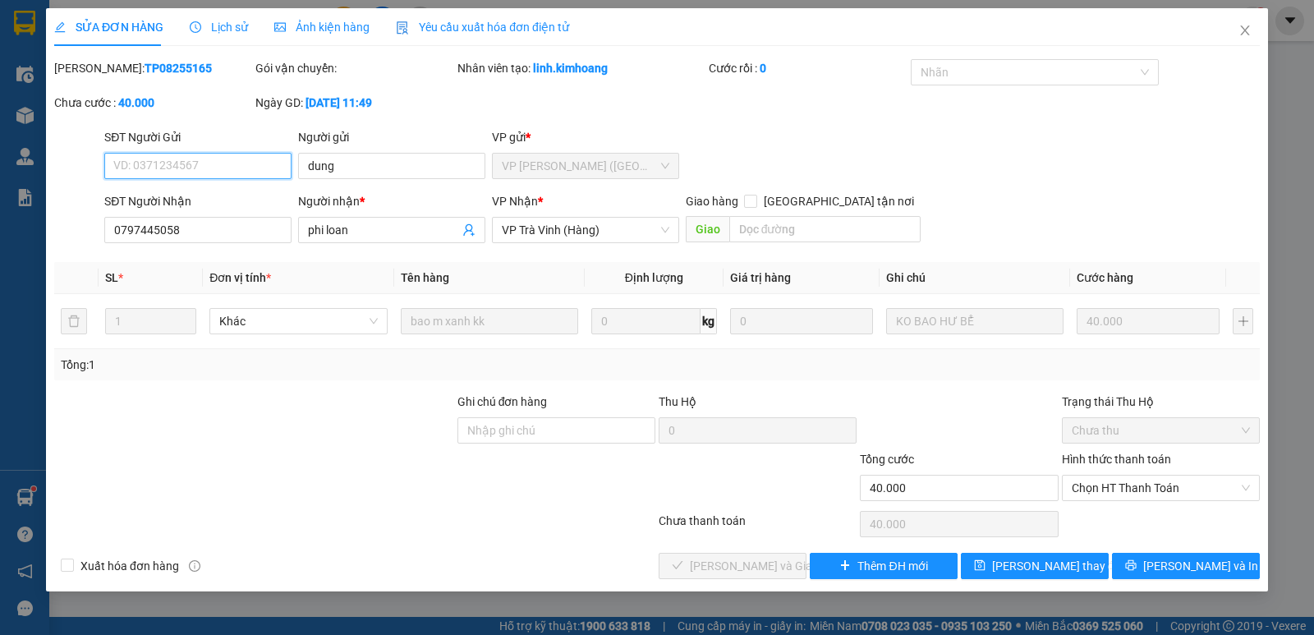
drag, startPoint x: 1109, startPoint y: 479, endPoint x: 1115, endPoint y: 507, distance: 28.5
click at [1109, 480] on span "Chọn HT Thanh Toán" at bounding box center [1161, 488] width 178 height 25
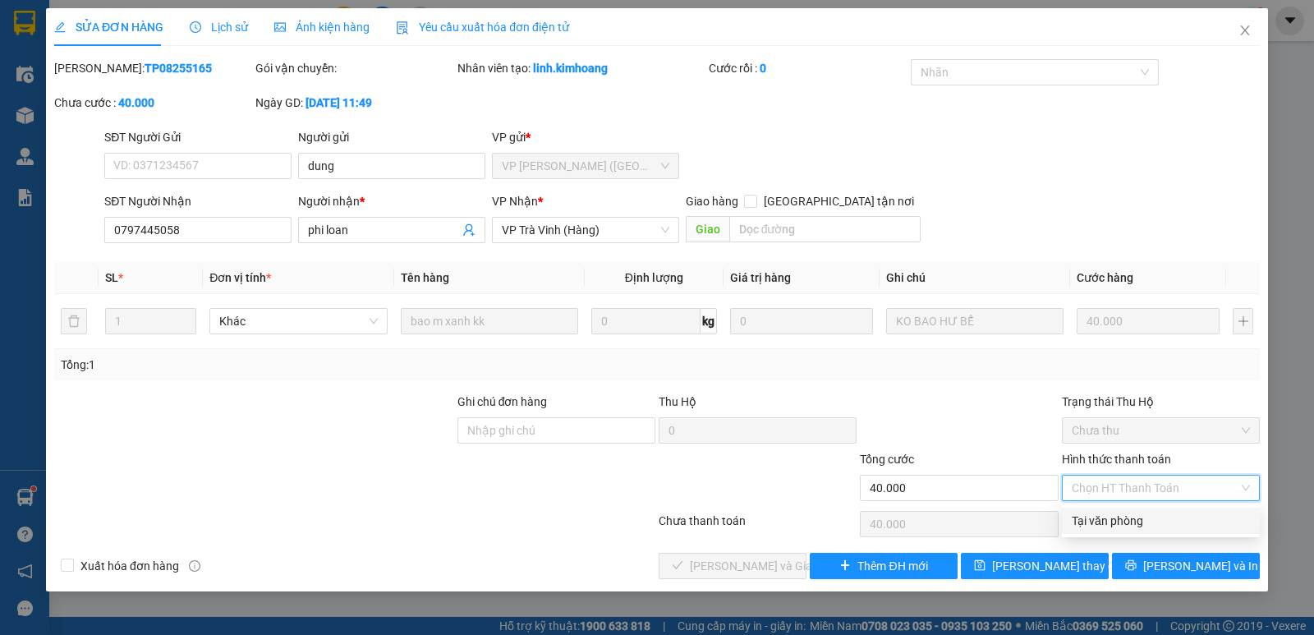
drag, startPoint x: 1111, startPoint y: 512, endPoint x: 990, endPoint y: 543, distance: 124.5
click at [1110, 512] on div "Tại văn phòng" at bounding box center [1161, 521] width 178 height 18
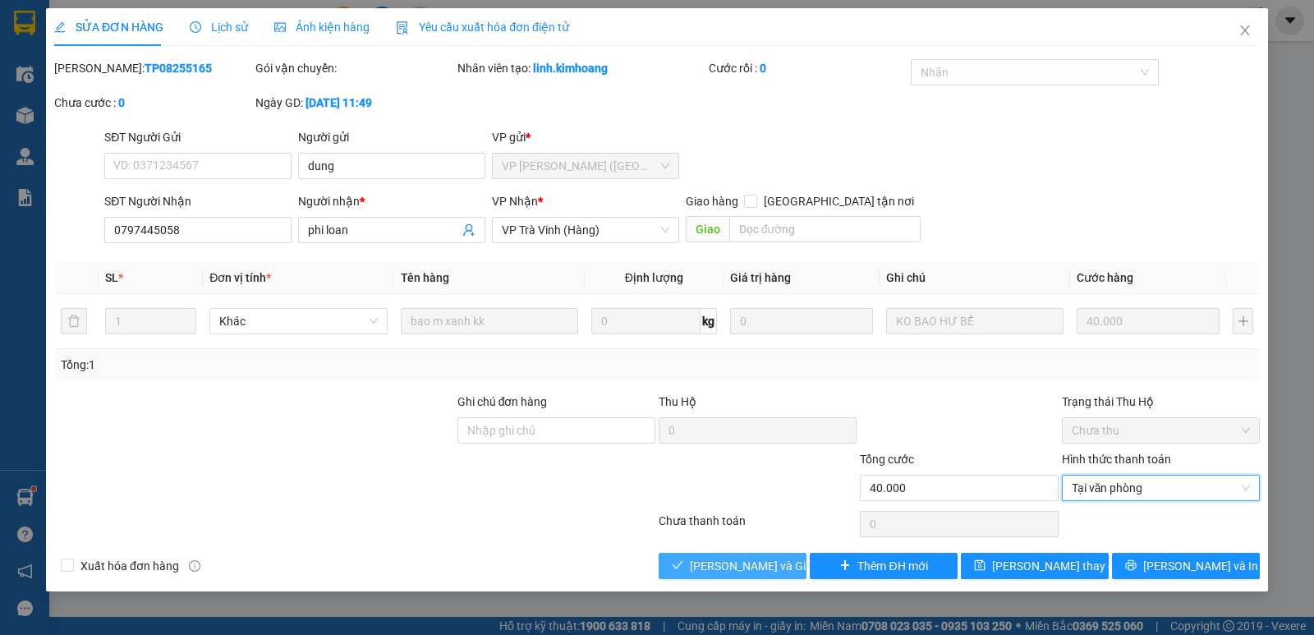
click at [751, 559] on span "Lưu và Giao hàng" at bounding box center [769, 566] width 158 height 18
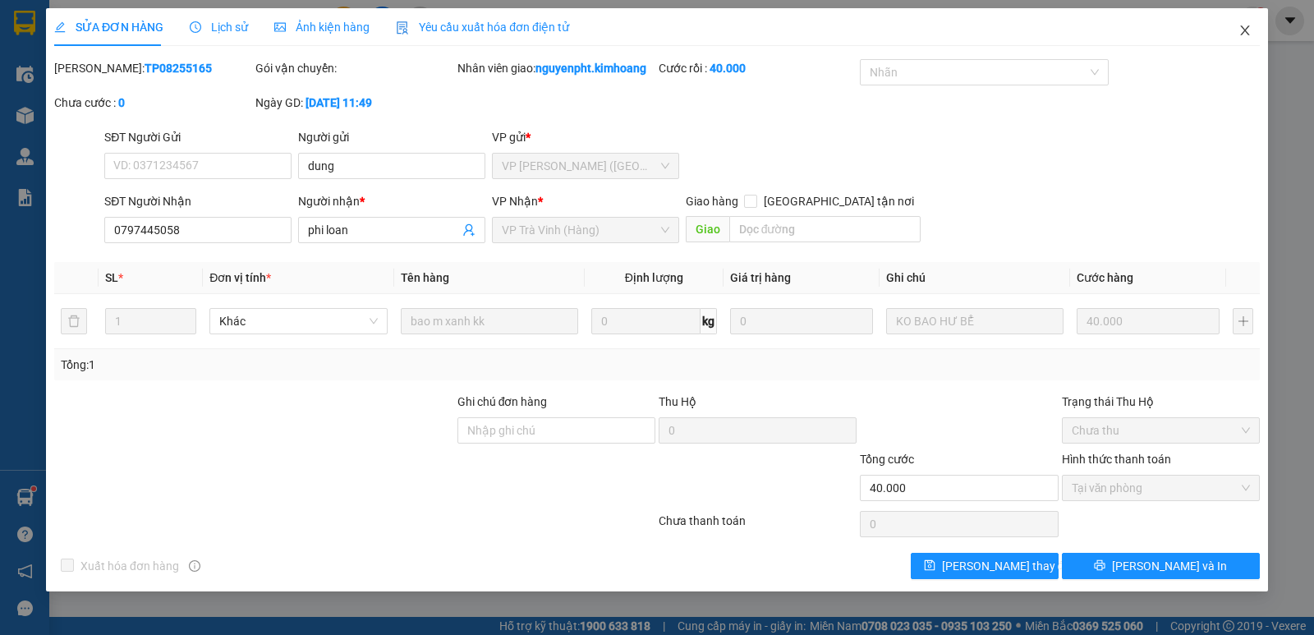
drag, startPoint x: 1244, startPoint y: 28, endPoint x: 121, endPoint y: 33, distance: 1123.6
click at [1243, 28] on icon "close" at bounding box center [1245, 30] width 13 height 13
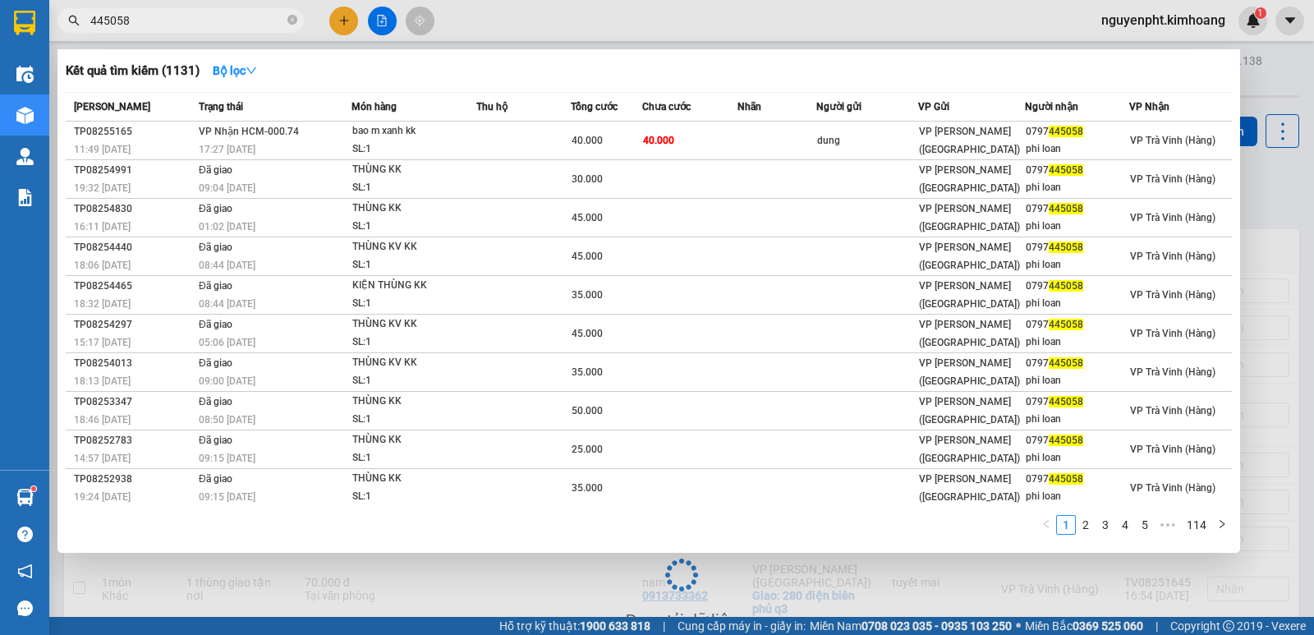
drag, startPoint x: 182, startPoint y: 28, endPoint x: 0, endPoint y: 53, distance: 184.0
click at [0, 53] on section "Kết quả tìm kiếm ( 1131 ) Bộ lọc Mã ĐH Trạng thái Món hàng Thu hộ Tổng cước Chư…" at bounding box center [657, 317] width 1314 height 635
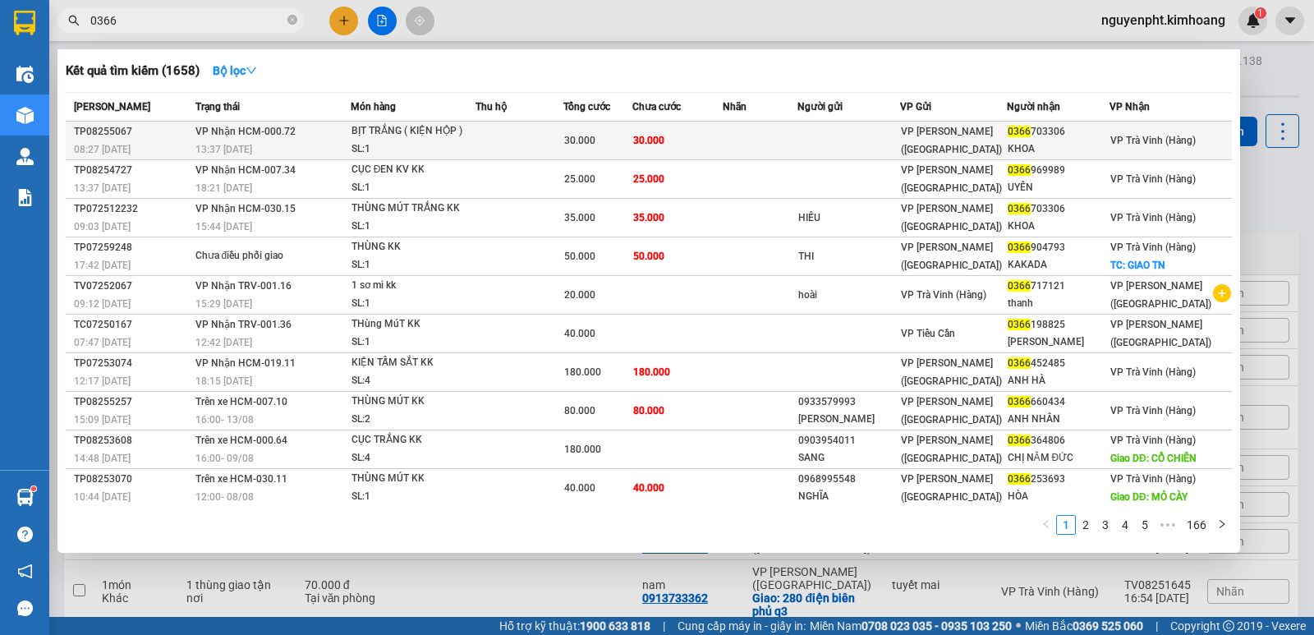
click at [748, 143] on td at bounding box center [760, 141] width 75 height 39
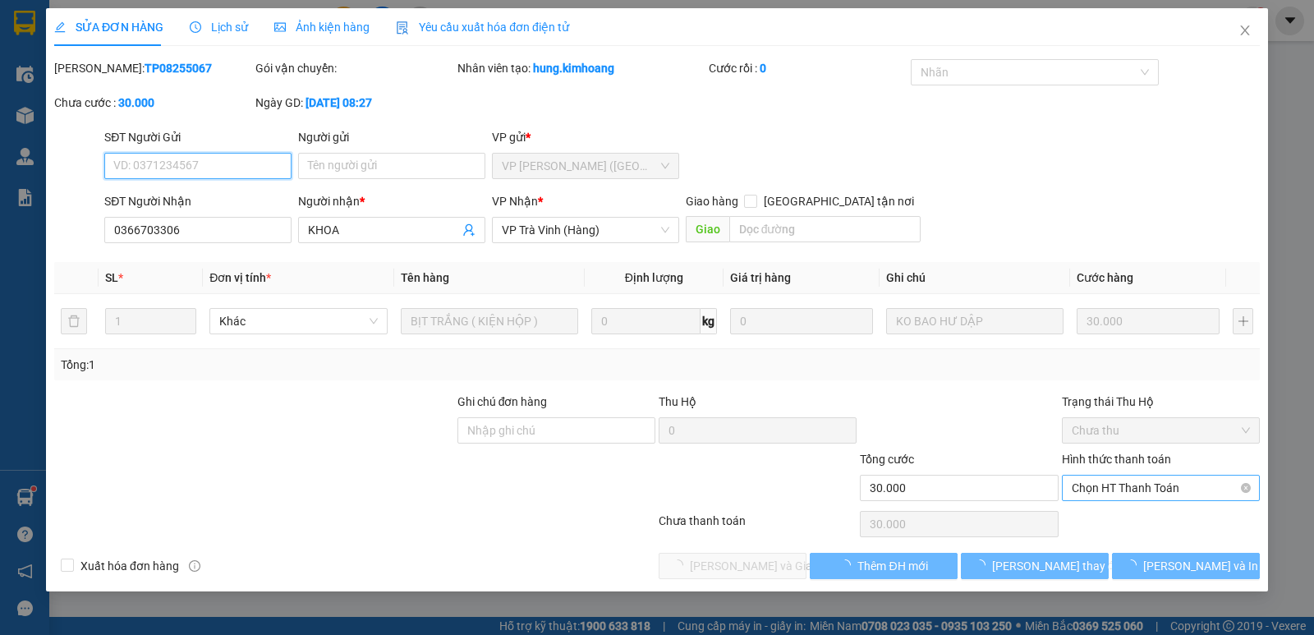
click at [1186, 495] on span "Chọn HT Thanh Toán" at bounding box center [1161, 488] width 178 height 25
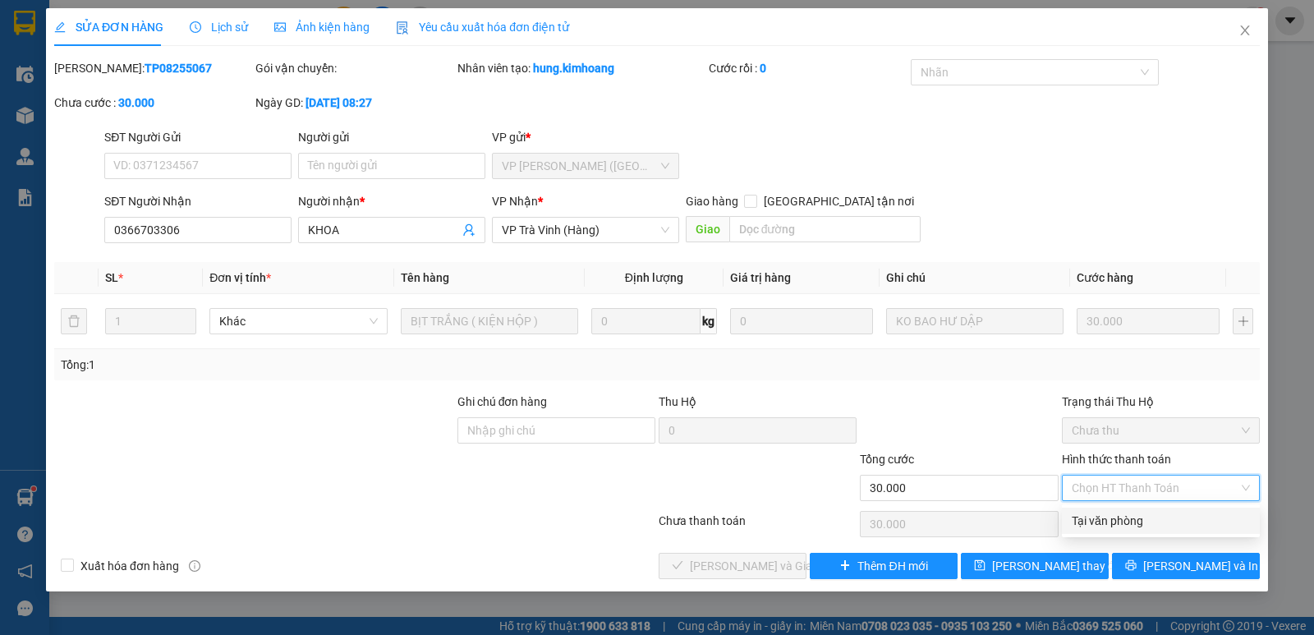
drag, startPoint x: 1129, startPoint y: 515, endPoint x: 990, endPoint y: 523, distance: 139.9
click at [1116, 518] on div "Tại văn phòng" at bounding box center [1161, 521] width 178 height 18
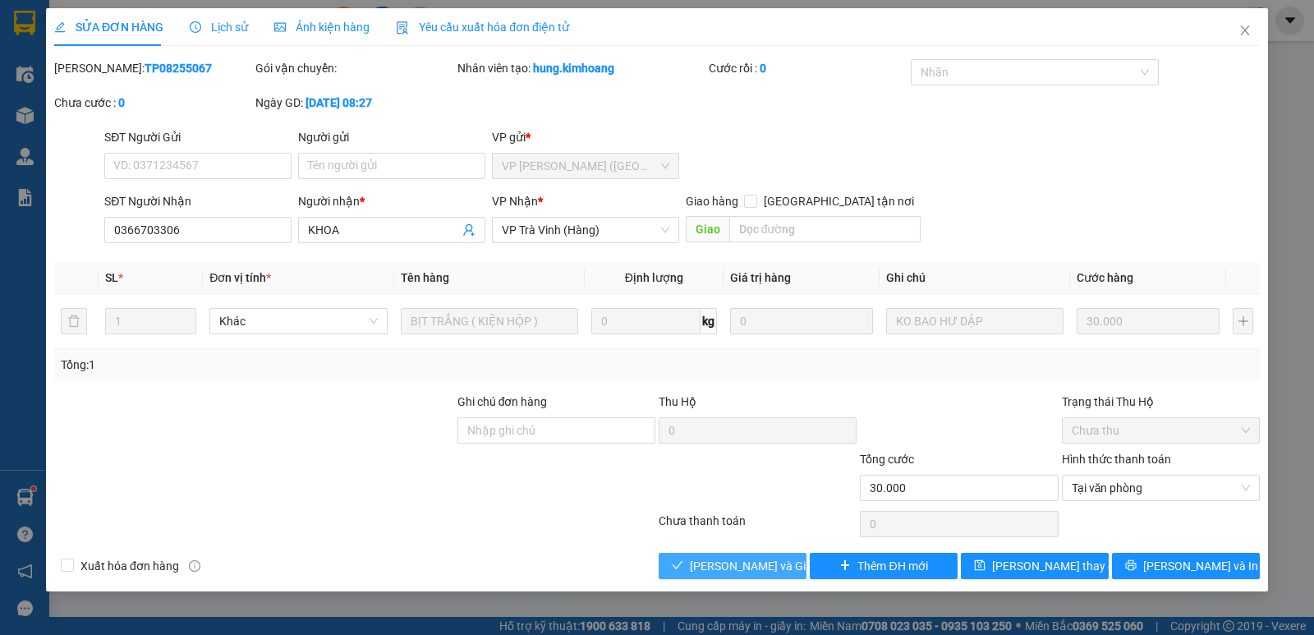
drag, startPoint x: 702, startPoint y: 569, endPoint x: 710, endPoint y: 577, distance: 10.5
click at [702, 570] on span "Lưu và Giao hàng" at bounding box center [769, 566] width 158 height 18
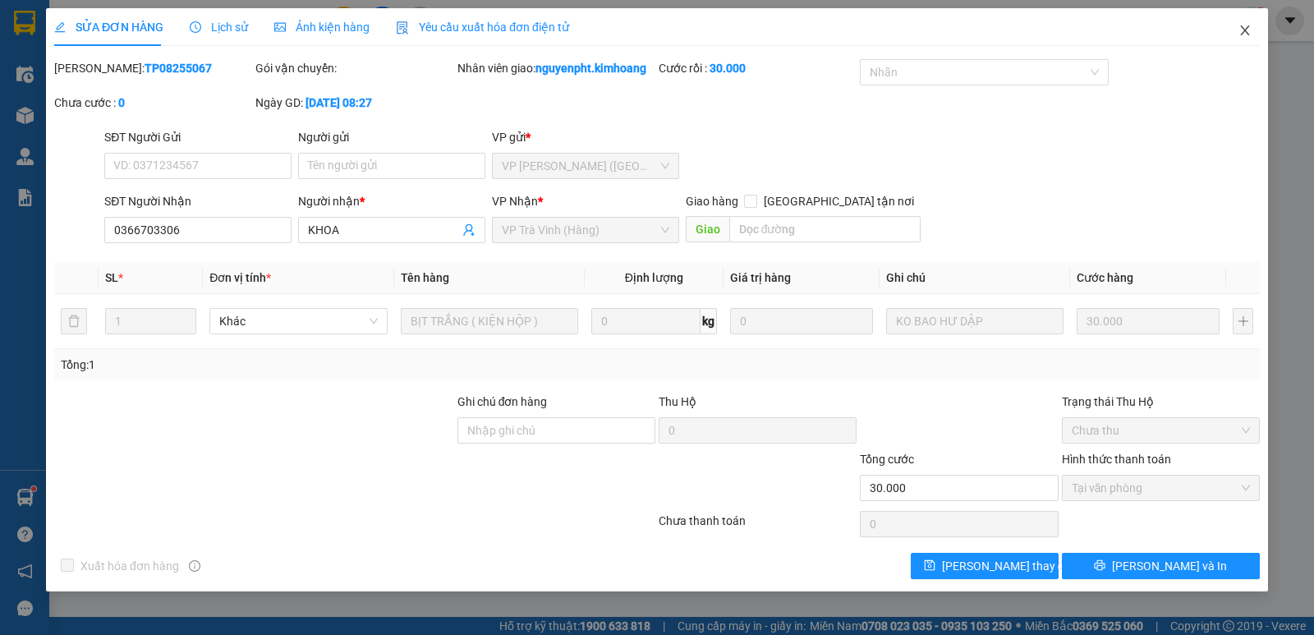
click at [1241, 33] on icon "close" at bounding box center [1245, 30] width 13 height 13
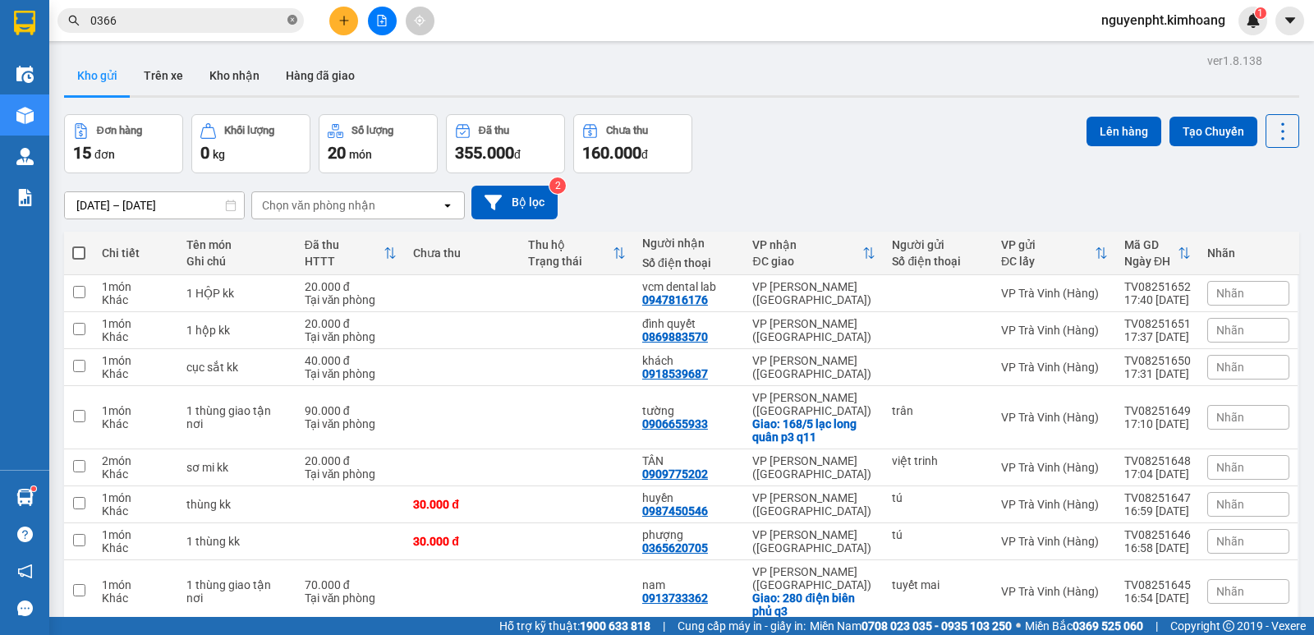
click at [291, 20] on icon "close-circle" at bounding box center [292, 20] width 10 height 10
click at [338, 20] on icon "plus" at bounding box center [343, 20] width 11 height 11
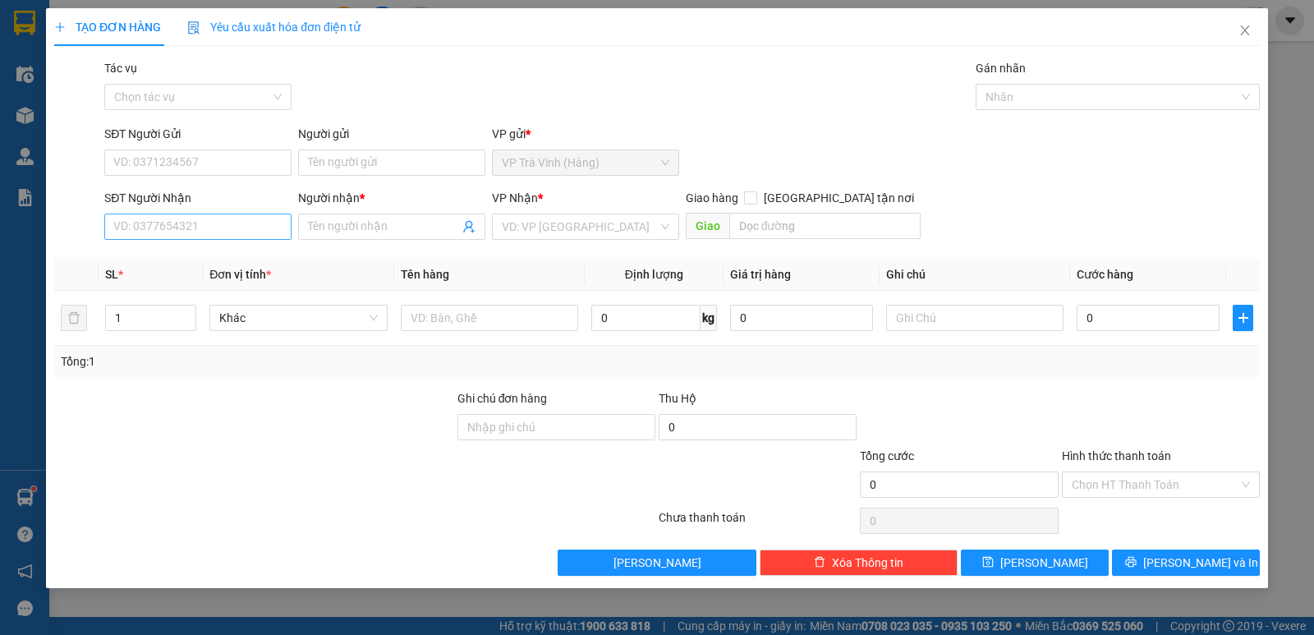
click at [172, 214] on div "SĐT Người Nhận VD: 0377654321" at bounding box center [197, 217] width 187 height 57
click at [172, 223] on input "SĐT Người Nhận" at bounding box center [197, 227] width 187 height 26
click at [200, 259] on div "0769398214 - MAI" at bounding box center [198, 259] width 168 height 18
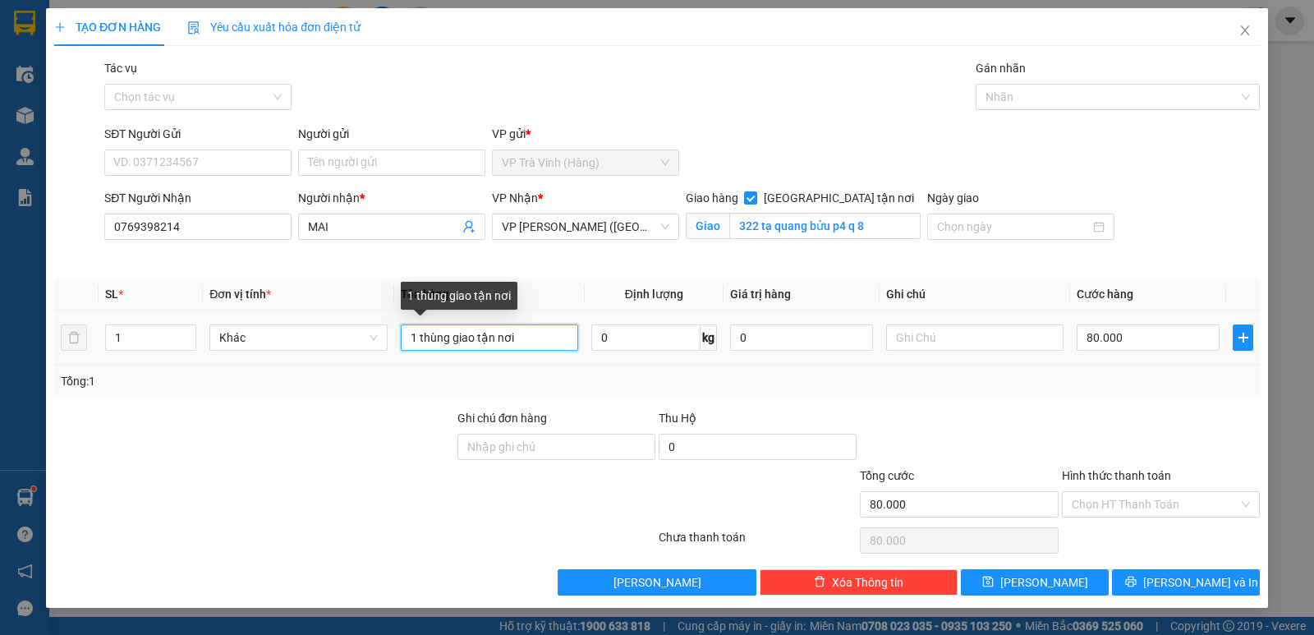
drag, startPoint x: 531, startPoint y: 339, endPoint x: 0, endPoint y: 339, distance: 530.6
click at [0, 345] on div "TẠO ĐƠN HÀNG Yêu cầu xuất hóa đơn điện tử Transit Pickup Surcharge Ids Transit …" at bounding box center [657, 317] width 1314 height 635
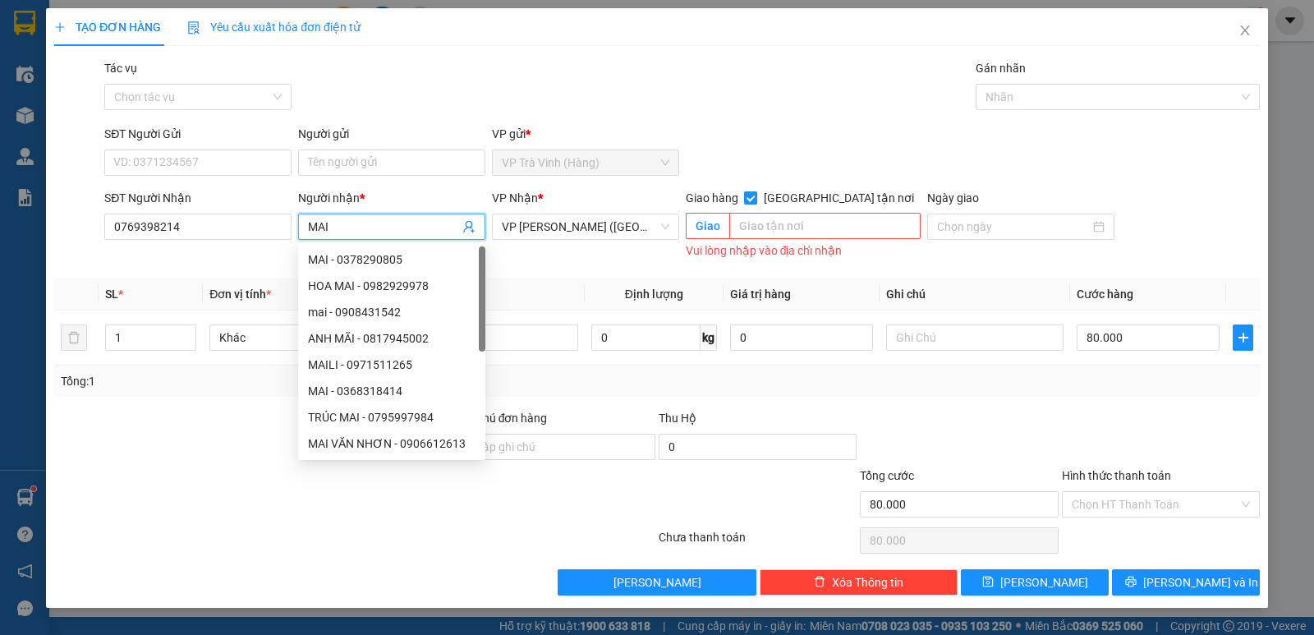
click at [756, 198] on input "Giao tận nơi" at bounding box center [749, 196] width 11 height 11
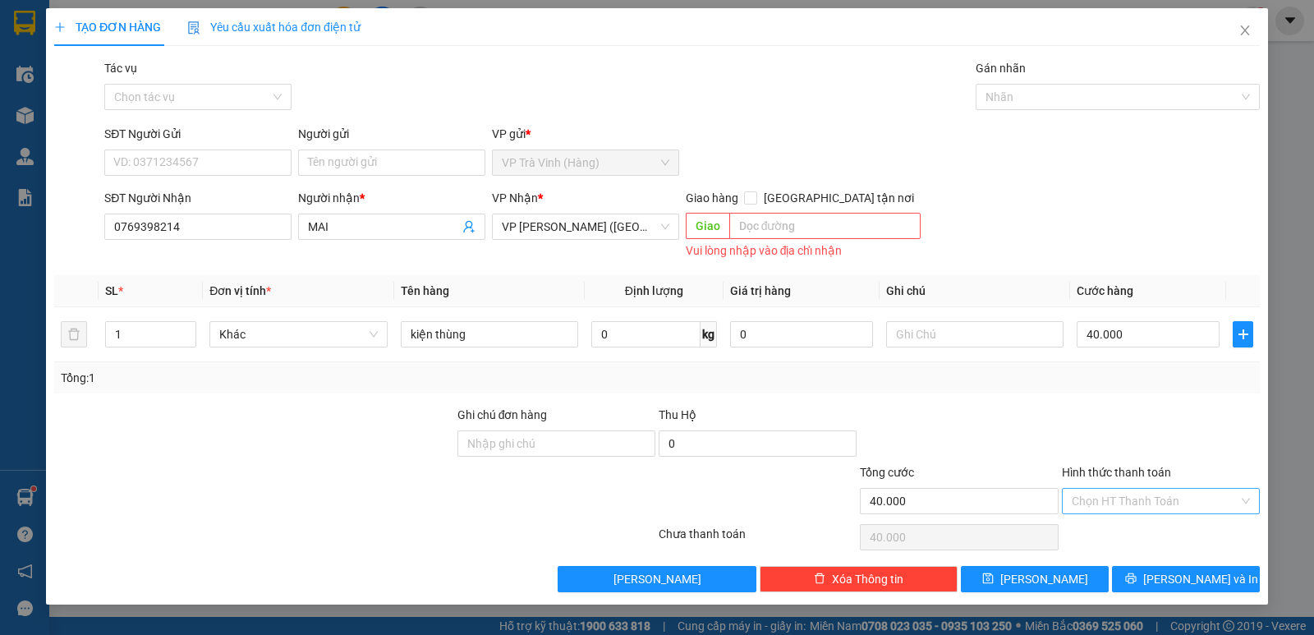
click at [1128, 501] on input "Hình thức thanh toán" at bounding box center [1155, 501] width 167 height 25
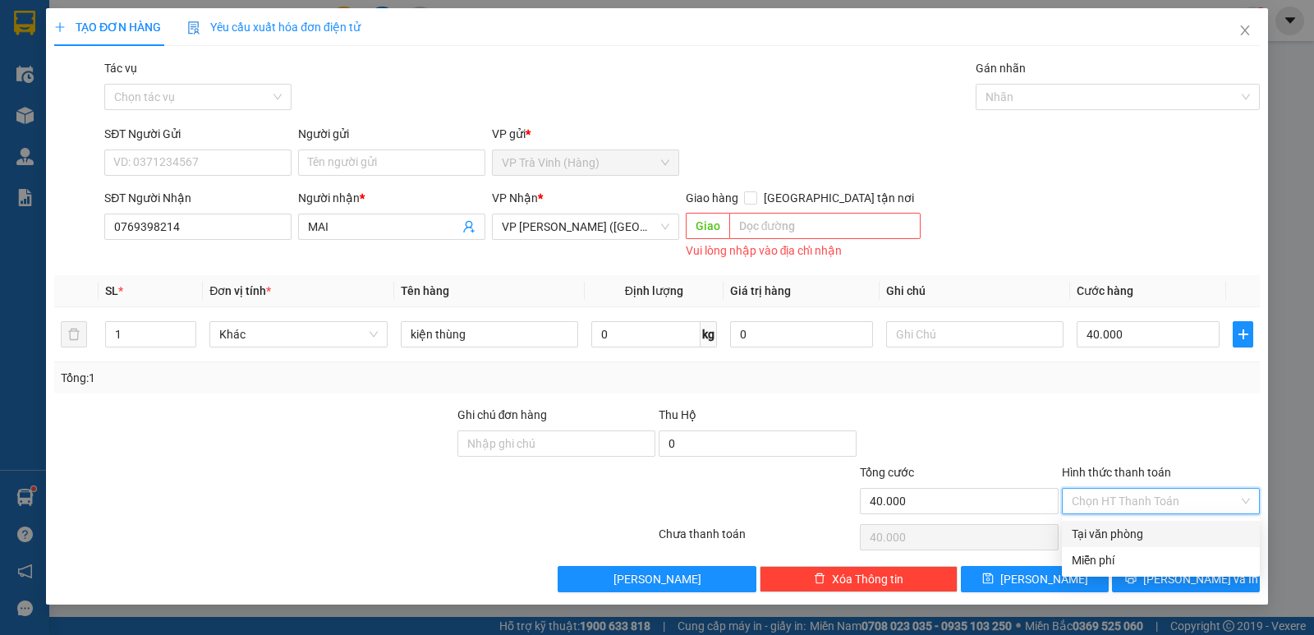
click at [1133, 531] on div "Tại văn phòng" at bounding box center [1161, 534] width 178 height 18
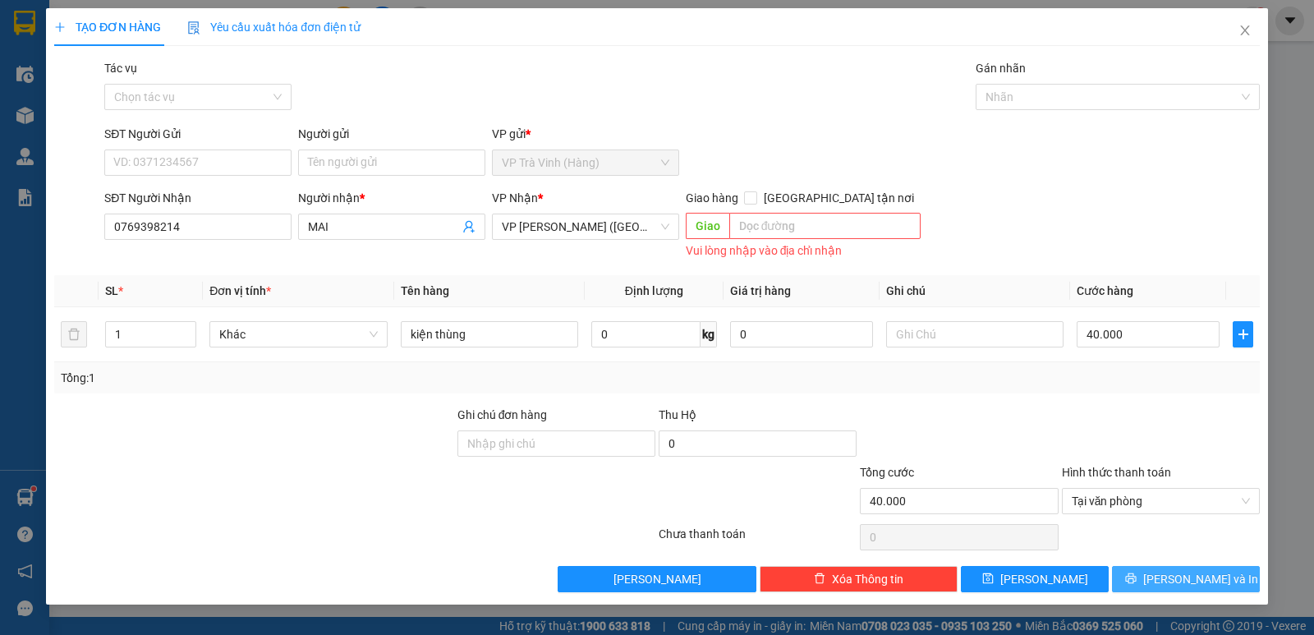
drag, startPoint x: 1188, startPoint y: 575, endPoint x: 1159, endPoint y: 531, distance: 53.3
click at [1187, 575] on span "Lưu và In" at bounding box center [1200, 579] width 115 height 18
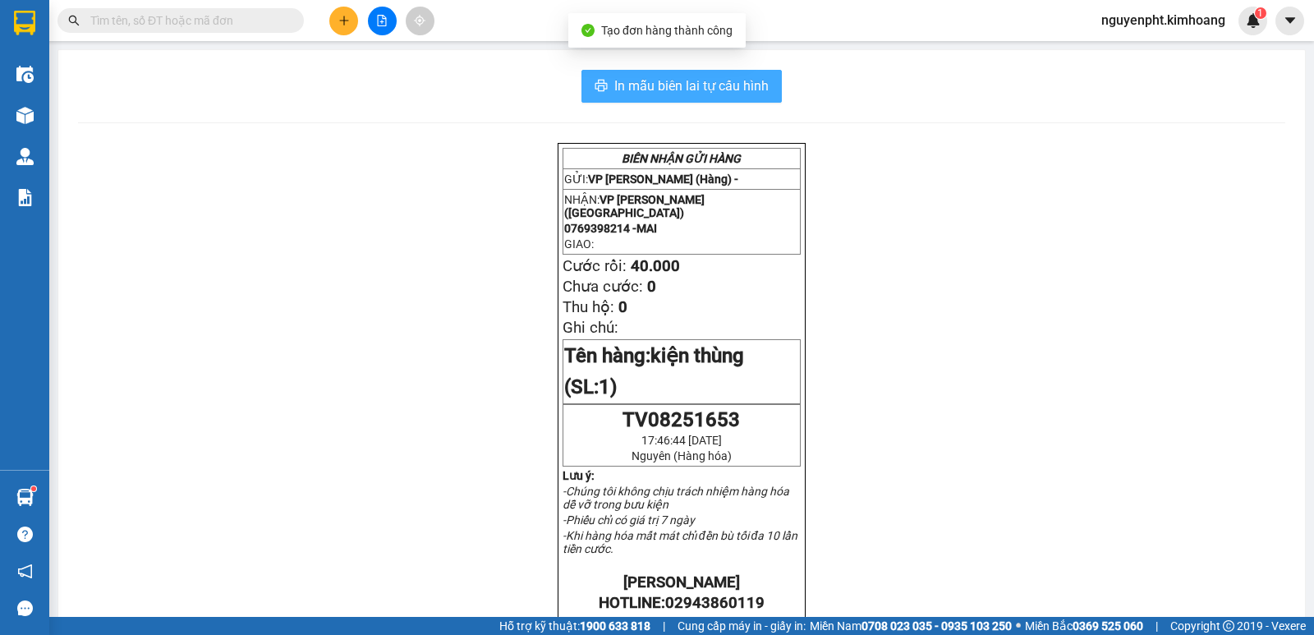
click at [717, 82] on span "In mẫu biên lai tự cấu hình" at bounding box center [691, 86] width 154 height 21
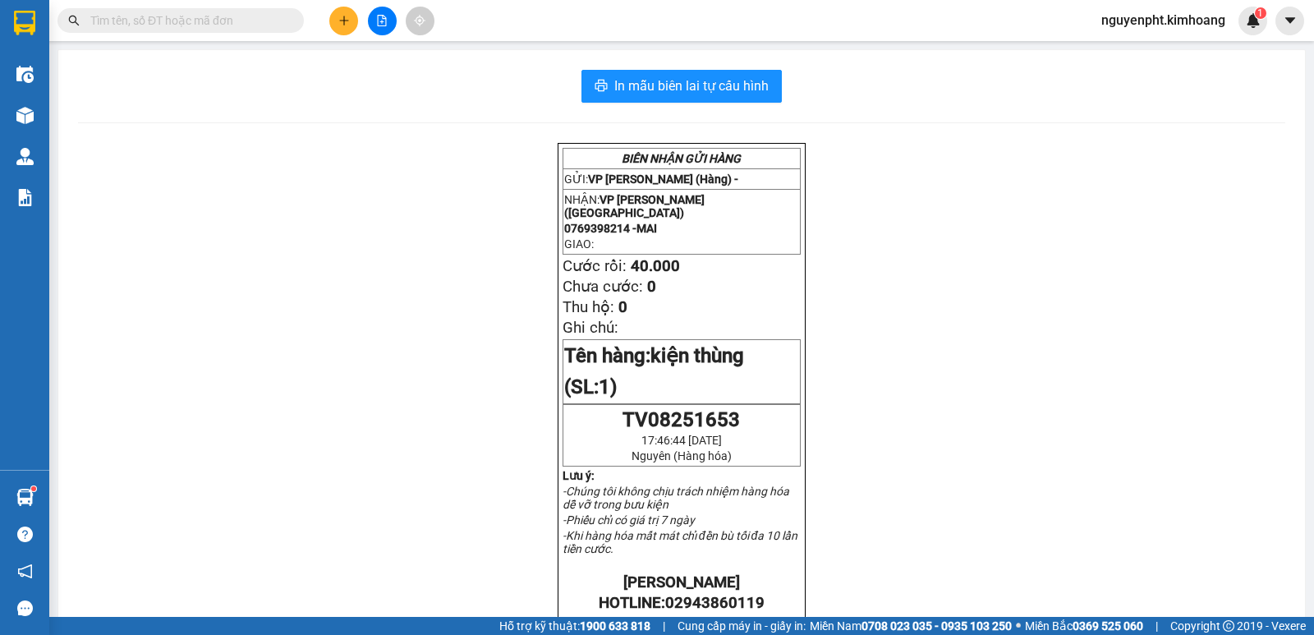
click at [249, 22] on input "text" at bounding box center [187, 20] width 194 height 18
click at [207, 26] on input "text" at bounding box center [187, 20] width 194 height 18
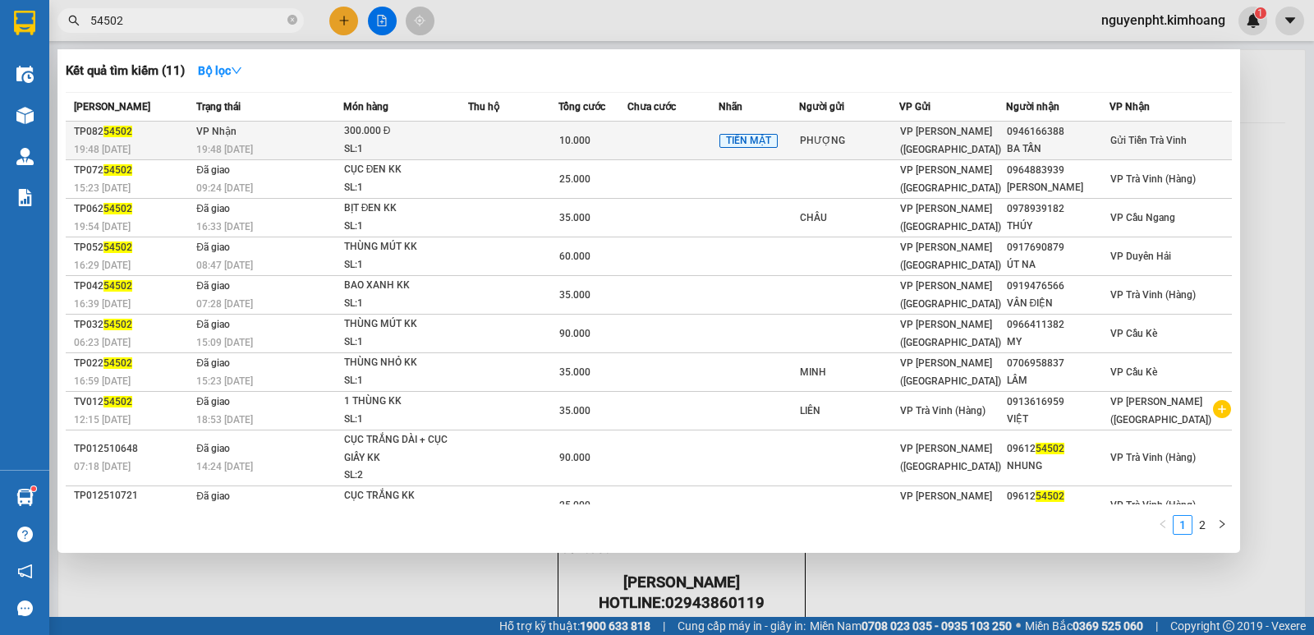
click at [540, 133] on td at bounding box center [513, 141] width 90 height 39
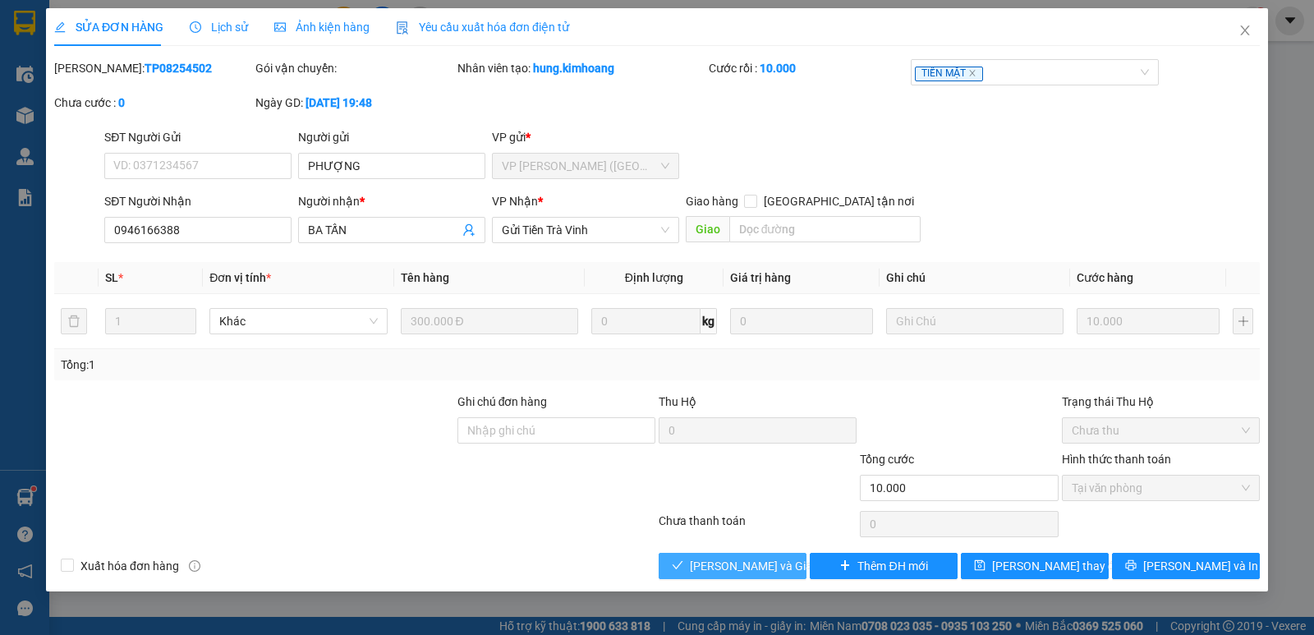
click at [723, 565] on span "Lưu và Giao hàng" at bounding box center [769, 566] width 158 height 18
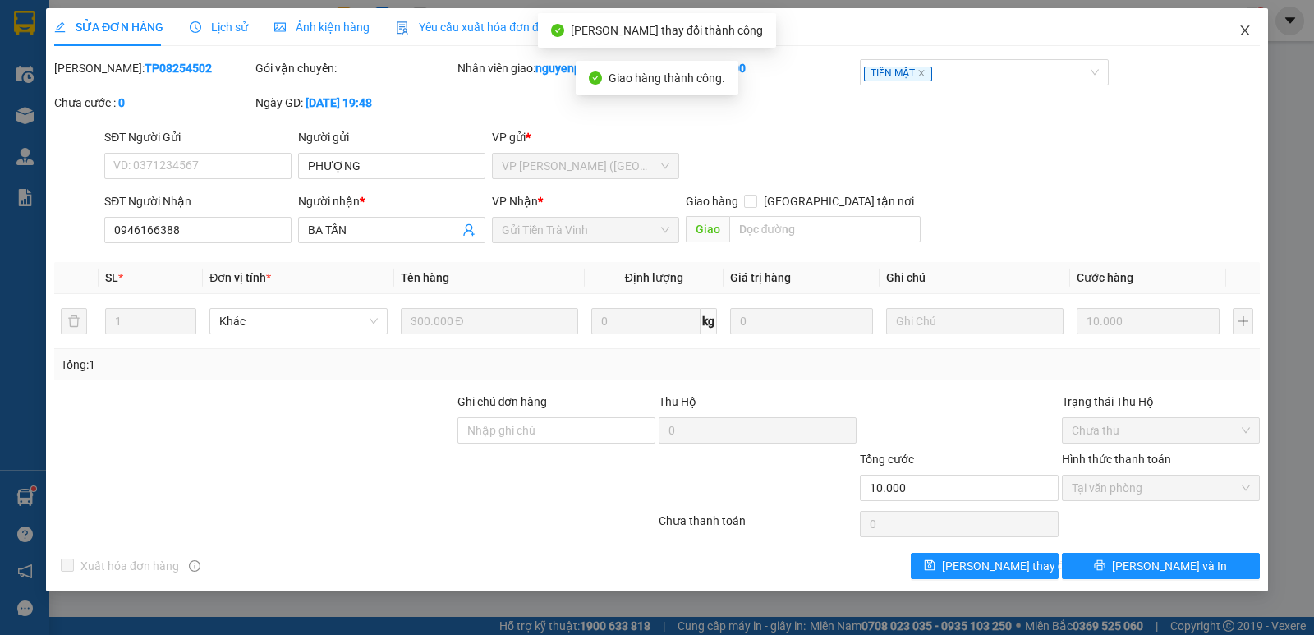
click at [1247, 29] on icon "close" at bounding box center [1244, 30] width 9 height 10
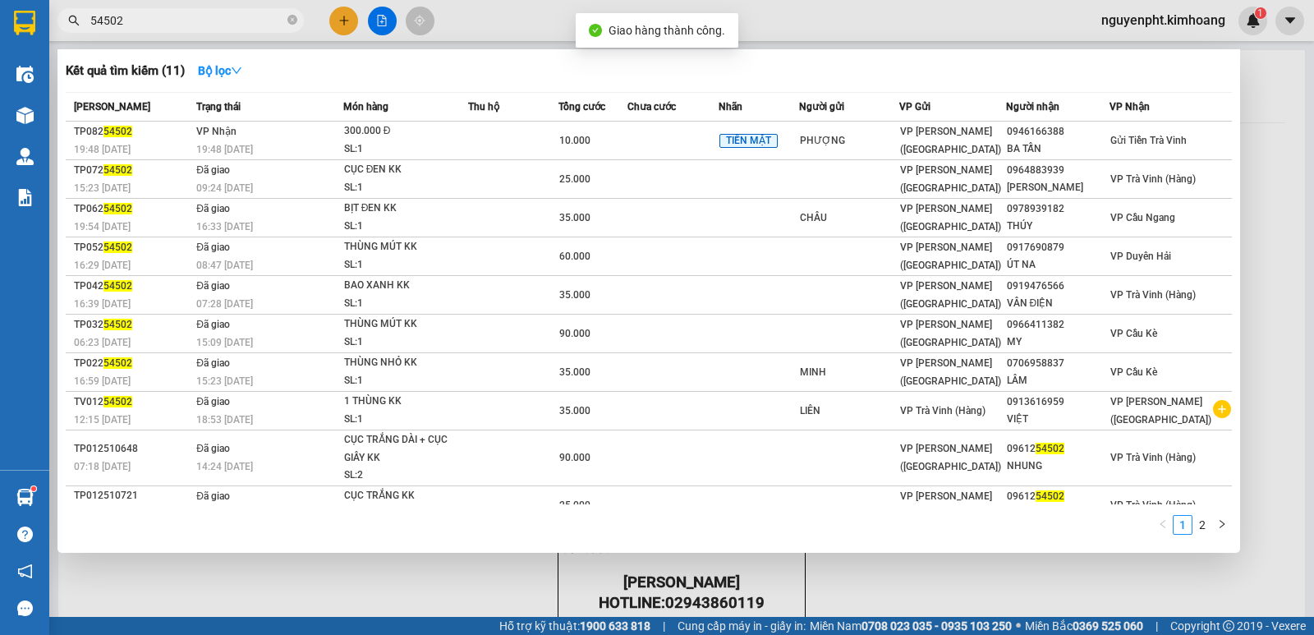
click at [256, 14] on input "54502" at bounding box center [187, 20] width 194 height 18
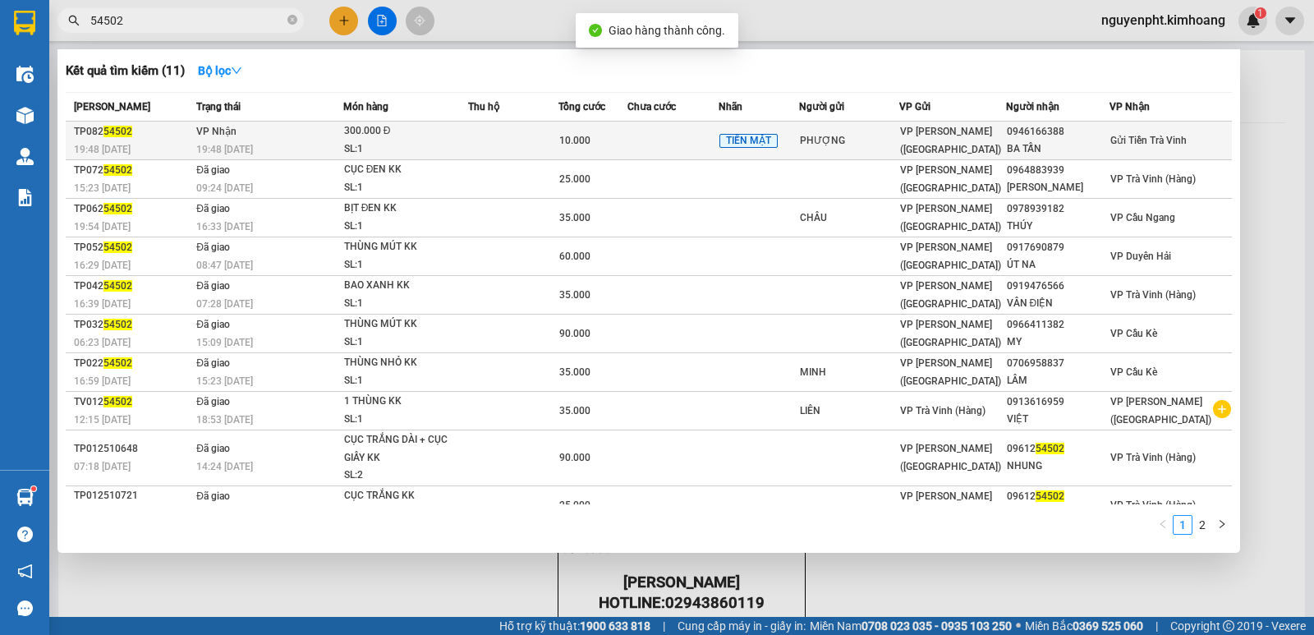
click at [683, 144] on td at bounding box center [672, 141] width 91 height 39
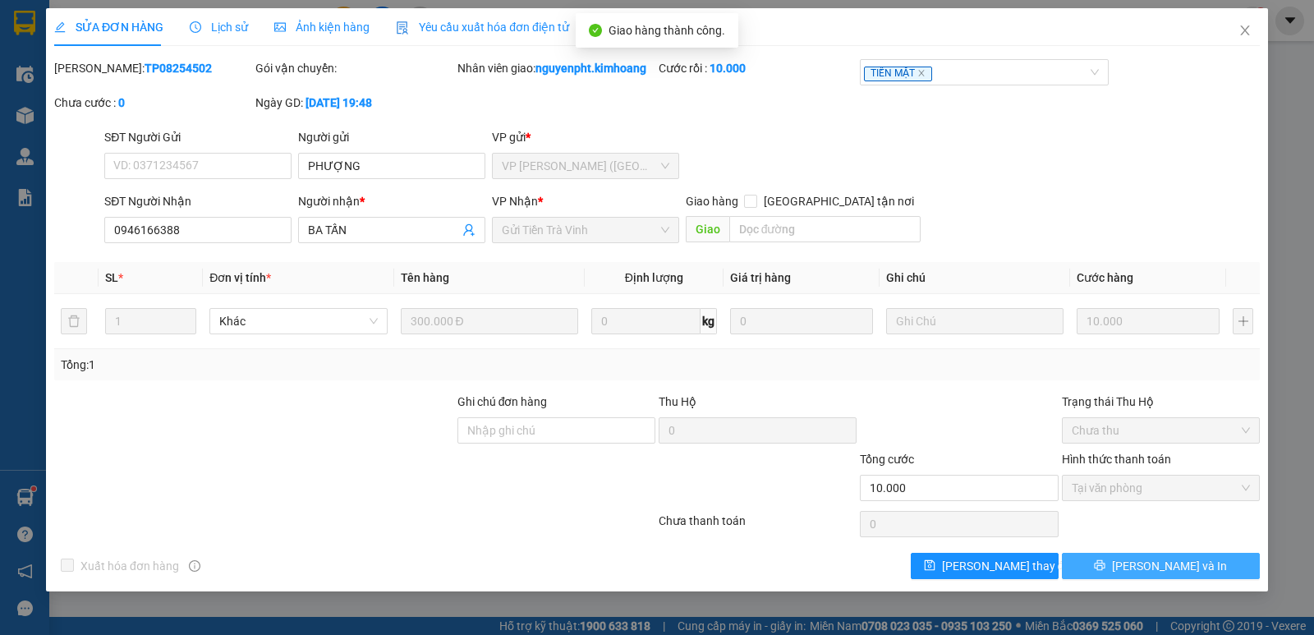
click at [1138, 560] on button "Lưu và In" at bounding box center [1161, 566] width 198 height 26
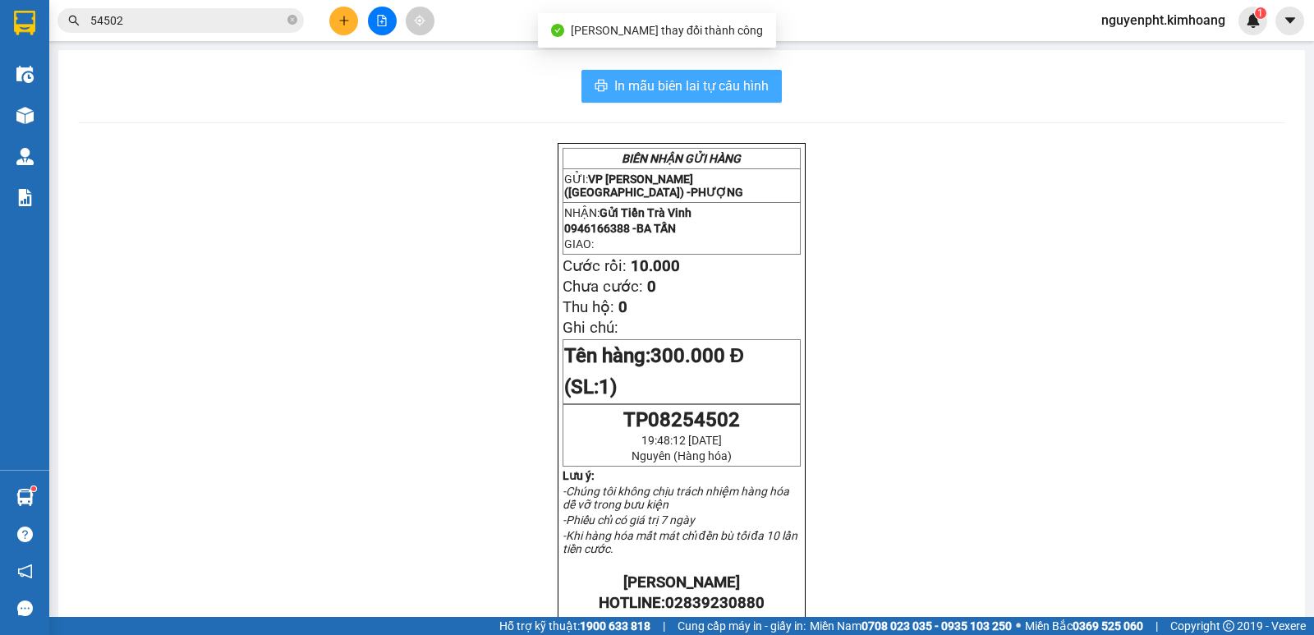
click at [753, 85] on span "In mẫu biên lai tự cấu hình" at bounding box center [691, 86] width 154 height 21
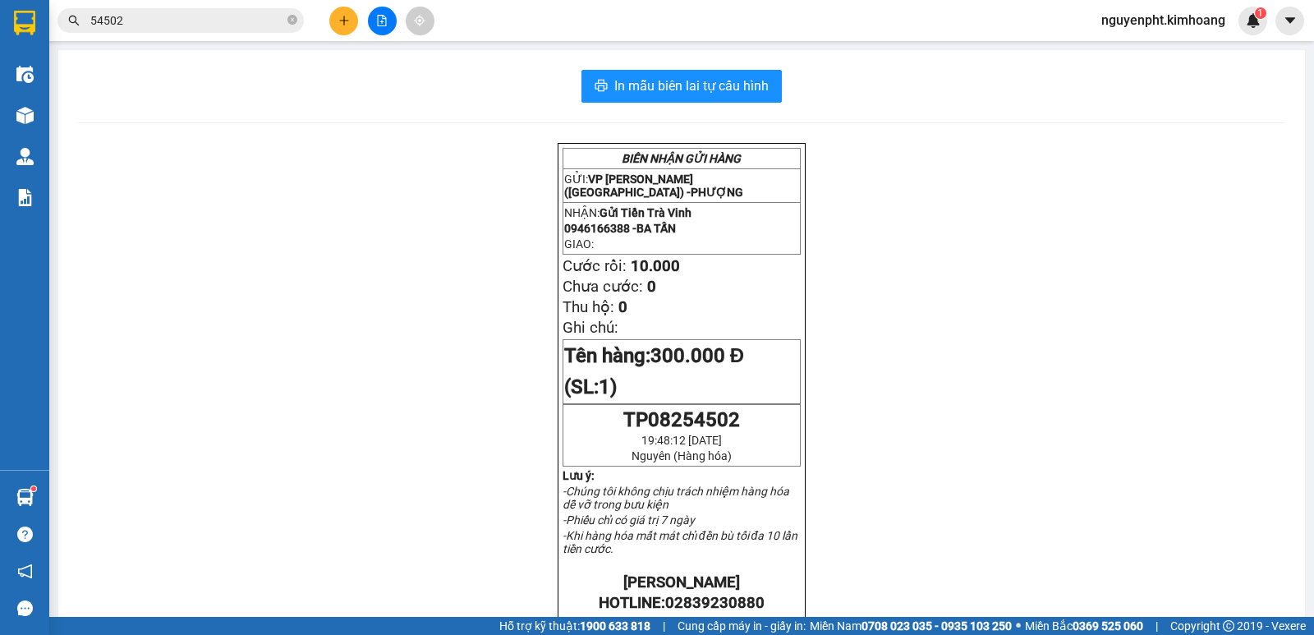
click at [342, 11] on button at bounding box center [343, 21] width 29 height 29
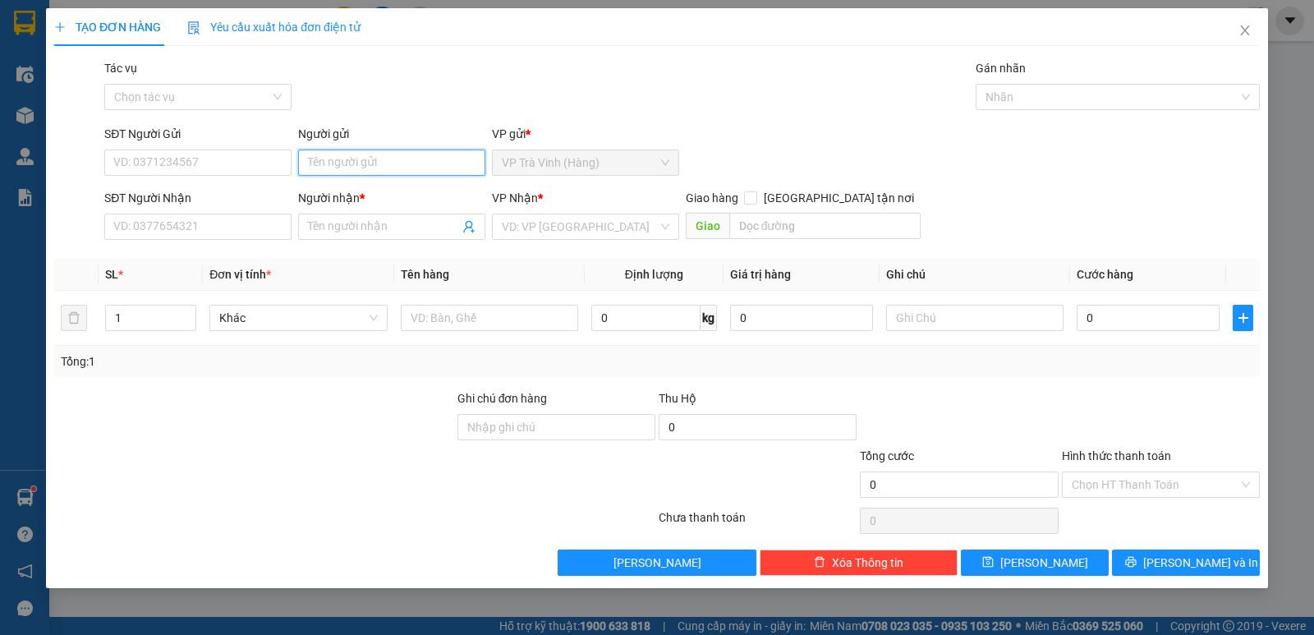
drag, startPoint x: 370, startPoint y: 163, endPoint x: 398, endPoint y: 169, distance: 28.5
click at [371, 163] on input "Người gửi" at bounding box center [391, 162] width 187 height 26
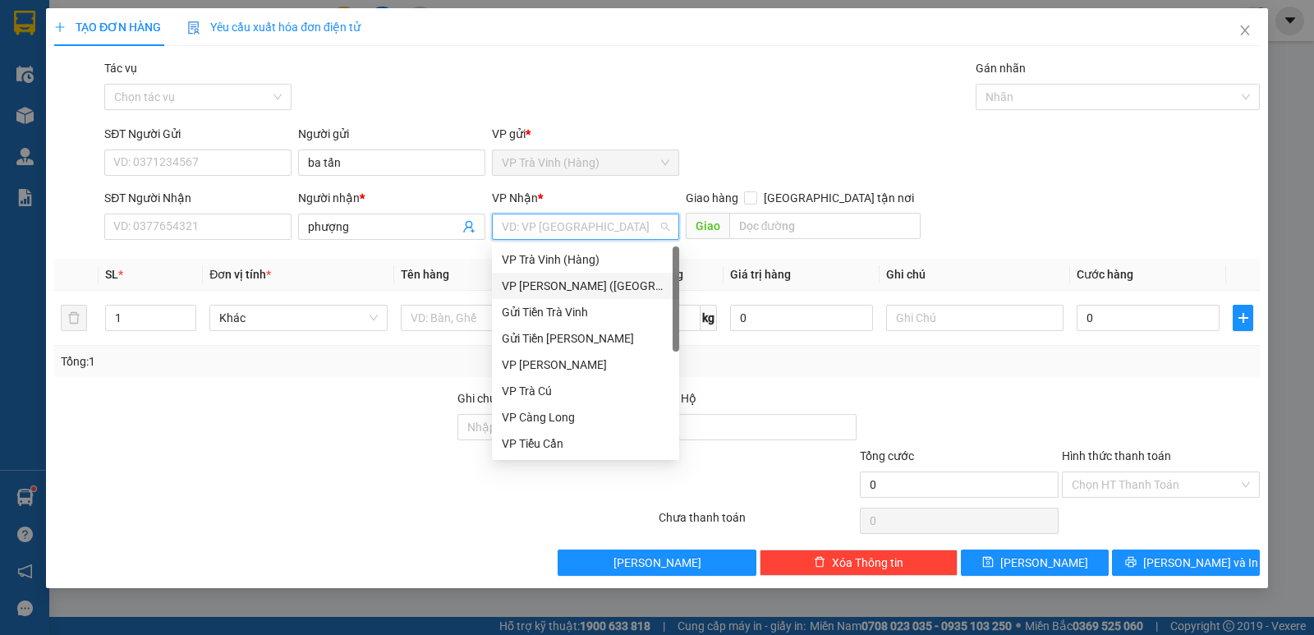
click at [557, 290] on div "VP Trần Phú (Hàng)" at bounding box center [586, 286] width 168 height 18
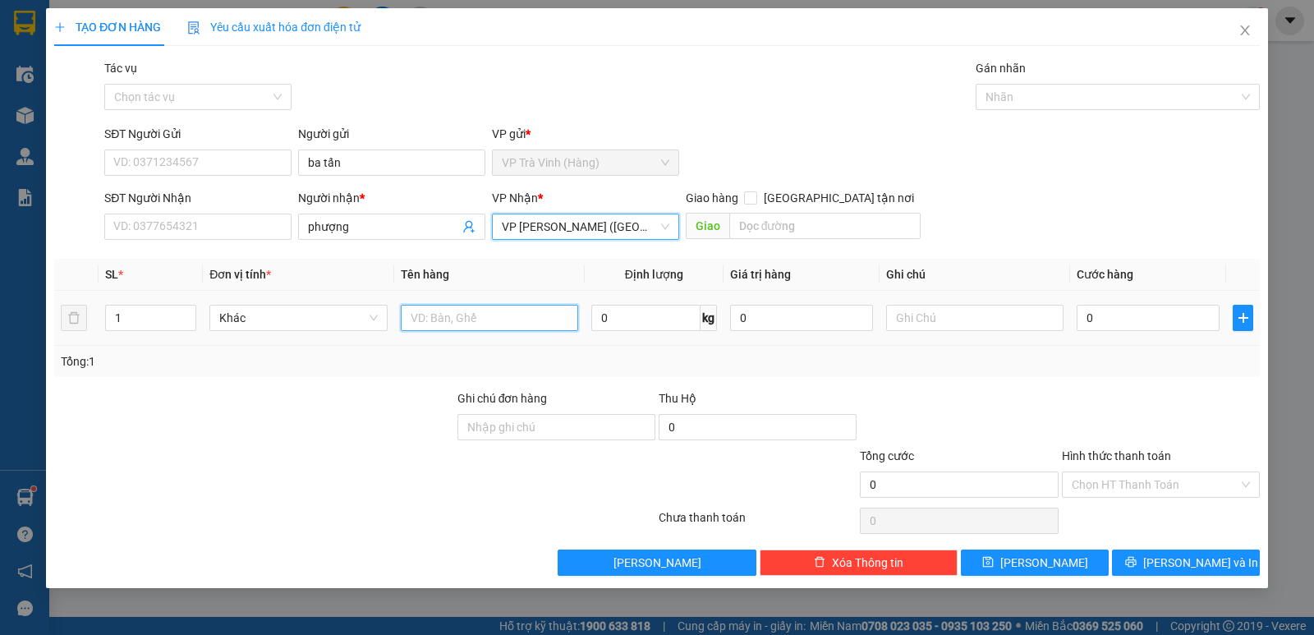
click at [447, 312] on input "text" at bounding box center [489, 318] width 177 height 26
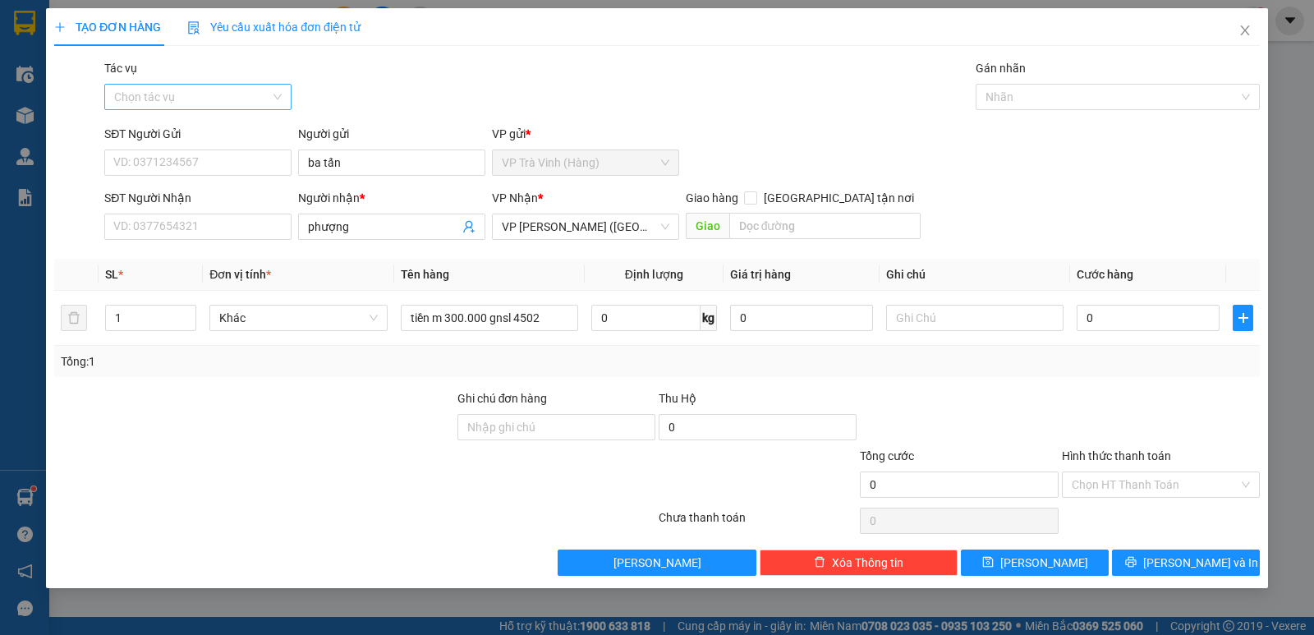
click at [255, 98] on input "Tác vụ" at bounding box center [192, 97] width 156 height 25
drag, startPoint x: 200, startPoint y: 159, endPoint x: 202, endPoint y: 177, distance: 18.2
click at [199, 159] on div "Nhập hàng kho nhận" at bounding box center [198, 156] width 168 height 18
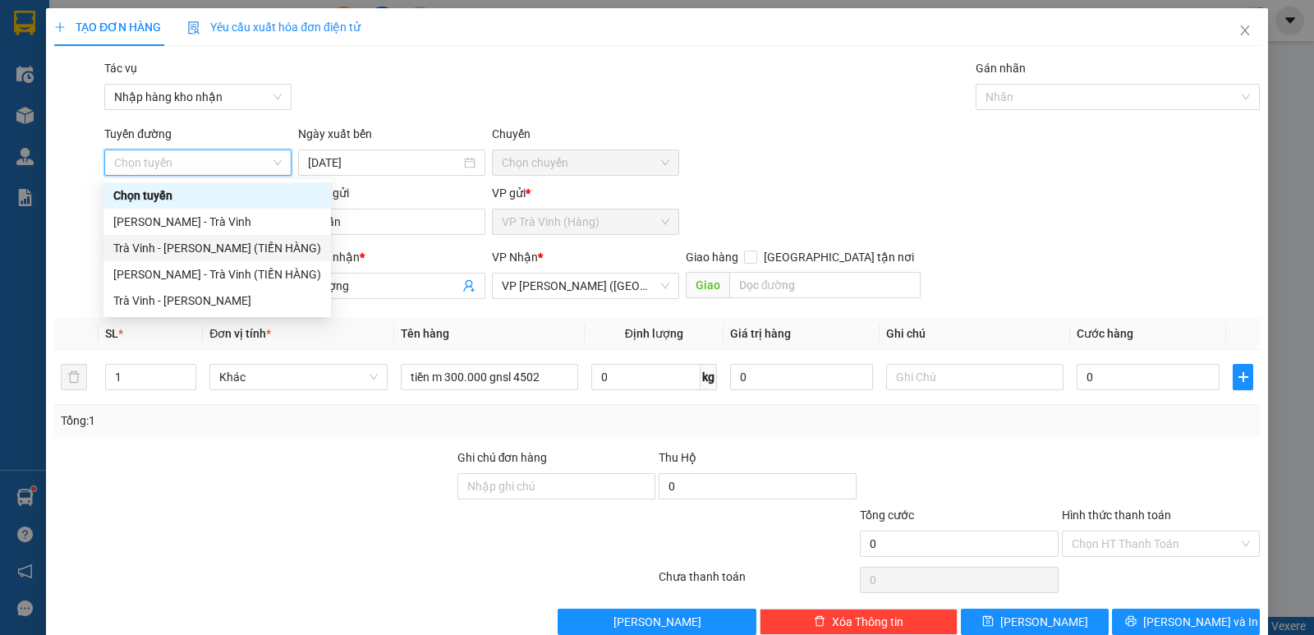
drag, startPoint x: 192, startPoint y: 243, endPoint x: 379, endPoint y: 248, distance: 187.3
click at [193, 244] on div "Trà Vinh - Hồ Chí Minh (TIỀN HÀNG)" at bounding box center [217, 248] width 208 height 18
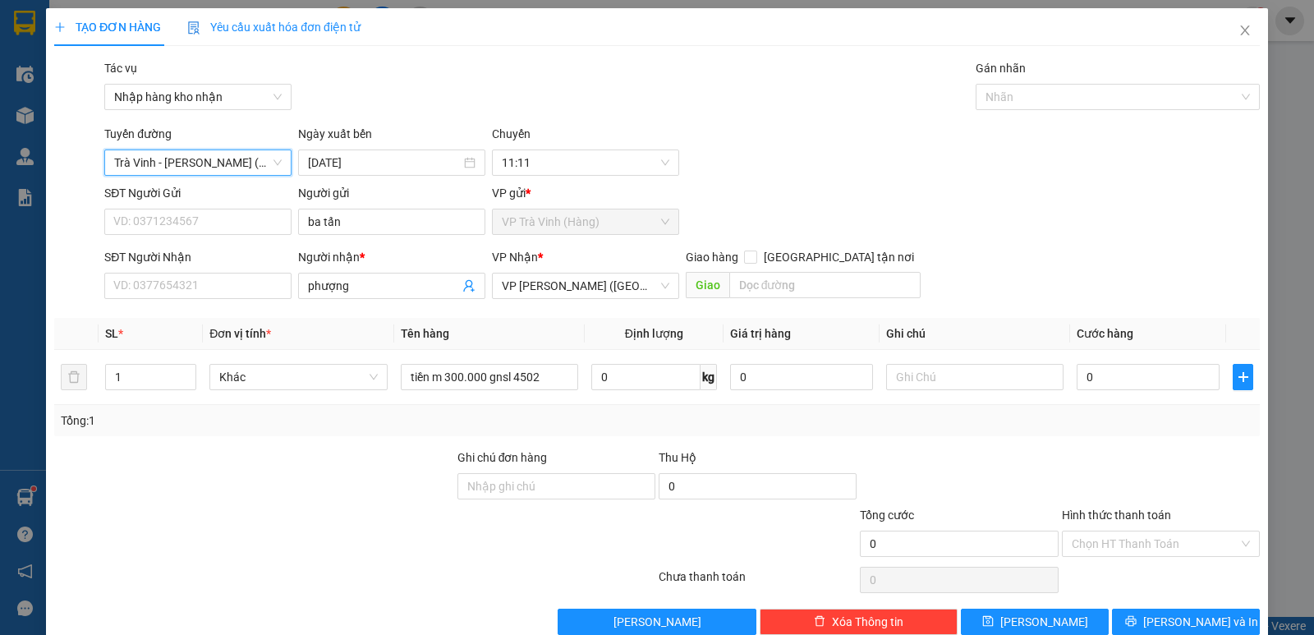
drag, startPoint x: 1059, startPoint y: 100, endPoint x: 1052, endPoint y: 110, distance: 12.3
click at [1059, 100] on div at bounding box center [1110, 97] width 260 height 20
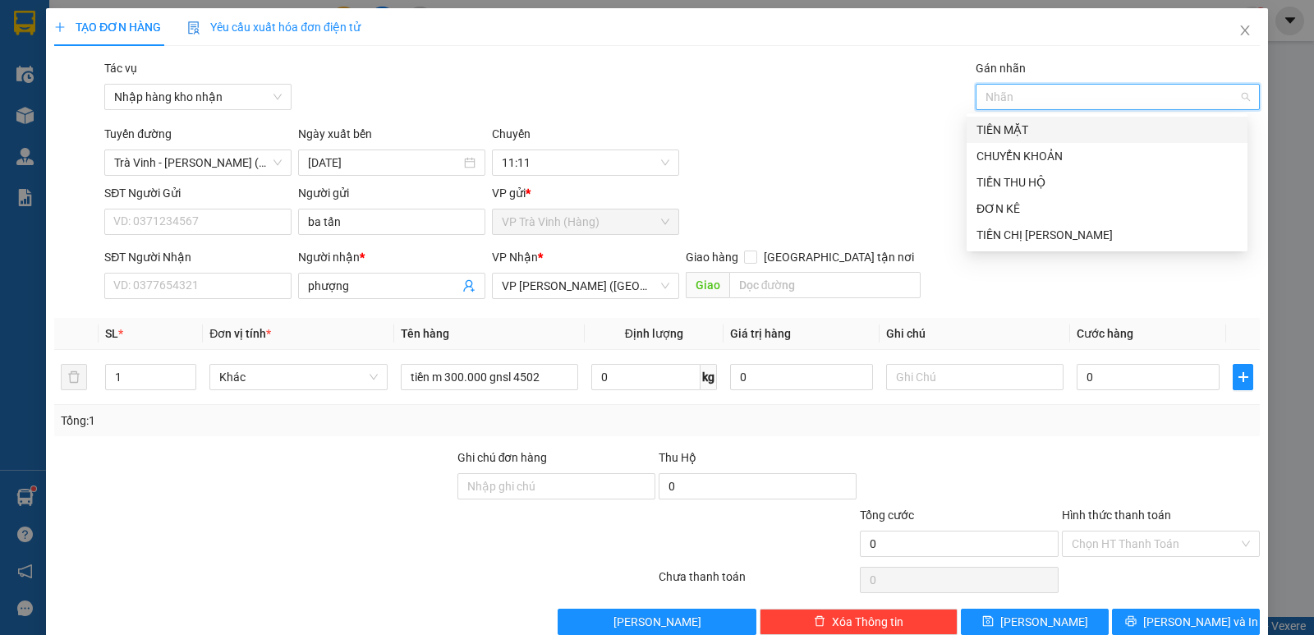
drag, startPoint x: 1022, startPoint y: 131, endPoint x: 1035, endPoint y: 281, distance: 150.1
click at [1022, 133] on div "TIỀN MẶT" at bounding box center [1107, 130] width 261 height 18
click at [1128, 369] on input "0" at bounding box center [1148, 377] width 143 height 26
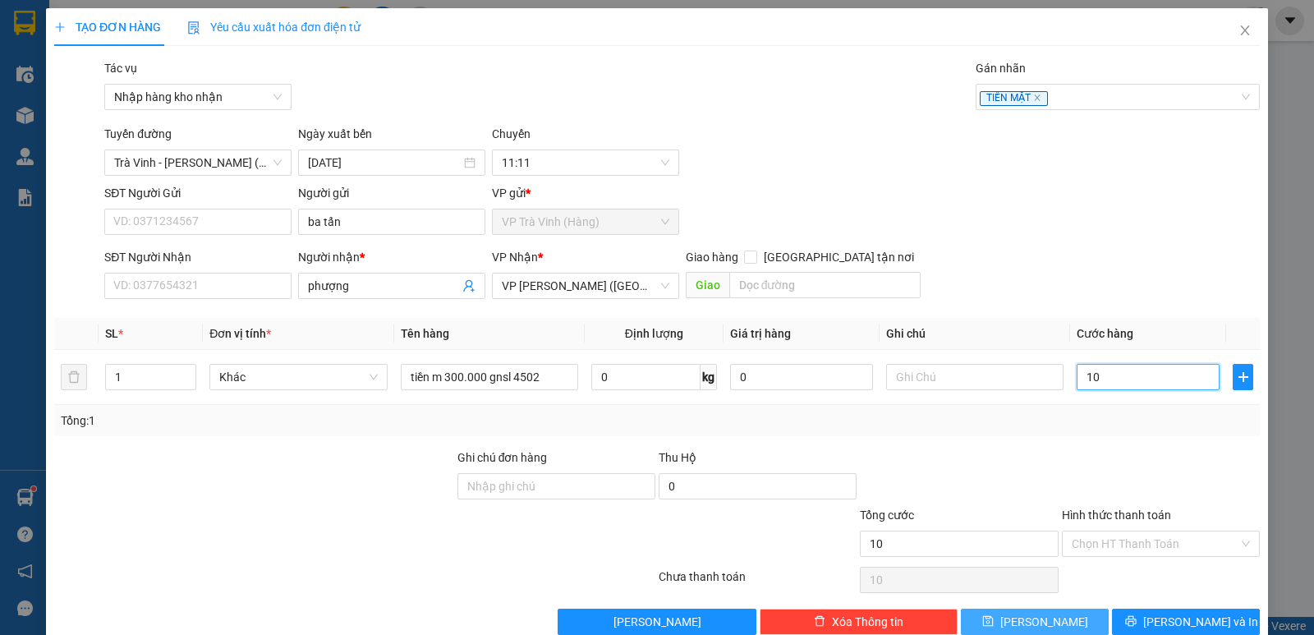
scroll to position [32, 0]
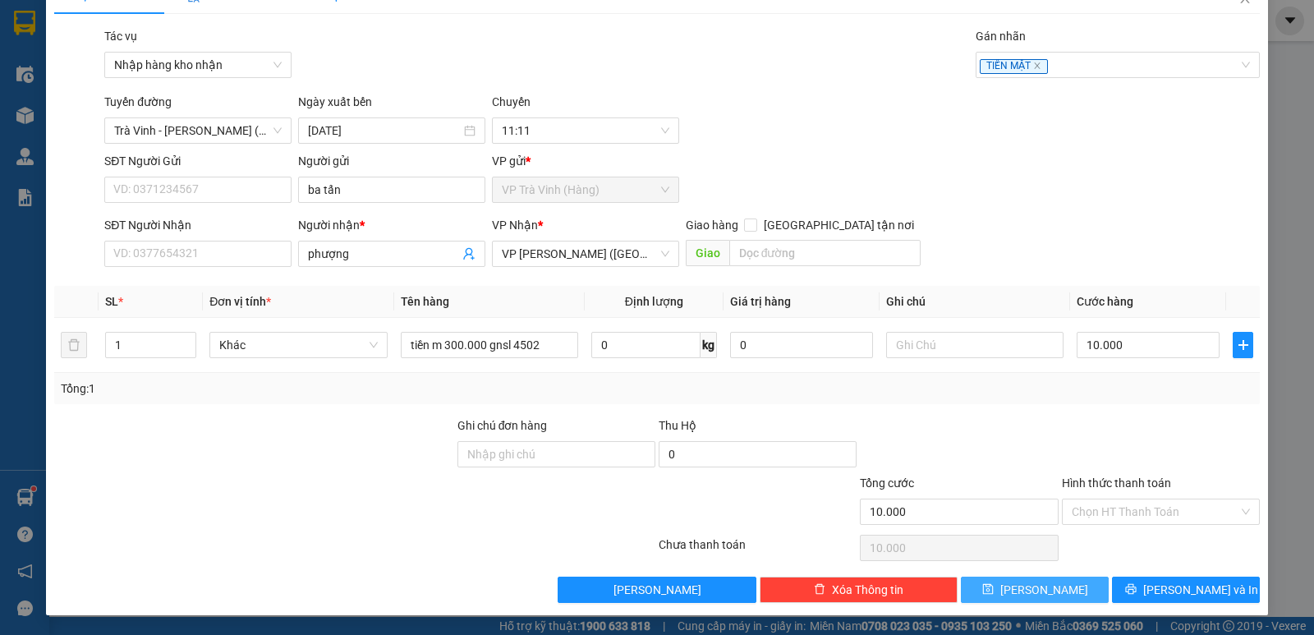
click at [1055, 590] on button "Lưu" at bounding box center [1035, 590] width 148 height 26
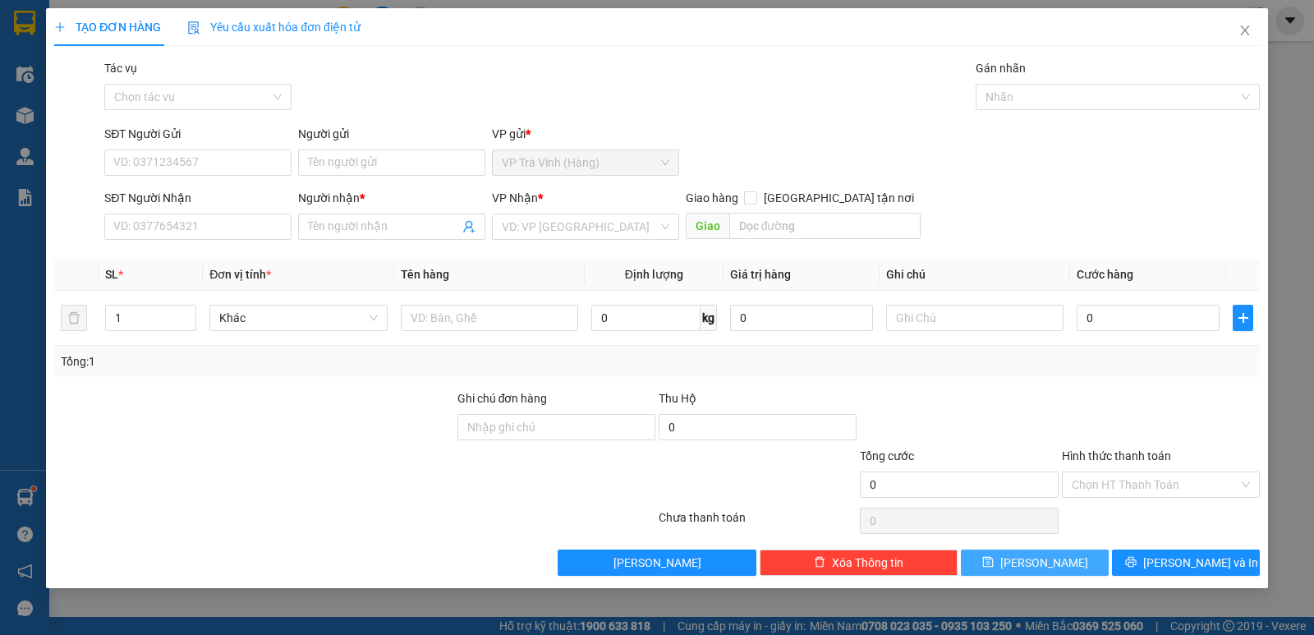
scroll to position [0, 0]
click at [1244, 32] on icon "close" at bounding box center [1244, 30] width 9 height 10
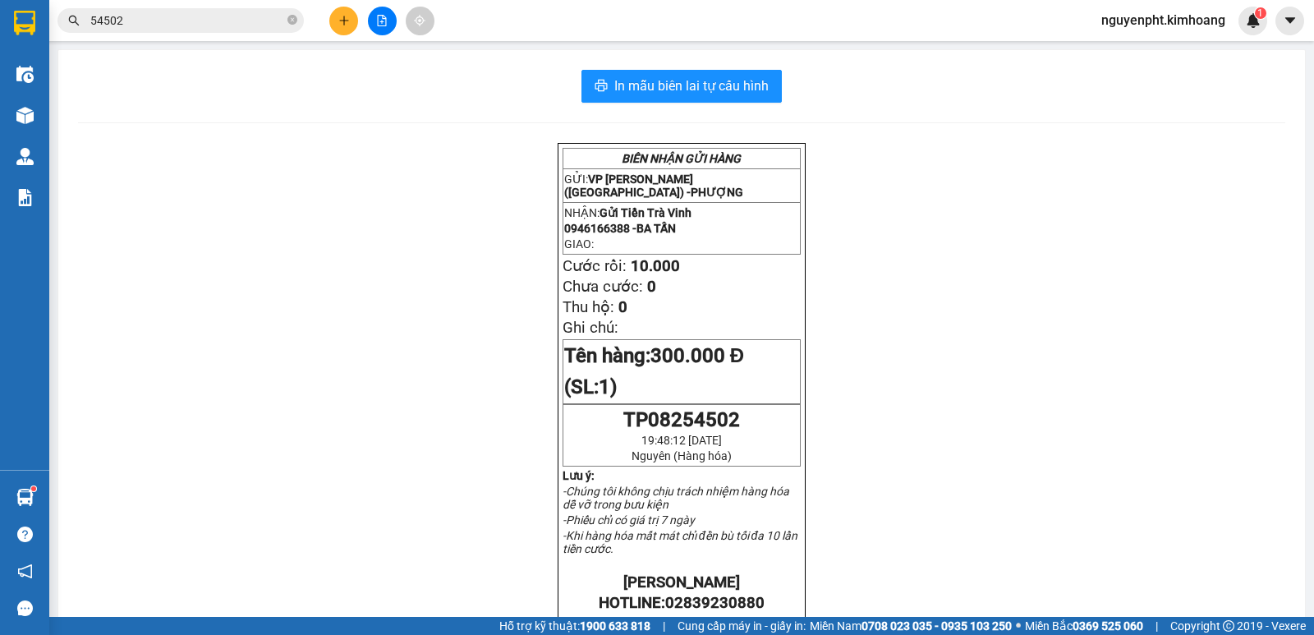
drag, startPoint x: 175, startPoint y: 20, endPoint x: 0, endPoint y: 52, distance: 177.8
click at [0, 51] on section "Kết quả tìm kiếm ( 11 ) Bộ lọc Mã ĐH Trạng thái Món hàng Thu hộ Tổng cước Chưa …" at bounding box center [657, 317] width 1314 height 635
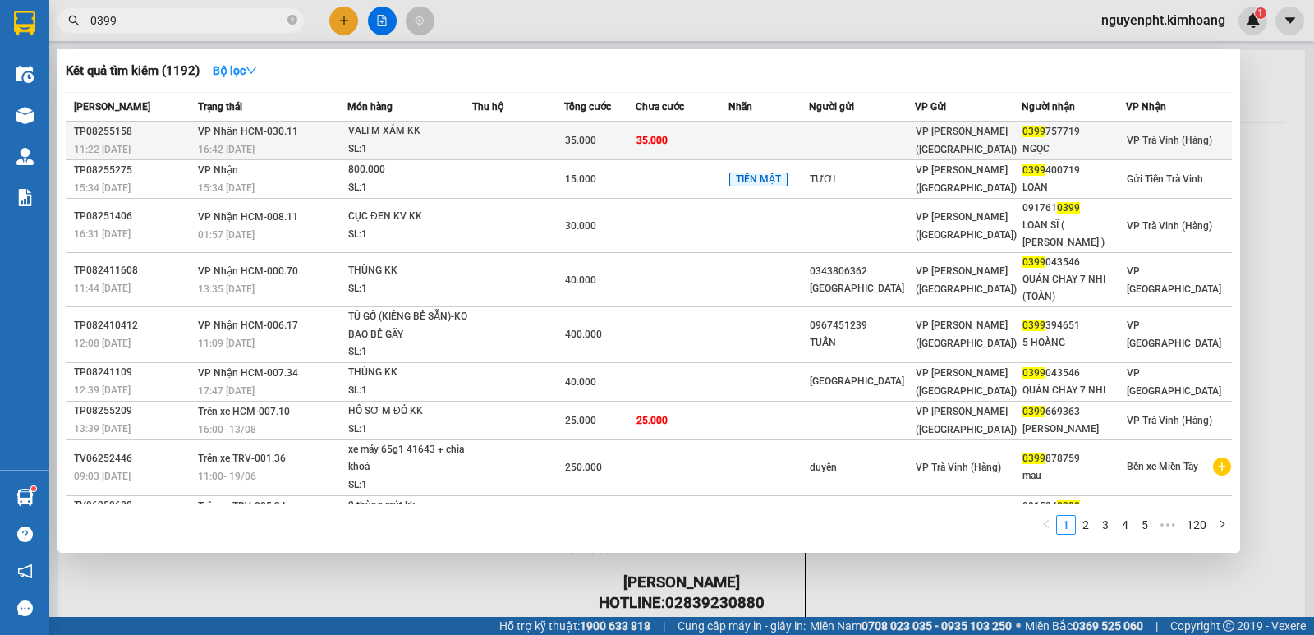
click at [513, 130] on td at bounding box center [518, 141] width 92 height 39
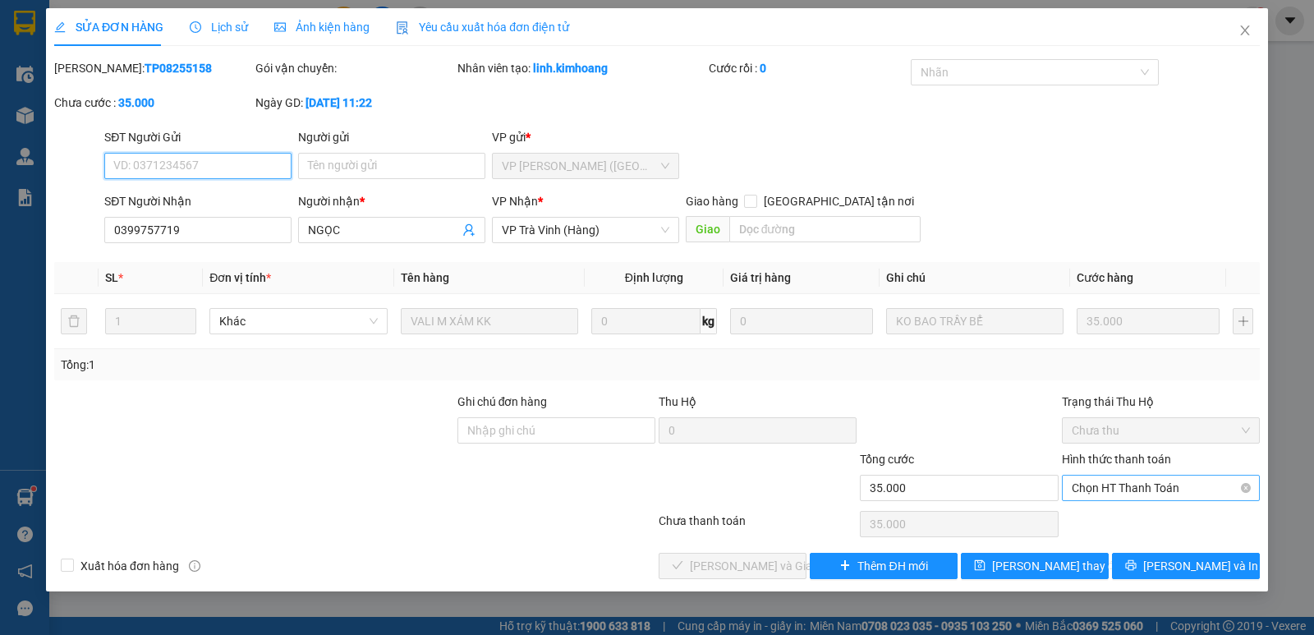
click at [1133, 485] on span "Chọn HT Thanh Toán" at bounding box center [1161, 488] width 178 height 25
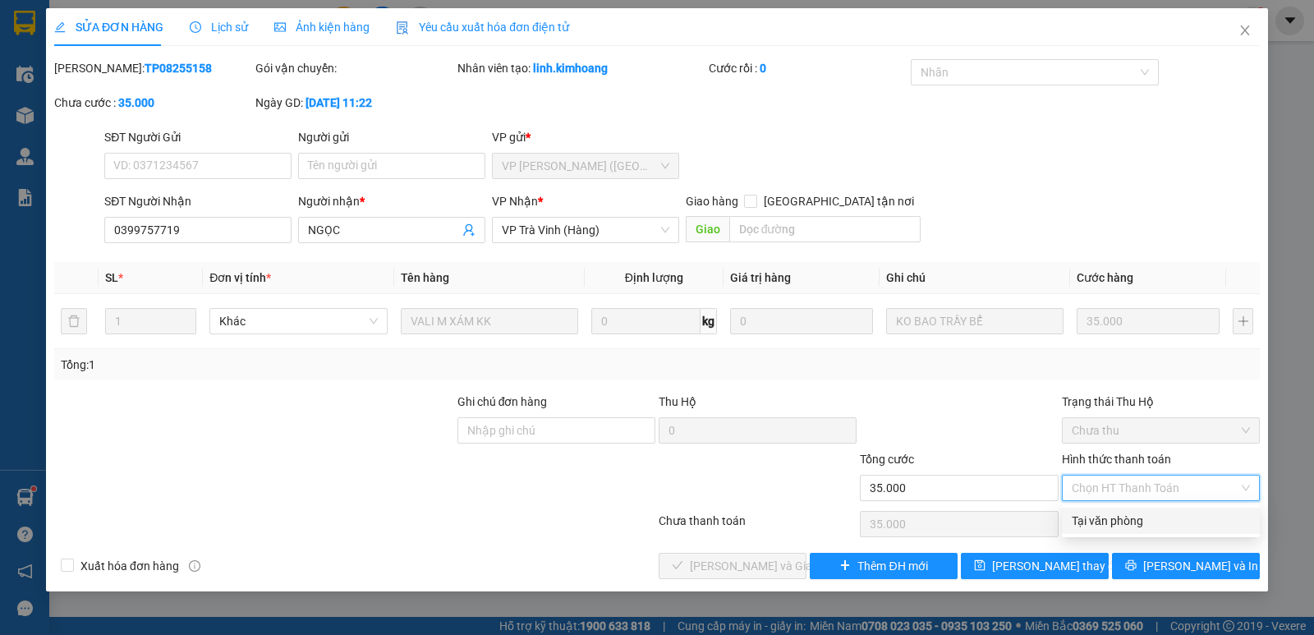
drag, startPoint x: 1120, startPoint y: 518, endPoint x: 736, endPoint y: 555, distance: 386.1
click at [1116, 522] on div "Tại văn phòng" at bounding box center [1161, 521] width 178 height 18
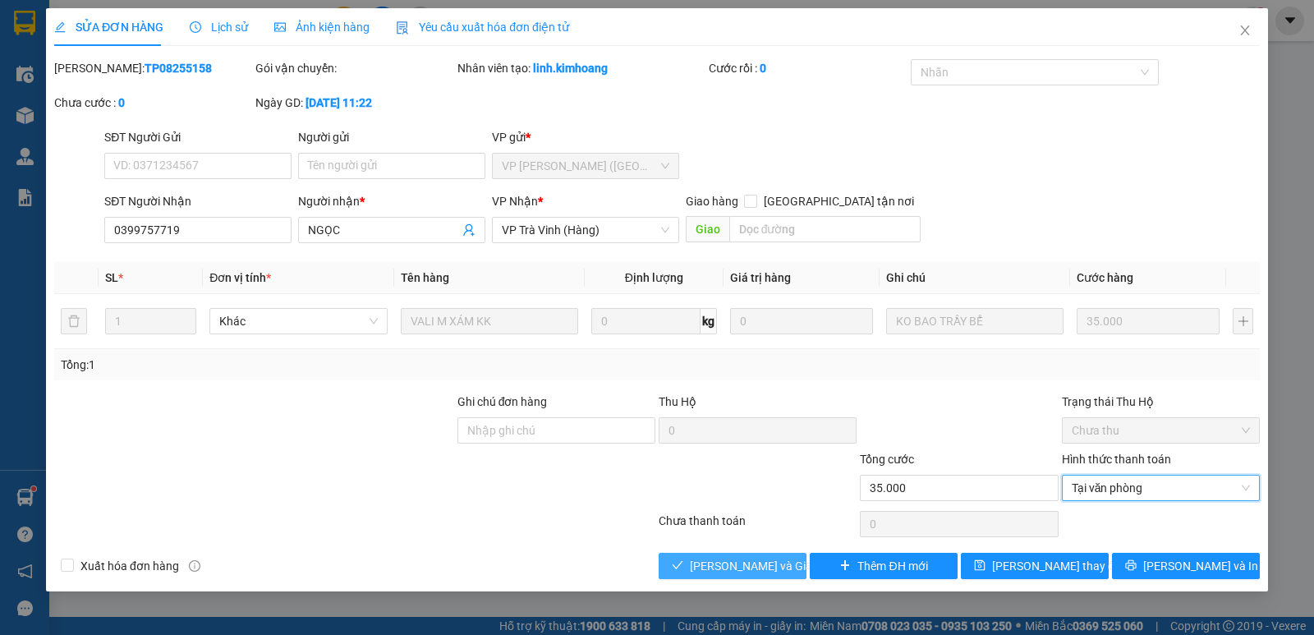
click at [694, 561] on button "Lưu và Giao hàng" at bounding box center [733, 566] width 148 height 26
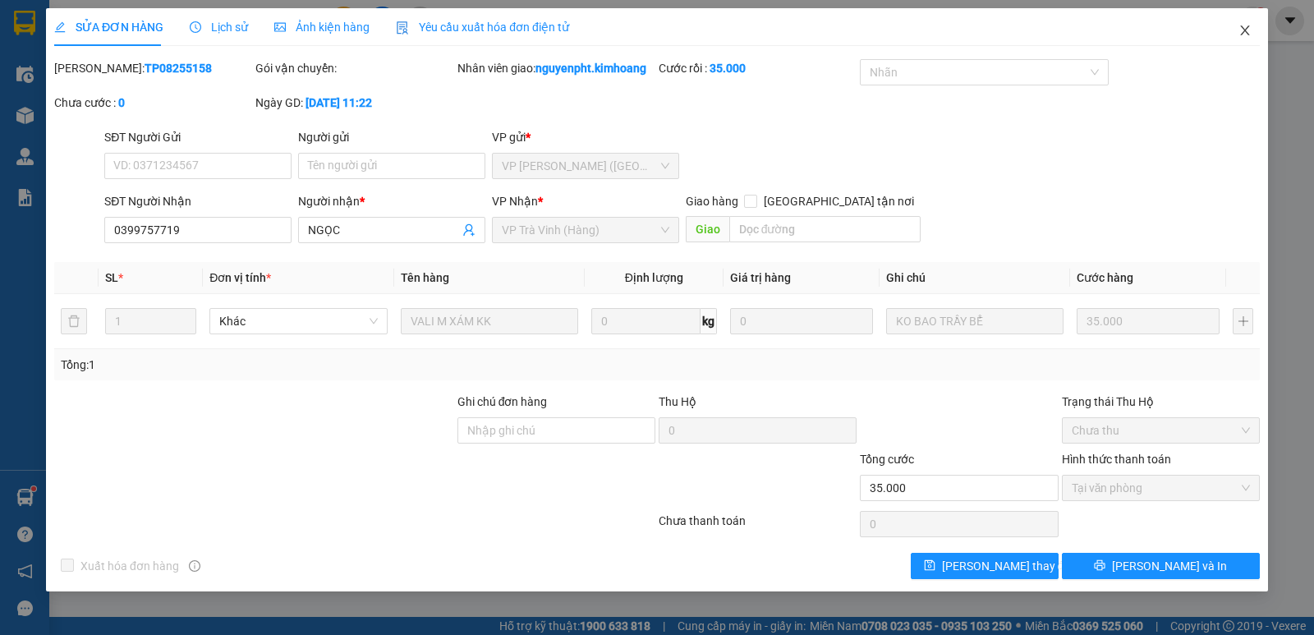
click at [1261, 21] on span "Close" at bounding box center [1245, 31] width 46 height 46
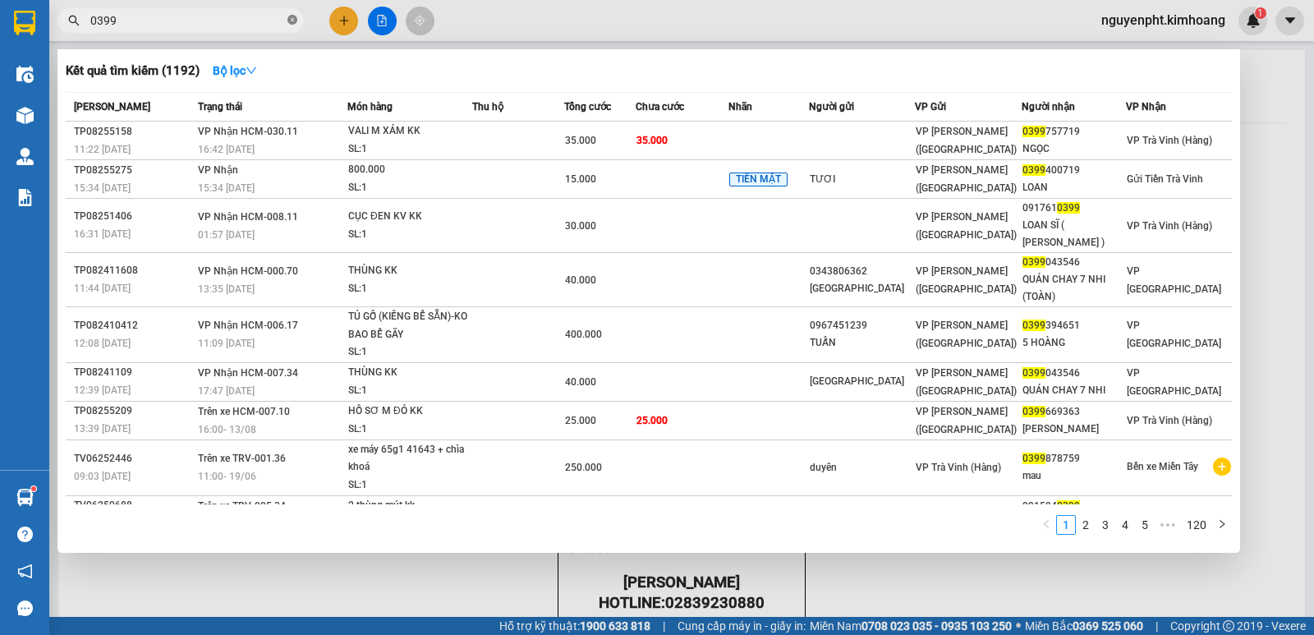
click at [288, 19] on icon "close-circle" at bounding box center [292, 20] width 10 height 10
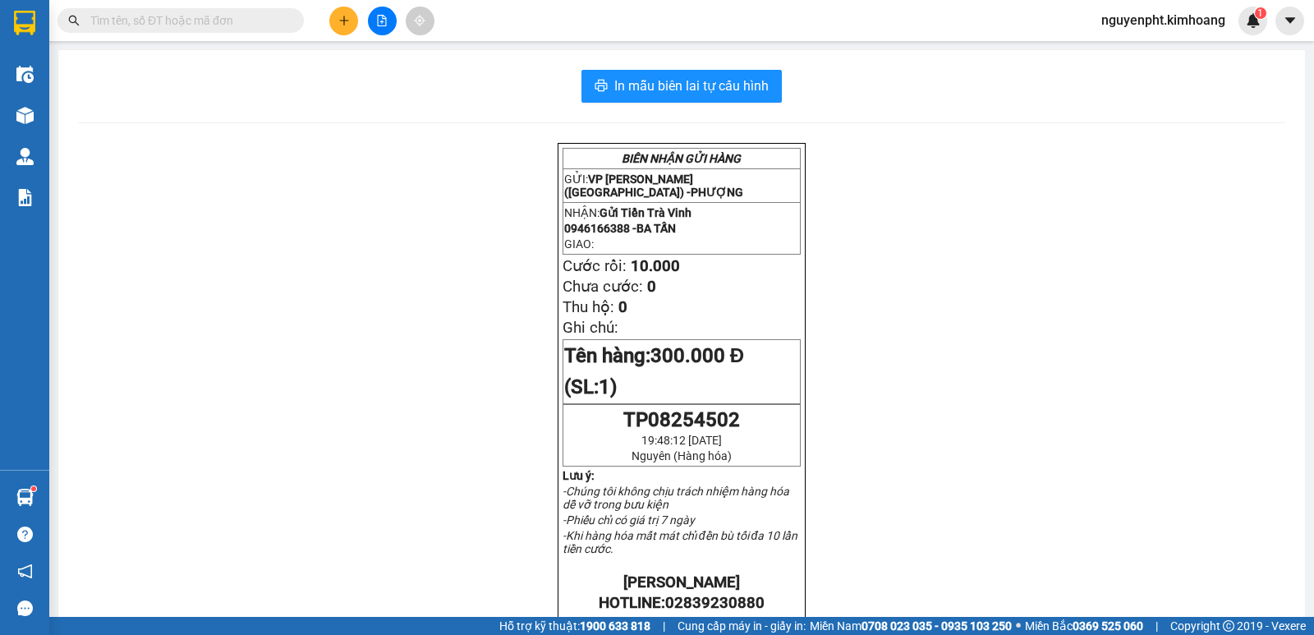
click at [229, 22] on input "text" at bounding box center [187, 20] width 194 height 18
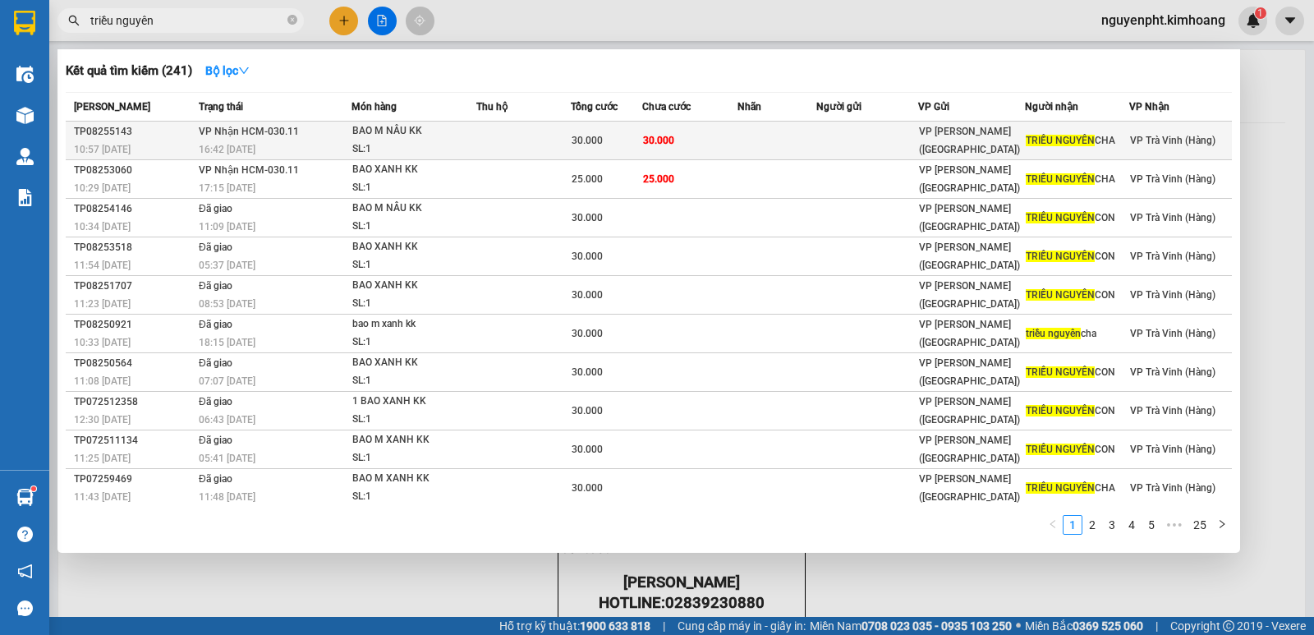
click at [816, 141] on td at bounding box center [867, 141] width 103 height 39
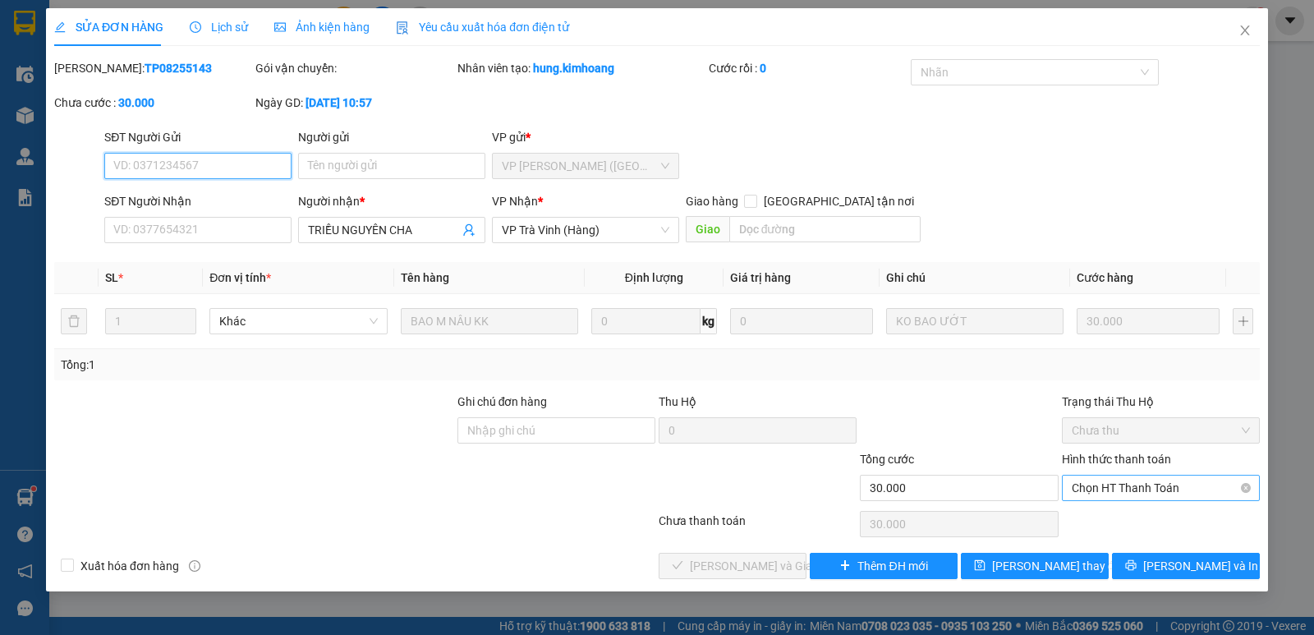
click at [1147, 481] on span "Chọn HT Thanh Toán" at bounding box center [1161, 488] width 178 height 25
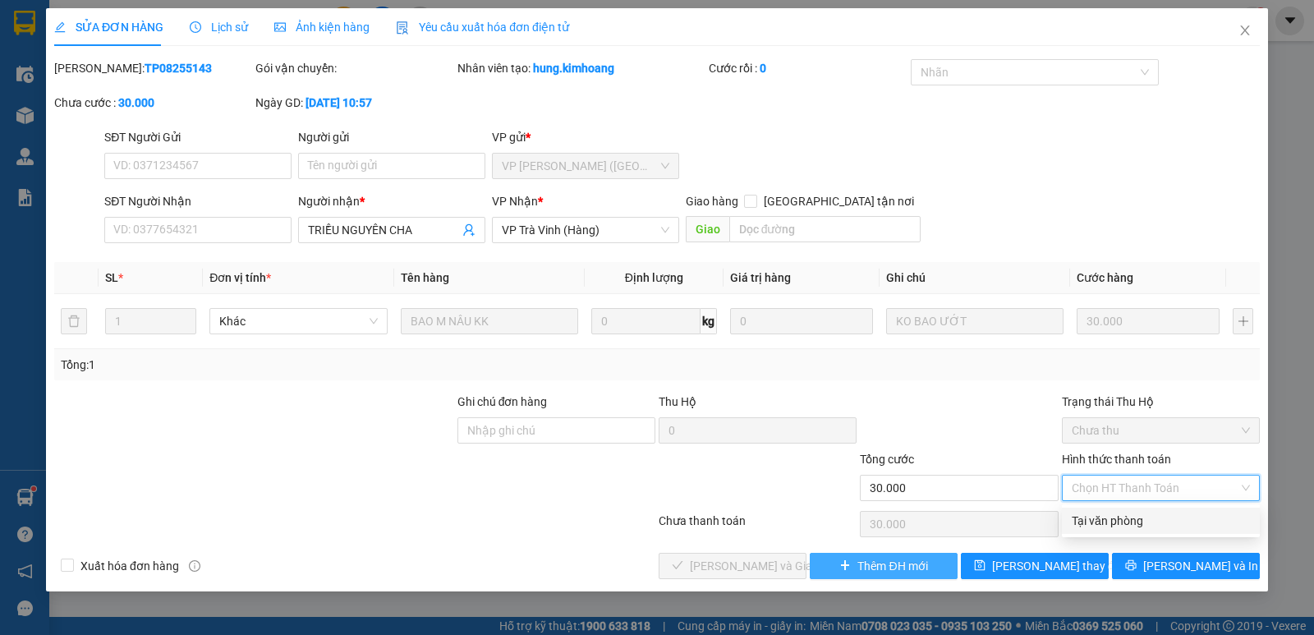
drag, startPoint x: 1113, startPoint y: 517, endPoint x: 825, endPoint y: 555, distance: 289.9
click at [1110, 517] on div "Tại văn phòng" at bounding box center [1161, 521] width 178 height 18
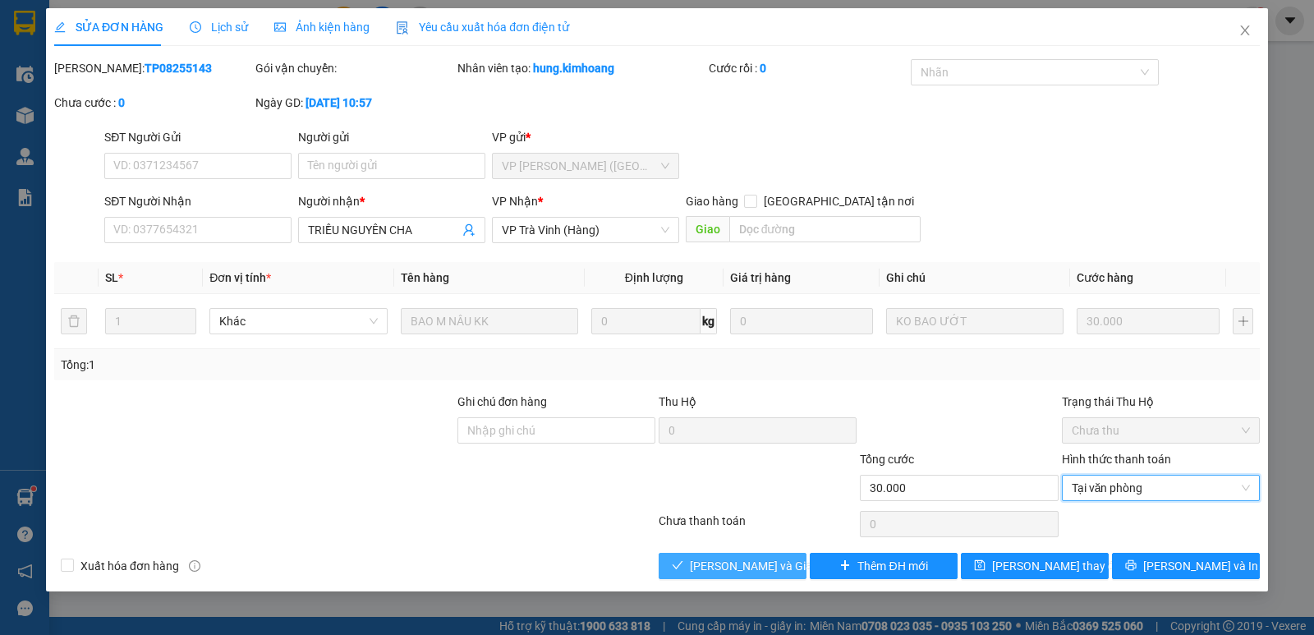
click at [700, 570] on span "Lưu và Giao hàng" at bounding box center [769, 566] width 158 height 18
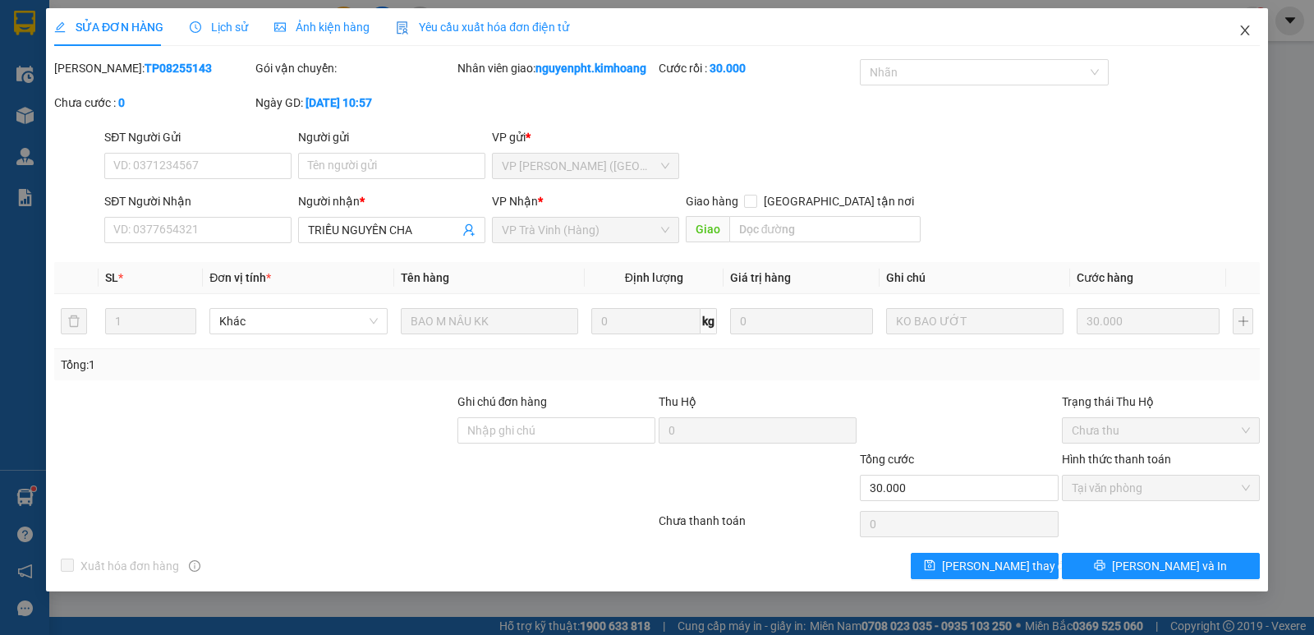
click at [1245, 30] on icon "close" at bounding box center [1245, 30] width 13 height 13
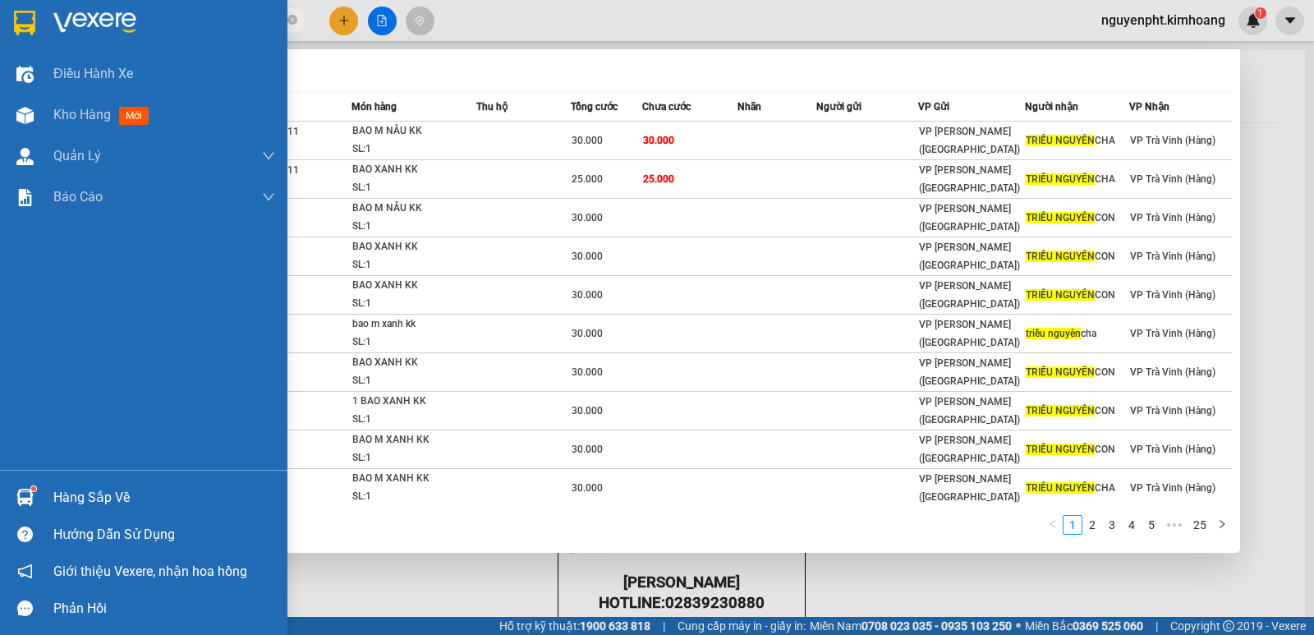
drag, startPoint x: 241, startPoint y: 21, endPoint x: 0, endPoint y: 39, distance: 242.1
click at [0, 41] on section "Kết quả tìm kiếm ( 241 ) Bộ lọc Mã ĐH Trạng thái Món hàng Thu hộ Tổng cước Chưa…" at bounding box center [657, 317] width 1314 height 635
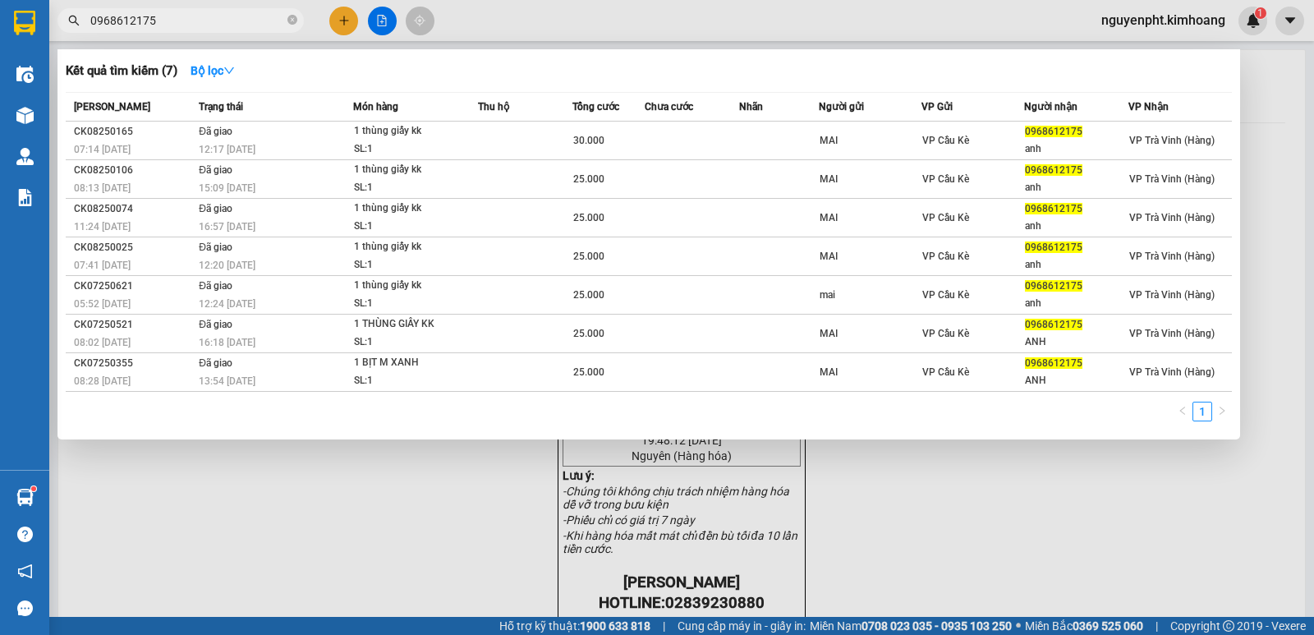
drag, startPoint x: 205, startPoint y: 18, endPoint x: 0, endPoint y: 3, distance: 205.9
click at [0, 3] on section "Kết quả tìm kiếm ( 7 ) Bộ lọc Mã ĐH Trạng thái Món hàng Thu hộ Tổng cước Chưa c…" at bounding box center [657, 317] width 1314 height 635
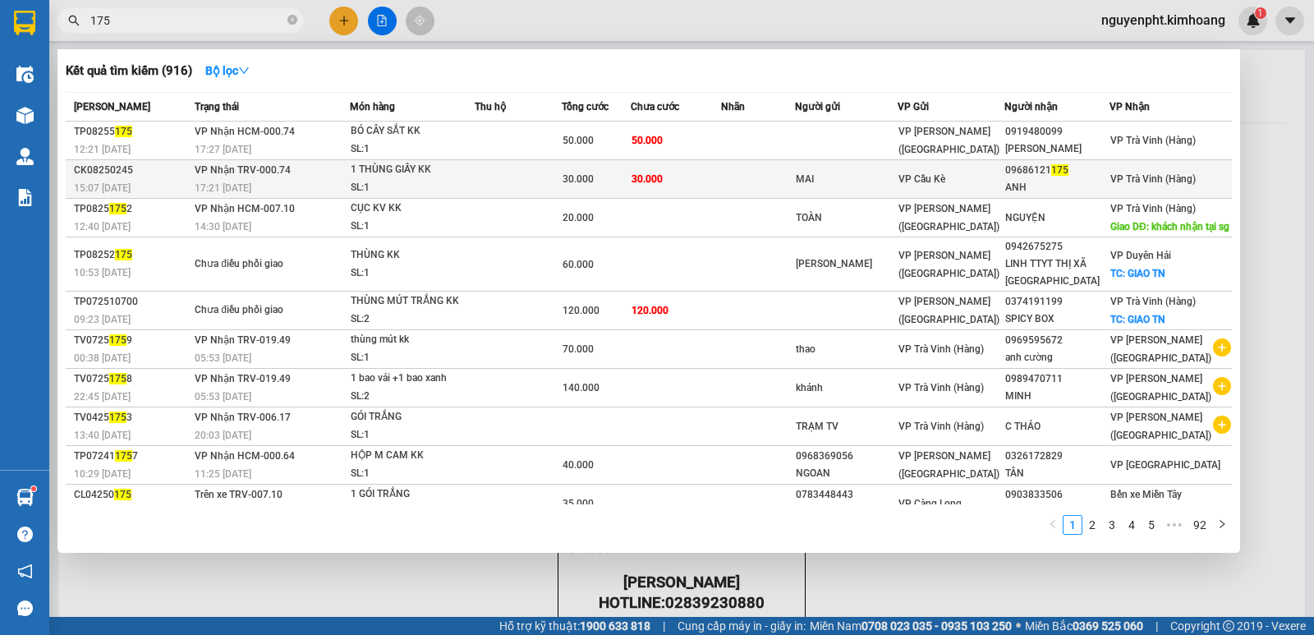
click at [676, 174] on td "30.000" at bounding box center [676, 179] width 90 height 39
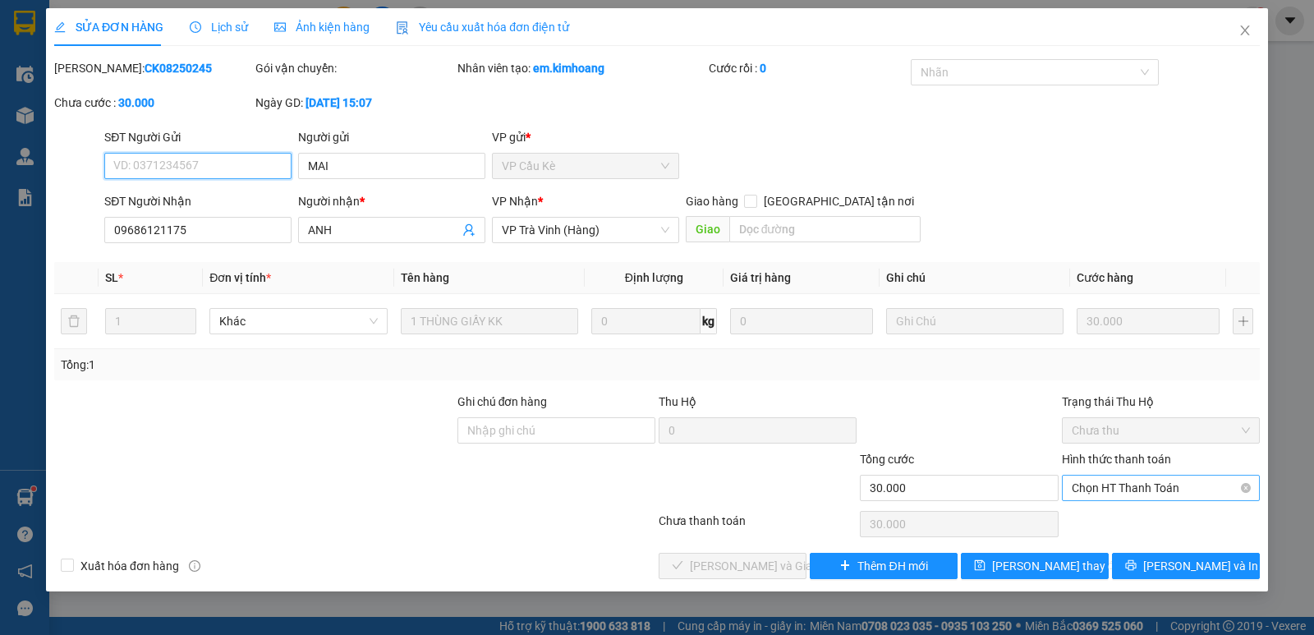
click at [1164, 490] on span "Chọn HT Thanh Toán" at bounding box center [1161, 488] width 178 height 25
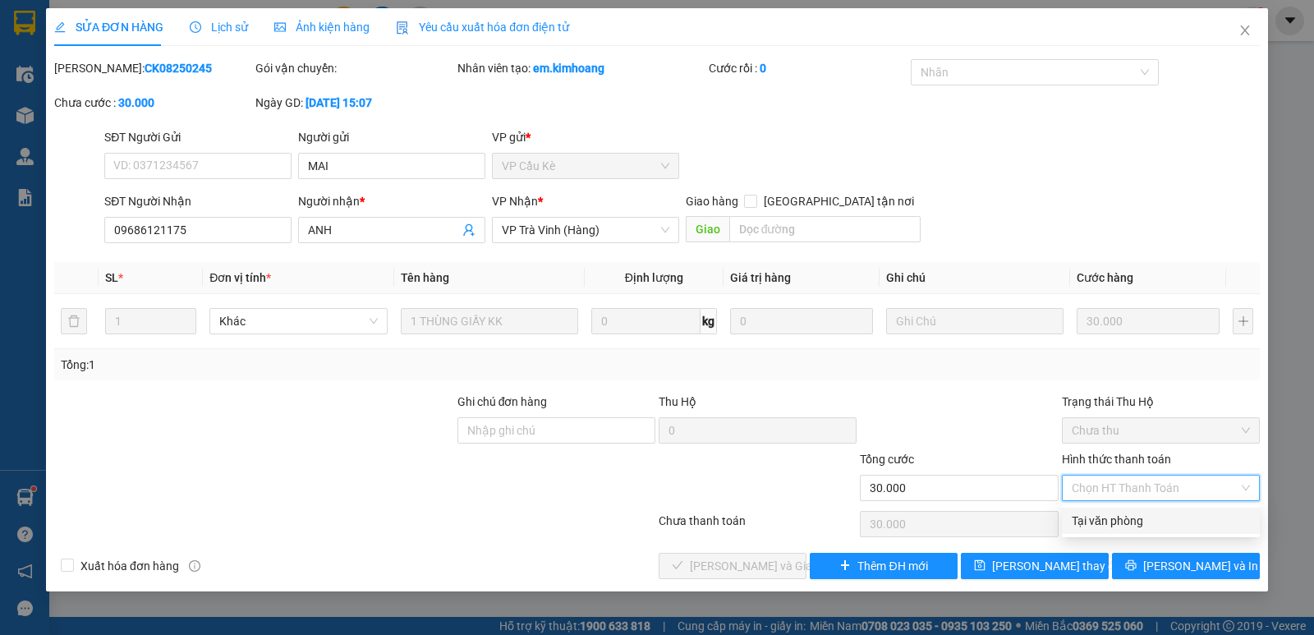
drag, startPoint x: 1147, startPoint y: 517, endPoint x: 928, endPoint y: 540, distance: 220.5
click at [1146, 517] on div "Tại văn phòng" at bounding box center [1161, 521] width 178 height 18
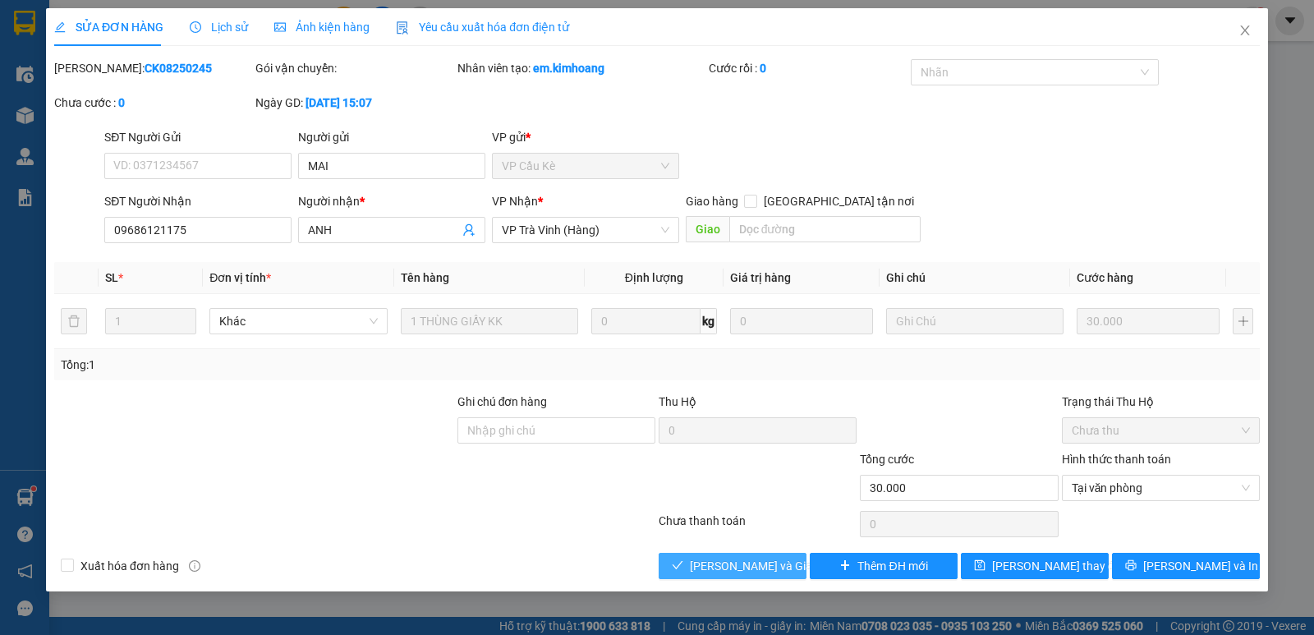
drag, startPoint x: 745, startPoint y: 560, endPoint x: 763, endPoint y: 558, distance: 18.1
click at [745, 561] on span "Lưu và Giao hàng" at bounding box center [769, 566] width 158 height 18
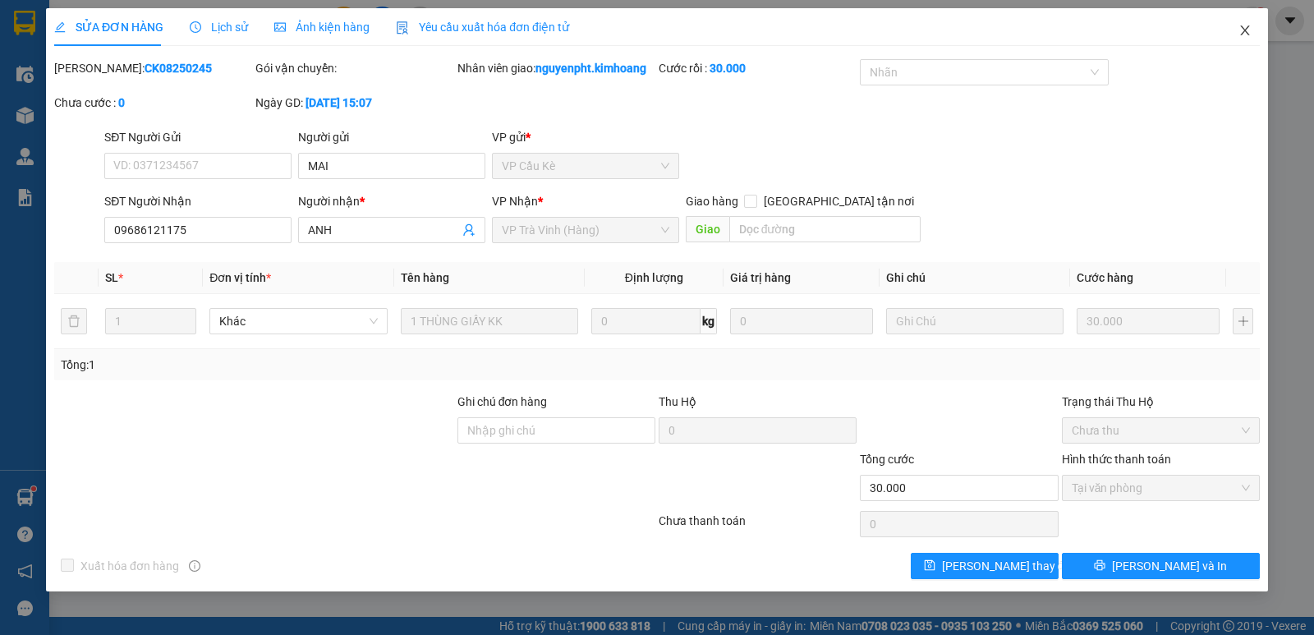
click at [1246, 28] on icon "close" at bounding box center [1245, 30] width 13 height 13
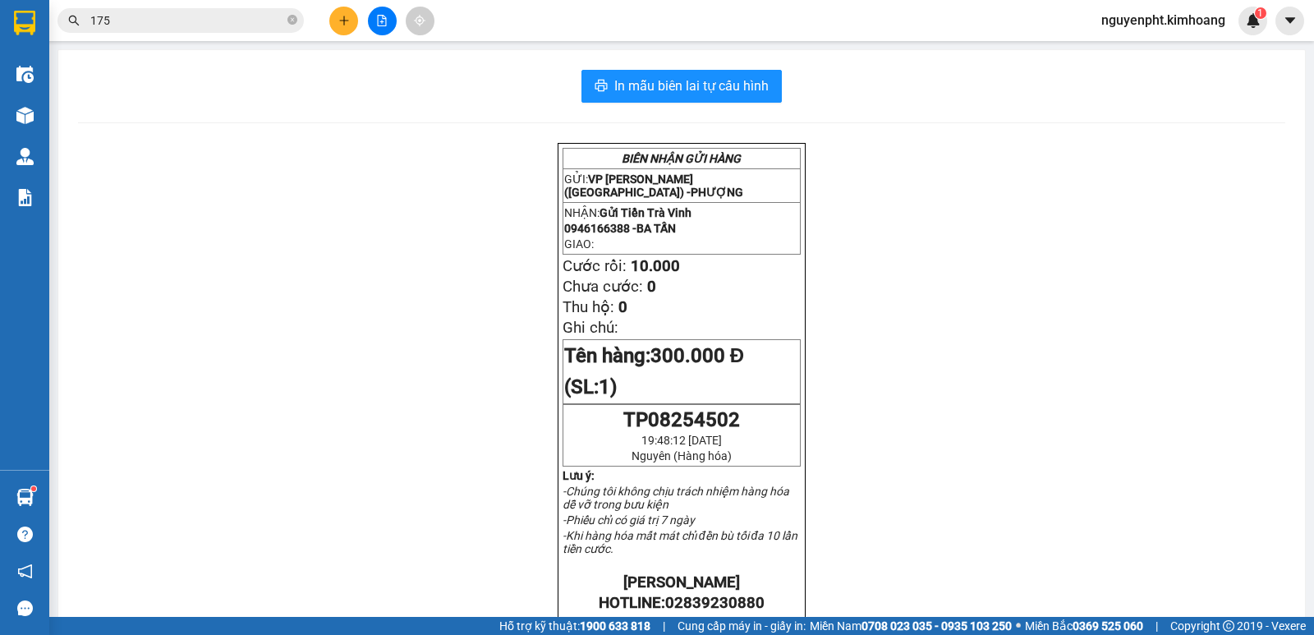
click at [264, 32] on div "Kết quả tìm kiếm ( 916 ) Bộ lọc Mã ĐH Trạng thái Món hàng Thu hộ Tổng cước Chưa…" at bounding box center [160, 21] width 320 height 29
click at [258, 27] on input "175" at bounding box center [187, 20] width 194 height 18
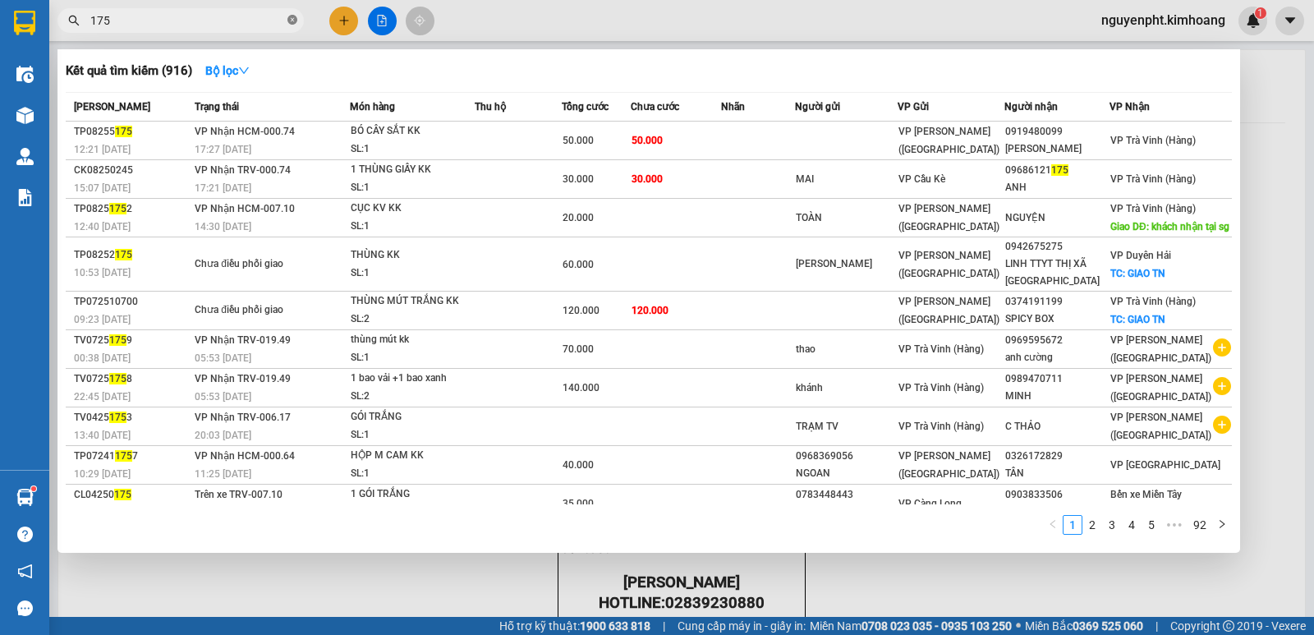
click at [290, 17] on icon "close-circle" at bounding box center [292, 20] width 10 height 10
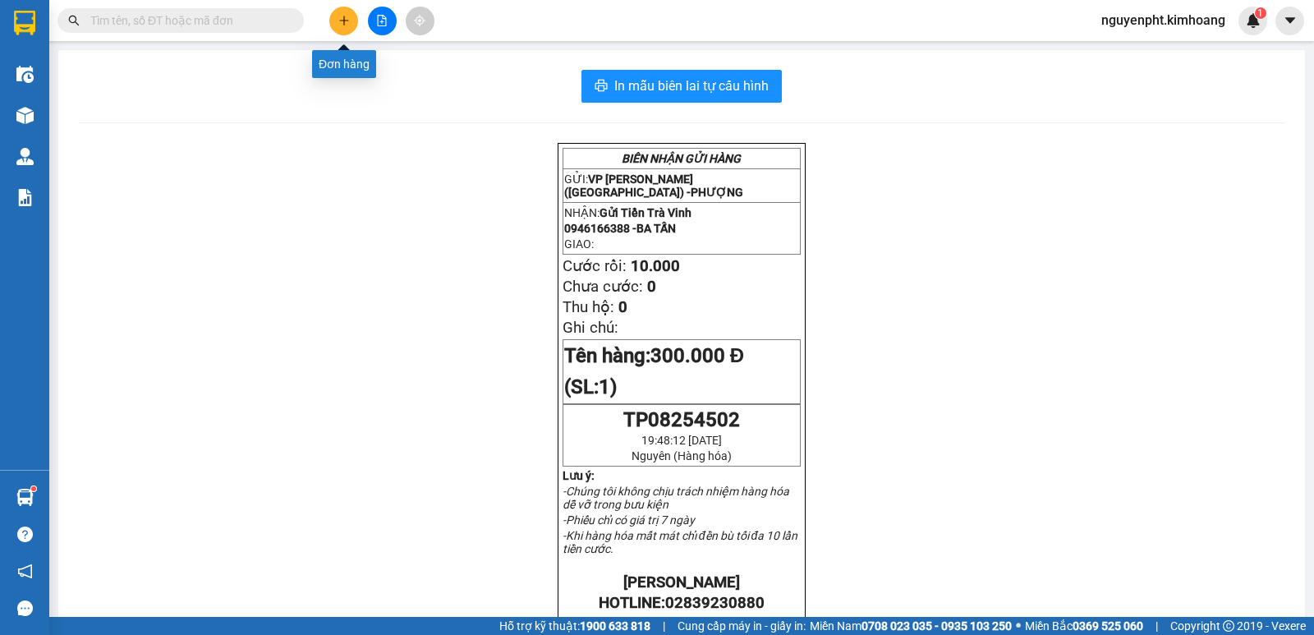
click at [343, 25] on button at bounding box center [343, 21] width 29 height 29
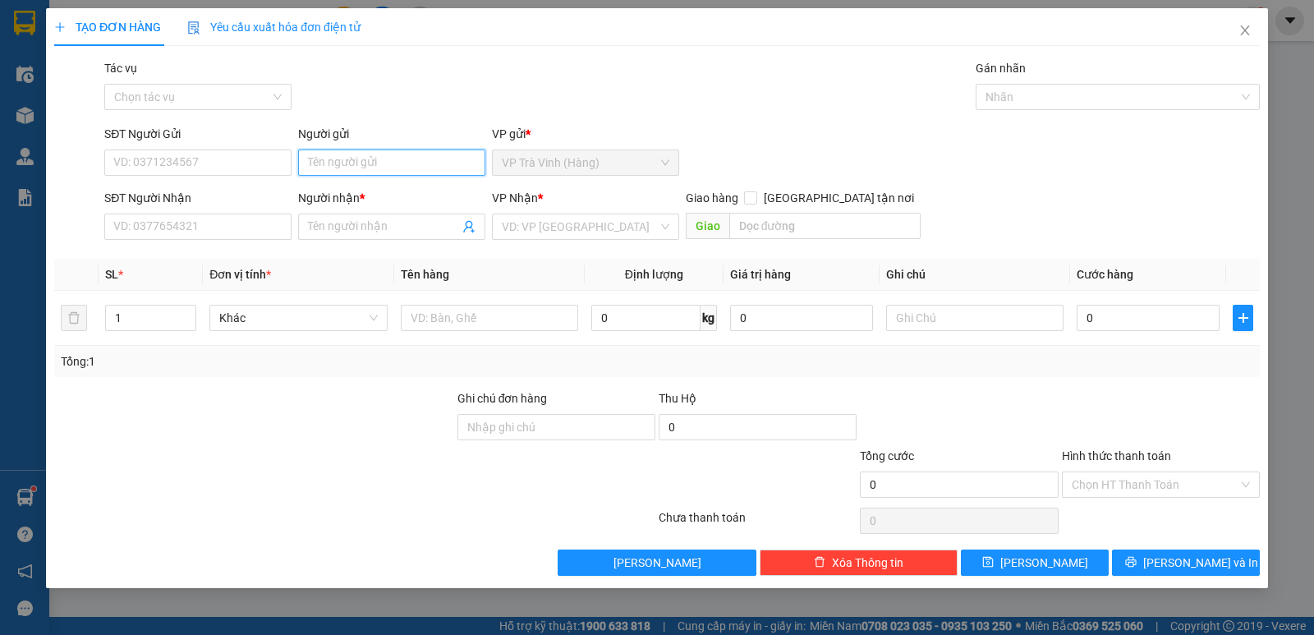
drag, startPoint x: 344, startPoint y: 161, endPoint x: 342, endPoint y: 175, distance: 14.2
click at [343, 168] on input "Người gửi" at bounding box center [391, 162] width 187 height 26
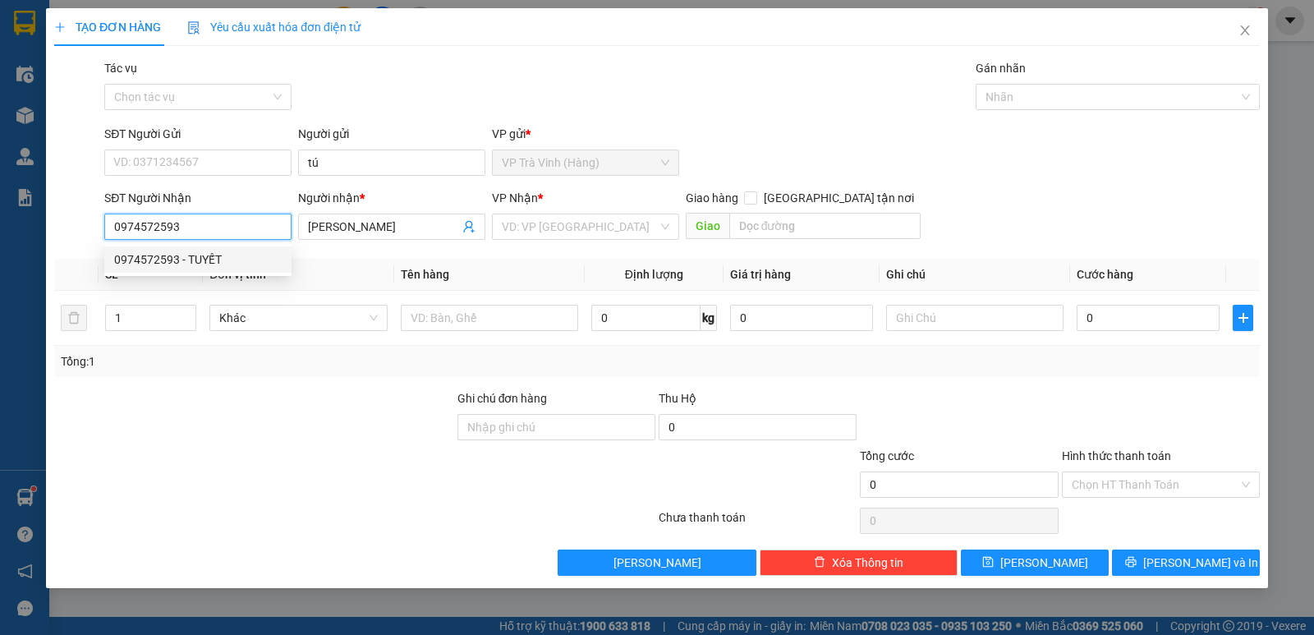
drag, startPoint x: 240, startPoint y: 258, endPoint x: 268, endPoint y: 267, distance: 29.3
click at [239, 258] on div "0974572593 - TUYẾT" at bounding box center [198, 259] width 168 height 18
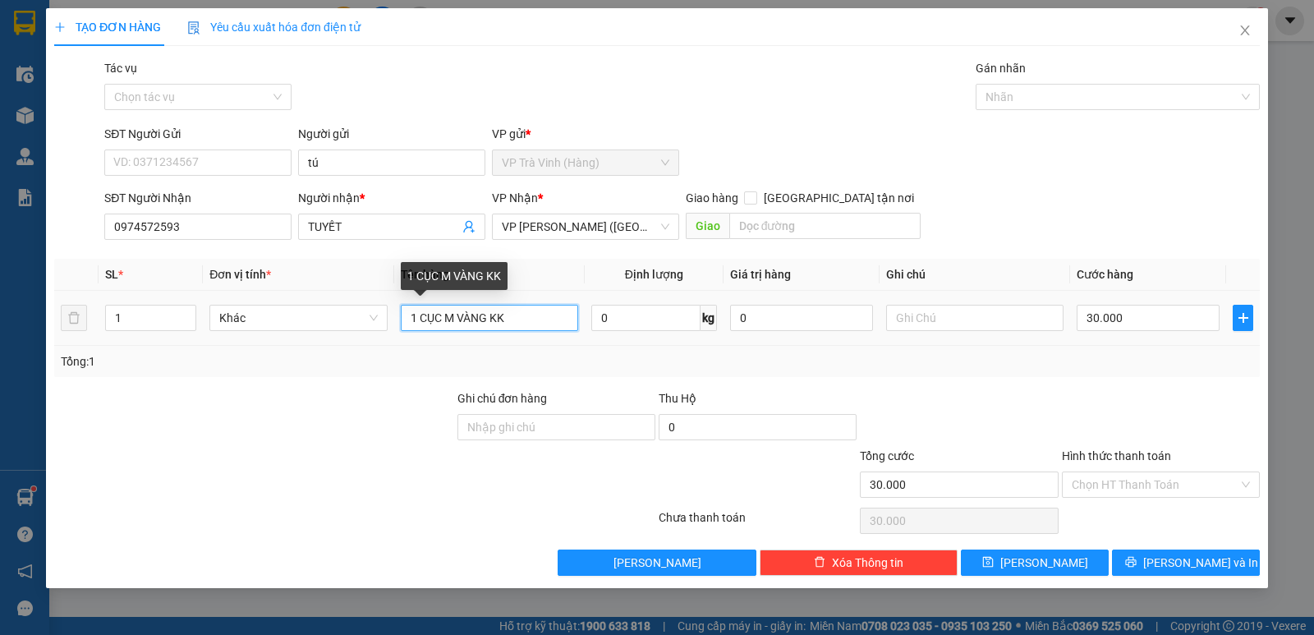
drag, startPoint x: 508, startPoint y: 313, endPoint x: 0, endPoint y: 331, distance: 508.7
click at [0, 331] on div "TẠO ĐƠN HÀNG Yêu cầu xuất hóa đơn điện tử Transit Pickup Surcharge Ids Transit …" at bounding box center [657, 317] width 1314 height 635
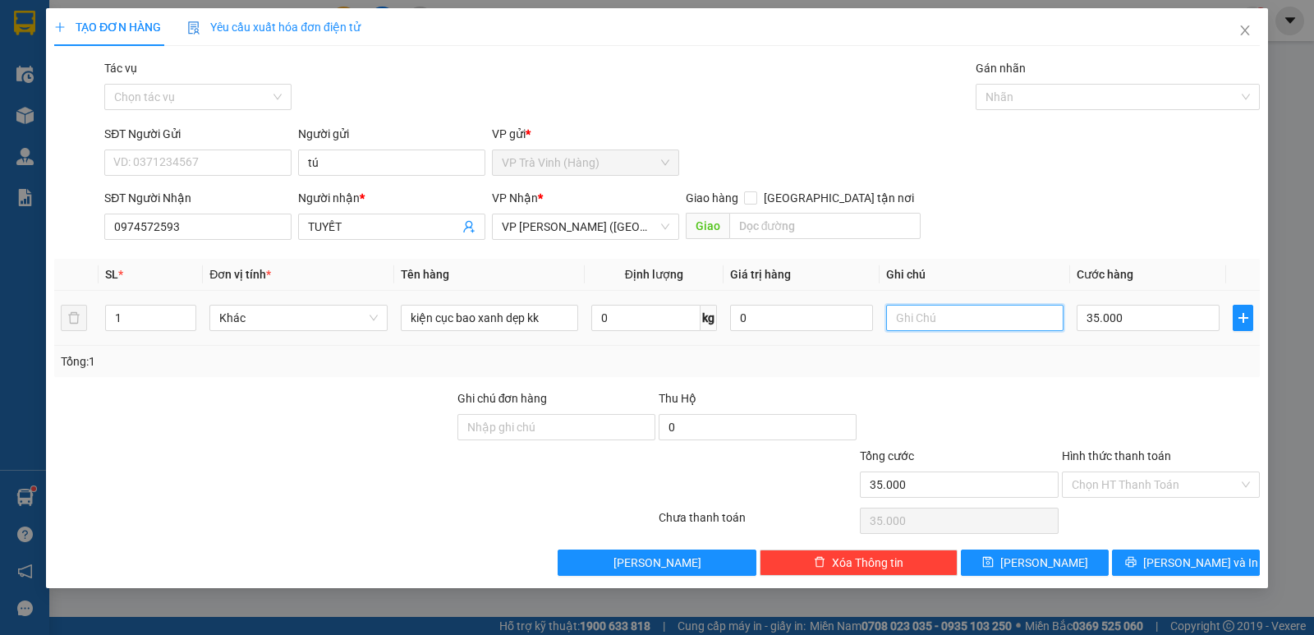
click at [969, 310] on input "text" at bounding box center [974, 318] width 177 height 26
click at [958, 331] on div at bounding box center [974, 317] width 177 height 33
click at [1030, 314] on input "text" at bounding box center [974, 318] width 177 height 26
click at [1134, 491] on input "Hình thức thanh toán" at bounding box center [1155, 484] width 167 height 25
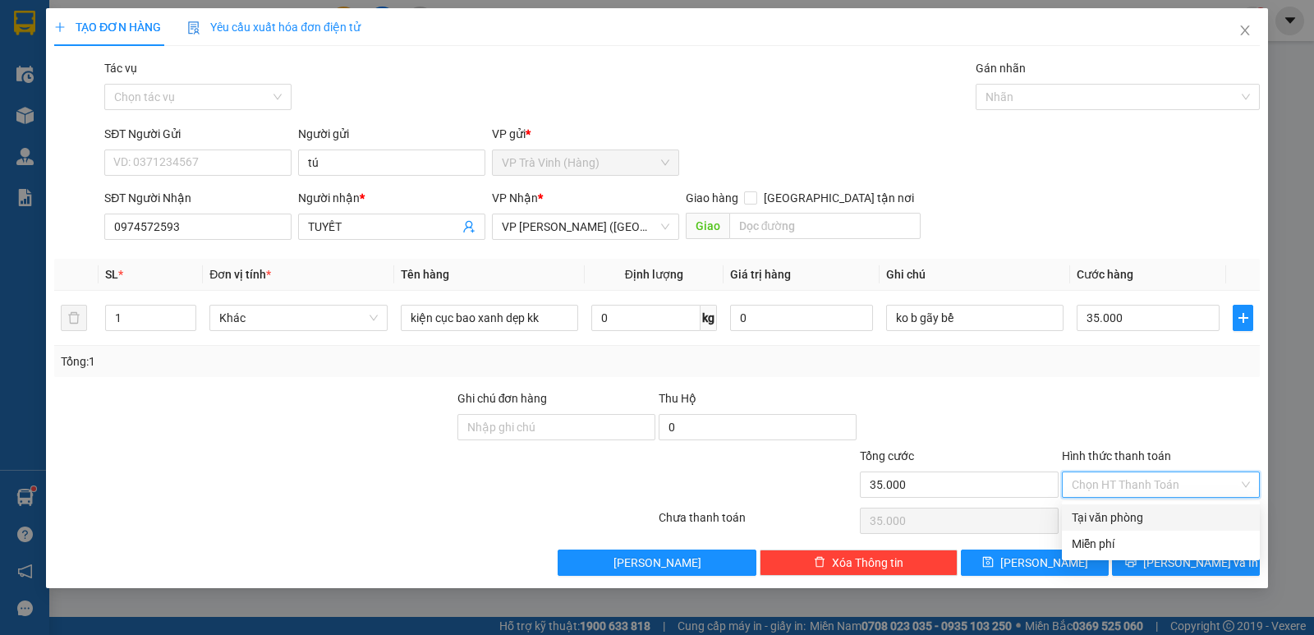
drag, startPoint x: 1133, startPoint y: 516, endPoint x: 1131, endPoint y: 529, distance: 13.2
click at [1133, 517] on div "Tại văn phòng" at bounding box center [1161, 517] width 178 height 18
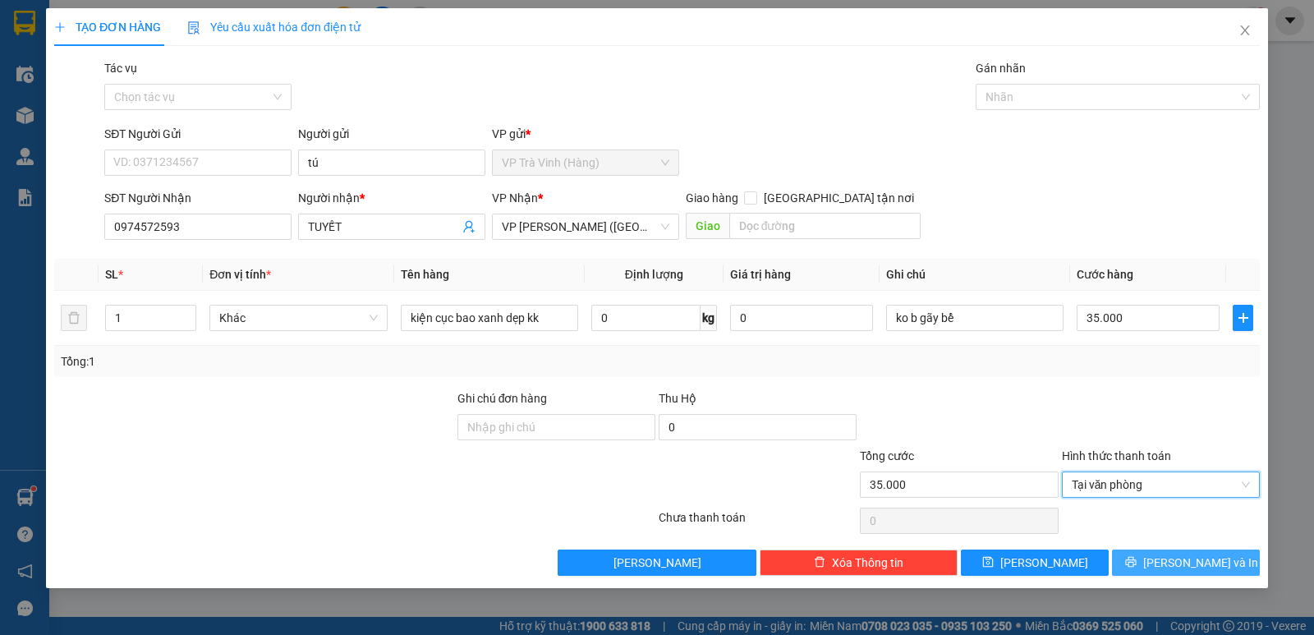
click at [1208, 567] on span "Lưu và In" at bounding box center [1200, 563] width 115 height 18
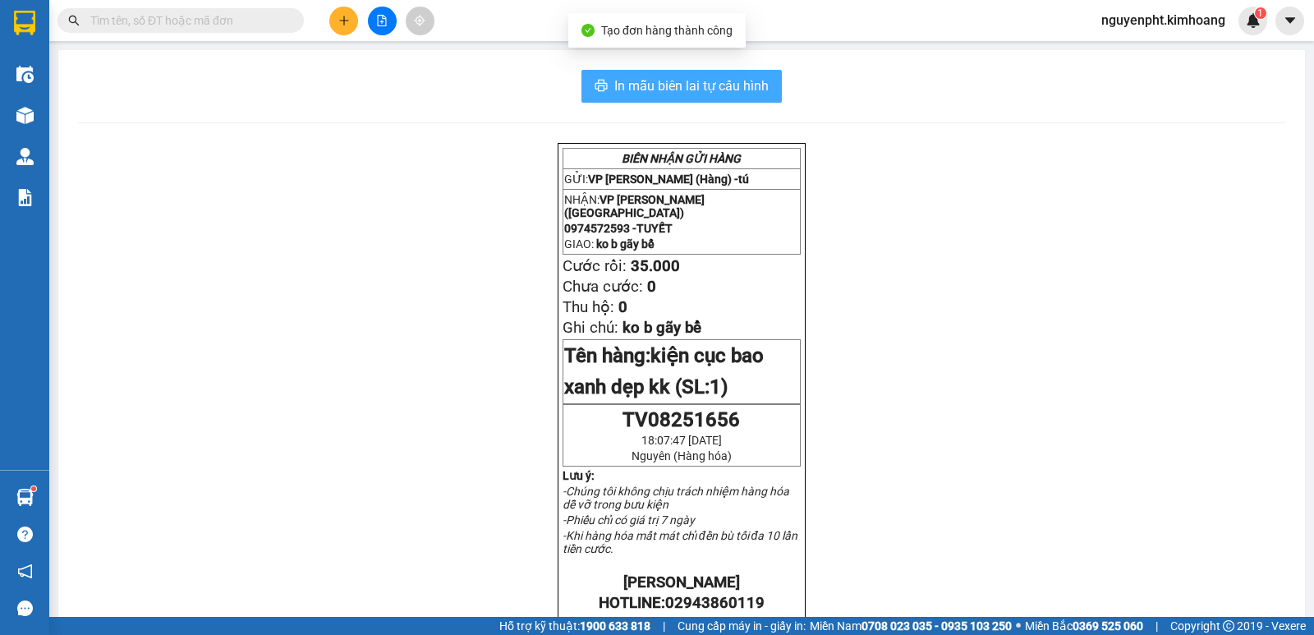
click at [650, 95] on span "In mẫu biên lai tự cấu hình" at bounding box center [691, 86] width 154 height 21
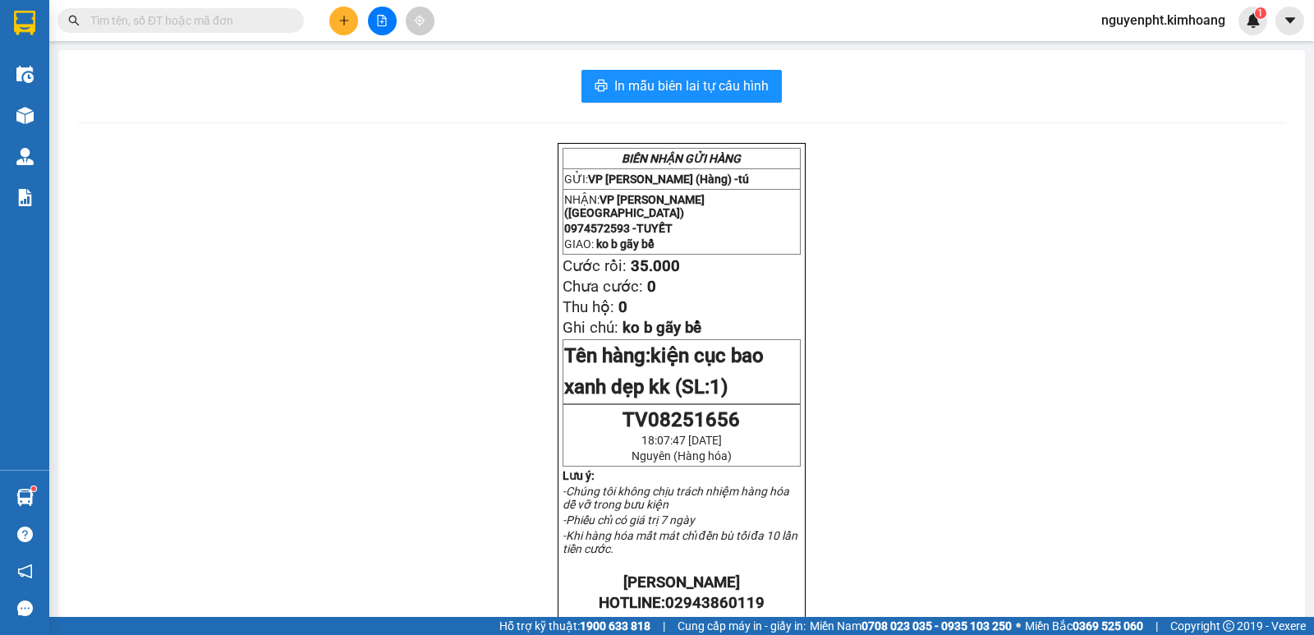
click at [122, 12] on span at bounding box center [180, 20] width 246 height 25
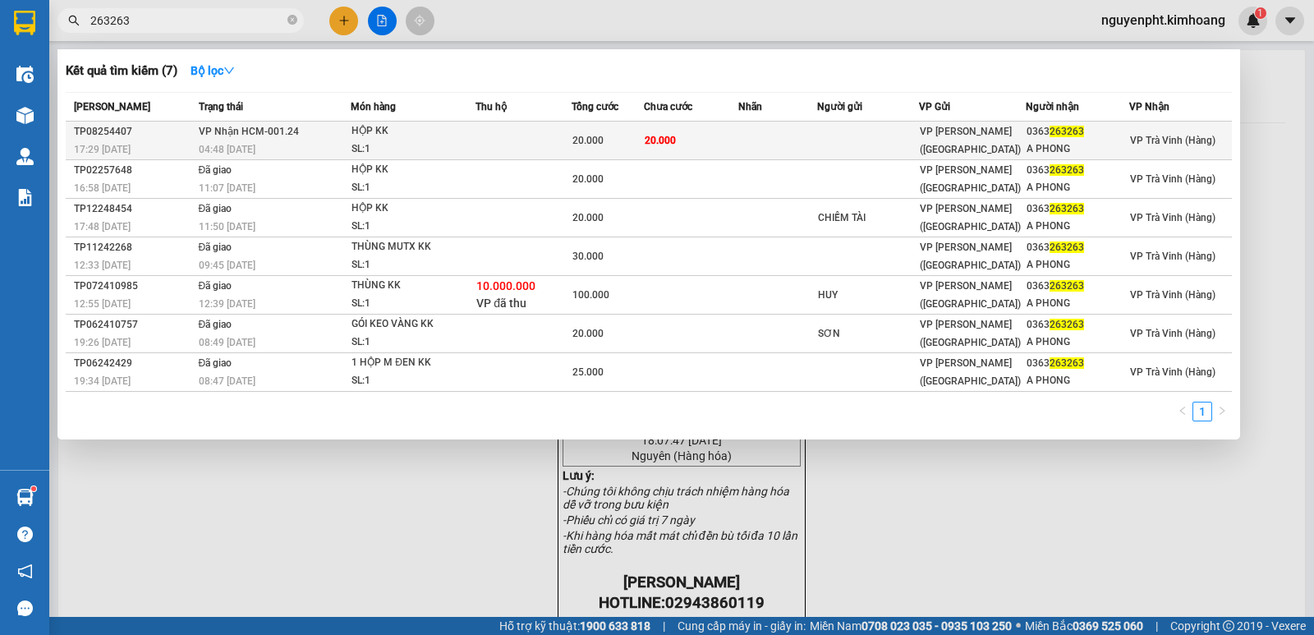
click at [719, 143] on td "20.000" at bounding box center [691, 141] width 94 height 39
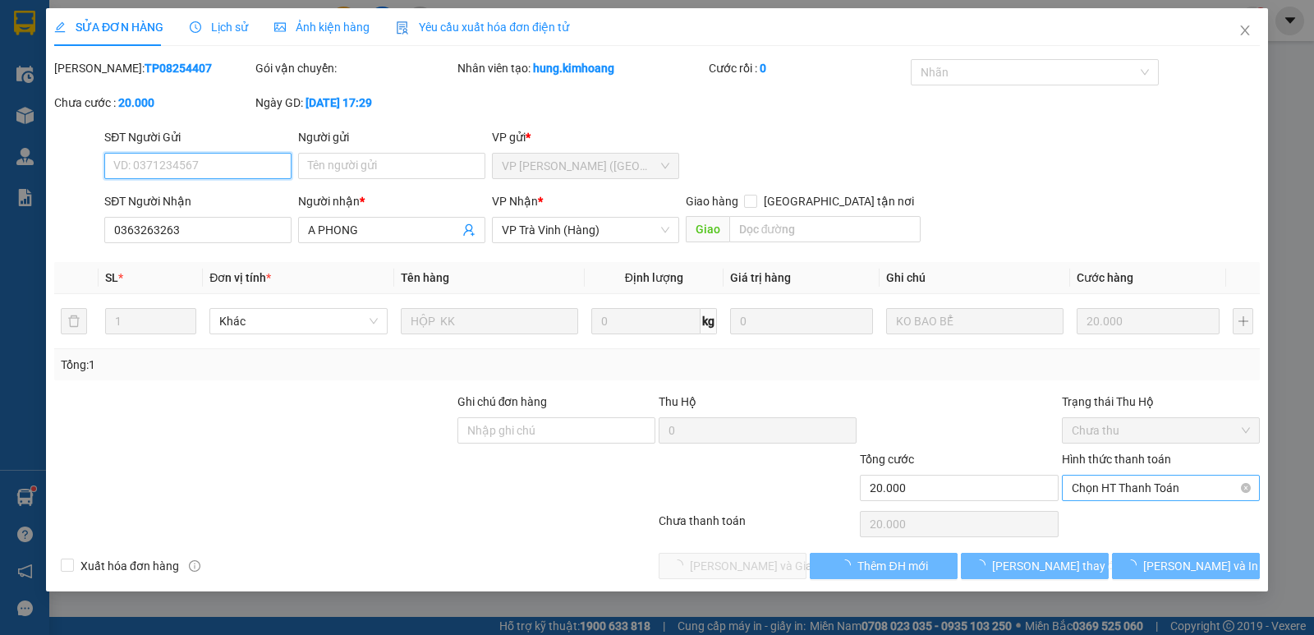
click at [1112, 487] on span "Chọn HT Thanh Toán" at bounding box center [1161, 488] width 178 height 25
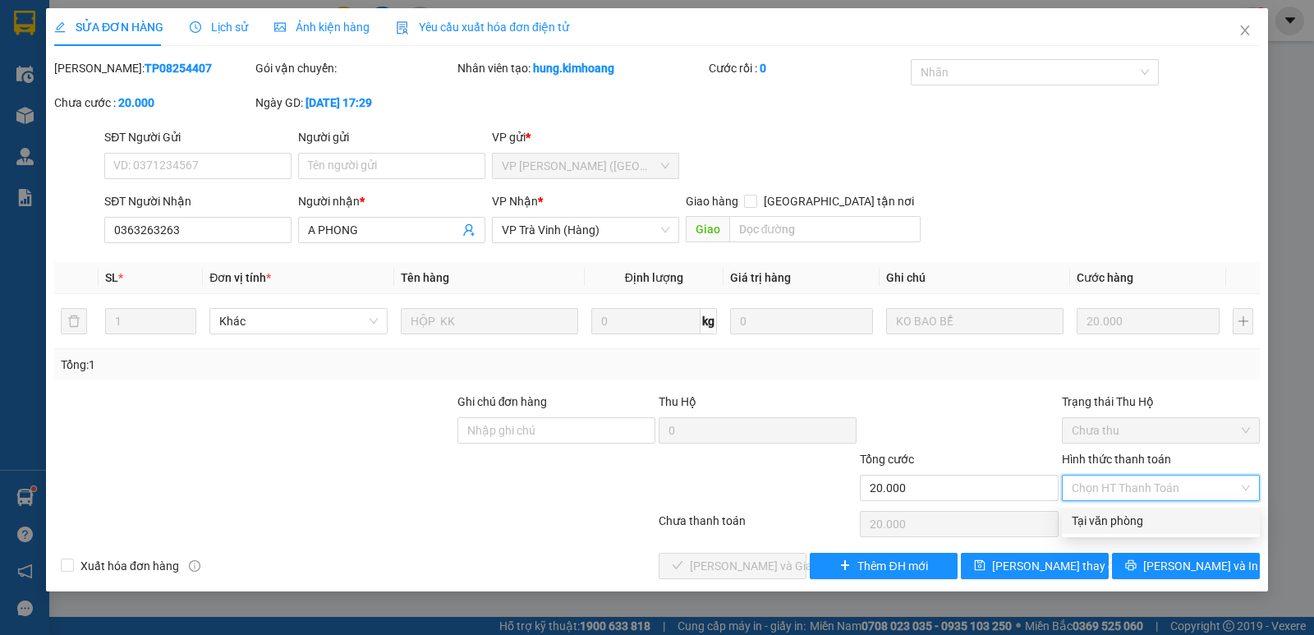
click at [1089, 517] on div "Tại văn phòng" at bounding box center [1161, 521] width 178 height 18
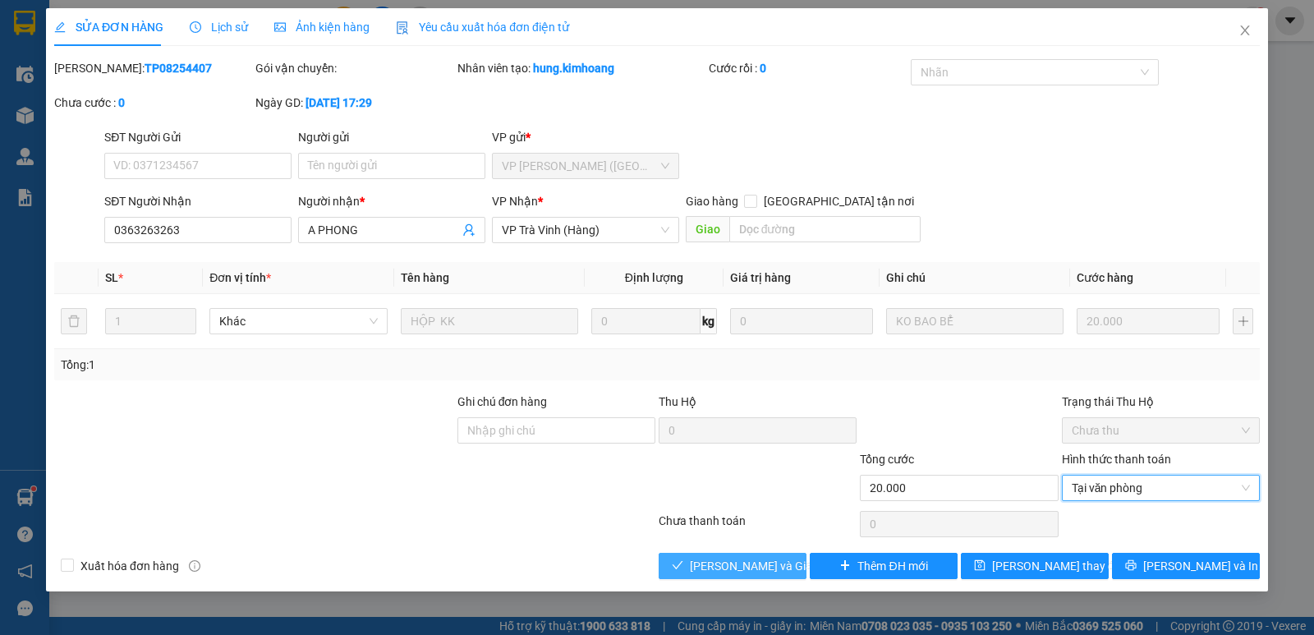
click at [733, 563] on span "Lưu và Giao hàng" at bounding box center [769, 566] width 158 height 18
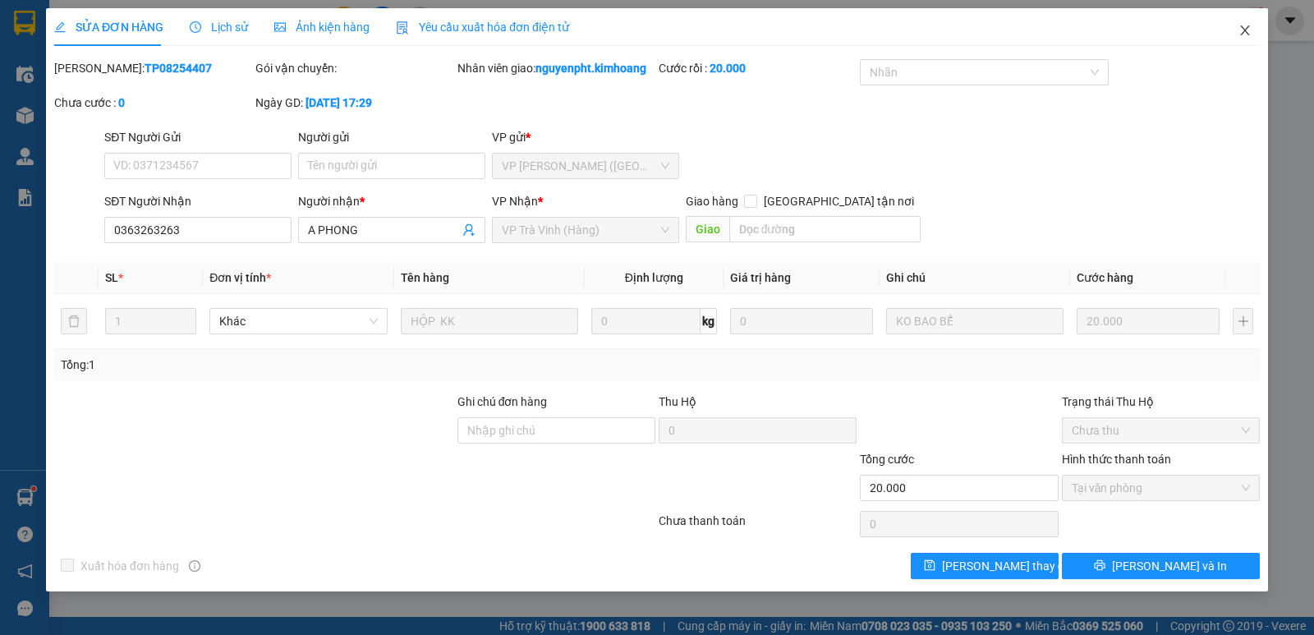
click at [1248, 33] on icon "close" at bounding box center [1245, 30] width 13 height 13
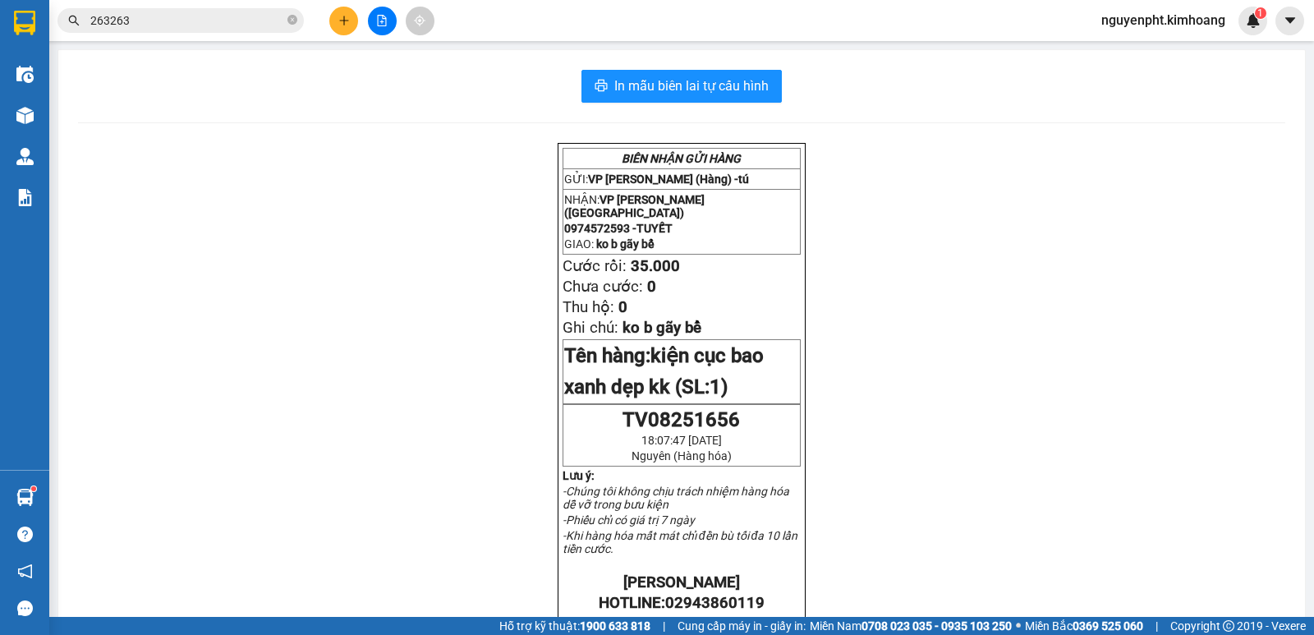
drag, startPoint x: 240, startPoint y: 26, endPoint x: 0, endPoint y: 23, distance: 239.8
click at [0, 23] on section "Kết quả tìm kiếm ( 7 ) Bộ lọc Mã ĐH Trạng thái Món hàng Thu hộ Tổng cước Chưa c…" at bounding box center [657, 317] width 1314 height 635
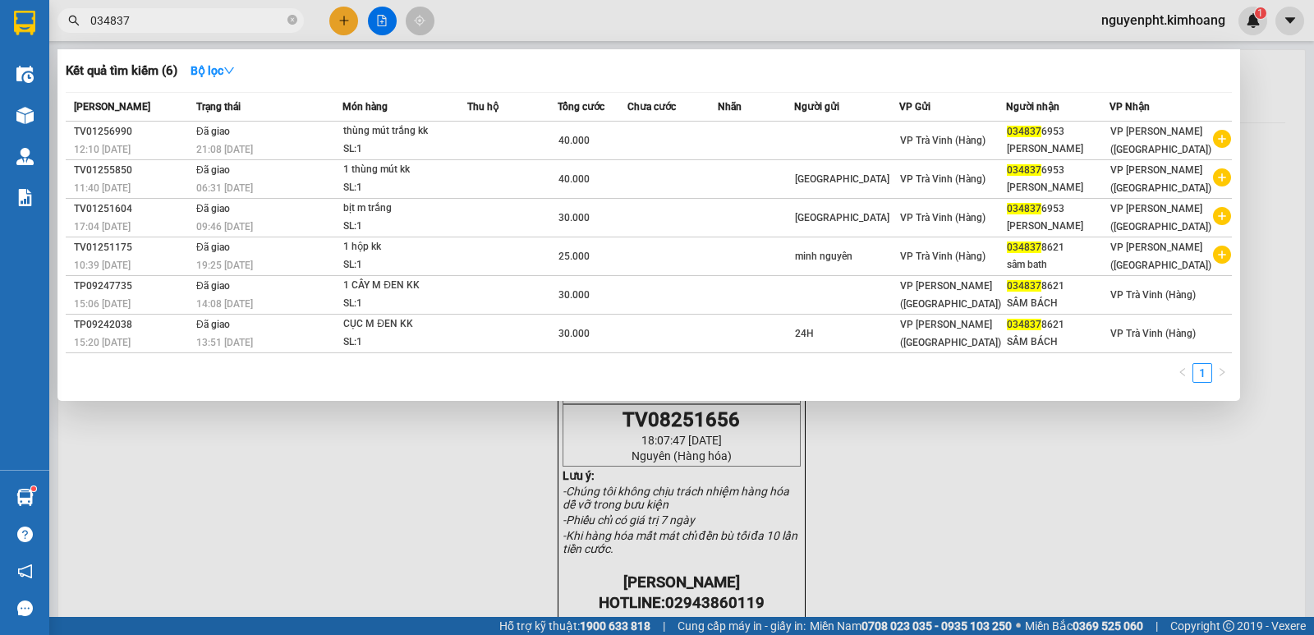
drag, startPoint x: 88, startPoint y: 26, endPoint x: 0, endPoint y: 26, distance: 87.9
click at [0, 26] on section "Kết quả tìm kiếm ( 6 ) Bộ lọc Mã ĐH Trạng thái Món hàng Thu hộ Tổng cước Chưa c…" at bounding box center [657, 317] width 1314 height 635
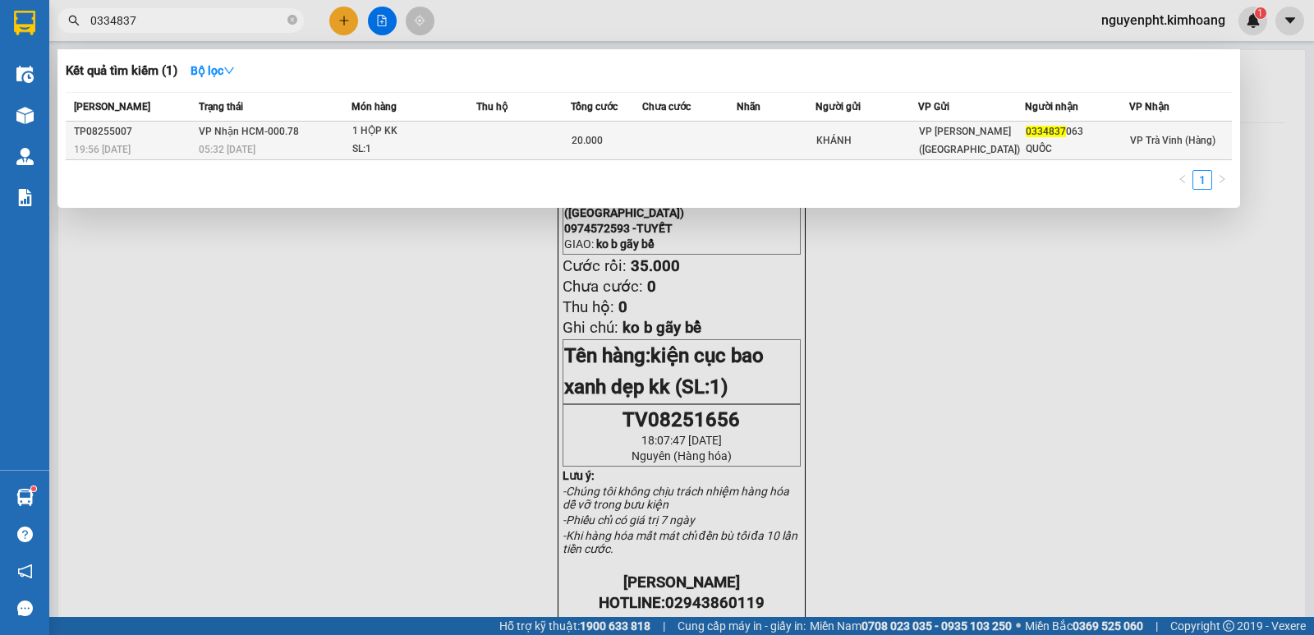
click at [593, 149] on div "20.000" at bounding box center [607, 140] width 70 height 18
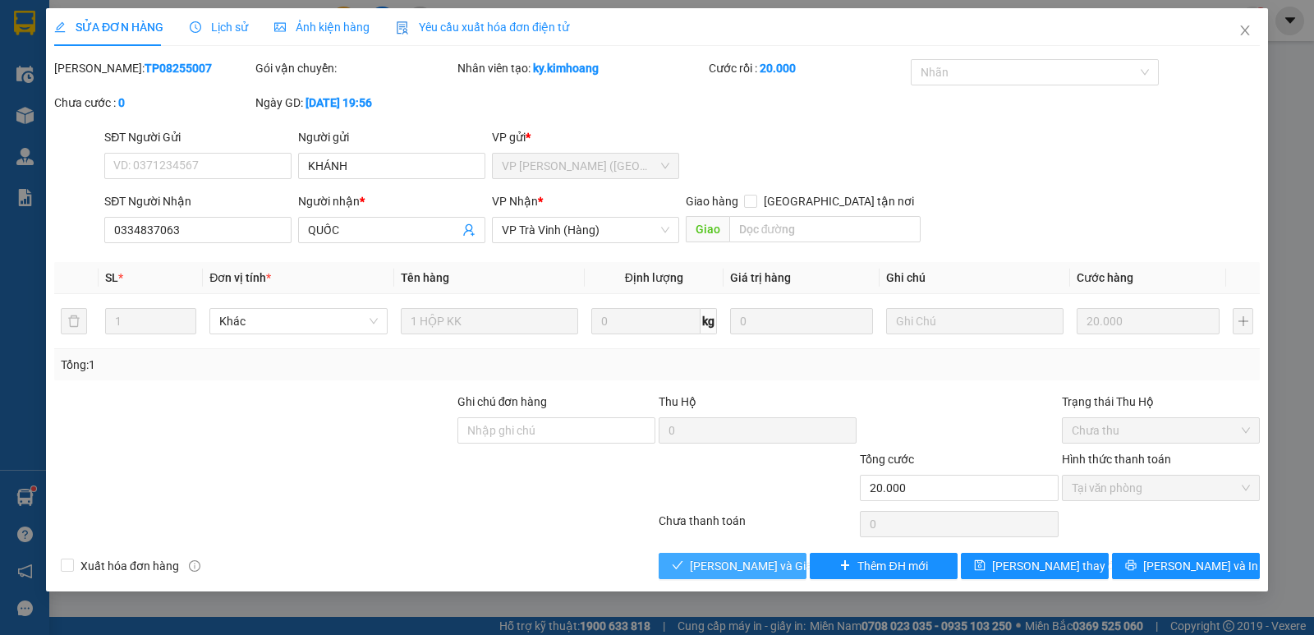
click at [721, 563] on span "Lưu và Giao hàng" at bounding box center [769, 566] width 158 height 18
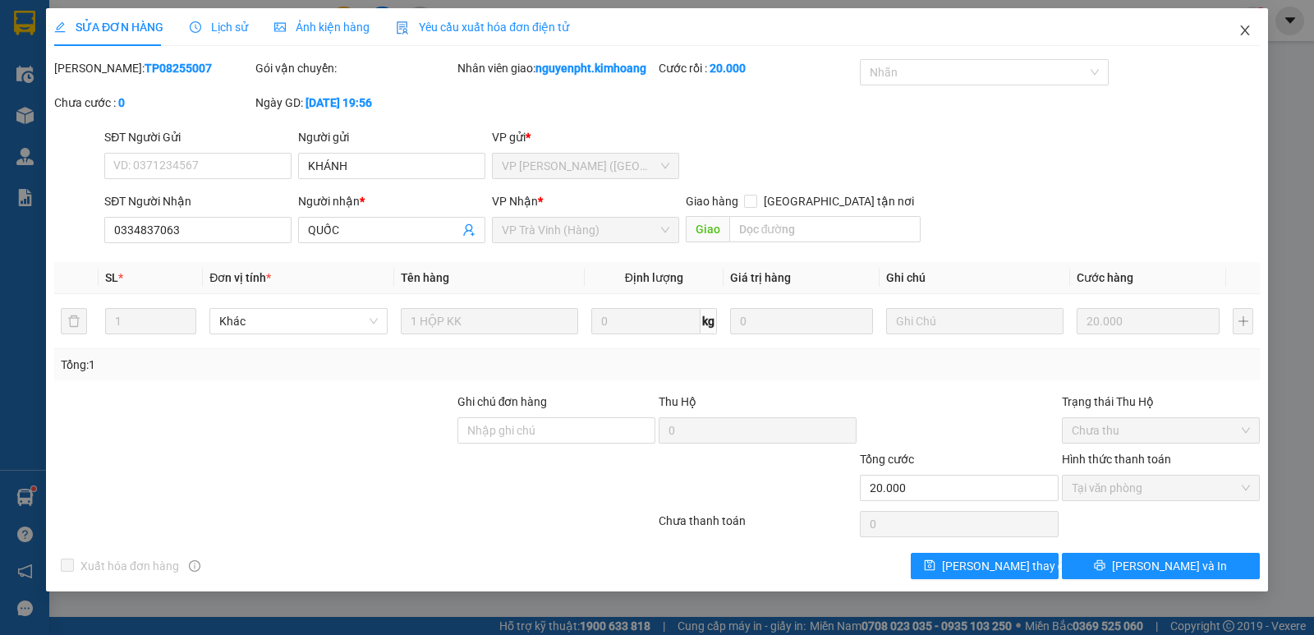
drag, startPoint x: 1247, startPoint y: 34, endPoint x: 959, endPoint y: 17, distance: 287.9
click at [1246, 34] on icon "close" at bounding box center [1245, 30] width 13 height 13
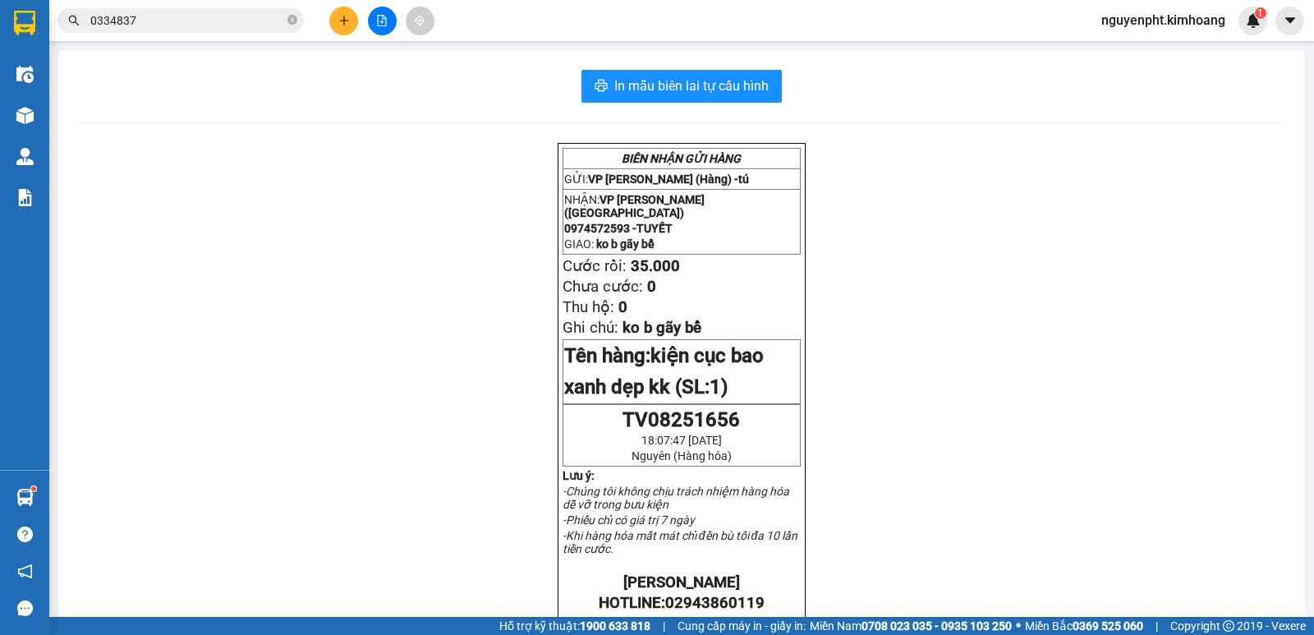
click at [147, 20] on input "0334837" at bounding box center [187, 20] width 194 height 18
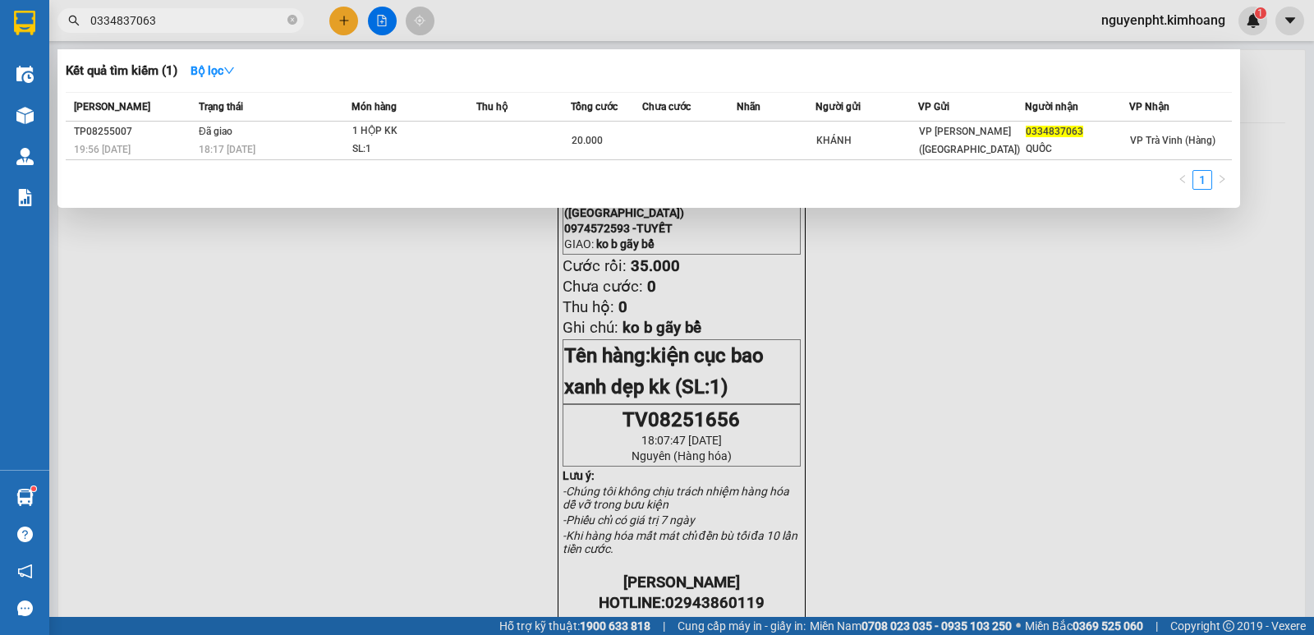
drag, startPoint x: 231, startPoint y: 25, endPoint x: 0, endPoint y: 39, distance: 231.2
click at [0, 39] on section "Kết quả tìm kiếm ( 1 ) Bộ lọc Mã ĐH Trạng thái Món hàng Thu hộ Tổng cước Chưa c…" at bounding box center [657, 317] width 1314 height 635
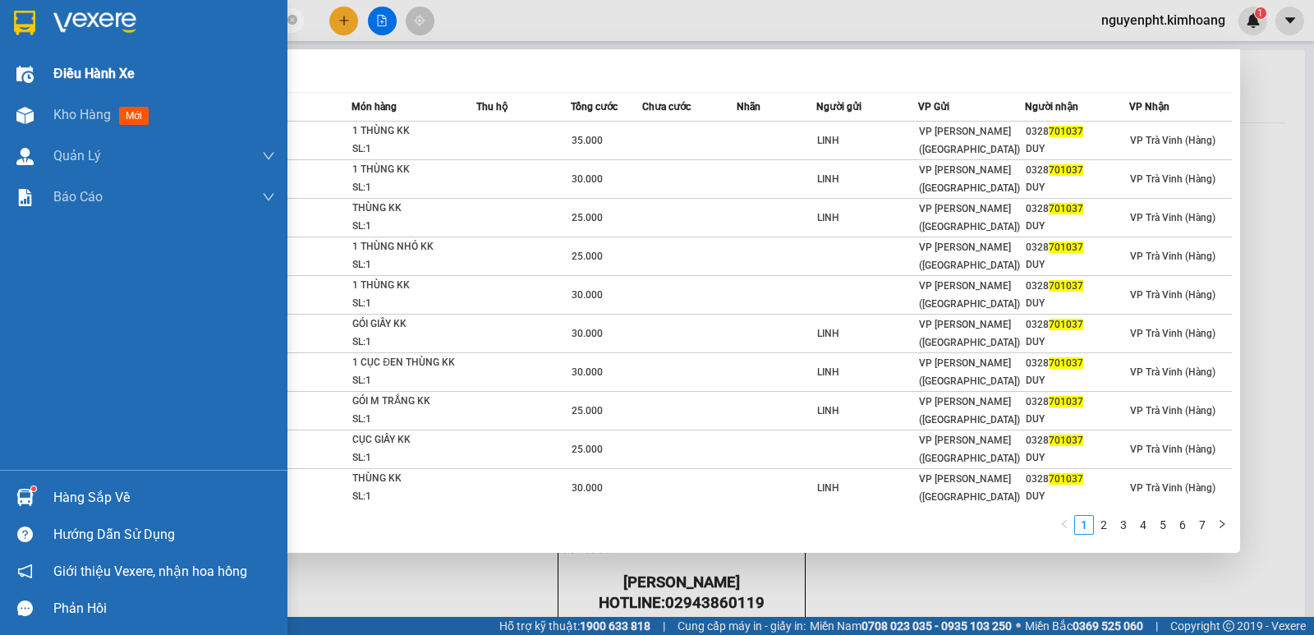
drag, startPoint x: 241, startPoint y: 25, endPoint x: 0, endPoint y: 61, distance: 244.2
click at [0, 80] on section "Kết quả tìm kiếm ( 69 ) Bộ lọc Mã ĐH Trạng thái Món hàng Thu hộ Tổng cước Chưa …" at bounding box center [657, 317] width 1314 height 635
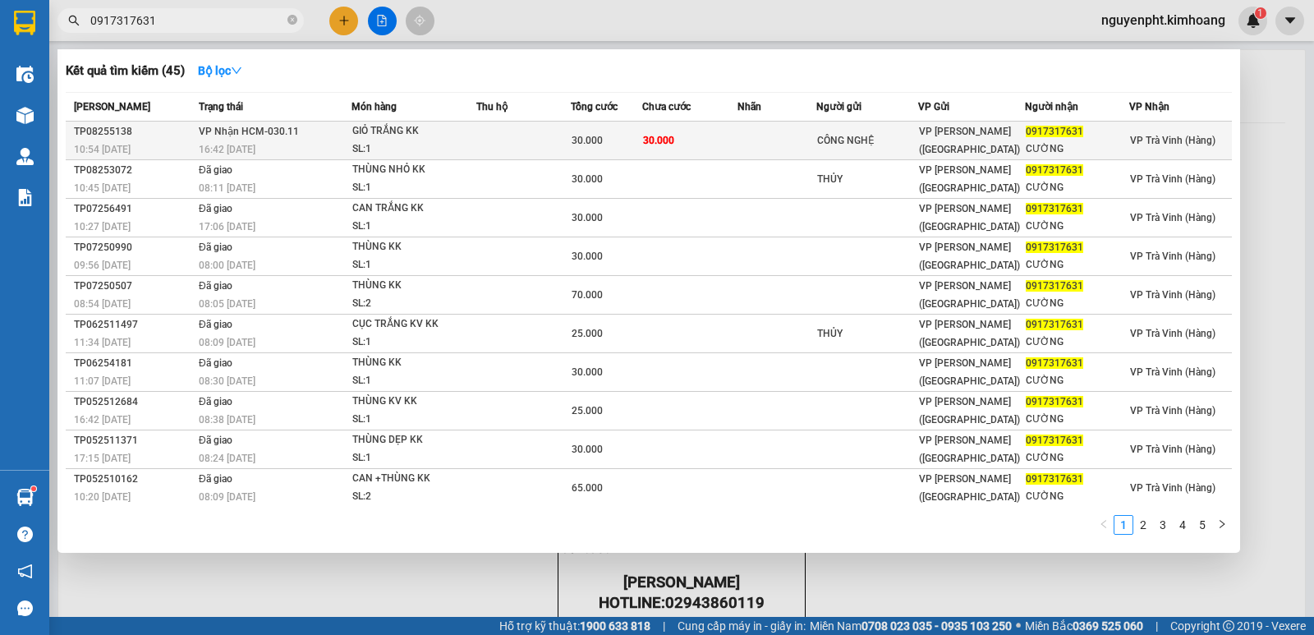
click at [680, 145] on td "30.000" at bounding box center [689, 141] width 95 height 39
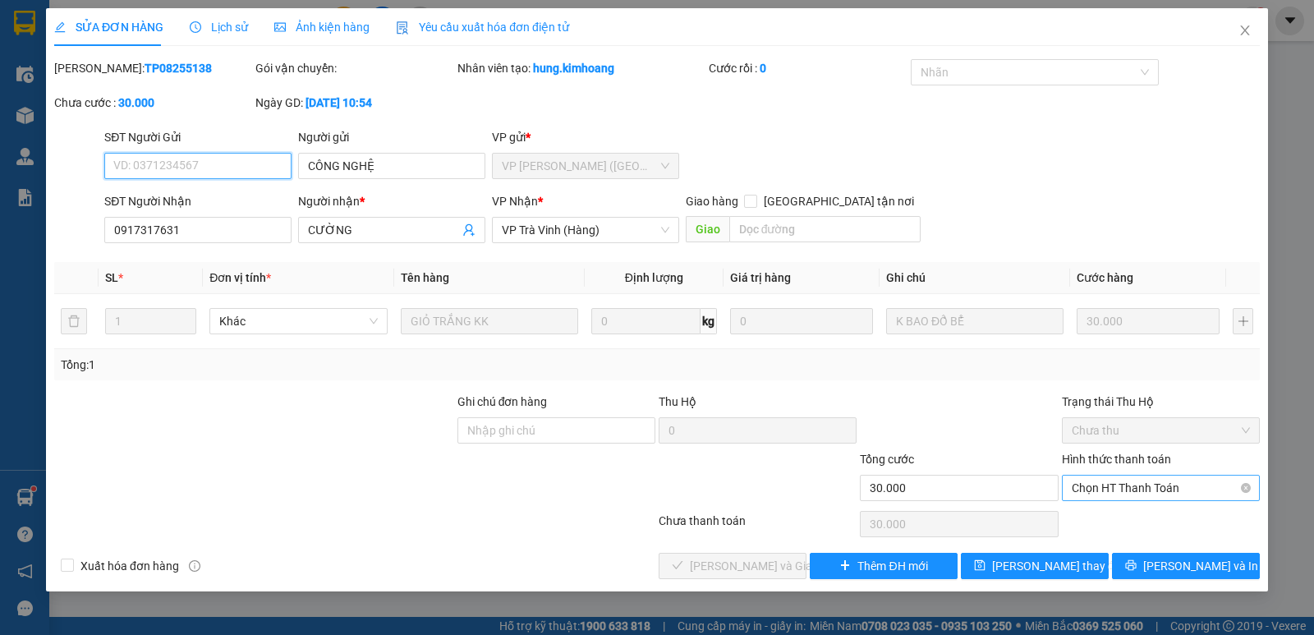
click at [1149, 495] on span "Chọn HT Thanh Toán" at bounding box center [1161, 488] width 178 height 25
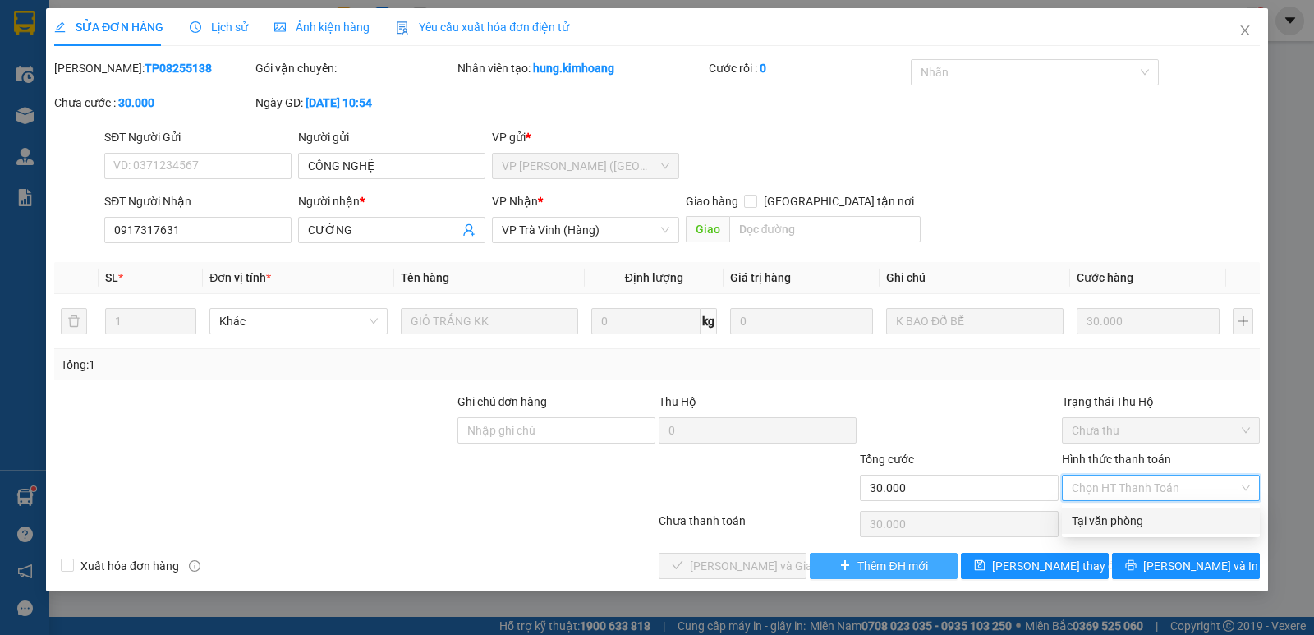
drag, startPoint x: 1128, startPoint y: 518, endPoint x: 876, endPoint y: 560, distance: 255.6
click at [1124, 517] on div "Tại văn phòng" at bounding box center [1161, 521] width 178 height 18
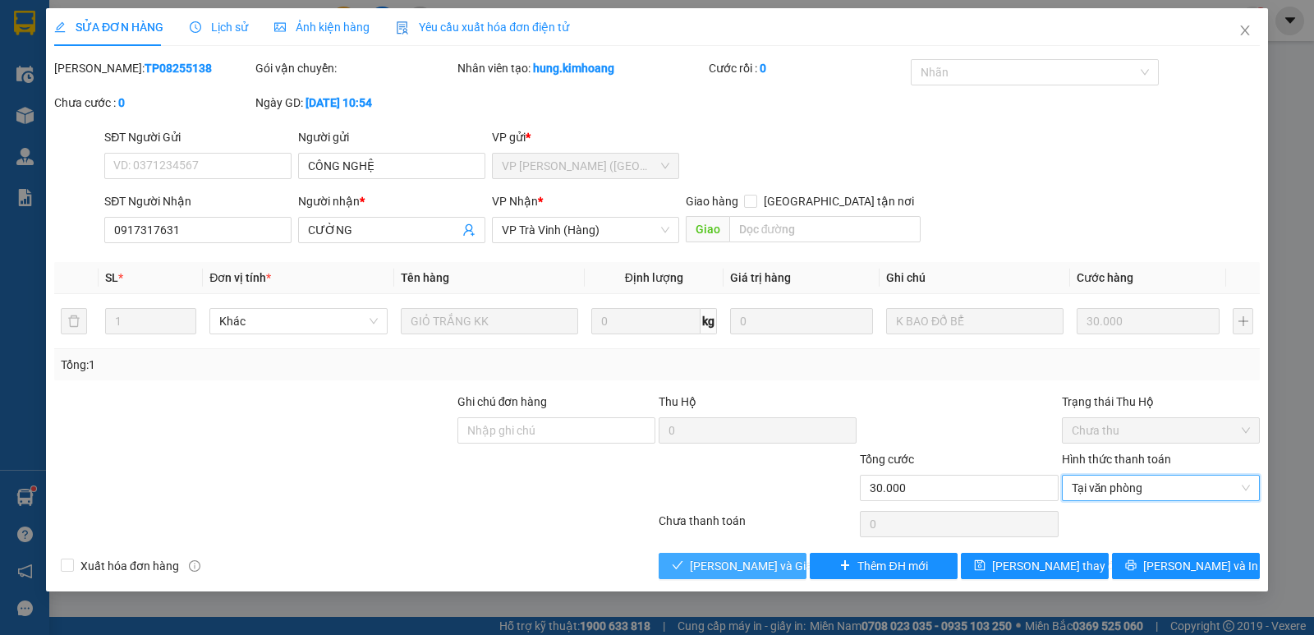
click at [731, 559] on span "Lưu và Giao hàng" at bounding box center [769, 566] width 158 height 18
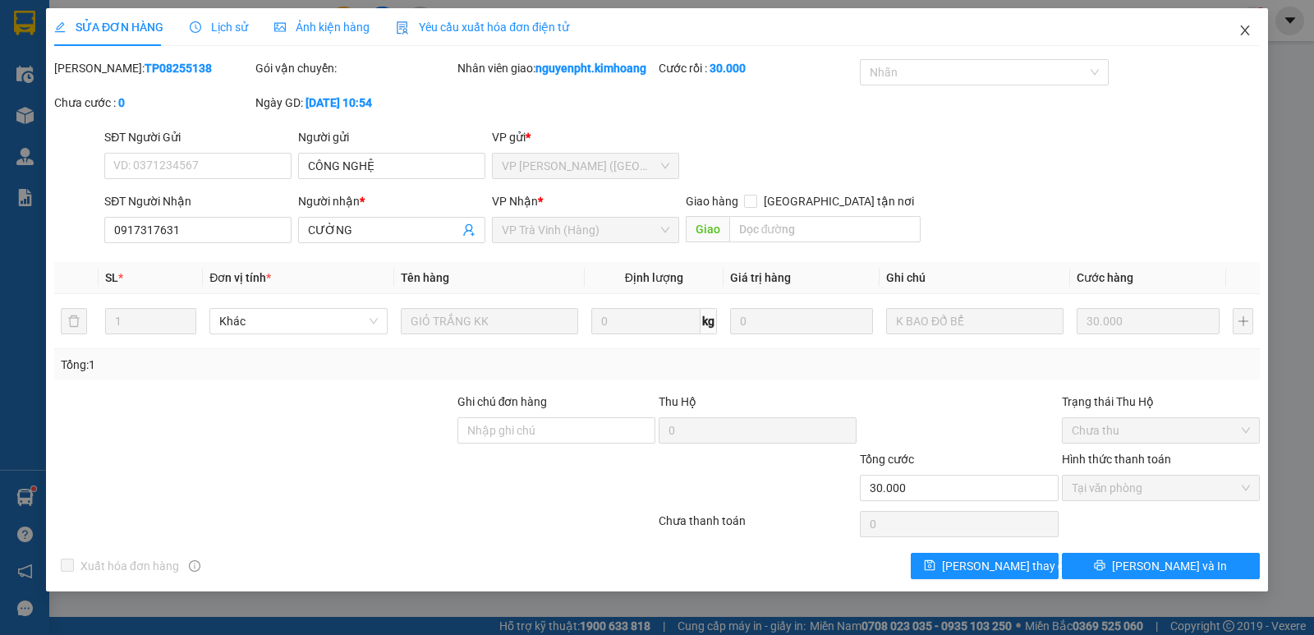
drag, startPoint x: 1243, startPoint y: 26, endPoint x: 1080, endPoint y: 29, distance: 162.6
click at [1243, 27] on icon "close" at bounding box center [1245, 30] width 13 height 13
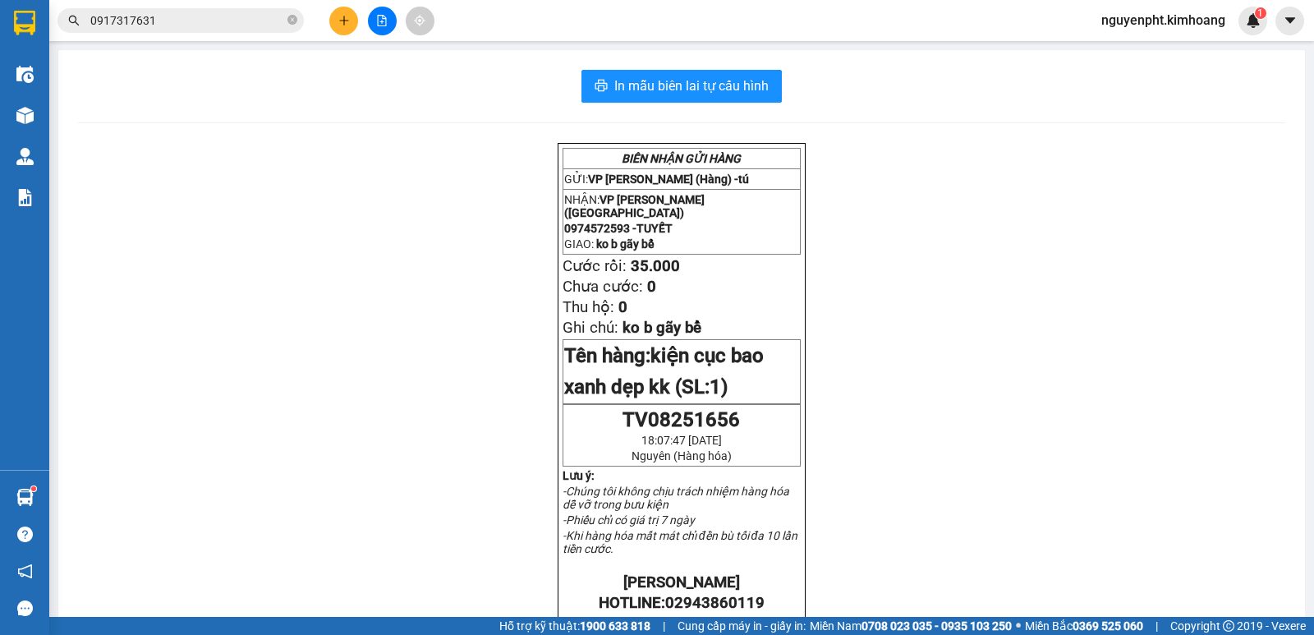
click at [297, 21] on span "0917317631" at bounding box center [180, 20] width 246 height 25
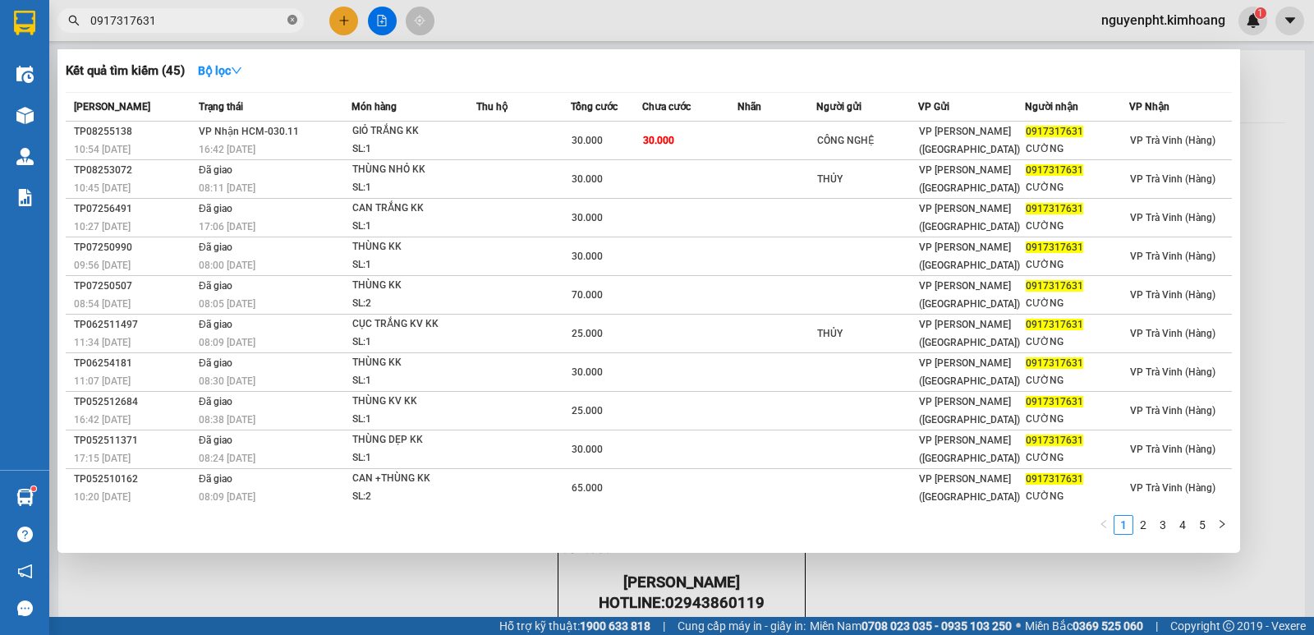
click at [294, 20] on icon "close-circle" at bounding box center [292, 20] width 10 height 10
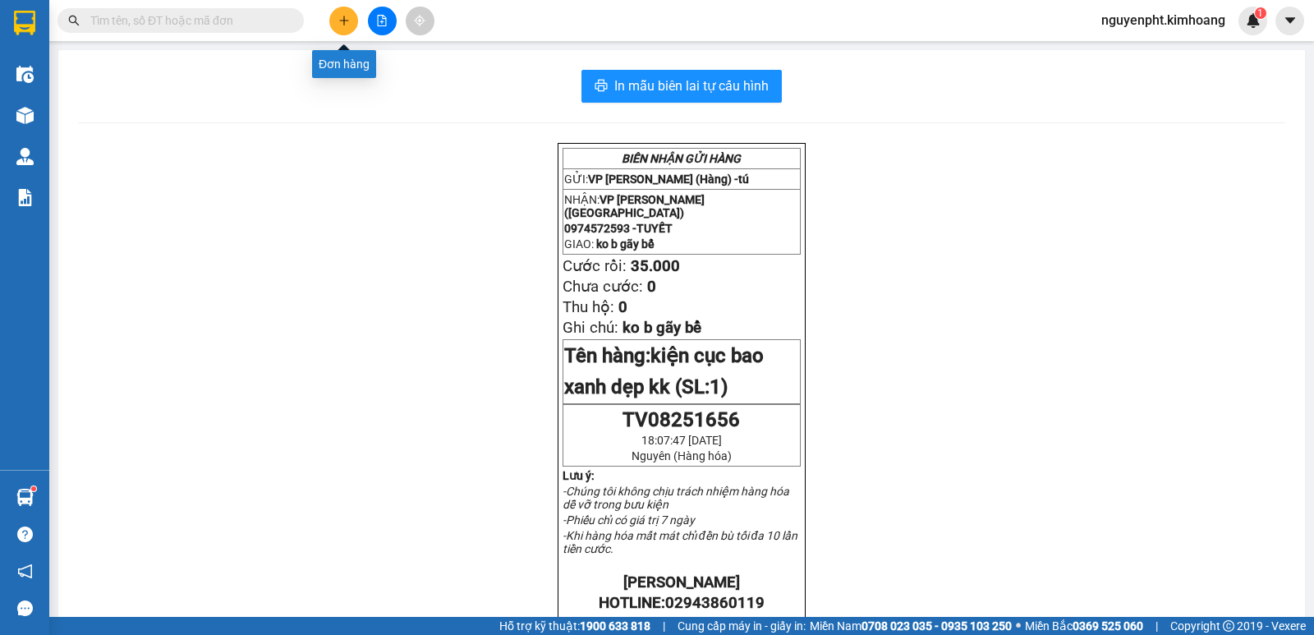
click at [346, 25] on icon "plus" at bounding box center [343, 20] width 11 height 11
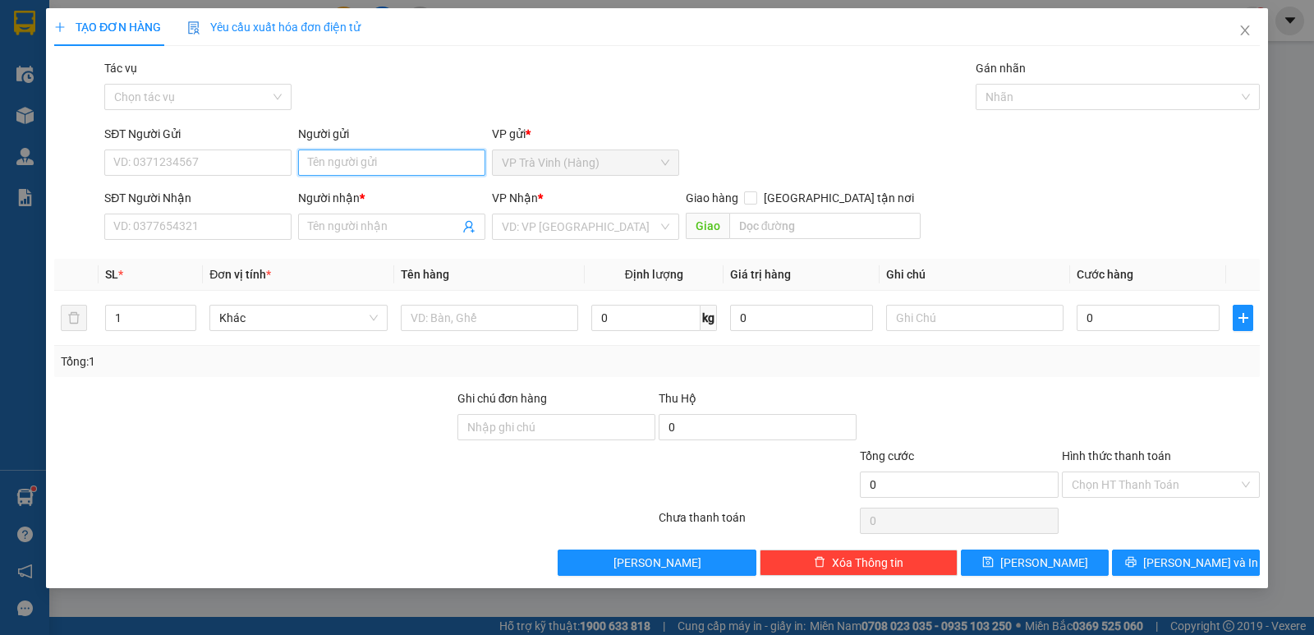
drag, startPoint x: 382, startPoint y: 160, endPoint x: 364, endPoint y: 163, distance: 18.2
click at [379, 161] on input "Người gửi" at bounding box center [391, 162] width 187 height 26
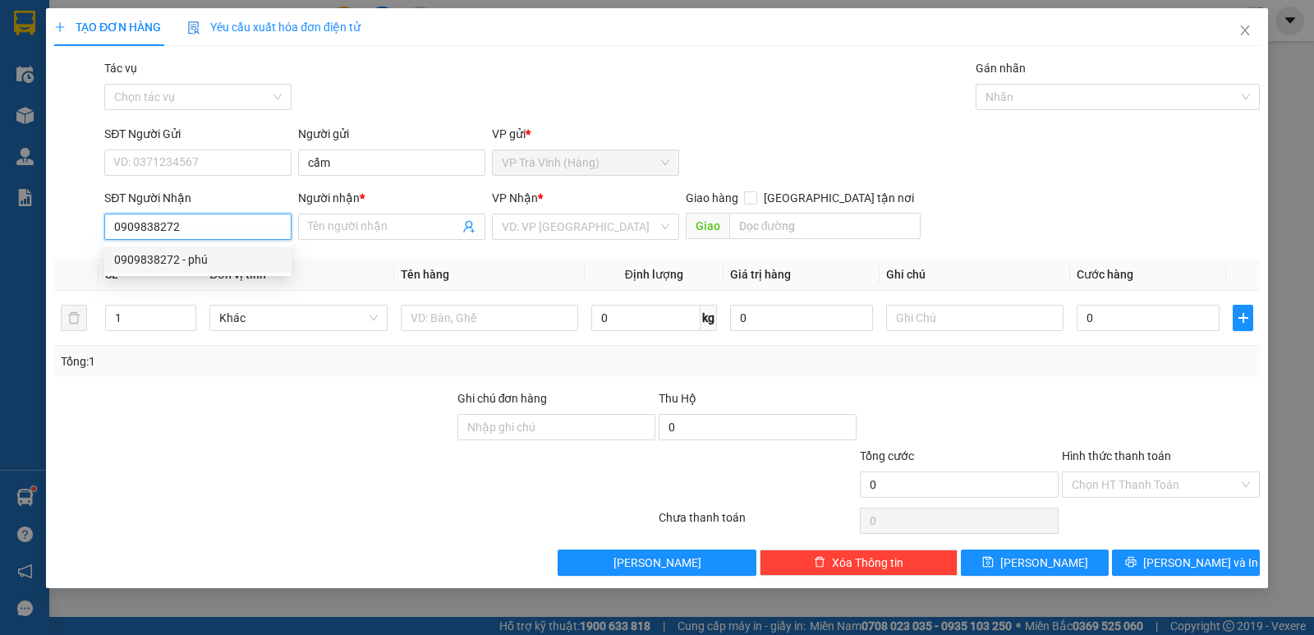
click at [162, 269] on div "0909838272 - phú" at bounding box center [197, 259] width 187 height 26
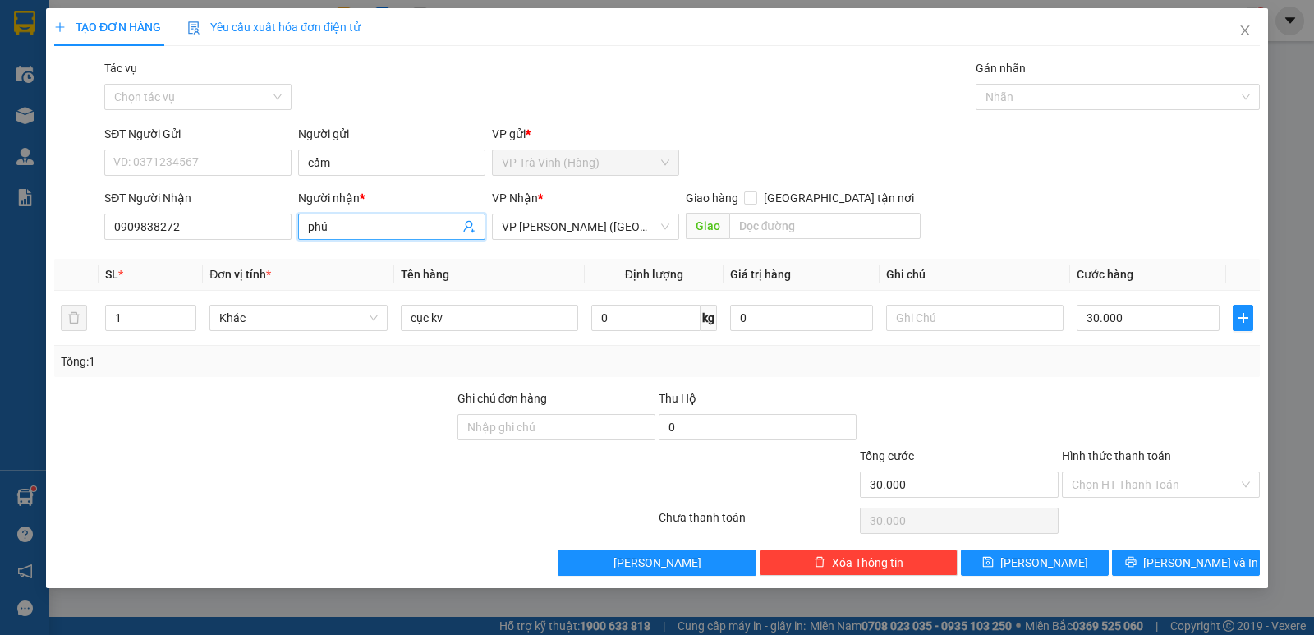
click at [384, 227] on input "phú" at bounding box center [383, 227] width 151 height 18
drag, startPoint x: 1147, startPoint y: 489, endPoint x: 1138, endPoint y: 530, distance: 42.2
click at [1147, 494] on input "Hình thức thanh toán" at bounding box center [1155, 484] width 167 height 25
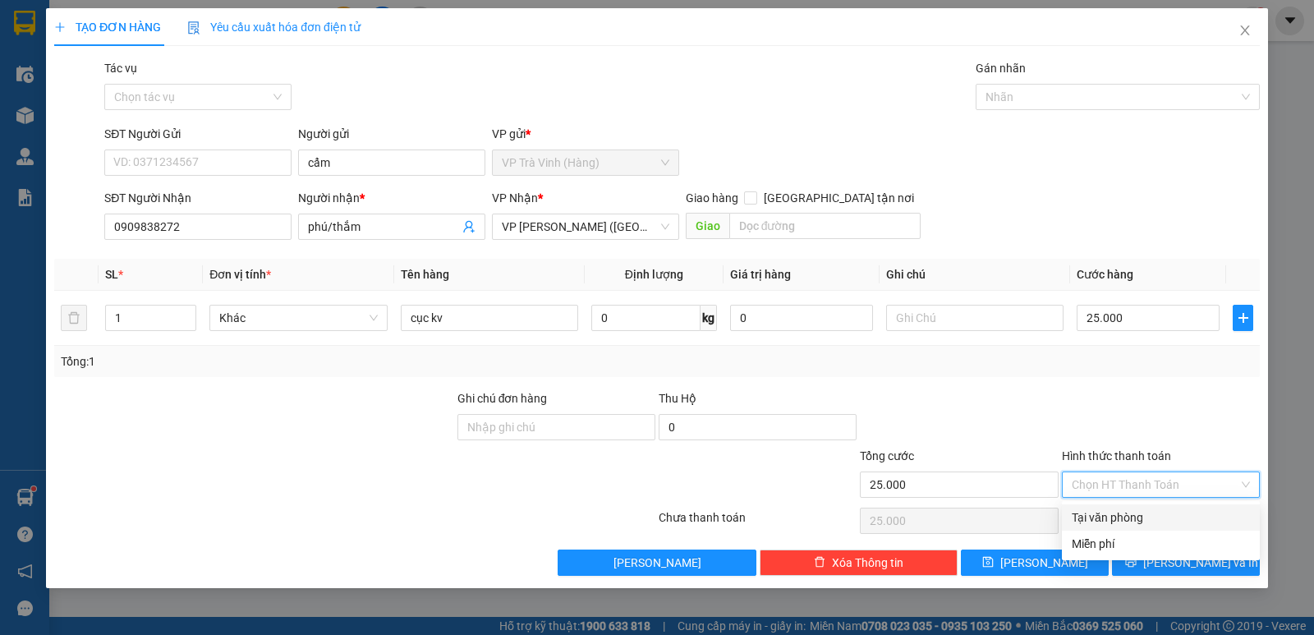
click at [1141, 519] on div "Tại văn phòng" at bounding box center [1161, 517] width 178 height 18
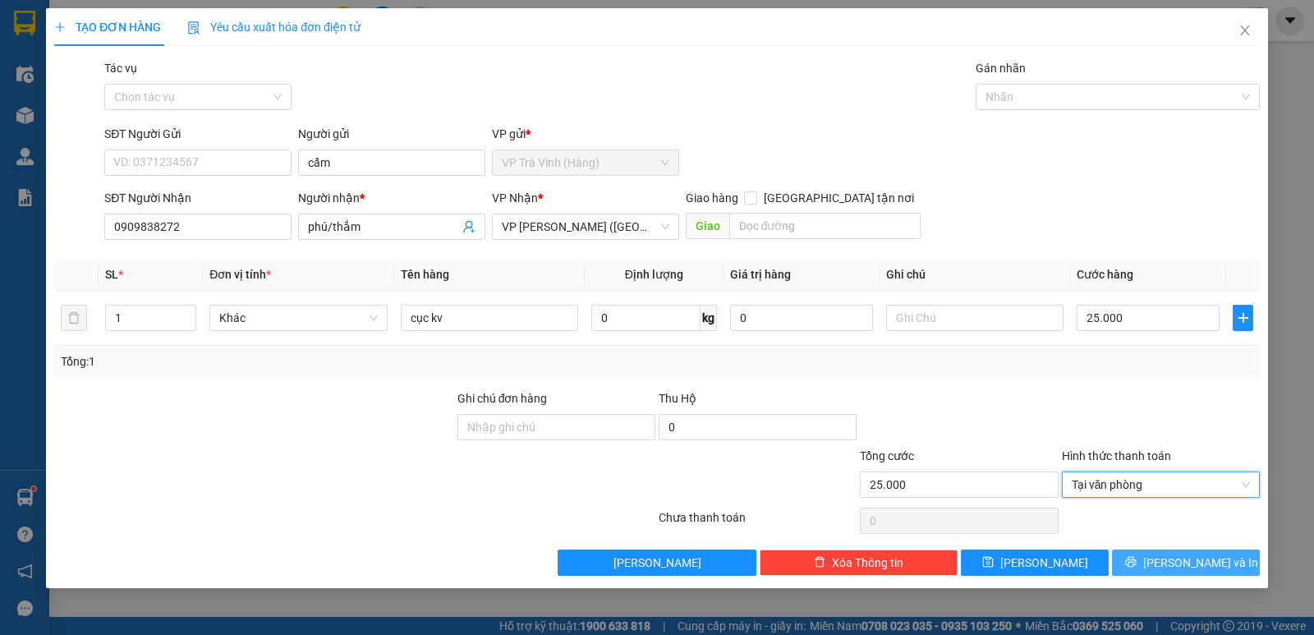
click at [1211, 558] on span "Lưu và In" at bounding box center [1200, 563] width 115 height 18
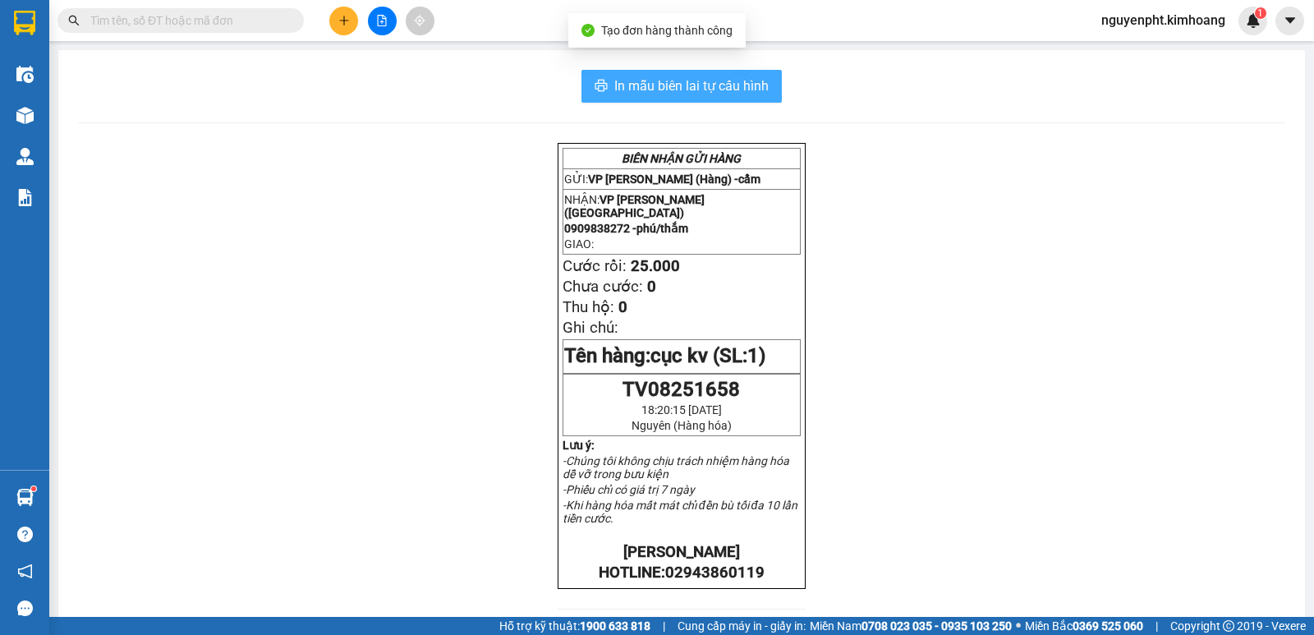
drag, startPoint x: 638, startPoint y: 80, endPoint x: 627, endPoint y: 65, distance: 19.4
click at [639, 80] on span "In mẫu biên lai tự cấu hình" at bounding box center [691, 86] width 154 height 21
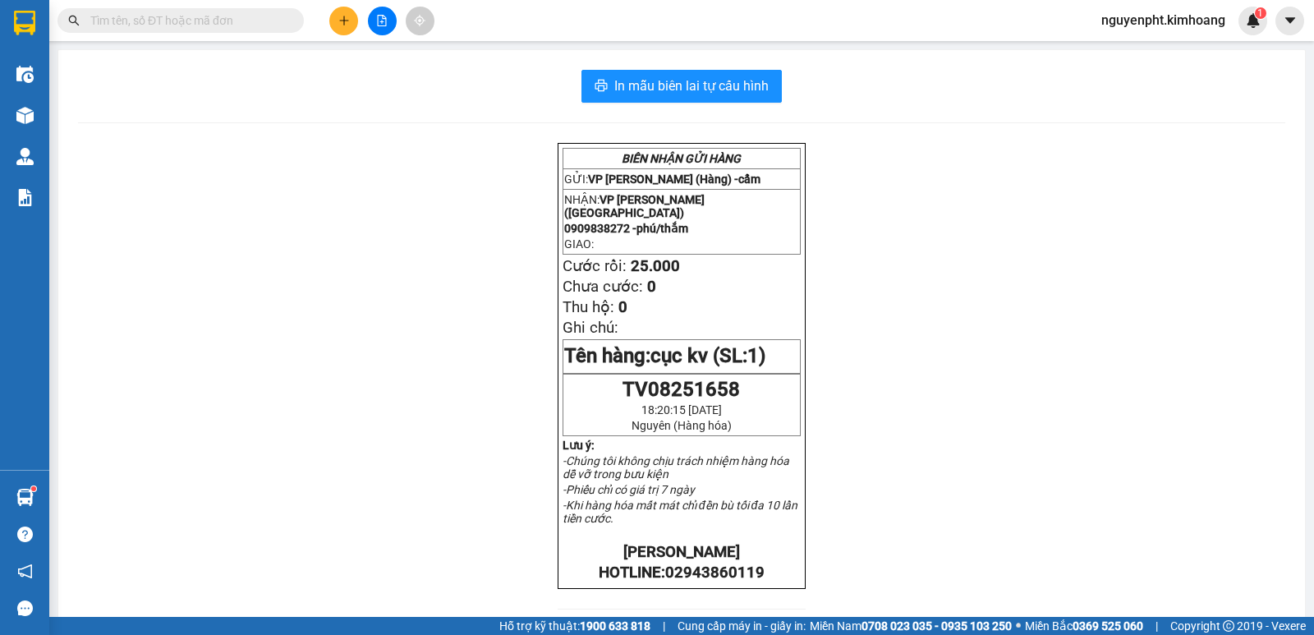
click at [145, 24] on input "text" at bounding box center [187, 20] width 194 height 18
click at [341, 17] on icon "plus" at bounding box center [343, 20] width 11 height 11
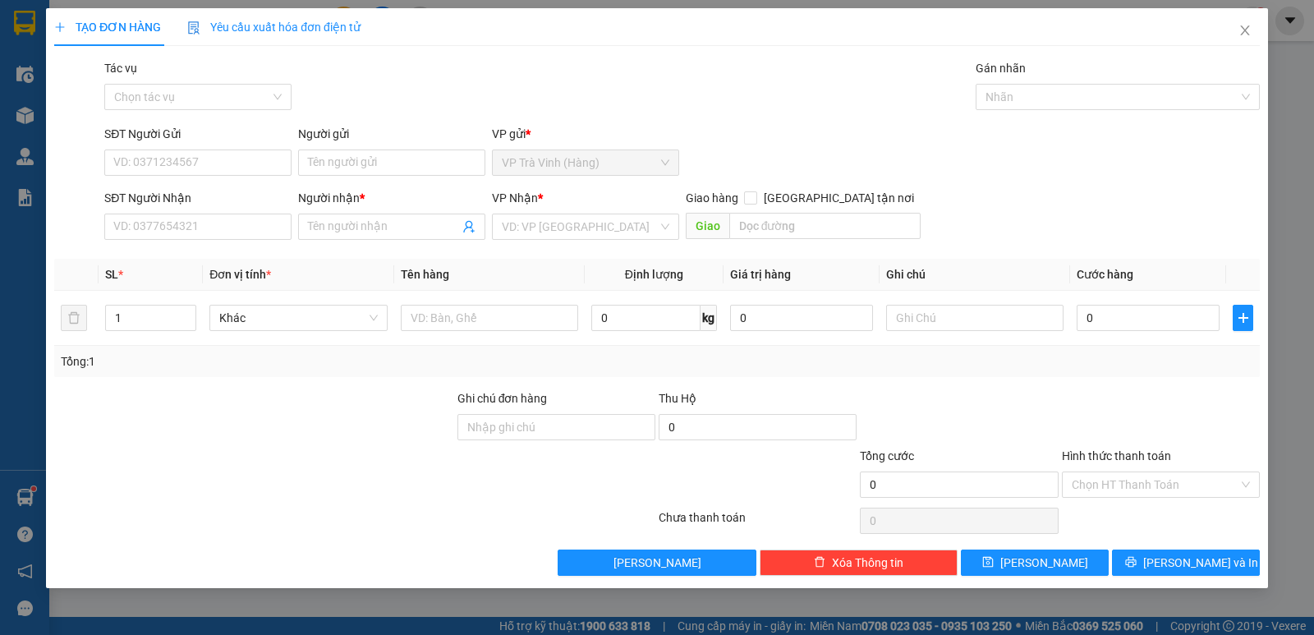
click at [365, 147] on div "Người gửi" at bounding box center [391, 137] width 187 height 25
click at [372, 169] on input "Người gửi" at bounding box center [391, 162] width 187 height 26
drag, startPoint x: 425, startPoint y: 158, endPoint x: 163, endPoint y: 224, distance: 271.1
click at [0, 228] on div "TẠO ĐƠN HÀNG Yêu cầu xuất hóa đơn điện tử Transit Pickup Surcharge Ids Transit …" at bounding box center [657, 317] width 1314 height 635
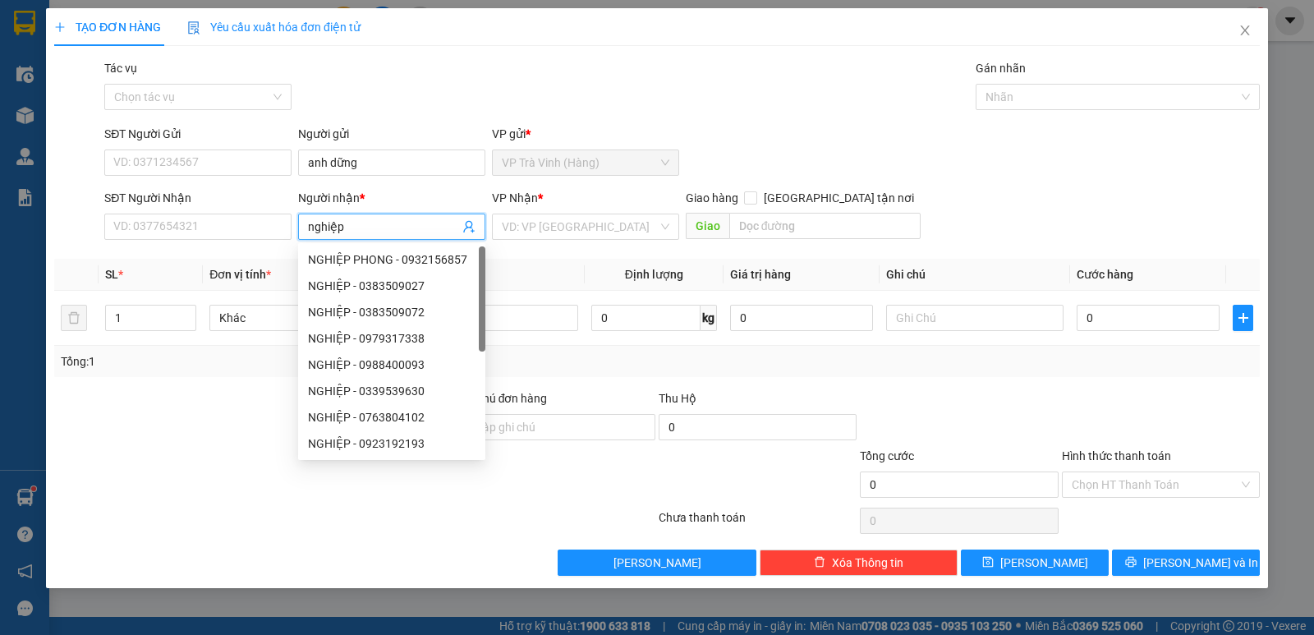
drag, startPoint x: 596, startPoint y: 223, endPoint x: 557, endPoint y: 256, distance: 51.8
click at [592, 227] on input "search" at bounding box center [580, 226] width 156 height 25
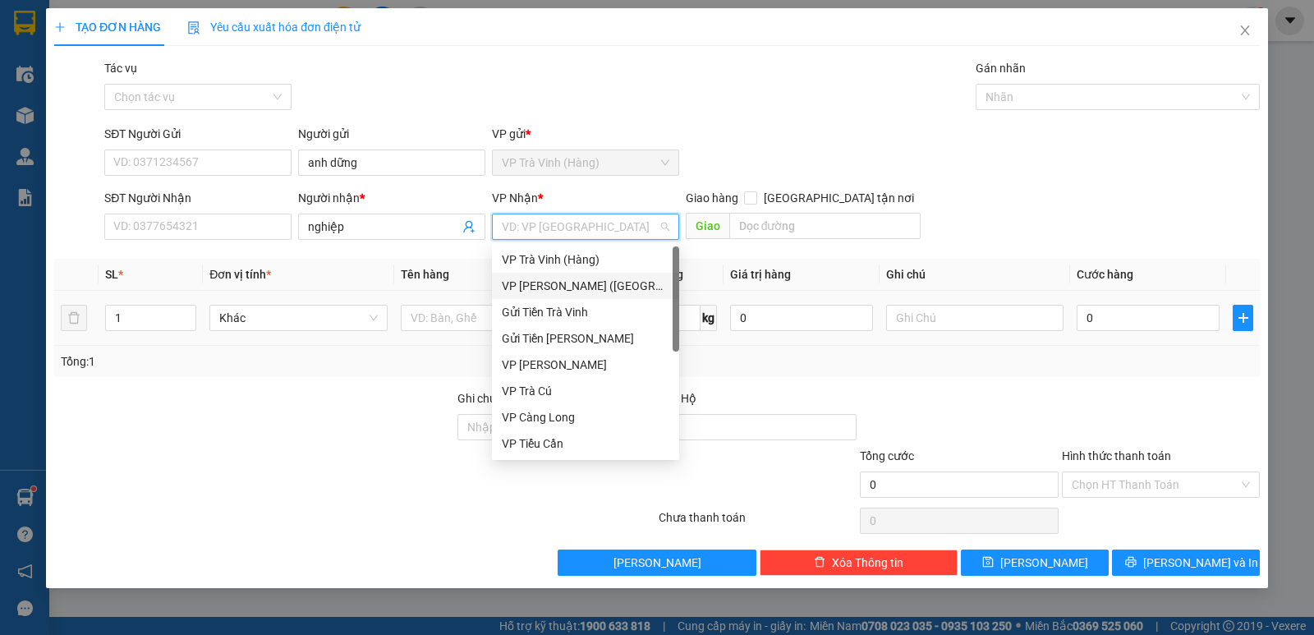
drag, startPoint x: 540, startPoint y: 278, endPoint x: 500, endPoint y: 304, distance: 47.4
click at [538, 280] on div "VP Trần Phú (Hàng)" at bounding box center [586, 286] width 168 height 18
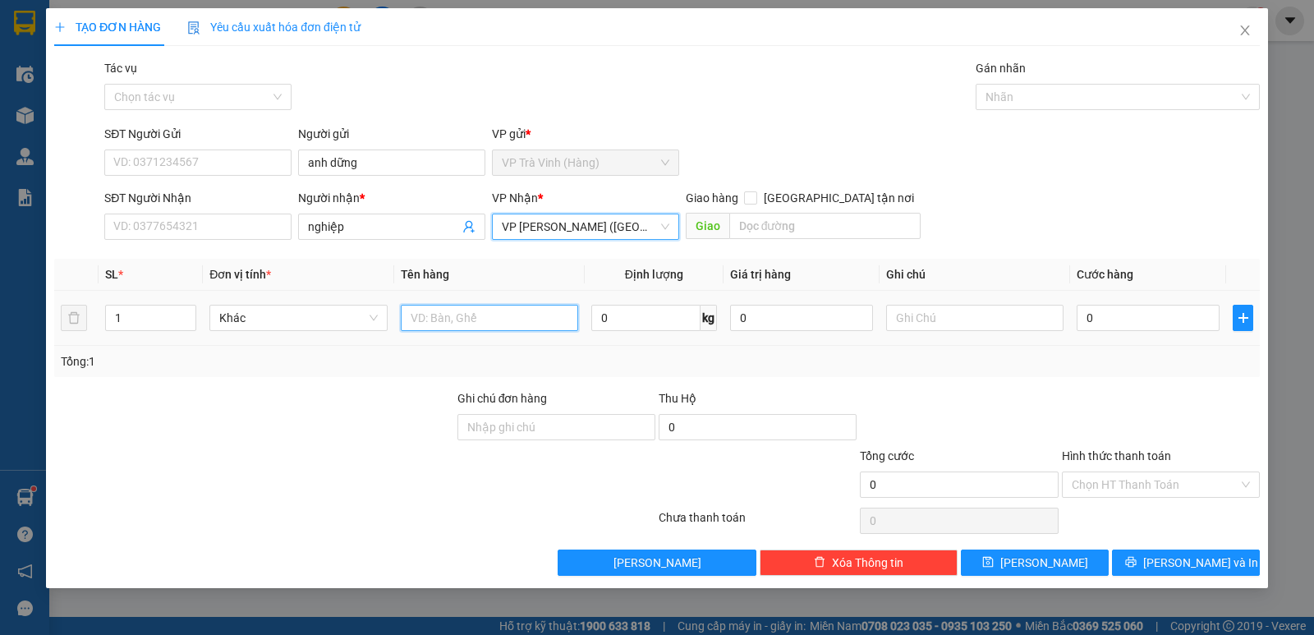
click at [418, 319] on input "text" at bounding box center [489, 318] width 177 height 26
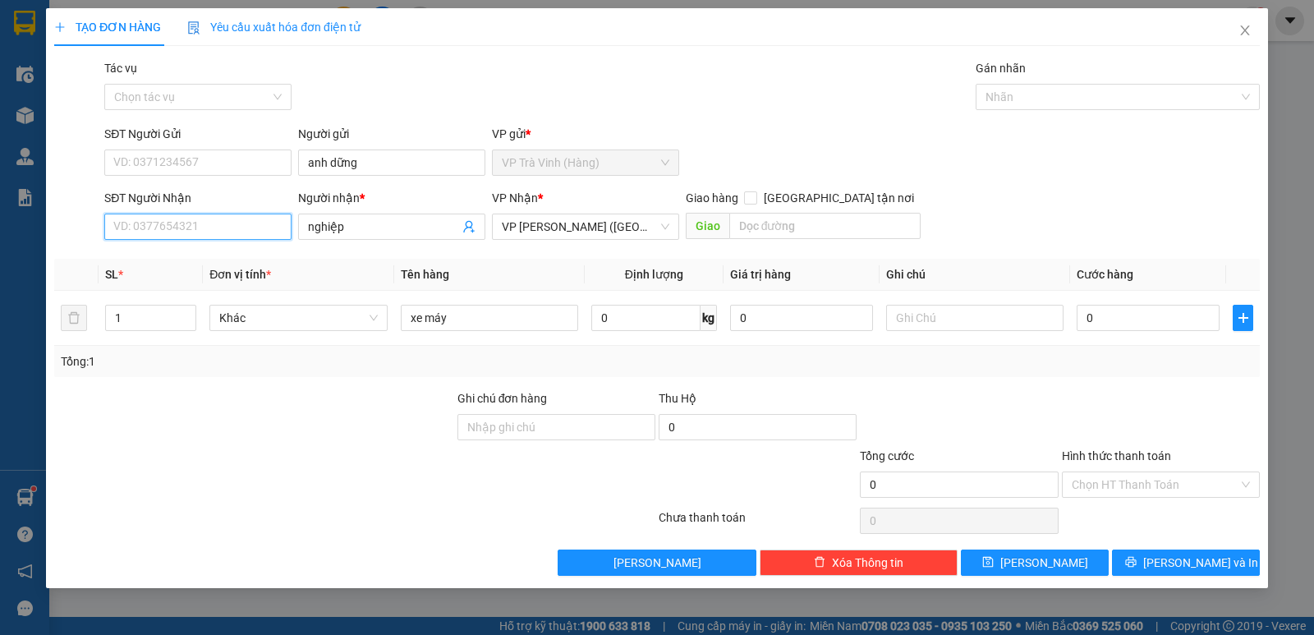
click at [241, 227] on input "SĐT Người Nhận" at bounding box center [197, 227] width 187 height 26
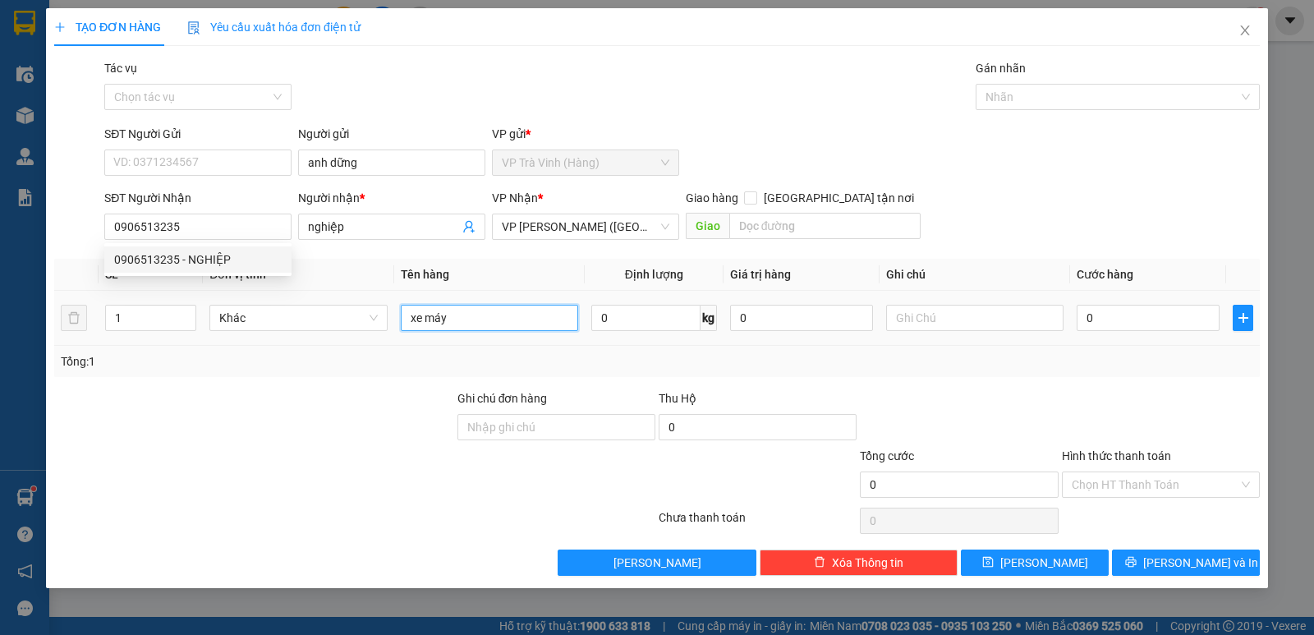
click at [472, 308] on input "xe máy" at bounding box center [489, 318] width 177 height 26
click at [927, 321] on input "text" at bounding box center [974, 318] width 177 height 26
click at [1128, 311] on input "0" at bounding box center [1148, 318] width 143 height 26
click at [467, 319] on input "xe máy" at bounding box center [489, 318] width 177 height 26
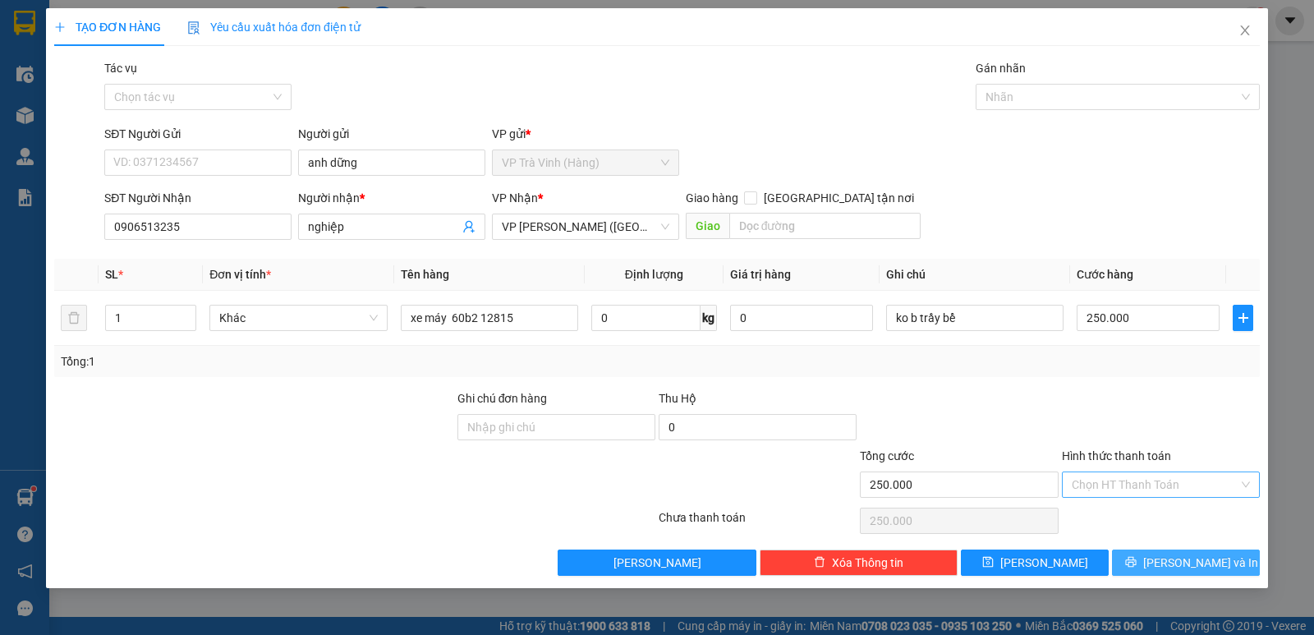
drag, startPoint x: 1207, startPoint y: 566, endPoint x: 1135, endPoint y: 476, distance: 115.2
click at [1207, 565] on span "Lưu và In" at bounding box center [1200, 563] width 115 height 18
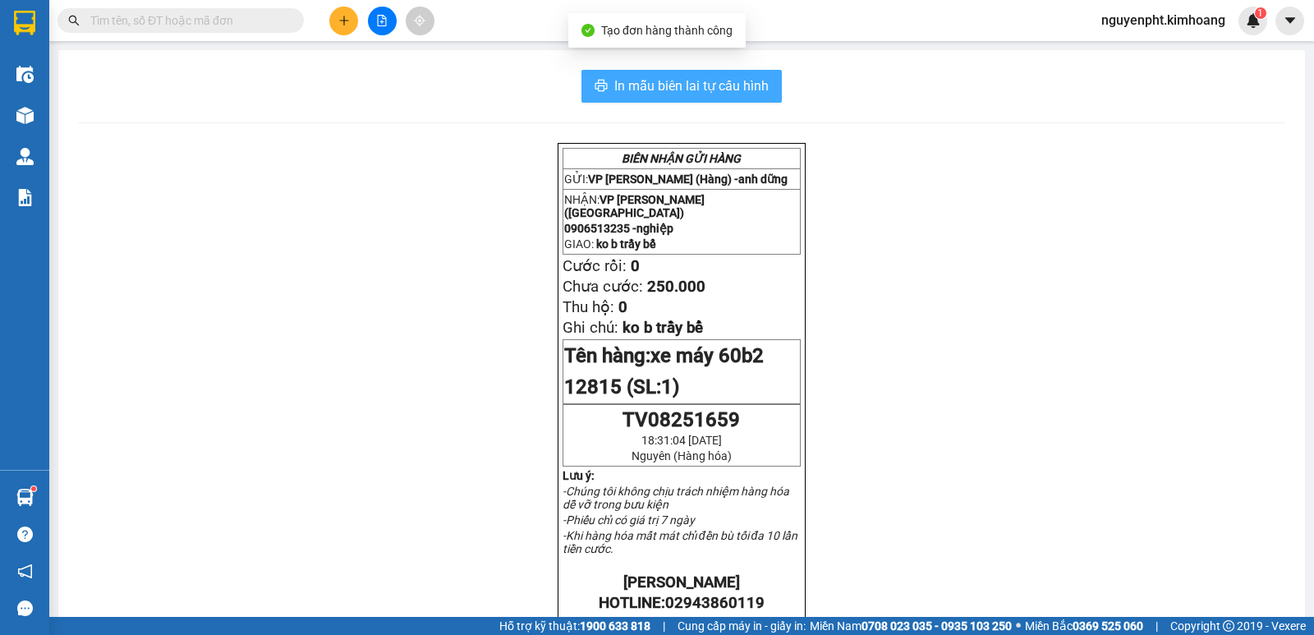
click at [614, 90] on span "In mẫu biên lai tự cấu hình" at bounding box center [691, 86] width 154 height 21
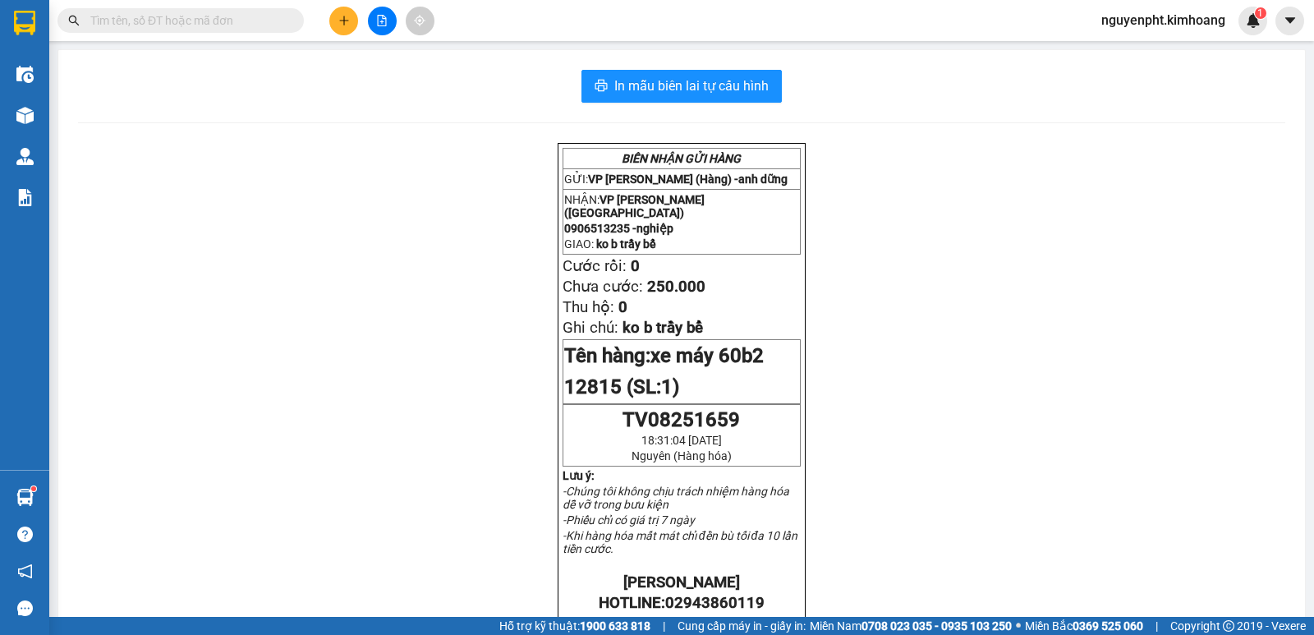
click at [99, 14] on input "text" at bounding box center [187, 20] width 194 height 18
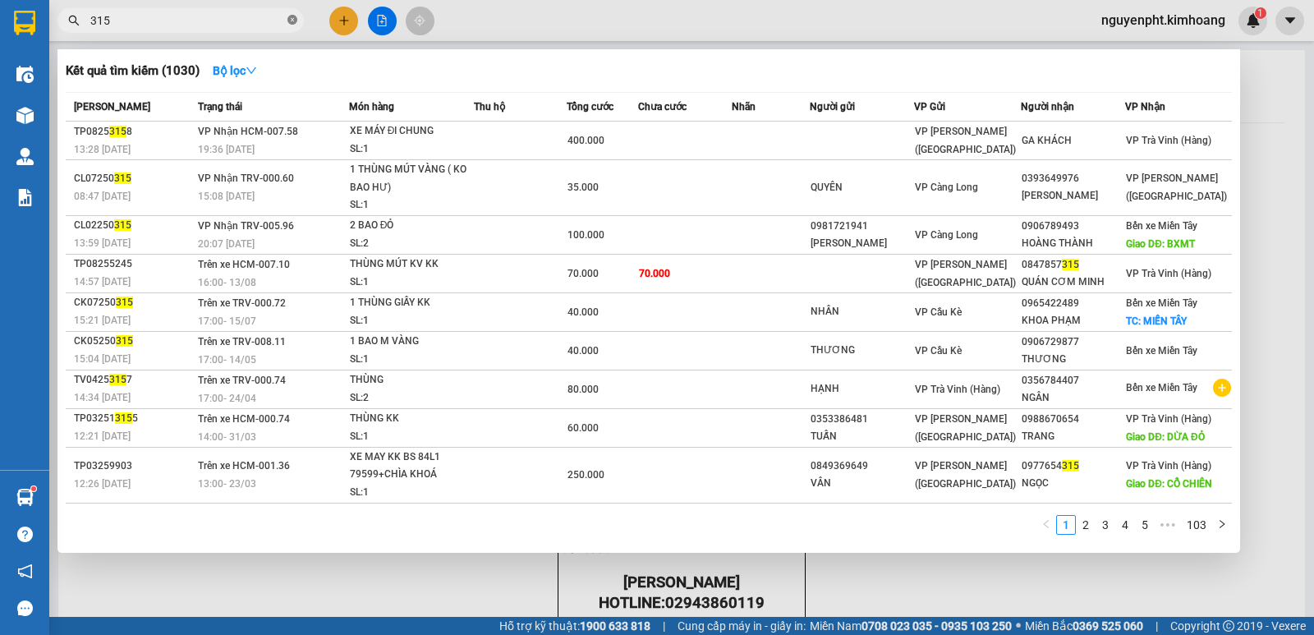
click at [287, 19] on icon "close-circle" at bounding box center [292, 20] width 10 height 10
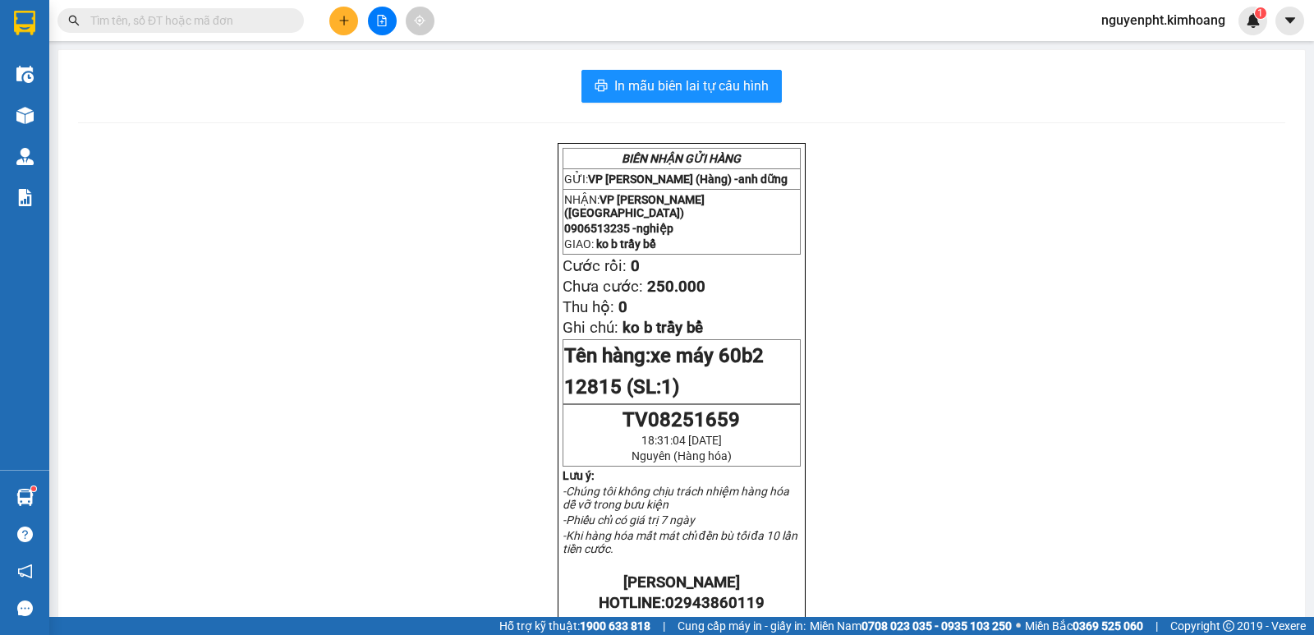
click at [342, 21] on icon "plus" at bounding box center [343, 20] width 9 height 1
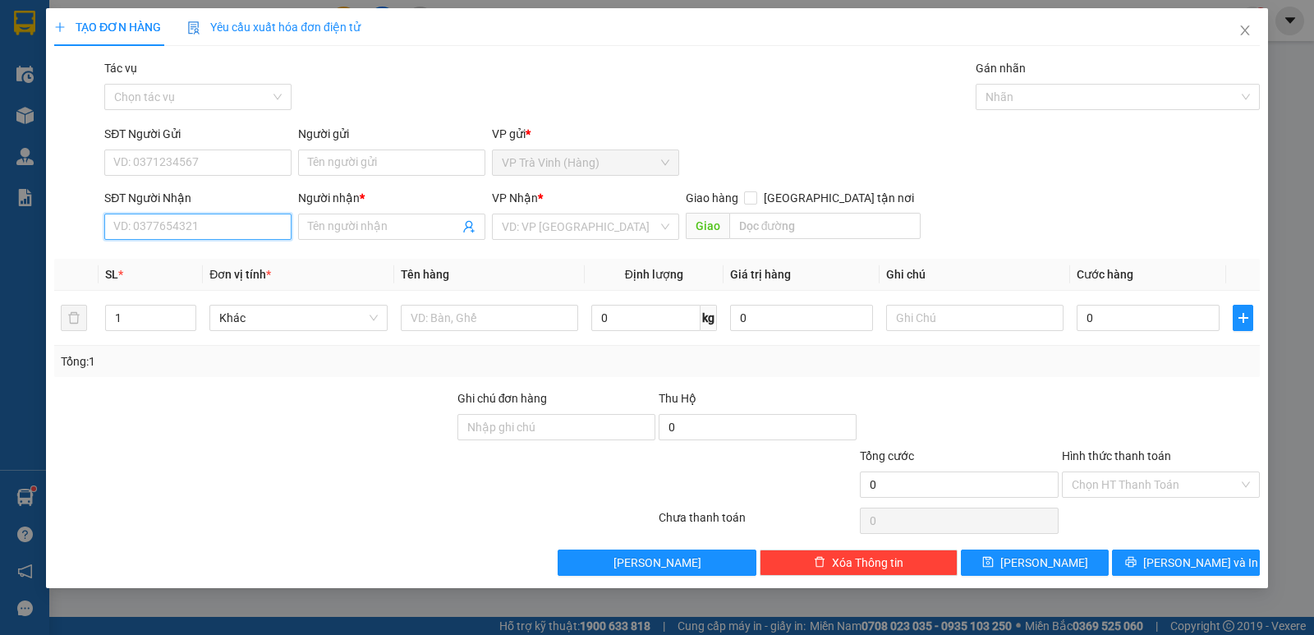
click at [212, 219] on input "SĐT Người Nhận" at bounding box center [197, 227] width 187 height 26
type input "0901420622"
click at [199, 268] on div "0901420622 - LAN" at bounding box center [198, 259] width 168 height 18
type input "LAN"
type input "80.000"
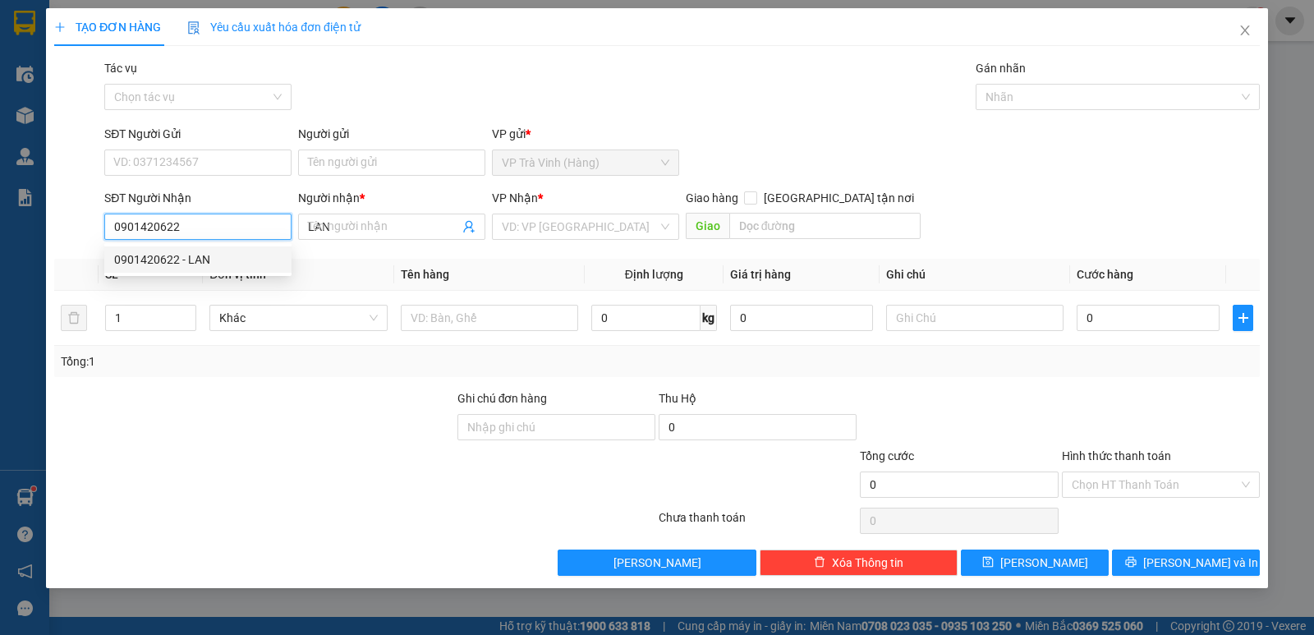
type input "80.000"
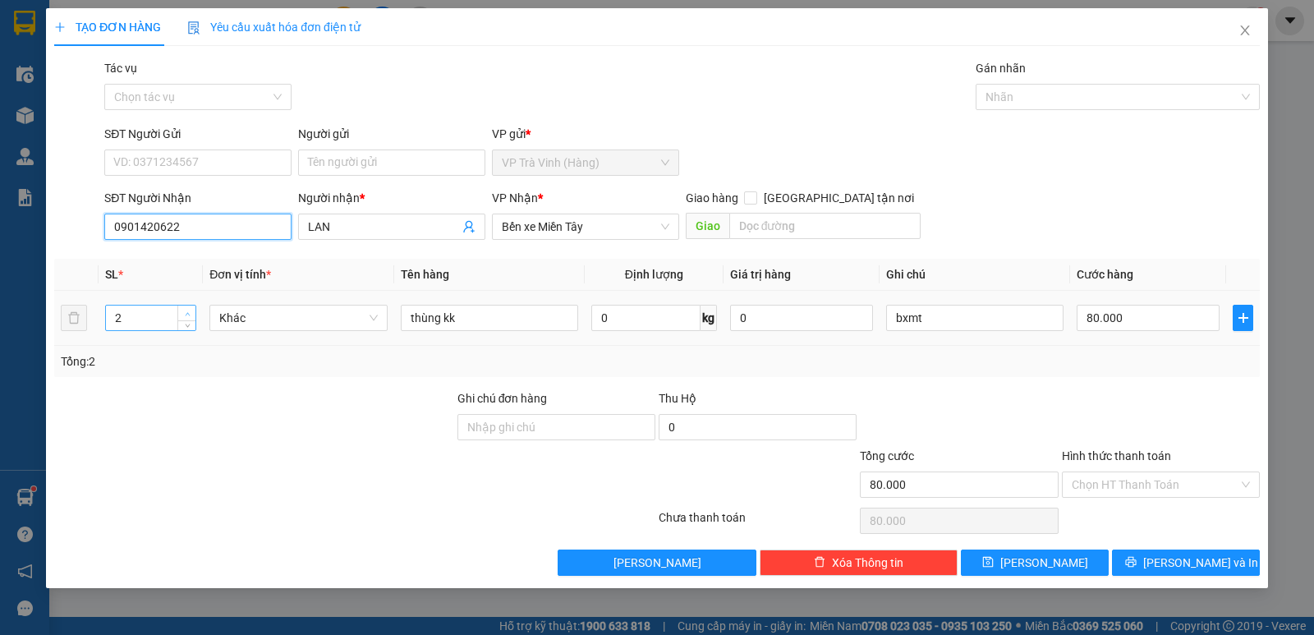
type input "0901420622"
type input "3"
click at [190, 312] on icon "up" at bounding box center [188, 314] width 6 height 6
type input "1"
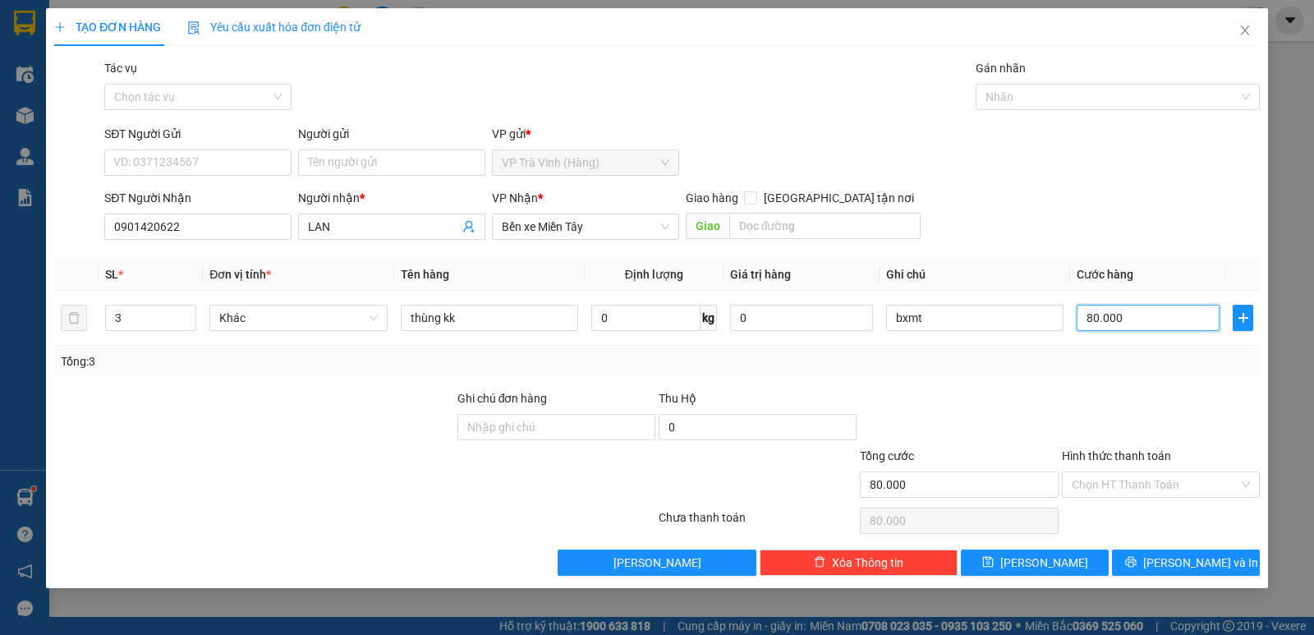
type input "1"
type input "12"
type input "120"
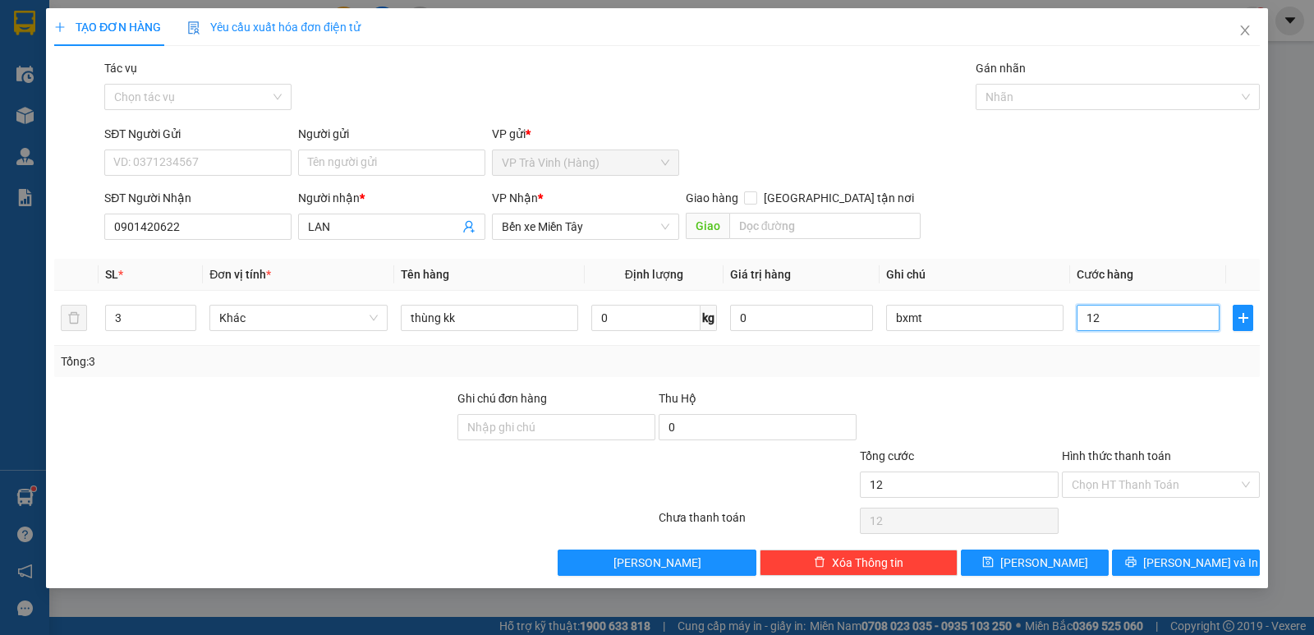
type input "120"
type input "120.000"
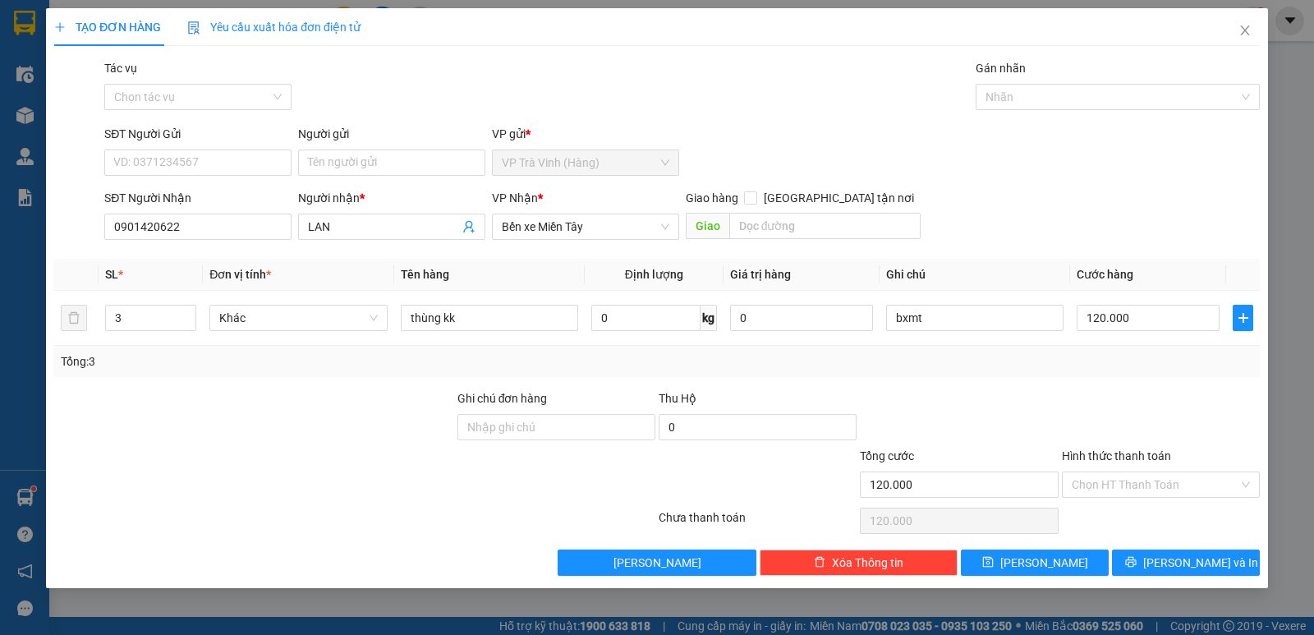
drag, startPoint x: 1133, startPoint y: 478, endPoint x: 1128, endPoint y: 500, distance: 22.7
click at [1131, 479] on input "Hình thức thanh toán" at bounding box center [1155, 484] width 167 height 25
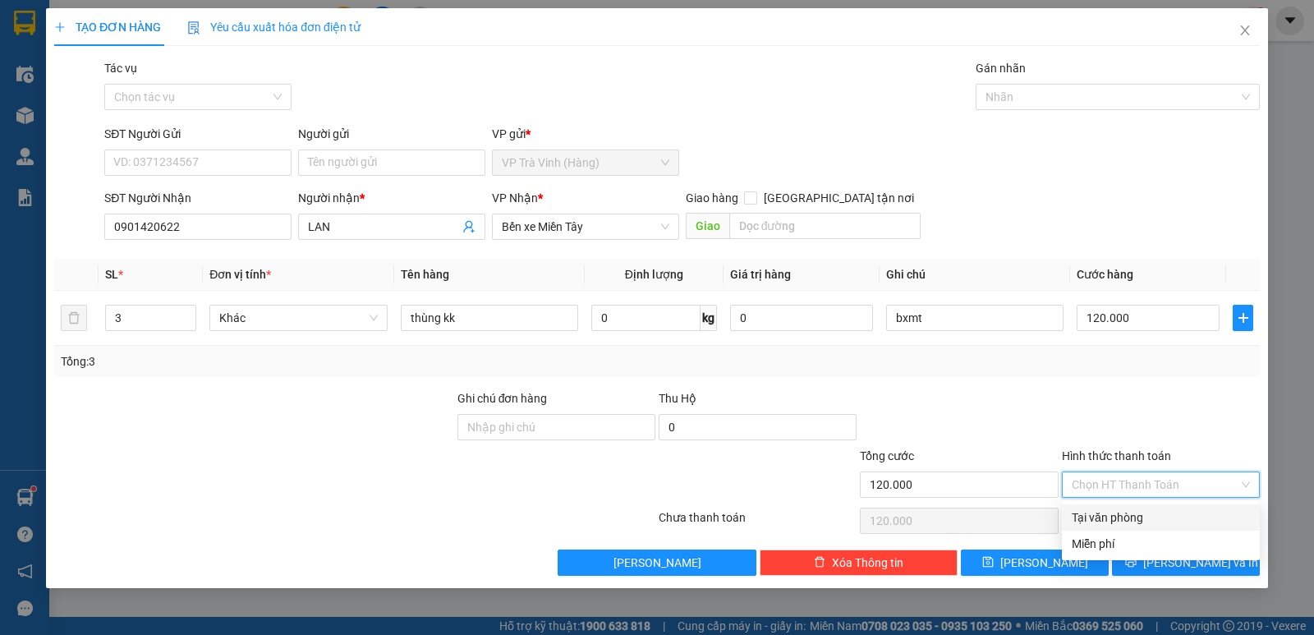
click at [1119, 515] on div "Tại văn phòng" at bounding box center [1161, 517] width 178 height 18
type input "0"
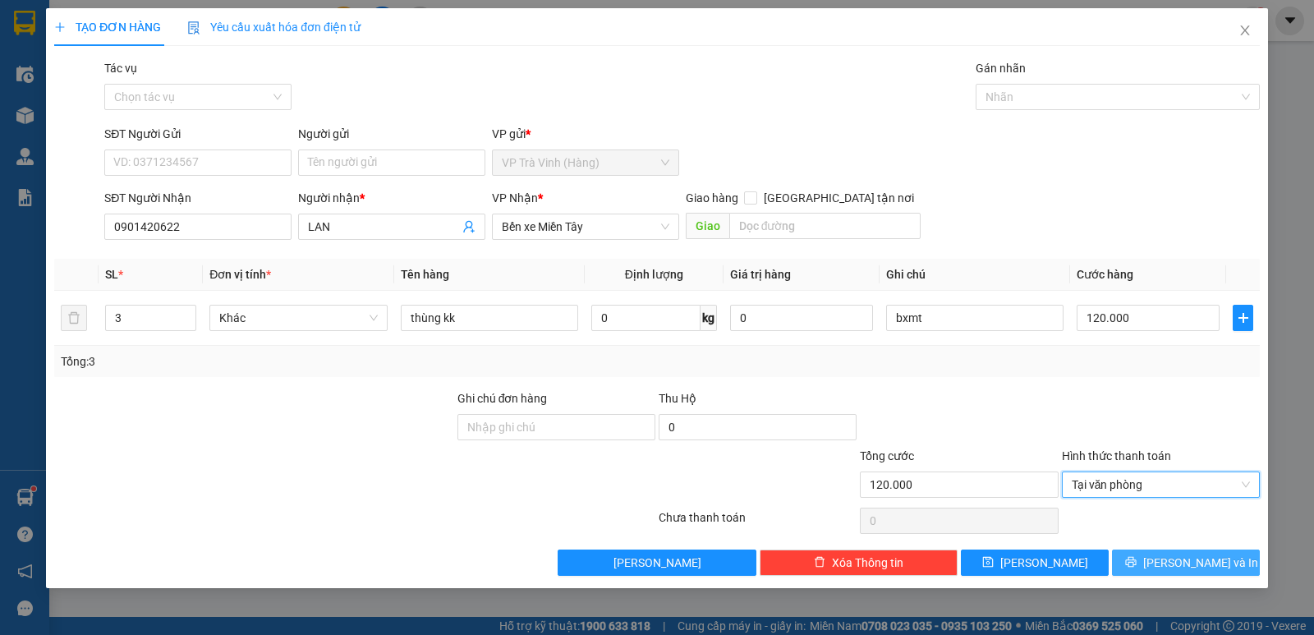
click at [1194, 560] on span "Lưu và In" at bounding box center [1200, 563] width 115 height 18
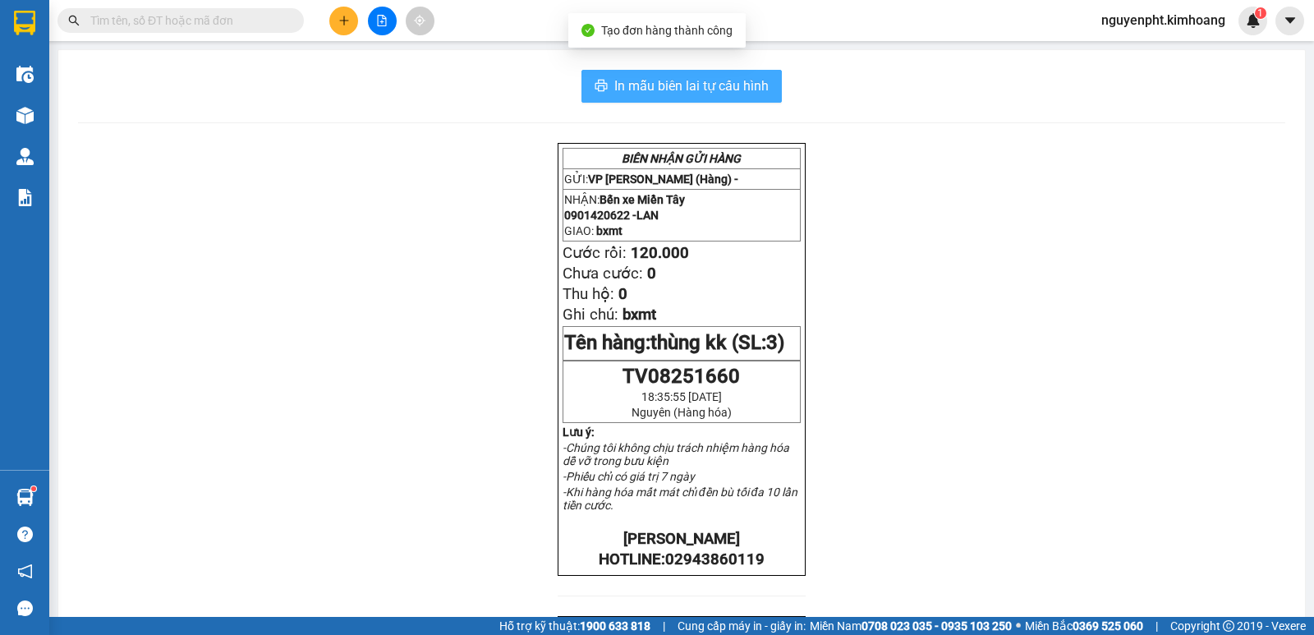
click at [737, 85] on span "In mẫu biên lai tự cấu hình" at bounding box center [691, 86] width 154 height 21
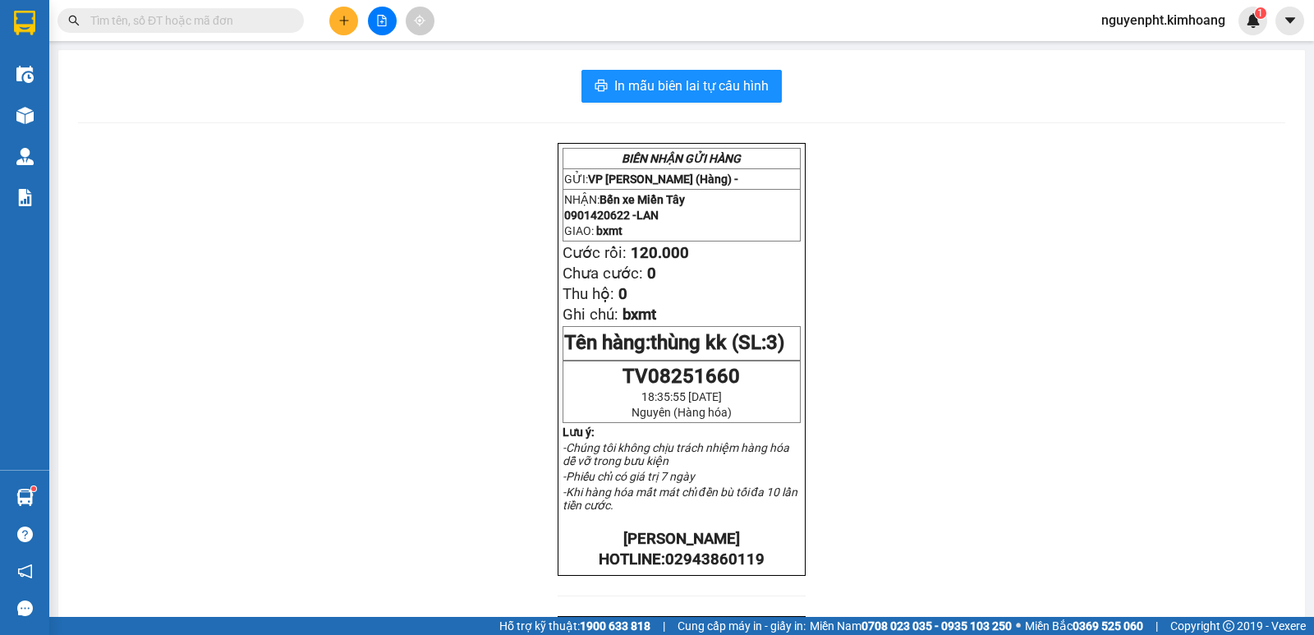
click at [326, 11] on div at bounding box center [381, 21] width 123 height 29
click at [331, 14] on div at bounding box center [381, 21] width 123 height 29
click at [338, 21] on icon "plus" at bounding box center [343, 20] width 11 height 11
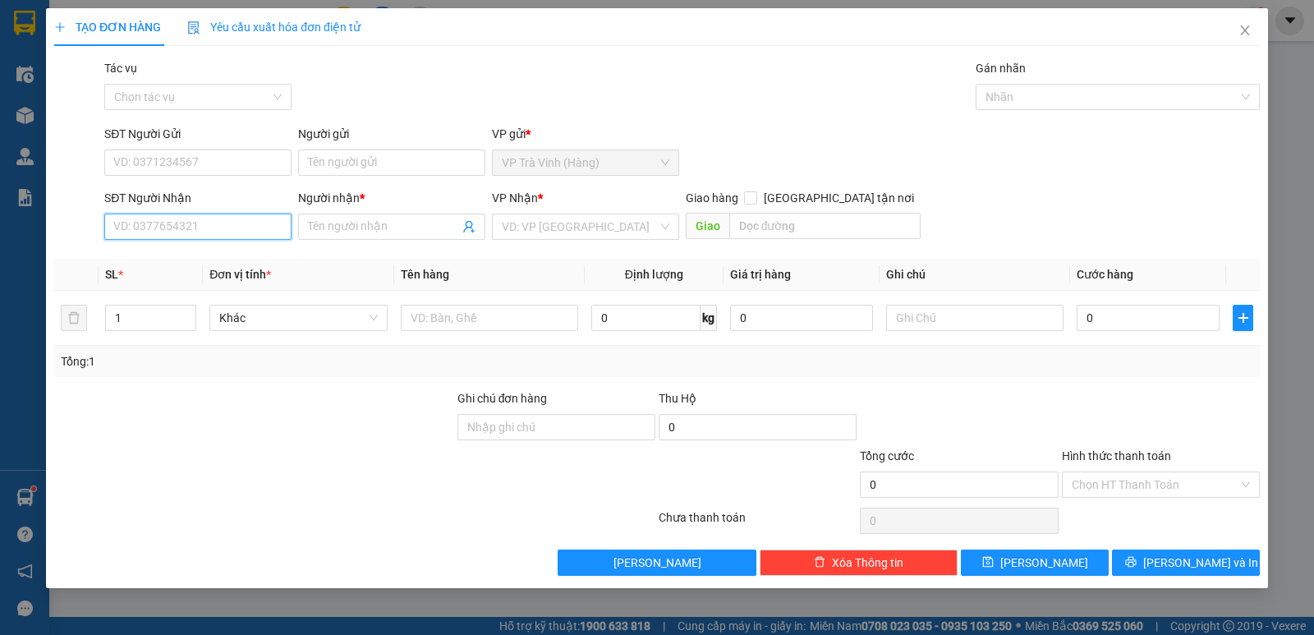
drag, startPoint x: 228, startPoint y: 238, endPoint x: 246, endPoint y: 250, distance: 21.9
click at [228, 241] on div "SĐT Người Nhận VD: 0377654321" at bounding box center [197, 217] width 187 height 57
click at [212, 260] on div "0934182564 - c xuyên" at bounding box center [198, 259] width 168 height 18
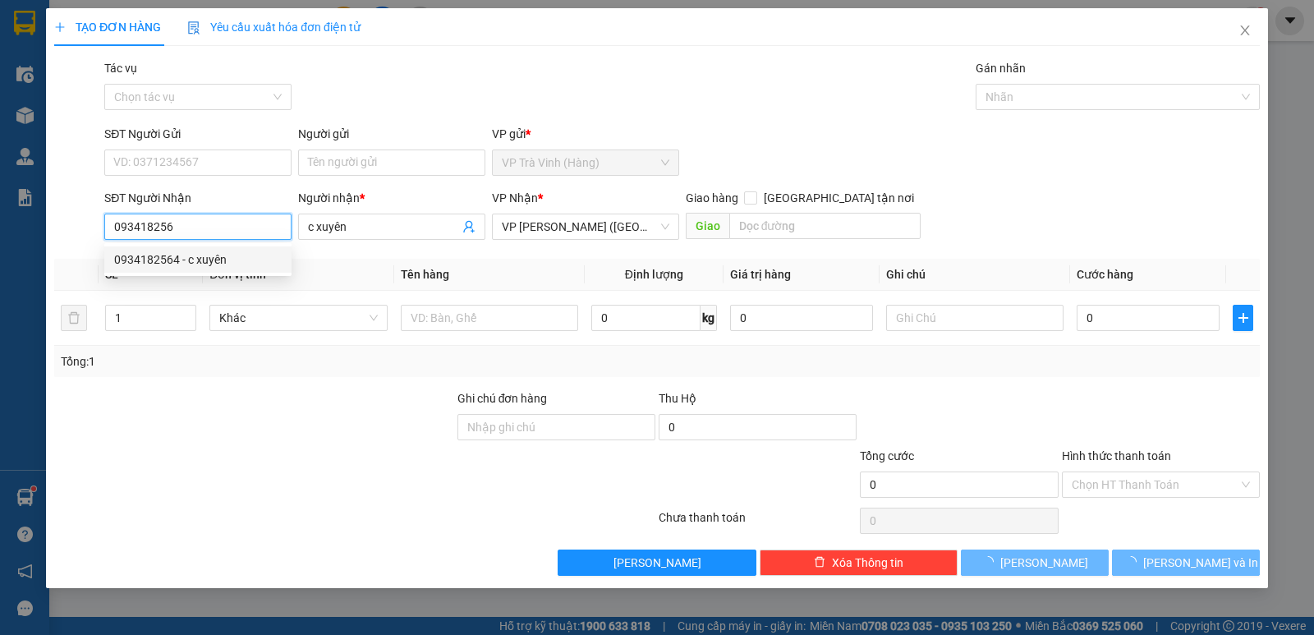
type input "0934182564"
type input "c xuyên"
type input "20.000"
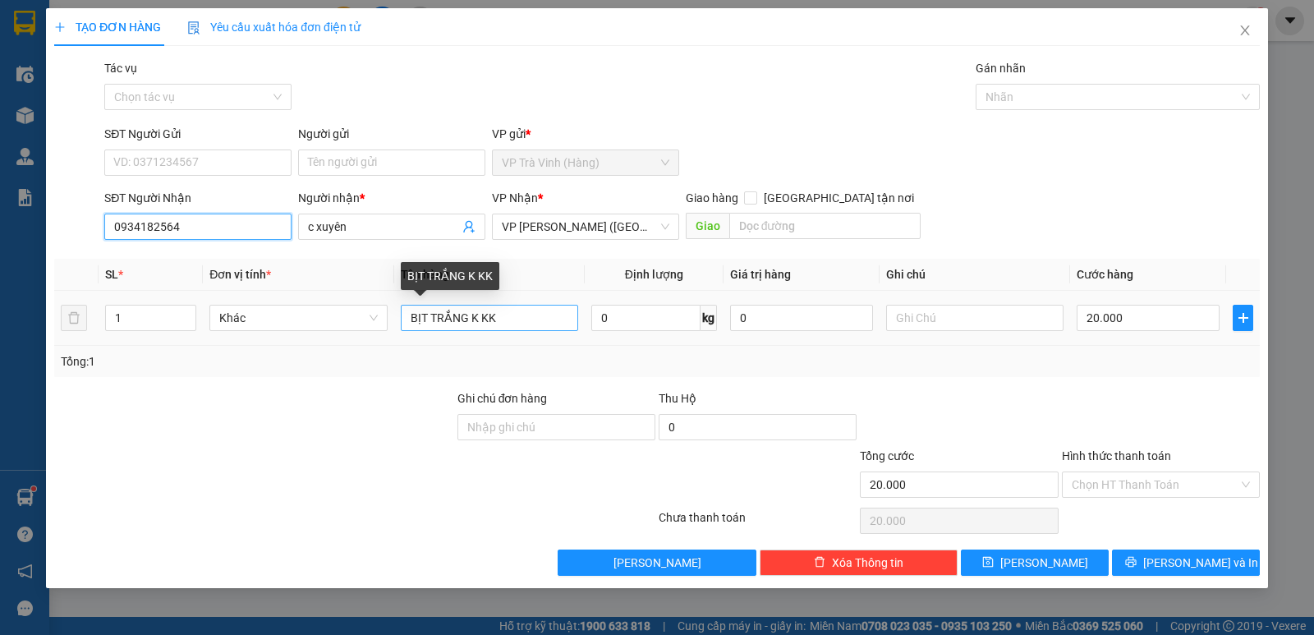
type input "0934182564"
drag, startPoint x: 467, startPoint y: 315, endPoint x: 78, endPoint y: 369, distance: 392.1
click at [66, 375] on div "SL * Đơn vị tính * Tên hàng Định lượng Giá trị hàng Ghi chú Cước hàng 1 Khác BỊ…" at bounding box center [657, 318] width 1206 height 118
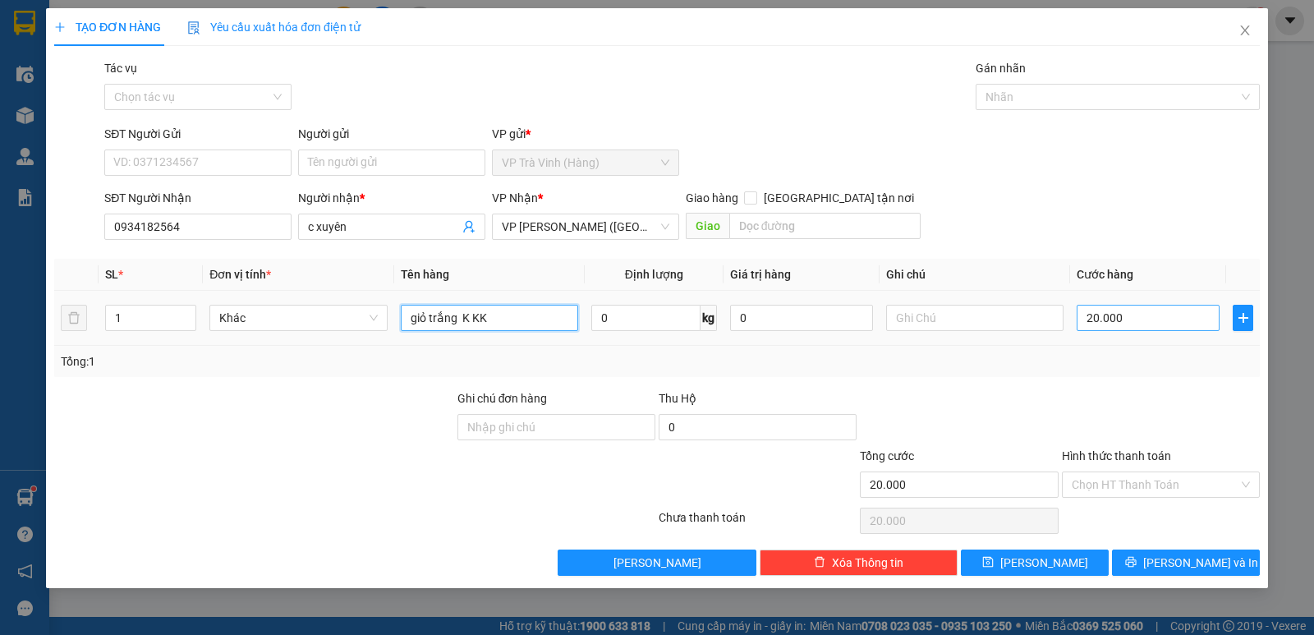
type input "giỏ trắng K KK"
type input "3"
type input "30"
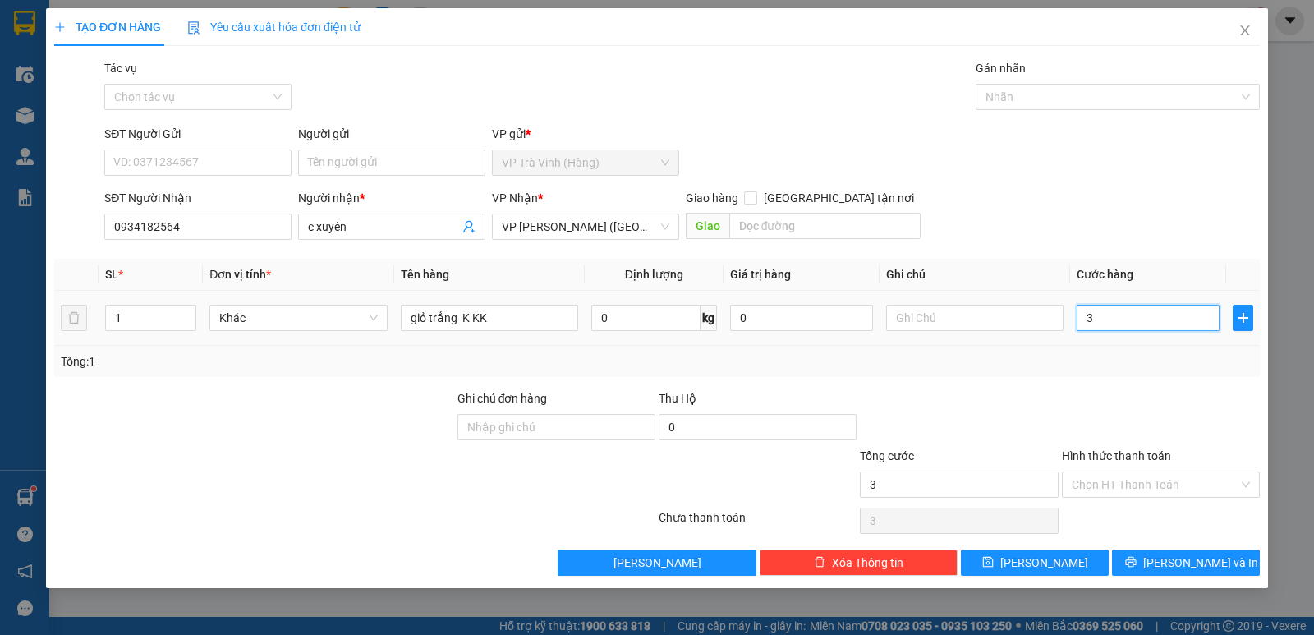
type input "30"
type input "30.000"
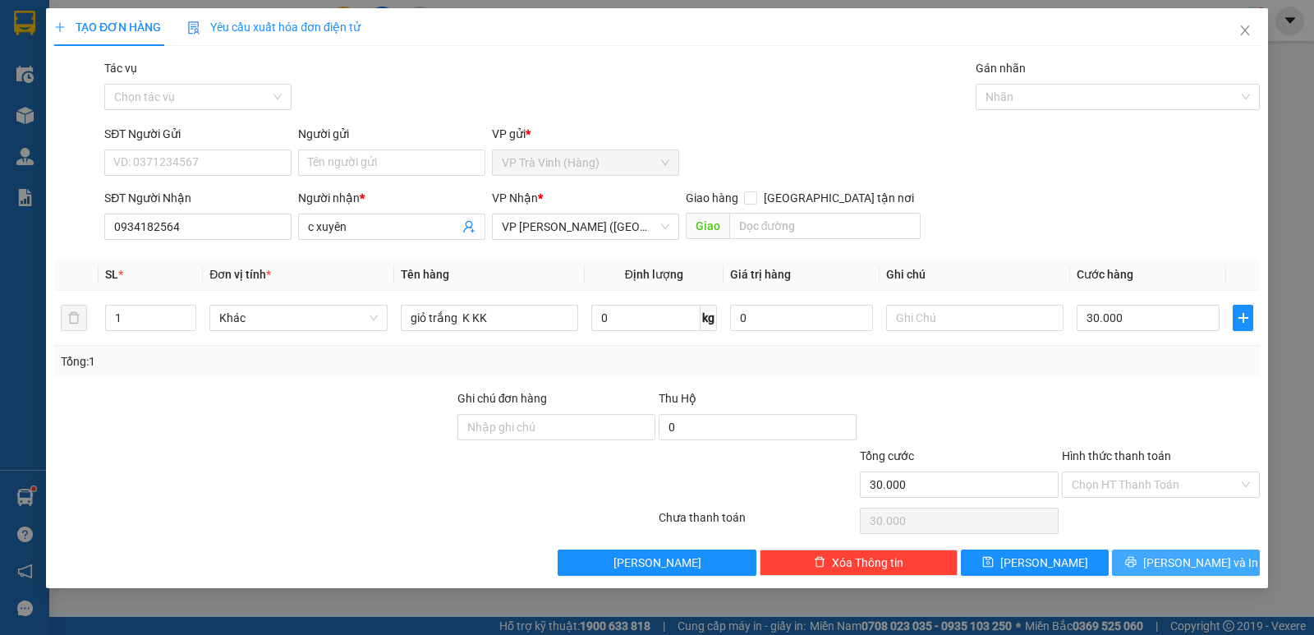
click at [1170, 567] on button "Lưu và In" at bounding box center [1186, 562] width 148 height 26
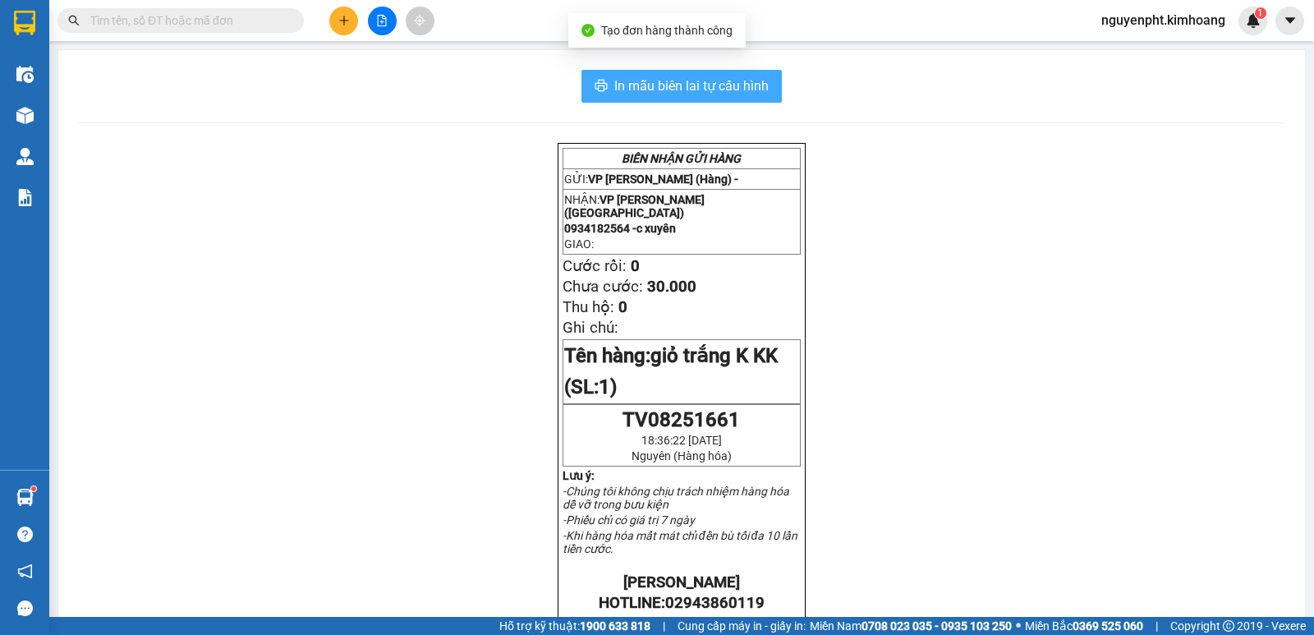
drag, startPoint x: 652, startPoint y: 75, endPoint x: 632, endPoint y: 94, distance: 27.9
click at [652, 77] on button "In mẫu biên lai tự cấu hình" at bounding box center [681, 86] width 200 height 33
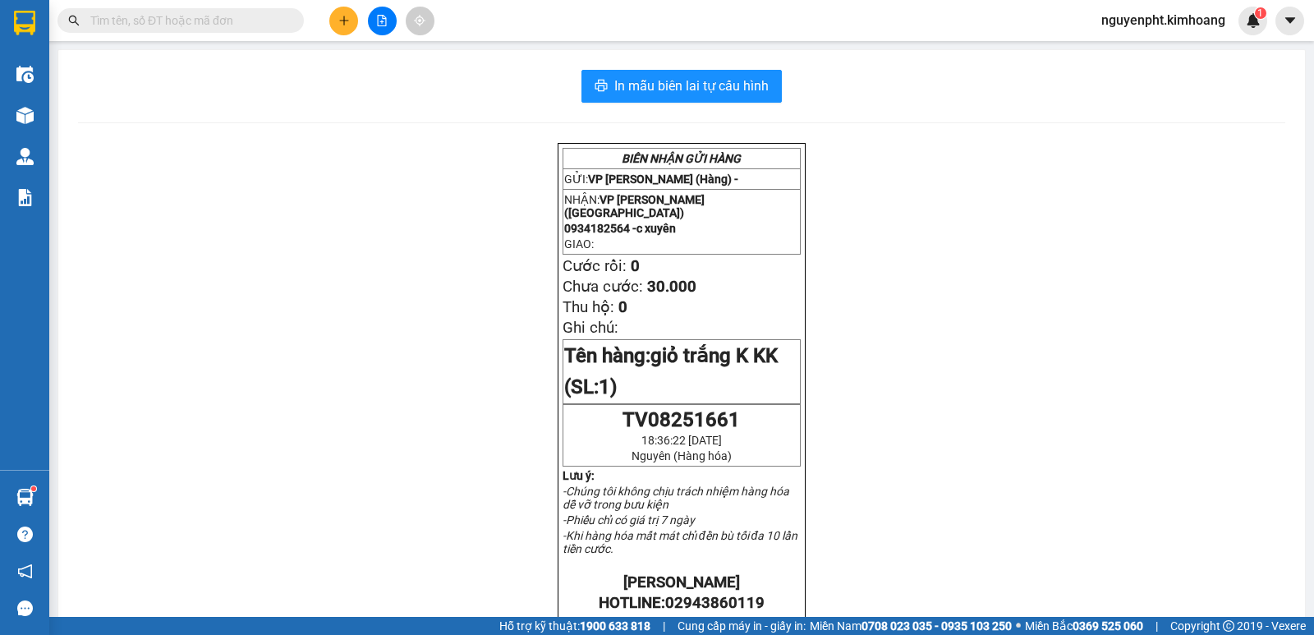
drag, startPoint x: 232, startPoint y: 14, endPoint x: 265, endPoint y: 31, distance: 37.1
click at [256, 26] on input "text" at bounding box center [187, 20] width 194 height 18
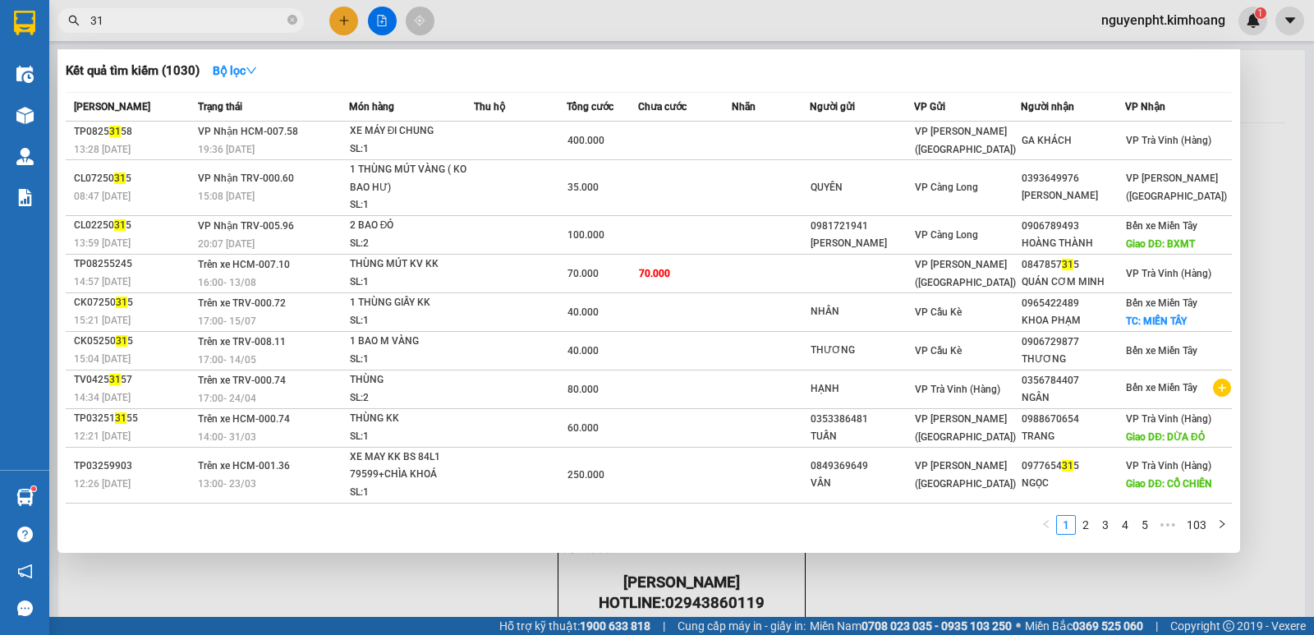
type input "315"
click at [292, 21] on icon "close-circle" at bounding box center [292, 20] width 10 height 10
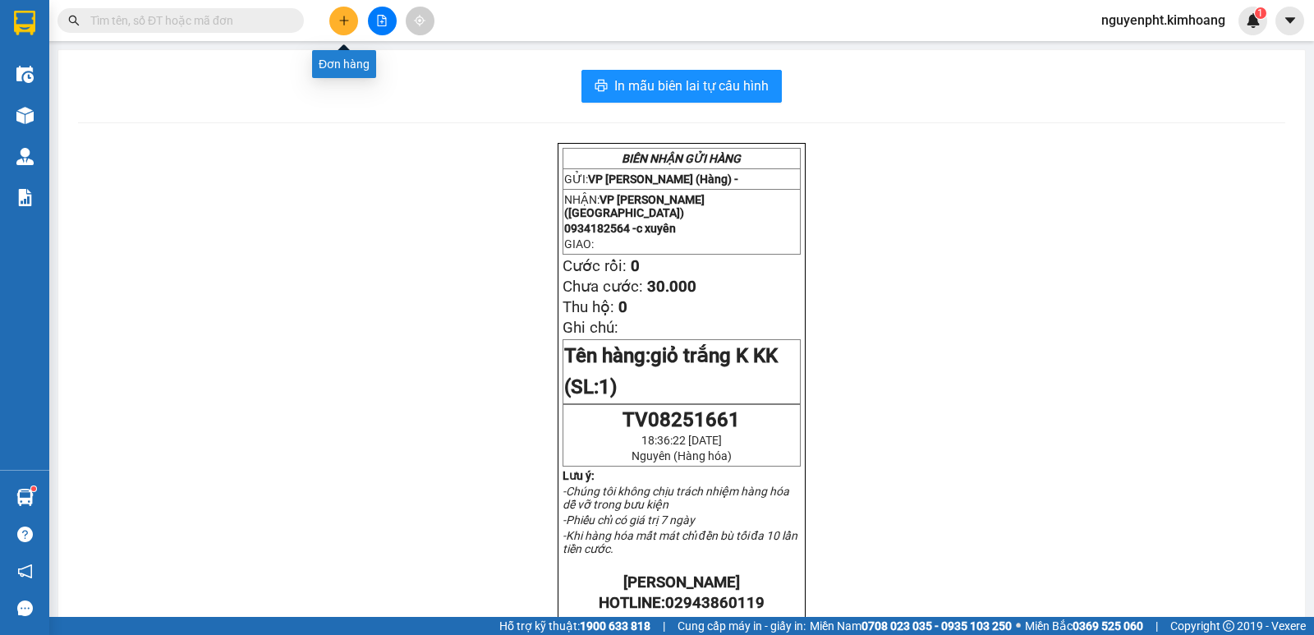
click at [347, 20] on icon "plus" at bounding box center [343, 20] width 11 height 11
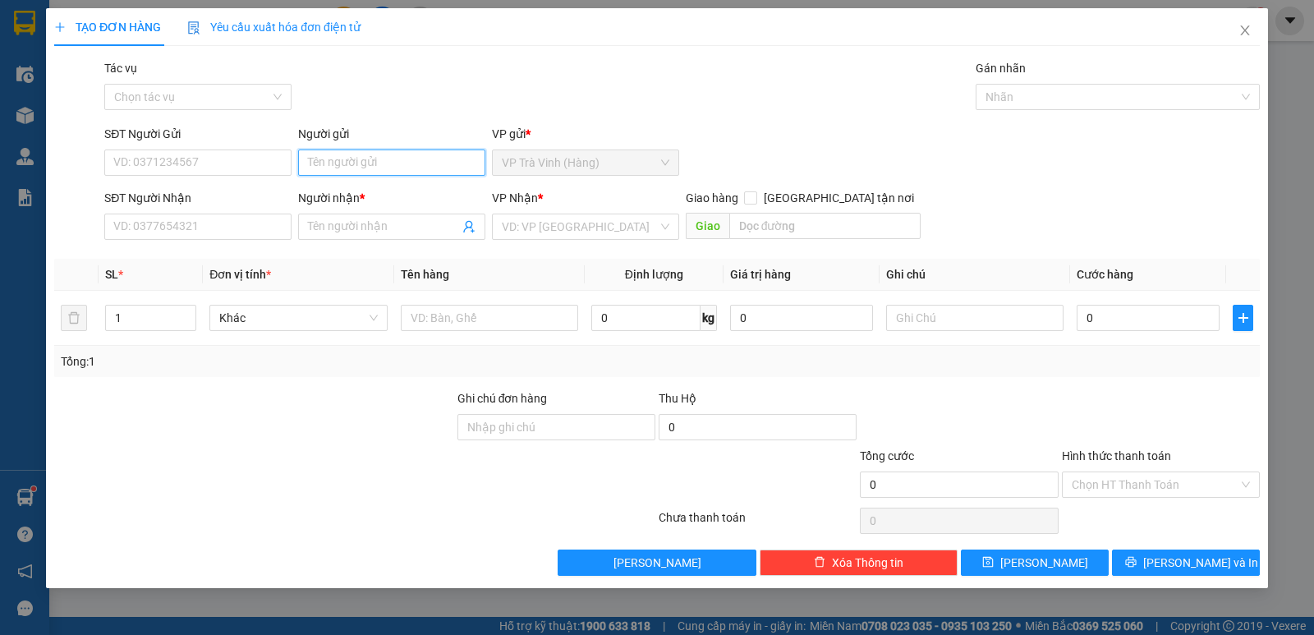
click at [414, 168] on input "Người gửi" at bounding box center [391, 162] width 187 height 26
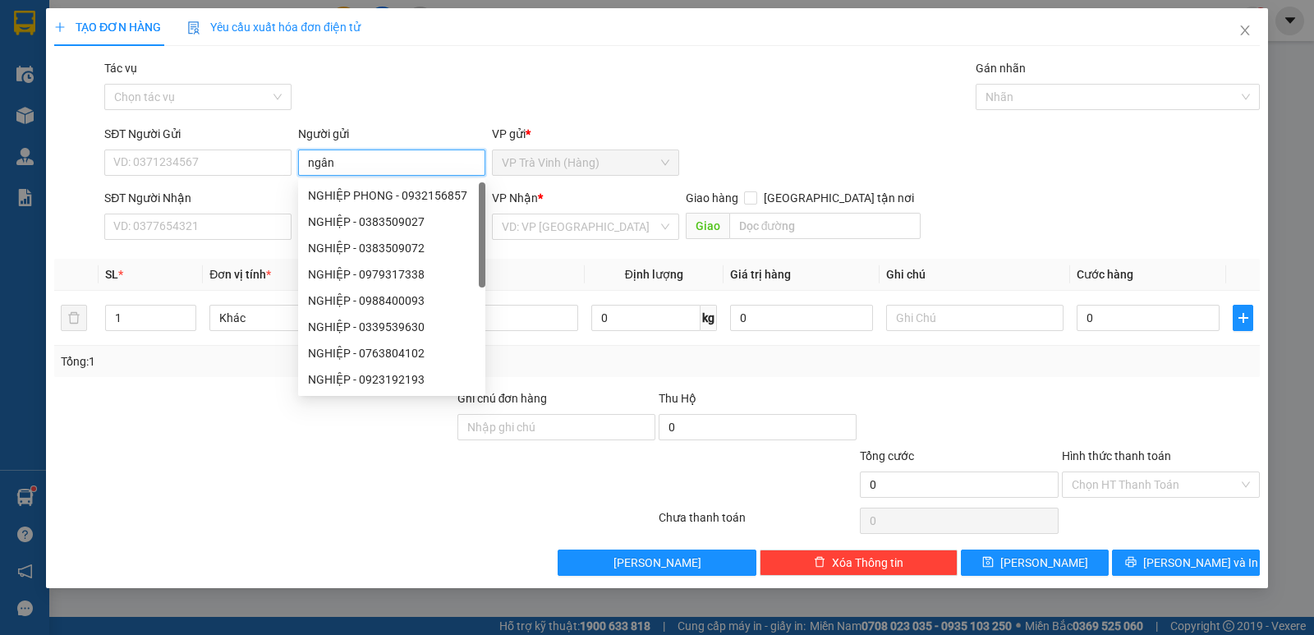
type input "ngân"
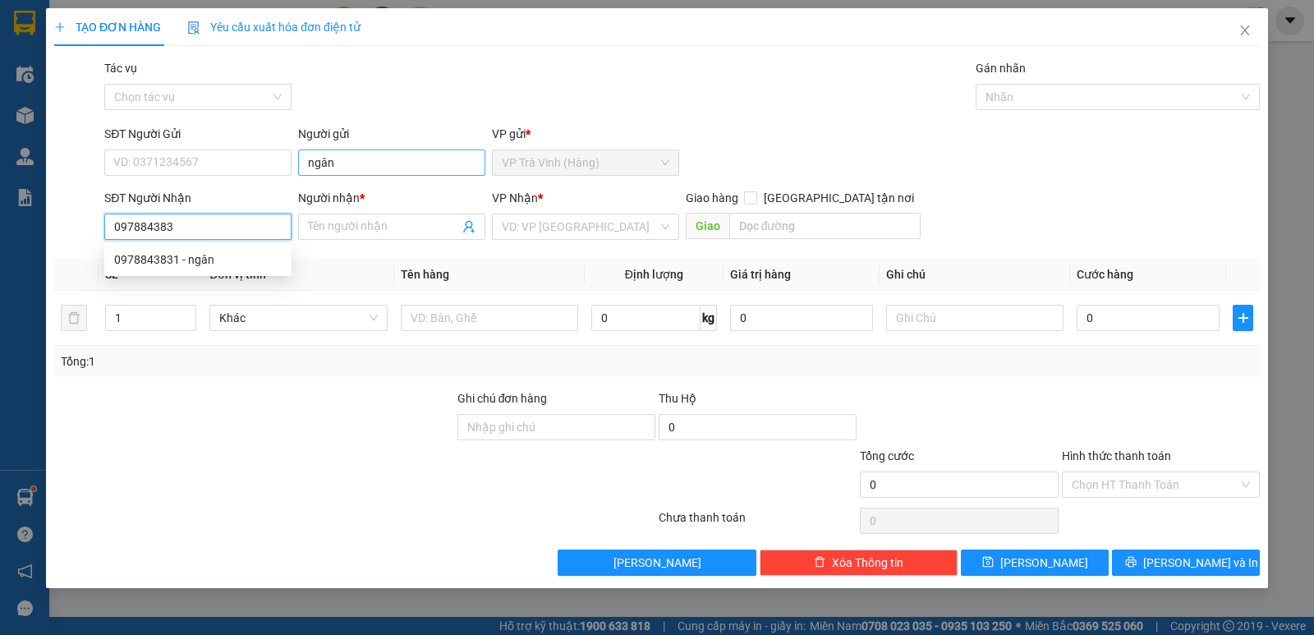
type input "0978843831"
drag, startPoint x: 196, startPoint y: 265, endPoint x: 200, endPoint y: 255, distance: 10.7
click at [196, 264] on div "0978843831 - ngân" at bounding box center [198, 259] width 168 height 18
type input "ngân"
type input "25.000"
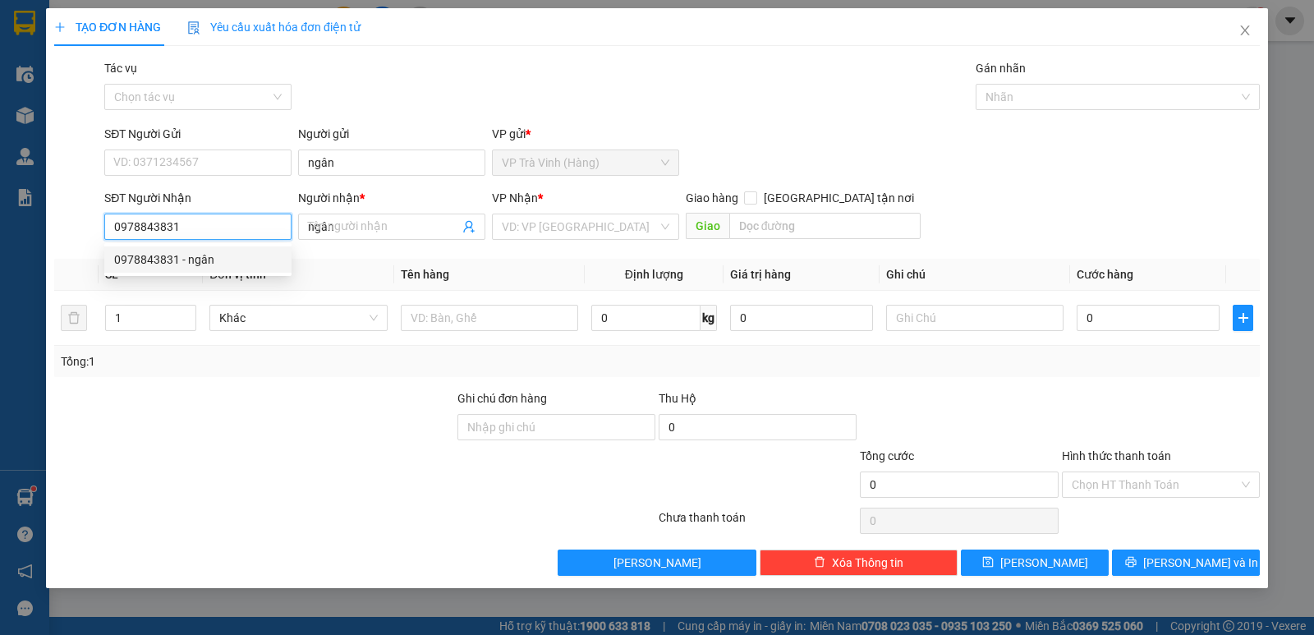
type input "25.000"
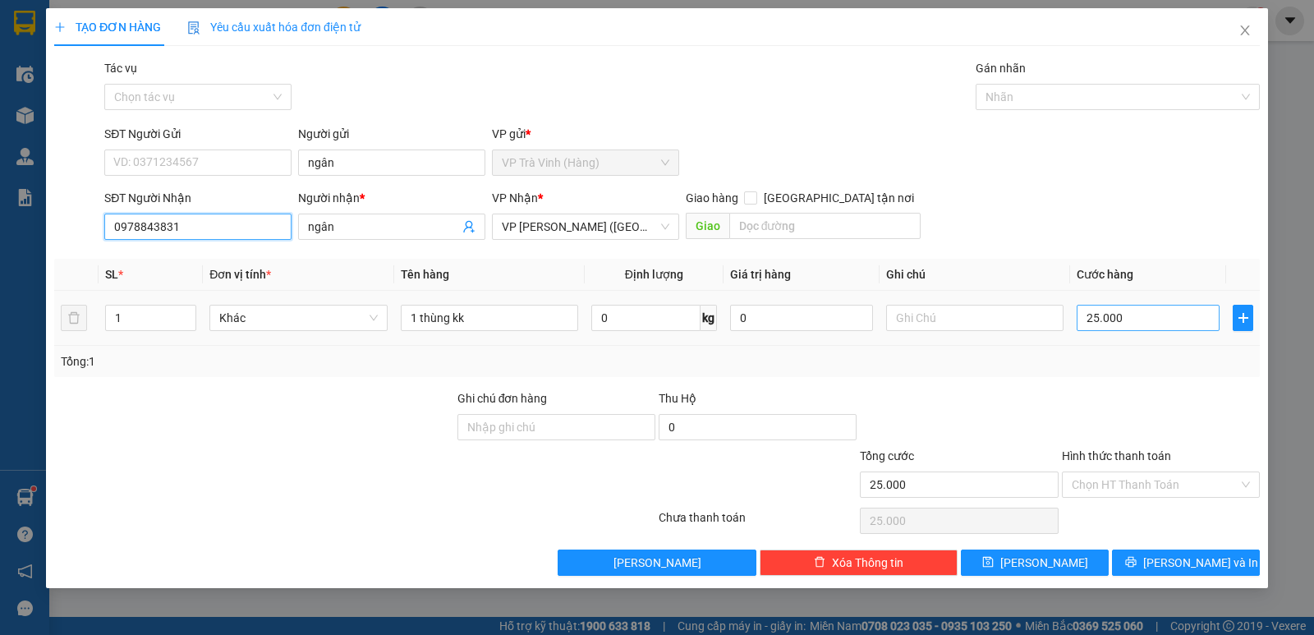
type input "0978843831"
type input "3"
type input "30"
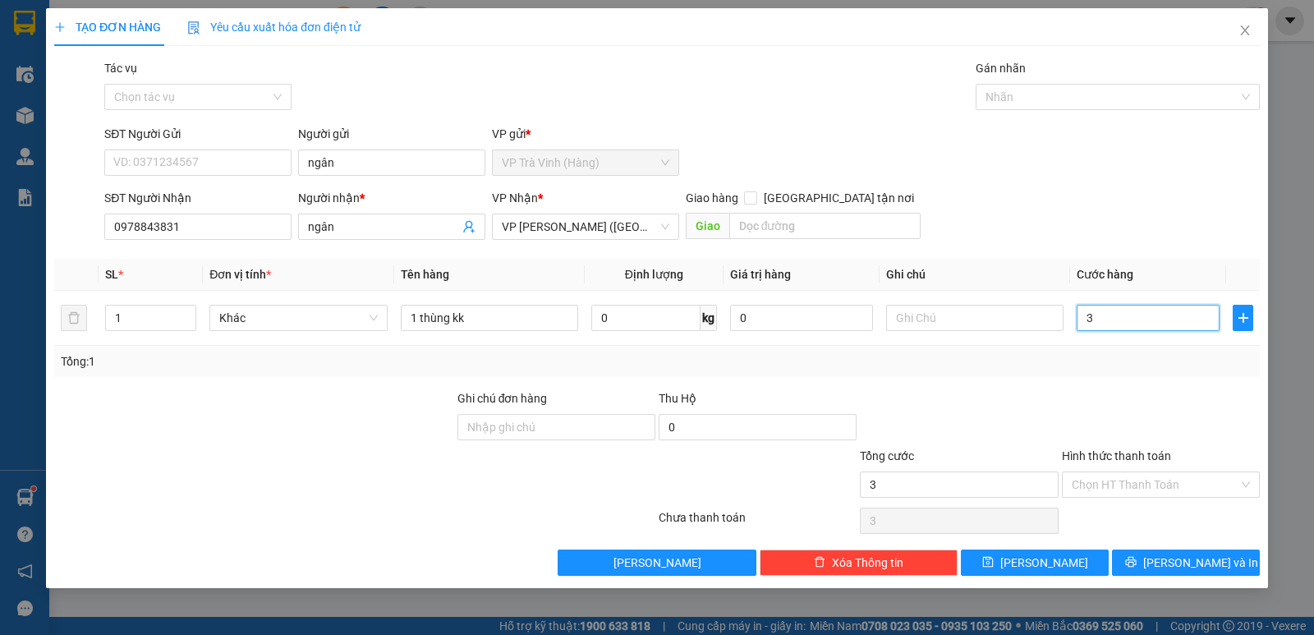
type input "30"
type input "30.000"
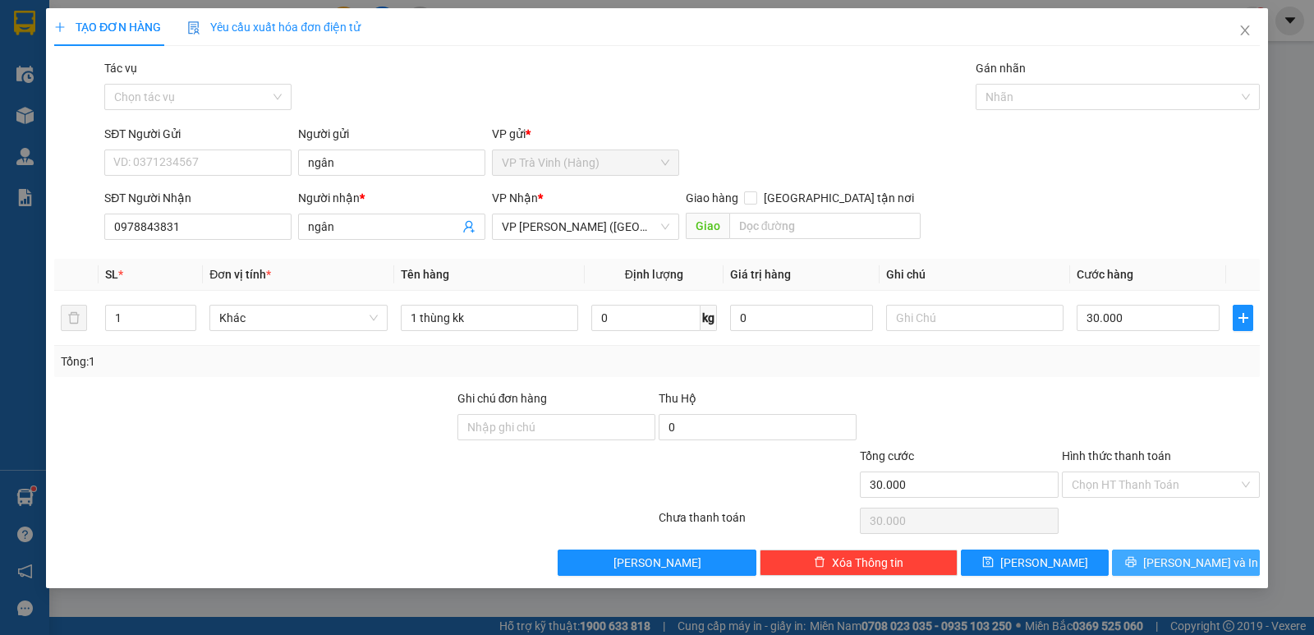
click at [1198, 570] on span "Lưu và In" at bounding box center [1200, 563] width 115 height 18
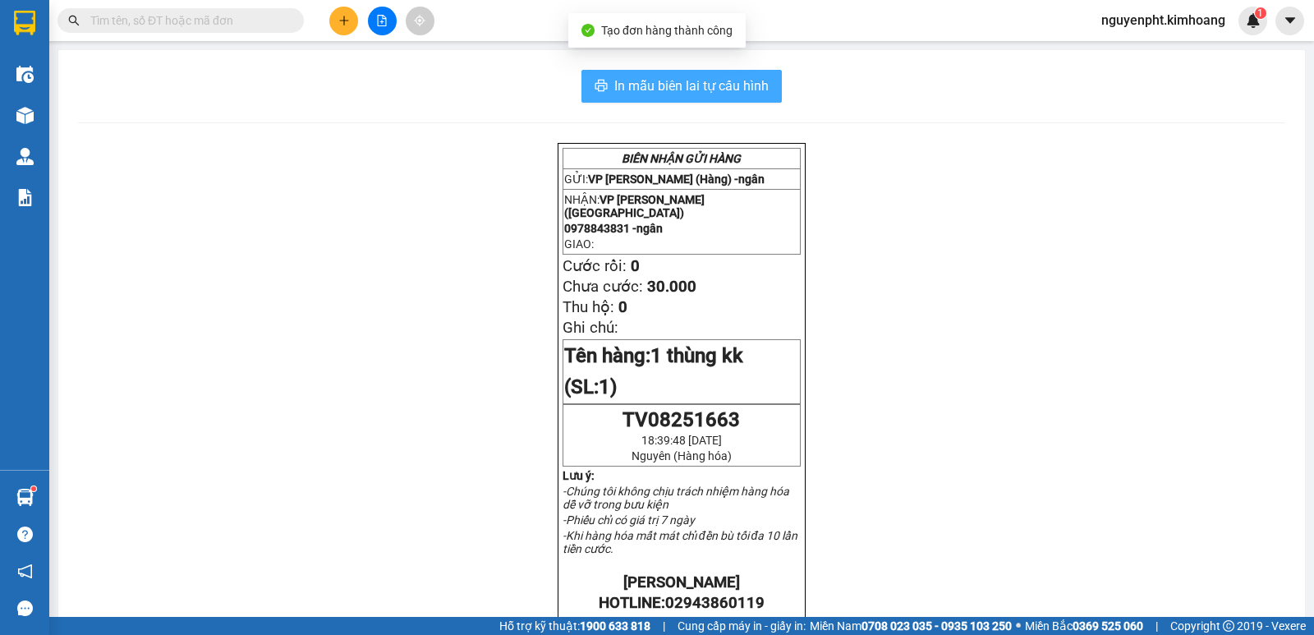
click at [657, 90] on span "In mẫu biên lai tự cấu hình" at bounding box center [691, 86] width 154 height 21
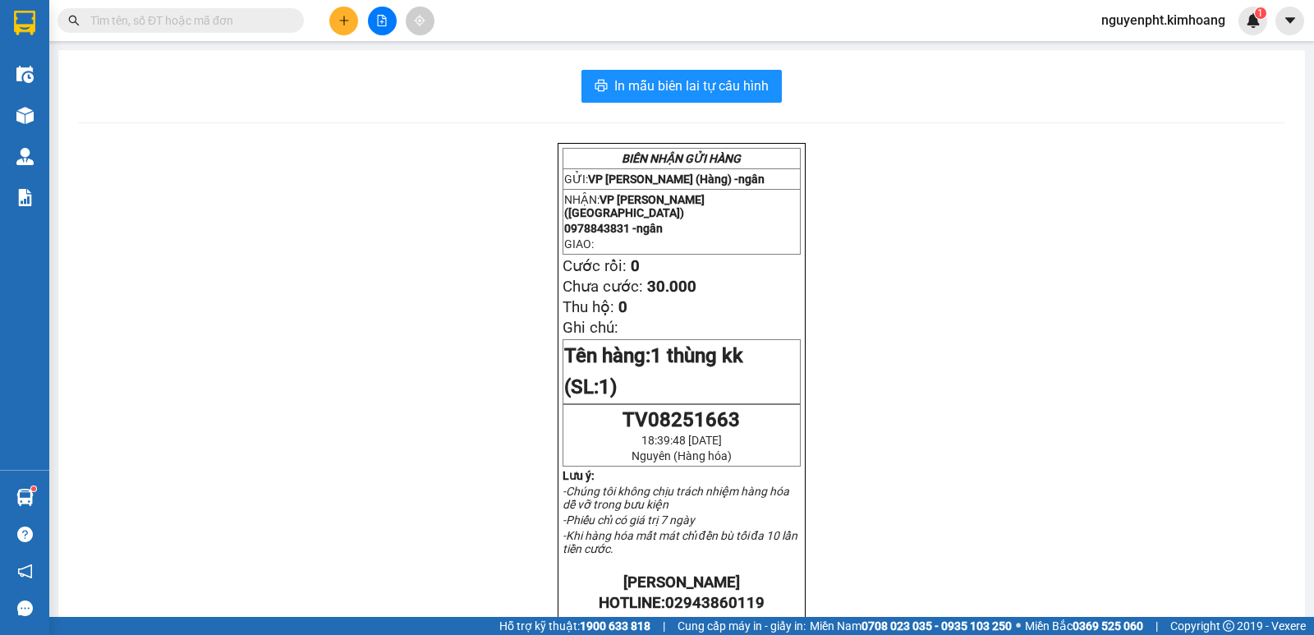
click at [153, 17] on input "text" at bounding box center [187, 20] width 194 height 18
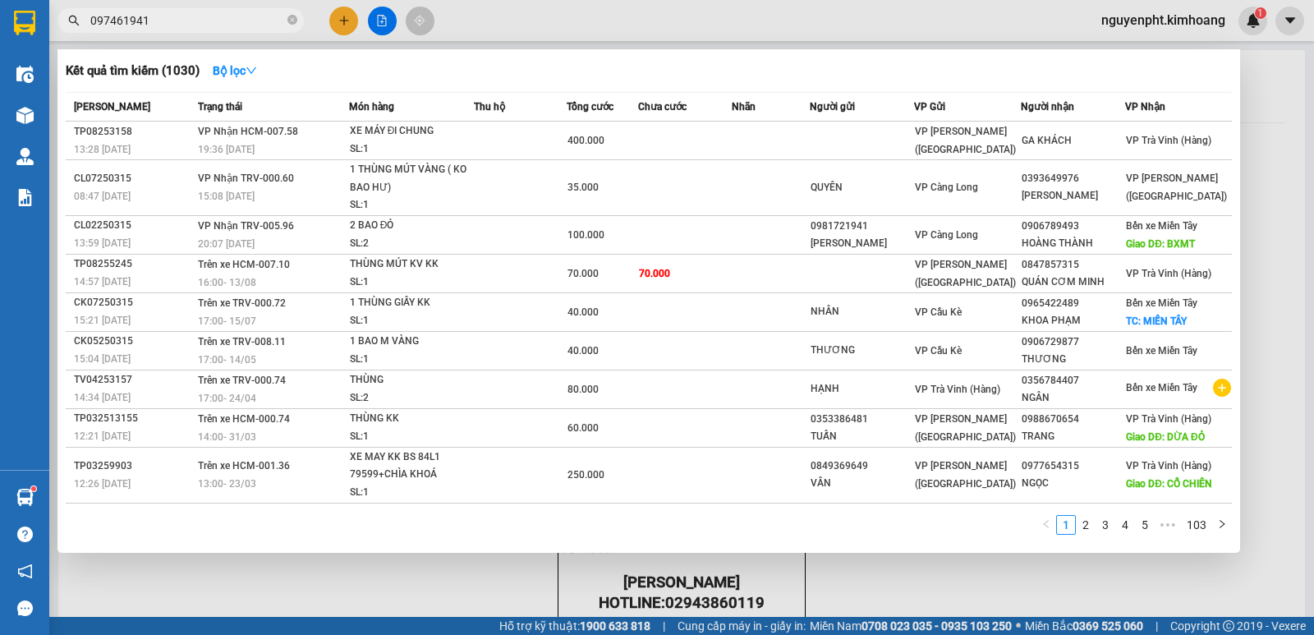
type input "0974619417"
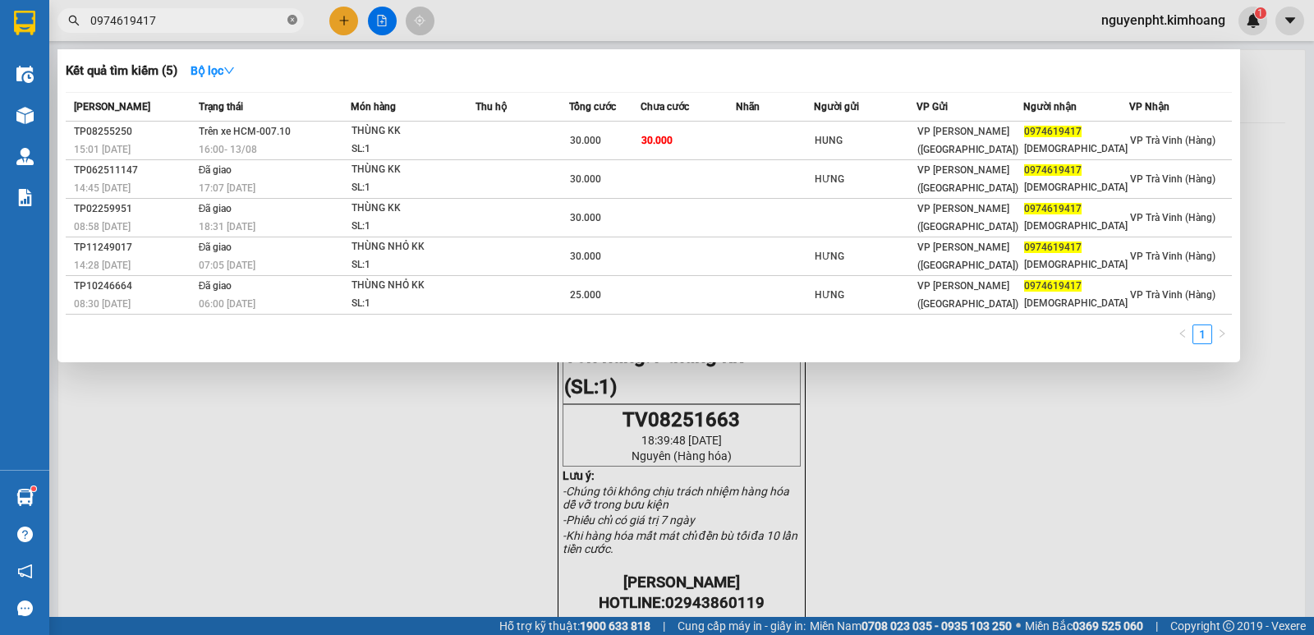
click at [289, 22] on icon "close-circle" at bounding box center [292, 20] width 10 height 10
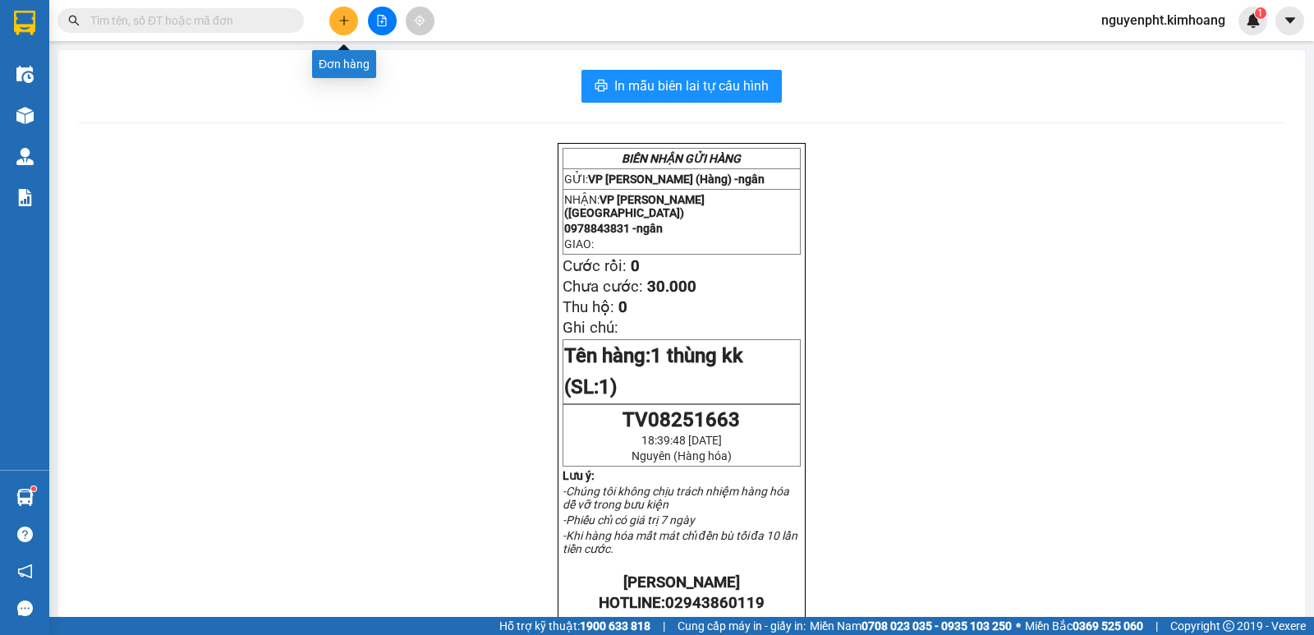
click at [348, 16] on button at bounding box center [343, 21] width 29 height 29
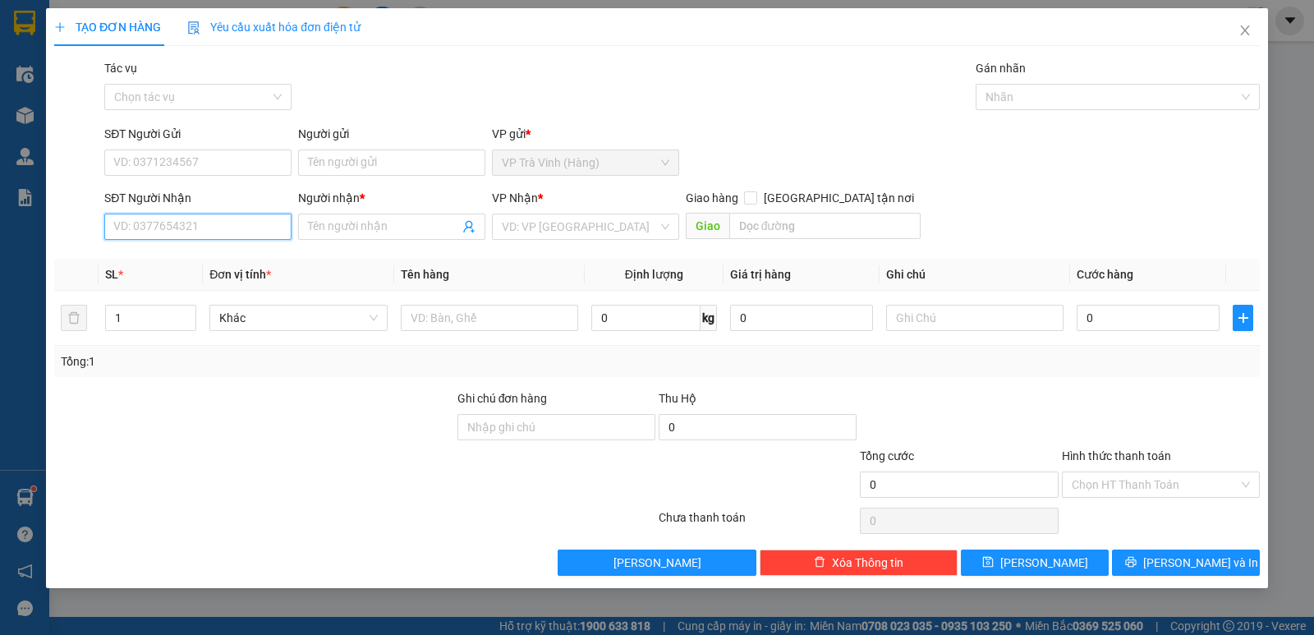
click at [181, 223] on input "SĐT Người Nhận" at bounding box center [197, 227] width 187 height 26
type input "0938821796"
drag, startPoint x: 180, startPoint y: 262, endPoint x: 201, endPoint y: 262, distance: 21.4
click at [181, 262] on div "0938821796 - thiên ân" at bounding box center [198, 259] width 168 height 18
type input "thiên ân"
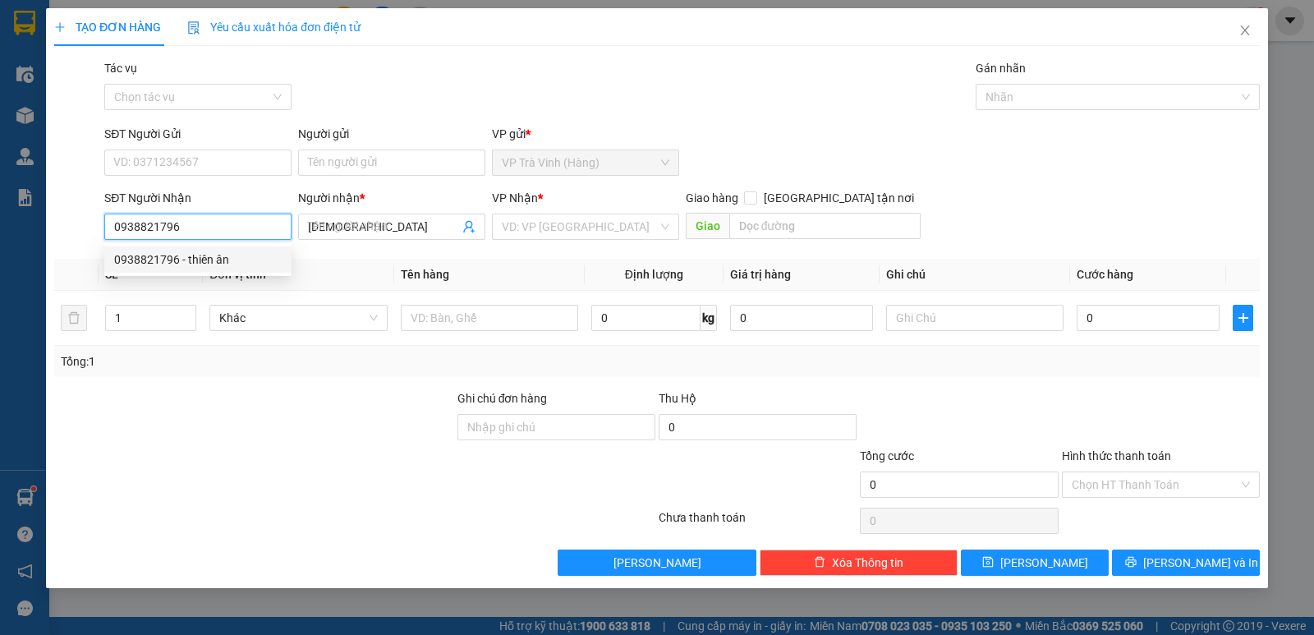
type input "25.000"
type input "0938821796"
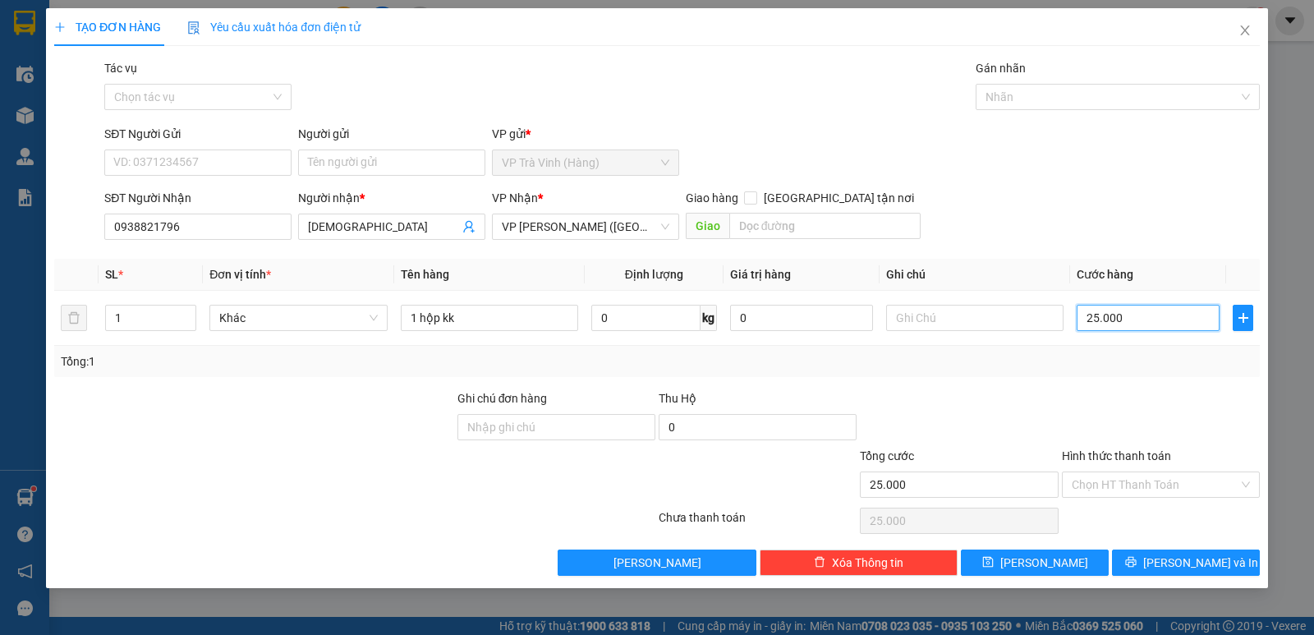
type input "2"
type input "20"
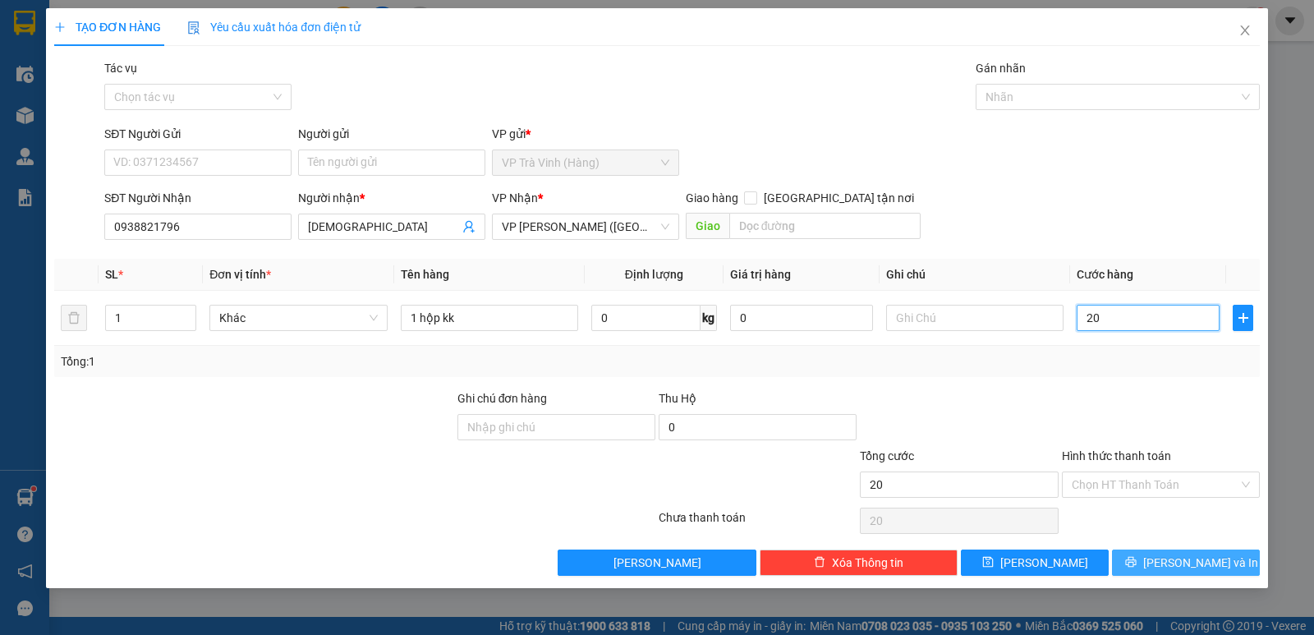
type input "20"
type input "20.000"
click at [1137, 559] on icon "printer" at bounding box center [1130, 561] width 11 height 11
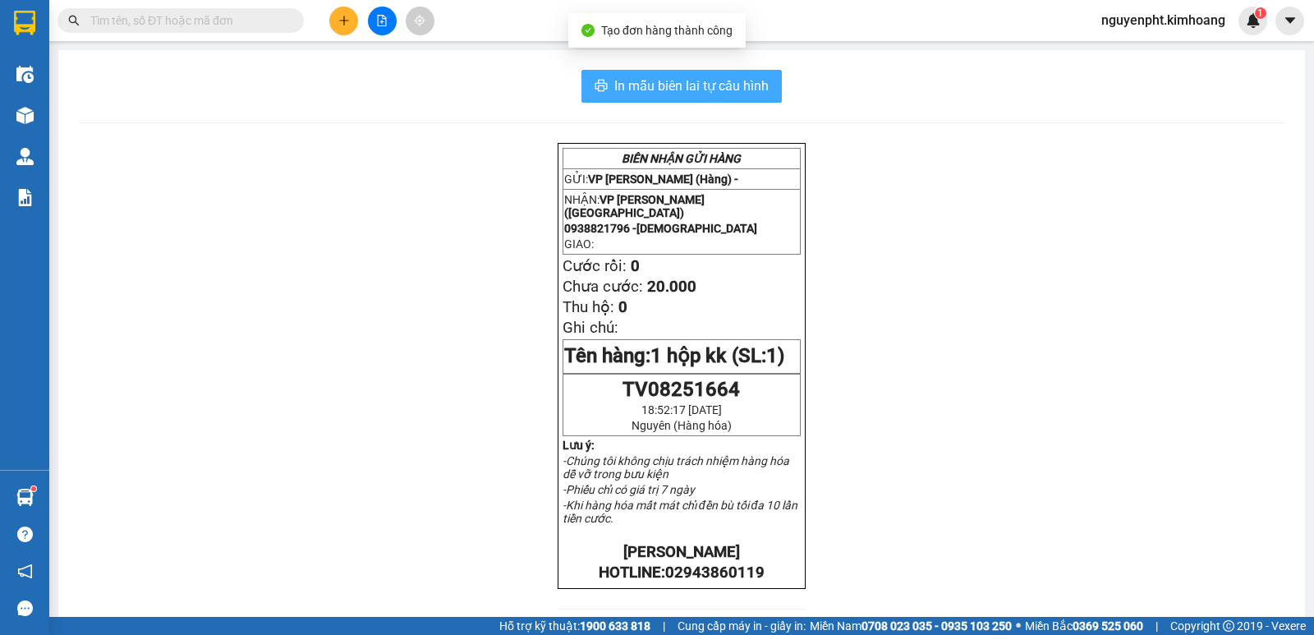
drag, startPoint x: 586, startPoint y: 82, endPoint x: 595, endPoint y: 82, distance: 9.0
click at [595, 82] on button "In mẫu biên lai tự cấu hình" at bounding box center [681, 86] width 200 height 33
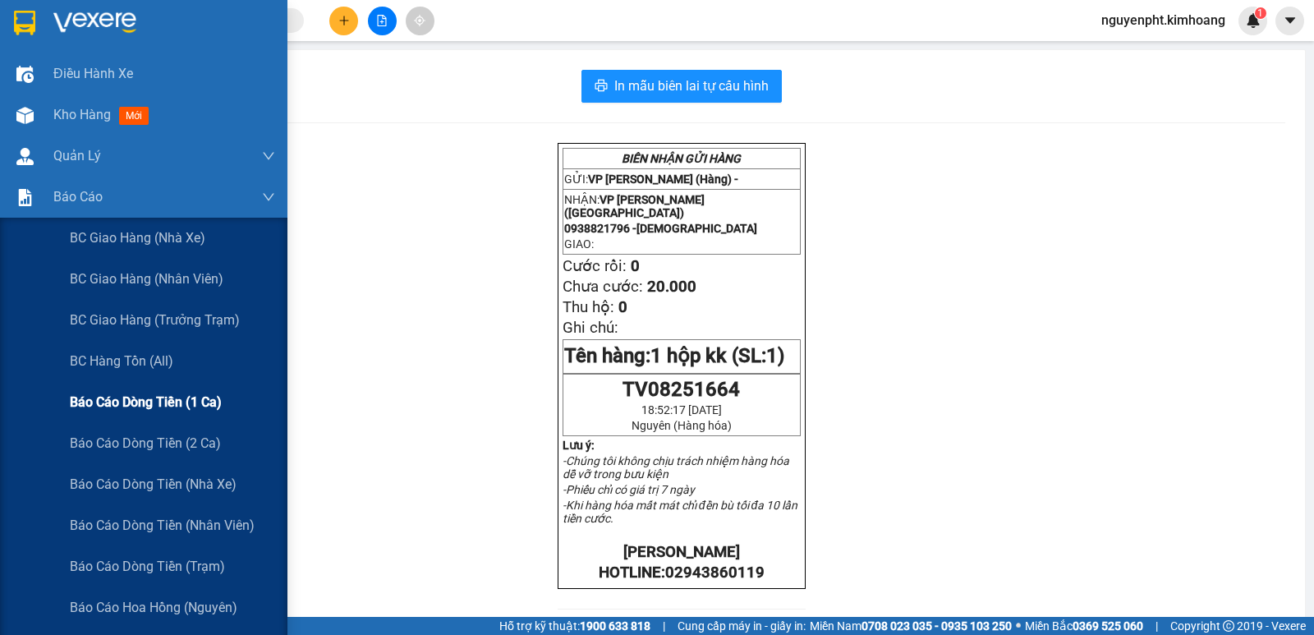
click at [137, 403] on span "Báo cáo dòng tiền (1 ca)" at bounding box center [146, 402] width 152 height 21
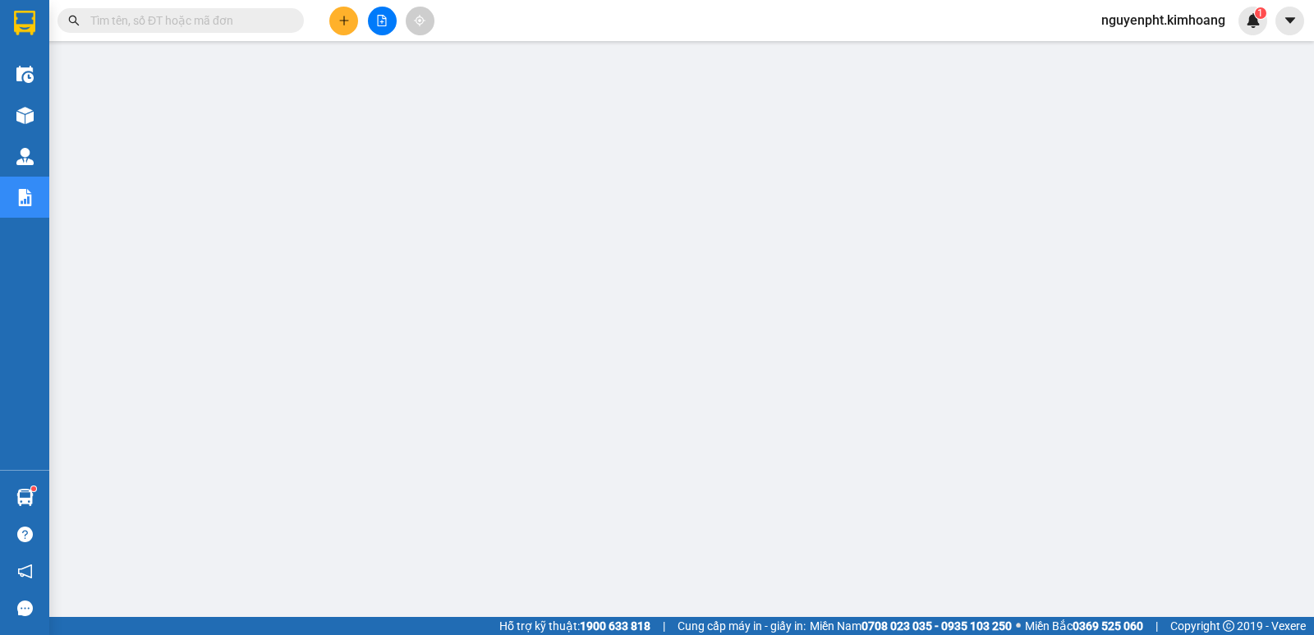
click at [1131, 24] on span "nguyenpht.kimhoang" at bounding box center [1163, 20] width 150 height 21
click at [1125, 58] on span "Đăng xuất" at bounding box center [1169, 51] width 118 height 18
